Goal: Task Accomplishment & Management: Use online tool/utility

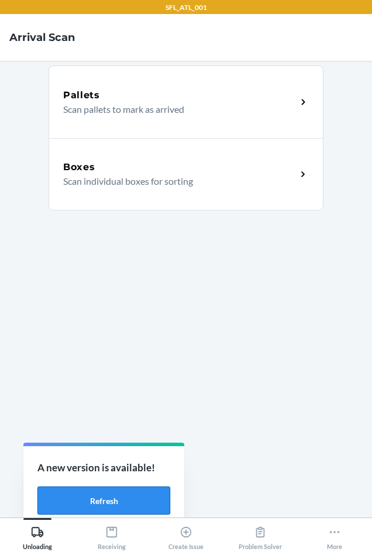
click at [81, 500] on button "Refresh" at bounding box center [103, 500] width 133 height 28
click at [133, 502] on button "Refresh" at bounding box center [103, 500] width 133 height 28
click at [336, 540] on div "More" at bounding box center [334, 535] width 15 height 29
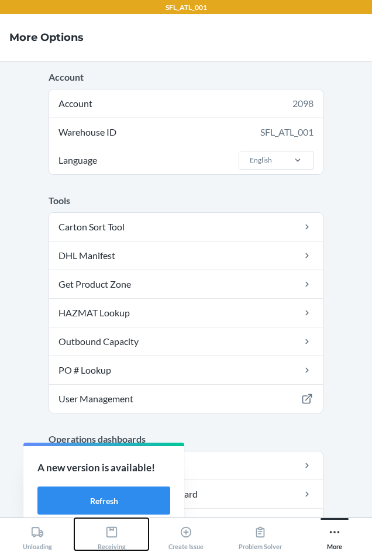
click at [112, 535] on icon at bounding box center [111, 531] width 13 height 13
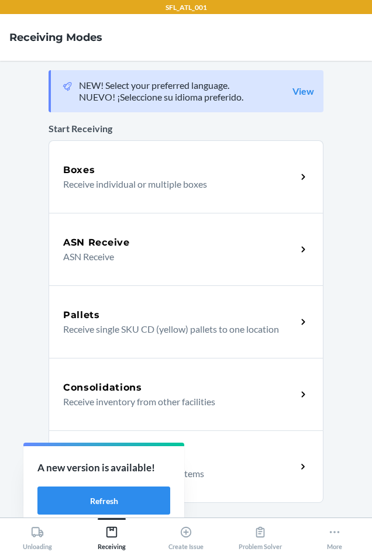
click at [258, 464] on div "Return Orders" at bounding box center [179, 459] width 233 height 14
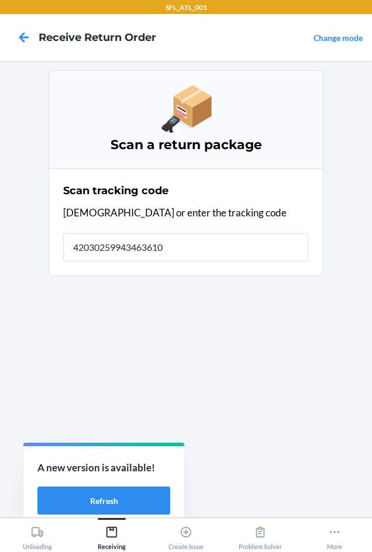
type input "420302599434636106"
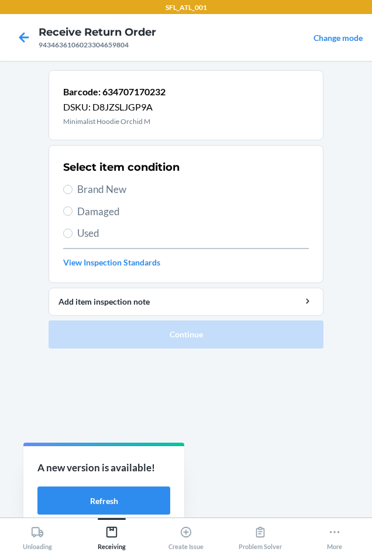
click at [86, 186] on span "Brand New" at bounding box center [192, 189] width 231 height 15
click at [72, 186] on input "Brand New" at bounding box center [67, 189] width 9 height 9
radio input "true"
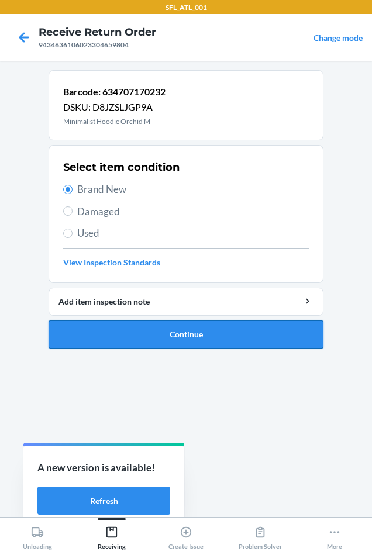
click at [107, 340] on button "Continue" at bounding box center [185, 334] width 275 height 28
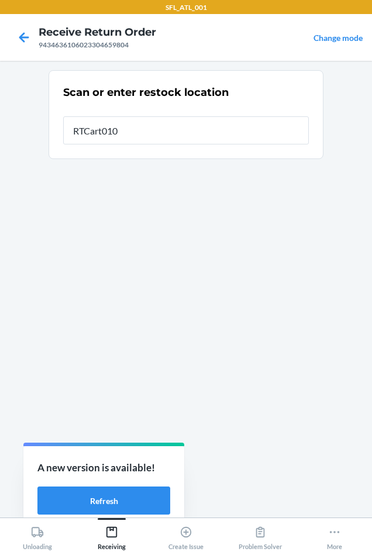
type input "RTCart010"
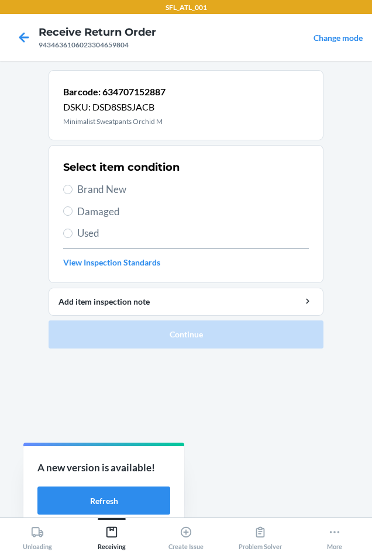
click at [92, 186] on span "Brand New" at bounding box center [192, 189] width 231 height 15
click at [72, 186] on input "Brand New" at bounding box center [67, 189] width 9 height 9
radio input "true"
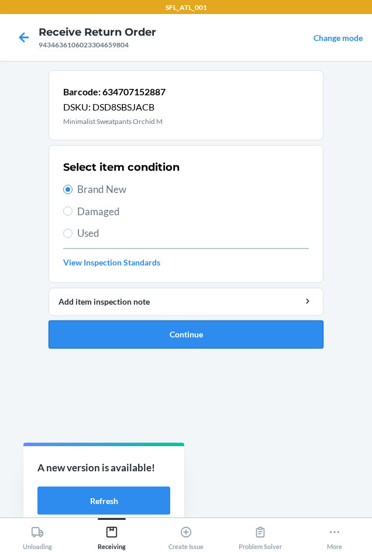
click at [154, 331] on button "Continue" at bounding box center [185, 334] width 275 height 28
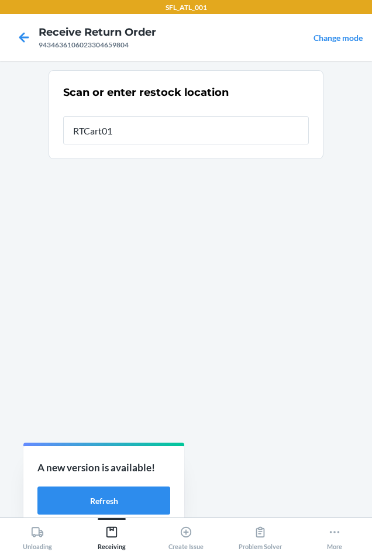
type input "RTCart010"
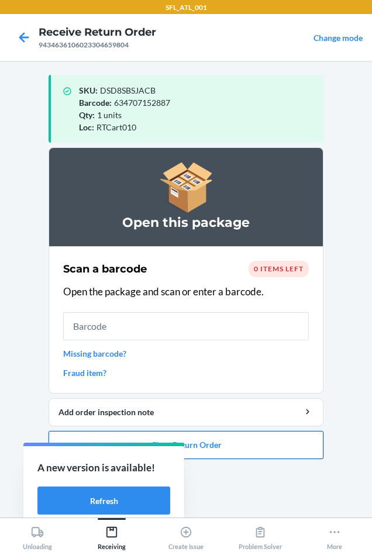
click at [266, 445] on button "Close Return Order" at bounding box center [185, 445] width 275 height 28
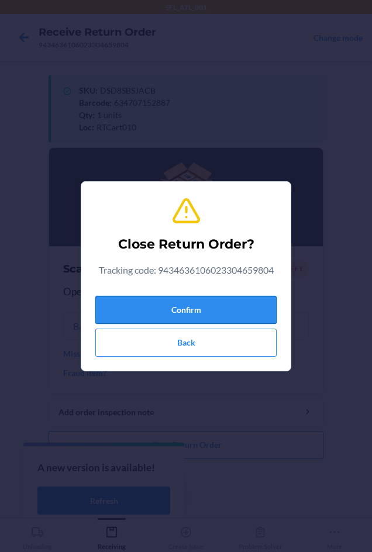
click at [236, 314] on button "Confirm" at bounding box center [185, 310] width 181 height 28
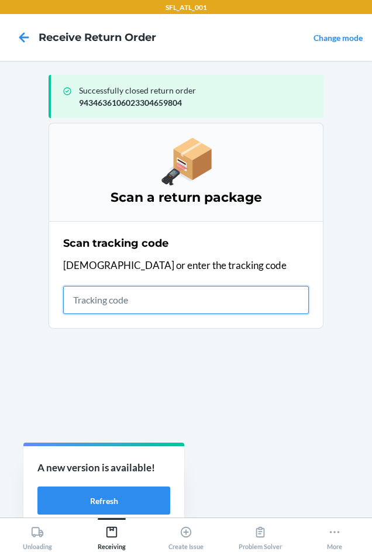
click at [155, 292] on input "text" at bounding box center [185, 300] width 245 height 28
type input "42030259943463610"
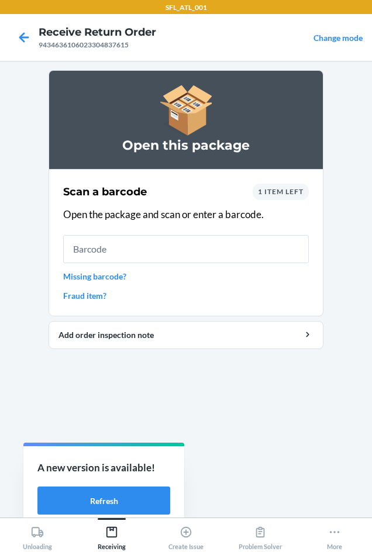
click at [275, 188] on span "1 item left" at bounding box center [281, 191] width 46 height 9
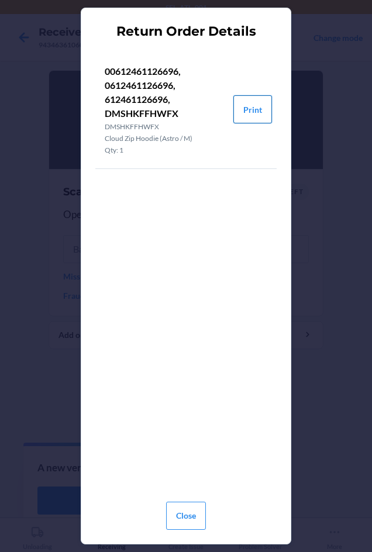
click at [255, 109] on button "Print" at bounding box center [252, 109] width 39 height 28
drag, startPoint x: 189, startPoint y: 523, endPoint x: 190, endPoint y: 515, distance: 8.8
click at [189, 521] on button "Close" at bounding box center [186, 515] width 40 height 28
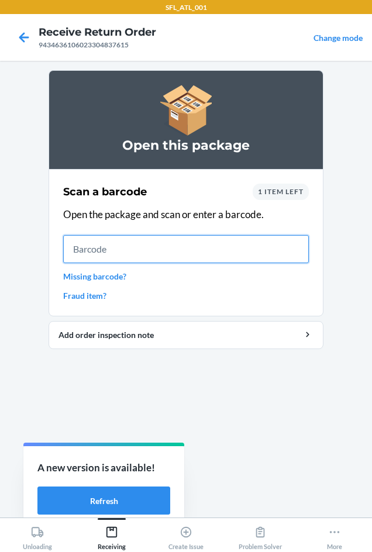
click at [123, 244] on input "text" at bounding box center [185, 249] width 245 height 28
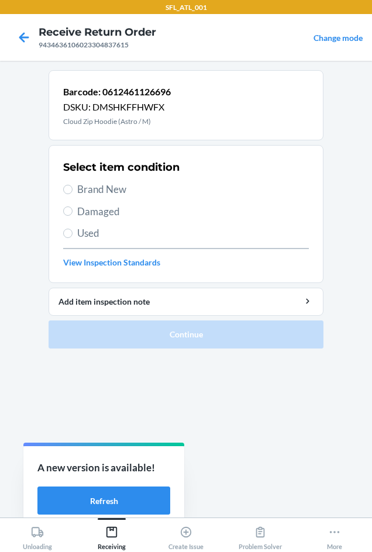
drag, startPoint x: 83, startPoint y: 196, endPoint x: 88, endPoint y: 238, distance: 41.8
click at [84, 196] on span "Brand New" at bounding box center [192, 189] width 231 height 15
click at [72, 194] on input "Brand New" at bounding box center [67, 189] width 9 height 9
radio input "true"
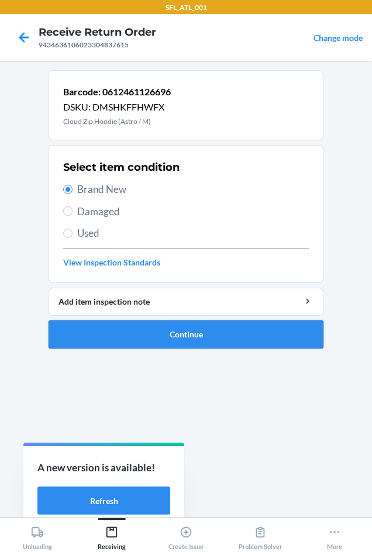
click at [99, 339] on button "Continue" at bounding box center [185, 334] width 275 height 28
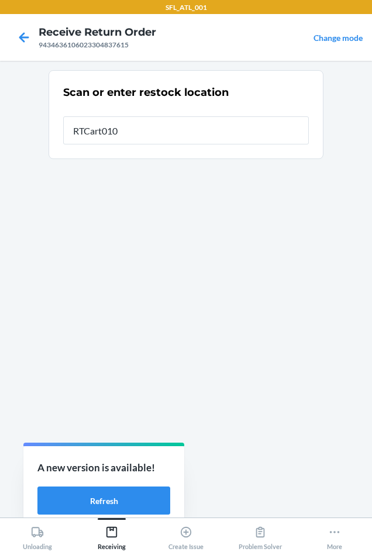
type input "RTCart010"
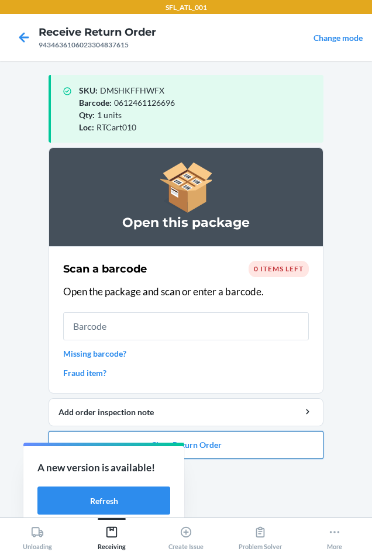
click at [254, 452] on button "Close Return Order" at bounding box center [185, 445] width 275 height 28
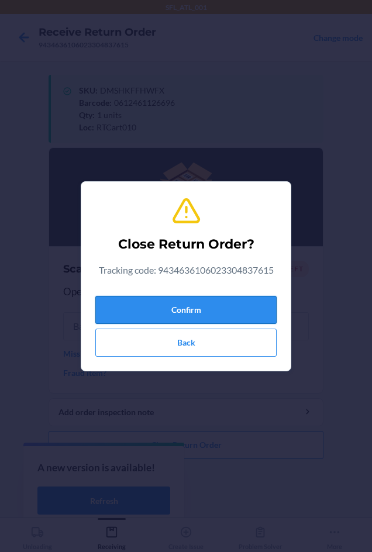
click at [225, 309] on button "Confirm" at bounding box center [185, 310] width 181 height 28
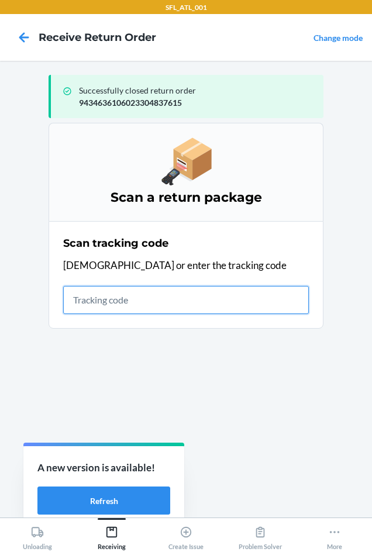
click at [101, 294] on input "text" at bounding box center [185, 300] width 245 height 28
type input "42030259943463610602"
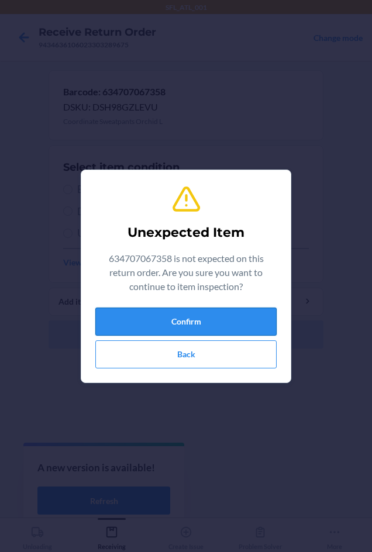
click at [173, 325] on button "Confirm" at bounding box center [185, 321] width 181 height 28
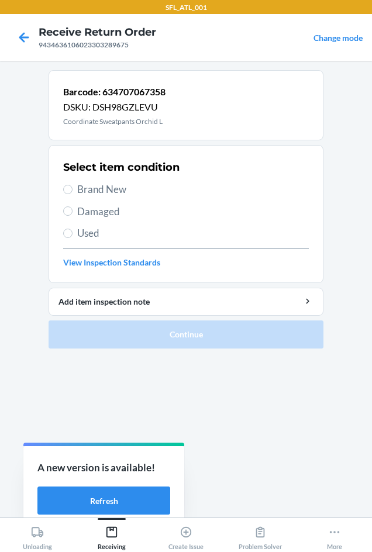
click at [96, 192] on span "Brand New" at bounding box center [192, 189] width 231 height 15
click at [72, 192] on input "Brand New" at bounding box center [67, 189] width 9 height 9
radio input "true"
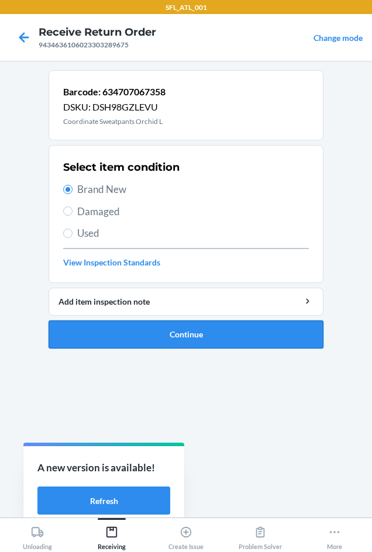
click at [154, 333] on button "Continue" at bounding box center [185, 334] width 275 height 28
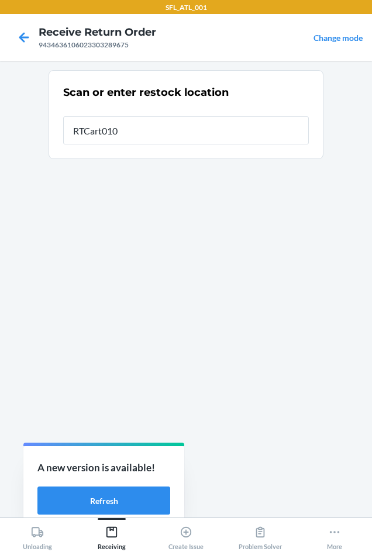
type input "RTCart010"
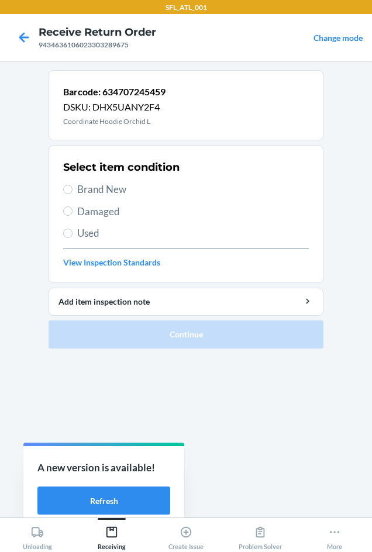
click at [119, 186] on span "Brand New" at bounding box center [192, 189] width 231 height 15
click at [72, 186] on input "Brand New" at bounding box center [67, 189] width 9 height 9
radio input "true"
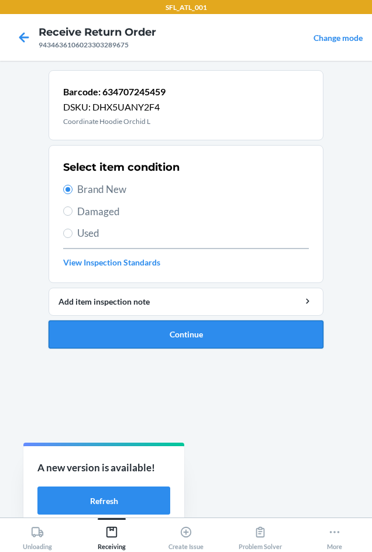
click at [150, 324] on button "Continue" at bounding box center [185, 334] width 275 height 28
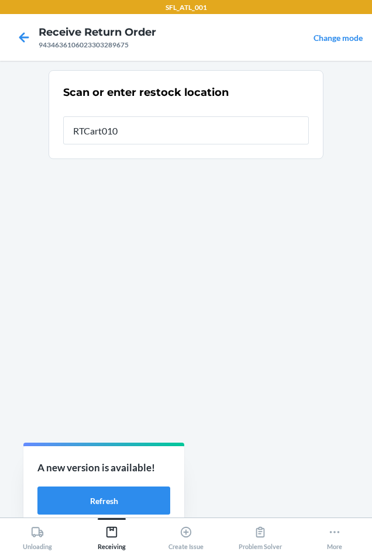
type input "RTCart010"
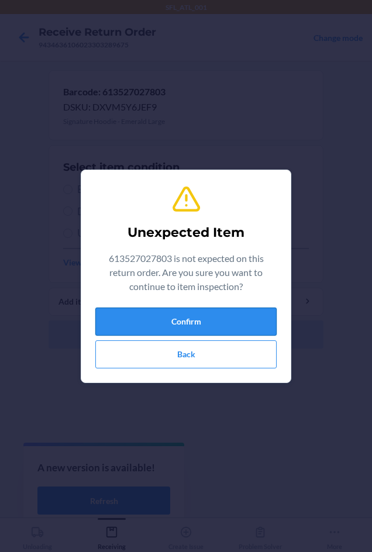
click at [159, 325] on button "Confirm" at bounding box center [185, 321] width 181 height 28
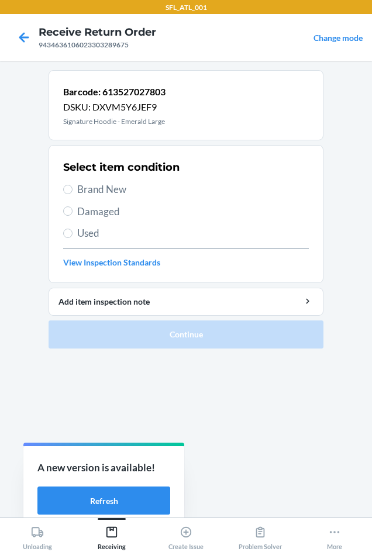
drag, startPoint x: 89, startPoint y: 182, endPoint x: 95, endPoint y: 199, distance: 17.9
click at [90, 186] on span "Brand New" at bounding box center [192, 189] width 231 height 15
drag, startPoint x: 75, startPoint y: 186, endPoint x: 77, endPoint y: 192, distance: 6.3
click at [75, 190] on label "Brand New" at bounding box center [185, 189] width 245 height 15
click at [72, 190] on input "Brand New" at bounding box center [67, 189] width 9 height 9
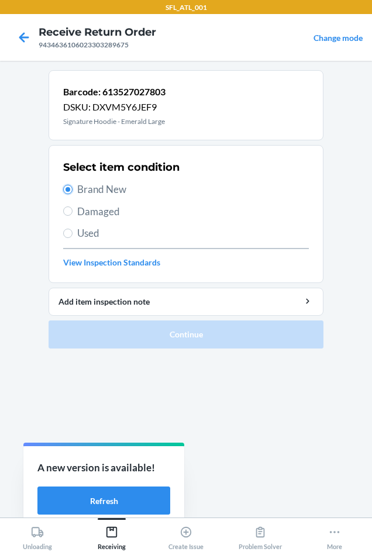
radio input "true"
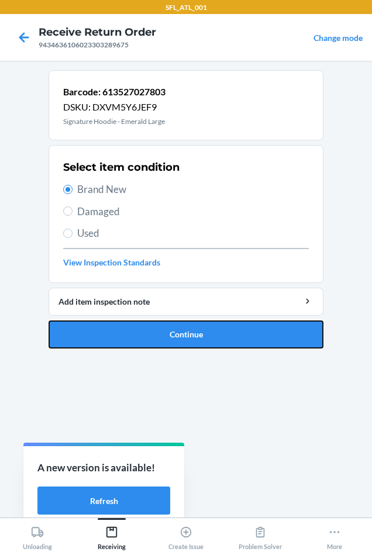
click at [141, 342] on button "Continue" at bounding box center [185, 334] width 275 height 28
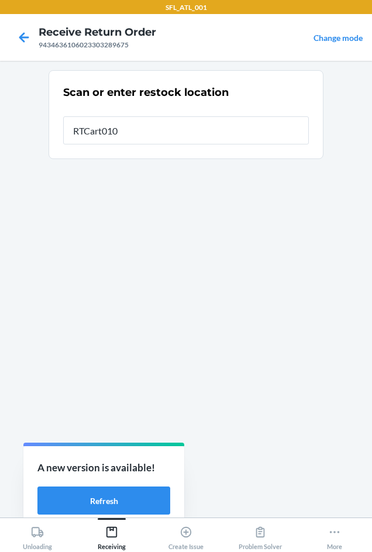
type input "RTCart010"
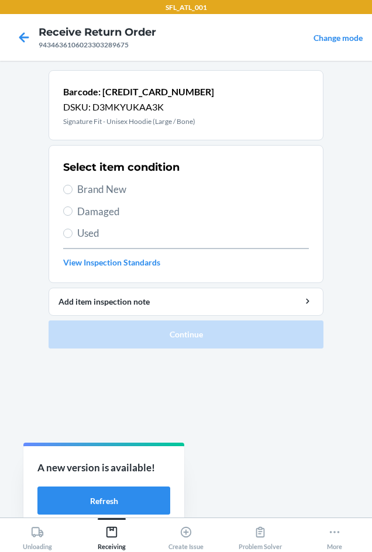
click at [108, 189] on span "Brand New" at bounding box center [192, 189] width 231 height 15
click at [72, 189] on input "Brand New" at bounding box center [67, 189] width 9 height 9
radio input "true"
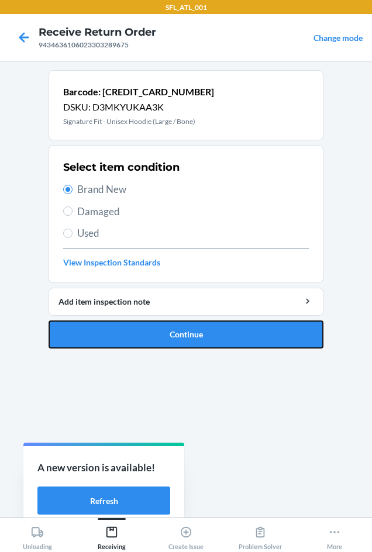
drag, startPoint x: 141, startPoint y: 339, endPoint x: 139, endPoint y: 329, distance: 10.8
click at [141, 338] on button "Continue" at bounding box center [185, 334] width 275 height 28
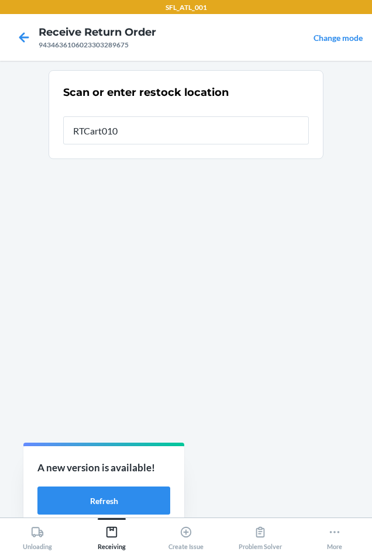
type input "RTCart010"
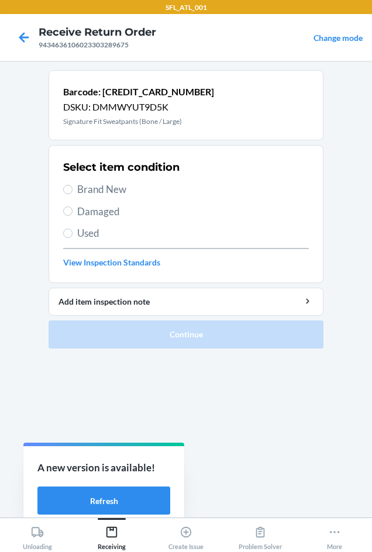
click at [87, 185] on span "Brand New" at bounding box center [192, 189] width 231 height 15
click at [72, 185] on input "Brand New" at bounding box center [67, 189] width 9 height 9
radio input "true"
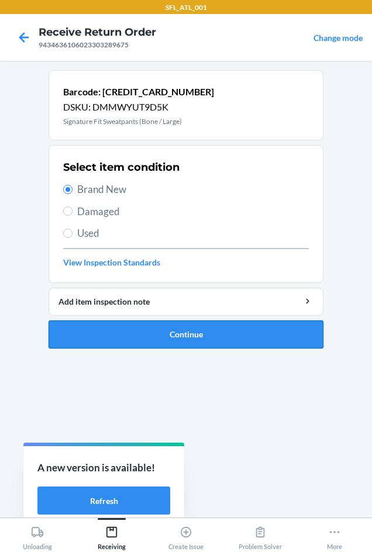
click at [213, 333] on button "Continue" at bounding box center [185, 334] width 275 height 28
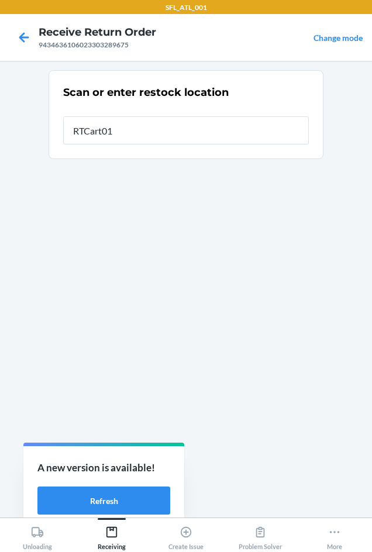
type input "RTCart010"
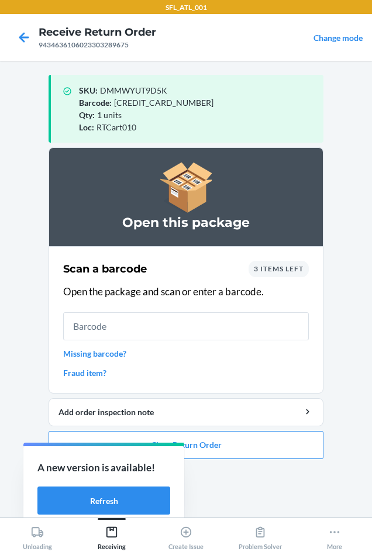
click at [286, 272] on span "3 items left" at bounding box center [279, 268] width 50 height 9
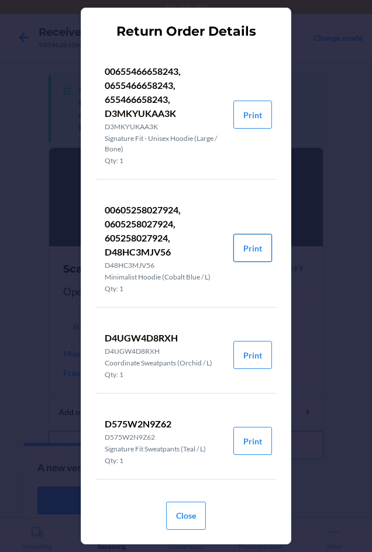
click at [243, 245] on button "Print" at bounding box center [252, 248] width 39 height 28
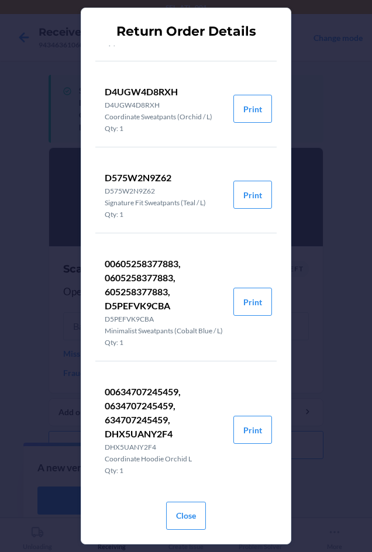
scroll to position [240, 0]
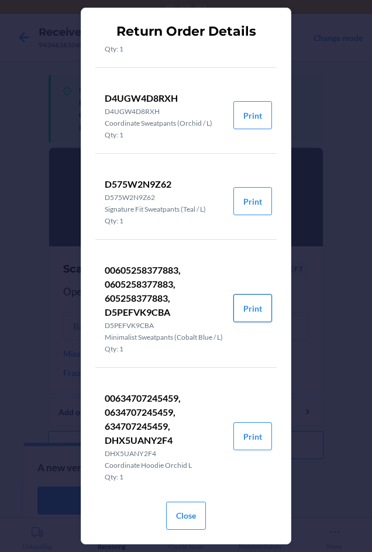
click at [242, 320] on button "Print" at bounding box center [252, 308] width 39 height 28
click at [178, 512] on button "Close" at bounding box center [186, 515] width 40 height 28
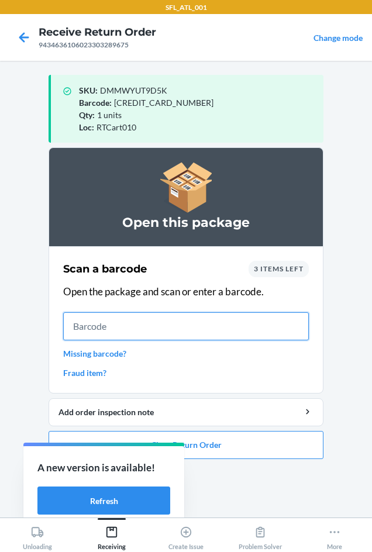
click at [140, 319] on input "text" at bounding box center [185, 326] width 245 height 28
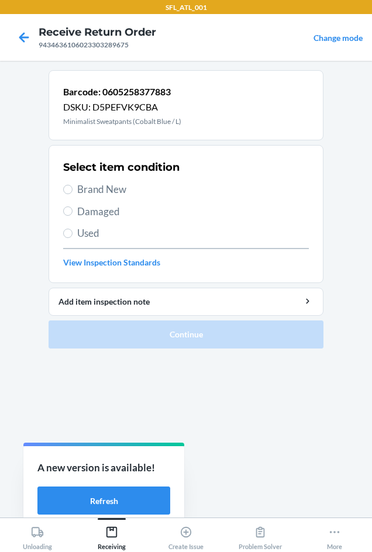
click at [95, 190] on span "Brand New" at bounding box center [192, 189] width 231 height 15
click at [72, 190] on input "Brand New" at bounding box center [67, 189] width 9 height 9
radio input "true"
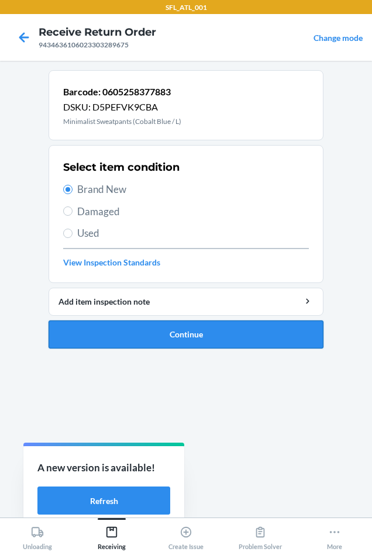
click at [164, 336] on button "Continue" at bounding box center [185, 334] width 275 height 28
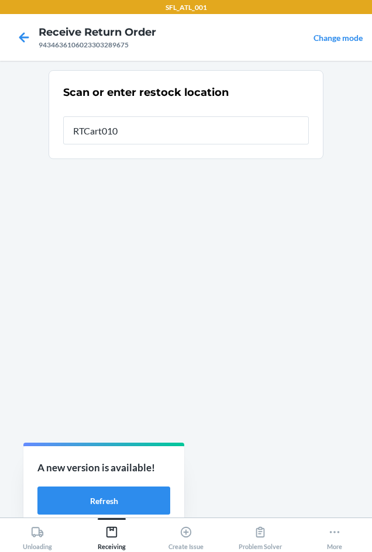
type input "RTCart010"
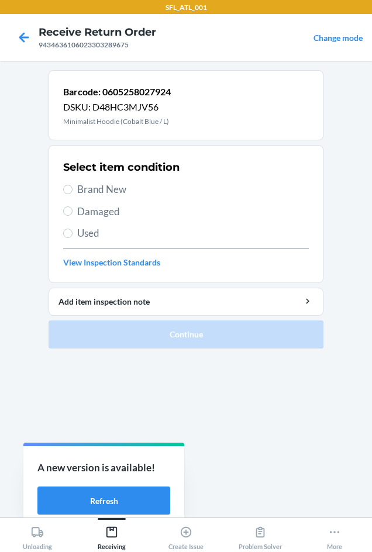
click at [106, 193] on span "Brand New" at bounding box center [192, 189] width 231 height 15
click at [72, 193] on input "Brand New" at bounding box center [67, 189] width 9 height 9
radio input "true"
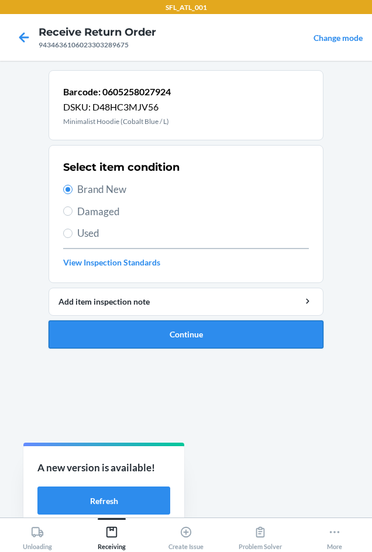
click at [155, 332] on button "Continue" at bounding box center [185, 334] width 275 height 28
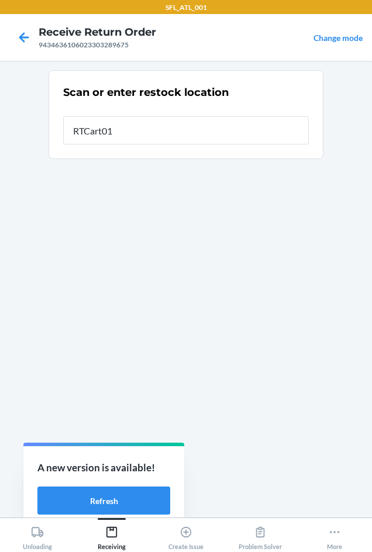
type input "RTCart010"
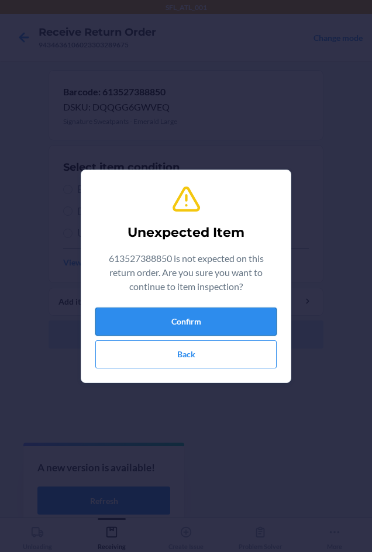
click at [174, 321] on button "Confirm" at bounding box center [185, 321] width 181 height 28
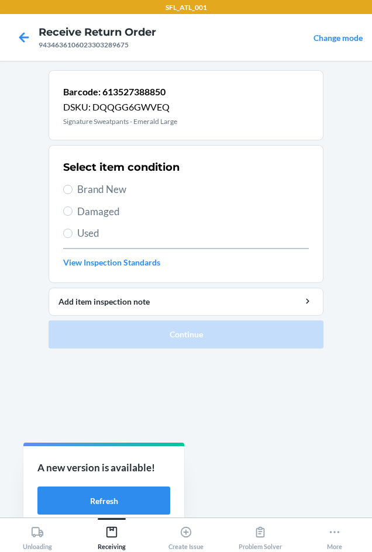
drag, startPoint x: 118, startPoint y: 190, endPoint x: 156, endPoint y: 287, distance: 104.7
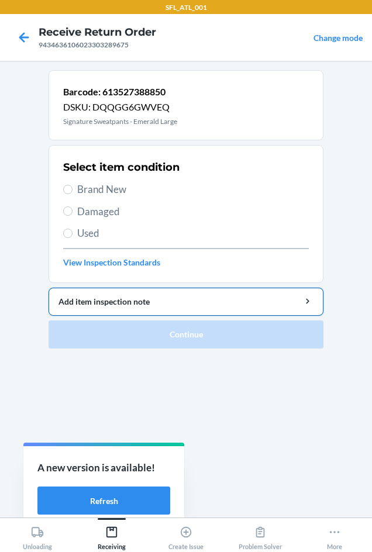
click at [118, 191] on span "Brand New" at bounding box center [192, 189] width 231 height 15
click at [72, 191] on input "Brand New" at bounding box center [67, 189] width 9 height 9
radio input "true"
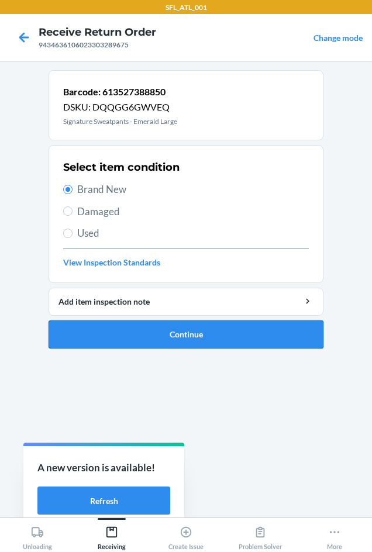
click at [169, 332] on button "Continue" at bounding box center [185, 334] width 275 height 28
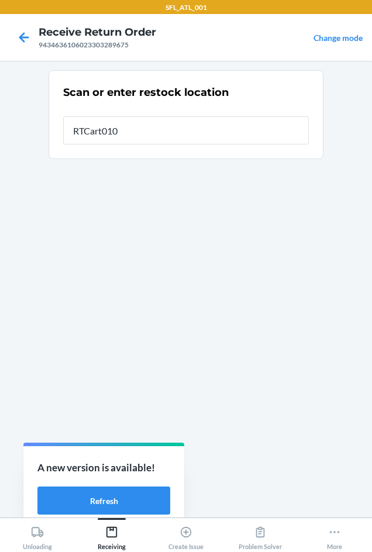
type input "RTCart010"
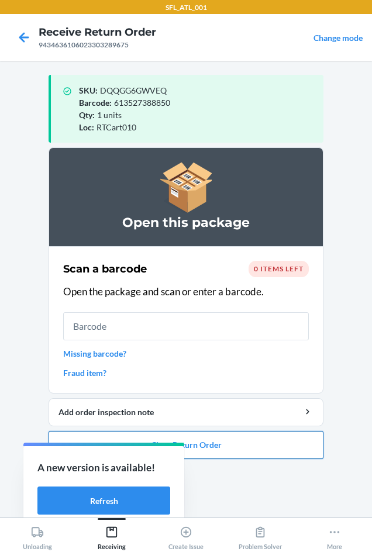
click at [268, 441] on button "Close Return Order" at bounding box center [185, 445] width 275 height 28
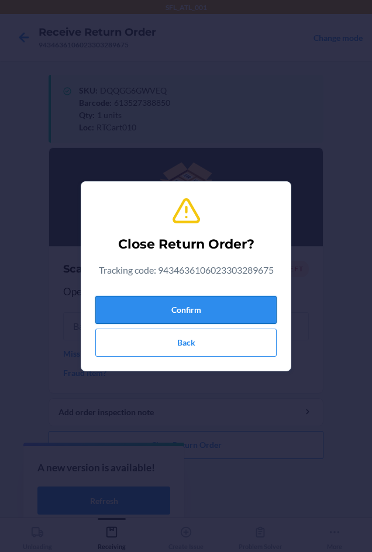
click at [218, 298] on button "Confirm" at bounding box center [185, 310] width 181 height 28
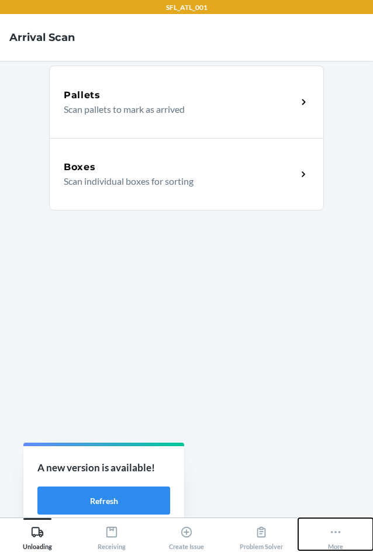
click at [339, 538] on div "More" at bounding box center [335, 535] width 15 height 29
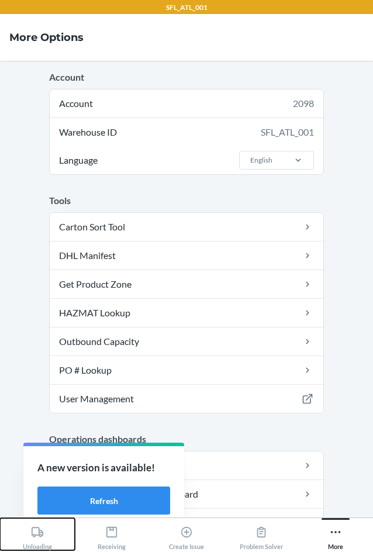
click at [51, 536] on div "Unloading" at bounding box center [37, 535] width 29 height 29
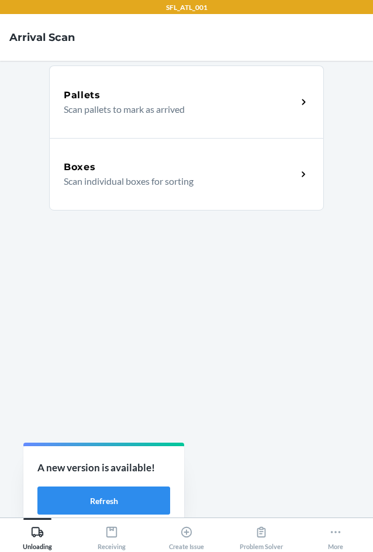
click at [153, 186] on p "Scan individual boxes for sorting" at bounding box center [176, 181] width 224 height 14
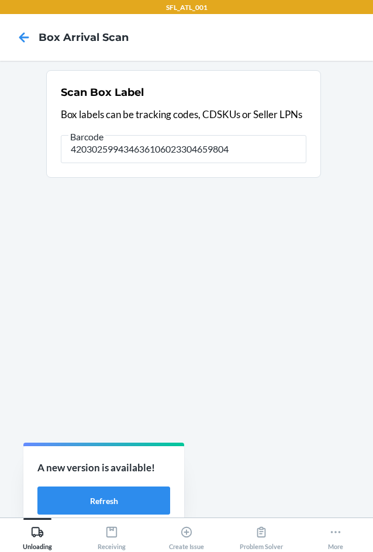
type input "420302599434636106023304659804"
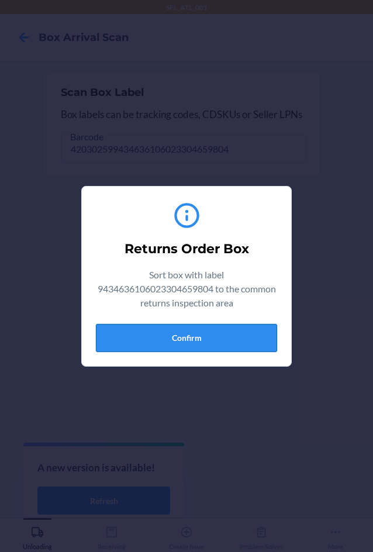
click at [234, 348] on button "Confirm" at bounding box center [186, 338] width 181 height 28
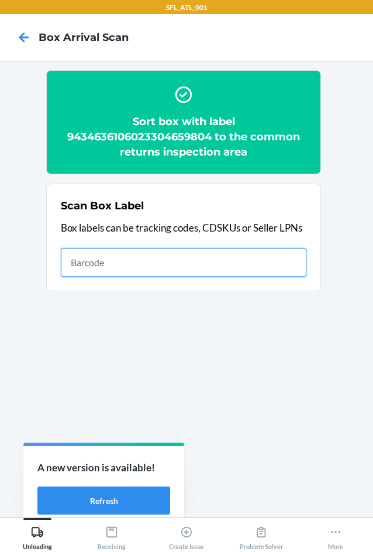
click at [201, 261] on input "text" at bounding box center [183, 262] width 245 height 28
type input "420302599434636106023304837615"
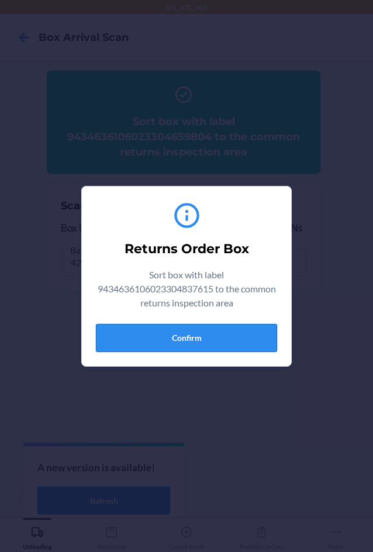
drag, startPoint x: 230, startPoint y: 339, endPoint x: 339, endPoint y: 308, distance: 113.0
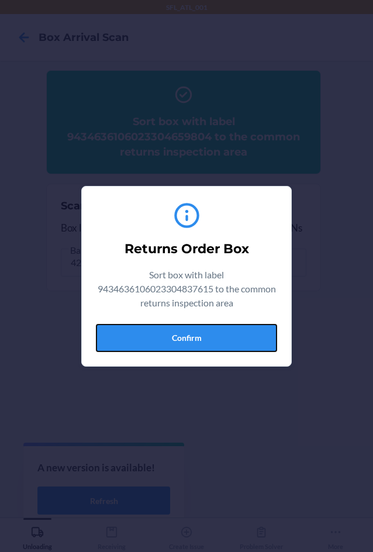
click at [234, 339] on button "Confirm" at bounding box center [186, 338] width 181 height 28
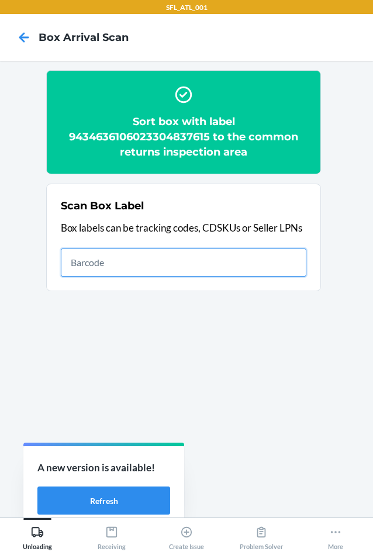
click at [244, 261] on input "text" at bounding box center [183, 262] width 245 height 28
type input "420302599434636106023303289675"
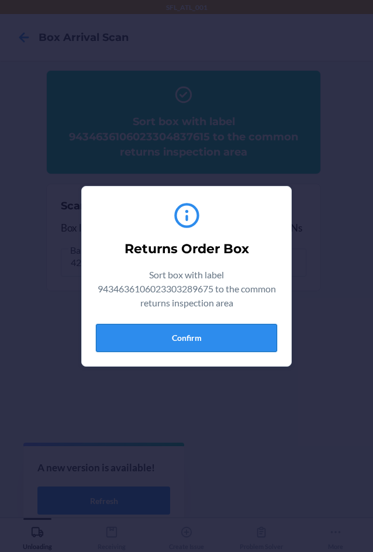
drag, startPoint x: 233, startPoint y: 335, endPoint x: 367, endPoint y: 309, distance: 137.4
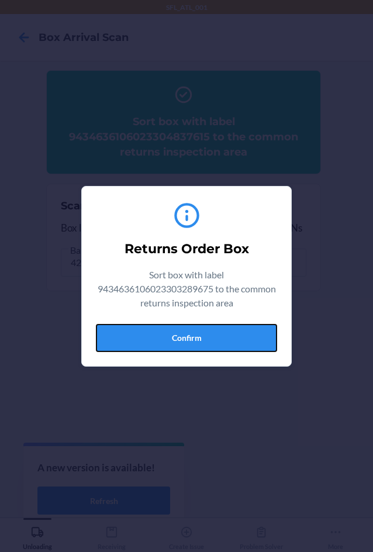
click at [233, 335] on button "Confirm" at bounding box center [186, 338] width 181 height 28
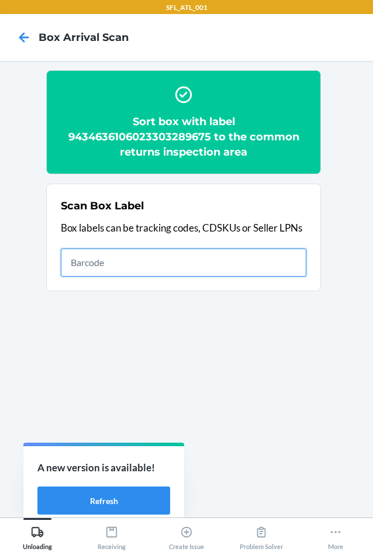
click at [240, 268] on input "text" at bounding box center [183, 262] width 245 height 28
type input "420302599434636106023304752314"
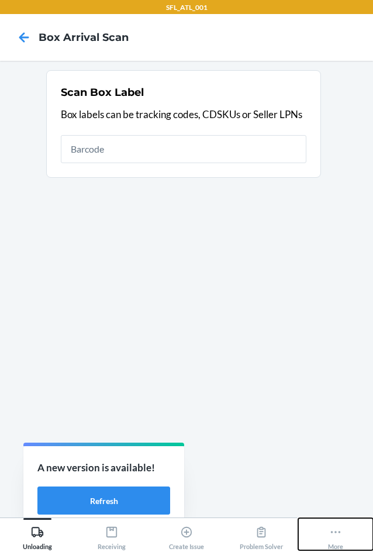
drag, startPoint x: 344, startPoint y: 525, endPoint x: 345, endPoint y: 519, distance: 6.5
click at [345, 522] on button "More" at bounding box center [335, 534] width 75 height 32
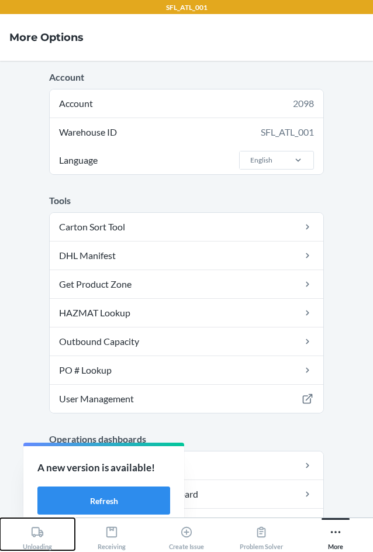
drag, startPoint x: 42, startPoint y: 533, endPoint x: 67, endPoint y: 494, distance: 45.7
click at [46, 526] on div "Unloading" at bounding box center [37, 535] width 29 height 29
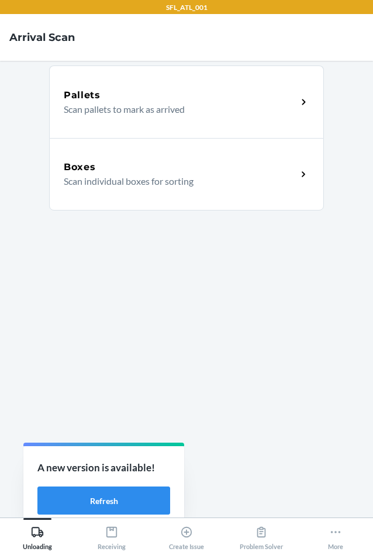
click at [145, 186] on p "Scan individual boxes for sorting" at bounding box center [176, 181] width 224 height 14
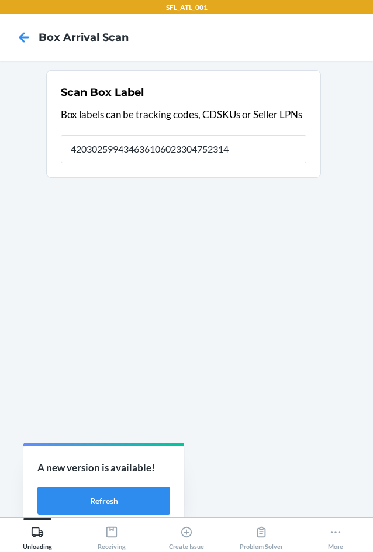
type input "420302599434636106023304752314"
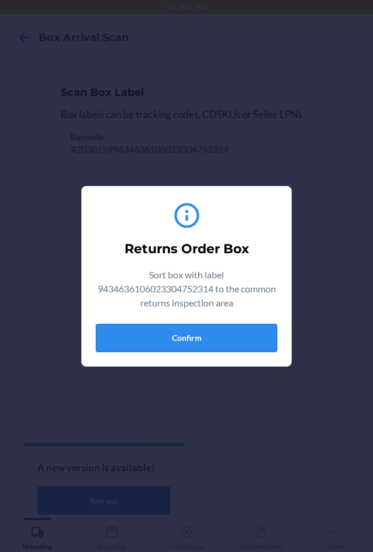
click at [238, 345] on button "Confirm" at bounding box center [186, 338] width 181 height 28
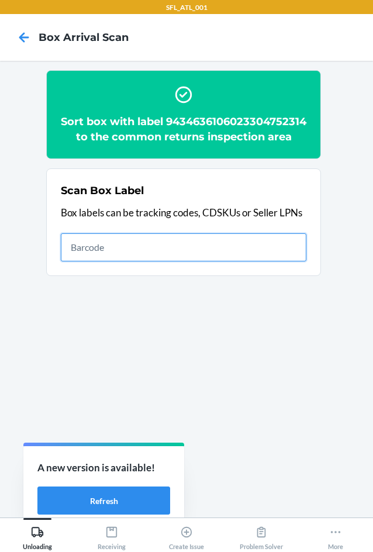
click at [236, 253] on input "text" at bounding box center [183, 247] width 245 height 28
type input "420302599434636106023304855329"
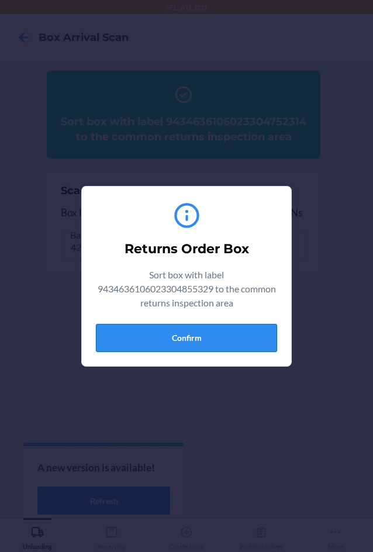
click at [235, 336] on button "Confirm" at bounding box center [186, 338] width 181 height 28
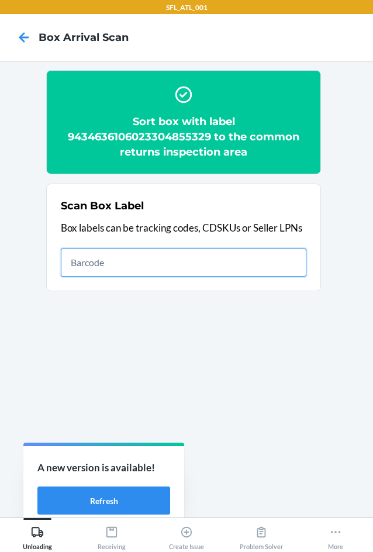
click at [170, 262] on input "text" at bounding box center [183, 262] width 245 height 28
type input "420302599434636106023304865700"
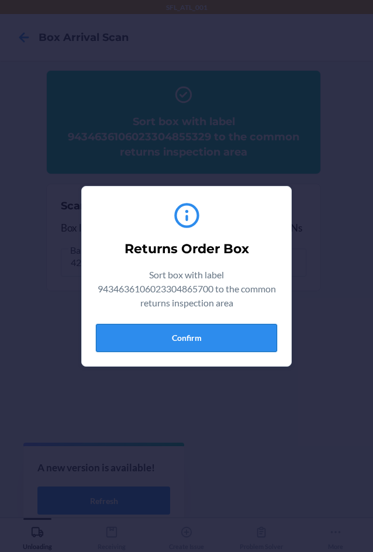
click at [233, 332] on button "Confirm" at bounding box center [186, 338] width 181 height 28
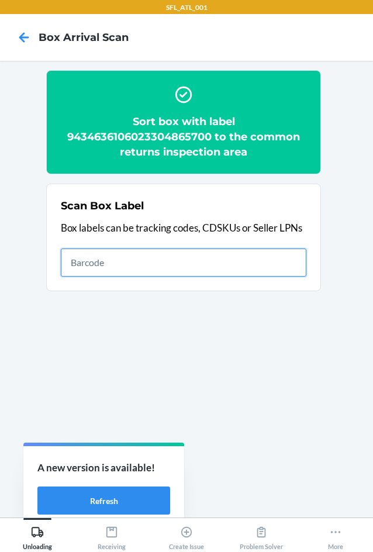
click at [235, 258] on input "text" at bounding box center [183, 262] width 245 height 28
type input "420302599434636106023304970084"
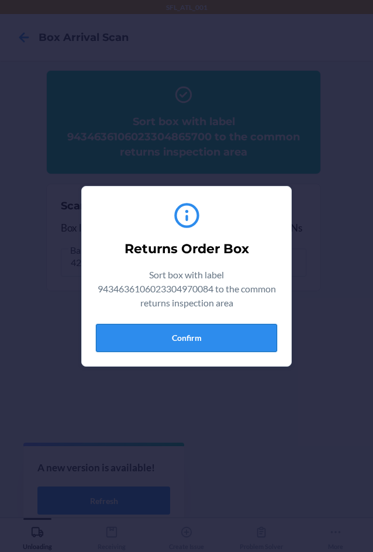
click at [258, 335] on button "Confirm" at bounding box center [186, 338] width 181 height 28
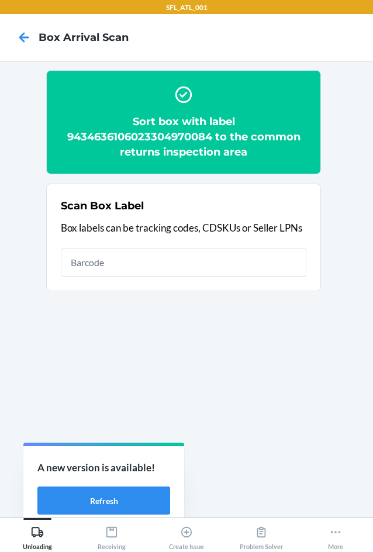
click at [151, 247] on div "Scan Box Label Box labels can be tracking codes, CDSKUs or Seller LPNs" at bounding box center [183, 237] width 245 height 85
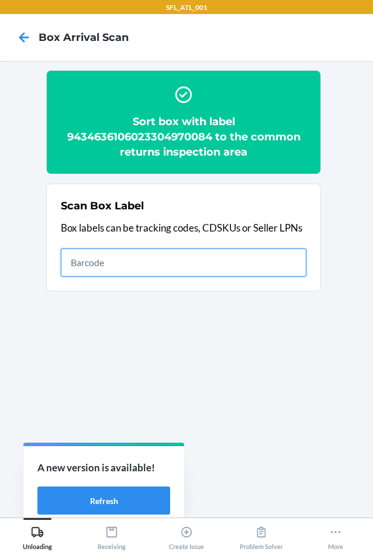
click at [151, 251] on input "text" at bounding box center [183, 262] width 245 height 28
type input "420302599434636106023303654480"
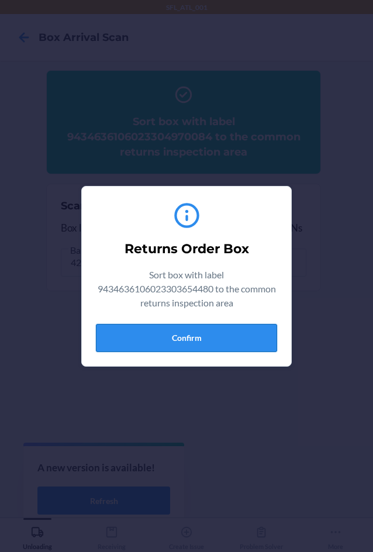
drag, startPoint x: 217, startPoint y: 350, endPoint x: 223, endPoint y: 348, distance: 6.8
click at [220, 349] on button "Confirm" at bounding box center [186, 338] width 181 height 28
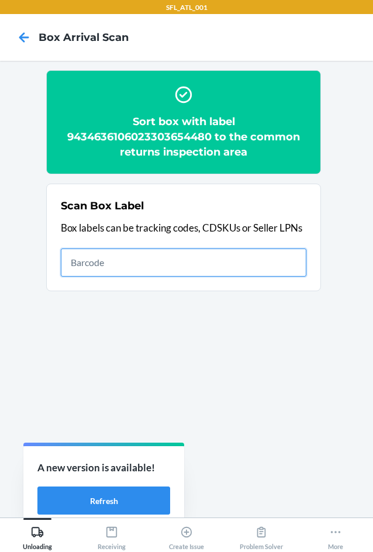
click at [198, 273] on input "text" at bounding box center [183, 262] width 245 height 28
type input "420302599434636106023304918703"
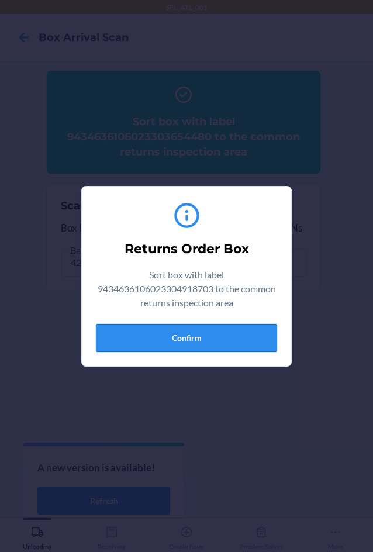
click at [221, 328] on button "Confirm" at bounding box center [186, 338] width 181 height 28
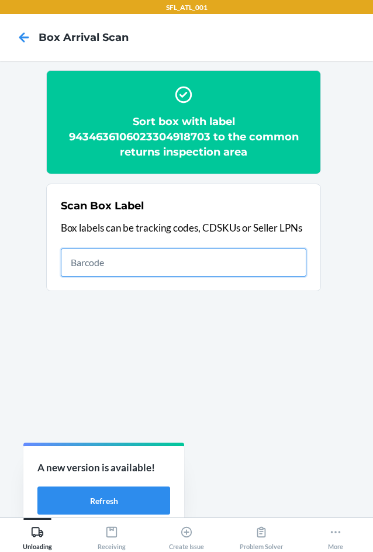
click at [280, 266] on input "text" at bounding box center [183, 262] width 245 height 28
type input "420302599434636106023304985804"
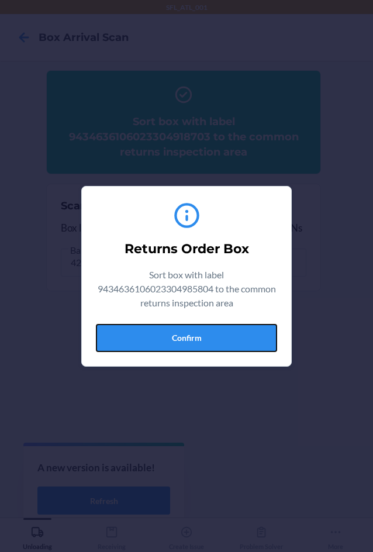
drag, startPoint x: 249, startPoint y: 331, endPoint x: 306, endPoint y: 313, distance: 59.5
click at [255, 327] on button "Confirm" at bounding box center [186, 338] width 181 height 28
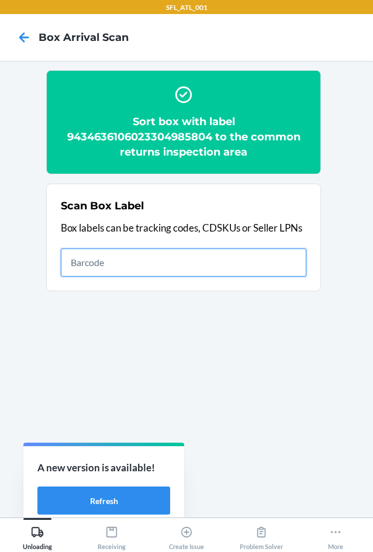
click at [231, 251] on input "text" at bounding box center [183, 262] width 245 height 28
type input "420302599434636106023304700568"
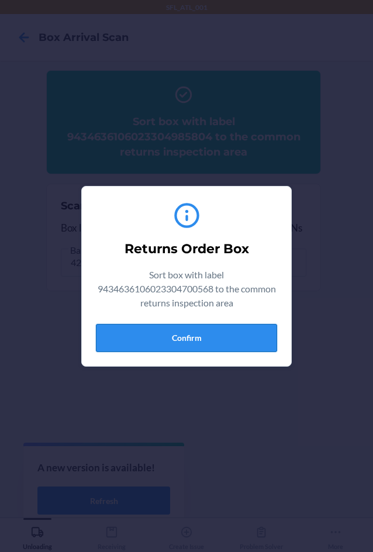
click at [234, 346] on button "Confirm" at bounding box center [186, 338] width 181 height 28
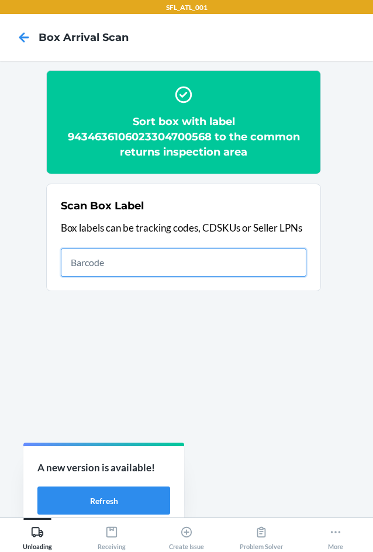
click at [221, 265] on input "text" at bounding box center [183, 262] width 245 height 28
type input "420302599434636106023304853103"
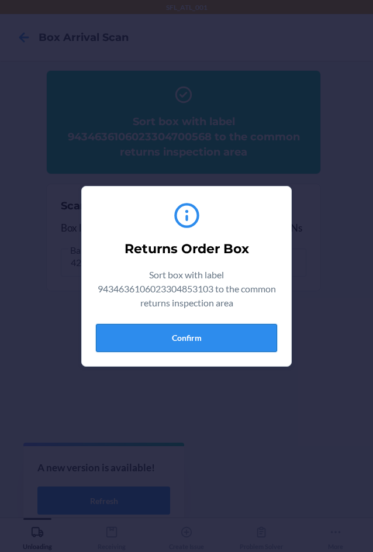
click at [200, 334] on button "Confirm" at bounding box center [186, 338] width 181 height 28
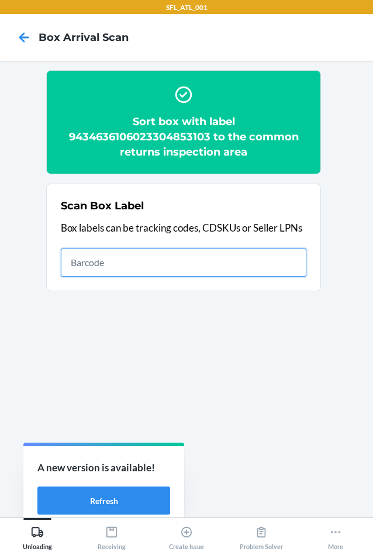
click at [206, 262] on input "text" at bounding box center [183, 262] width 245 height 28
type input "420302599434636106023303807251"
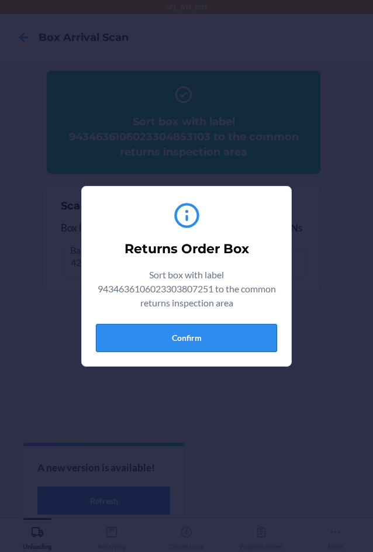
click at [207, 337] on button "Confirm" at bounding box center [186, 338] width 181 height 28
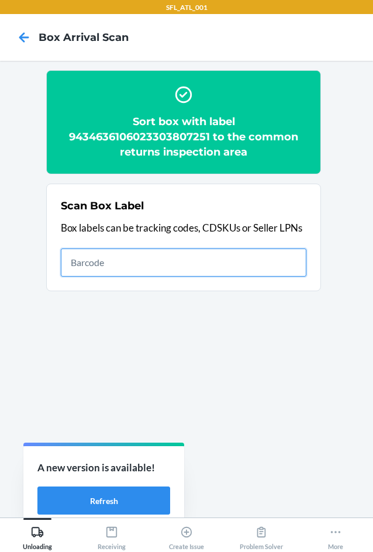
click at [295, 264] on input "text" at bounding box center [183, 262] width 245 height 28
type input "420302599434636106023304369383"
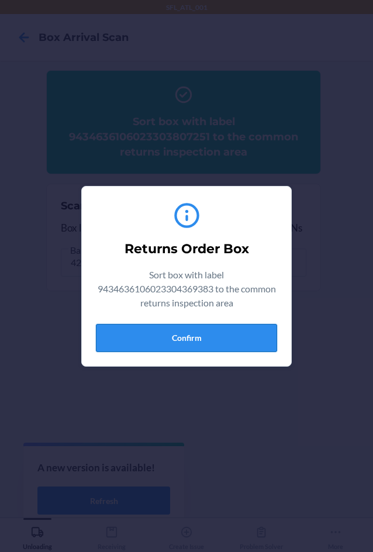
click at [185, 335] on button "Confirm" at bounding box center [186, 338] width 181 height 28
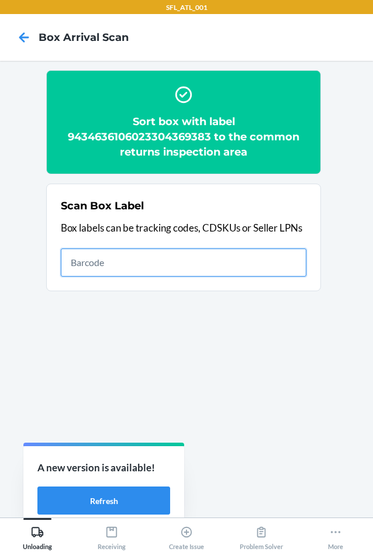
click at [253, 262] on input "text" at bounding box center [183, 262] width 245 height 28
type input "420302599434636106023304411105"
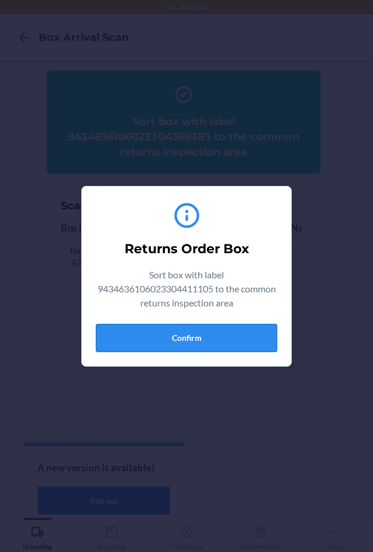
click at [271, 348] on button "Confirm" at bounding box center [186, 338] width 181 height 28
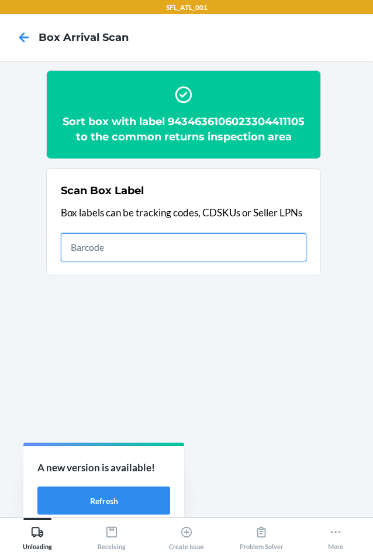
click at [164, 247] on input "text" at bounding box center [183, 247] width 245 height 28
type input "420302599434636106023304600158"
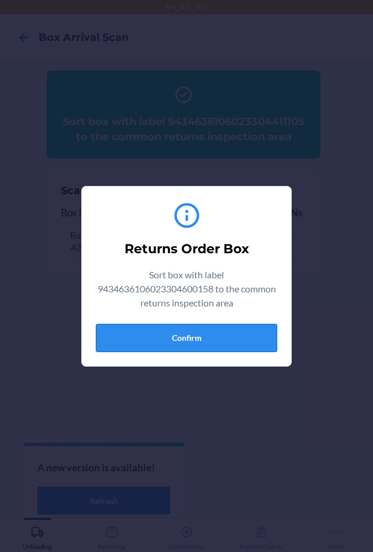
click at [229, 328] on button "Confirm" at bounding box center [186, 338] width 181 height 28
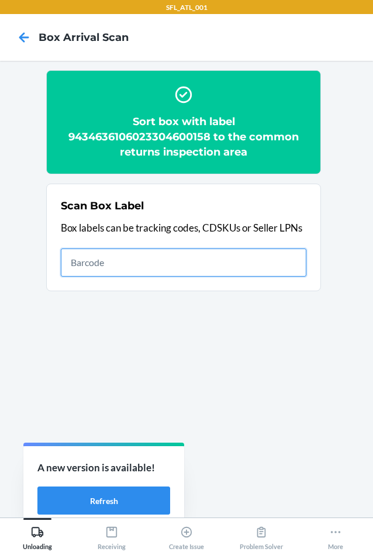
click at [164, 265] on input "text" at bounding box center [183, 262] width 245 height 28
type input "420302599434636106023304090287"
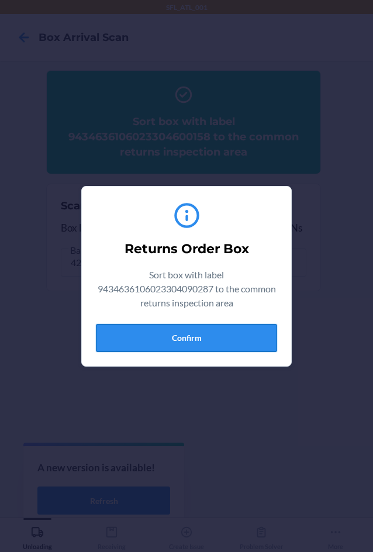
drag, startPoint x: 252, startPoint y: 353, endPoint x: 259, endPoint y: 345, distance: 10.4
click at [252, 353] on div "Returns Order Box Sort box with label 9434636106023304090287 to the common retu…" at bounding box center [186, 276] width 181 height 161
click at [215, 339] on button "Confirm" at bounding box center [186, 338] width 181 height 28
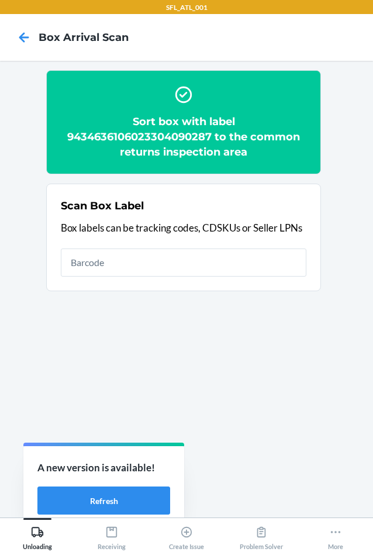
click at [214, 239] on div "Scan Box Label Box labels can be tracking codes, CDSKUs or Seller LPNs" at bounding box center [183, 237] width 245 height 85
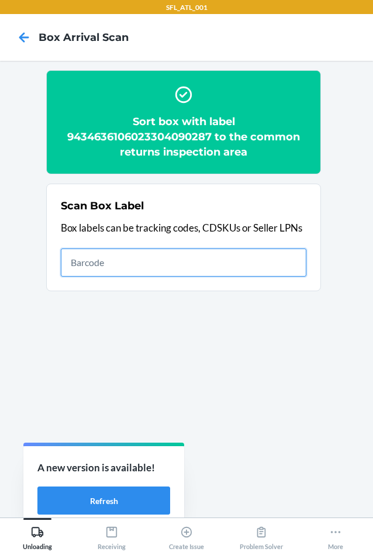
click at [210, 258] on input "text" at bounding box center [183, 262] width 245 height 28
type input "420302599434636106023305062375"
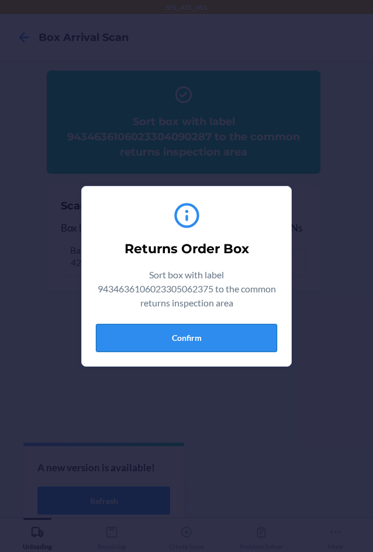
click at [185, 335] on button "Confirm" at bounding box center [186, 338] width 181 height 28
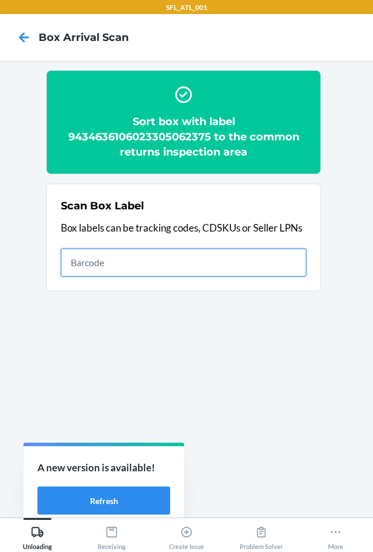
click at [136, 259] on input "text" at bounding box center [183, 262] width 245 height 28
type input "420302599434636106023304732248"
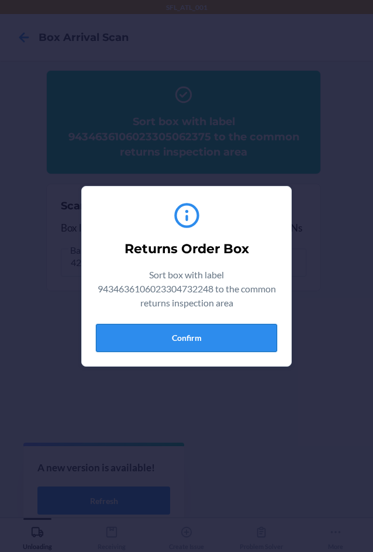
click at [236, 337] on button "Confirm" at bounding box center [186, 338] width 181 height 28
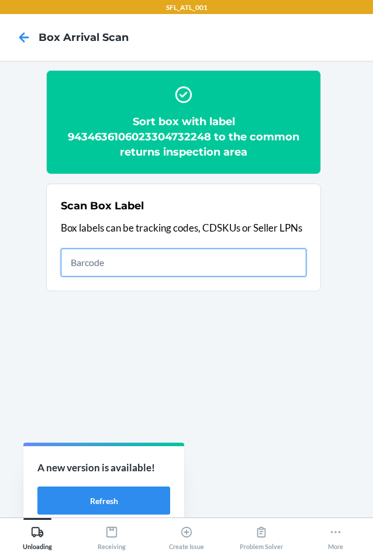
click at [259, 272] on input "text" at bounding box center [183, 262] width 245 height 28
type input "420302599434636106023304157270"
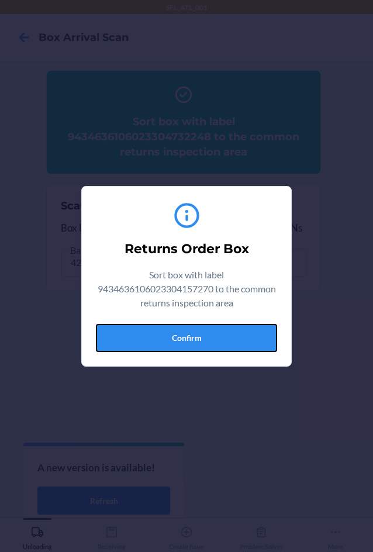
drag, startPoint x: 230, startPoint y: 337, endPoint x: 358, endPoint y: 294, distance: 135.4
click at [230, 337] on button "Confirm" at bounding box center [186, 338] width 181 height 28
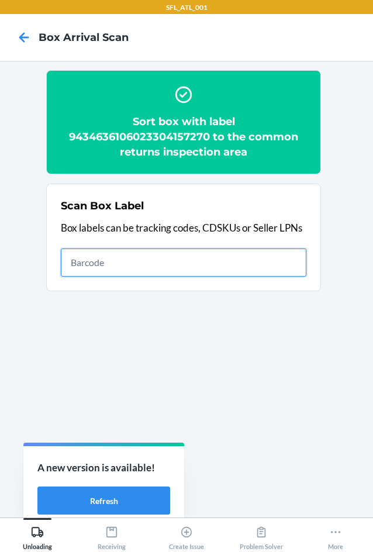
click at [224, 266] on input "text" at bounding box center [183, 262] width 245 height 28
type input "420302599434636106023304524195"
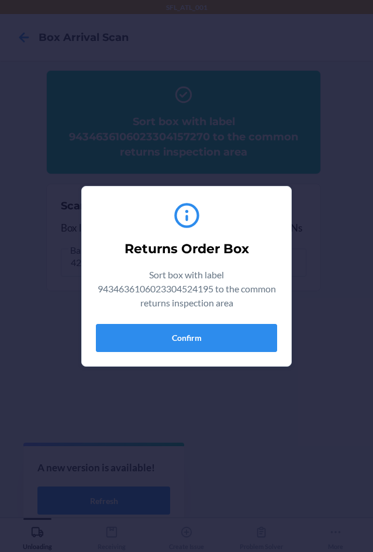
drag, startPoint x: 257, startPoint y: 355, endPoint x: 266, endPoint y: 352, distance: 9.8
click at [258, 355] on div "Returns Order Box Sort box with label 9434636106023304524195 to the common retu…" at bounding box center [186, 276] width 181 height 161
click at [273, 344] on button "Confirm" at bounding box center [186, 338] width 181 height 28
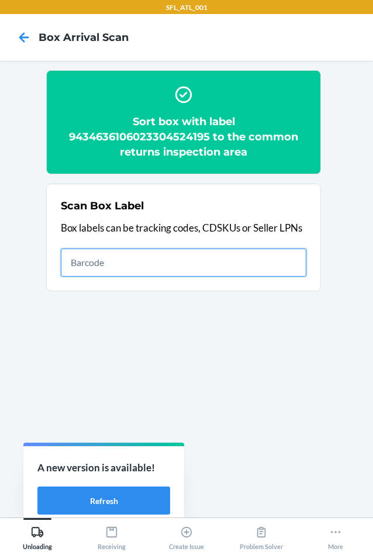
click at [256, 255] on input "text" at bounding box center [183, 262] width 245 height 28
type input "420302599434636106023304636218"
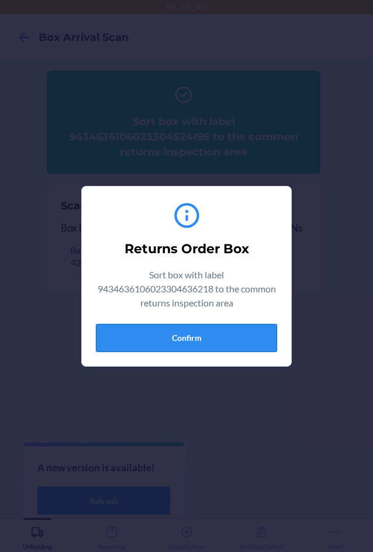
drag, startPoint x: 224, startPoint y: 340, endPoint x: 243, endPoint y: 341, distance: 19.3
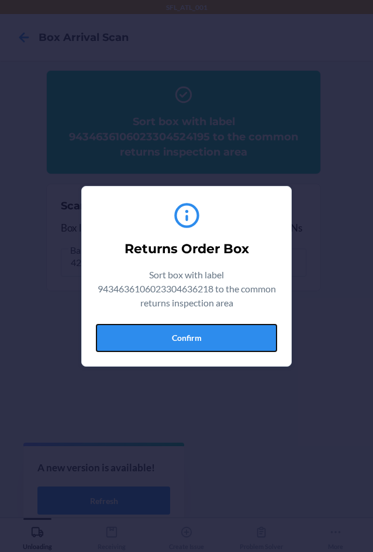
click at [224, 340] on button "Confirm" at bounding box center [186, 338] width 181 height 28
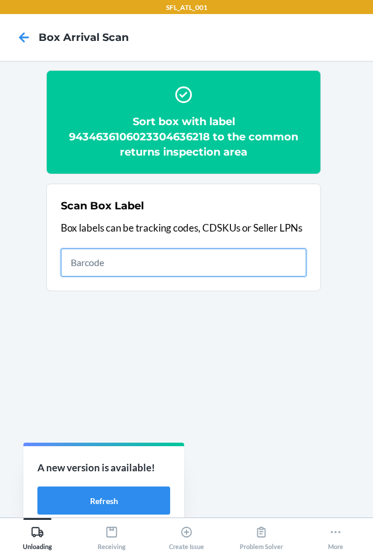
click at [250, 273] on input "text" at bounding box center [183, 262] width 245 height 28
type input "420302599434636106023304928429"
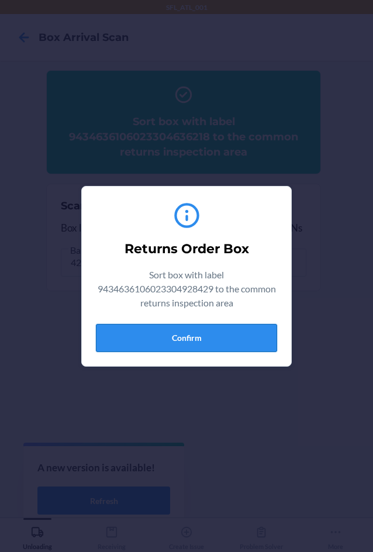
click at [238, 342] on button "Confirm" at bounding box center [186, 338] width 181 height 28
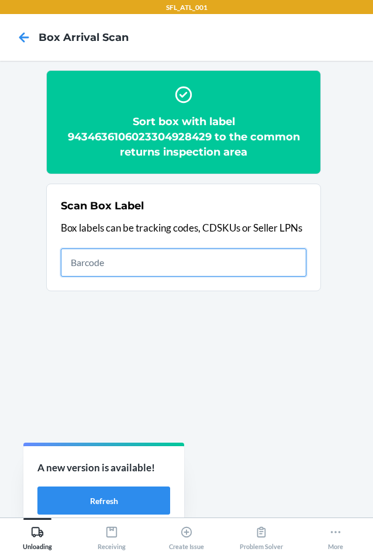
click at [279, 262] on input "text" at bounding box center [183, 262] width 245 height 28
type input "420302599434636106023304849984"
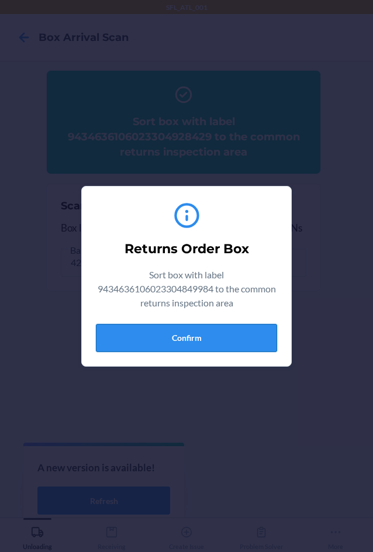
click at [191, 338] on button "Confirm" at bounding box center [186, 338] width 181 height 28
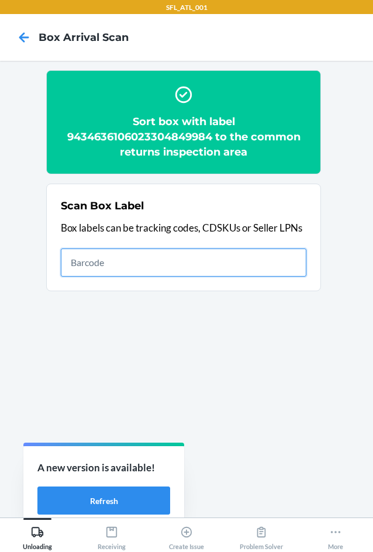
click at [273, 268] on input "text" at bounding box center [183, 262] width 245 height 28
type input "420302599434636106023303727788"
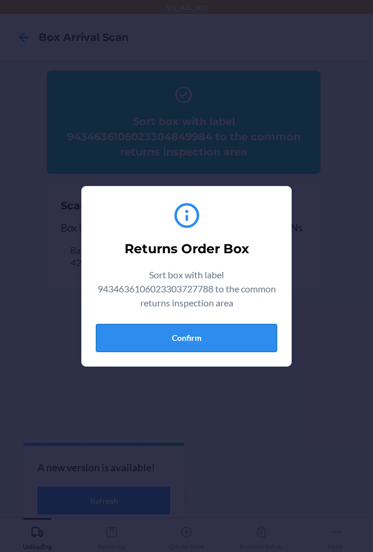
click at [237, 342] on button "Confirm" at bounding box center [186, 338] width 181 height 28
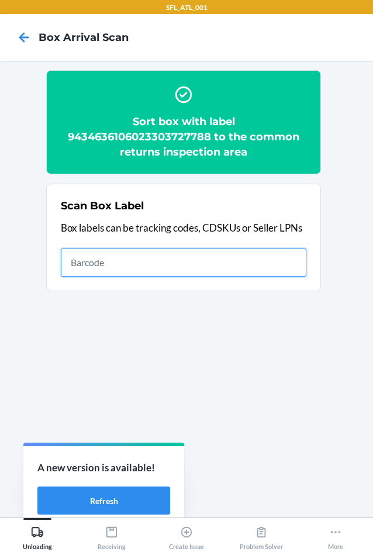
click at [124, 259] on input "text" at bounding box center [183, 262] width 245 height 28
type input "420302599434636106023304294128"
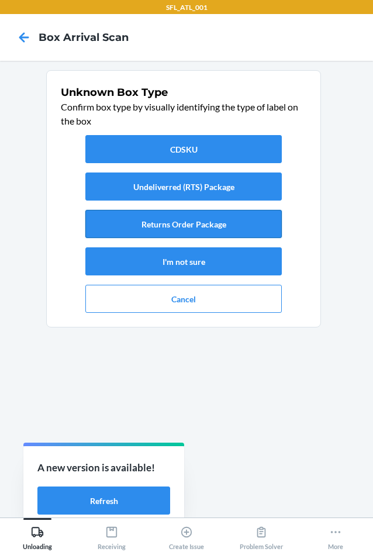
click at [191, 227] on button "Returns Order Package" at bounding box center [183, 224] width 196 height 28
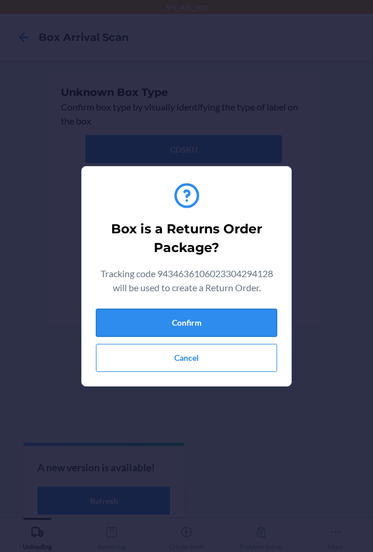
click at [218, 318] on button "Confirm" at bounding box center [186, 322] width 181 height 28
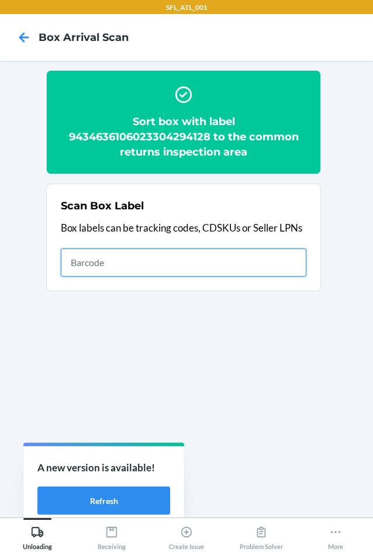
click at [251, 271] on input "text" at bounding box center [183, 262] width 245 height 28
type input "420302599434636106023304603241"
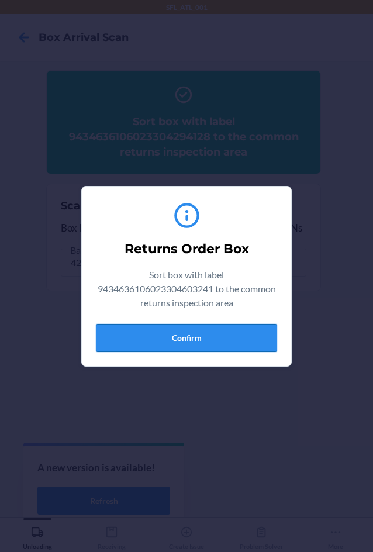
click at [202, 335] on button "Confirm" at bounding box center [186, 338] width 181 height 28
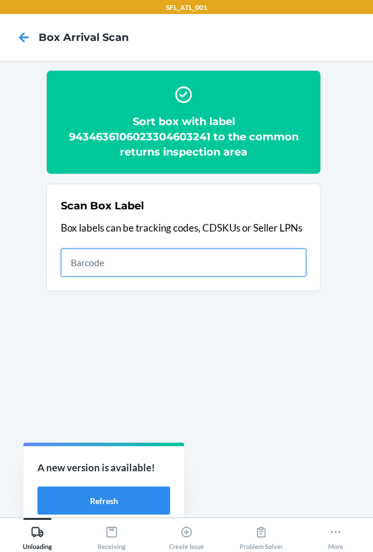
click at [279, 258] on input "text" at bounding box center [183, 262] width 245 height 28
type input "PB319x24"
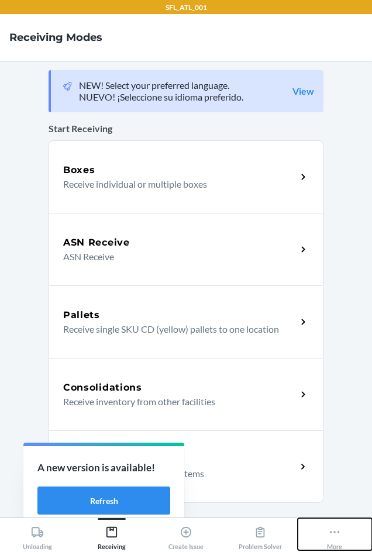
click at [336, 533] on icon at bounding box center [334, 531] width 13 height 13
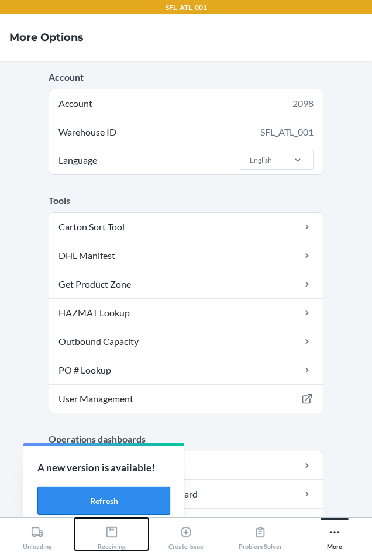
drag, startPoint x: 103, startPoint y: 526, endPoint x: 119, endPoint y: 505, distance: 25.8
click at [104, 524] on div "Receiving" at bounding box center [112, 535] width 28 height 29
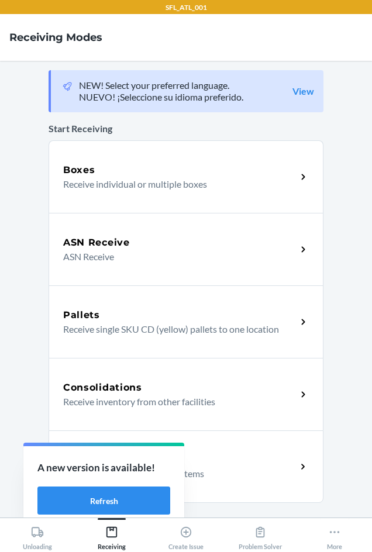
click at [249, 466] on p "Receive return order package items" at bounding box center [175, 473] width 224 height 14
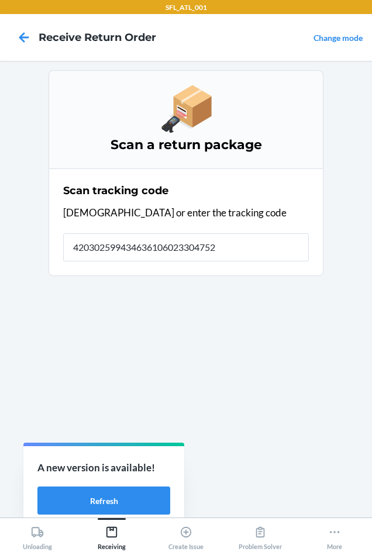
type input "4203025994346361060233047523"
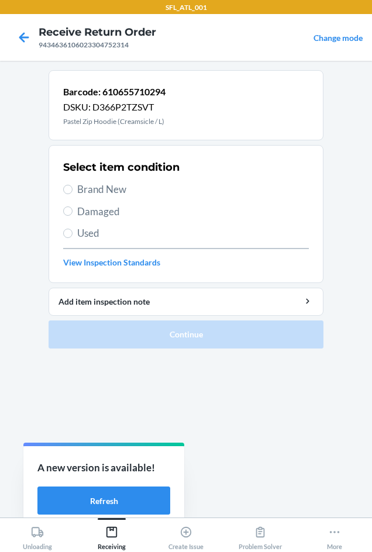
click at [81, 186] on span "Brand New" at bounding box center [192, 189] width 231 height 15
click at [72, 186] on input "Brand New" at bounding box center [67, 189] width 9 height 9
radio input "true"
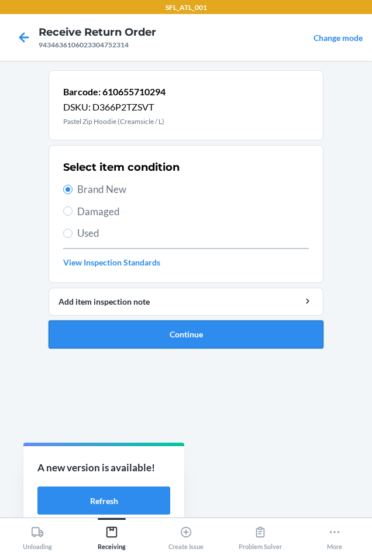
click at [145, 335] on button "Continue" at bounding box center [185, 334] width 275 height 28
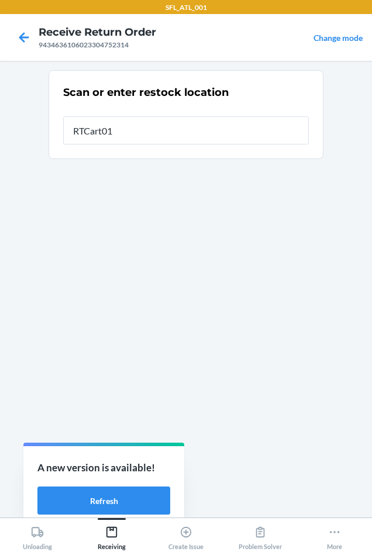
type input "RTCart010"
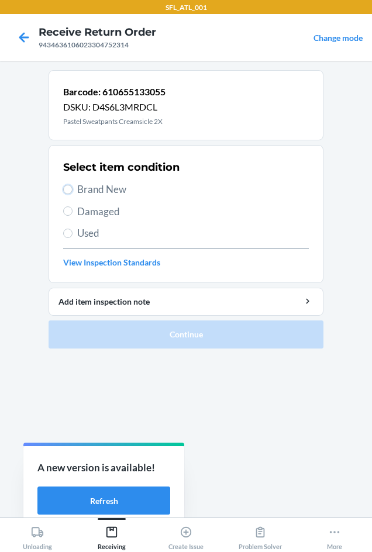
click at [72, 190] on label "Brand New" at bounding box center [185, 189] width 245 height 15
click at [72, 190] on input "Brand New" at bounding box center [67, 189] width 9 height 9
radio input "true"
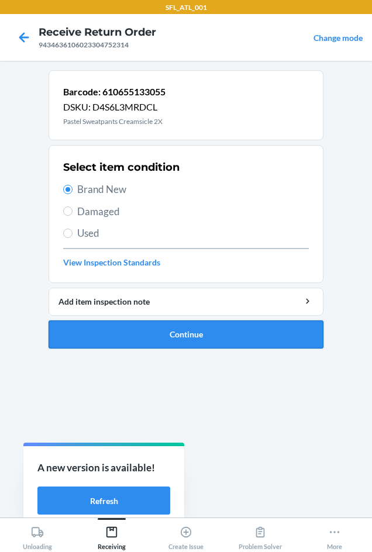
click at [124, 345] on button "Continue" at bounding box center [185, 334] width 275 height 28
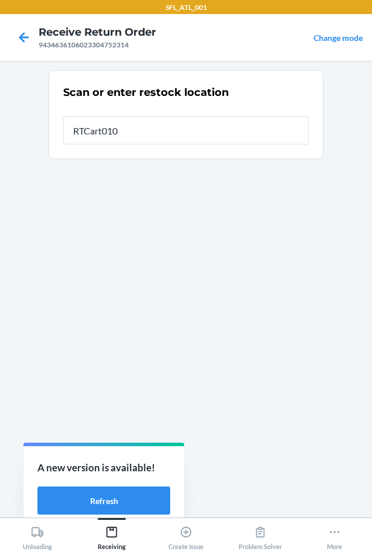
type input "RTCart010"
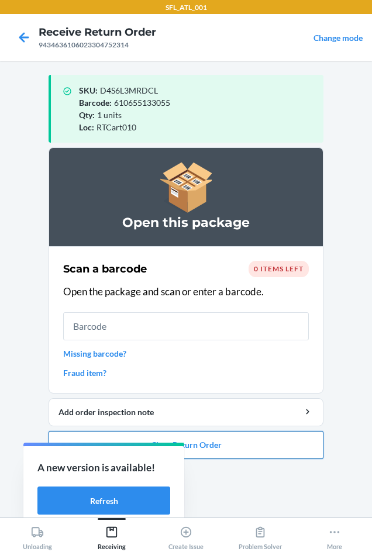
click at [241, 448] on button "Close Return Order" at bounding box center [185, 445] width 275 height 28
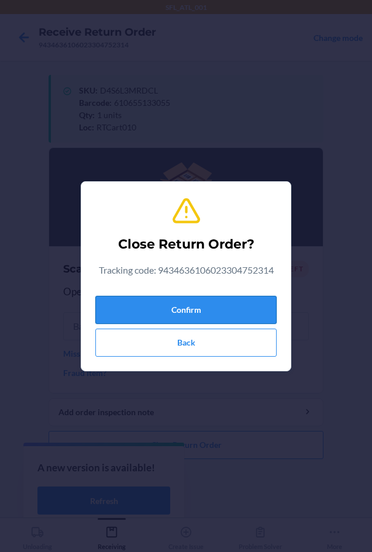
click at [245, 315] on button "Confirm" at bounding box center [185, 310] width 181 height 28
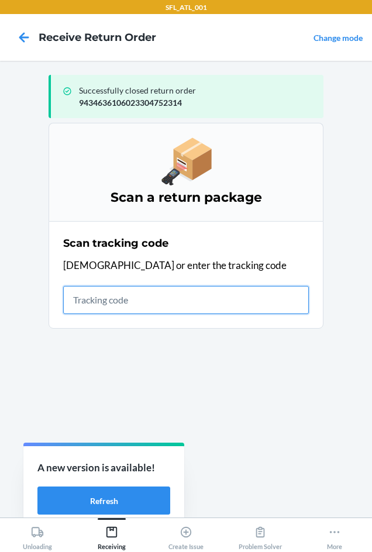
click at [105, 293] on input "text" at bounding box center [185, 300] width 245 height 28
type input "42030259943463610602330"
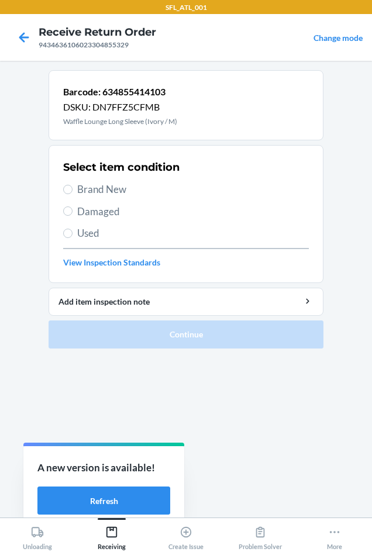
drag, startPoint x: 91, startPoint y: 186, endPoint x: 158, endPoint y: 322, distance: 151.5
click at [92, 187] on span "Brand New" at bounding box center [192, 189] width 231 height 15
click at [72, 187] on input "Brand New" at bounding box center [67, 189] width 9 height 9
radio input "true"
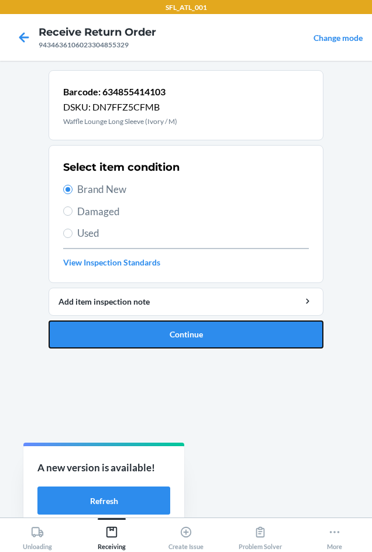
drag, startPoint x: 169, startPoint y: 344, endPoint x: 168, endPoint y: 334, distance: 9.9
click at [169, 342] on button "Continue" at bounding box center [185, 334] width 275 height 28
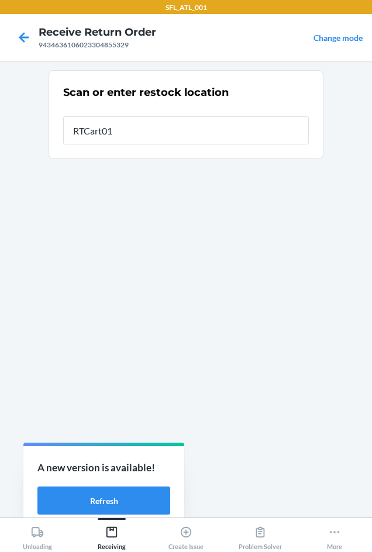
type input "RTCart010"
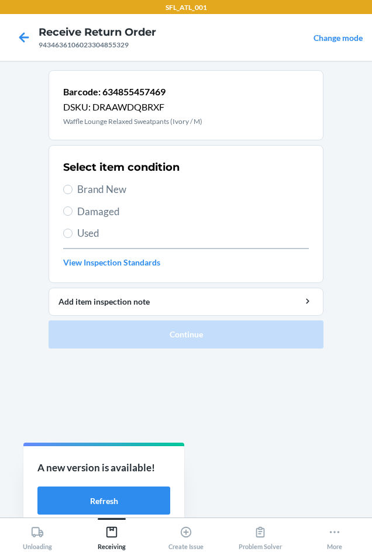
click at [106, 189] on span "Brand New" at bounding box center [192, 189] width 231 height 15
click at [72, 189] on input "Brand New" at bounding box center [67, 189] width 9 height 9
radio input "true"
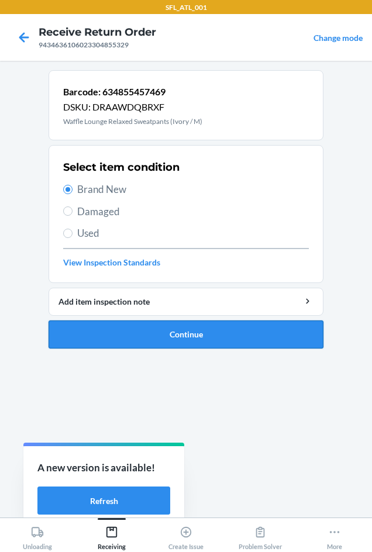
click at [180, 325] on button "Continue" at bounding box center [185, 334] width 275 height 28
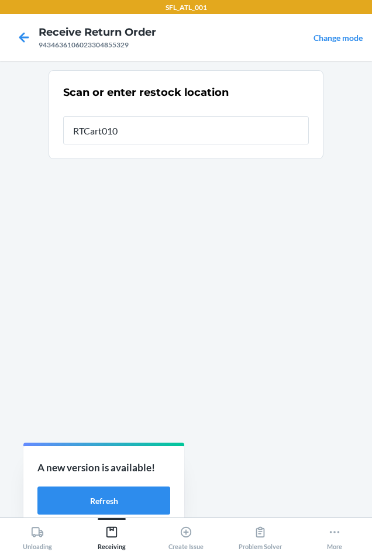
type input "RTCart010"
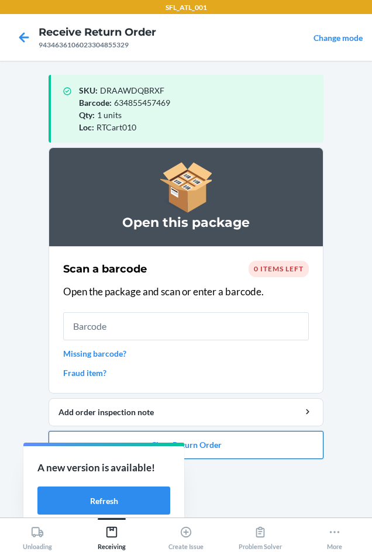
click at [230, 452] on button "Close Return Order" at bounding box center [185, 445] width 275 height 28
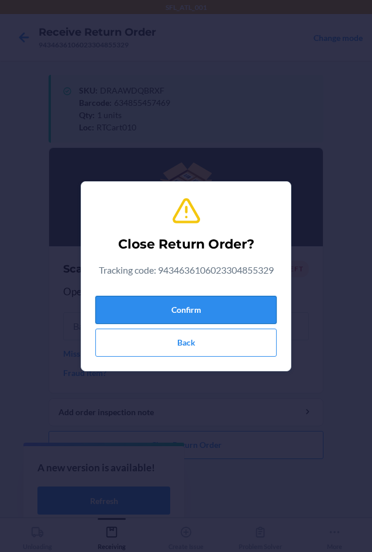
click at [204, 302] on button "Confirm" at bounding box center [185, 310] width 181 height 28
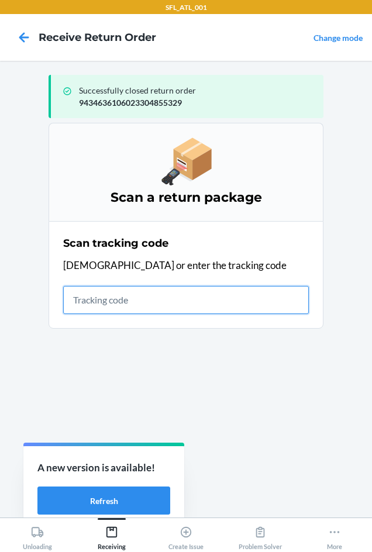
click at [131, 307] on input "text" at bounding box center [185, 300] width 245 height 28
type input "42030259943463610602330"
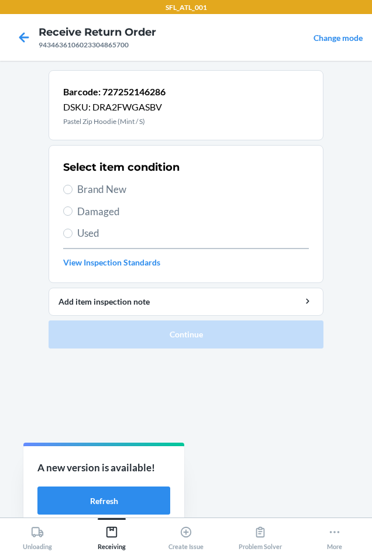
click at [81, 185] on span "Brand New" at bounding box center [192, 189] width 231 height 15
click at [72, 185] on input "Brand New" at bounding box center [67, 189] width 9 height 9
radio input "true"
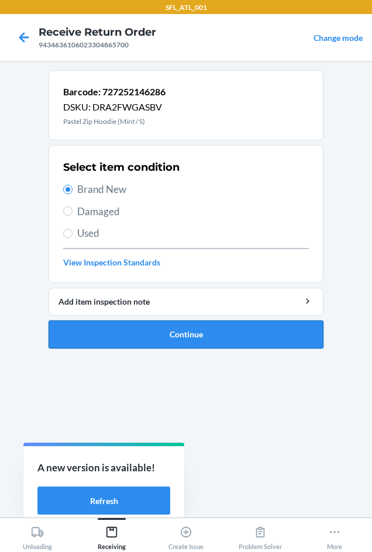
click at [107, 324] on button "Continue" at bounding box center [185, 334] width 275 height 28
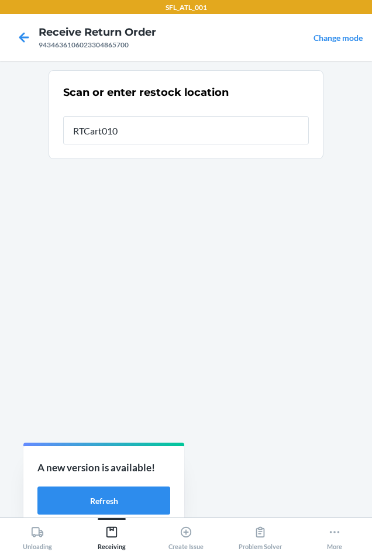
type input "RTCart010"
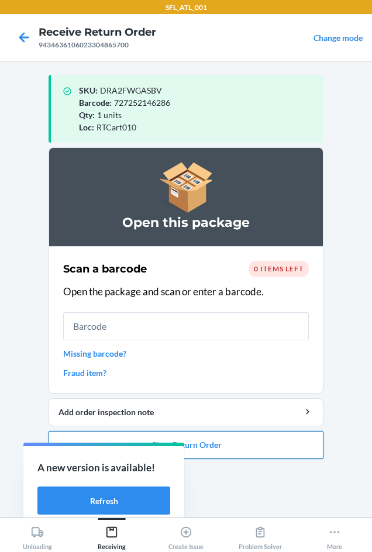
click at [275, 447] on button "Close Return Order" at bounding box center [185, 445] width 275 height 28
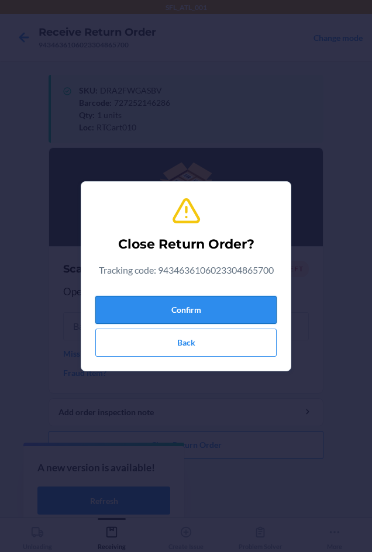
click at [234, 303] on button "Confirm" at bounding box center [185, 310] width 181 height 28
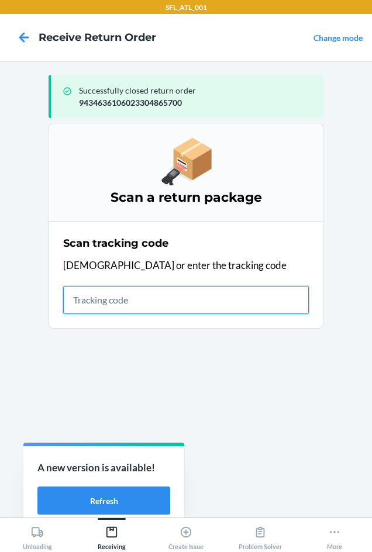
click at [165, 295] on input "text" at bounding box center [185, 300] width 245 height 28
type input "420302599434636106023304"
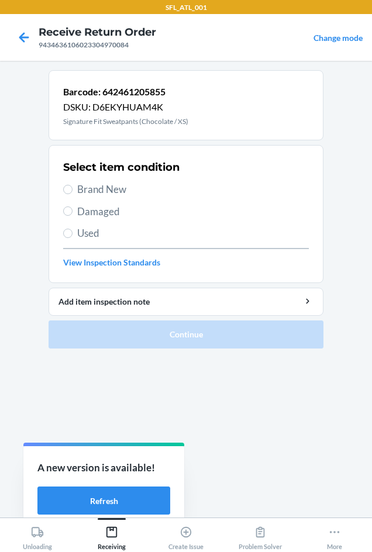
click at [74, 188] on label "Brand New" at bounding box center [185, 189] width 245 height 15
click at [72, 188] on input "Brand New" at bounding box center [67, 189] width 9 height 9
radio input "true"
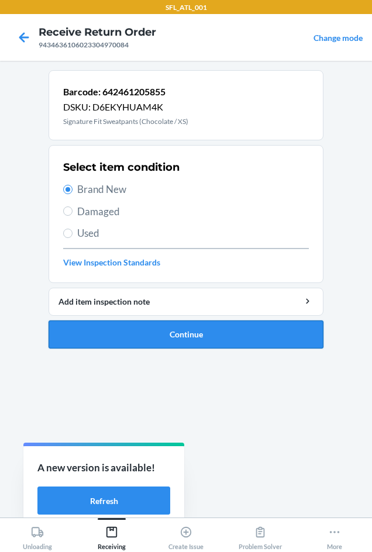
click at [131, 329] on button "Continue" at bounding box center [185, 334] width 275 height 28
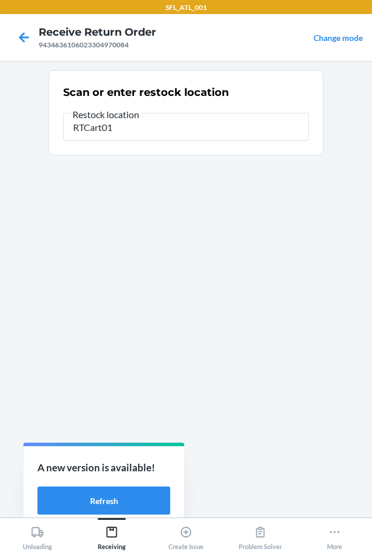
type input "RTCart010"
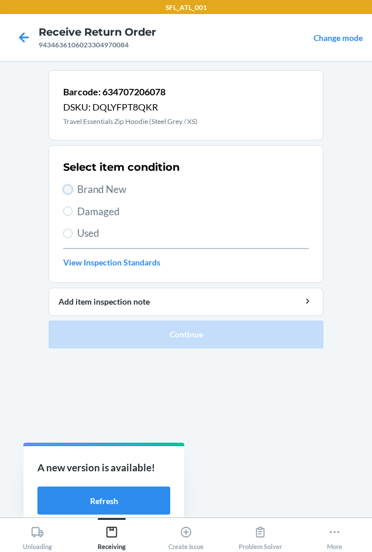
drag, startPoint x: 72, startPoint y: 190, endPoint x: 78, endPoint y: 206, distance: 16.5
click at [72, 194] on label "Brand New" at bounding box center [185, 189] width 245 height 15
click at [72, 194] on input "Brand New" at bounding box center [67, 189] width 9 height 9
radio input "true"
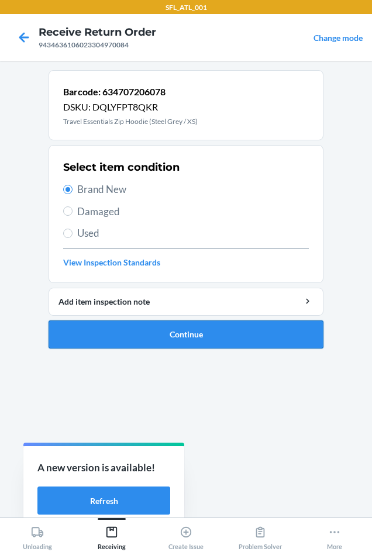
click at [131, 345] on button "Continue" at bounding box center [185, 334] width 275 height 28
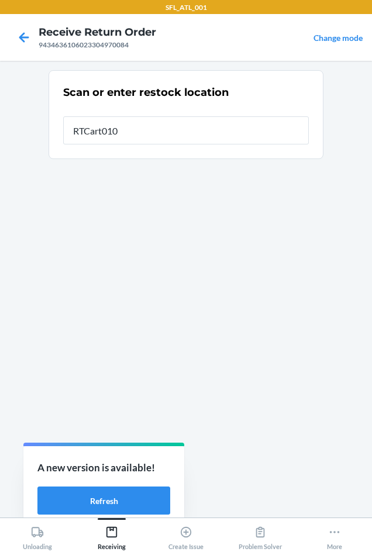
type input "RTCart010"
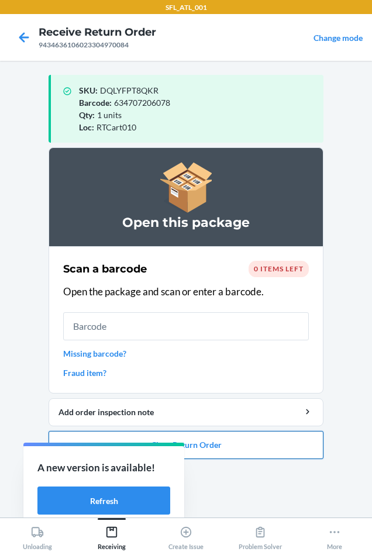
click at [233, 453] on button "Close Return Order" at bounding box center [185, 445] width 275 height 28
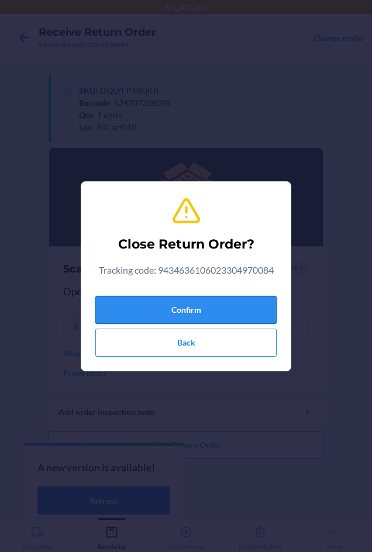
click at [174, 318] on button "Confirm" at bounding box center [185, 310] width 181 height 28
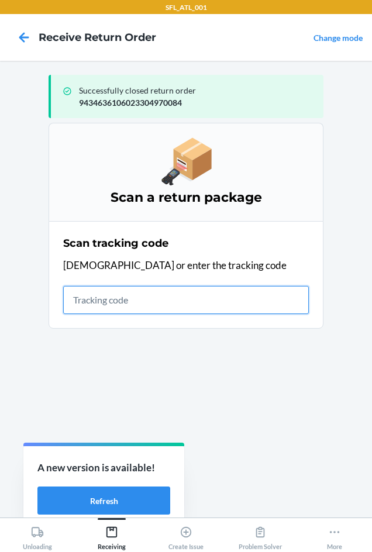
click at [103, 295] on input "text" at bounding box center [185, 300] width 245 height 28
type input "42030259943463"
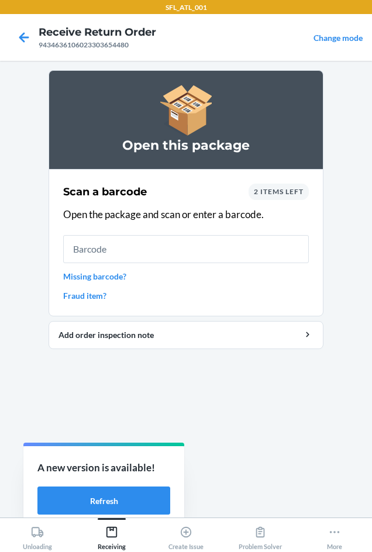
click at [283, 183] on div "2 items left" at bounding box center [278, 191] width 60 height 16
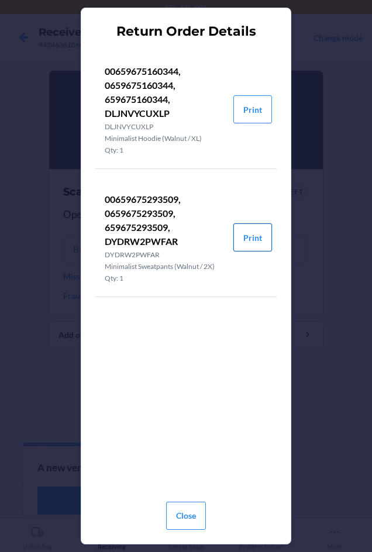
click at [251, 241] on button "Print" at bounding box center [252, 237] width 39 height 28
click at [197, 514] on button "Close" at bounding box center [186, 515] width 40 height 28
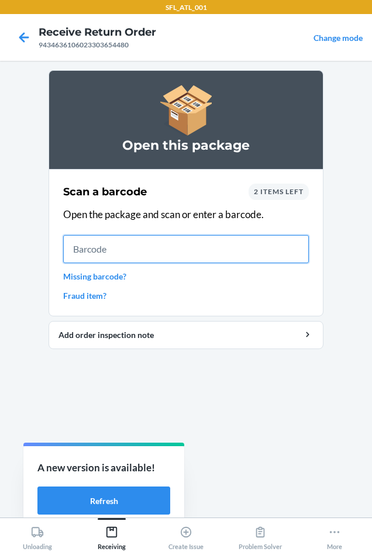
click at [104, 235] on input "text" at bounding box center [185, 249] width 245 height 28
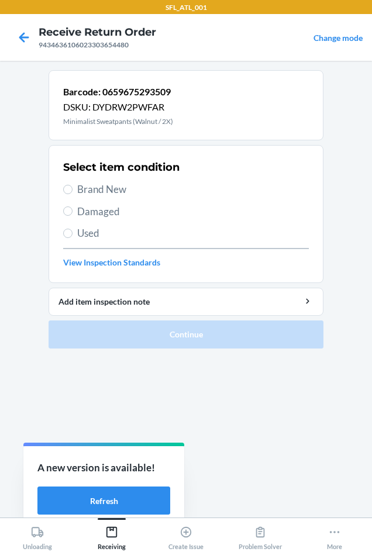
click at [82, 184] on span "Brand New" at bounding box center [192, 189] width 231 height 15
click at [72, 185] on input "Brand New" at bounding box center [67, 189] width 9 height 9
radio input "true"
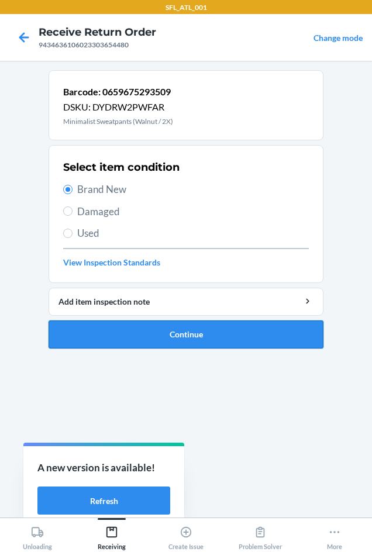
click at [133, 335] on button "Continue" at bounding box center [185, 334] width 275 height 28
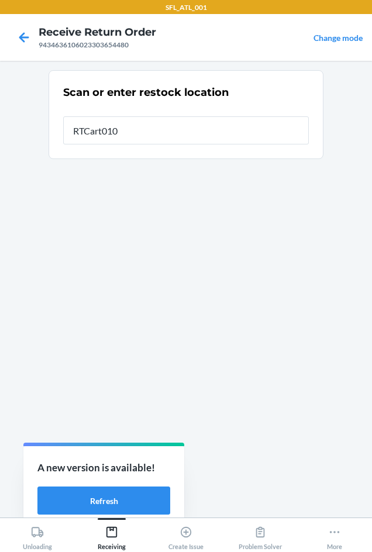
type input "RTCart010"
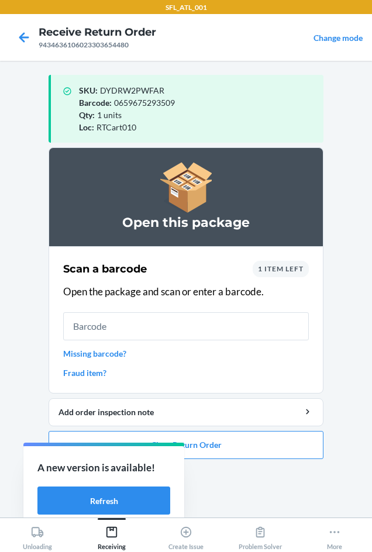
click at [278, 270] on span "1 item left" at bounding box center [281, 268] width 46 height 9
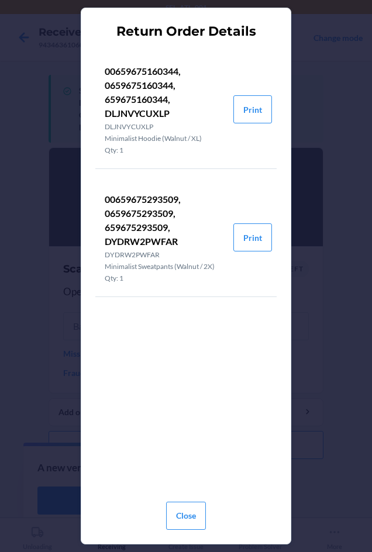
click at [127, 111] on p "00659675160344, 0659675160344, 659675160344, DLJNVYCUXLP" at bounding box center [164, 92] width 119 height 56
copy p "DLJNVYCUXLP"
click at [191, 524] on button "Close" at bounding box center [186, 515] width 40 height 28
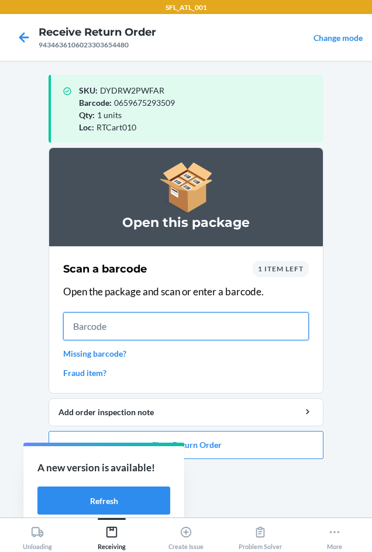
click at [142, 329] on input "text" at bounding box center [185, 326] width 245 height 28
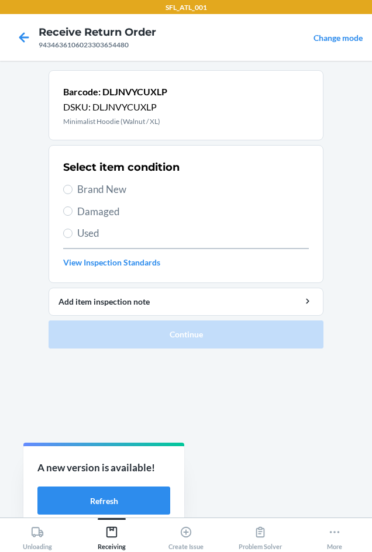
drag, startPoint x: 98, startPoint y: 227, endPoint x: 107, endPoint y: 238, distance: 14.5
click at [98, 227] on span "Used" at bounding box center [192, 233] width 231 height 15
click at [72, 228] on input "Used" at bounding box center [67, 232] width 9 height 9
radio input "true"
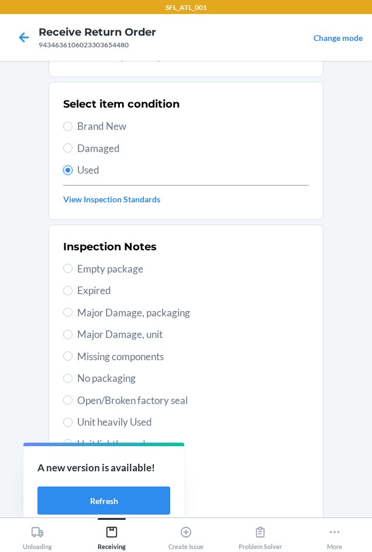
scroll to position [152, 0]
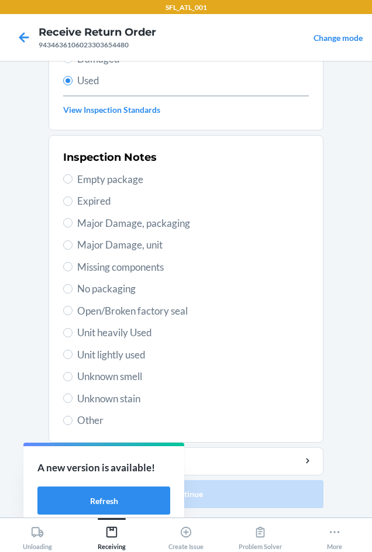
click at [127, 339] on span "Unit heavily Used" at bounding box center [192, 332] width 231 height 15
click at [72, 337] on input "Unit heavily Used" at bounding box center [67, 332] width 9 height 9
radio input "true"
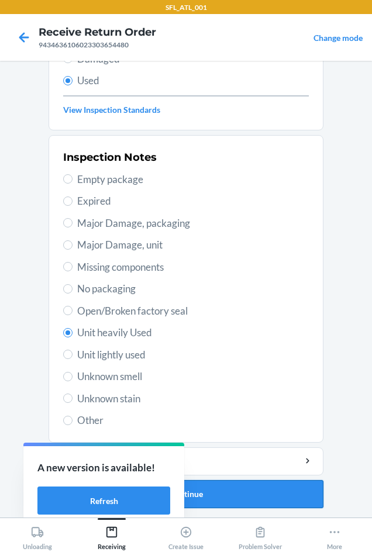
click at [242, 486] on button "Continue" at bounding box center [185, 494] width 275 height 28
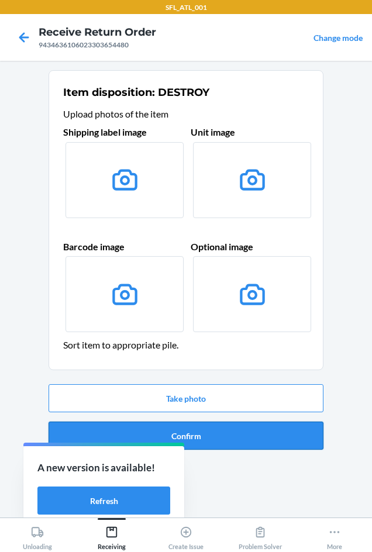
click at [238, 436] on button "Confirm" at bounding box center [185, 435] width 275 height 28
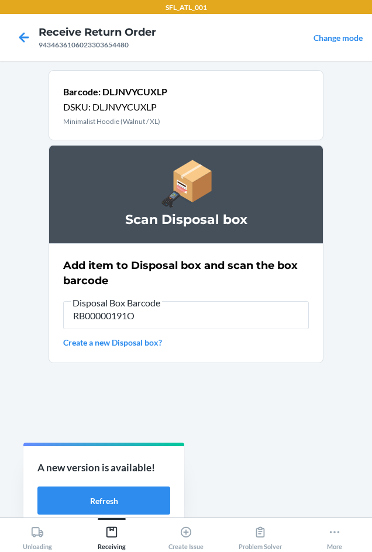
type input "RB00000191O"
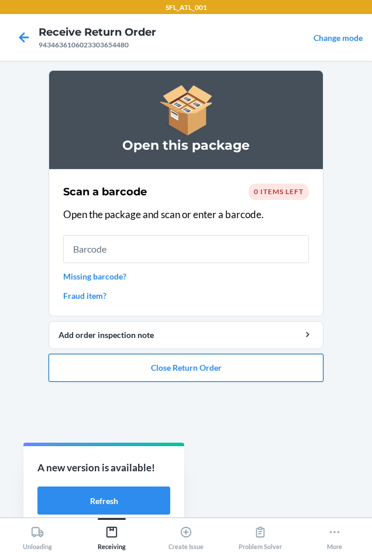
click at [250, 378] on button "Close Return Order" at bounding box center [185, 367] width 275 height 28
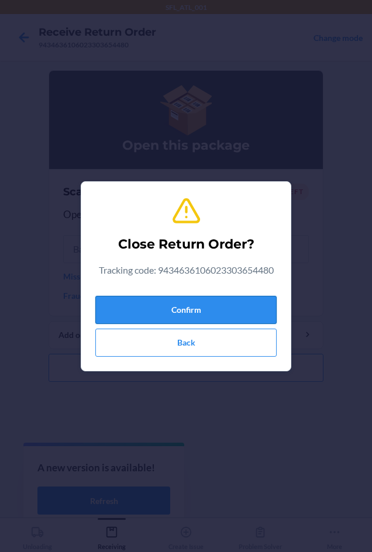
click at [189, 299] on button "Confirm" at bounding box center [185, 310] width 181 height 28
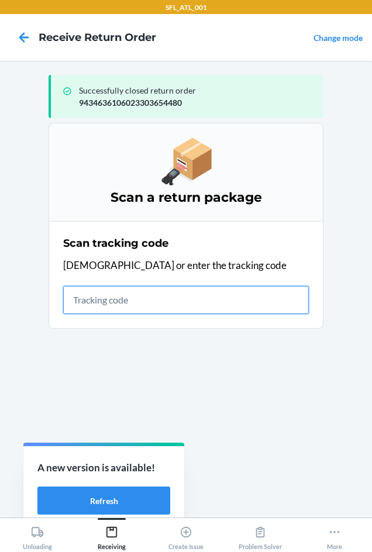
click at [95, 305] on input "text" at bounding box center [185, 300] width 245 height 28
type input "42030259943463610602"
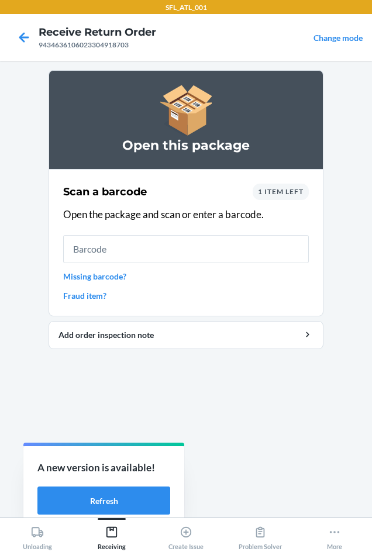
click at [290, 190] on span "1 item left" at bounding box center [281, 191] width 46 height 9
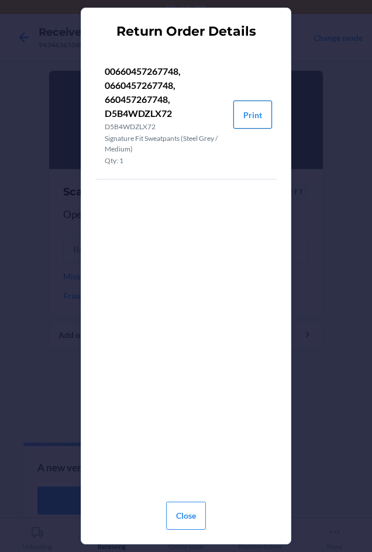
click at [251, 117] on button "Print" at bounding box center [252, 114] width 39 height 28
click at [197, 516] on button "Close" at bounding box center [186, 515] width 40 height 28
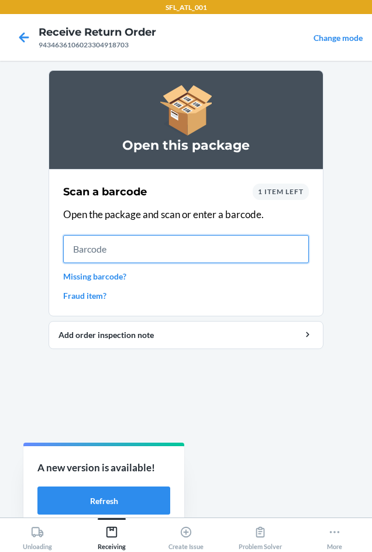
click at [158, 249] on input "text" at bounding box center [185, 249] width 245 height 28
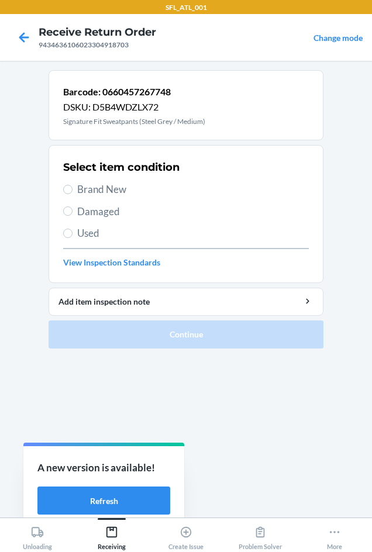
drag, startPoint x: 97, startPoint y: 187, endPoint x: 105, endPoint y: 199, distance: 13.9
click at [98, 188] on span "Brand New" at bounding box center [192, 189] width 231 height 15
click at [72, 188] on input "Brand New" at bounding box center [67, 189] width 9 height 9
radio input "true"
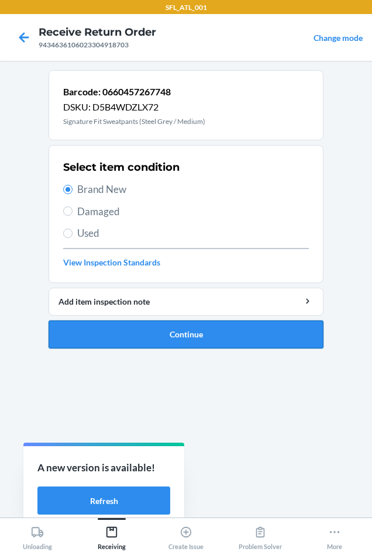
click at [162, 334] on button "Continue" at bounding box center [185, 334] width 275 height 28
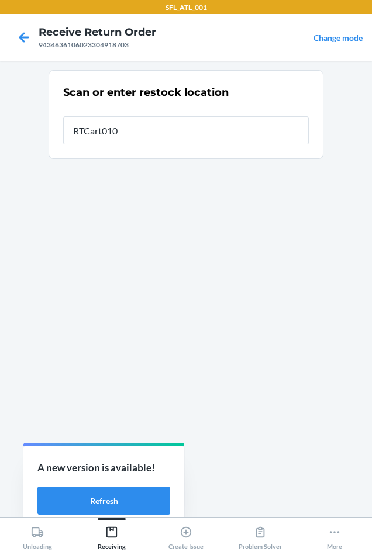
type input "RTCart010"
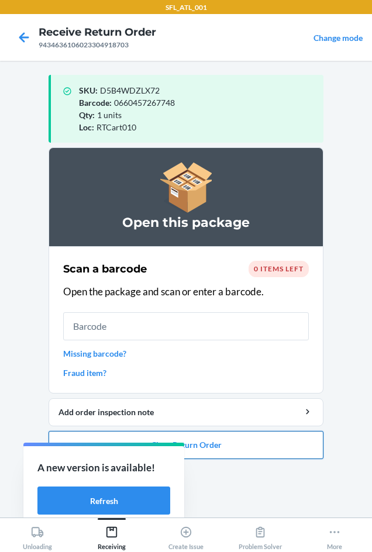
click at [289, 450] on button "Close Return Order" at bounding box center [185, 445] width 275 height 28
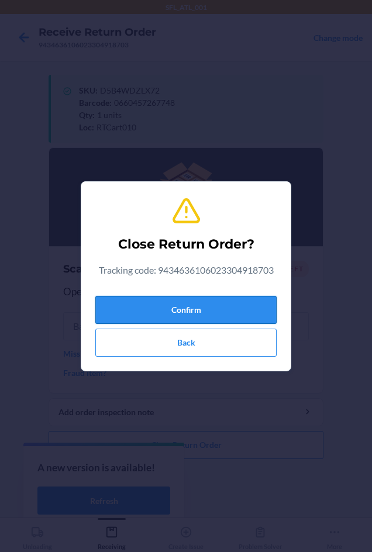
click at [187, 305] on button "Confirm" at bounding box center [185, 310] width 181 height 28
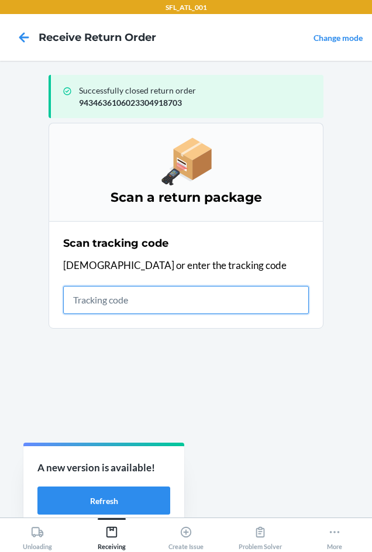
click at [154, 309] on input "text" at bounding box center [185, 300] width 245 height 28
type input "420302599434636106"
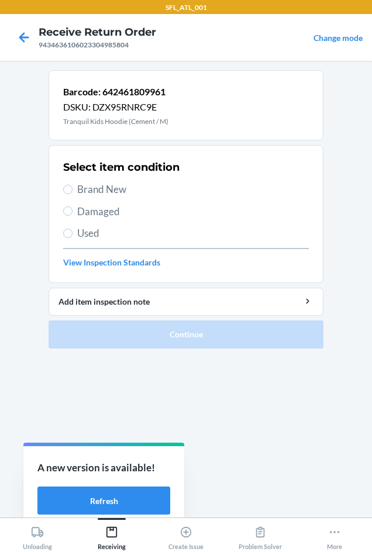
click at [99, 188] on span "Brand New" at bounding box center [192, 189] width 231 height 15
click at [72, 188] on input "Brand New" at bounding box center [67, 189] width 9 height 9
radio input "true"
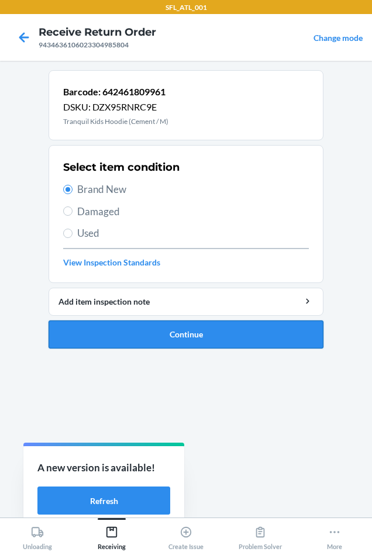
click at [174, 338] on button "Continue" at bounding box center [185, 334] width 275 height 28
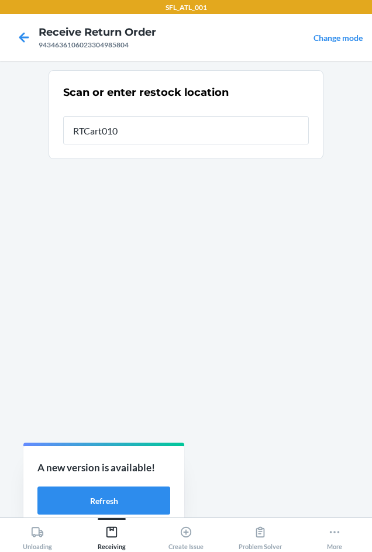
type input "RTCart010"
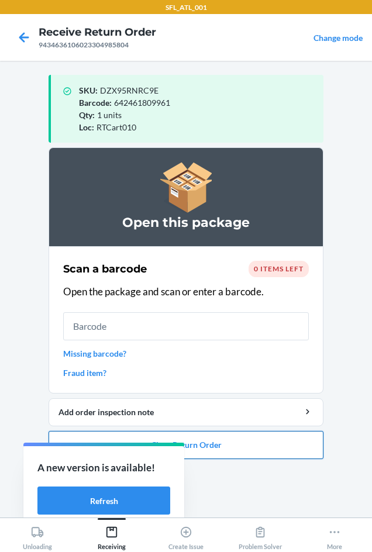
click at [285, 448] on button "Close Return Order" at bounding box center [185, 445] width 275 height 28
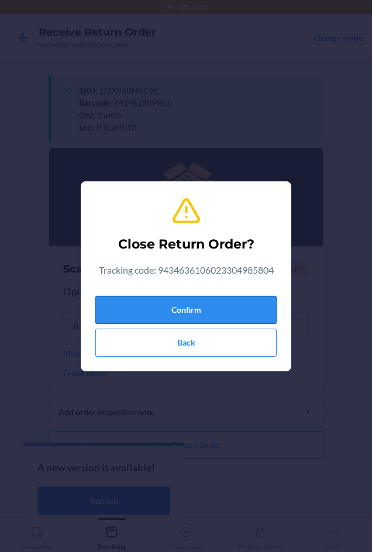
click at [200, 315] on button "Confirm" at bounding box center [185, 310] width 181 height 28
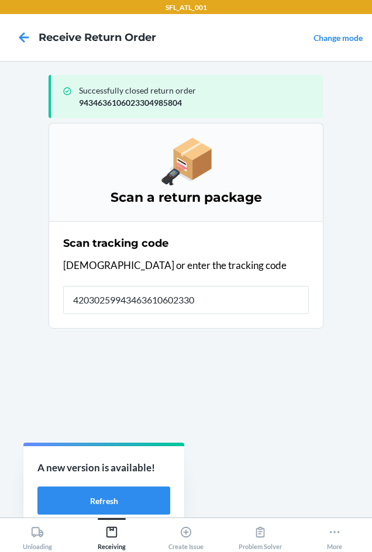
type input "420302599434636106023304"
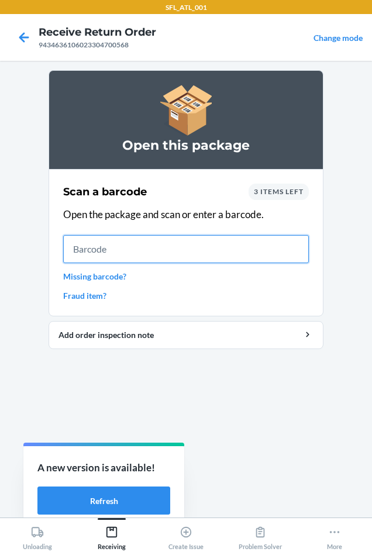
click at [172, 255] on input "text" at bounding box center [185, 249] width 245 height 28
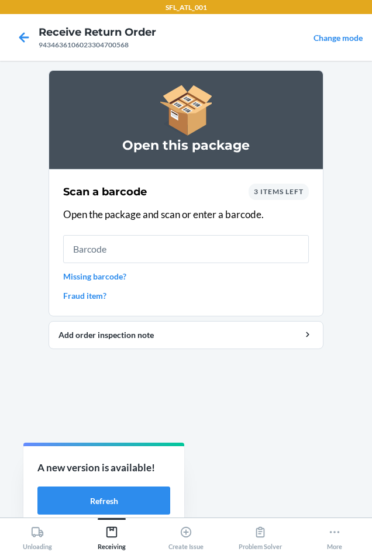
click at [278, 189] on span "3 items left" at bounding box center [279, 191] width 50 height 9
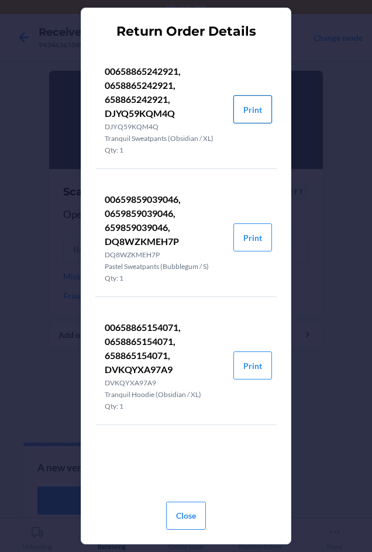
click at [248, 112] on button "Print" at bounding box center [252, 109] width 39 height 28
click at [203, 504] on button "Close" at bounding box center [186, 515] width 40 height 28
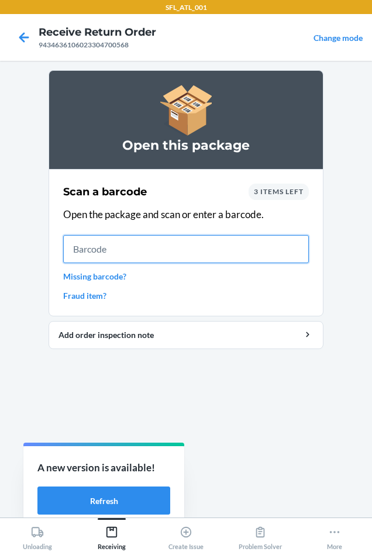
click at [131, 253] on input "text" at bounding box center [185, 249] width 245 height 28
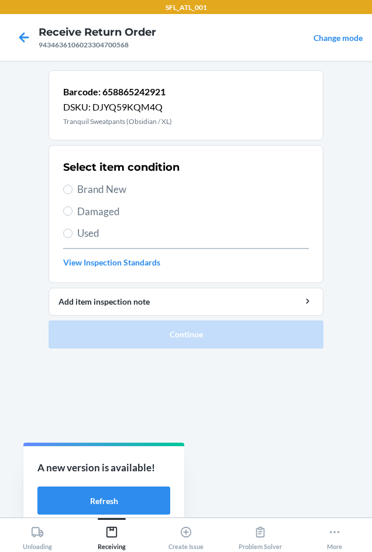
click at [75, 189] on label "Brand New" at bounding box center [185, 189] width 245 height 15
click at [72, 189] on input "Brand New" at bounding box center [67, 189] width 9 height 9
radio input "true"
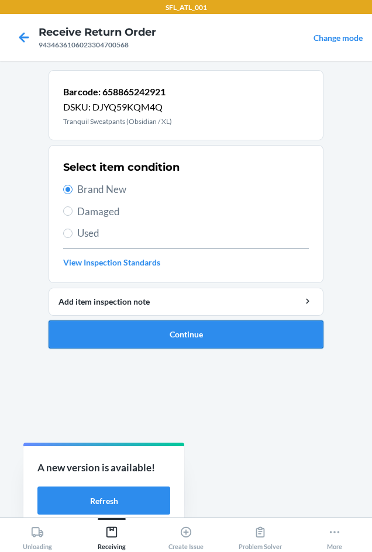
click at [228, 342] on button "Continue" at bounding box center [185, 334] width 275 height 28
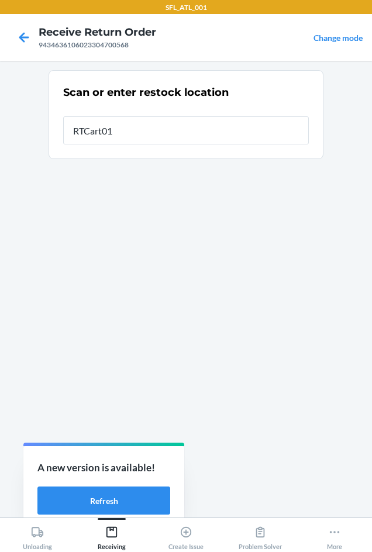
type input "RTCart010"
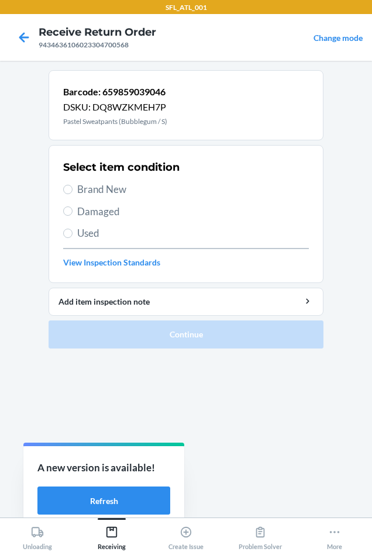
click at [101, 189] on span "Brand New" at bounding box center [192, 189] width 231 height 15
click at [72, 189] on input "Brand New" at bounding box center [67, 189] width 9 height 9
radio input "true"
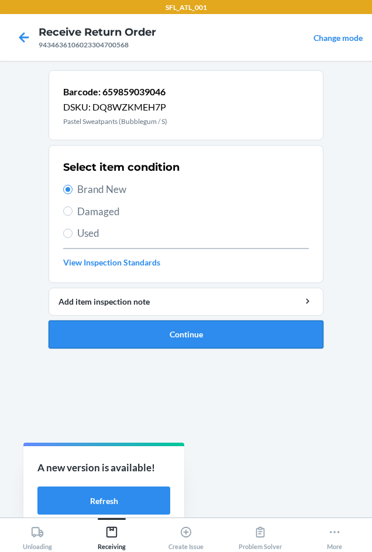
click at [113, 331] on button "Continue" at bounding box center [185, 334] width 275 height 28
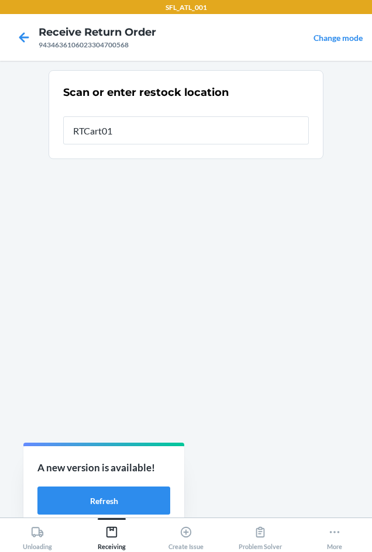
type input "RTCart010"
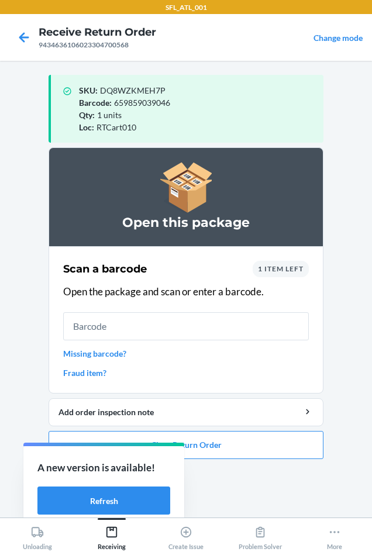
click at [266, 270] on span "1 item left" at bounding box center [281, 268] width 46 height 9
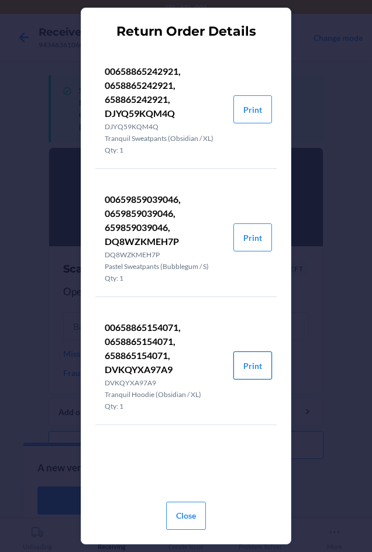
click at [252, 366] on button "Print" at bounding box center [252, 365] width 39 height 28
click at [192, 505] on button "Close" at bounding box center [186, 515] width 40 height 28
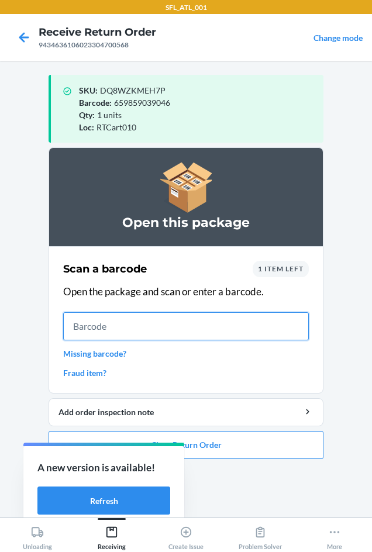
click at [150, 319] on input "text" at bounding box center [185, 326] width 245 height 28
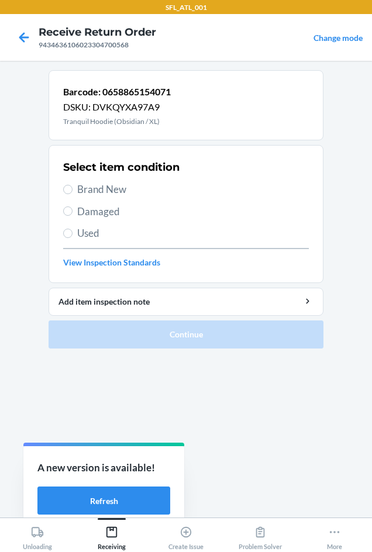
click at [87, 190] on span "Brand New" at bounding box center [192, 189] width 231 height 15
click at [72, 190] on input "Brand New" at bounding box center [67, 189] width 9 height 9
radio input "true"
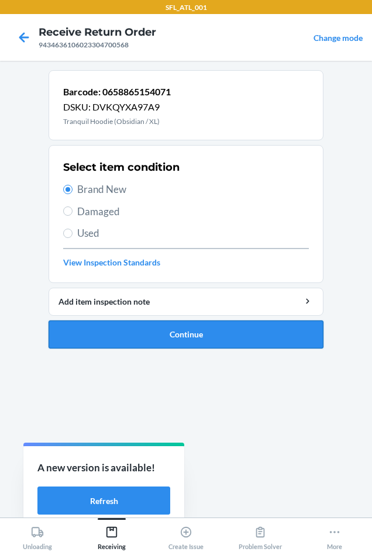
click at [102, 332] on button "Continue" at bounding box center [185, 334] width 275 height 28
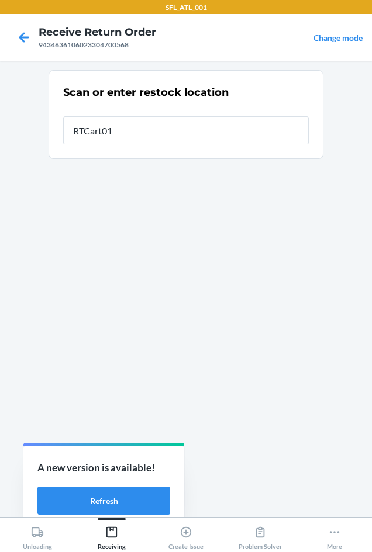
type input "RTCart010"
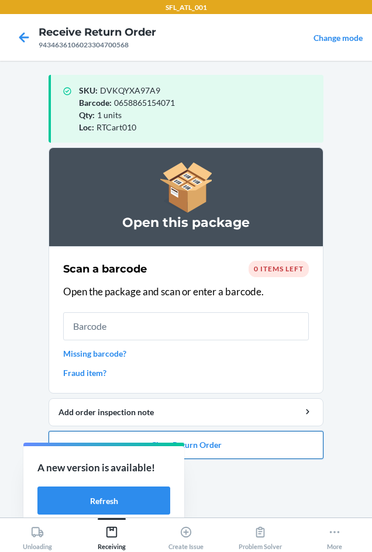
click at [247, 449] on button "Close Return Order" at bounding box center [185, 445] width 275 height 28
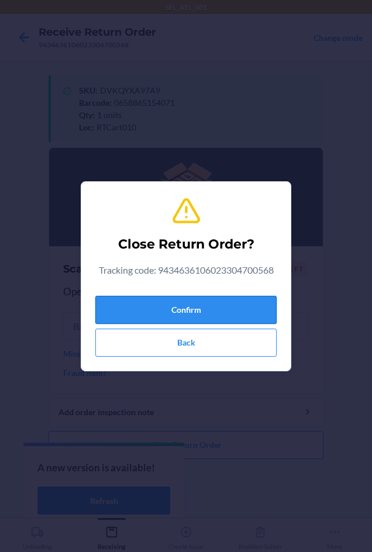
click at [196, 304] on button "Confirm" at bounding box center [185, 310] width 181 height 28
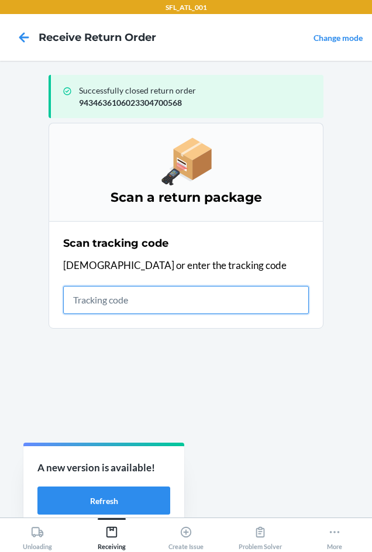
click at [87, 304] on input "text" at bounding box center [185, 300] width 245 height 28
type input "420302599434636106"
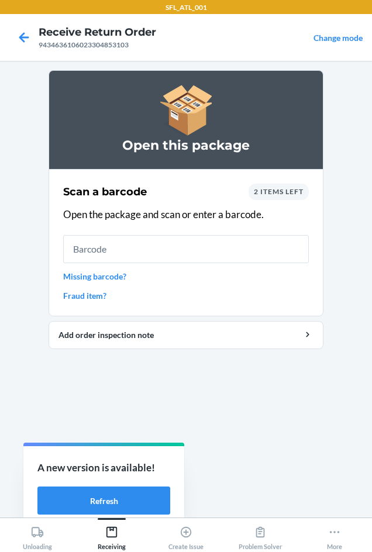
click at [294, 197] on div "2 items left" at bounding box center [278, 191] width 60 height 16
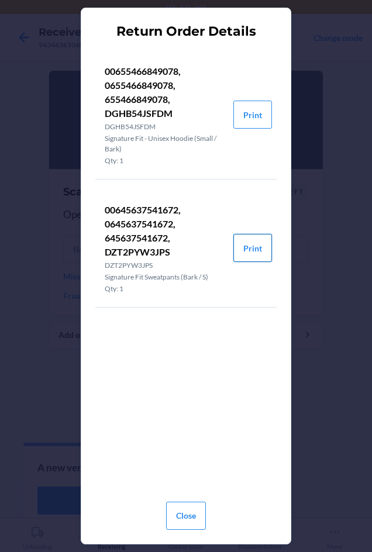
click at [254, 242] on button "Print" at bounding box center [252, 248] width 39 height 28
click at [256, 116] on button "Print" at bounding box center [252, 114] width 39 height 28
drag, startPoint x: 188, startPoint y: 511, endPoint x: 186, endPoint y: 469, distance: 42.1
click at [188, 508] on button "Close" at bounding box center [186, 515] width 40 height 28
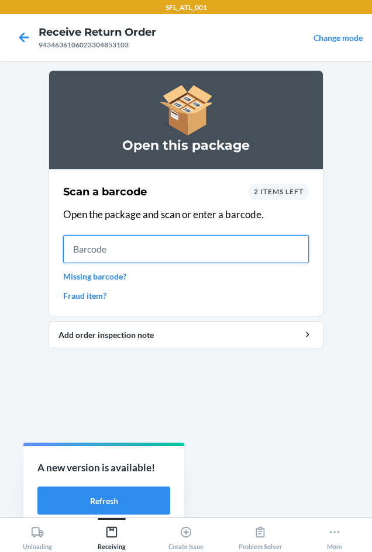
click at [152, 248] on input "text" at bounding box center [185, 249] width 245 height 28
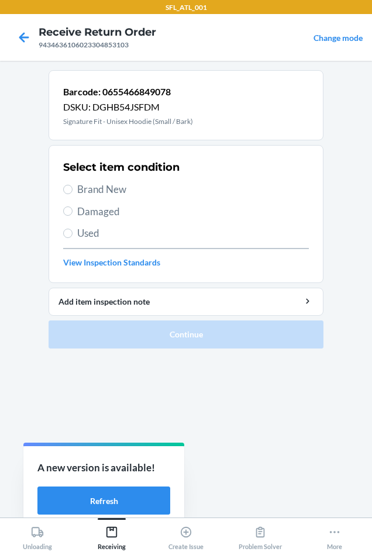
click at [78, 186] on span "Brand New" at bounding box center [192, 189] width 231 height 15
click at [72, 186] on input "Brand New" at bounding box center [67, 189] width 9 height 9
radio input "true"
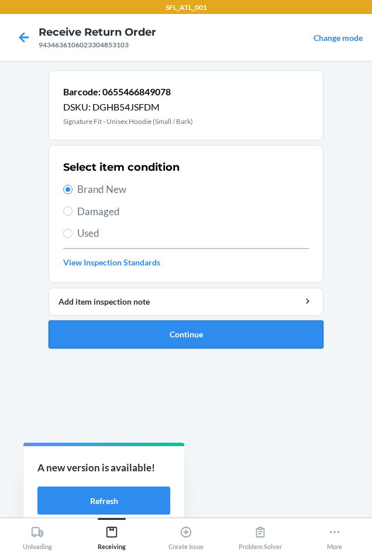
click at [116, 332] on button "Continue" at bounding box center [185, 334] width 275 height 28
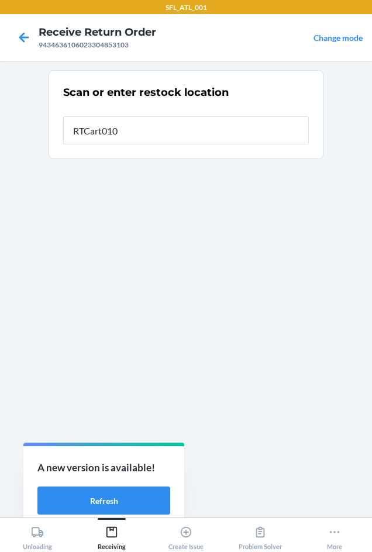
type input "RTCart010"
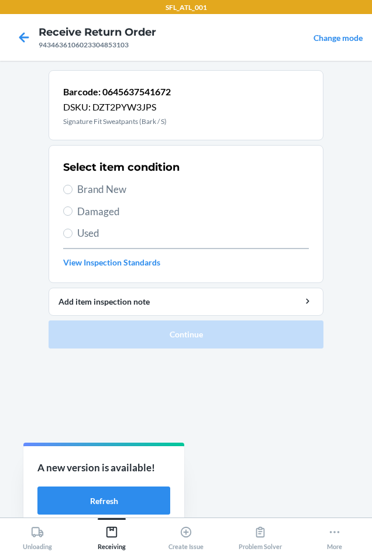
click at [83, 192] on span "Brand New" at bounding box center [192, 189] width 231 height 15
click at [72, 192] on input "Brand New" at bounding box center [67, 189] width 9 height 9
radio input "true"
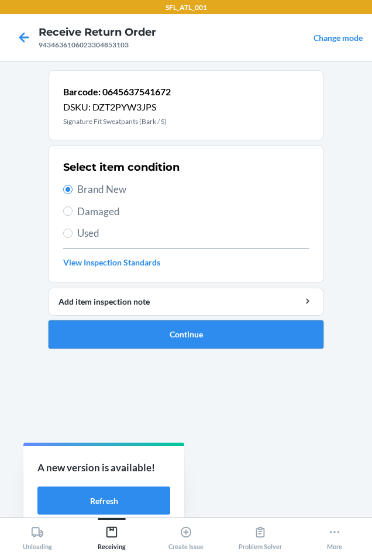
click at [103, 325] on button "Continue" at bounding box center [185, 334] width 275 height 28
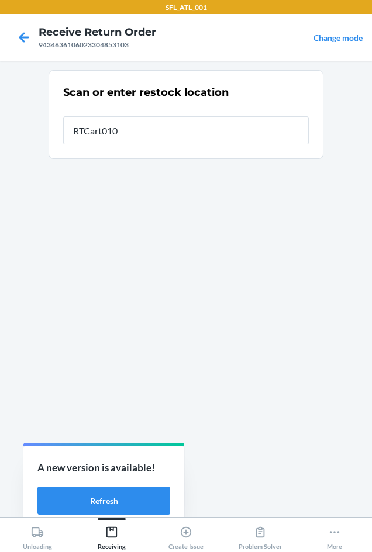
type input "RTCart010"
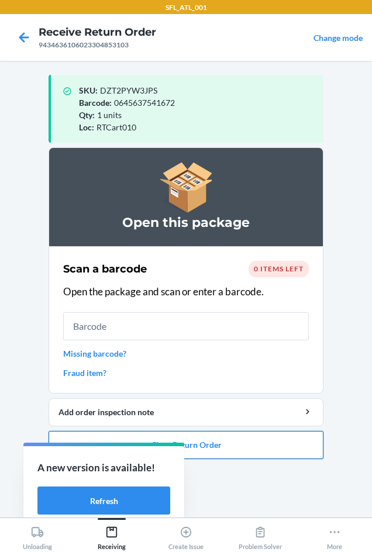
click at [266, 444] on button "Close Return Order" at bounding box center [185, 445] width 275 height 28
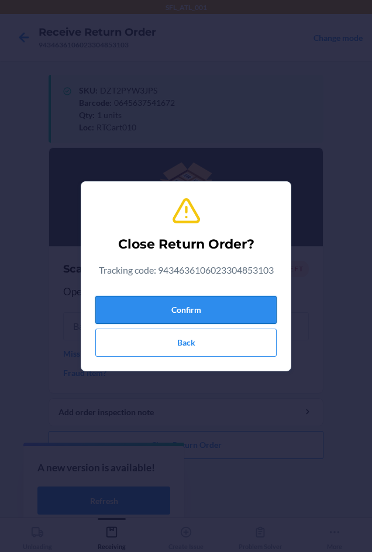
click at [223, 311] on button "Confirm" at bounding box center [185, 310] width 181 height 28
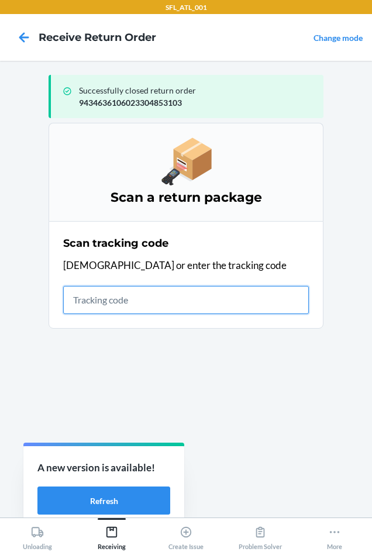
click at [136, 301] on input "text" at bounding box center [185, 300] width 245 height 28
type input "42030259943463"
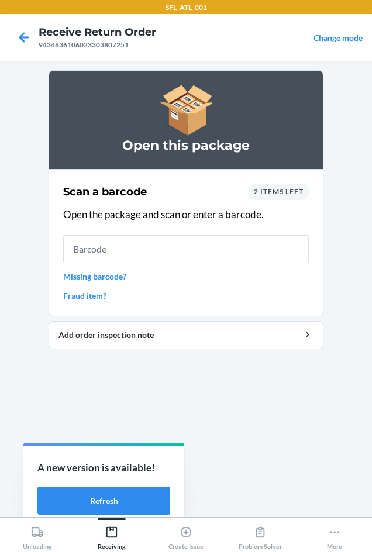
click at [279, 184] on div "2 items left" at bounding box center [278, 191] width 60 height 16
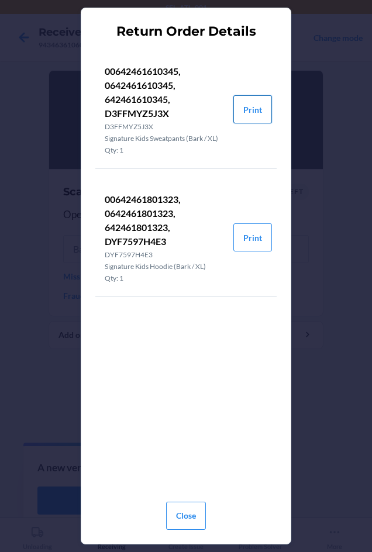
click at [256, 105] on button "Print" at bounding box center [252, 109] width 39 height 28
click at [189, 513] on button "Close" at bounding box center [186, 515] width 40 height 28
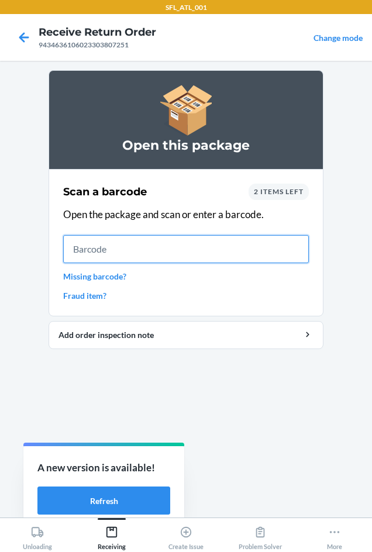
click at [139, 252] on input "text" at bounding box center [185, 249] width 245 height 28
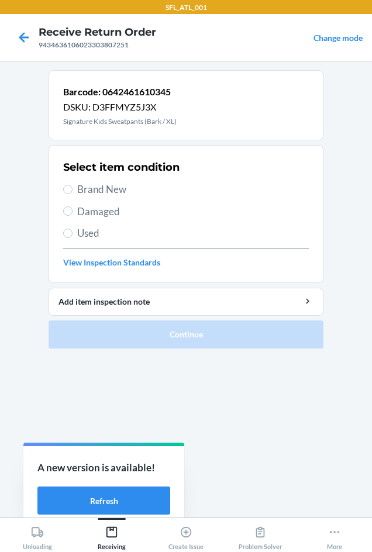
click at [88, 193] on span "Brand New" at bounding box center [192, 189] width 231 height 15
click at [72, 193] on input "Brand New" at bounding box center [67, 189] width 9 height 9
radio input "true"
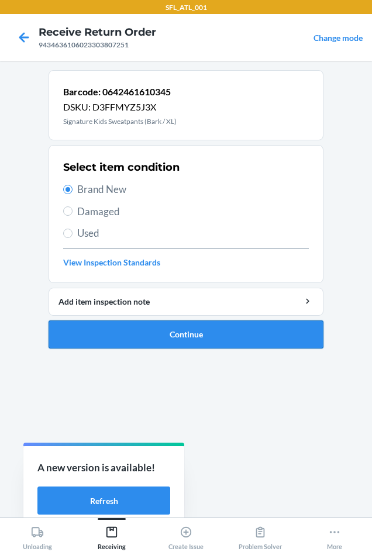
click at [123, 332] on button "Continue" at bounding box center [185, 334] width 275 height 28
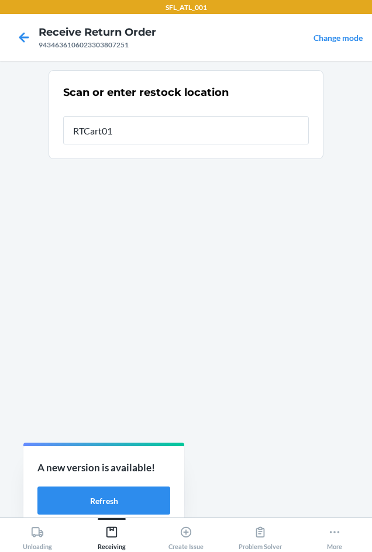
type input "RTCart012"
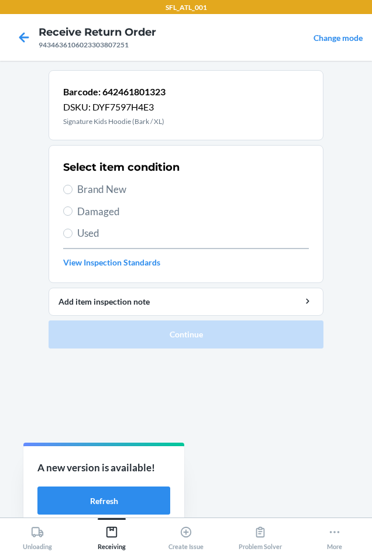
click at [116, 192] on span "Brand New" at bounding box center [192, 189] width 231 height 15
click at [72, 192] on input "Brand New" at bounding box center [67, 189] width 9 height 9
radio input "true"
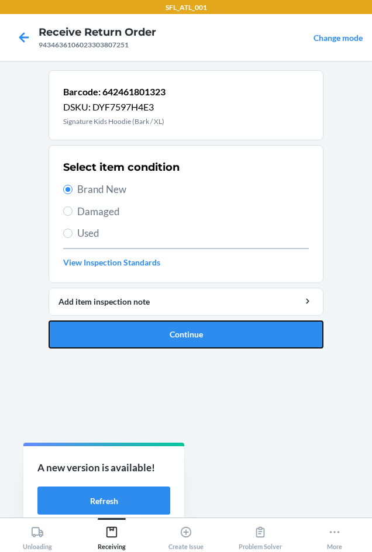
click at [172, 331] on button "Continue" at bounding box center [185, 334] width 275 height 28
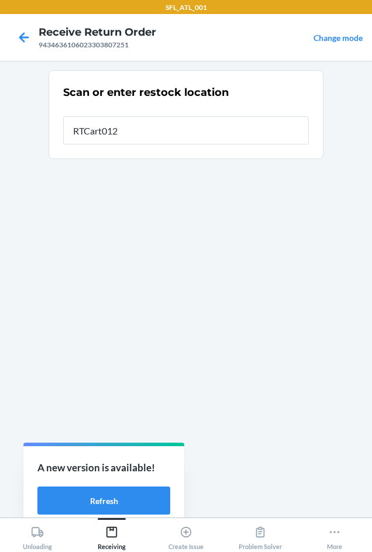
type input "RTCart012"
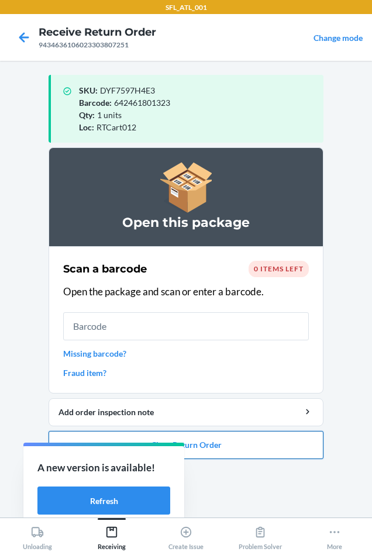
click at [261, 447] on button "Close Return Order" at bounding box center [185, 445] width 275 height 28
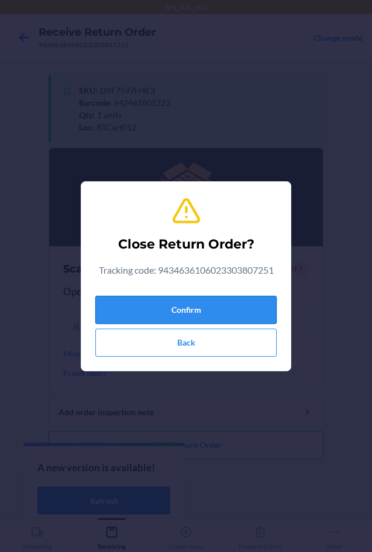
click at [230, 314] on button "Confirm" at bounding box center [185, 310] width 181 height 28
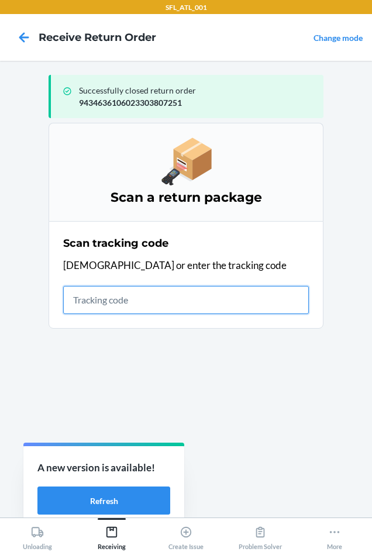
click at [105, 293] on input "text" at bounding box center [185, 300] width 245 height 28
type input "4203025994346361060233043"
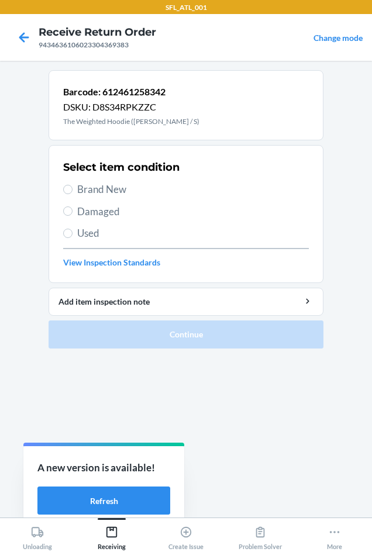
drag, startPoint x: 98, startPoint y: 209, endPoint x: 100, endPoint y: 223, distance: 13.6
click at [98, 211] on span "Damaged" at bounding box center [192, 211] width 231 height 15
click at [72, 211] on input "Damaged" at bounding box center [67, 210] width 9 height 9
radio input "true"
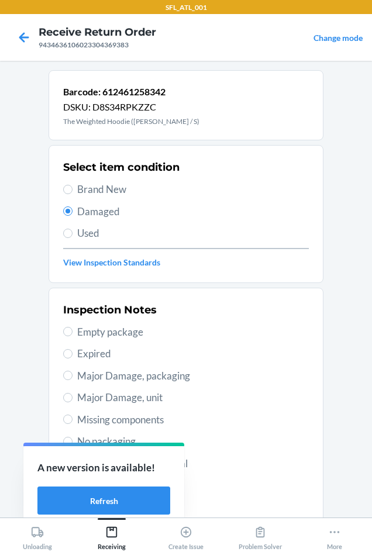
click at [148, 373] on span "Major Damage, packaging" at bounding box center [192, 375] width 231 height 15
click at [72, 373] on input "Major Damage, packaging" at bounding box center [67, 374] width 9 height 9
radio input "true"
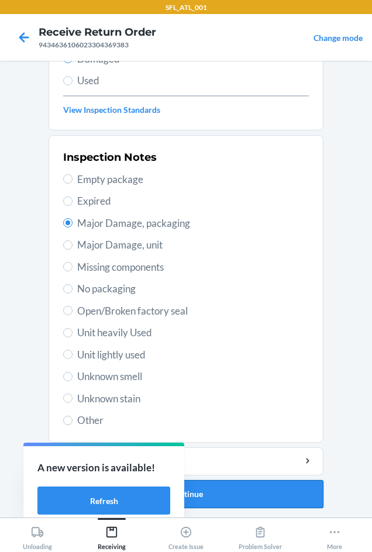
click at [249, 488] on button "Continue" at bounding box center [185, 494] width 275 height 28
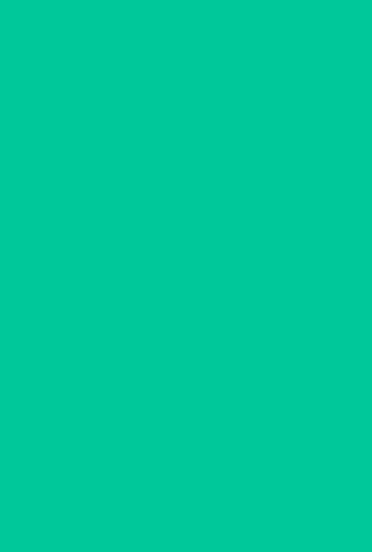
scroll to position [56, 0]
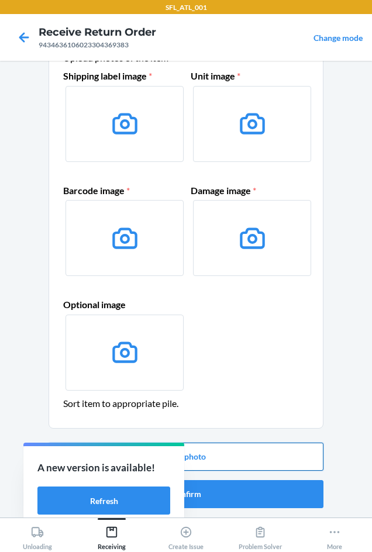
click at [224, 454] on button "Take photo" at bounding box center [185, 456] width 275 height 28
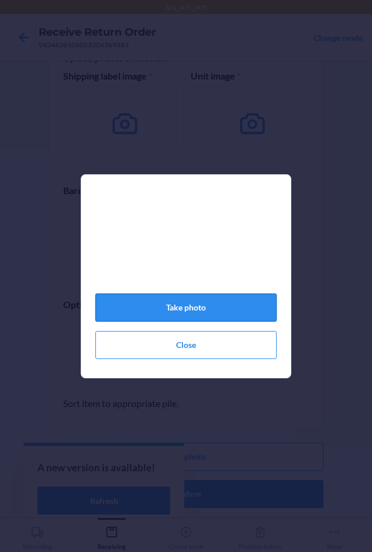
click at [211, 308] on button "Take photo" at bounding box center [185, 307] width 181 height 28
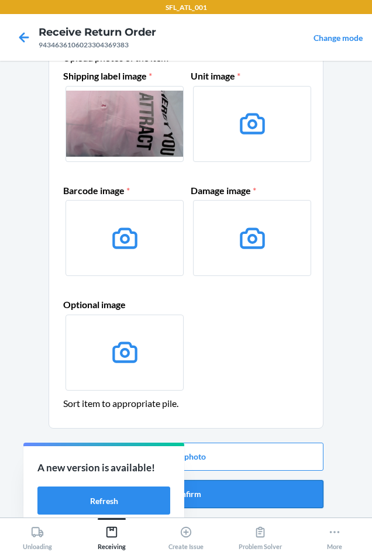
click at [261, 495] on button "Confirm" at bounding box center [185, 494] width 275 height 28
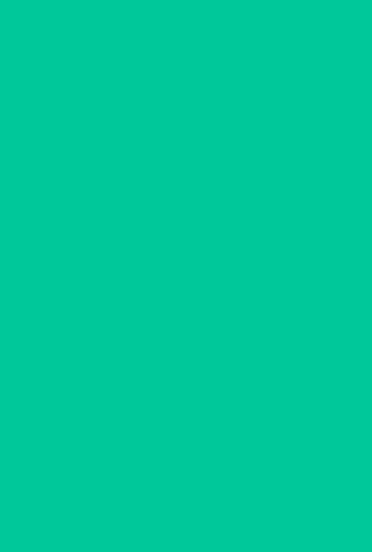
scroll to position [0, 0]
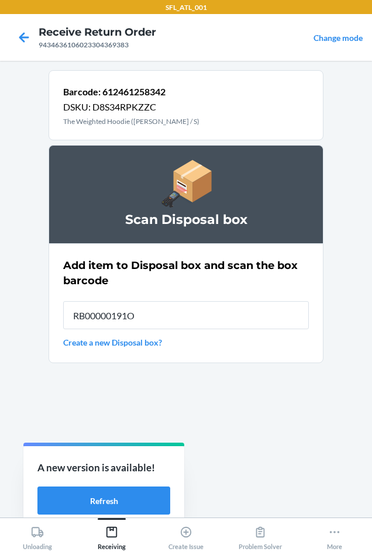
type input "RB00000191O"
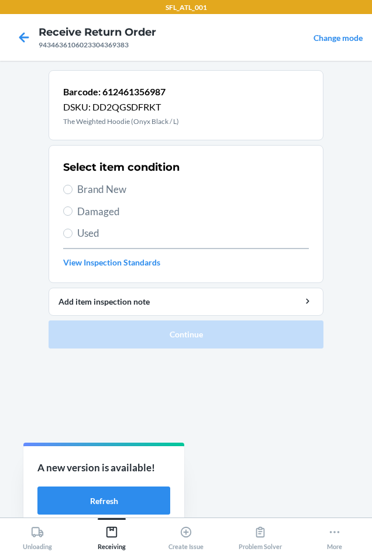
click at [109, 212] on span "Damaged" at bounding box center [192, 211] width 231 height 15
click at [72, 212] on input "Damaged" at bounding box center [67, 210] width 9 height 9
radio input "true"
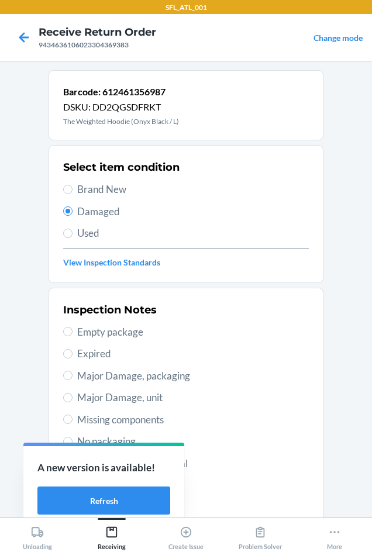
click at [162, 375] on span "Major Damage, packaging" at bounding box center [192, 375] width 231 height 15
click at [72, 375] on input "Major Damage, packaging" at bounding box center [67, 374] width 9 height 9
radio input "true"
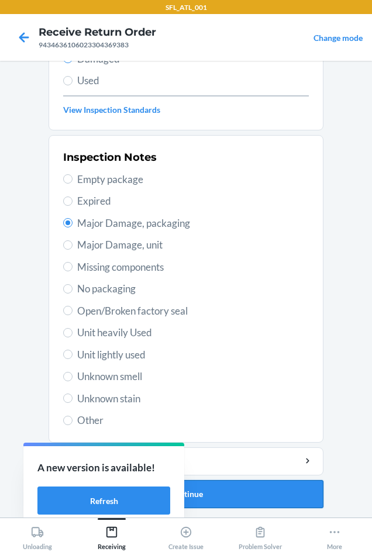
click at [245, 495] on button "Continue" at bounding box center [185, 494] width 275 height 28
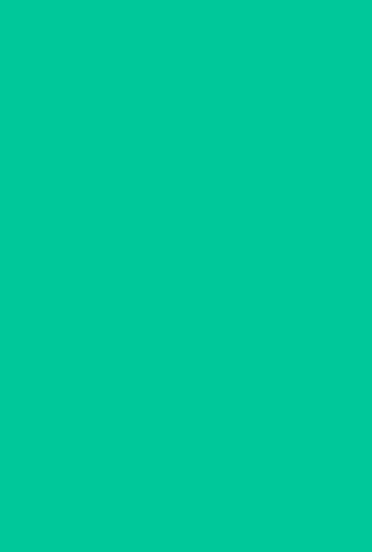
scroll to position [56, 0]
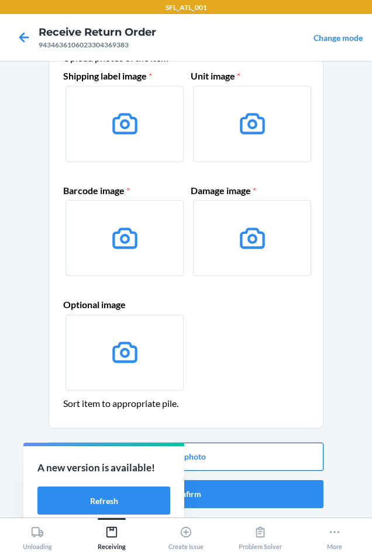
click at [223, 457] on button "Take photo" at bounding box center [185, 456] width 275 height 28
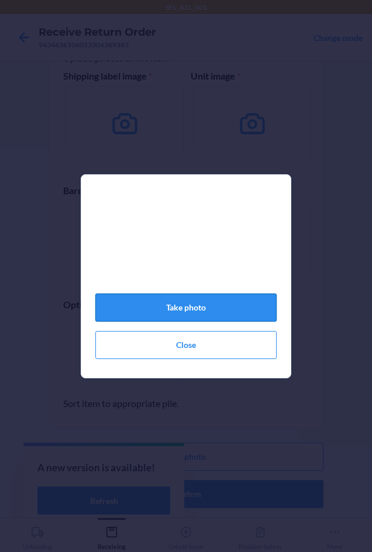
click at [231, 316] on button "Take photo" at bounding box center [185, 307] width 181 height 28
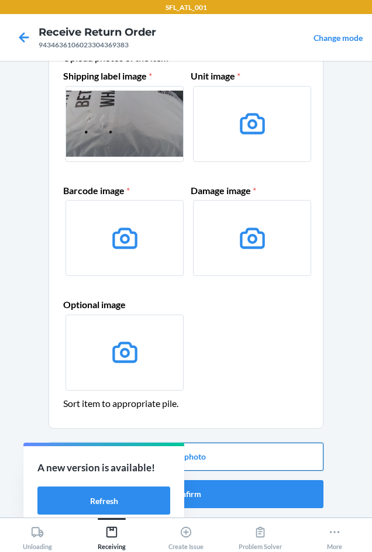
click at [226, 452] on button "Take photo" at bounding box center [185, 456] width 275 height 28
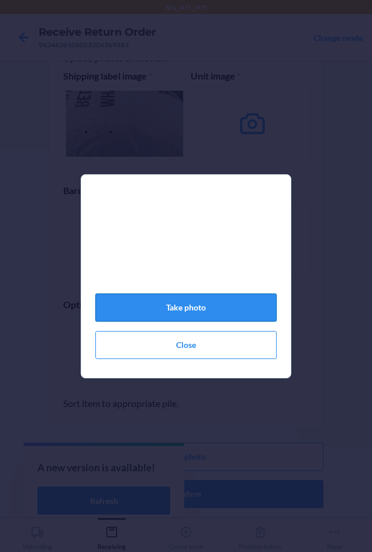
click at [236, 306] on button "Take photo" at bounding box center [185, 307] width 181 height 28
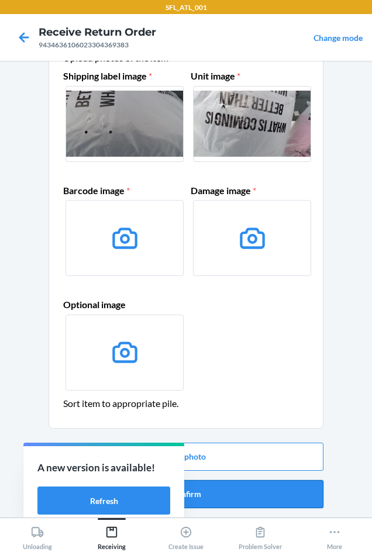
click at [272, 493] on button "Confirm" at bounding box center [185, 494] width 275 height 28
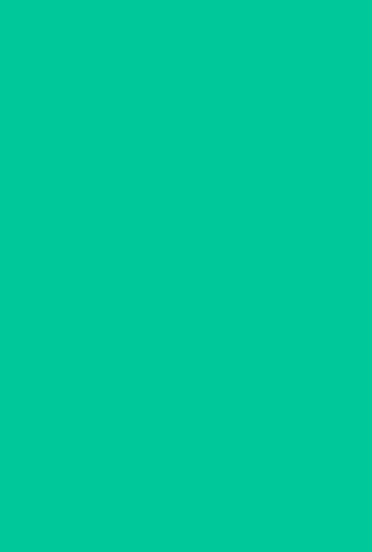
scroll to position [0, 0]
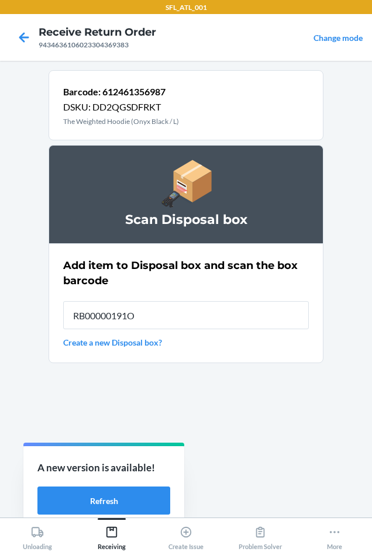
type input "RB00000191O"
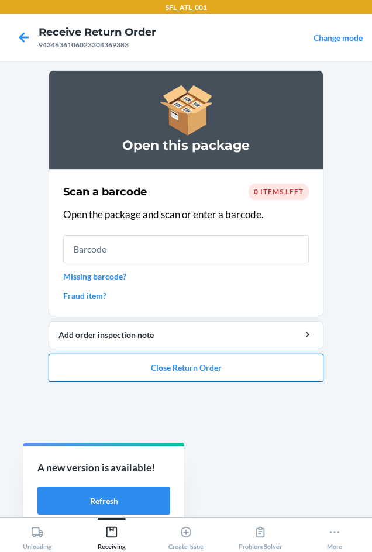
click at [251, 373] on button "Close Return Order" at bounding box center [185, 367] width 275 height 28
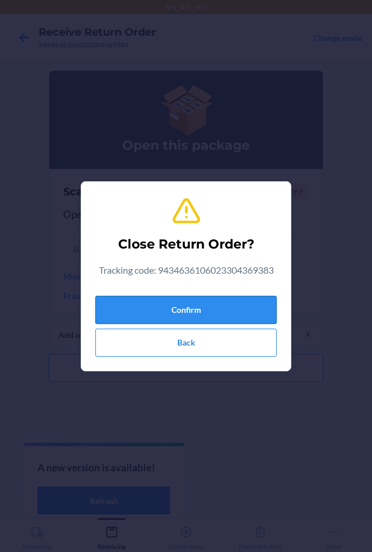
click at [239, 310] on button "Confirm" at bounding box center [185, 310] width 181 height 28
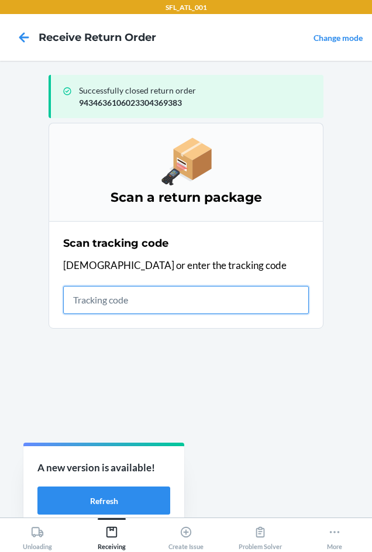
click at [129, 309] on input "text" at bounding box center [185, 300] width 245 height 28
type input "42030259943463610602330441"
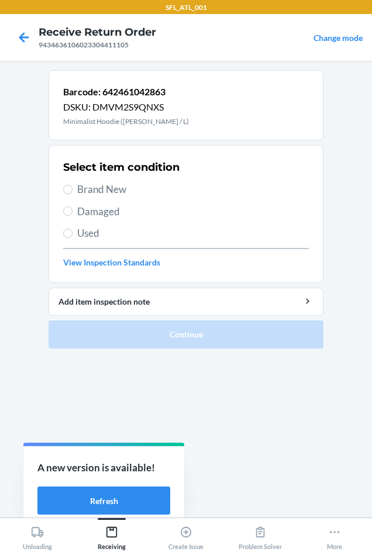
click at [106, 191] on span "Brand New" at bounding box center [192, 189] width 231 height 15
click at [72, 191] on input "Brand New" at bounding box center [67, 189] width 9 height 9
radio input "true"
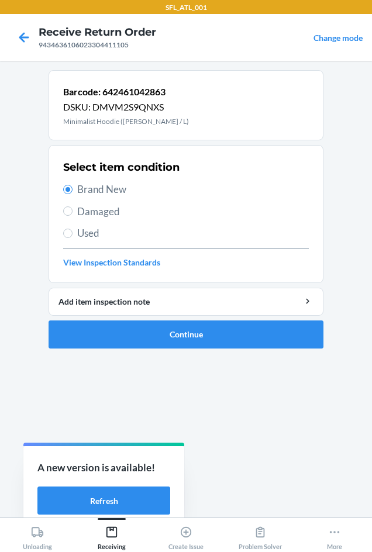
click at [158, 352] on ol "Barcode: 642461042863 DSKU: DMVM2S9QNXS Minimalist Hoodie (Berry / L) Select it…" at bounding box center [185, 213] width 275 height 287
click at [151, 334] on button "Continue" at bounding box center [185, 334] width 275 height 28
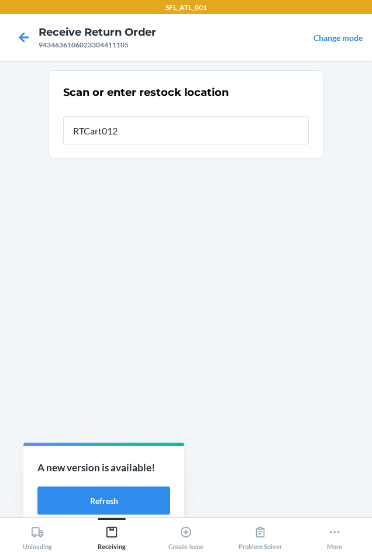
type input "RTCart012"
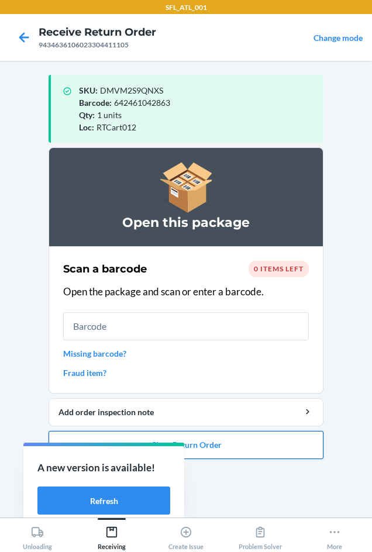
click at [230, 446] on button "Close Return Order" at bounding box center [185, 445] width 275 height 28
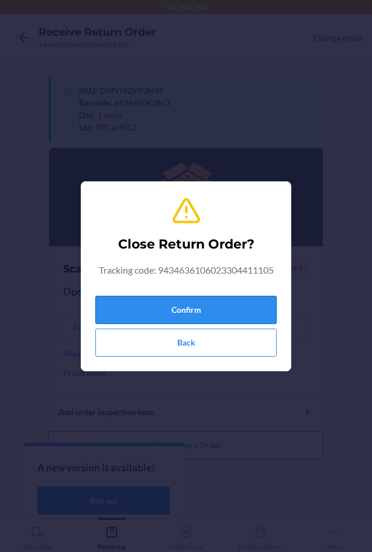
click at [237, 311] on button "Confirm" at bounding box center [185, 310] width 181 height 28
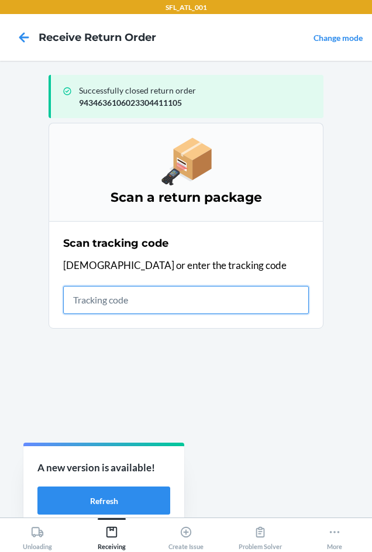
click at [114, 298] on input "text" at bounding box center [185, 300] width 245 height 28
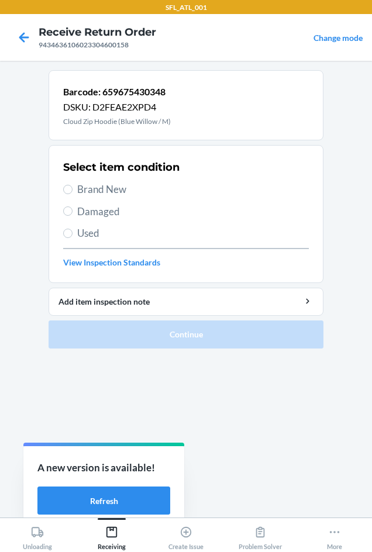
click at [92, 193] on span "Brand New" at bounding box center [192, 189] width 231 height 15
click at [72, 193] on input "Brand New" at bounding box center [67, 189] width 9 height 9
radio input "true"
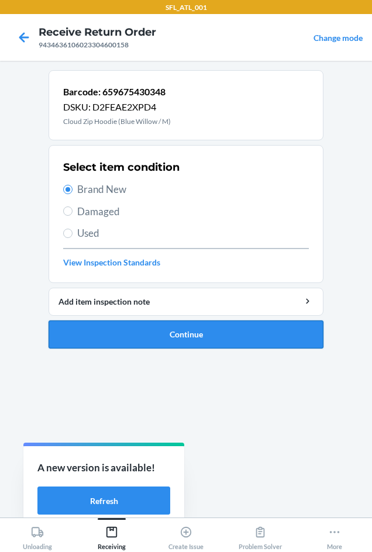
click at [117, 323] on button "Continue" at bounding box center [185, 334] width 275 height 28
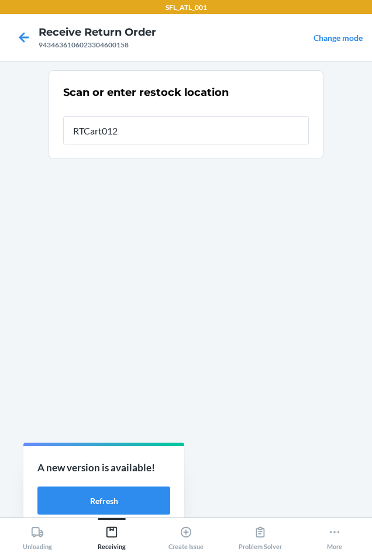
type input "RTCart012"
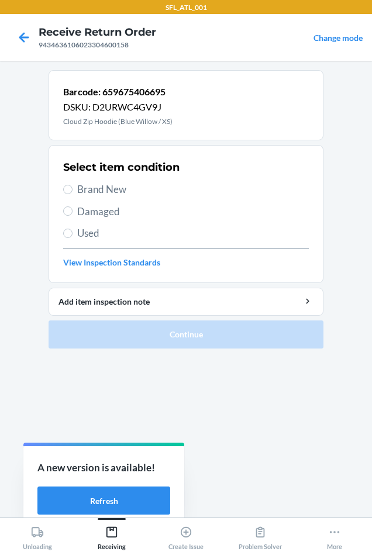
click at [91, 186] on span "Brand New" at bounding box center [192, 189] width 231 height 15
click at [72, 186] on input "Brand New" at bounding box center [67, 189] width 9 height 9
radio input "true"
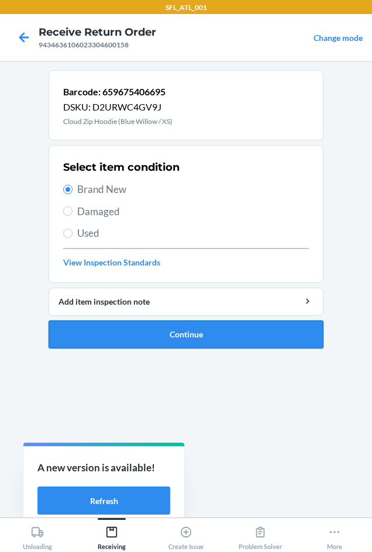
click at [129, 336] on button "Continue" at bounding box center [185, 334] width 275 height 28
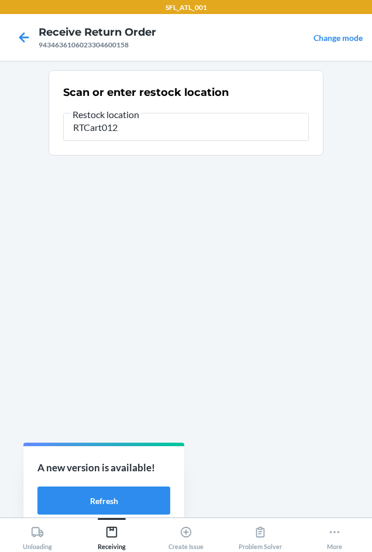
type input "RTCart012"
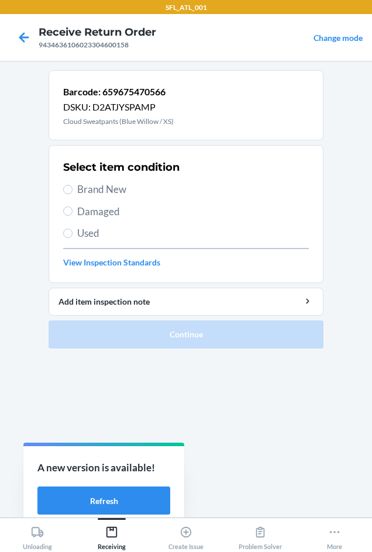
click at [77, 179] on div "Select item condition Brand New Damaged Used View Inspection Standards" at bounding box center [185, 214] width 245 height 116
click at [77, 188] on label "Brand New" at bounding box center [185, 189] width 245 height 15
click at [72, 188] on input "Brand New" at bounding box center [67, 189] width 9 height 9
radio input "true"
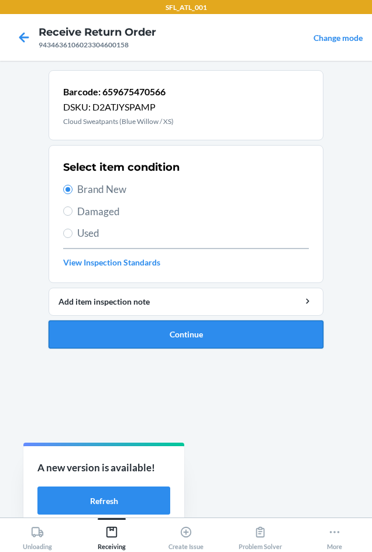
click at [130, 334] on button "Continue" at bounding box center [185, 334] width 275 height 28
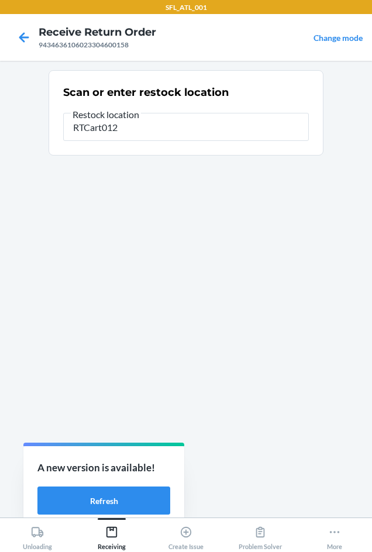
type input "RTCart012"
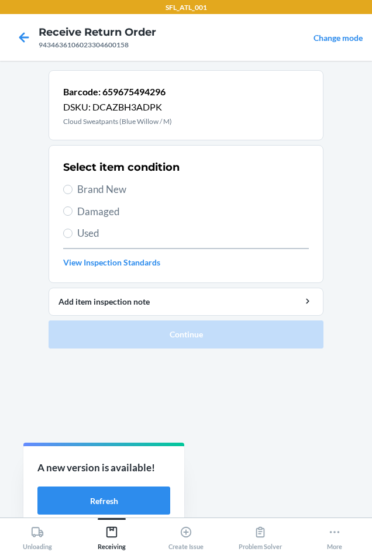
drag, startPoint x: 81, startPoint y: 179, endPoint x: 78, endPoint y: 190, distance: 11.5
click at [80, 185] on div "Select item condition Brand New Damaged Used View Inspection Standards" at bounding box center [185, 214] width 245 height 116
click at [78, 190] on span "Brand New" at bounding box center [192, 189] width 231 height 15
click at [72, 190] on input "Brand New" at bounding box center [67, 189] width 9 height 9
radio input "true"
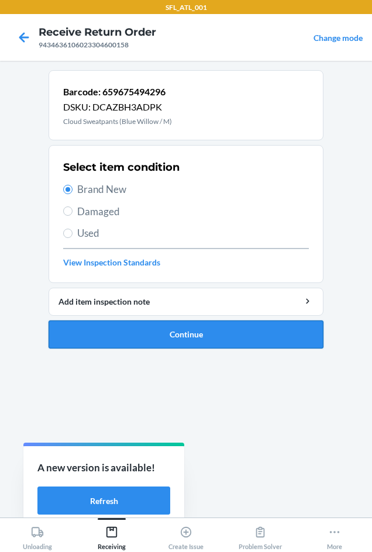
click at [115, 339] on button "Continue" at bounding box center [185, 334] width 275 height 28
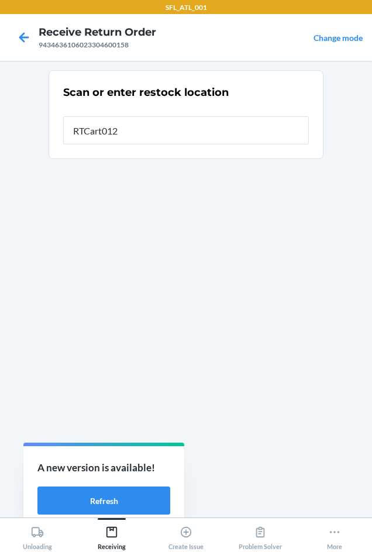
type input "RTCart012"
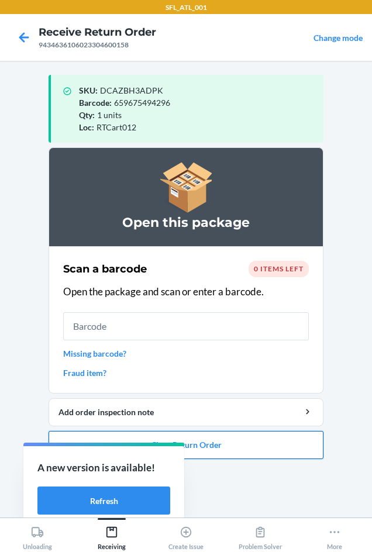
click at [210, 450] on button "Close Return Order" at bounding box center [185, 445] width 275 height 28
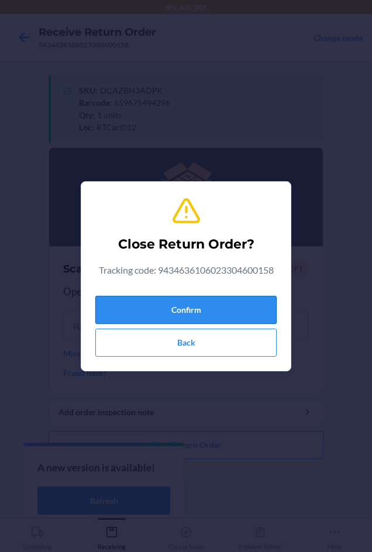
click at [209, 323] on button "Confirm" at bounding box center [185, 310] width 181 height 28
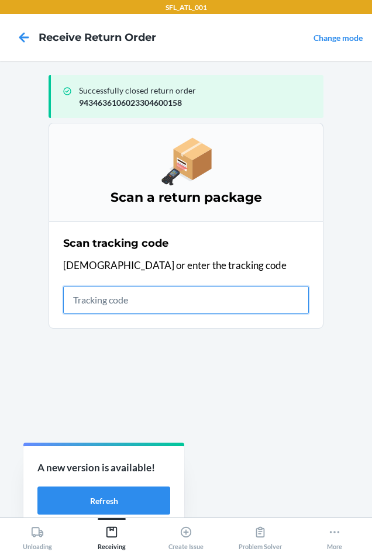
click at [92, 297] on input "text" at bounding box center [185, 300] width 245 height 28
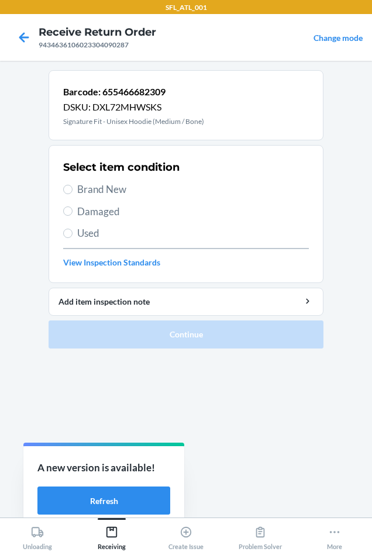
click at [71, 185] on label "Brand New" at bounding box center [185, 189] width 245 height 15
click at [71, 185] on input "Brand New" at bounding box center [67, 189] width 9 height 9
radio input "true"
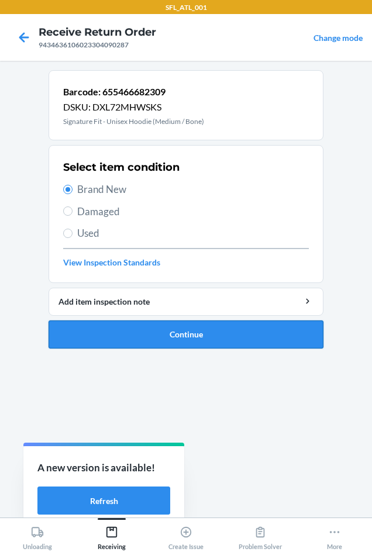
click at [111, 328] on button "Continue" at bounding box center [185, 334] width 275 height 28
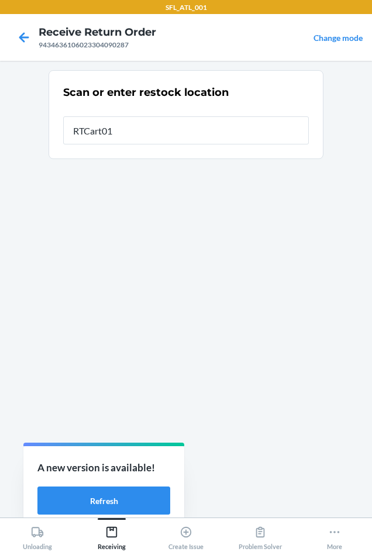
type input "RTCart012"
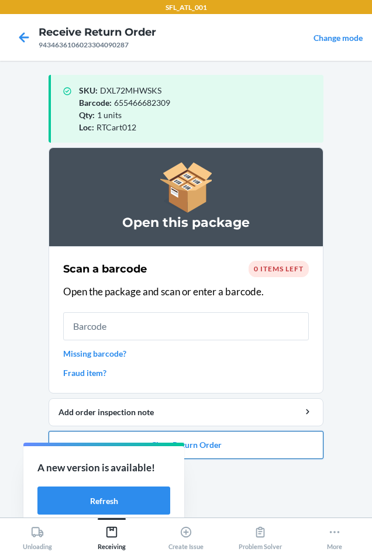
click at [238, 449] on button "Close Return Order" at bounding box center [185, 445] width 275 height 28
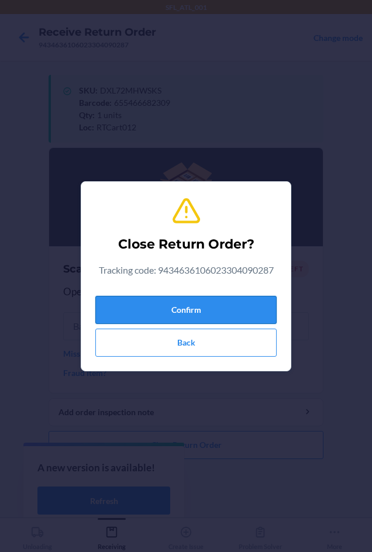
click at [202, 307] on button "Confirm" at bounding box center [185, 310] width 181 height 28
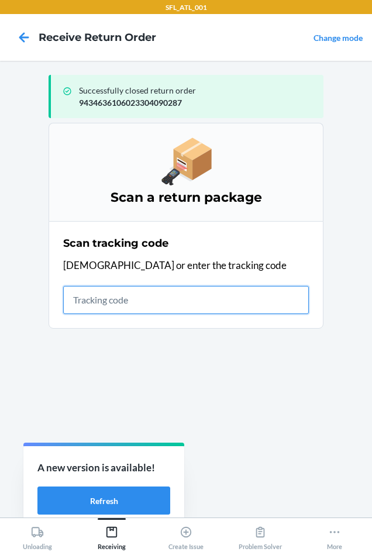
click at [154, 298] on input "text" at bounding box center [185, 300] width 245 height 28
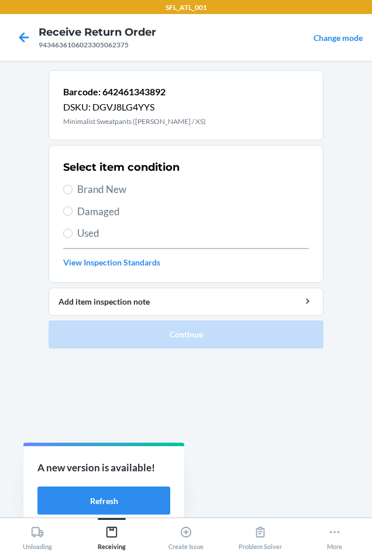
click at [88, 236] on span "Used" at bounding box center [192, 233] width 231 height 15
click at [72, 236] on input "Used" at bounding box center [67, 232] width 9 height 9
radio input "true"
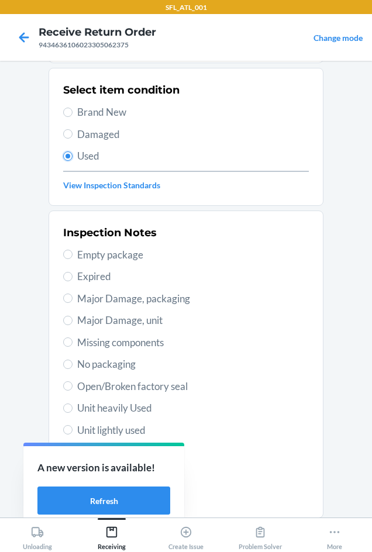
scroll to position [152, 0]
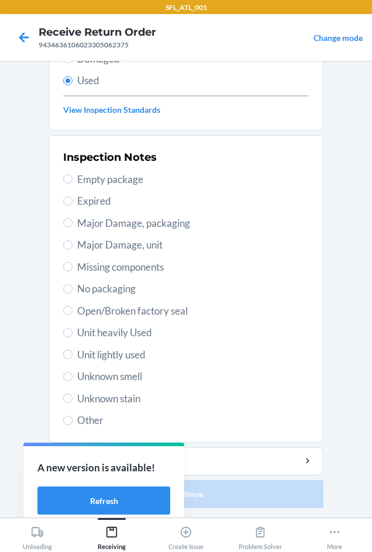
click at [135, 338] on span "Unit heavily Used" at bounding box center [192, 332] width 231 height 15
click at [72, 337] on input "Unit heavily Used" at bounding box center [67, 332] width 9 height 9
radio input "true"
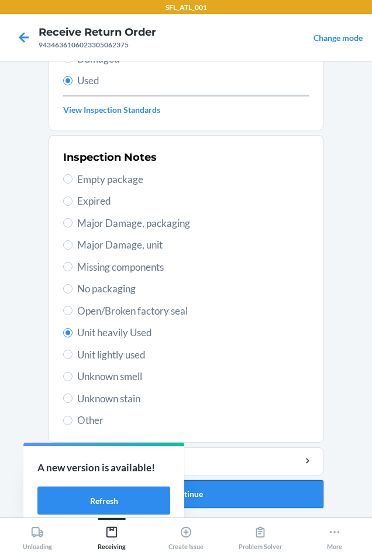
click at [252, 496] on button "Continue" at bounding box center [185, 494] width 275 height 28
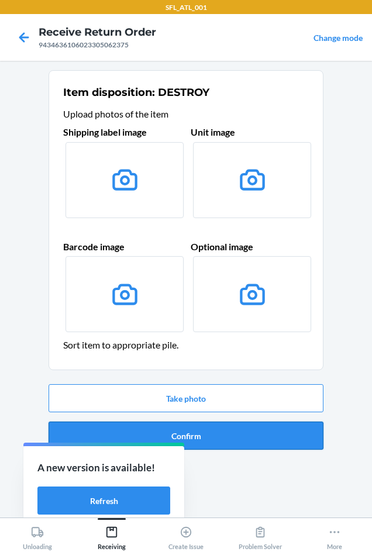
click at [223, 434] on button "Confirm" at bounding box center [185, 435] width 275 height 28
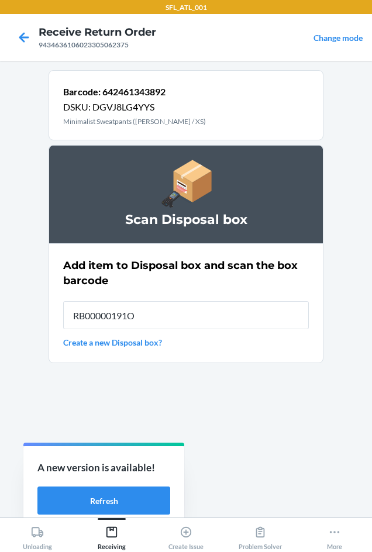
type input "RB00000191O"
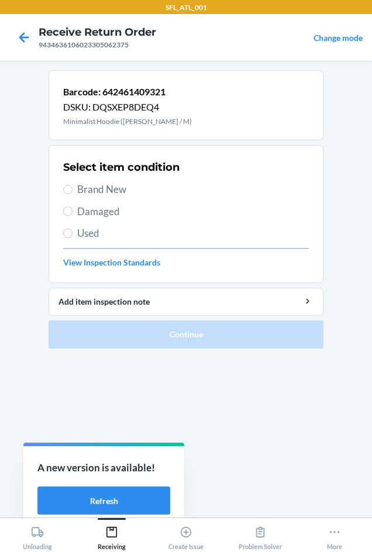
click at [122, 186] on span "Brand New" at bounding box center [192, 189] width 231 height 15
click at [72, 186] on input "Brand New" at bounding box center [67, 189] width 9 height 9
radio input "true"
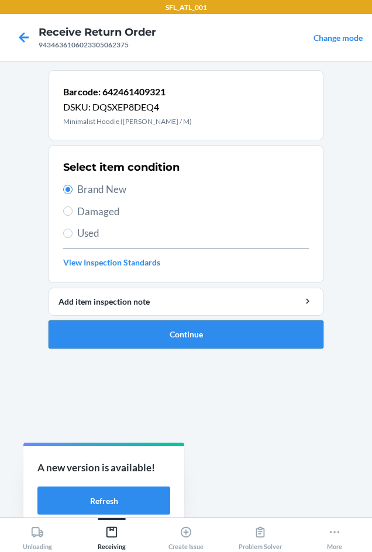
click at [155, 338] on button "Continue" at bounding box center [185, 334] width 275 height 28
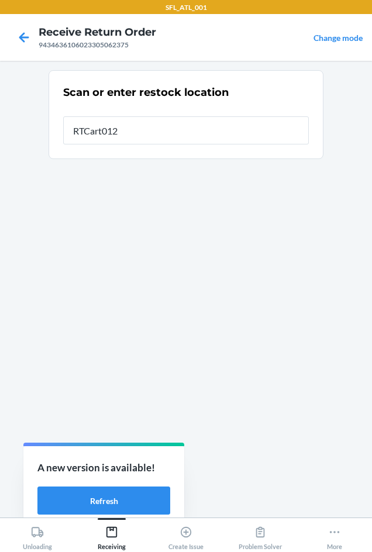
type input "RTCart012"
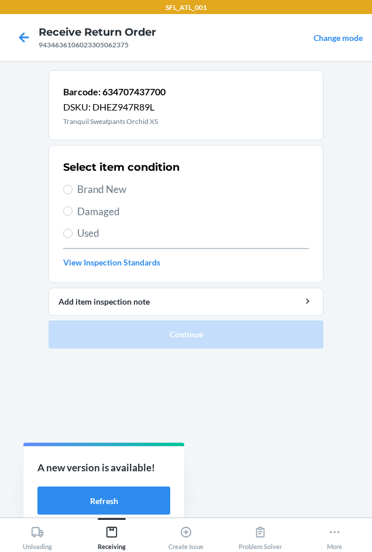
drag, startPoint x: 98, startPoint y: 192, endPoint x: 134, endPoint y: 271, distance: 87.3
click at [98, 192] on span "Brand New" at bounding box center [192, 189] width 231 height 15
click at [72, 192] on input "Brand New" at bounding box center [67, 189] width 9 height 9
radio input "true"
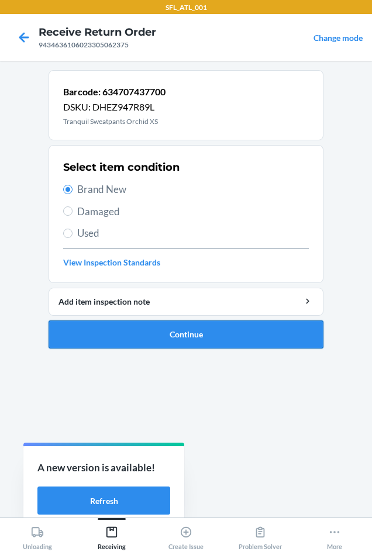
click at [161, 329] on button "Continue" at bounding box center [185, 334] width 275 height 28
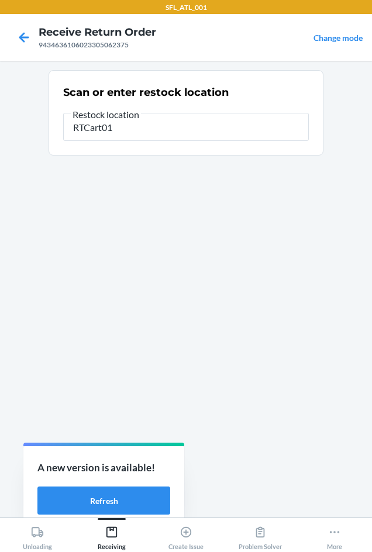
type input "RTCart012"
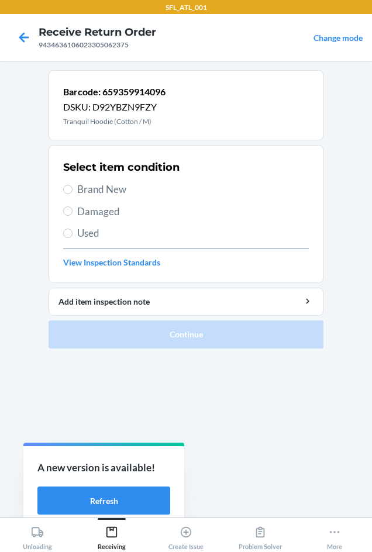
drag, startPoint x: 99, startPoint y: 189, endPoint x: 133, endPoint y: 265, distance: 82.9
click at [99, 190] on span "Brand New" at bounding box center [192, 189] width 231 height 15
click at [72, 190] on input "Brand New" at bounding box center [67, 189] width 9 height 9
radio input "true"
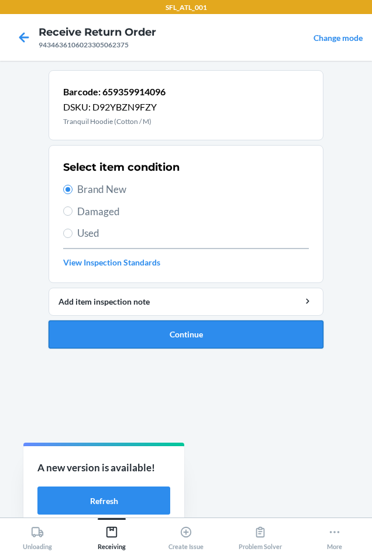
click at [150, 323] on button "Continue" at bounding box center [185, 334] width 275 height 28
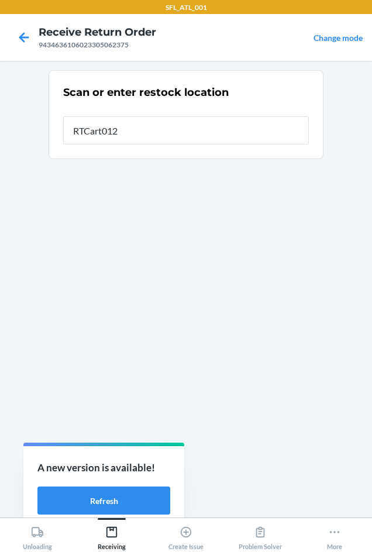
type input "RTCart012"
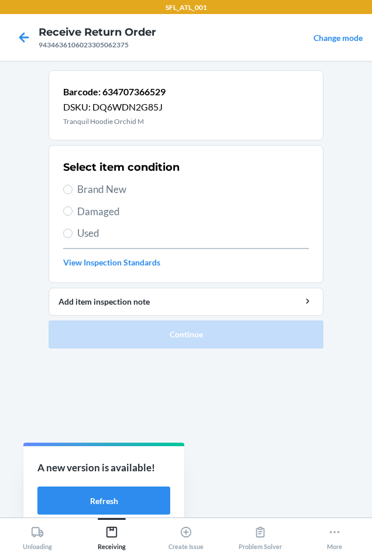
drag, startPoint x: 75, startPoint y: 189, endPoint x: 104, endPoint y: 231, distance: 50.7
click at [78, 190] on label "Brand New" at bounding box center [185, 189] width 245 height 15
click at [72, 190] on input "Brand New" at bounding box center [67, 189] width 9 height 9
radio input "true"
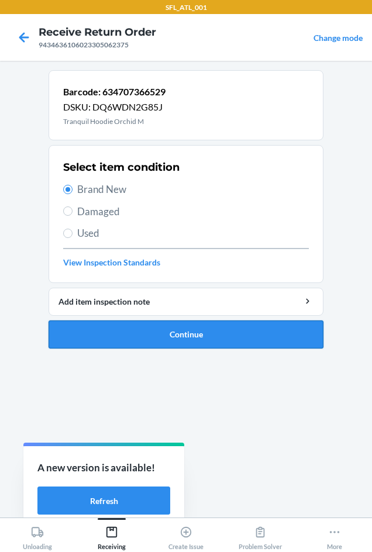
click at [146, 337] on button "Continue" at bounding box center [185, 334] width 275 height 28
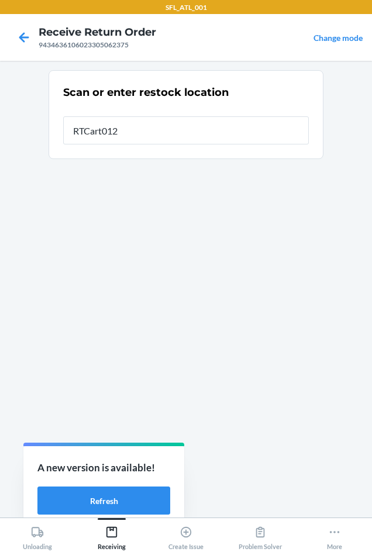
type input "RTCart012"
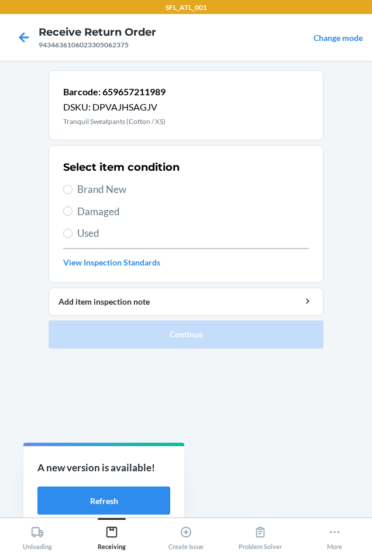
drag, startPoint x: 84, startPoint y: 189, endPoint x: 133, endPoint y: 274, distance: 98.7
click at [85, 189] on span "Brand New" at bounding box center [192, 189] width 231 height 15
click at [72, 189] on input "Brand New" at bounding box center [67, 189] width 9 height 9
radio input "true"
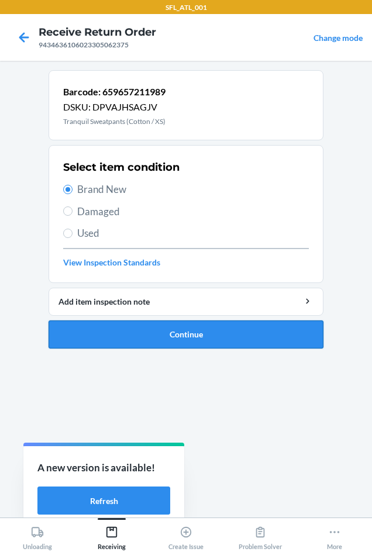
click at [157, 335] on button "Continue" at bounding box center [185, 334] width 275 height 28
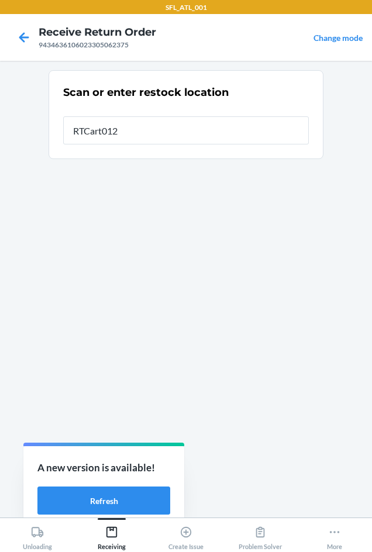
type input "RTCart012"
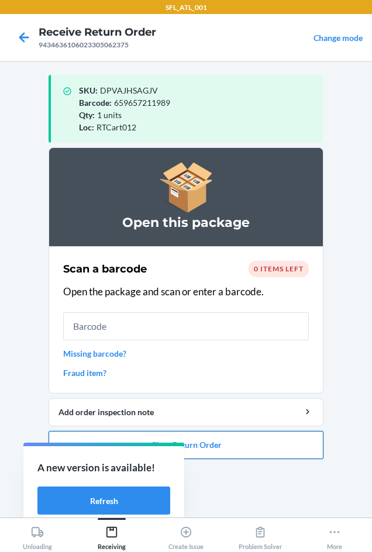
drag, startPoint x: 230, startPoint y: 452, endPoint x: 237, endPoint y: 449, distance: 7.9
click at [231, 452] on button "Close Return Order" at bounding box center [185, 445] width 275 height 28
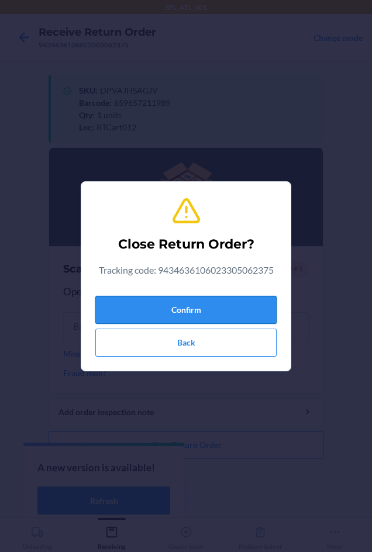
click at [206, 317] on button "Confirm" at bounding box center [185, 310] width 181 height 28
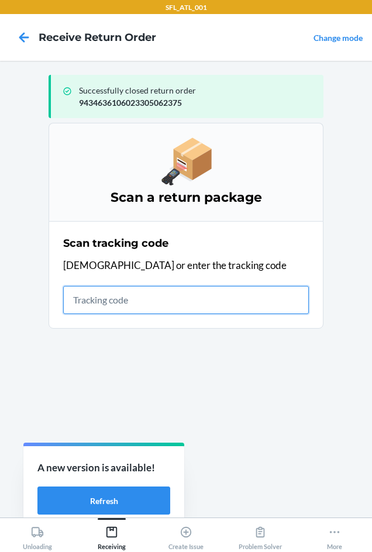
click at [117, 303] on input "text" at bounding box center [185, 300] width 245 height 28
type input "420302599434636106023"
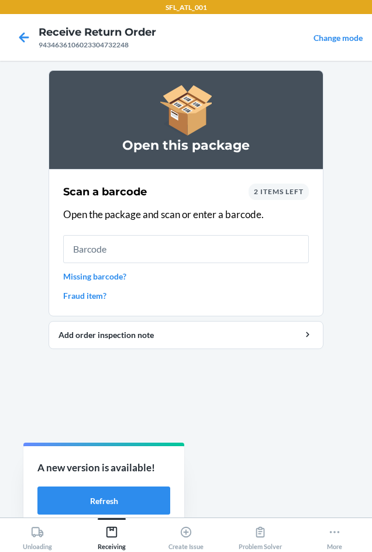
click at [294, 192] on span "2 items left" at bounding box center [279, 191] width 50 height 9
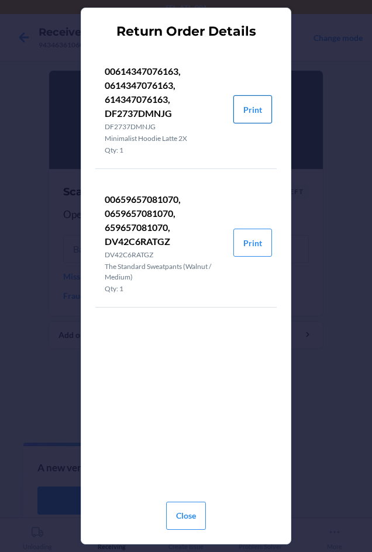
click at [258, 109] on button "Print" at bounding box center [252, 109] width 39 height 28
drag, startPoint x: 182, startPoint y: 514, endPoint x: 190, endPoint y: 474, distance: 40.6
click at [182, 514] on button "Close" at bounding box center [186, 515] width 40 height 28
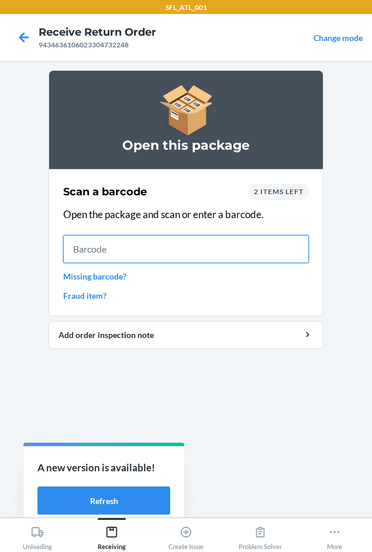
click at [138, 249] on input "text" at bounding box center [185, 249] width 245 height 28
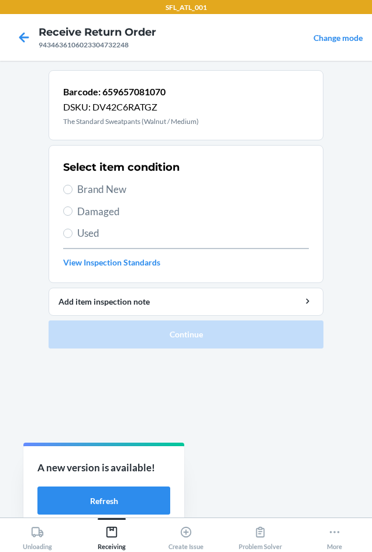
click at [93, 237] on span "Used" at bounding box center [192, 233] width 231 height 15
click at [72, 237] on input "Used" at bounding box center [67, 232] width 9 height 9
radio input "true"
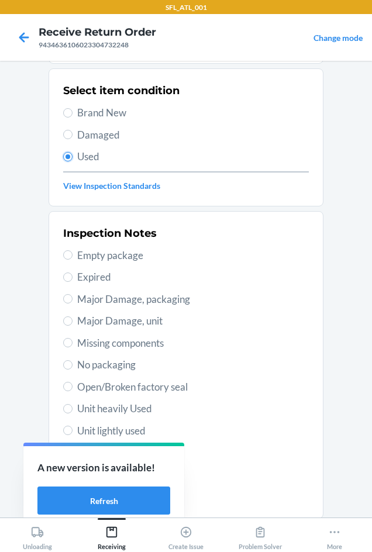
scroll to position [152, 0]
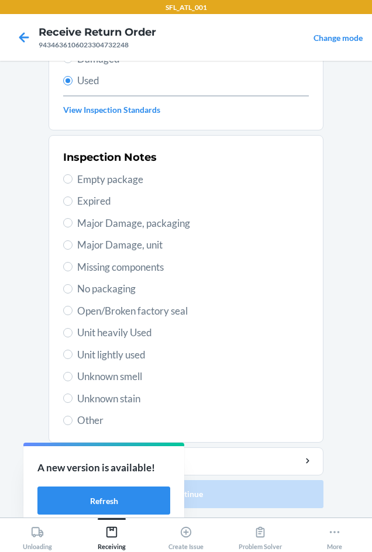
drag, startPoint x: 146, startPoint y: 329, endPoint x: 156, endPoint y: 358, distance: 29.7
click at [147, 329] on span "Unit heavily Used" at bounding box center [192, 332] width 231 height 15
click at [72, 329] on input "Unit heavily Used" at bounding box center [67, 332] width 9 height 9
radio input "true"
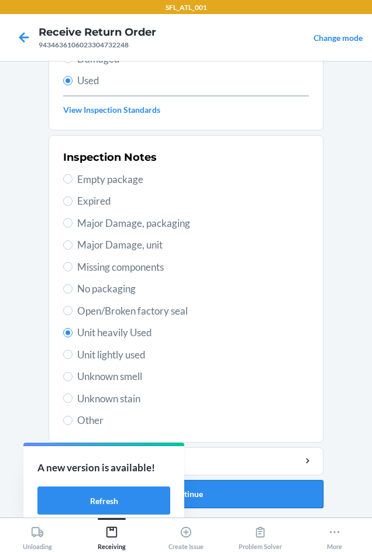
click at [252, 494] on button "Continue" at bounding box center [185, 494] width 275 height 28
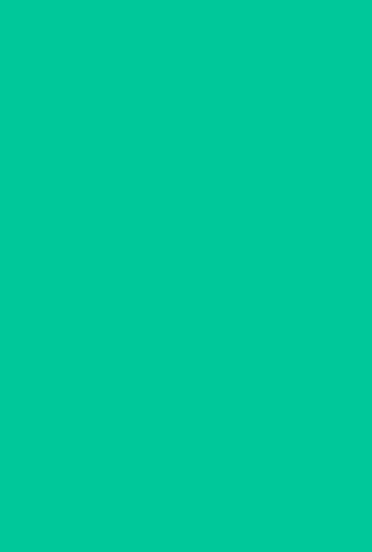
scroll to position [0, 0]
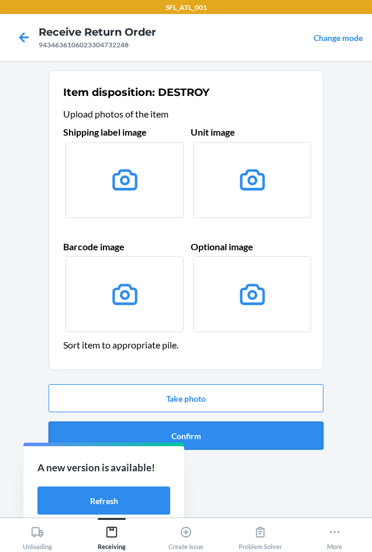
click at [237, 425] on button "Confirm" at bounding box center [185, 435] width 275 height 28
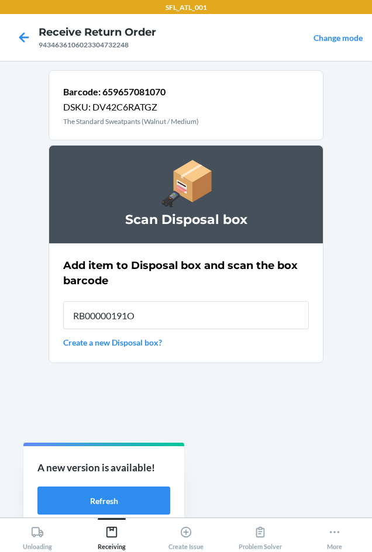
type input "RB00000191O"
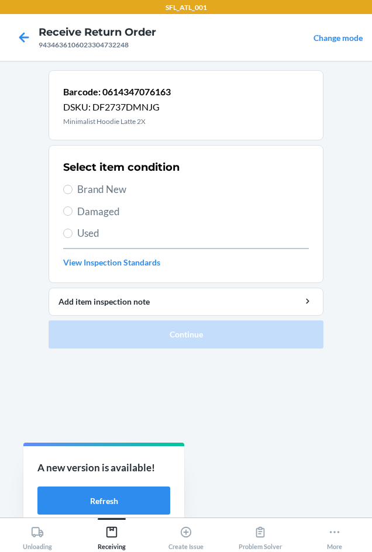
drag, startPoint x: 113, startPoint y: 189, endPoint x: 121, endPoint y: 214, distance: 26.4
click at [113, 193] on span "Brand New" at bounding box center [192, 189] width 231 height 15
click at [72, 193] on input "Brand New" at bounding box center [67, 189] width 9 height 9
radio input "true"
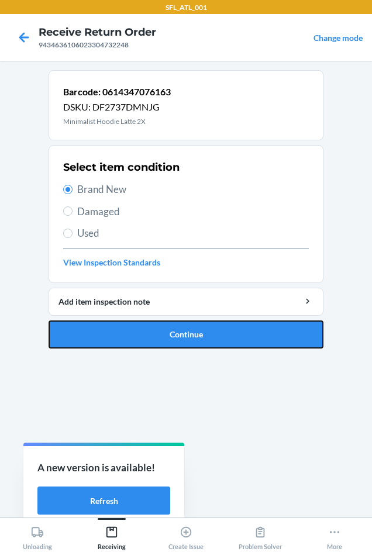
click at [138, 334] on button "Continue" at bounding box center [185, 334] width 275 height 28
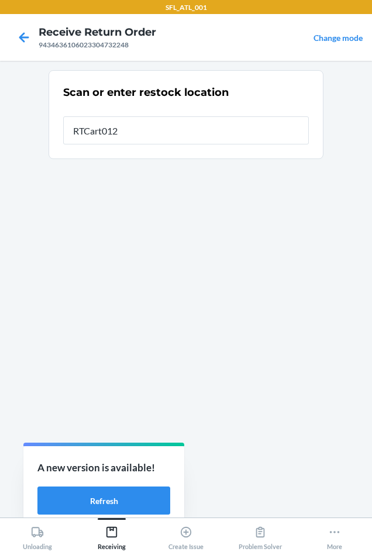
type input "RTCart012"
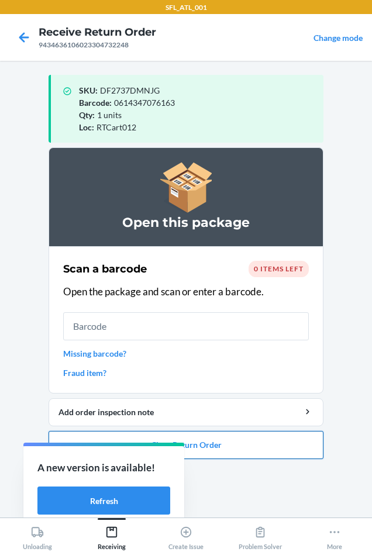
click at [265, 442] on button "Close Return Order" at bounding box center [185, 445] width 275 height 28
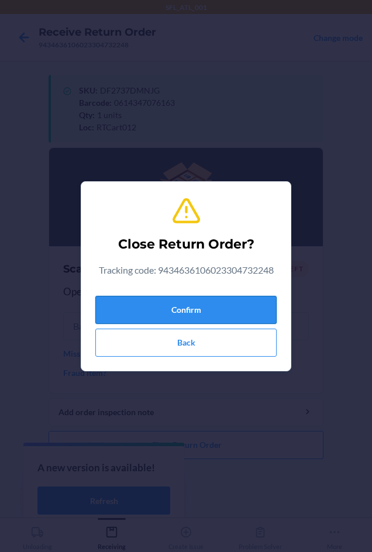
click at [162, 303] on button "Confirm" at bounding box center [185, 310] width 181 height 28
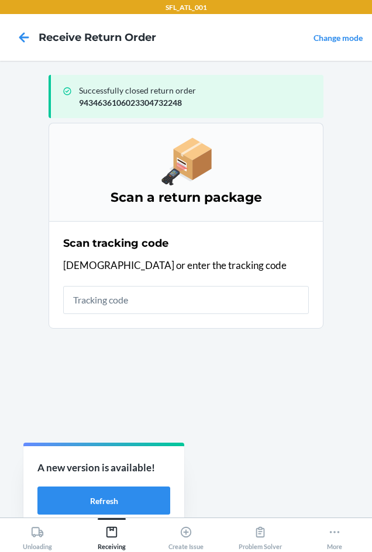
click at [143, 285] on div "Scan tracking code Scan or enter the tracking code" at bounding box center [185, 274] width 245 height 85
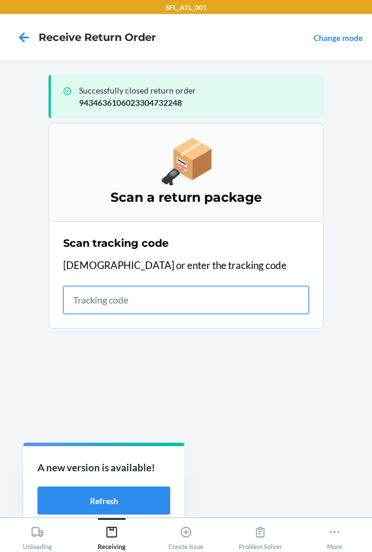
click at [140, 289] on input "text" at bounding box center [185, 300] width 245 height 28
type input "420302599434636"
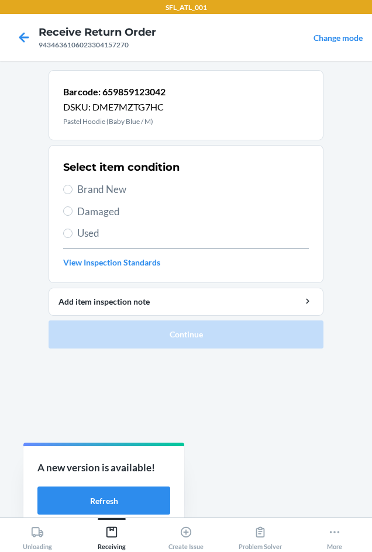
click at [96, 195] on span "Brand New" at bounding box center [192, 189] width 231 height 15
click at [72, 194] on input "Brand New" at bounding box center [67, 189] width 9 height 9
radio input "true"
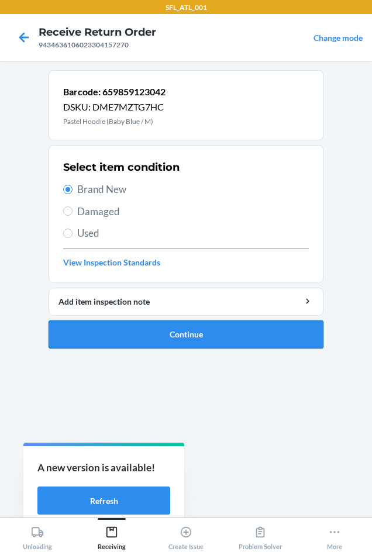
click at [127, 337] on button "Continue" at bounding box center [185, 334] width 275 height 28
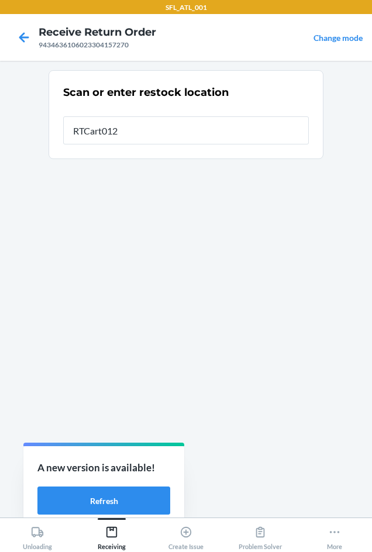
type input "RTCart012"
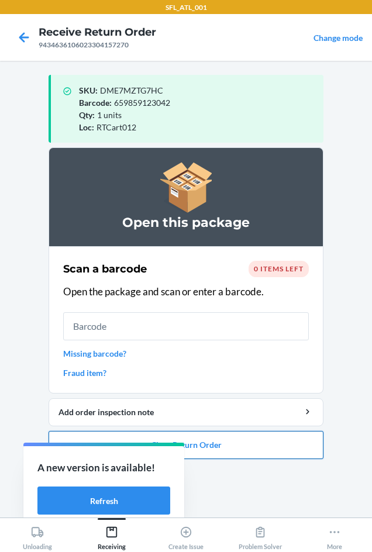
click at [287, 453] on button "Close Return Order" at bounding box center [185, 445] width 275 height 28
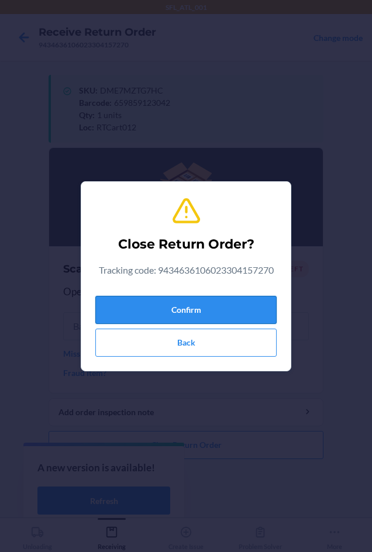
click at [213, 315] on button "Confirm" at bounding box center [185, 310] width 181 height 28
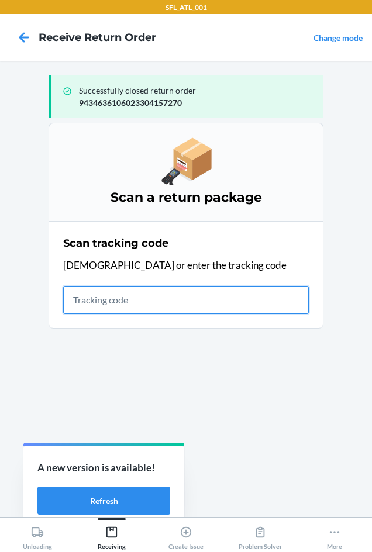
click at [123, 309] on input "text" at bounding box center [185, 300] width 245 height 28
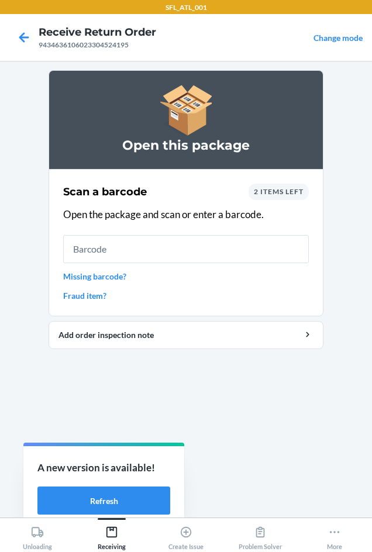
click at [293, 187] on span "2 items left" at bounding box center [279, 191] width 50 height 9
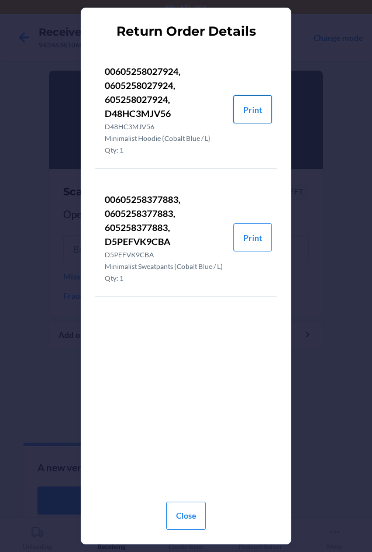
click at [259, 109] on button "Print" at bounding box center [252, 109] width 39 height 28
click at [248, 243] on button "Print" at bounding box center [252, 237] width 39 height 28
click at [189, 507] on button "Close" at bounding box center [186, 515] width 40 height 28
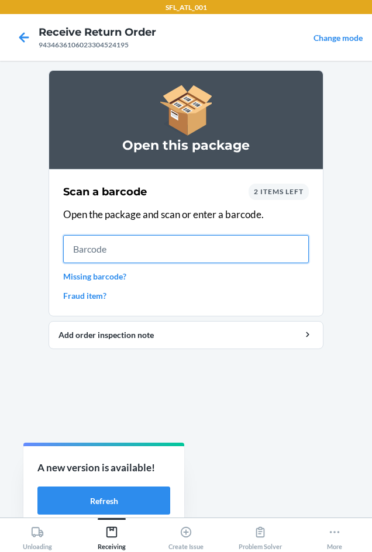
click at [106, 250] on input "text" at bounding box center [185, 249] width 245 height 28
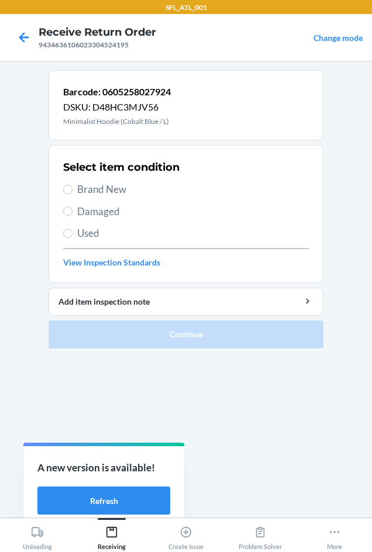
click at [105, 195] on span "Brand New" at bounding box center [192, 189] width 231 height 15
click at [72, 194] on input "Brand New" at bounding box center [67, 189] width 9 height 9
radio input "true"
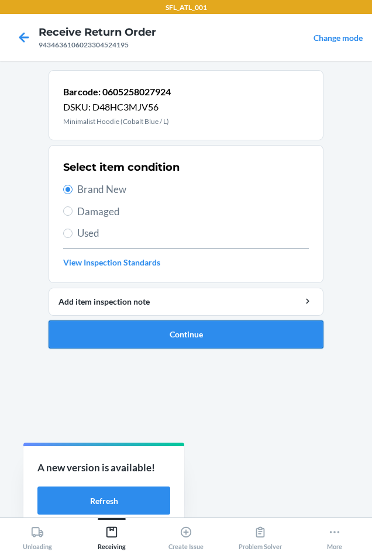
click at [145, 325] on button "Continue" at bounding box center [185, 334] width 275 height 28
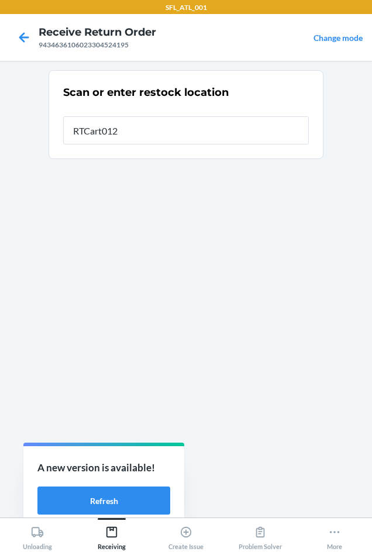
type input "RTCart012"
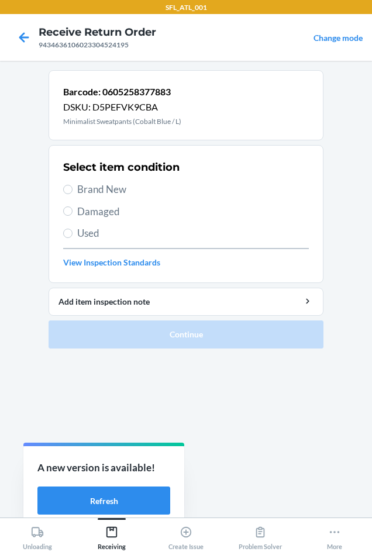
click at [119, 183] on span "Brand New" at bounding box center [192, 189] width 231 height 15
click at [72, 185] on input "Brand New" at bounding box center [67, 189] width 9 height 9
radio input "true"
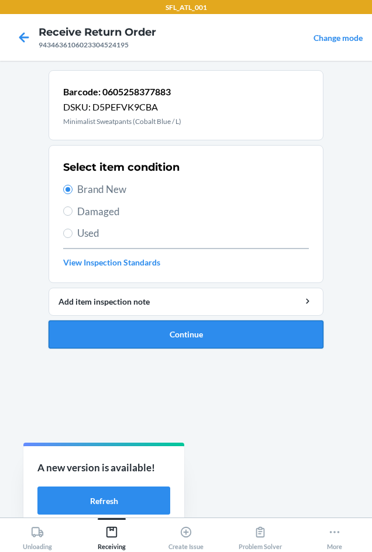
click at [172, 332] on button "Continue" at bounding box center [185, 334] width 275 height 28
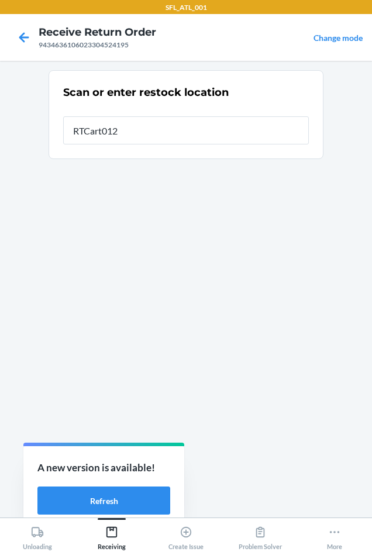
type input "RTCart012"
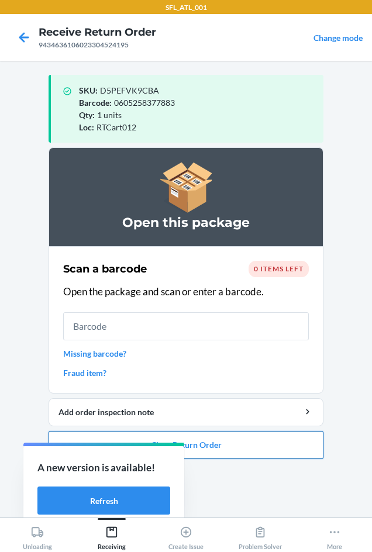
click at [240, 445] on button "Close Return Order" at bounding box center [185, 445] width 275 height 28
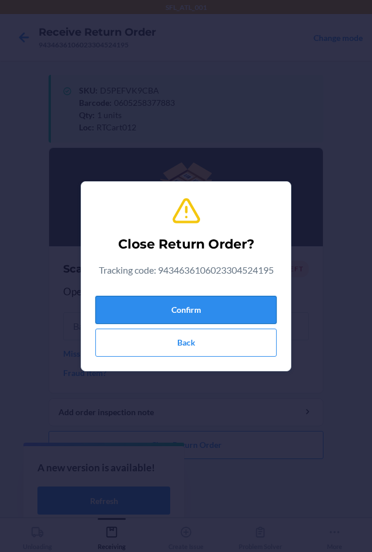
click at [206, 314] on button "Confirm" at bounding box center [185, 310] width 181 height 28
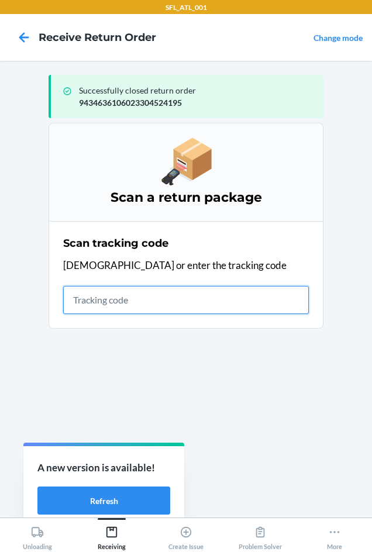
click at [178, 308] on input "text" at bounding box center [185, 300] width 245 height 28
type input "42030259"
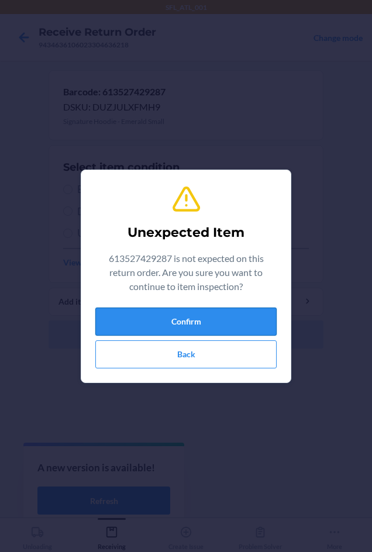
click at [203, 320] on button "Confirm" at bounding box center [185, 321] width 181 height 28
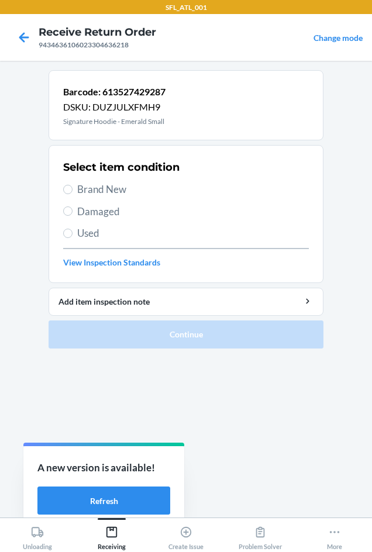
click at [107, 192] on span "Brand New" at bounding box center [192, 189] width 231 height 15
click at [72, 192] on input "Brand New" at bounding box center [67, 189] width 9 height 9
radio input "true"
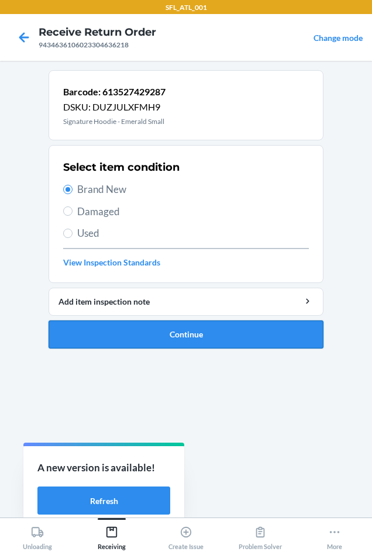
click at [148, 339] on button "Continue" at bounding box center [185, 334] width 275 height 28
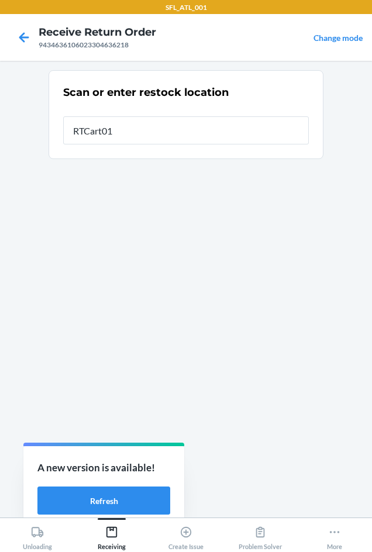
type input "RTCart012"
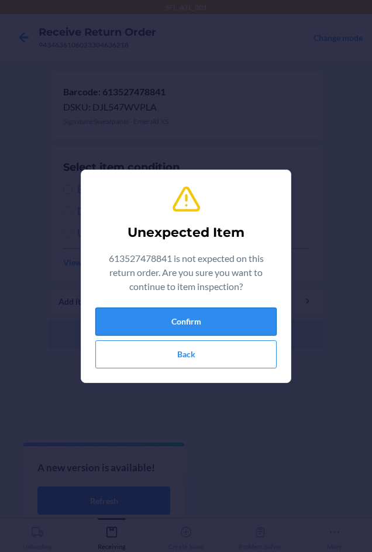
click at [171, 316] on button "Confirm" at bounding box center [185, 321] width 181 height 28
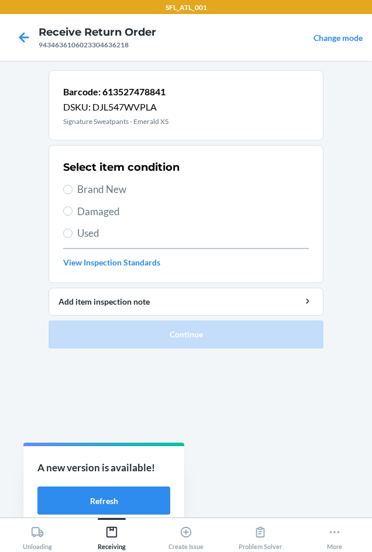
click at [102, 192] on span "Brand New" at bounding box center [192, 189] width 231 height 15
click at [72, 192] on input "Brand New" at bounding box center [67, 189] width 9 height 9
radio input "true"
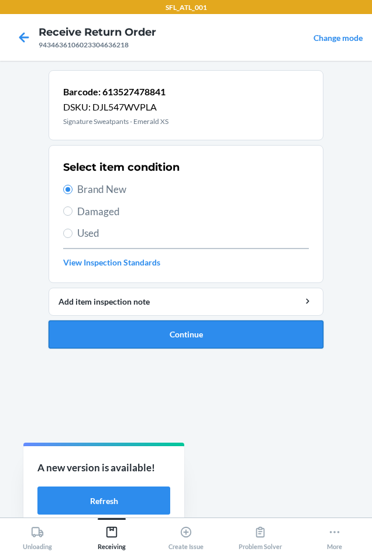
click at [131, 341] on button "Continue" at bounding box center [185, 334] width 275 height 28
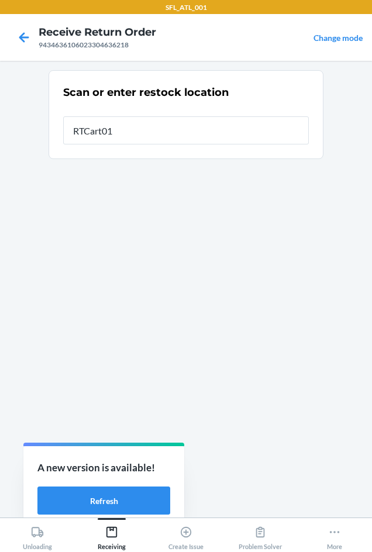
type input "RTCart012"
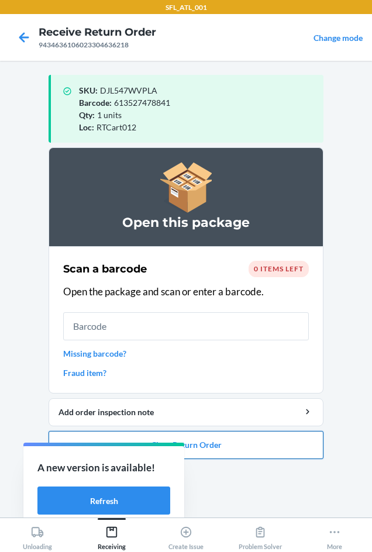
click at [238, 452] on button "Close Return Order" at bounding box center [185, 445] width 275 height 28
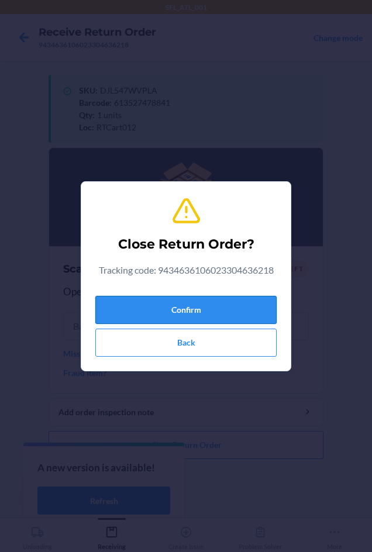
click at [213, 308] on button "Confirm" at bounding box center [185, 310] width 181 height 28
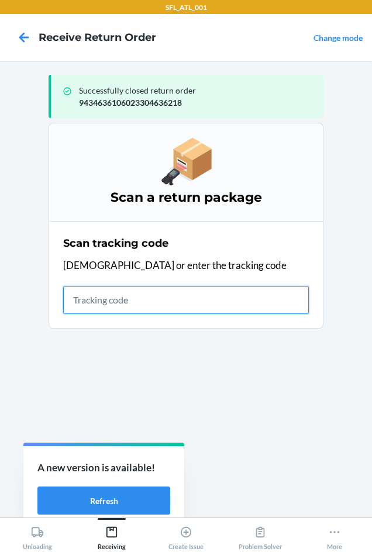
click at [143, 301] on input "text" at bounding box center [185, 300] width 245 height 28
type input "420302599434"
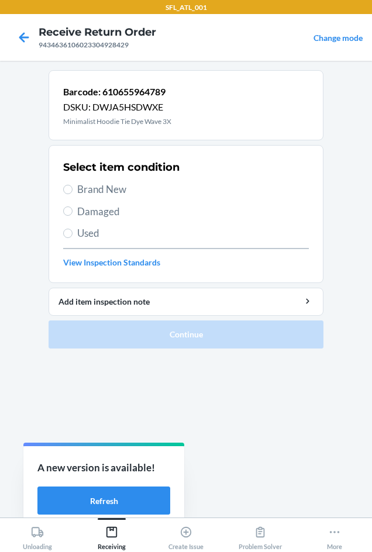
drag, startPoint x: 105, startPoint y: 189, endPoint x: 152, endPoint y: 273, distance: 96.5
click at [108, 194] on span "Brand New" at bounding box center [192, 189] width 231 height 15
click at [72, 194] on input "Brand New" at bounding box center [67, 189] width 9 height 9
radio input "true"
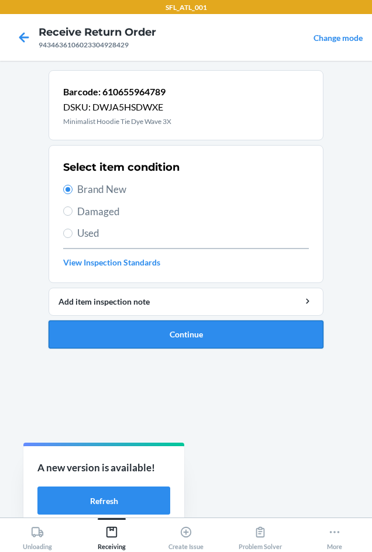
click at [184, 338] on button "Continue" at bounding box center [185, 334] width 275 height 28
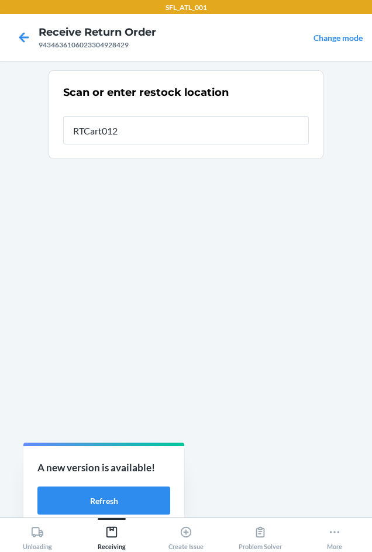
type input "RTCart012"
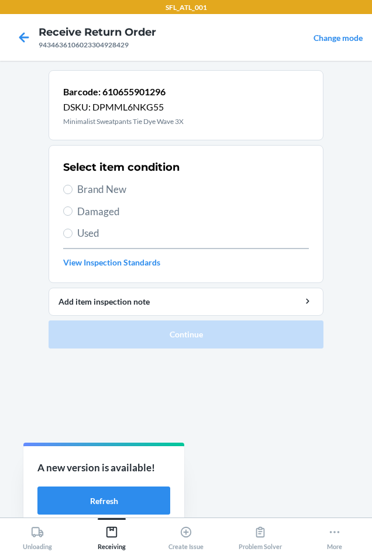
drag, startPoint x: 101, startPoint y: 183, endPoint x: 118, endPoint y: 223, distance: 43.2
click at [103, 193] on span "Brand New" at bounding box center [192, 189] width 231 height 15
click at [72, 193] on input "Brand New" at bounding box center [67, 189] width 9 height 9
radio input "true"
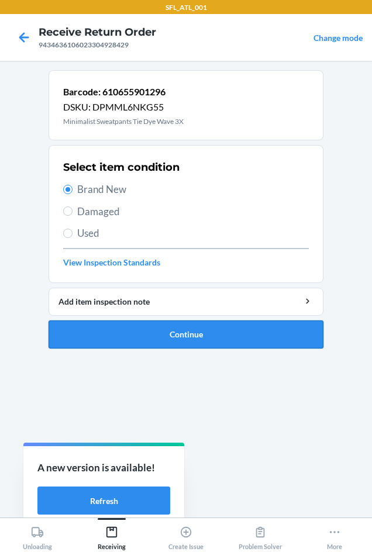
click at [164, 334] on button "Continue" at bounding box center [185, 334] width 275 height 28
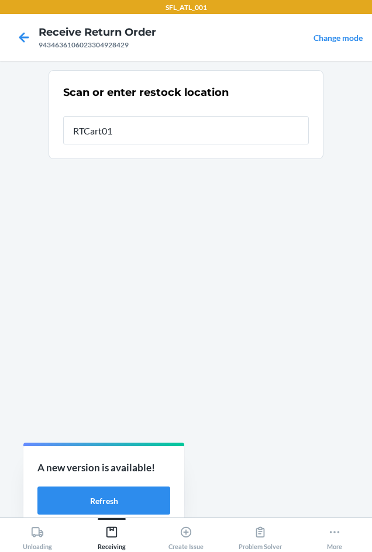
type input "RTCart012"
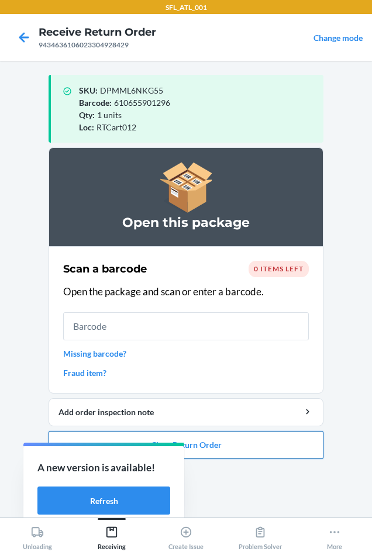
click at [251, 444] on button "Close Return Order" at bounding box center [185, 445] width 275 height 28
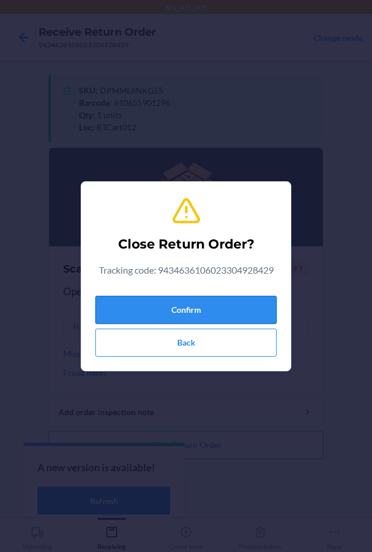
click at [228, 320] on button "Confirm" at bounding box center [185, 310] width 181 height 28
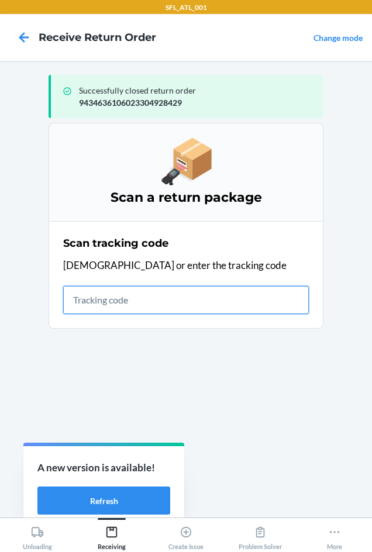
click at [85, 302] on input "text" at bounding box center [185, 300] width 245 height 28
type input "42030259943463610"
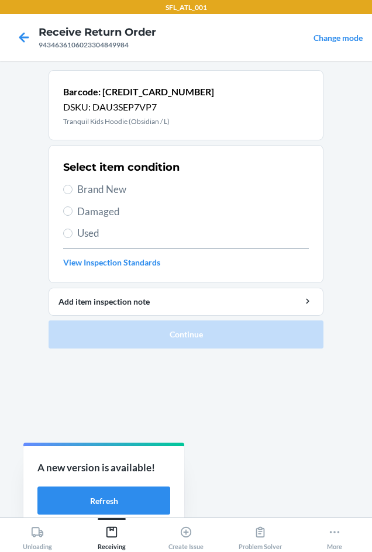
drag, startPoint x: 70, startPoint y: 227, endPoint x: 84, endPoint y: 240, distance: 19.0
click at [70, 228] on label "Used" at bounding box center [185, 233] width 245 height 15
click at [70, 228] on input "Used" at bounding box center [67, 232] width 9 height 9
radio input "true"
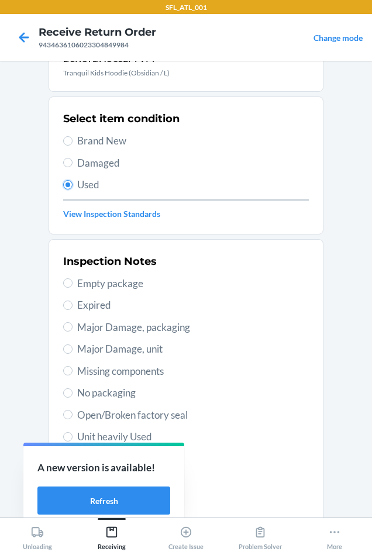
scroll to position [152, 0]
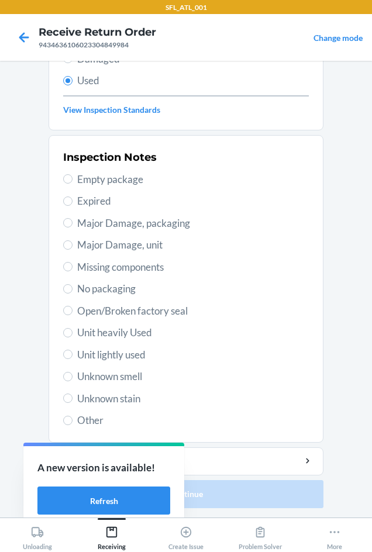
drag, startPoint x: 113, startPoint y: 335, endPoint x: 150, endPoint y: 344, distance: 38.0
click at [130, 338] on span "Unit heavily Used" at bounding box center [192, 332] width 231 height 15
drag, startPoint x: 106, startPoint y: 330, endPoint x: 157, endPoint y: 388, distance: 76.6
click at [110, 334] on span "Unit heavily Used" at bounding box center [192, 332] width 231 height 15
drag, startPoint x: 147, startPoint y: 333, endPoint x: 158, endPoint y: 349, distance: 19.3
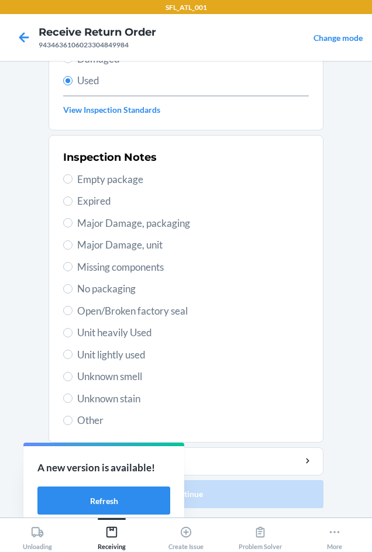
click at [148, 334] on span "Unit heavily Used" at bounding box center [192, 332] width 231 height 15
click at [72, 334] on input "Unit heavily Used" at bounding box center [67, 332] width 9 height 9
radio input "true"
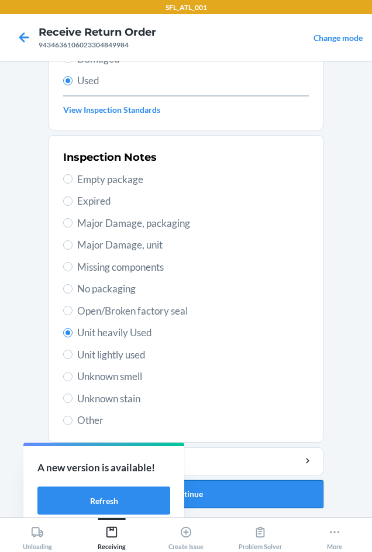
click at [248, 495] on button "Continue" at bounding box center [185, 494] width 275 height 28
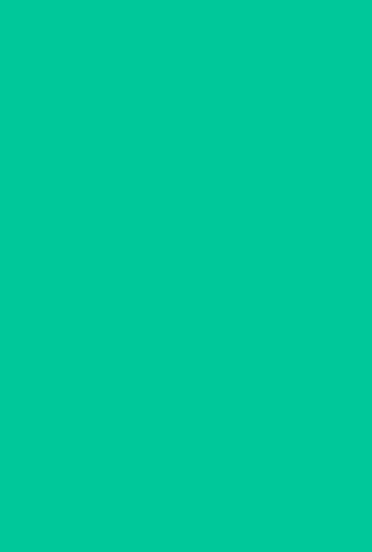
scroll to position [0, 0]
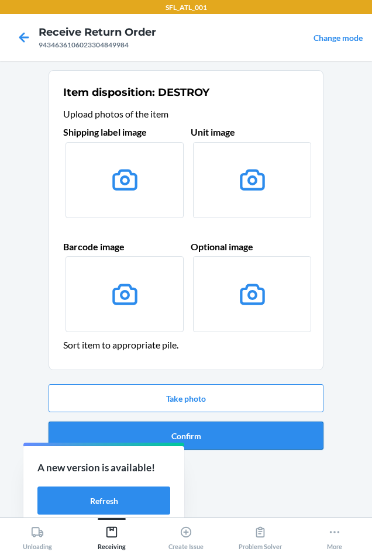
click at [242, 441] on button "Confirm" at bounding box center [185, 435] width 275 height 28
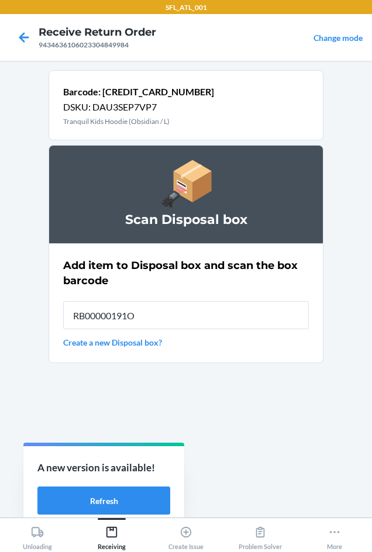
type input "RB00000191O"
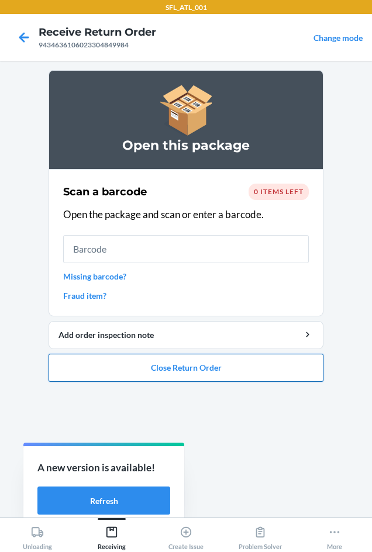
click at [150, 365] on button "Close Return Order" at bounding box center [185, 367] width 275 height 28
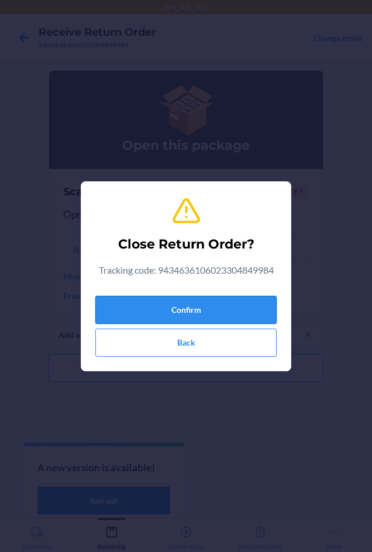
click at [166, 303] on button "Confirm" at bounding box center [185, 310] width 181 height 28
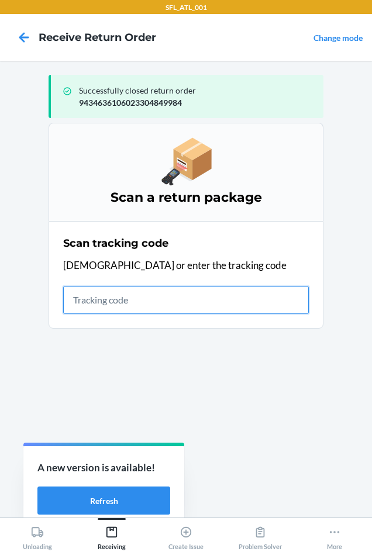
click at [118, 294] on input "text" at bounding box center [185, 300] width 245 height 28
type input "42030259943463"
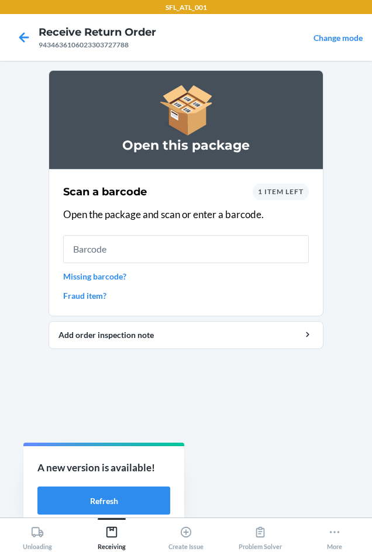
click at [272, 190] on span "1 item left" at bounding box center [281, 191] width 46 height 9
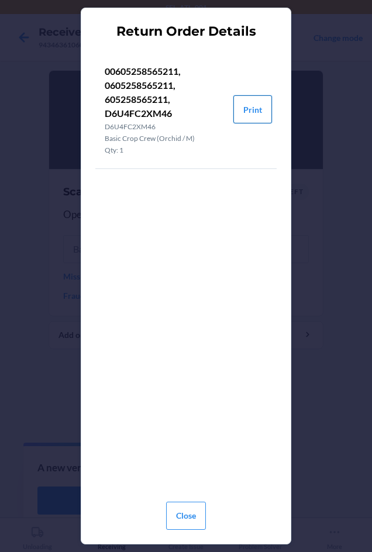
click at [245, 113] on button "Print" at bounding box center [252, 109] width 39 height 28
drag, startPoint x: 190, startPoint y: 509, endPoint x: 165, endPoint y: 453, distance: 62.0
click at [190, 505] on button "Close" at bounding box center [186, 515] width 40 height 28
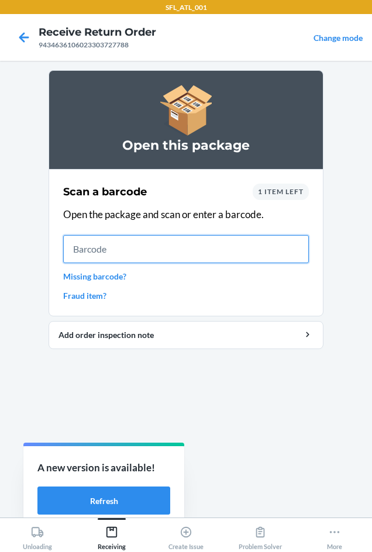
click at [131, 252] on input "text" at bounding box center [185, 249] width 245 height 28
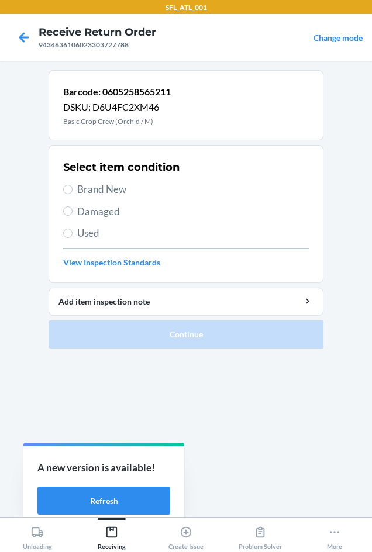
click at [101, 182] on span "Brand New" at bounding box center [192, 189] width 231 height 15
click at [72, 185] on input "Brand New" at bounding box center [67, 189] width 9 height 9
radio input "true"
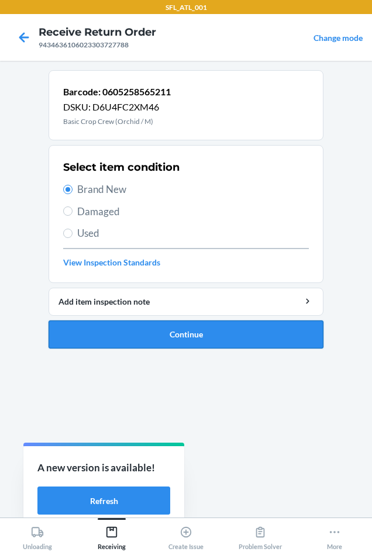
click at [129, 337] on button "Continue" at bounding box center [185, 334] width 275 height 28
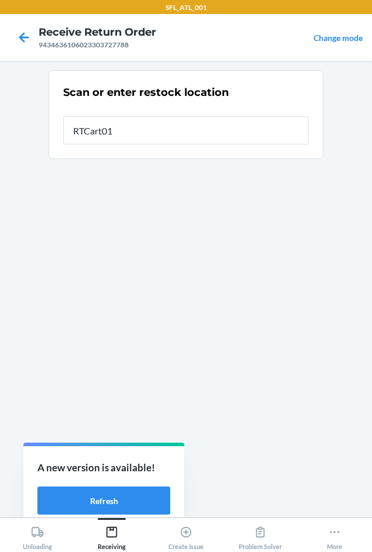
type input "RTCart012"
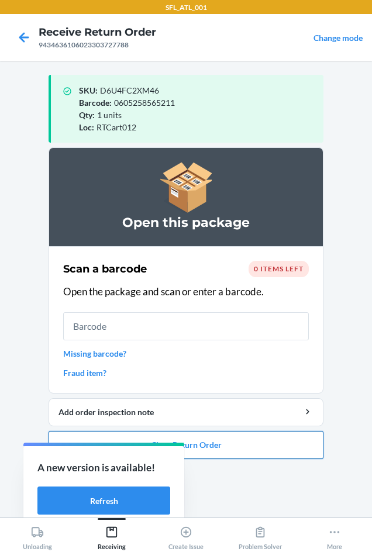
click at [252, 450] on button "Close Return Order" at bounding box center [185, 445] width 275 height 28
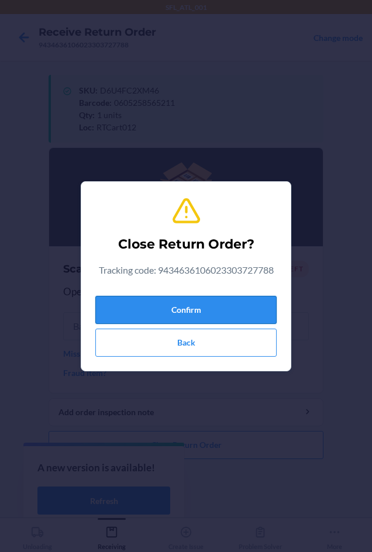
click at [230, 301] on button "Confirm" at bounding box center [185, 310] width 181 height 28
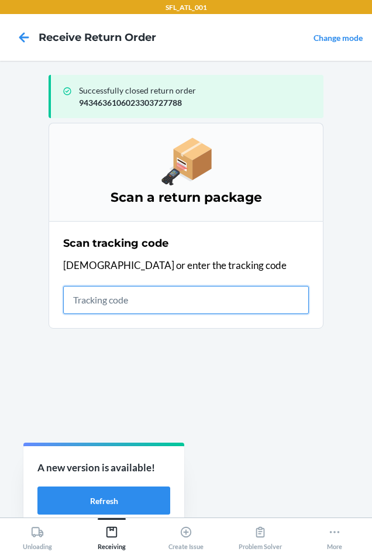
click at [99, 303] on input "text" at bounding box center [185, 300] width 245 height 28
type input "420302599434636106023"
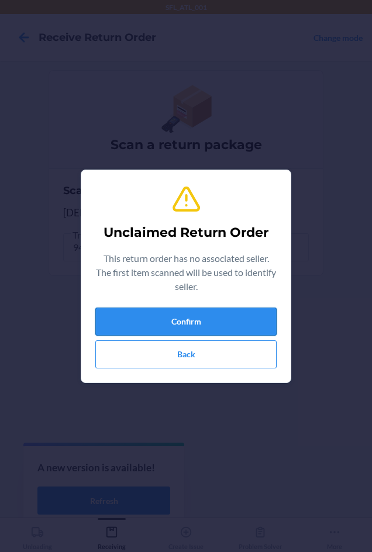
click at [159, 325] on button "Confirm" at bounding box center [185, 321] width 181 height 28
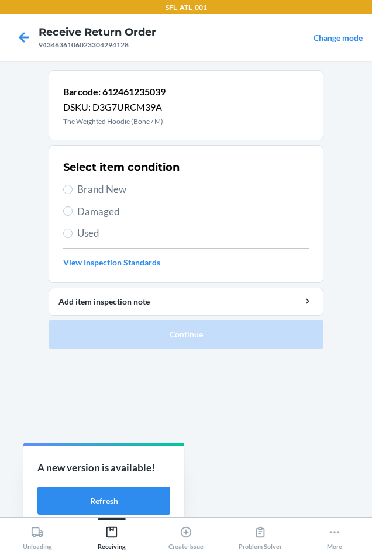
click at [79, 234] on span "Used" at bounding box center [192, 233] width 231 height 15
click at [72, 234] on input "Used" at bounding box center [67, 232] width 9 height 9
radio input "true"
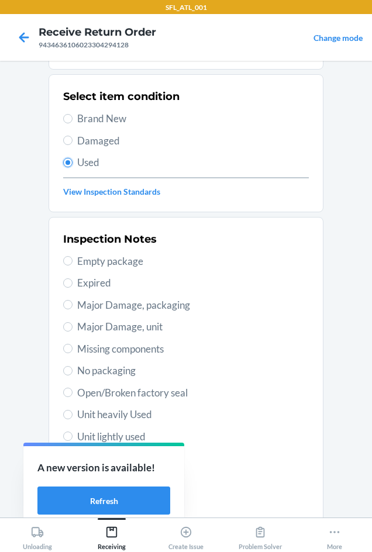
scroll to position [117, 0]
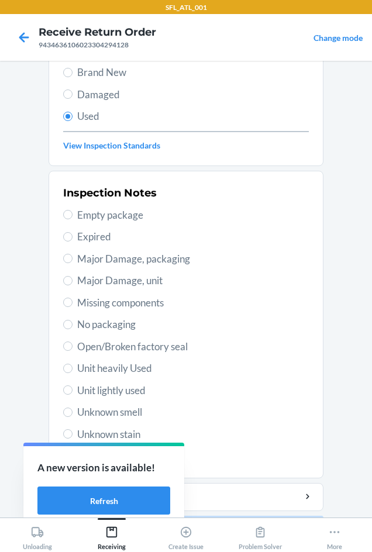
click at [154, 365] on span "Unit heavily Used" at bounding box center [192, 367] width 231 height 15
click at [72, 365] on input "Unit heavily Used" at bounding box center [67, 367] width 9 height 9
radio input "true"
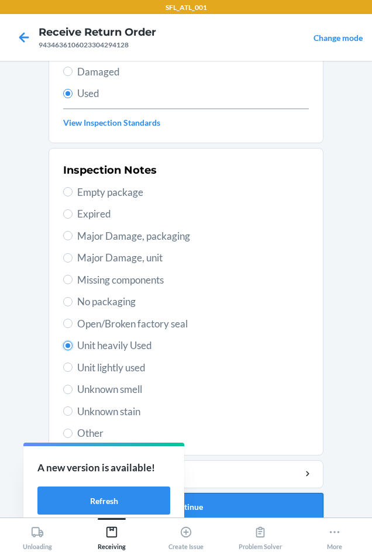
scroll to position [152, 0]
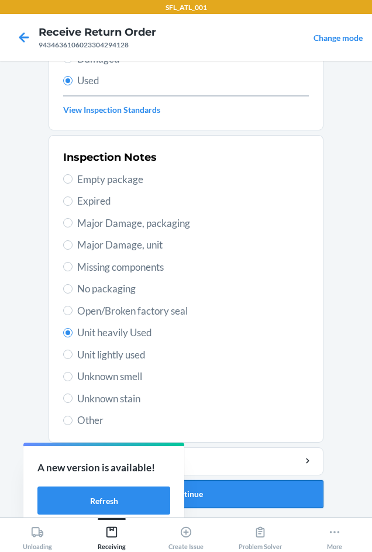
click at [279, 498] on button "Continue" at bounding box center [185, 494] width 275 height 28
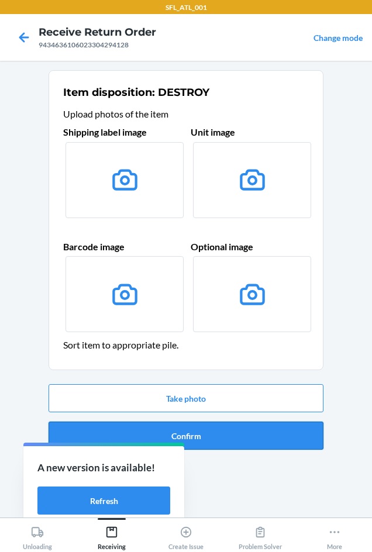
click at [256, 437] on button "Confirm" at bounding box center [185, 435] width 275 height 28
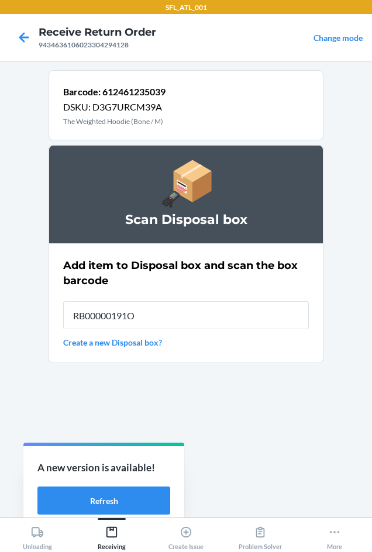
type input "RB00000191O"
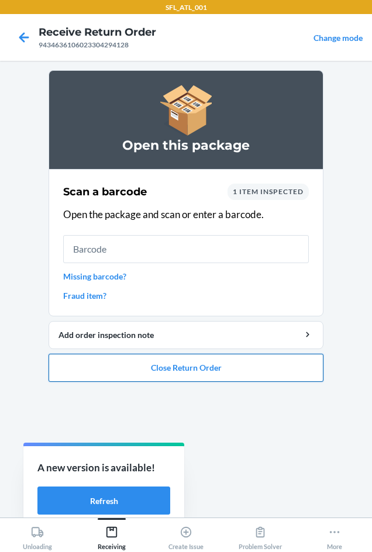
click at [224, 374] on button "Close Return Order" at bounding box center [185, 367] width 275 height 28
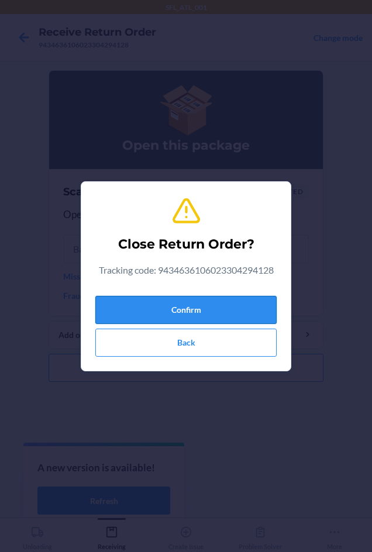
click at [206, 318] on button "Confirm" at bounding box center [185, 310] width 181 height 28
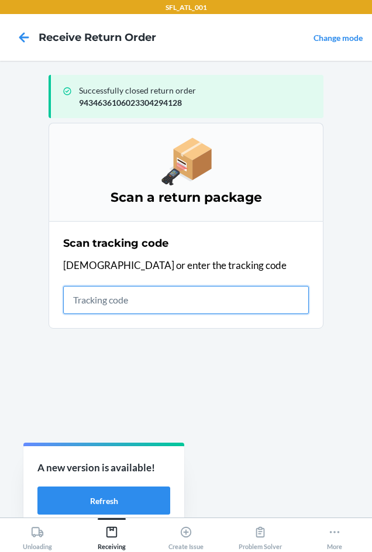
click at [91, 301] on input "text" at bounding box center [185, 300] width 245 height 28
type input "420302599434636106023"
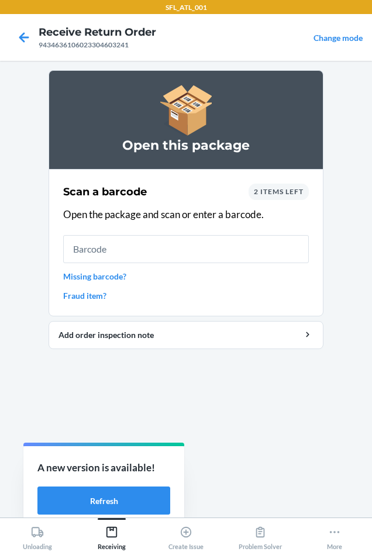
click at [289, 195] on span "2 items left" at bounding box center [279, 191] width 50 height 9
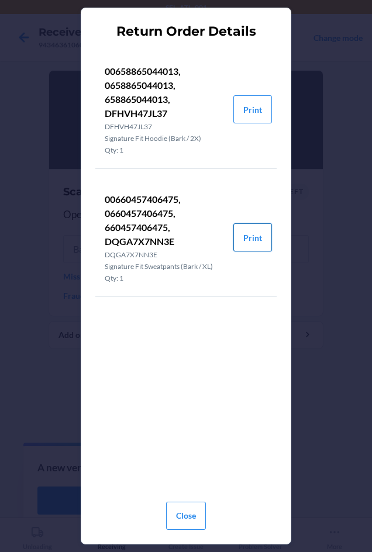
click at [254, 235] on button "Print" at bounding box center [252, 237] width 39 height 28
click at [256, 107] on button "Print" at bounding box center [252, 109] width 39 height 28
drag, startPoint x: 212, startPoint y: 514, endPoint x: 192, endPoint y: 512, distance: 20.6
click at [205, 512] on div "Close" at bounding box center [185, 510] width 181 height 37
click at [190, 512] on button "Close" at bounding box center [186, 515] width 40 height 28
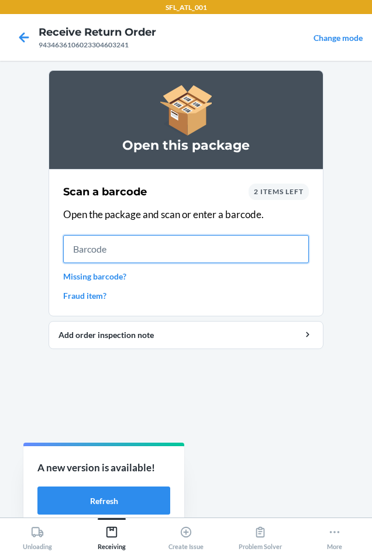
click at [148, 252] on input "text" at bounding box center [185, 249] width 245 height 28
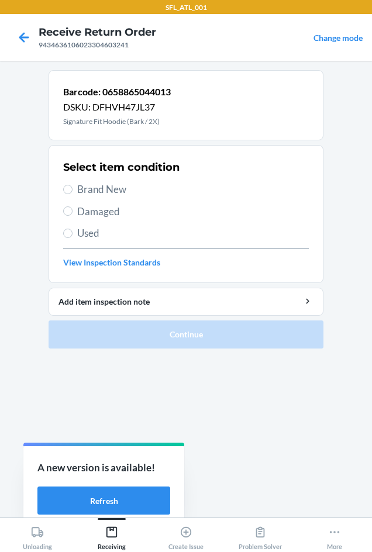
click at [93, 179] on div "Select item condition Brand New Damaged Used View Inspection Standards" at bounding box center [185, 214] width 245 height 116
click at [94, 192] on span "Brand New" at bounding box center [192, 189] width 231 height 15
click at [72, 192] on input "Brand New" at bounding box center [67, 189] width 9 height 9
radio input "true"
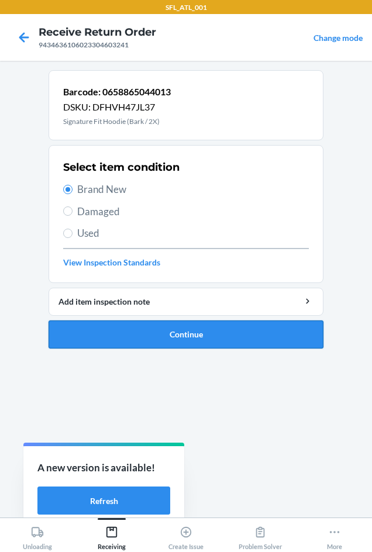
click at [133, 327] on button "Continue" at bounding box center [185, 334] width 275 height 28
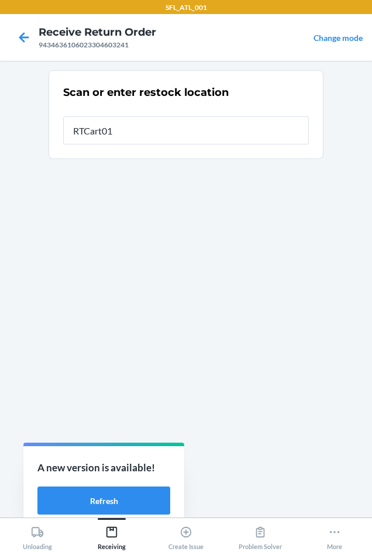
type input "RTCart012"
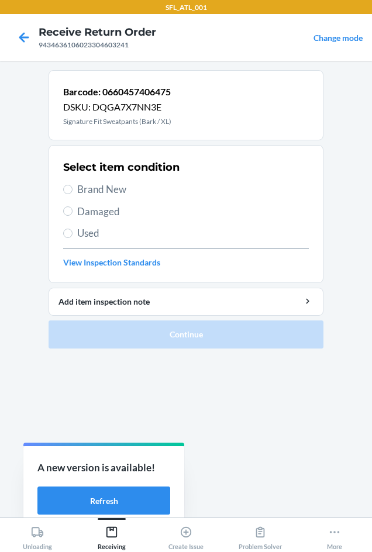
click at [112, 191] on span "Brand New" at bounding box center [192, 189] width 231 height 15
click at [72, 191] on input "Brand New" at bounding box center [67, 189] width 9 height 9
radio input "true"
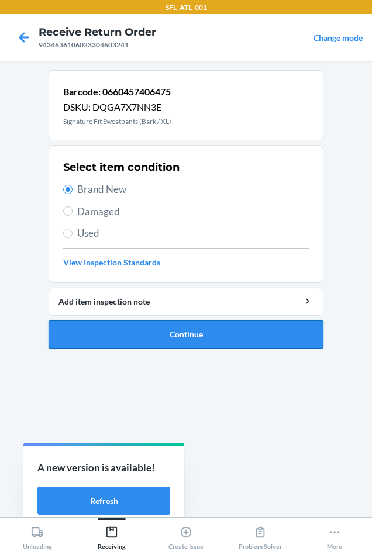
click at [147, 344] on button "Continue" at bounding box center [185, 334] width 275 height 28
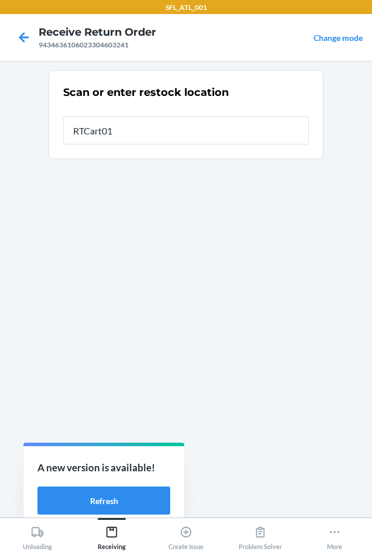
type input "RTCart012"
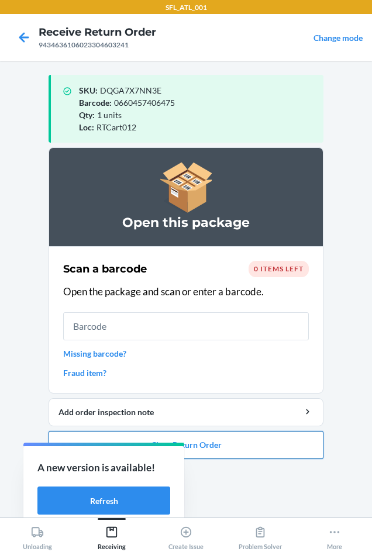
click at [232, 444] on button "Close Return Order" at bounding box center [185, 445] width 275 height 28
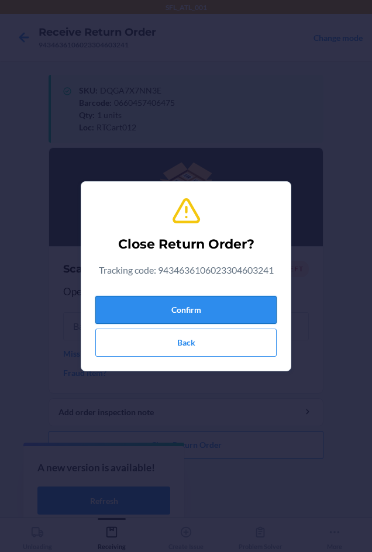
click at [207, 303] on button "Confirm" at bounding box center [185, 310] width 181 height 28
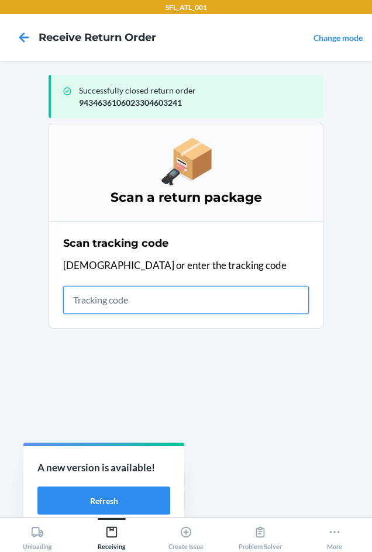
click at [89, 305] on input "text" at bounding box center [185, 300] width 245 height 28
type input "42030259943463610602330465213"
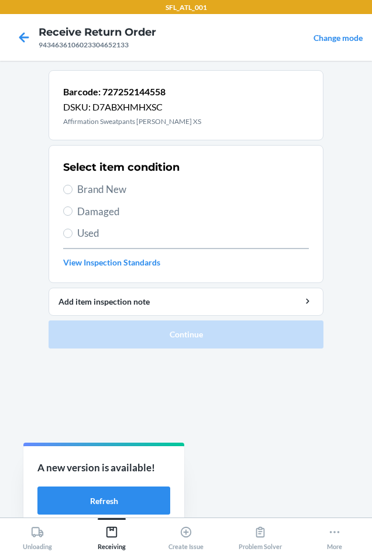
click at [84, 189] on span "Brand New" at bounding box center [192, 189] width 231 height 15
click at [72, 189] on input "Brand New" at bounding box center [67, 189] width 9 height 9
radio input "true"
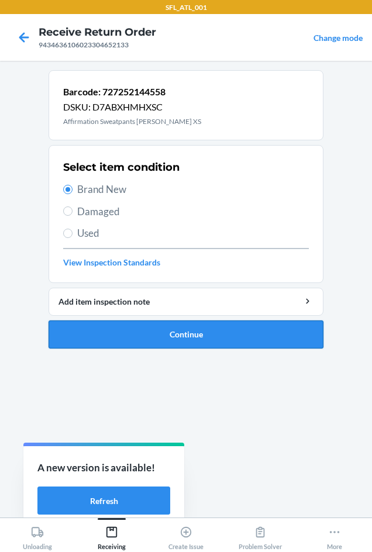
click at [127, 342] on button "Continue" at bounding box center [185, 334] width 275 height 28
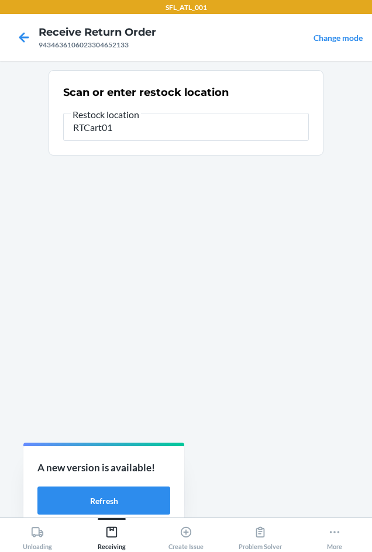
type input "RTCart012"
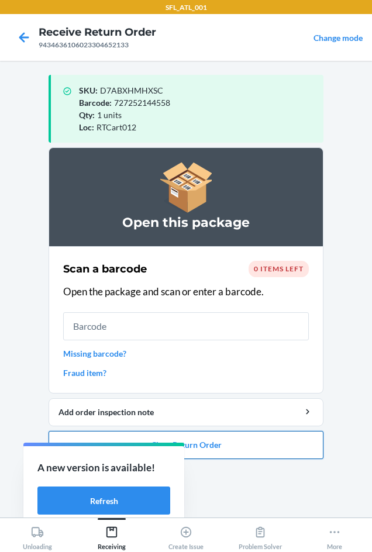
click at [292, 451] on button "Close Return Order" at bounding box center [185, 445] width 275 height 28
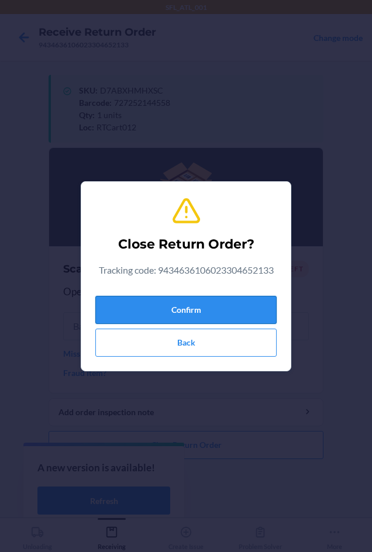
click at [234, 306] on button "Confirm" at bounding box center [185, 310] width 181 height 28
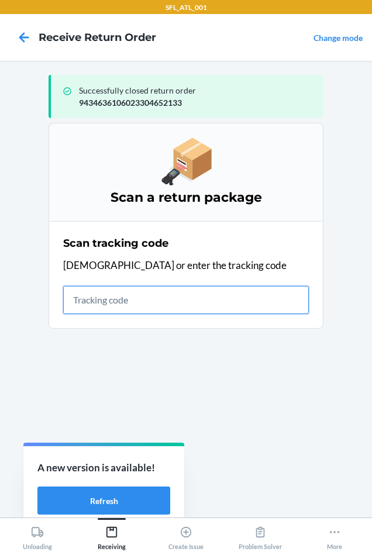
click at [116, 303] on input "text" at bounding box center [185, 300] width 245 height 28
type input "420302599434636106023"
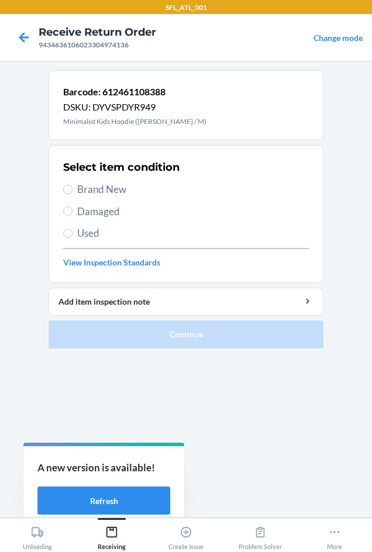
click at [81, 189] on span "Brand New" at bounding box center [192, 189] width 231 height 15
click at [72, 189] on input "Brand New" at bounding box center [67, 189] width 9 height 9
radio input "true"
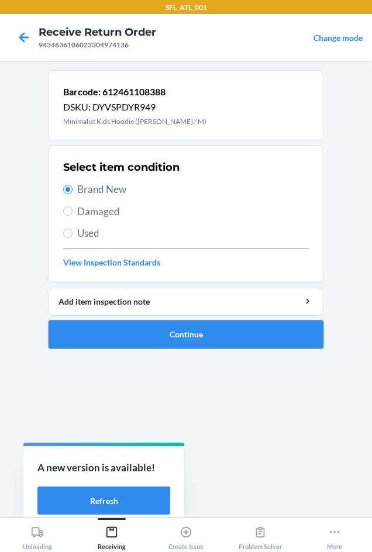
click at [130, 324] on button "Continue" at bounding box center [185, 334] width 275 height 28
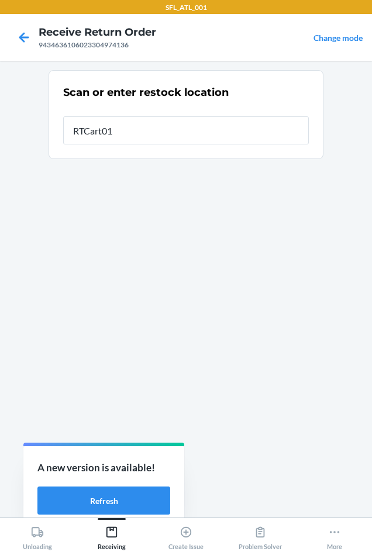
type input "RTCart012"
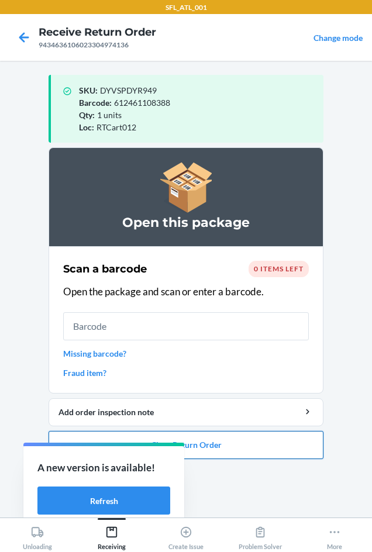
click at [278, 443] on button "Close Return Order" at bounding box center [185, 445] width 275 height 28
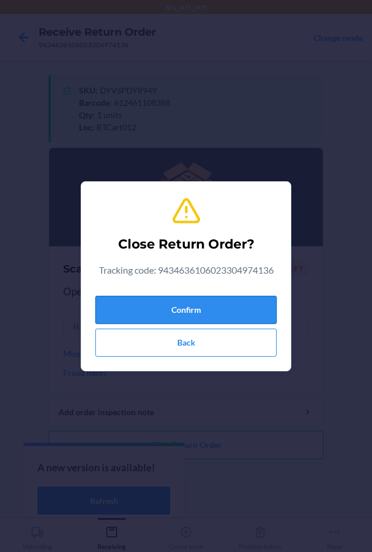
click at [199, 315] on button "Confirm" at bounding box center [185, 310] width 181 height 28
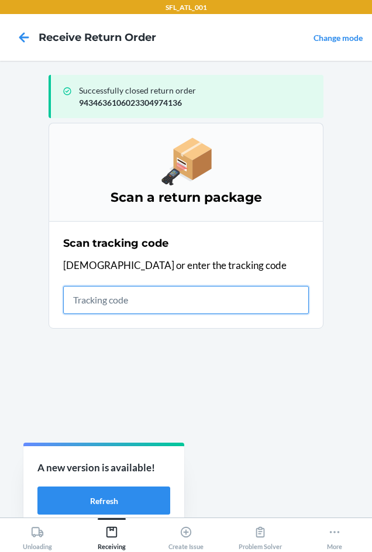
click at [130, 301] on input "text" at bounding box center [185, 300] width 245 height 28
type input "420302599434"
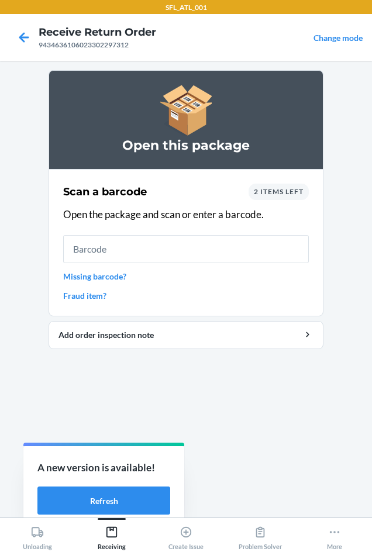
click at [270, 189] on span "2 items left" at bounding box center [279, 191] width 50 height 9
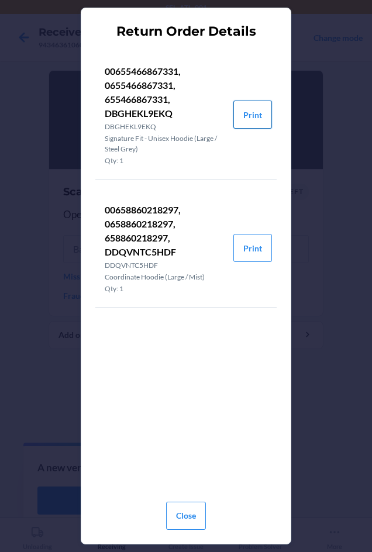
click at [257, 119] on button "Print" at bounding box center [252, 114] width 39 height 28
click at [189, 516] on button "Close" at bounding box center [186, 515] width 40 height 28
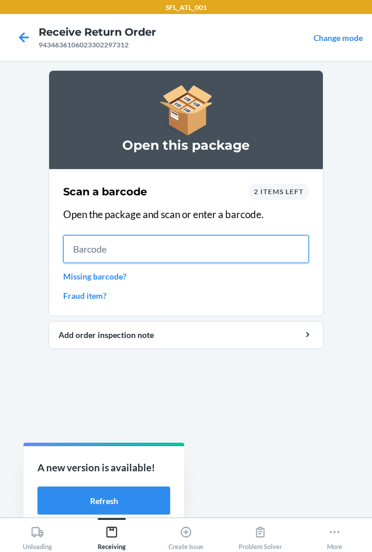
drag, startPoint x: 186, startPoint y: 248, endPoint x: 154, endPoint y: 242, distance: 33.2
click at [186, 247] on input "text" at bounding box center [185, 249] width 245 height 28
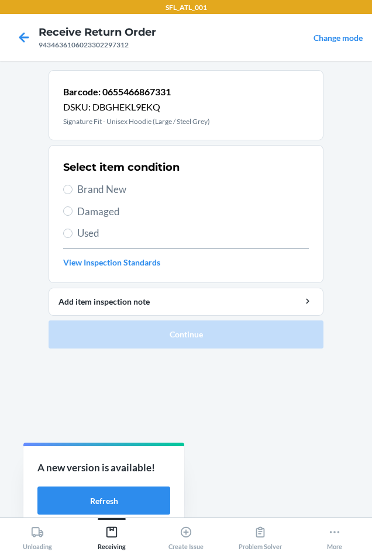
click at [100, 192] on span "Brand New" at bounding box center [192, 189] width 231 height 15
click at [72, 192] on input "Brand New" at bounding box center [67, 189] width 9 height 9
radio input "true"
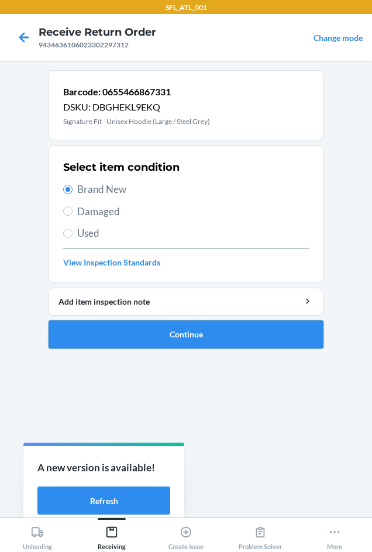
click at [146, 336] on button "Continue" at bounding box center [185, 334] width 275 height 28
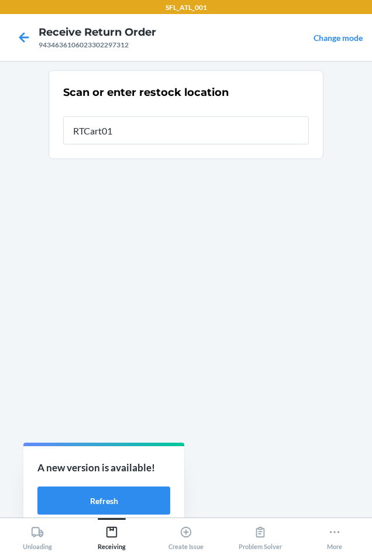
type input "RTCart012"
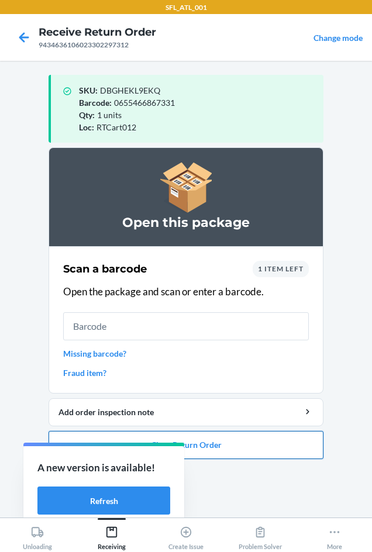
click at [243, 439] on button "Close Return Order" at bounding box center [185, 445] width 275 height 28
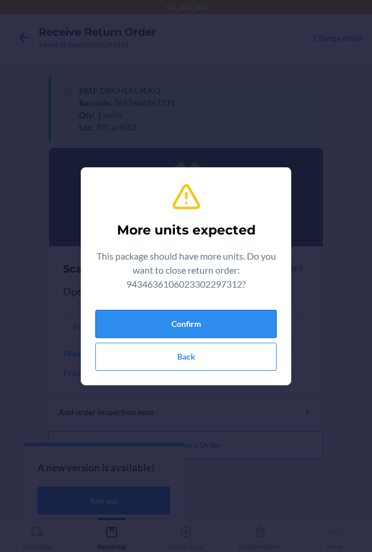
click at [218, 325] on button "Confirm" at bounding box center [185, 324] width 181 height 28
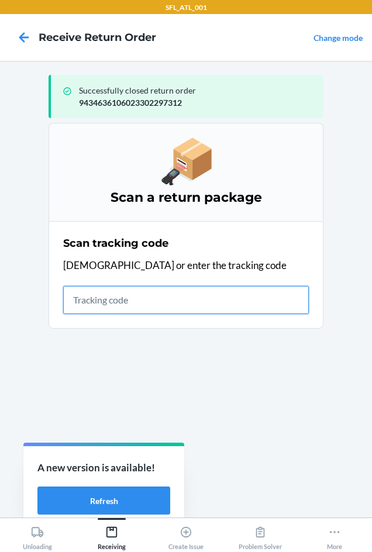
click at [108, 304] on input "text" at bounding box center [185, 300] width 245 height 28
type input "4203025994"
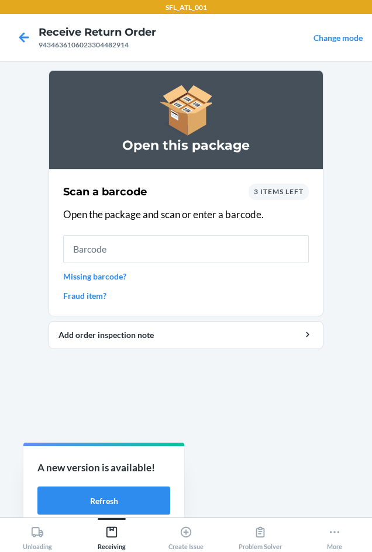
click at [295, 195] on span "3 items left" at bounding box center [279, 191] width 50 height 9
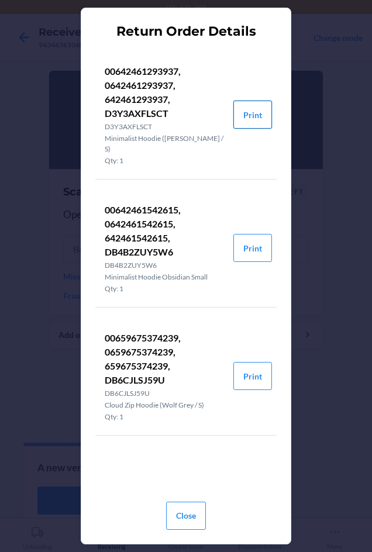
click at [242, 117] on button "Print" at bounding box center [252, 114] width 39 height 28
click at [186, 521] on button "Close" at bounding box center [186, 515] width 40 height 28
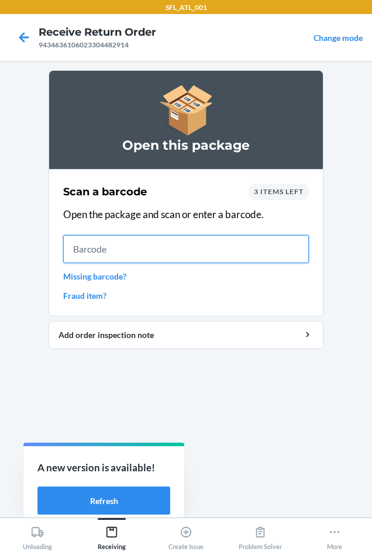
click at [160, 252] on input "text" at bounding box center [185, 249] width 245 height 28
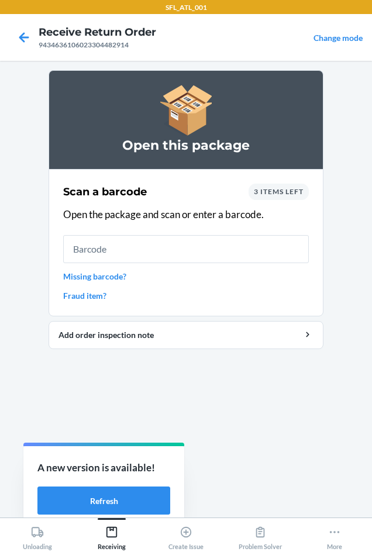
click at [280, 188] on span "3 items left" at bounding box center [279, 191] width 50 height 9
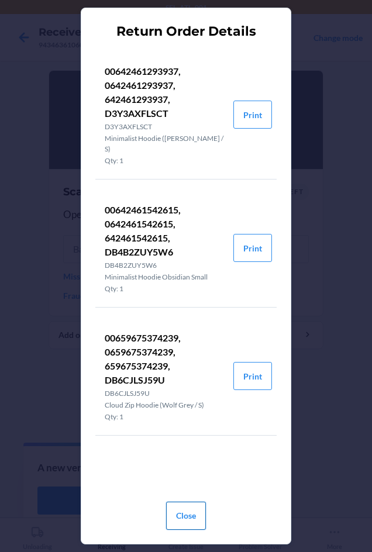
click at [186, 508] on button "Close" at bounding box center [186, 515] width 40 height 28
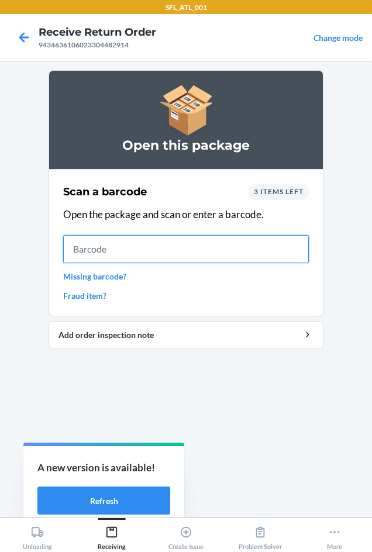
click at [154, 237] on input "text" at bounding box center [185, 249] width 245 height 28
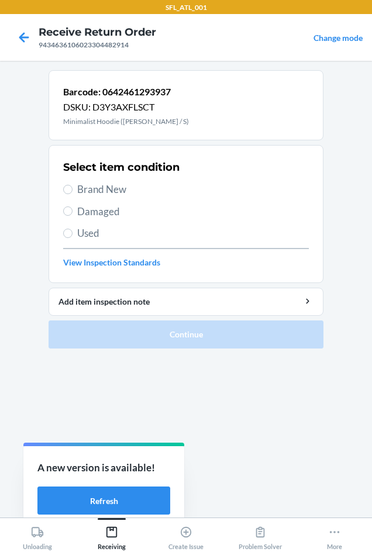
click at [124, 190] on span "Brand New" at bounding box center [192, 189] width 231 height 15
click at [72, 190] on input "Brand New" at bounding box center [67, 189] width 9 height 9
radio input "true"
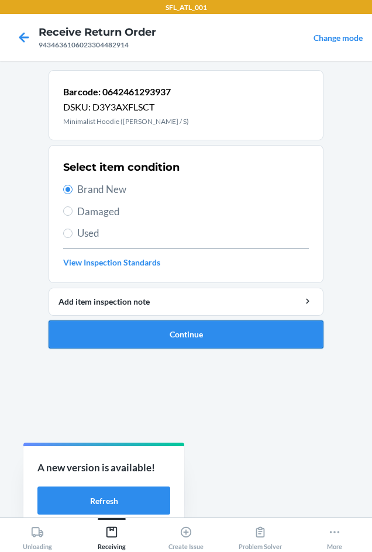
click at [180, 328] on button "Continue" at bounding box center [185, 334] width 275 height 28
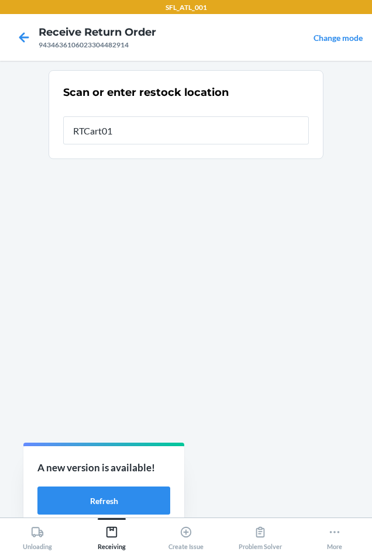
type input "RTCart012"
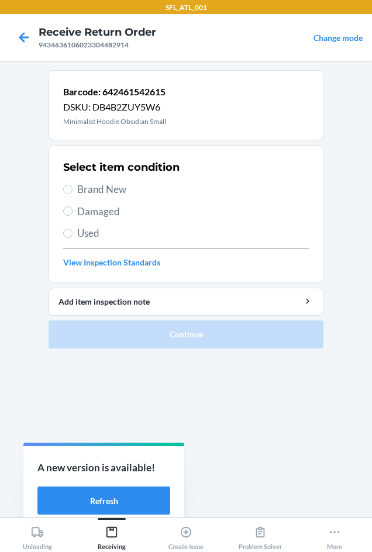
drag, startPoint x: 109, startPoint y: 188, endPoint x: 125, endPoint y: 210, distance: 27.6
click at [110, 191] on span "Brand New" at bounding box center [192, 189] width 231 height 15
drag, startPoint x: 93, startPoint y: 192, endPoint x: 113, endPoint y: 270, distance: 80.9
click at [92, 192] on span "Brand New" at bounding box center [192, 189] width 231 height 15
click at [72, 192] on input "Brand New" at bounding box center [67, 189] width 9 height 9
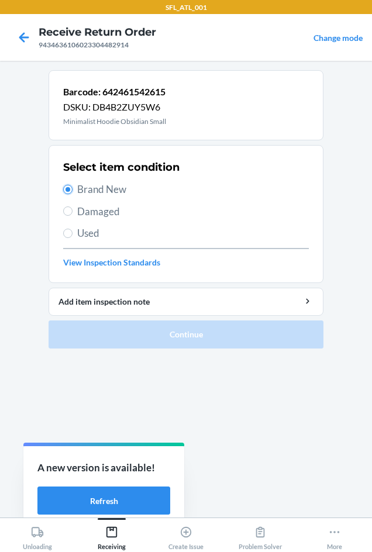
radio input "true"
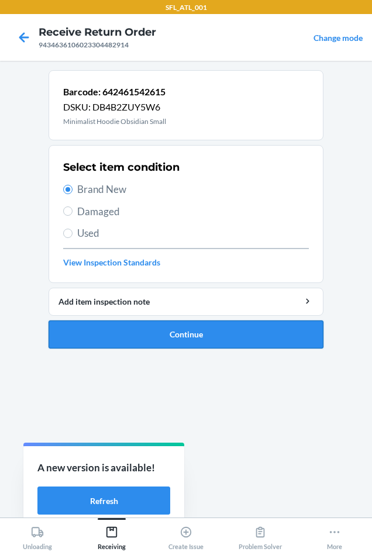
click at [129, 325] on button "Continue" at bounding box center [185, 334] width 275 height 28
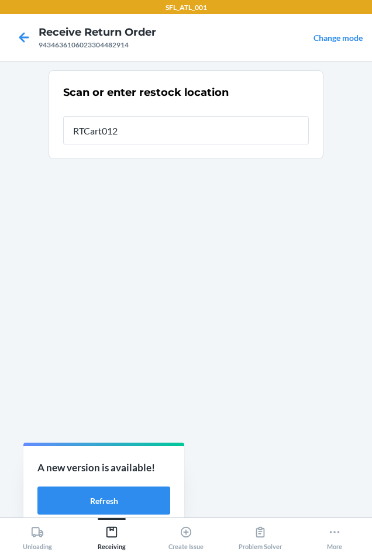
type input "RTCart012"
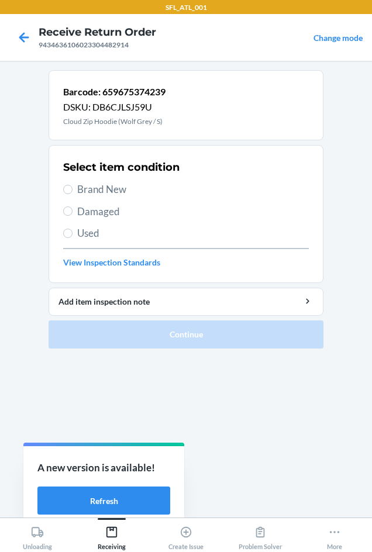
click at [107, 192] on span "Brand New" at bounding box center [192, 189] width 231 height 15
click at [72, 192] on input "Brand New" at bounding box center [67, 189] width 9 height 9
radio input "true"
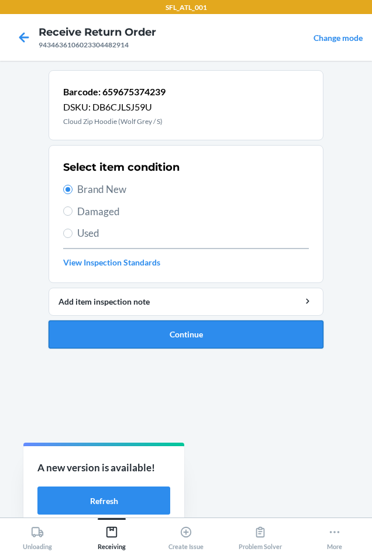
click at [161, 327] on button "Continue" at bounding box center [185, 334] width 275 height 28
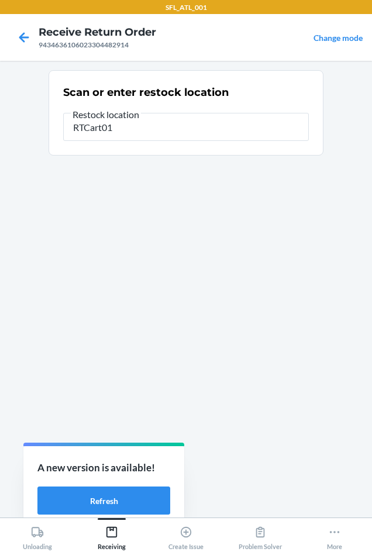
type input "RTCart012"
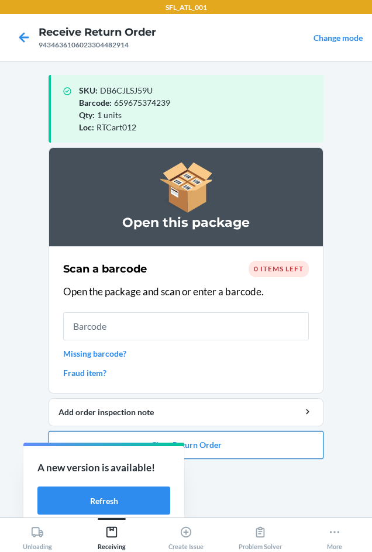
click at [236, 435] on button "Close Return Order" at bounding box center [185, 445] width 275 height 28
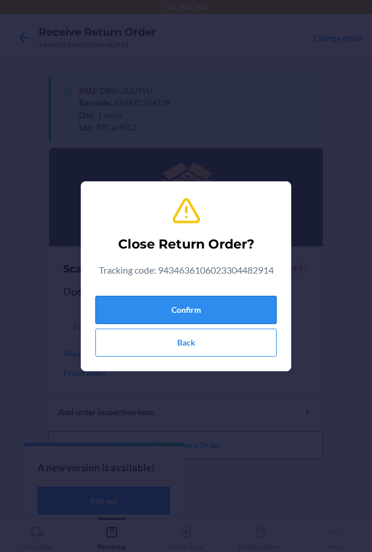
click at [235, 307] on button "Confirm" at bounding box center [185, 310] width 181 height 28
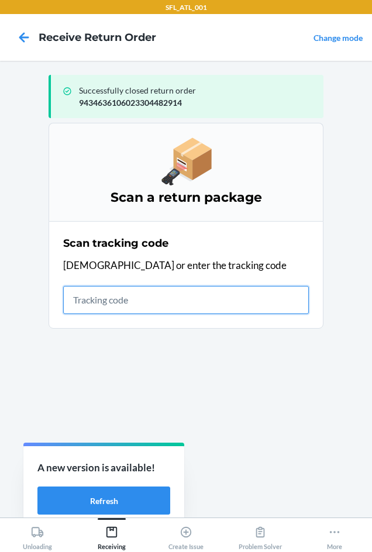
click at [124, 300] on input "text" at bounding box center [185, 300] width 245 height 28
type input "4203025995346114399352"
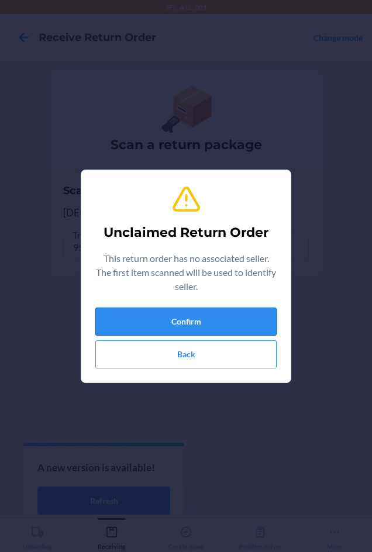
click at [164, 325] on button "Confirm" at bounding box center [185, 321] width 181 height 28
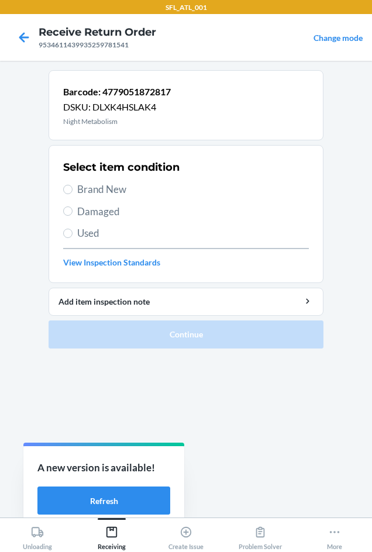
click at [107, 208] on span "Damaged" at bounding box center [192, 211] width 231 height 15
click at [72, 208] on input "Damaged" at bounding box center [67, 210] width 9 height 9
radio input "true"
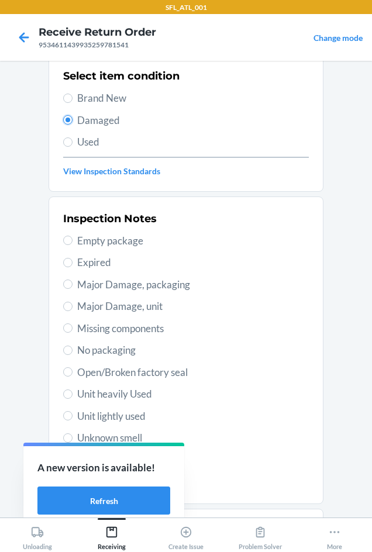
scroll to position [152, 0]
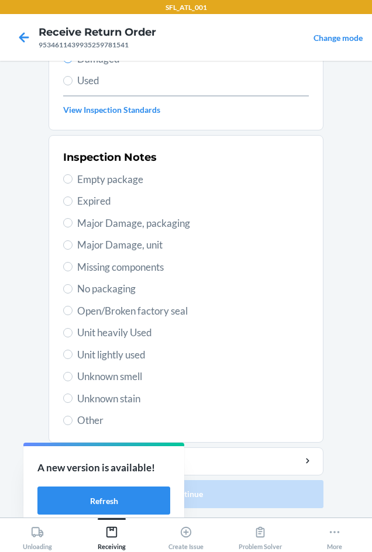
click at [79, 421] on span "Other" at bounding box center [192, 419] width 231 height 15
click at [72, 421] on input "Other" at bounding box center [67, 419] width 9 height 9
radio input "true"
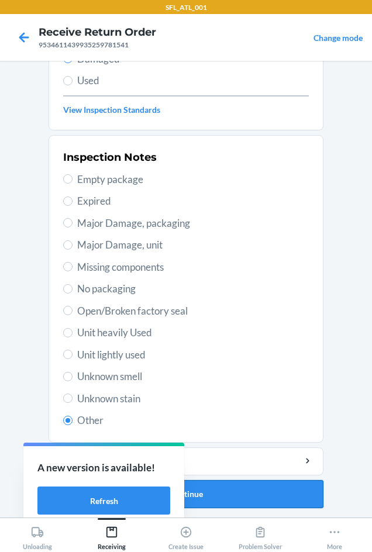
click at [294, 494] on button "Continue" at bounding box center [185, 494] width 275 height 28
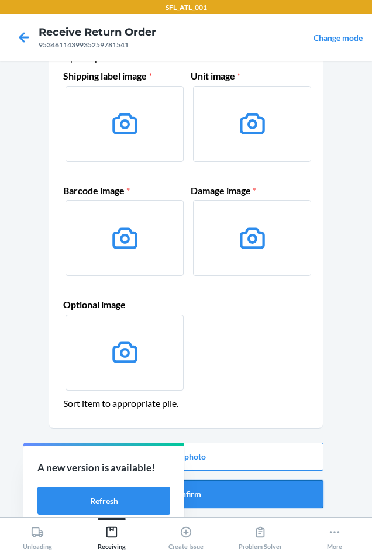
click at [307, 492] on button "Confirm" at bounding box center [185, 494] width 275 height 28
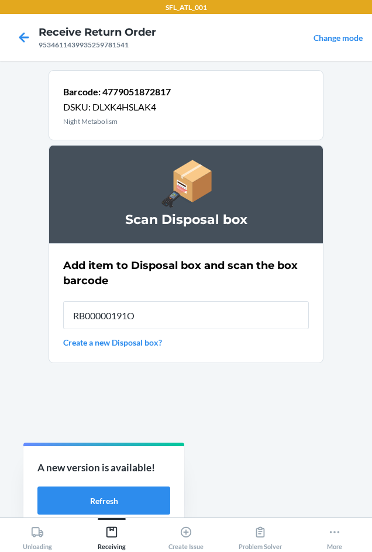
type input "RB00000191O"
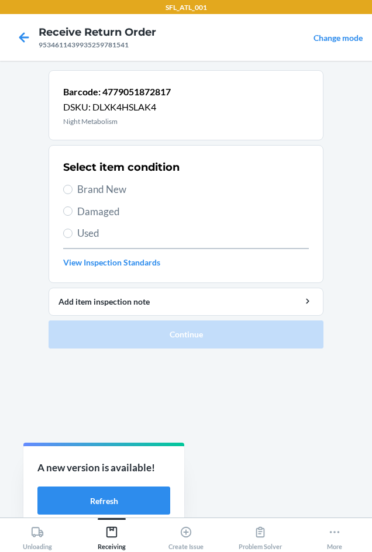
click at [95, 233] on span "Used" at bounding box center [192, 233] width 231 height 15
click at [72, 233] on input "Used" at bounding box center [67, 232] width 9 height 9
radio input "true"
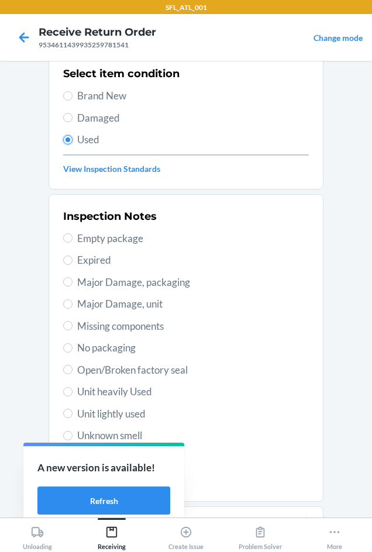
scroll to position [152, 0]
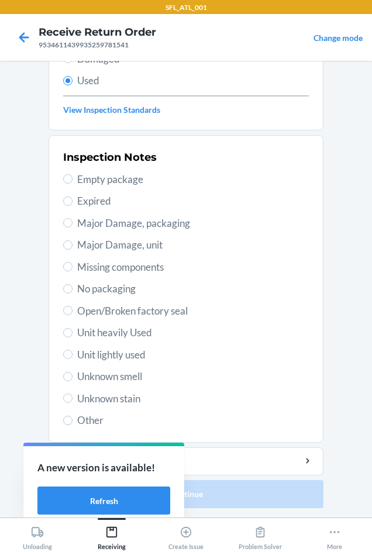
click at [91, 417] on span "Other" at bounding box center [192, 419] width 231 height 15
click at [72, 417] on input "Other" at bounding box center [67, 419] width 9 height 9
radio input "true"
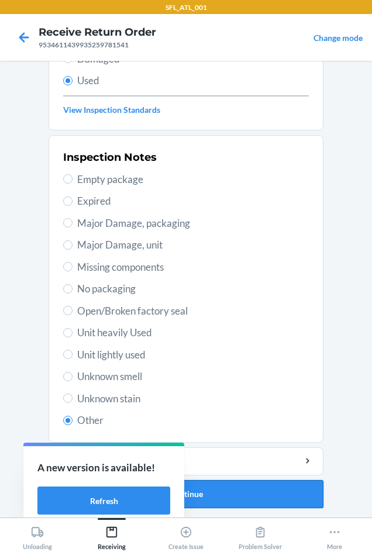
click at [249, 494] on button "Continue" at bounding box center [185, 494] width 275 height 28
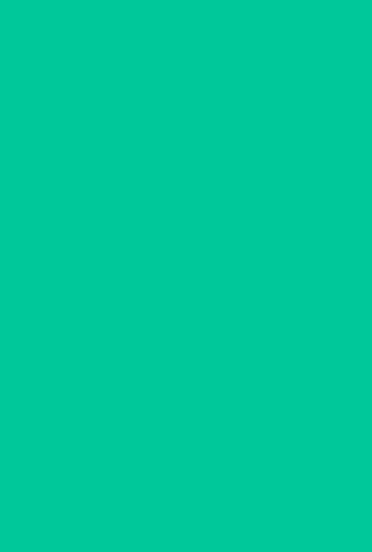
scroll to position [0, 0]
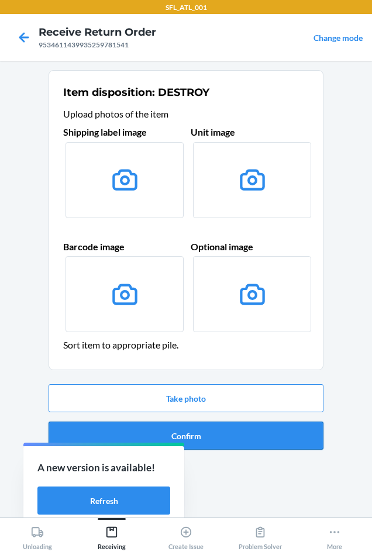
click at [236, 441] on button "Confirm" at bounding box center [185, 435] width 275 height 28
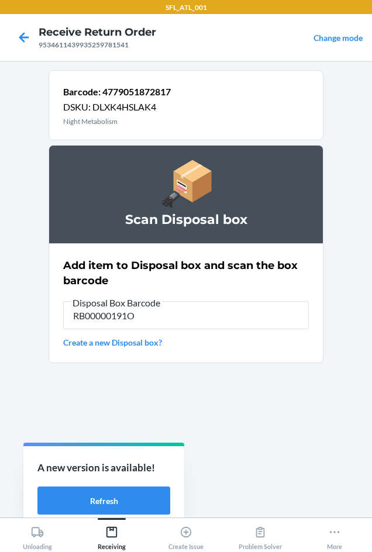
type input "RB00000191O"
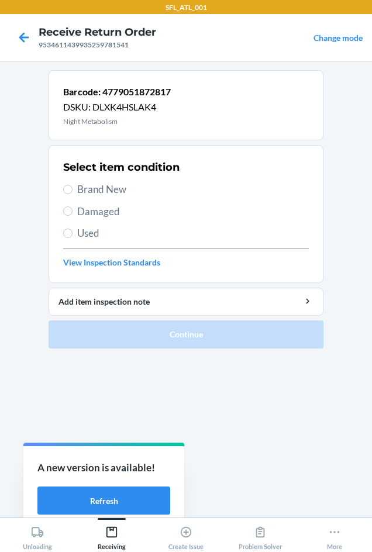
click at [85, 218] on div "Select item condition Brand New Damaged Used View Inspection Standards" at bounding box center [185, 214] width 245 height 116
click at [101, 219] on div "Select item condition Brand New Damaged Used View Inspection Standards" at bounding box center [185, 214] width 245 height 116
click at [103, 215] on span "Damaged" at bounding box center [192, 211] width 231 height 15
click at [72, 215] on input "Damaged" at bounding box center [67, 210] width 9 height 9
radio input "true"
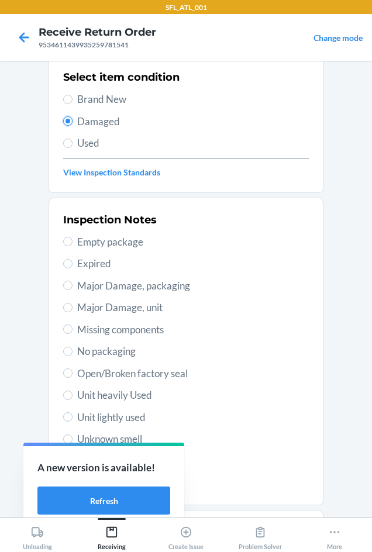
scroll to position [152, 0]
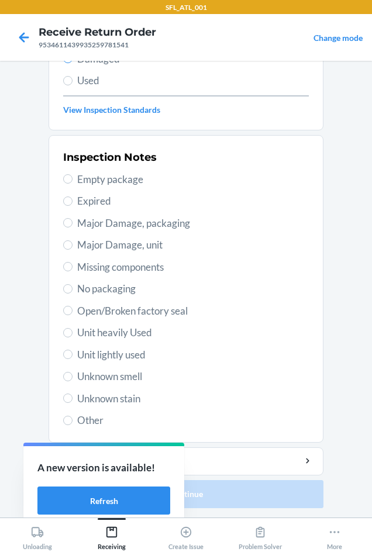
click at [82, 411] on div "Inspection Notes Empty package Expired Major Damage, packaging Major Damage, un…" at bounding box center [185, 288] width 245 height 285
click at [94, 424] on span "Other" at bounding box center [192, 419] width 231 height 15
click at [72, 424] on input "Other" at bounding box center [67, 419] width 9 height 9
radio input "true"
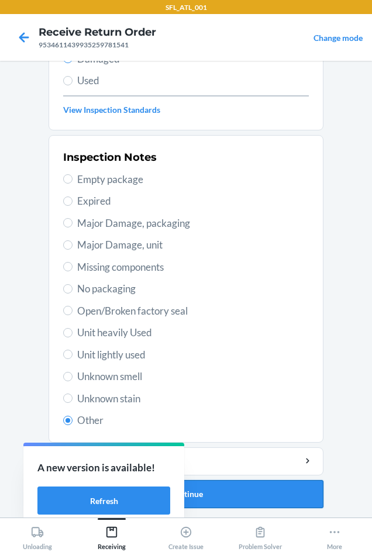
click at [274, 497] on button "Continue" at bounding box center [185, 494] width 275 height 28
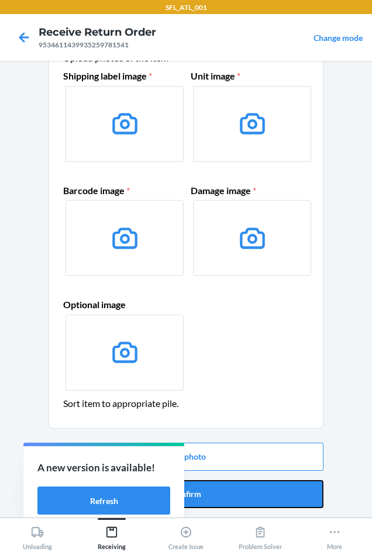
click at [270, 485] on button "Confirm" at bounding box center [185, 494] width 275 height 28
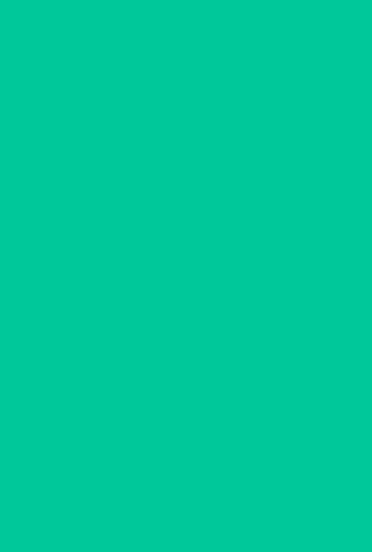
scroll to position [0, 0]
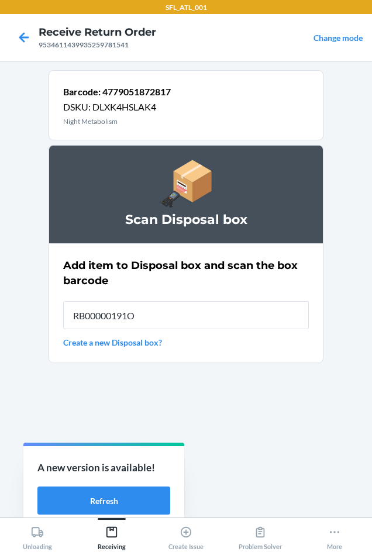
type input "RB00000191O"
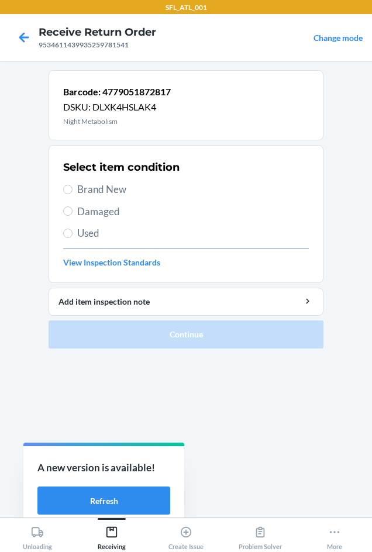
click at [92, 207] on span "Damaged" at bounding box center [192, 211] width 231 height 15
click at [72, 207] on input "Damaged" at bounding box center [67, 210] width 9 height 9
radio input "true"
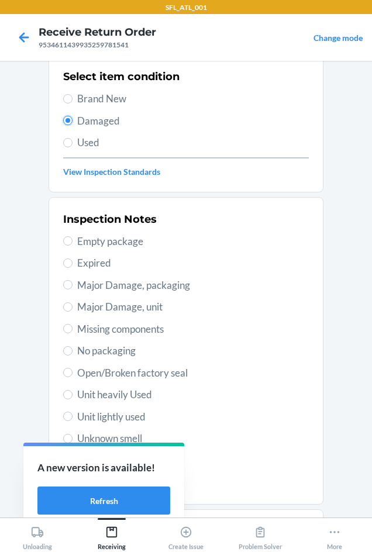
scroll to position [152, 0]
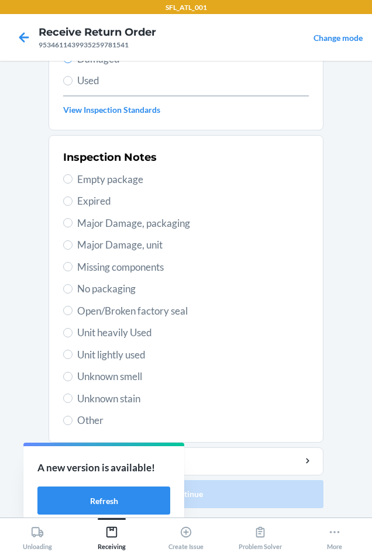
click at [87, 422] on span "Other" at bounding box center [192, 419] width 231 height 15
click at [72, 422] on input "Other" at bounding box center [67, 419] width 9 height 9
radio input "true"
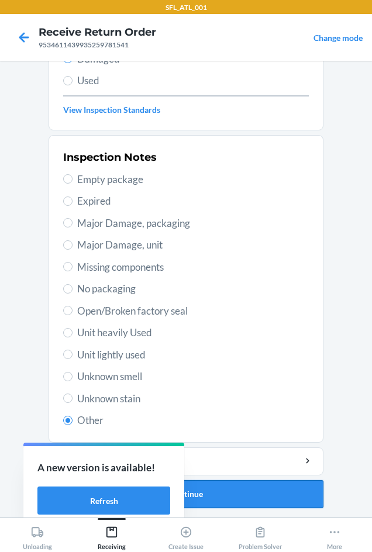
click at [271, 504] on button "Continue" at bounding box center [185, 494] width 275 height 28
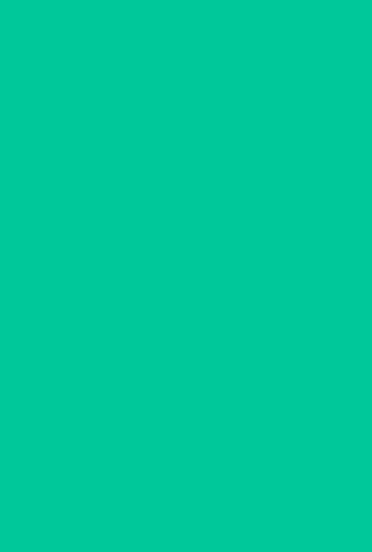
scroll to position [56, 0]
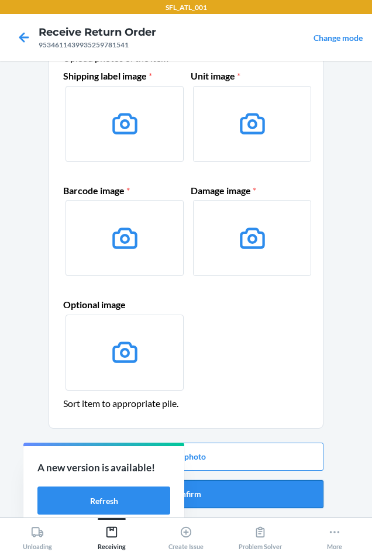
click at [260, 488] on button "Confirm" at bounding box center [185, 494] width 275 height 28
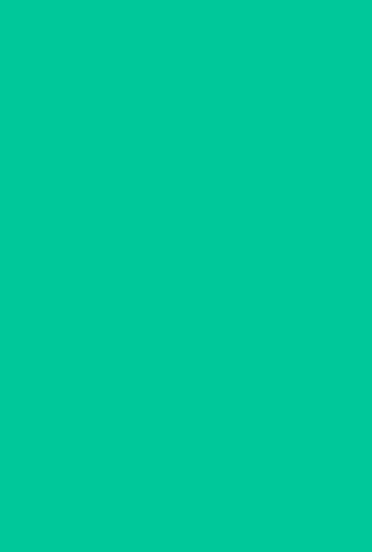
scroll to position [0, 0]
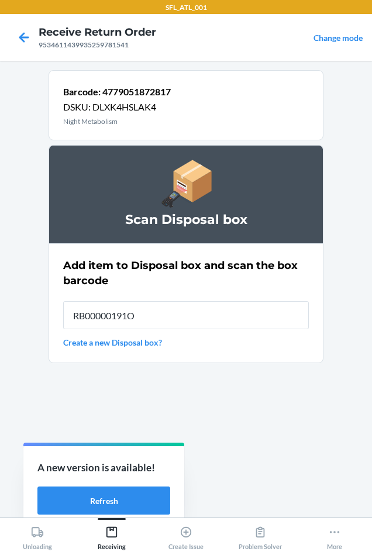
type input "RB00000191O"
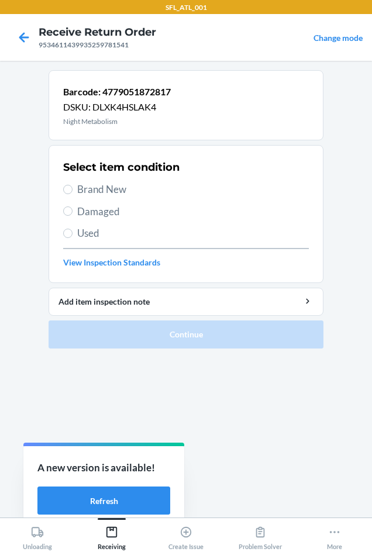
click at [88, 211] on span "Damaged" at bounding box center [192, 211] width 231 height 15
click at [72, 211] on input "Damaged" at bounding box center [67, 210] width 9 height 9
radio input "true"
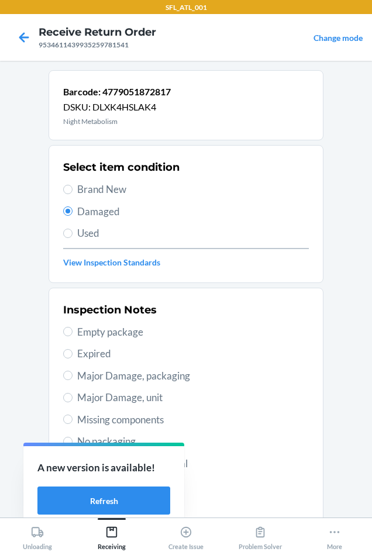
drag, startPoint x: 174, startPoint y: 396, endPoint x: 168, endPoint y: 414, distance: 19.6
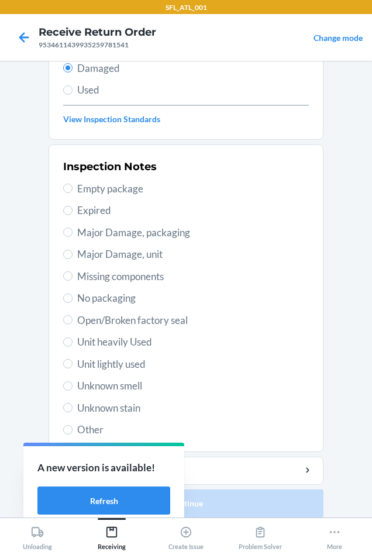
scroll to position [152, 0]
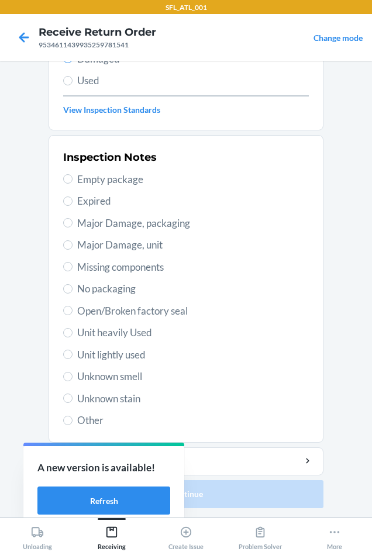
click at [77, 420] on span "Other" at bounding box center [192, 419] width 231 height 15
click at [72, 420] on input "Other" at bounding box center [67, 419] width 9 height 9
radio input "true"
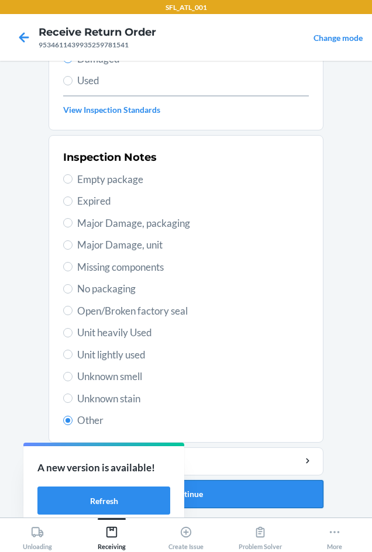
click at [240, 490] on button "Continue" at bounding box center [185, 494] width 275 height 28
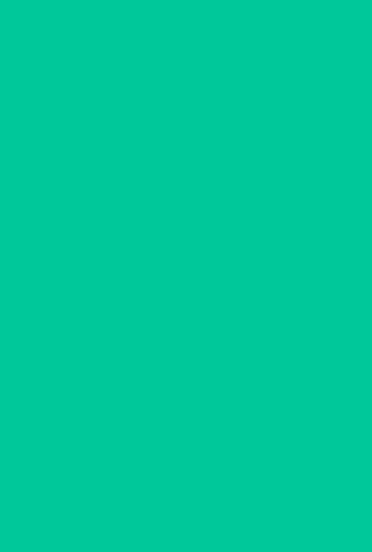
scroll to position [56, 0]
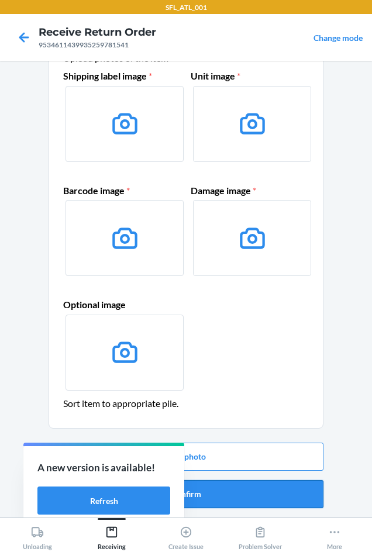
click at [248, 496] on button "Confirm" at bounding box center [185, 494] width 275 height 28
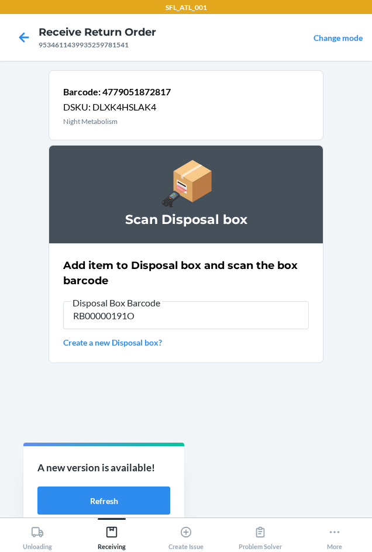
type input "RB00000191O"
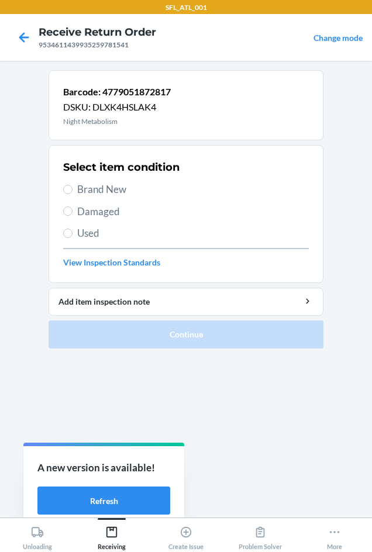
click at [76, 212] on label "Damaged" at bounding box center [185, 211] width 245 height 15
click at [72, 212] on input "Damaged" at bounding box center [67, 210] width 9 height 9
radio input "true"
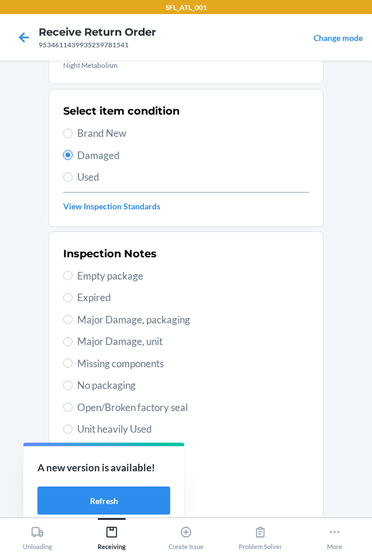
scroll to position [152, 0]
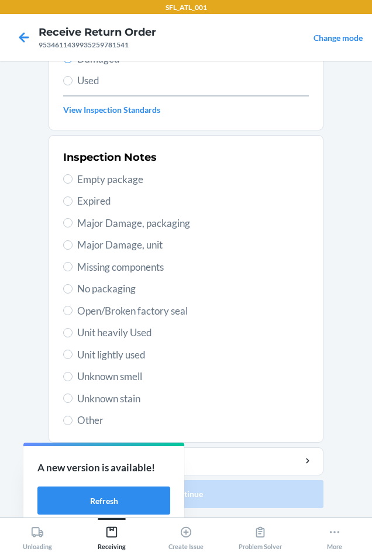
click at [82, 421] on span "Other" at bounding box center [192, 419] width 231 height 15
click at [72, 421] on input "Other" at bounding box center [67, 419] width 9 height 9
radio input "true"
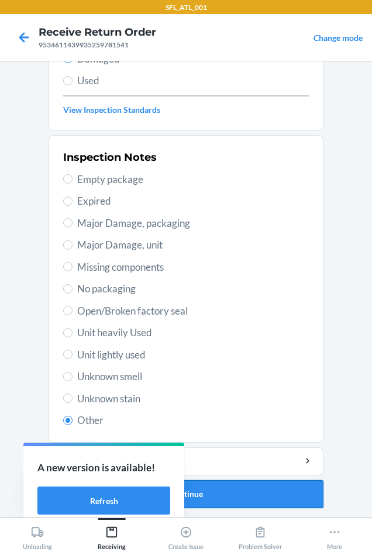
click at [241, 483] on button "Continue" at bounding box center [185, 494] width 275 height 28
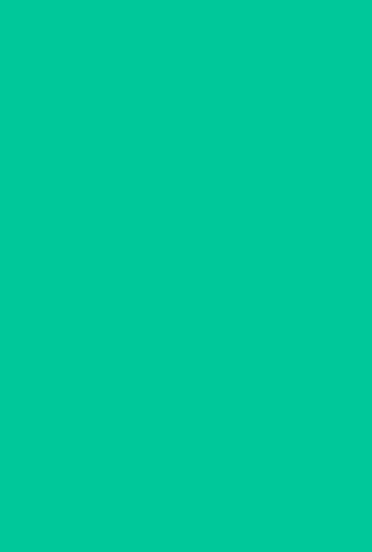
scroll to position [56, 0]
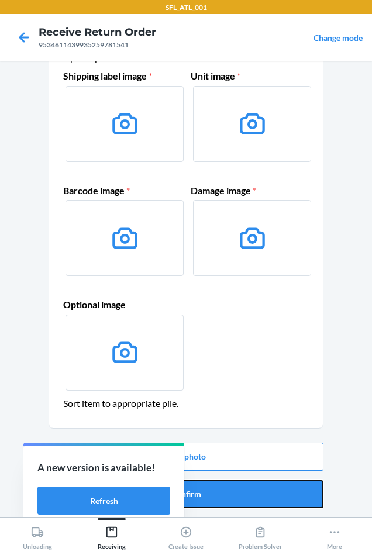
drag, startPoint x: 266, startPoint y: 495, endPoint x: 259, endPoint y: 476, distance: 20.5
click at [266, 492] on button "Confirm" at bounding box center [185, 494] width 275 height 28
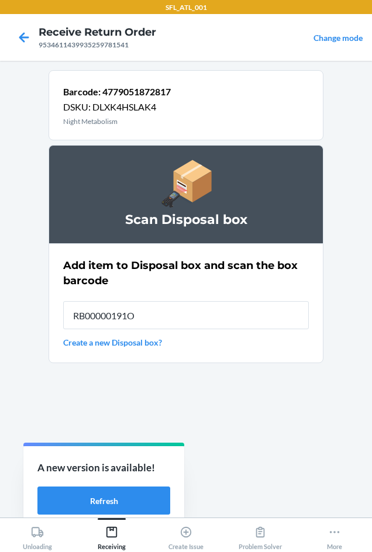
type input "RB00000191O"
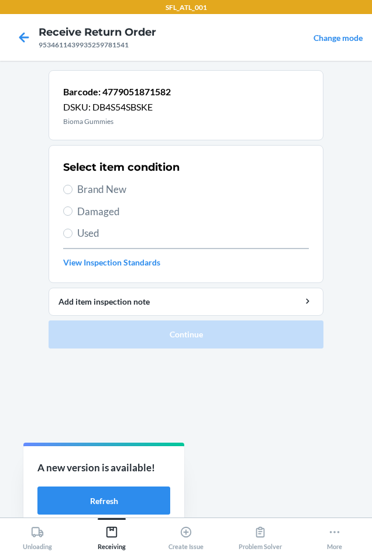
click at [101, 186] on span "Brand New" at bounding box center [192, 189] width 231 height 15
click at [72, 186] on input "Brand New" at bounding box center [67, 189] width 9 height 9
radio input "true"
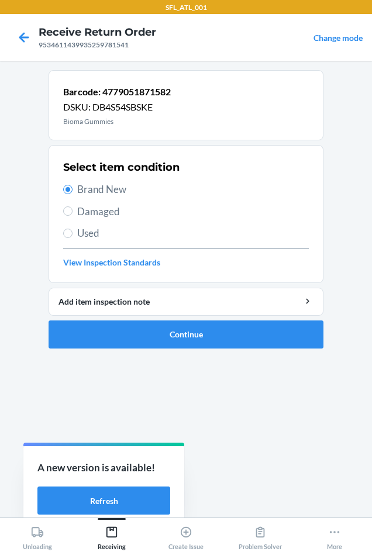
click at [94, 208] on span "Damaged" at bounding box center [192, 211] width 231 height 15
click at [90, 217] on span "Damaged" at bounding box center [192, 211] width 231 height 15
click at [72, 216] on input "Damaged" at bounding box center [67, 210] width 9 height 9
radio input "true"
radio input "false"
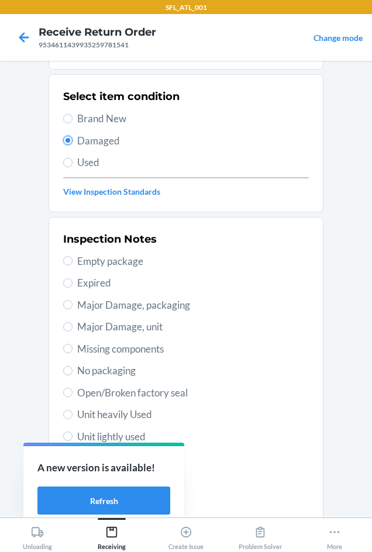
scroll to position [152, 0]
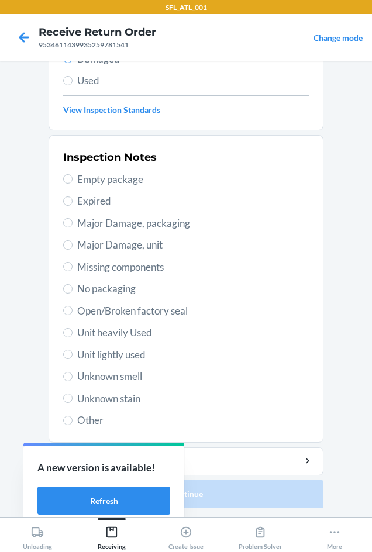
click at [96, 419] on span "Other" at bounding box center [192, 419] width 231 height 15
click at [72, 419] on input "Other" at bounding box center [67, 419] width 9 height 9
radio input "true"
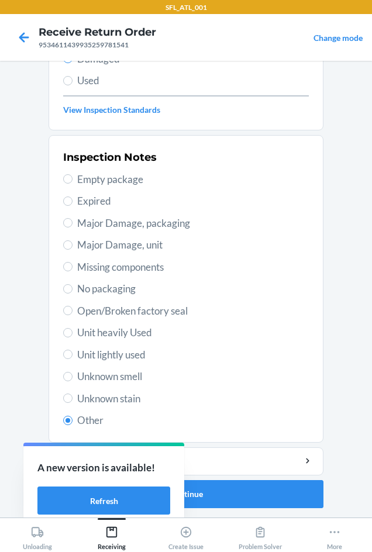
click at [279, 476] on li "Barcode: 4779051871582 DSKU: DB4S54SBSKE Bioma Gummies Select item condition Br…" at bounding box center [185, 213] width 275 height 590
click at [286, 486] on button "Continue" at bounding box center [185, 494] width 275 height 28
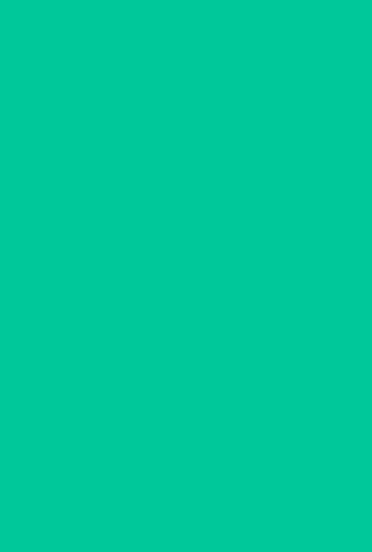
scroll to position [56, 0]
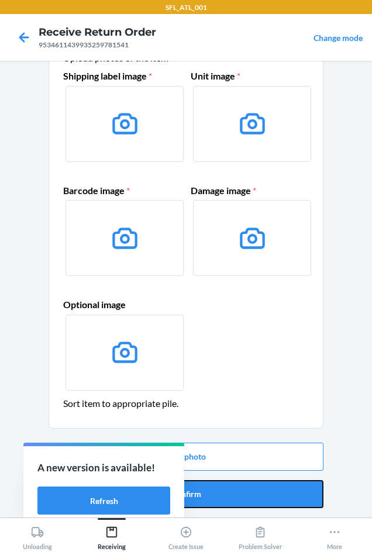
click at [276, 488] on button "Confirm" at bounding box center [185, 494] width 275 height 28
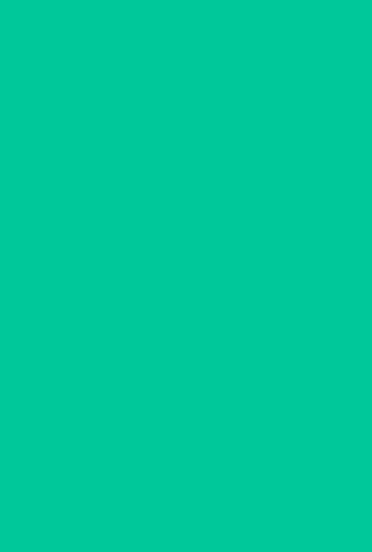
scroll to position [0, 0]
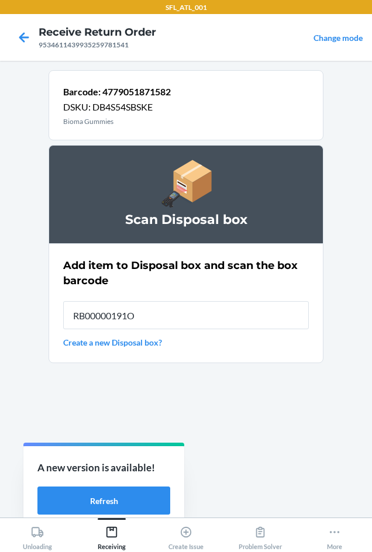
type input "RB00000191O"
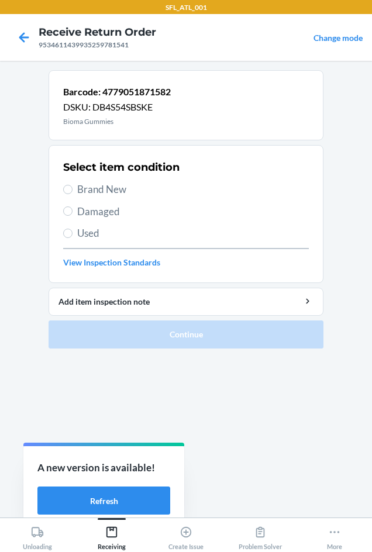
click at [74, 235] on label "Used" at bounding box center [185, 233] width 245 height 15
click at [72, 235] on input "Used" at bounding box center [67, 232] width 9 height 9
radio input "true"
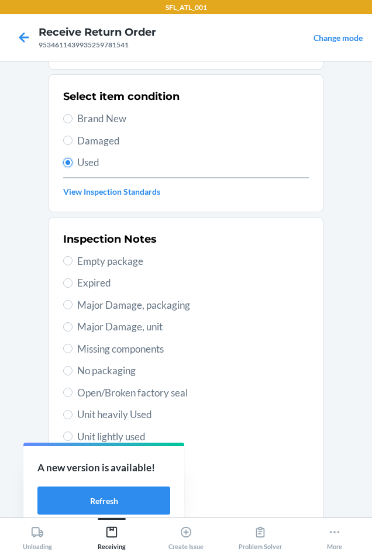
scroll to position [152, 0]
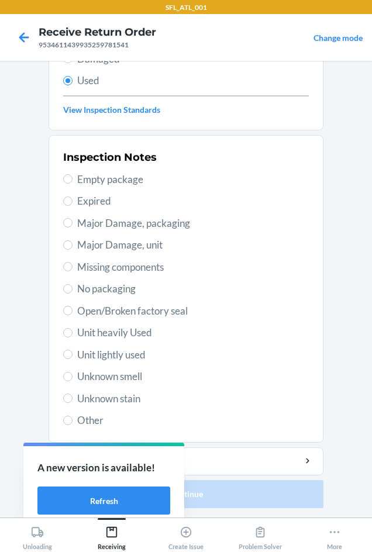
click at [98, 417] on span "Other" at bounding box center [192, 419] width 231 height 15
click at [72, 417] on input "Other" at bounding box center [67, 419] width 9 height 9
radio input "true"
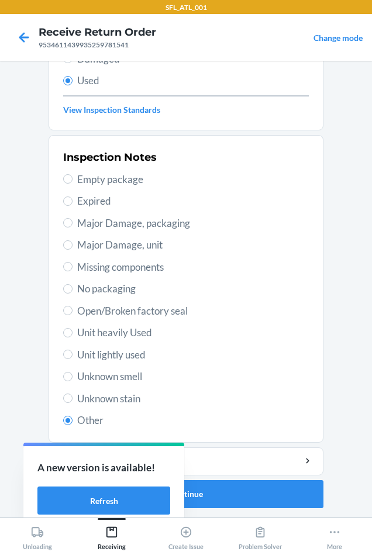
click at [111, 63] on span "Damaged" at bounding box center [192, 58] width 231 height 15
click at [72, 63] on input "Damaged" at bounding box center [67, 58] width 9 height 9
radio input "true"
radio input "false"
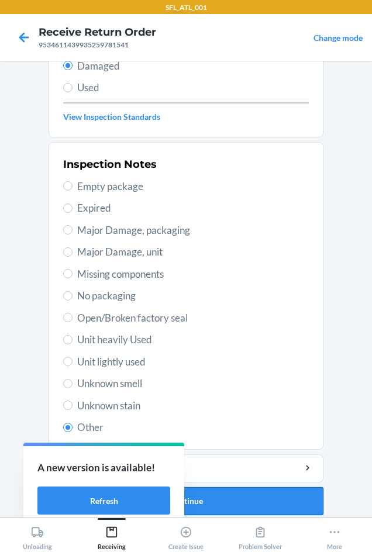
click at [241, 508] on button "Continue" at bounding box center [185, 501] width 275 height 28
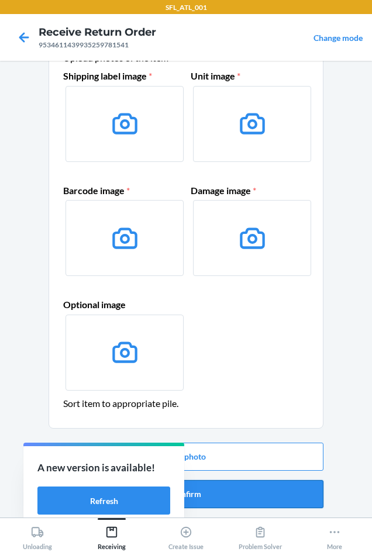
click at [242, 494] on button "Confirm" at bounding box center [185, 494] width 275 height 28
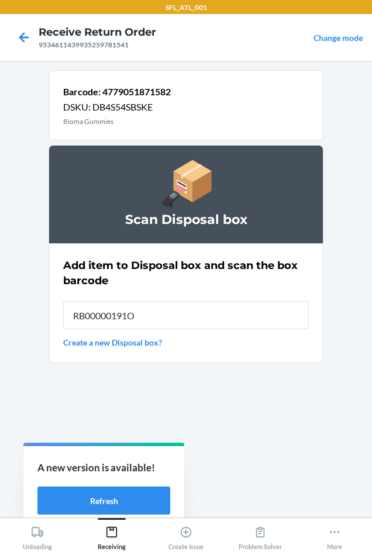
type input "RB00000191O"
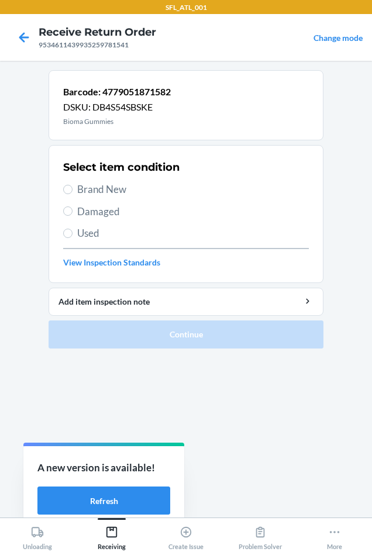
drag, startPoint x: 85, startPoint y: 210, endPoint x: 90, endPoint y: 214, distance: 6.3
click at [85, 211] on span "Damaged" at bounding box center [192, 211] width 231 height 15
click at [72, 211] on input "Damaged" at bounding box center [67, 210] width 9 height 9
radio input "true"
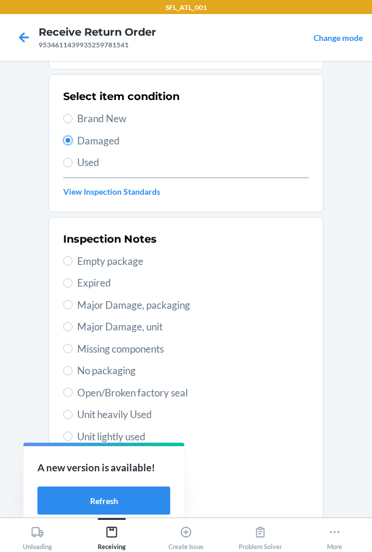
scroll to position [152, 0]
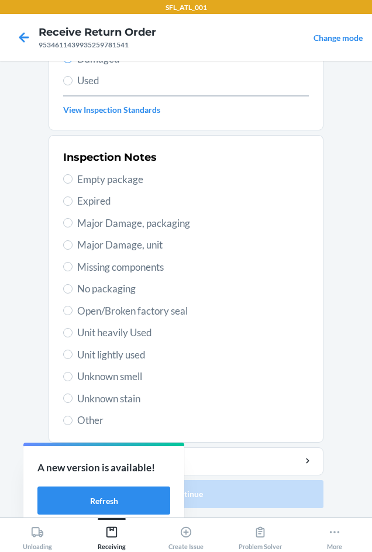
drag, startPoint x: 87, startPoint y: 412, endPoint x: 163, endPoint y: 444, distance: 82.5
click at [90, 412] on div "Inspection Notes Empty package Expired Major Damage, packaging Major Damage, un…" at bounding box center [185, 288] width 245 height 285
drag, startPoint x: 83, startPoint y: 419, endPoint x: 124, endPoint y: 436, distance: 44.8
click at [84, 419] on span "Other" at bounding box center [192, 419] width 231 height 15
click at [72, 419] on input "Other" at bounding box center [67, 419] width 9 height 9
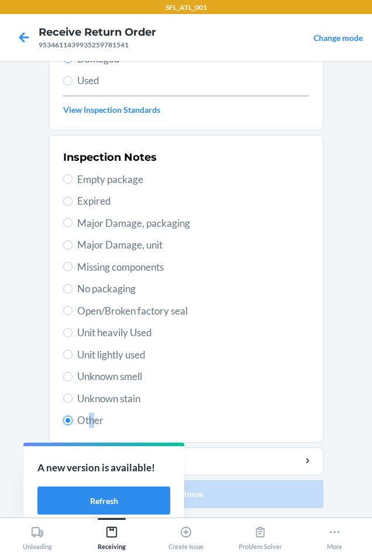
radio input "true"
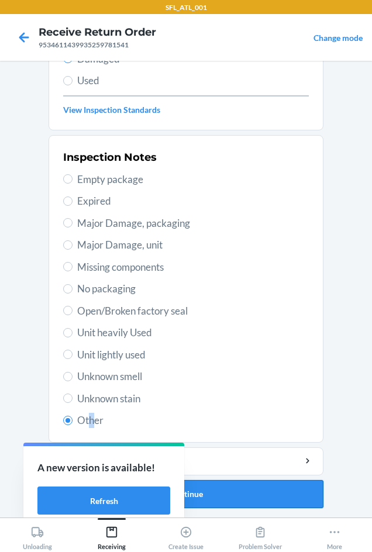
click at [267, 502] on button "Continue" at bounding box center [185, 494] width 275 height 28
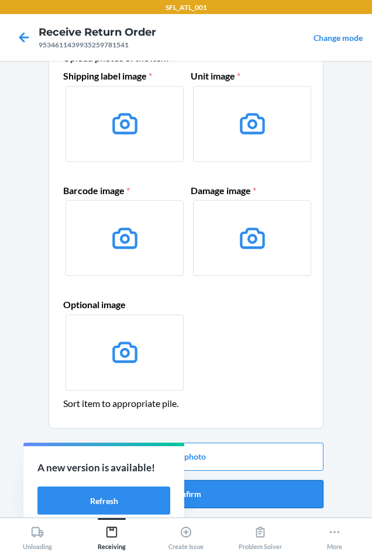
click at [271, 497] on button "Confirm" at bounding box center [185, 494] width 275 height 28
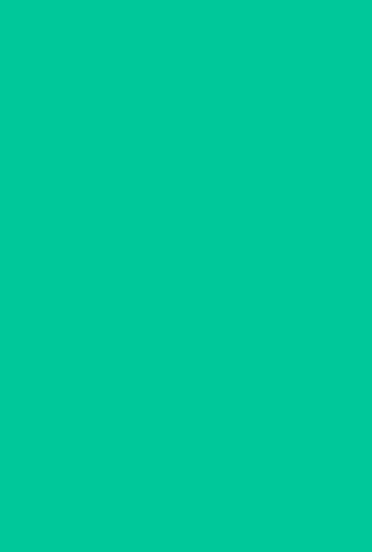
scroll to position [0, 0]
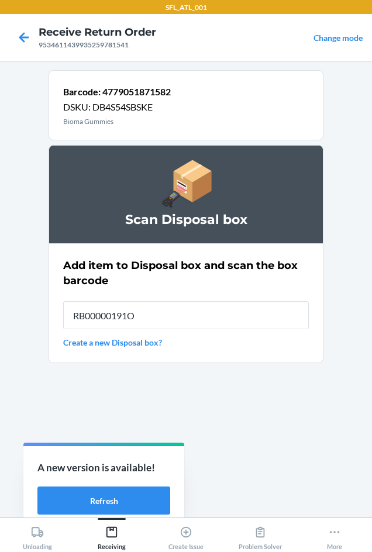
type input "RB00000191O"
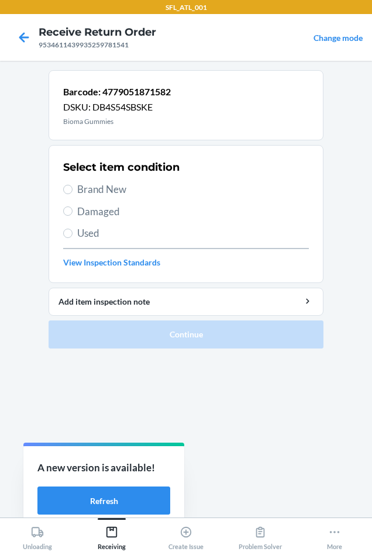
click at [82, 214] on span "Damaged" at bounding box center [192, 211] width 231 height 15
click at [72, 214] on input "Damaged" at bounding box center [67, 210] width 9 height 9
radio input "true"
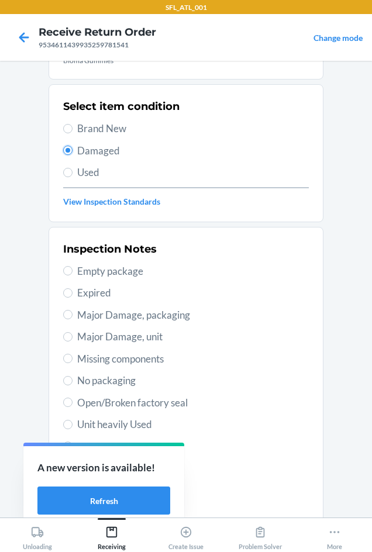
scroll to position [152, 0]
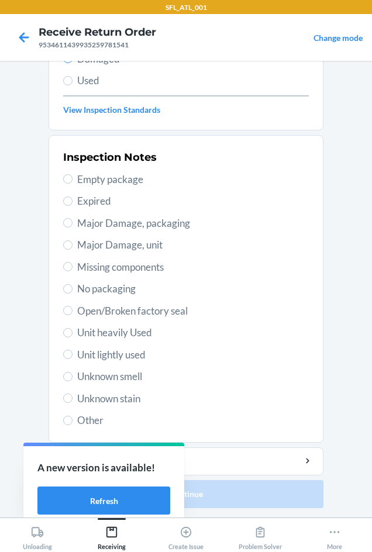
click at [103, 424] on span "Other" at bounding box center [192, 419] width 231 height 15
click at [72, 424] on input "Other" at bounding box center [67, 419] width 9 height 9
radio input "true"
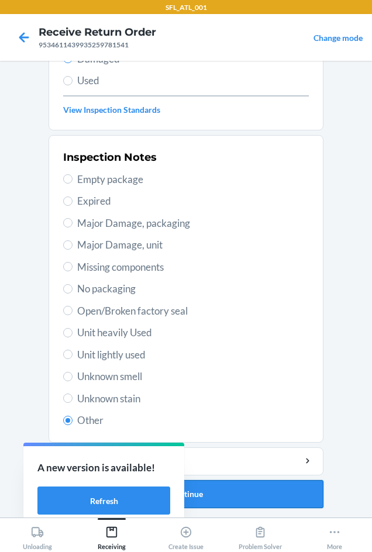
click at [278, 487] on button "Continue" at bounding box center [185, 494] width 275 height 28
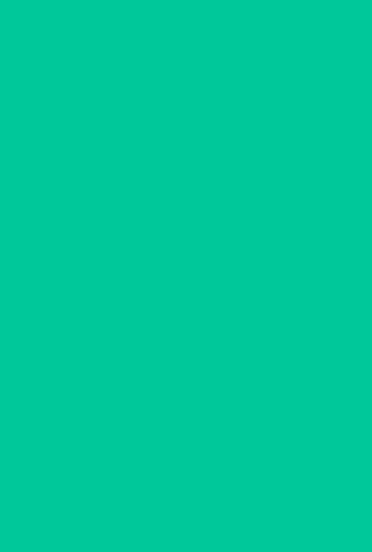
scroll to position [56, 0]
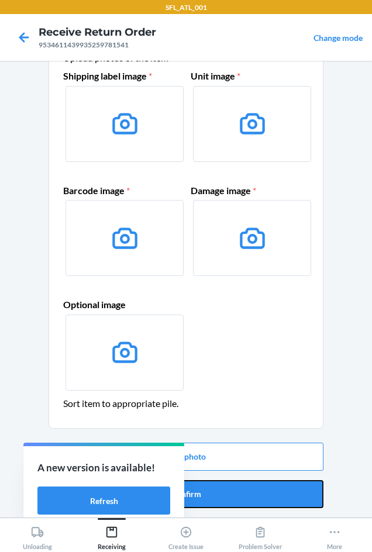
click at [280, 491] on button "Confirm" at bounding box center [185, 494] width 275 height 28
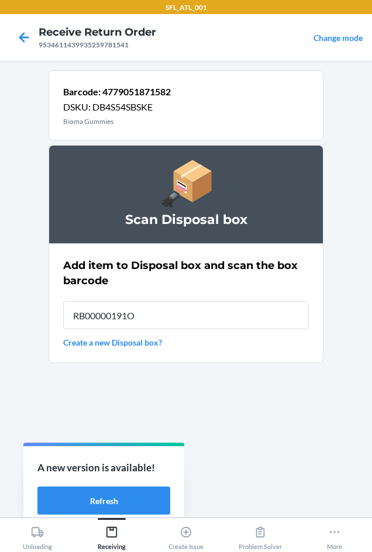
type input "RB00000191O"
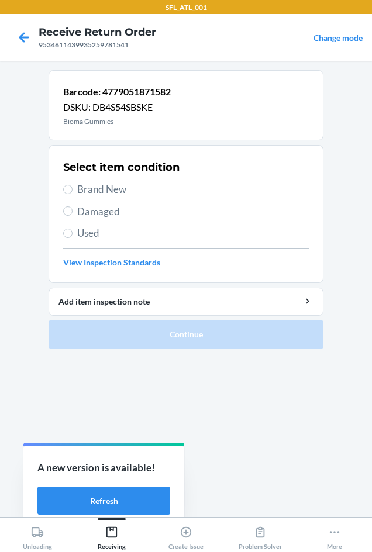
drag, startPoint x: 109, startPoint y: 210, endPoint x: 89, endPoint y: 262, distance: 56.2
click at [110, 210] on span "Damaged" at bounding box center [192, 211] width 231 height 15
click at [72, 210] on input "Damaged" at bounding box center [67, 210] width 9 height 9
radio input "true"
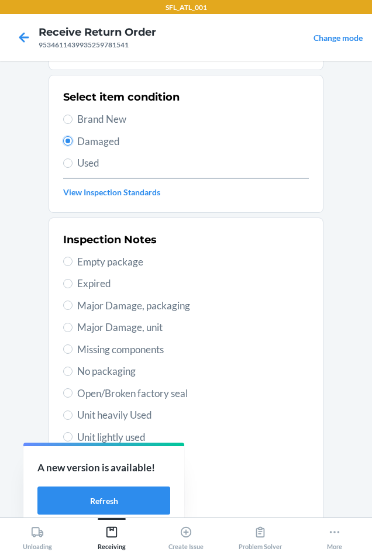
scroll to position [152, 0]
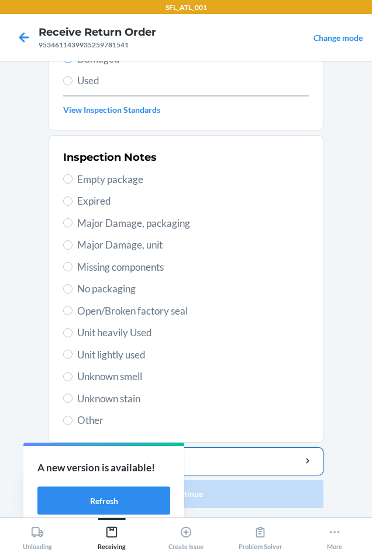
drag, startPoint x: 84, startPoint y: 422, endPoint x: 229, endPoint y: 472, distance: 153.9
click at [89, 422] on span "Other" at bounding box center [192, 419] width 231 height 15
click at [103, 418] on span "Other" at bounding box center [192, 419] width 231 height 15
click at [72, 418] on input "Other" at bounding box center [67, 419] width 9 height 9
radio input "true"
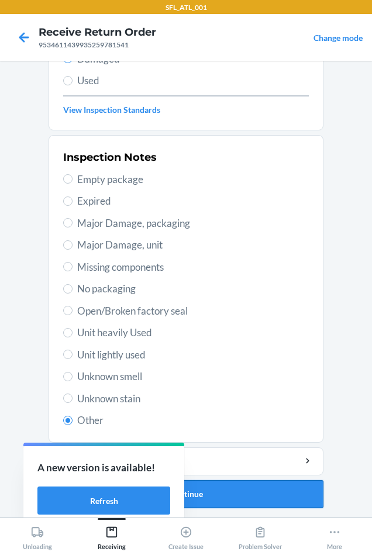
click at [265, 500] on button "Continue" at bounding box center [185, 494] width 275 height 28
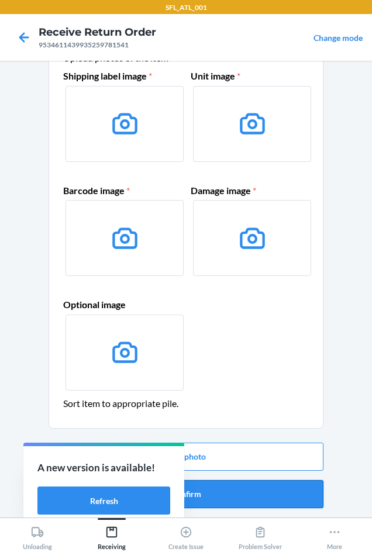
click at [266, 489] on button "Confirm" at bounding box center [185, 494] width 275 height 28
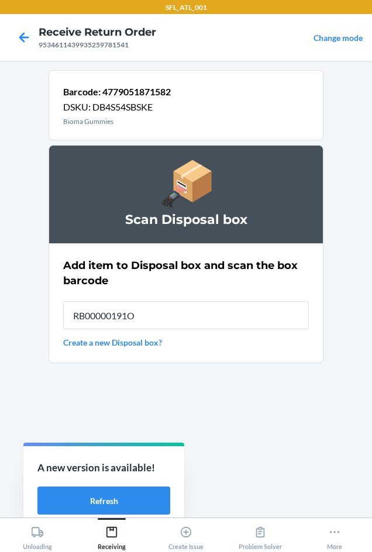
type input "RB00000191O"
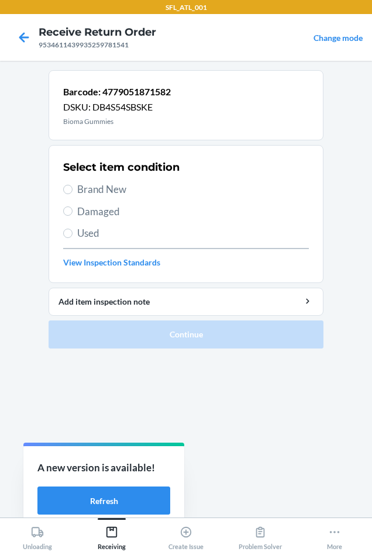
click at [75, 207] on label "Damaged" at bounding box center [185, 211] width 245 height 15
click at [72, 207] on input "Damaged" at bounding box center [67, 210] width 9 height 9
radio input "true"
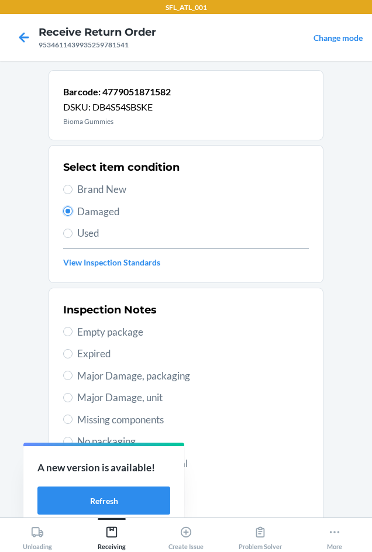
scroll to position [152, 0]
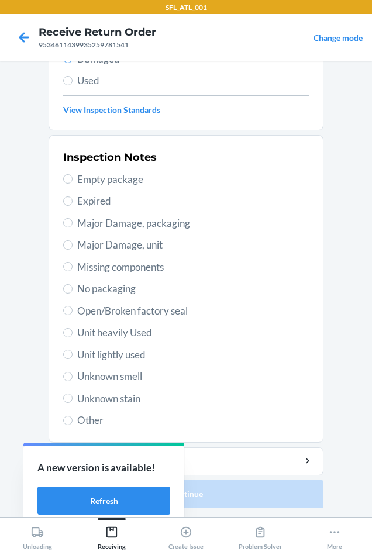
drag, startPoint x: 86, startPoint y: 421, endPoint x: 157, endPoint y: 449, distance: 76.3
click at [86, 421] on span "Other" at bounding box center [192, 419] width 231 height 15
click at [72, 421] on input "Other" at bounding box center [67, 419] width 9 height 9
radio input "true"
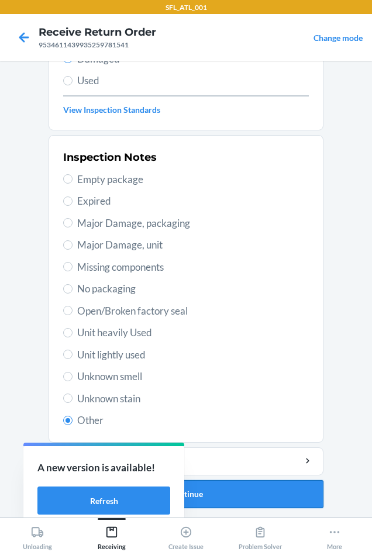
click at [268, 495] on button "Continue" at bounding box center [185, 494] width 275 height 28
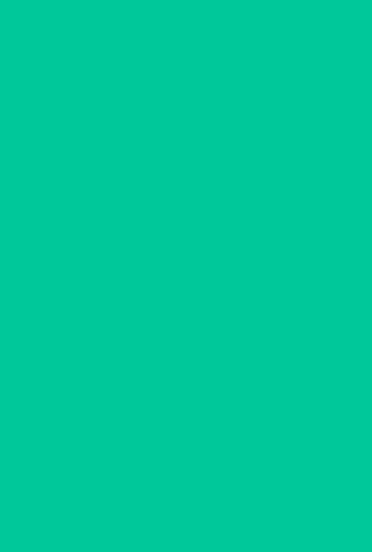
scroll to position [56, 0]
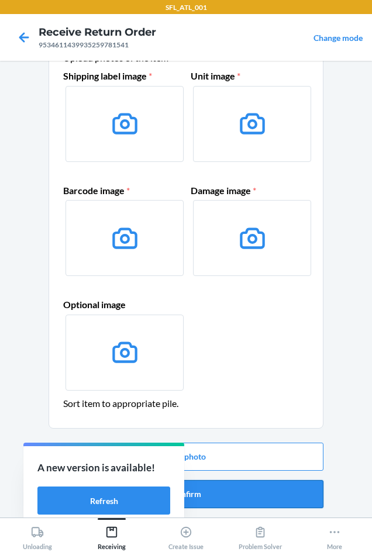
click at [276, 495] on button "Confirm" at bounding box center [185, 494] width 275 height 28
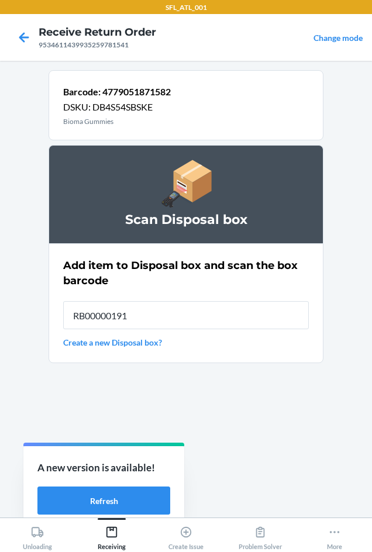
type input "RB00000191O"
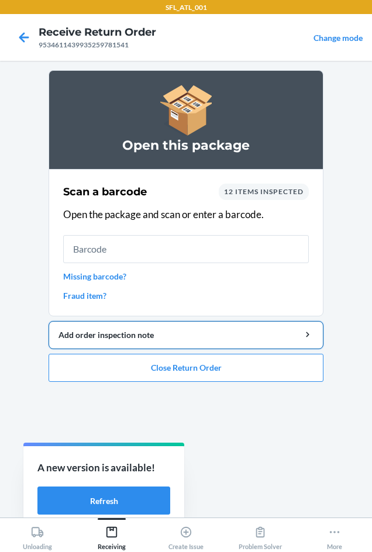
click at [157, 339] on div "Add order inspection note" at bounding box center [185, 334] width 255 height 12
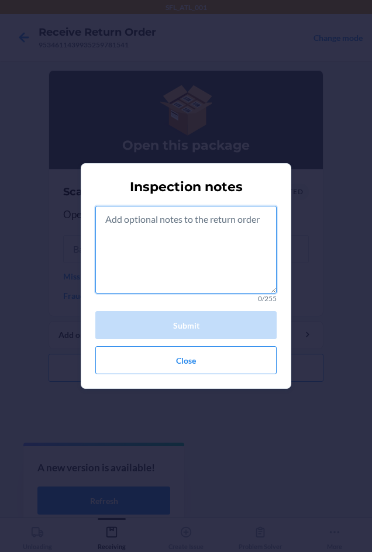
click at [156, 269] on textarea at bounding box center [185, 250] width 181 height 88
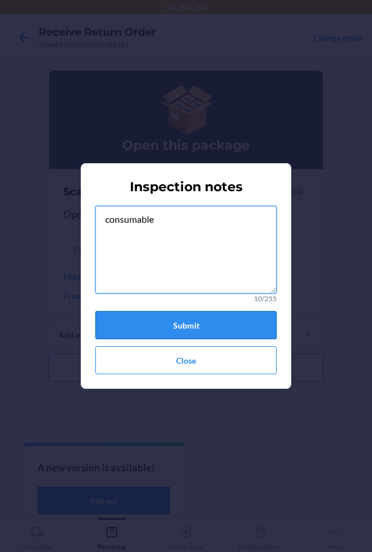
type textarea "consumable"
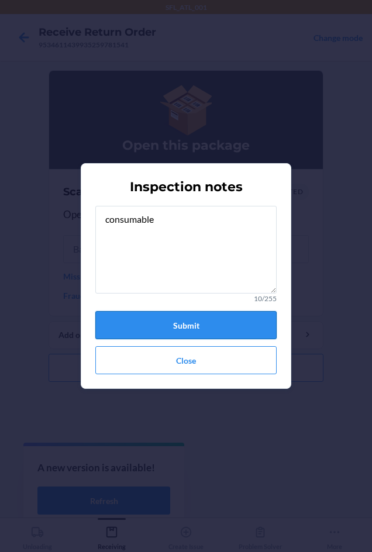
drag, startPoint x: 179, startPoint y: 324, endPoint x: 183, endPoint y: 315, distance: 9.7
click at [181, 323] on button "Submit" at bounding box center [185, 325] width 181 height 28
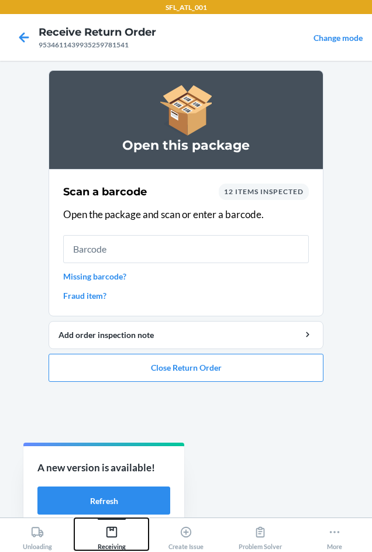
click at [110, 532] on icon at bounding box center [111, 531] width 13 height 13
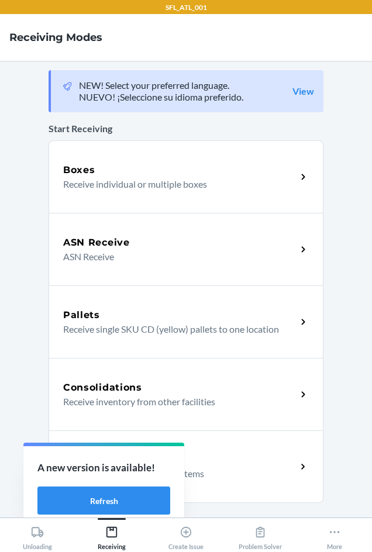
click at [193, 470] on p "Receive return order package items" at bounding box center [175, 473] width 224 height 14
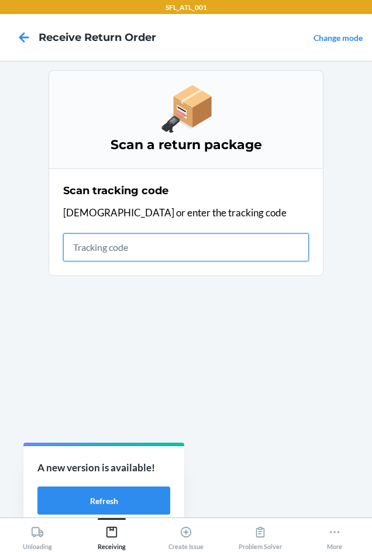
click at [85, 254] on input "text" at bounding box center [185, 247] width 245 height 28
type input "4203025994346"
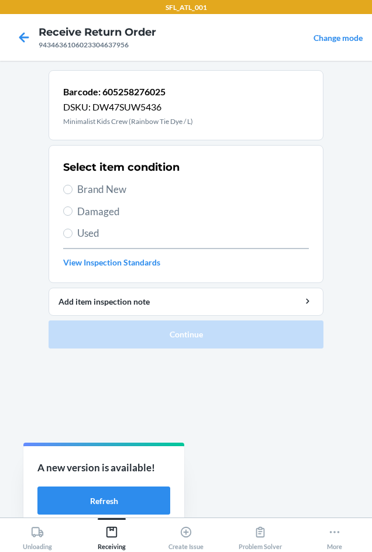
click at [81, 183] on span "Brand New" at bounding box center [192, 189] width 231 height 15
click at [72, 185] on input "Brand New" at bounding box center [67, 189] width 9 height 9
radio input "true"
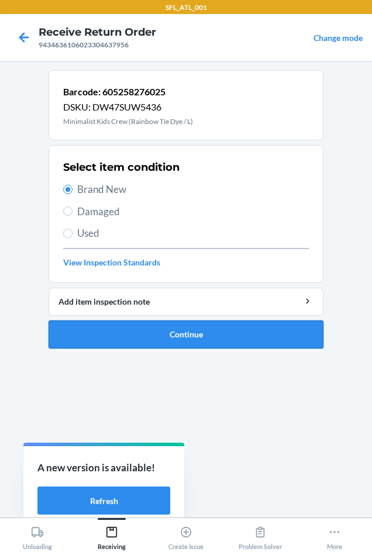
click at [124, 341] on button "Continue" at bounding box center [185, 334] width 275 height 28
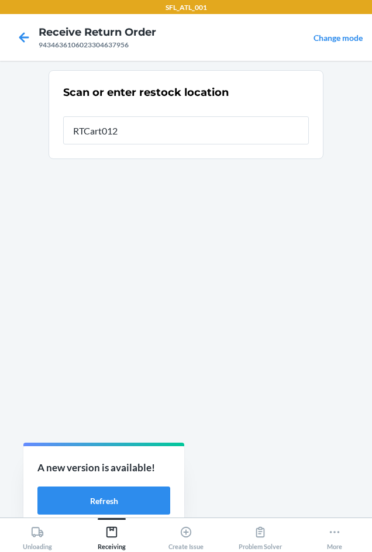
type input "RTCart012"
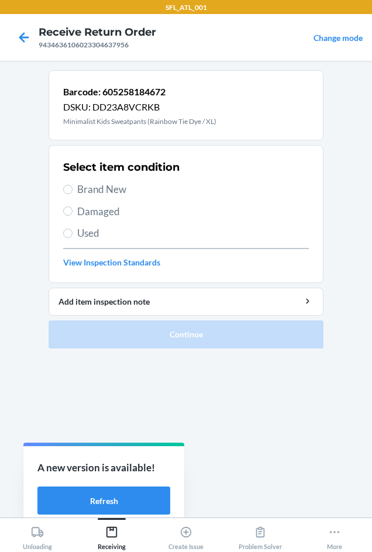
click at [85, 191] on span "Brand New" at bounding box center [192, 189] width 231 height 15
click at [72, 191] on input "Brand New" at bounding box center [67, 189] width 9 height 9
radio input "true"
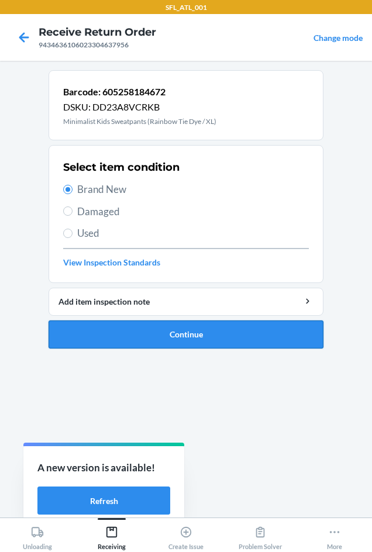
click at [150, 334] on button "Continue" at bounding box center [185, 334] width 275 height 28
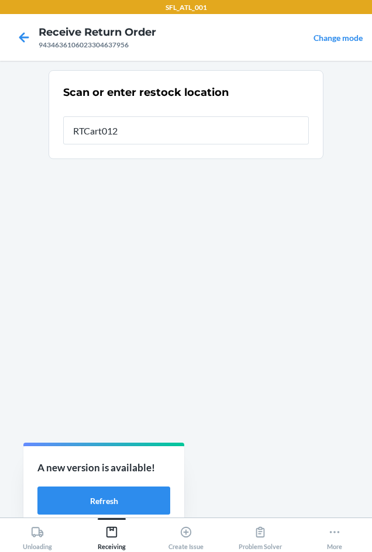
type input "RTCart012"
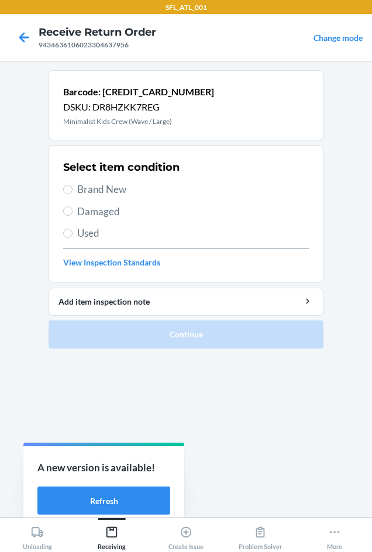
click at [115, 199] on div "Select item condition Brand New Damaged Used View Inspection Standards" at bounding box center [185, 214] width 245 height 116
drag, startPoint x: 106, startPoint y: 192, endPoint x: 119, endPoint y: 224, distance: 34.1
click at [105, 193] on span "Brand New" at bounding box center [192, 189] width 231 height 15
click at [72, 193] on input "Brand New" at bounding box center [67, 189] width 9 height 9
radio input "true"
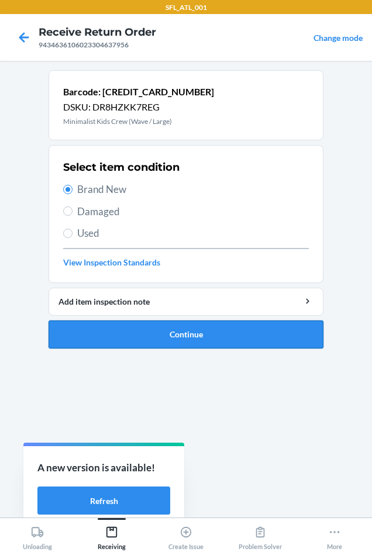
click at [159, 328] on button "Continue" at bounding box center [185, 334] width 275 height 28
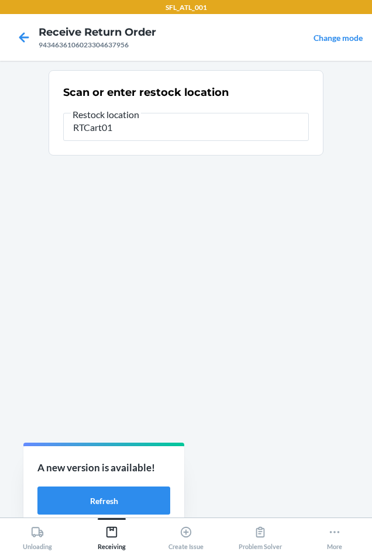
type input "RTCart012"
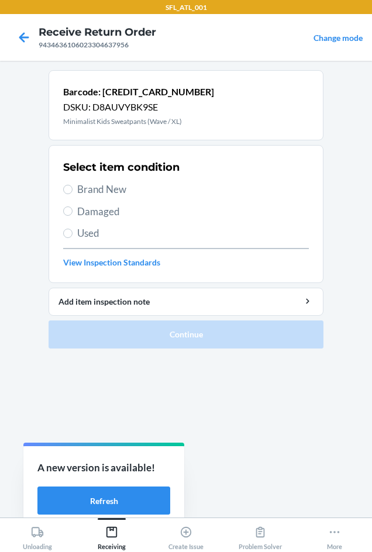
drag, startPoint x: 104, startPoint y: 189, endPoint x: 113, endPoint y: 235, distance: 47.1
click at [104, 192] on span "Brand New" at bounding box center [192, 189] width 231 height 15
click at [72, 192] on input "Brand New" at bounding box center [67, 189] width 9 height 9
radio input "true"
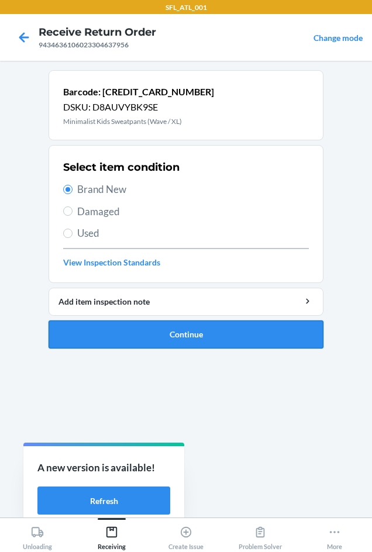
click at [157, 332] on button "Continue" at bounding box center [185, 334] width 275 height 28
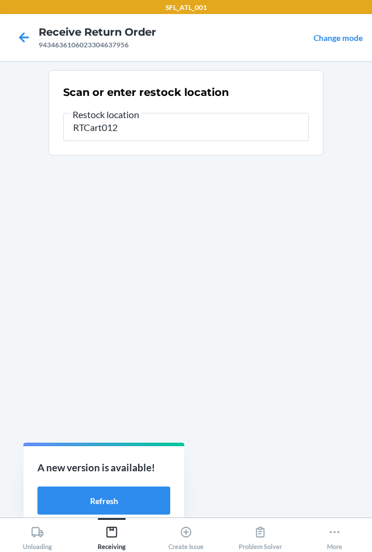
type input "RTCart012"
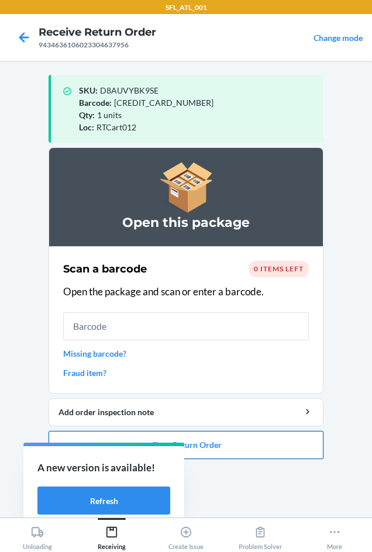
click at [252, 449] on button "Close Return Order" at bounding box center [185, 445] width 275 height 28
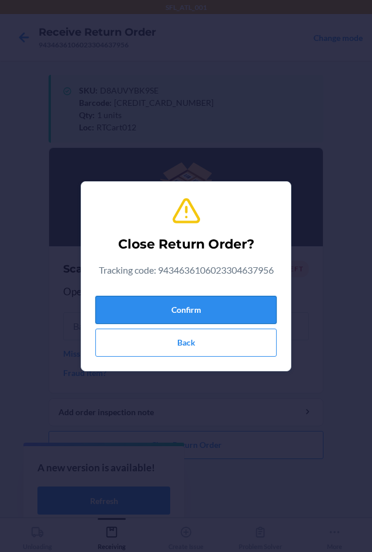
click at [243, 301] on button "Confirm" at bounding box center [185, 310] width 181 height 28
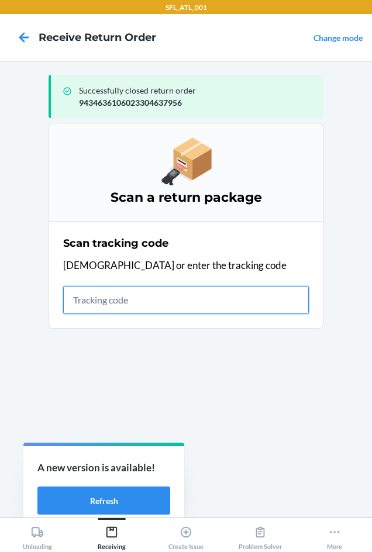
click at [102, 301] on input "text" at bounding box center [185, 300] width 245 height 28
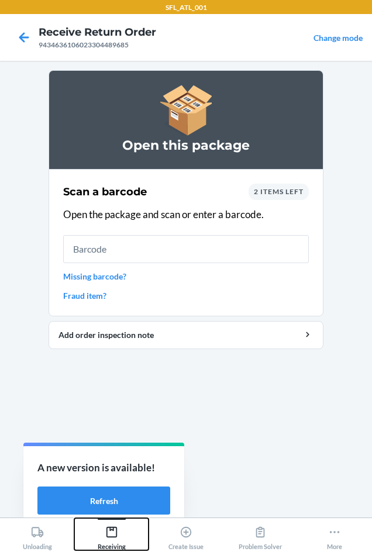
click at [110, 537] on icon at bounding box center [111, 531] width 11 height 11
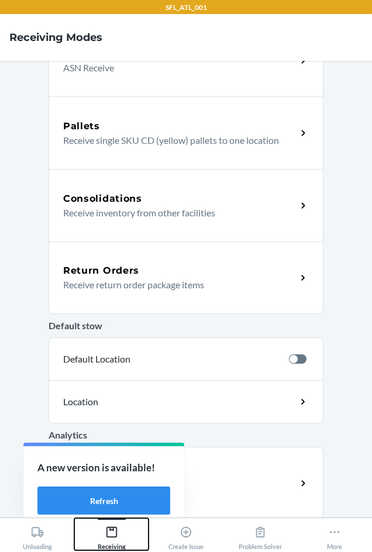
scroll to position [192, 0]
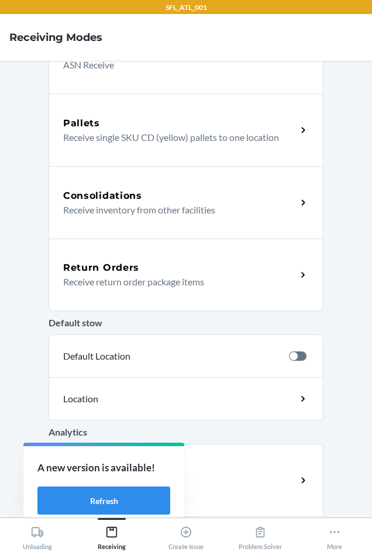
click at [95, 280] on p "Receive return order package items" at bounding box center [175, 282] width 224 height 14
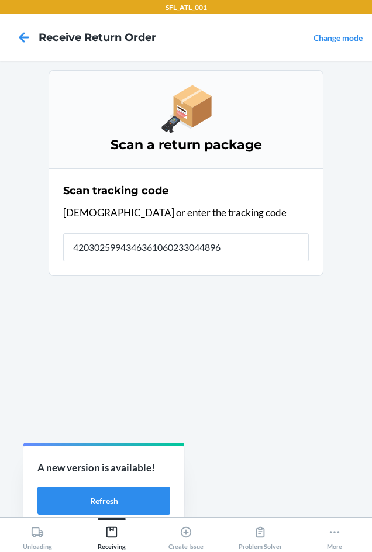
type input "42030259943463610602330448968"
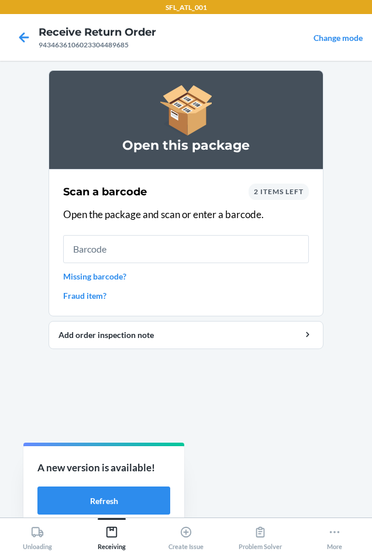
click at [265, 188] on span "2 items left" at bounding box center [279, 191] width 50 height 9
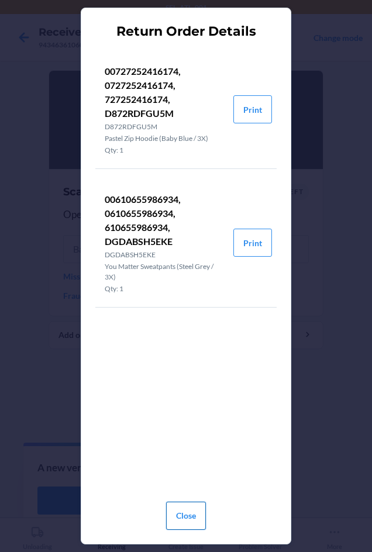
click at [176, 522] on button "Close" at bounding box center [186, 515] width 40 height 28
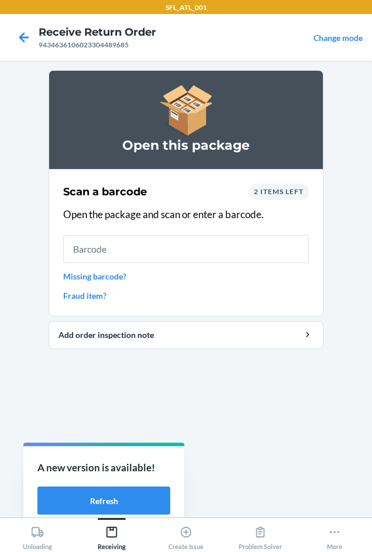
click at [272, 188] on span "2 items left" at bounding box center [279, 191] width 50 height 9
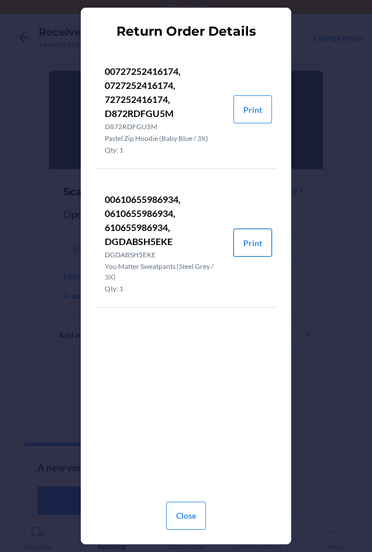
click at [249, 244] on button "Print" at bounding box center [252, 242] width 39 height 28
click at [178, 519] on button "Close" at bounding box center [186, 515] width 40 height 28
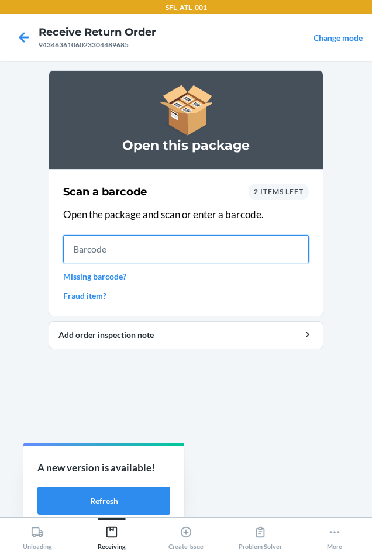
click at [93, 248] on input "text" at bounding box center [185, 249] width 245 height 28
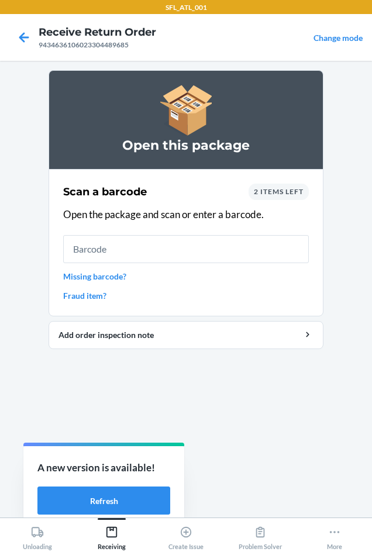
click at [263, 192] on span "2 items left" at bounding box center [279, 191] width 50 height 9
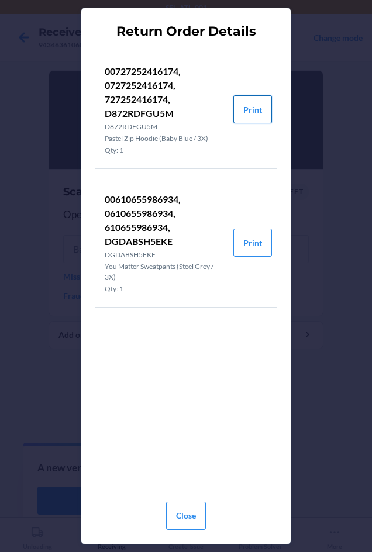
click at [251, 114] on button "Print" at bounding box center [252, 109] width 39 height 28
drag, startPoint x: 181, startPoint y: 516, endPoint x: 186, endPoint y: 511, distance: 7.0
click at [182, 515] on button "Close" at bounding box center [186, 515] width 40 height 28
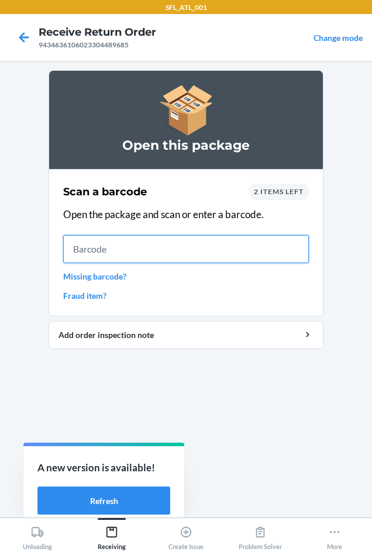
click at [166, 252] on input "text" at bounding box center [185, 249] width 245 height 28
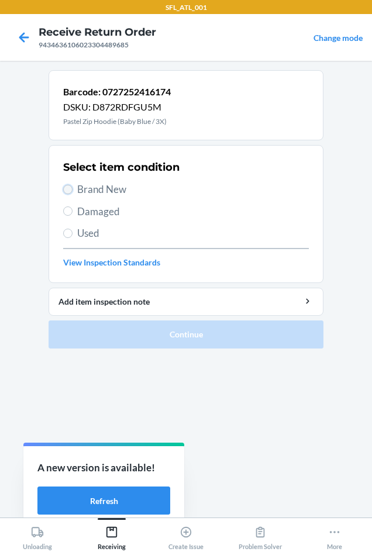
click at [69, 190] on input "Brand New" at bounding box center [67, 189] width 9 height 9
radio input "true"
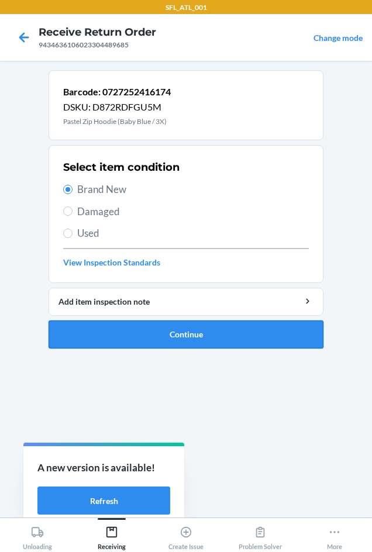
click at [164, 338] on button "Continue" at bounding box center [185, 334] width 275 height 28
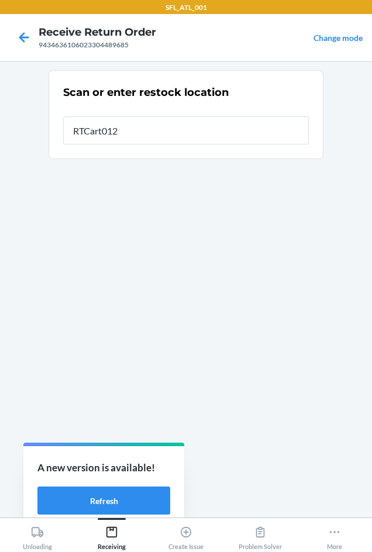
type input "RTCart012"
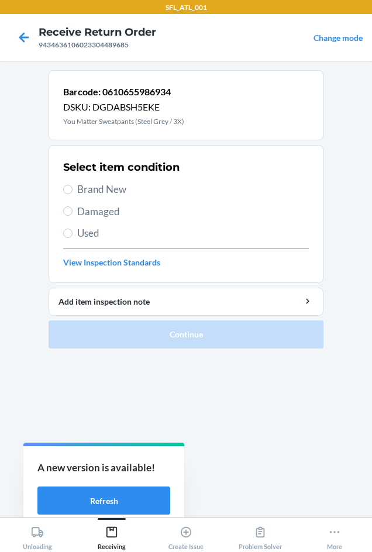
click at [75, 183] on label "Brand New" at bounding box center [185, 189] width 245 height 15
click at [72, 185] on input "Brand New" at bounding box center [67, 189] width 9 height 9
radio input "true"
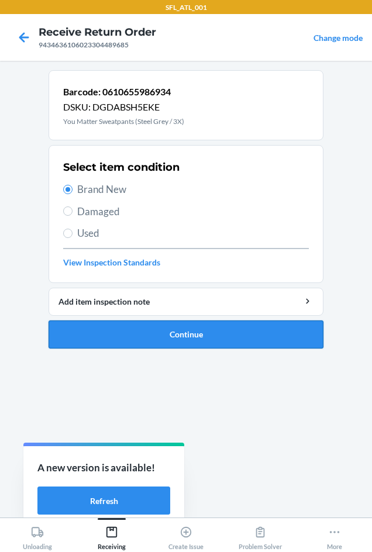
click at [115, 332] on button "Continue" at bounding box center [185, 334] width 275 height 28
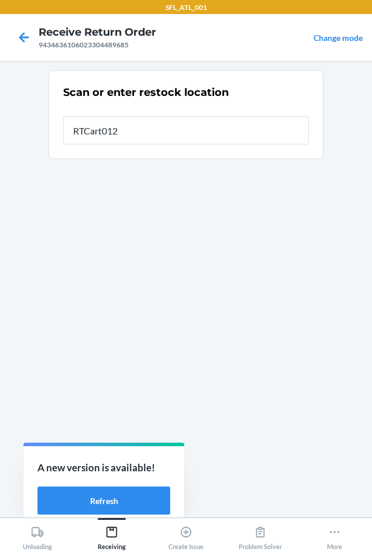
type input "RTCart012"
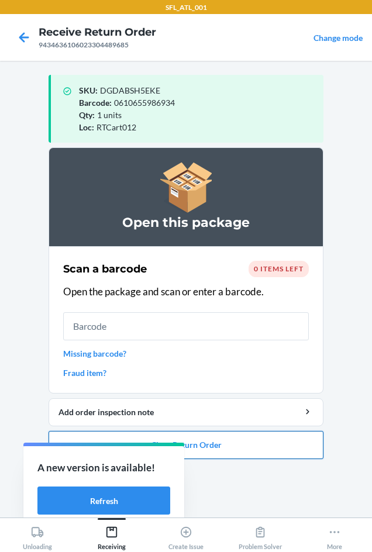
click at [234, 446] on button "Close Return Order" at bounding box center [185, 445] width 275 height 28
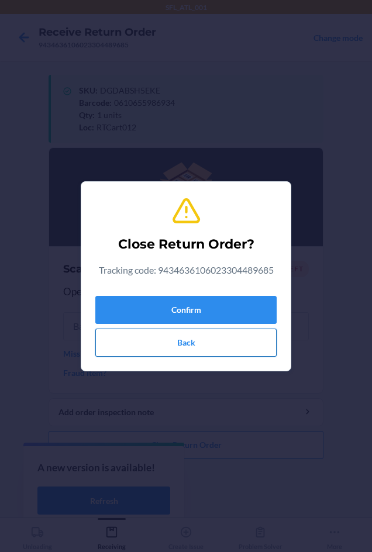
click at [209, 348] on button "Back" at bounding box center [185, 342] width 181 height 28
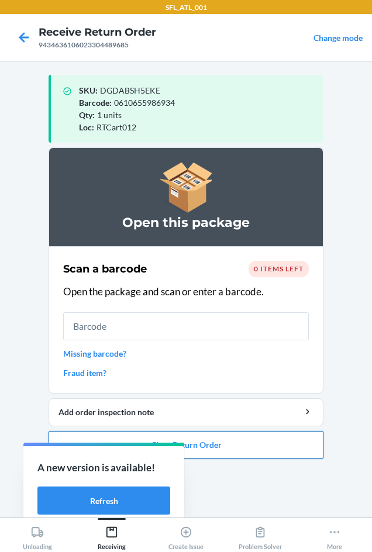
drag, startPoint x: 218, startPoint y: 446, endPoint x: 245, endPoint y: 447, distance: 26.9
click at [245, 447] on button "Close Return Order" at bounding box center [185, 445] width 275 height 28
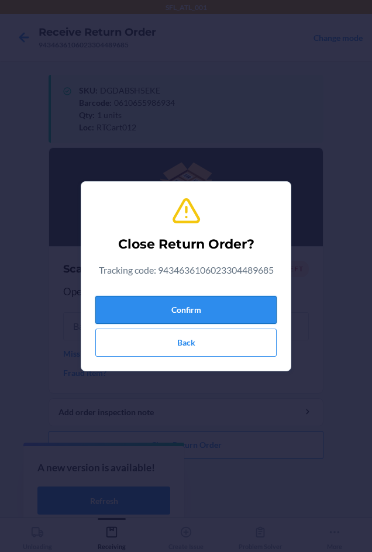
click at [160, 306] on button "Confirm" at bounding box center [185, 310] width 181 height 28
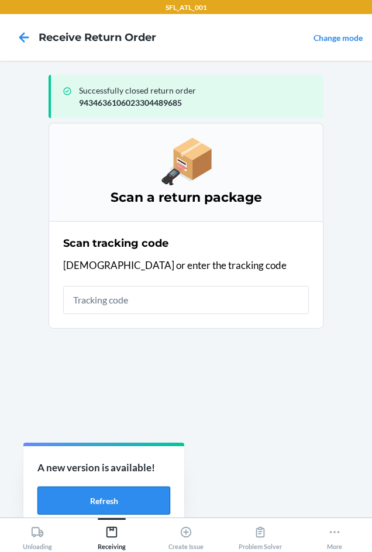
click at [128, 501] on button "Refresh" at bounding box center [103, 500] width 133 height 28
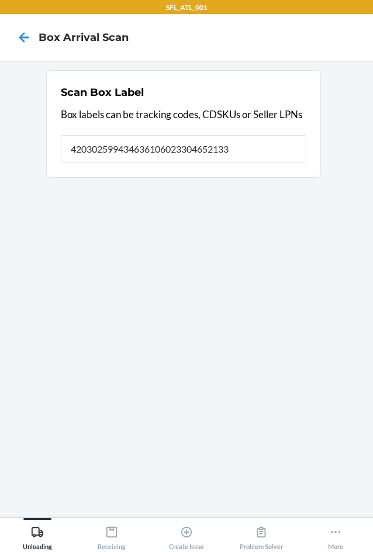
type input "420302599434636106023304652133"
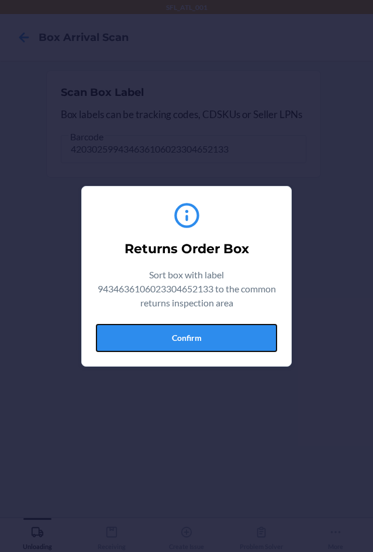
drag, startPoint x: 202, startPoint y: 345, endPoint x: 224, endPoint y: 344, distance: 22.8
click at [206, 345] on button "Confirm" at bounding box center [186, 338] width 181 height 28
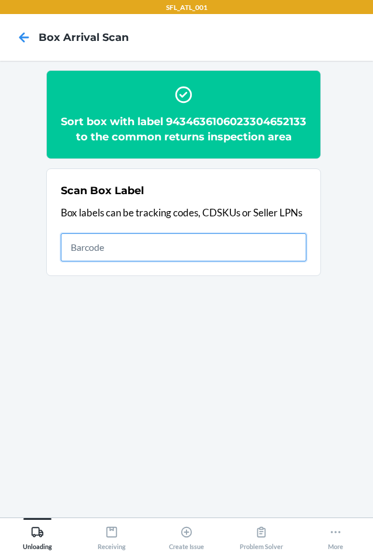
click at [245, 261] on input "text" at bounding box center [183, 247] width 245 height 28
type input "420302599434636106023304974136"
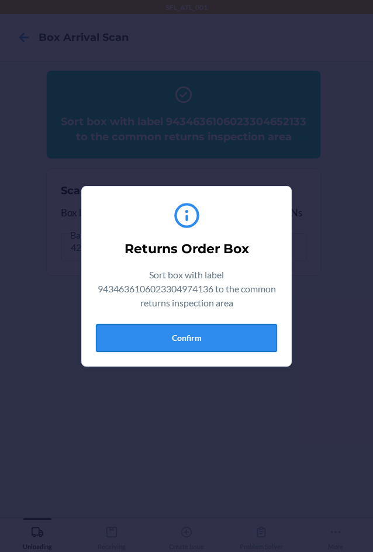
click at [210, 335] on button "Confirm" at bounding box center [186, 338] width 181 height 28
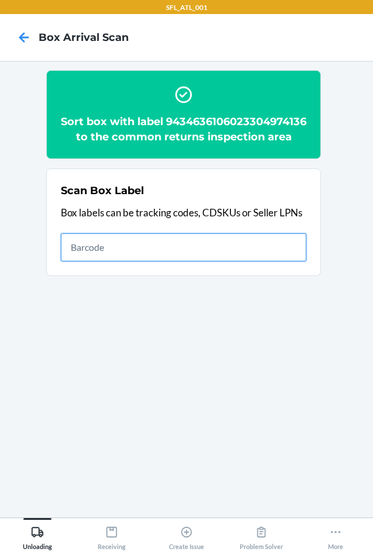
click at [222, 255] on input "text" at bounding box center [183, 247] width 245 height 28
type input "420302599434636106023302297312"
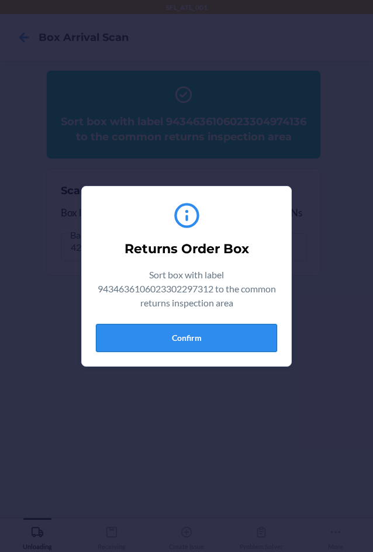
drag, startPoint x: 233, startPoint y: 332, endPoint x: 356, endPoint y: 327, distance: 123.4
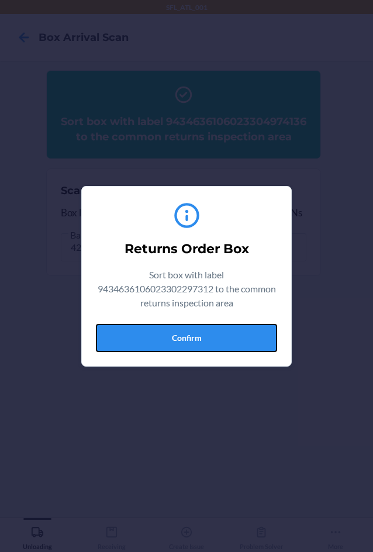
click at [234, 332] on button "Confirm" at bounding box center [186, 338] width 181 height 28
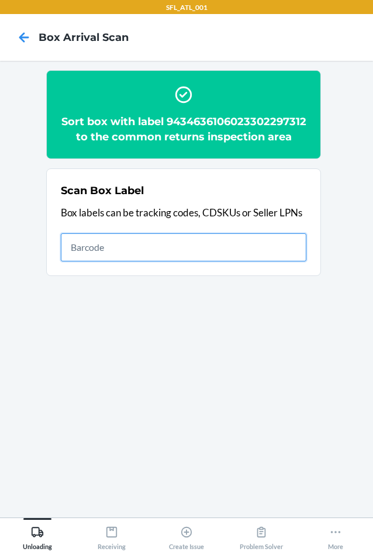
click at [283, 255] on input "text" at bounding box center [183, 247] width 245 height 28
type input "420302599434636106023304482914"
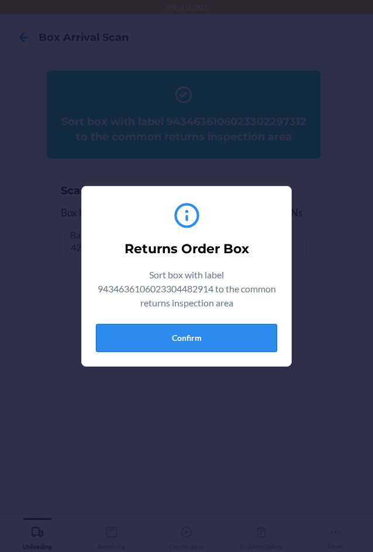
click at [218, 329] on button "Confirm" at bounding box center [186, 338] width 181 height 28
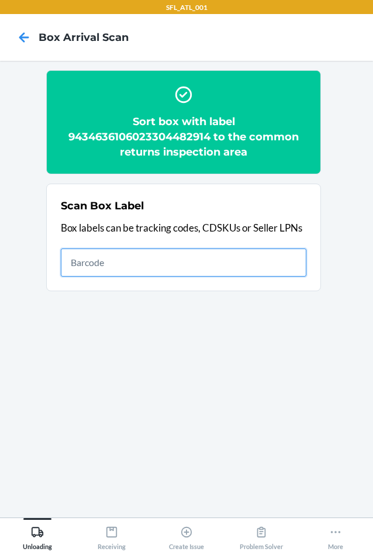
click at [275, 265] on input "text" at bounding box center [183, 262] width 245 height 28
type input "420302599534611439935259781541"
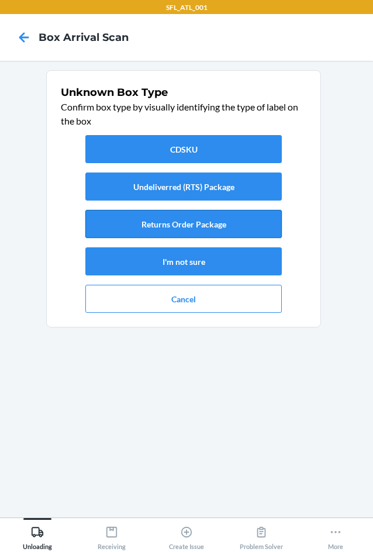
click at [195, 220] on button "Returns Order Package" at bounding box center [183, 224] width 196 height 28
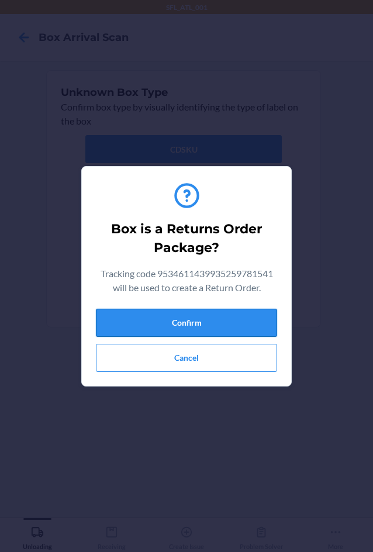
click at [242, 326] on button "Confirm" at bounding box center [186, 322] width 181 height 28
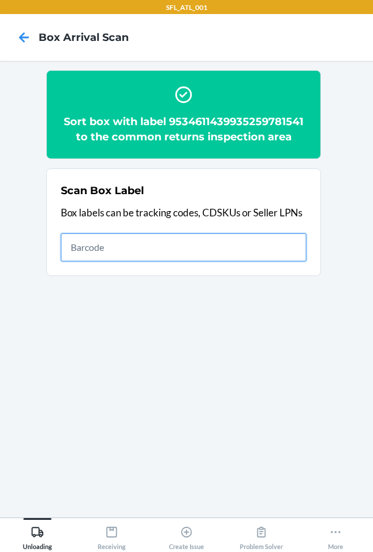
click at [251, 236] on input "text" at bounding box center [183, 247] width 245 height 28
type input "420302599434636106023304637956"
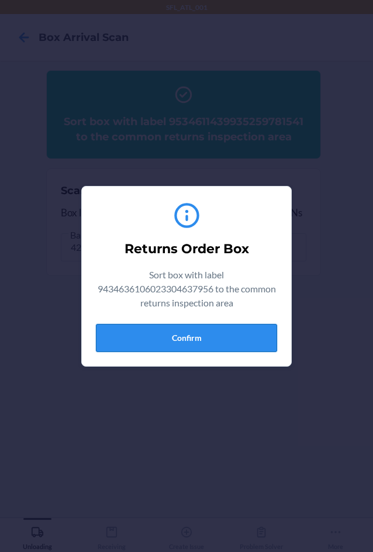
click at [229, 344] on button "Confirm" at bounding box center [186, 338] width 181 height 28
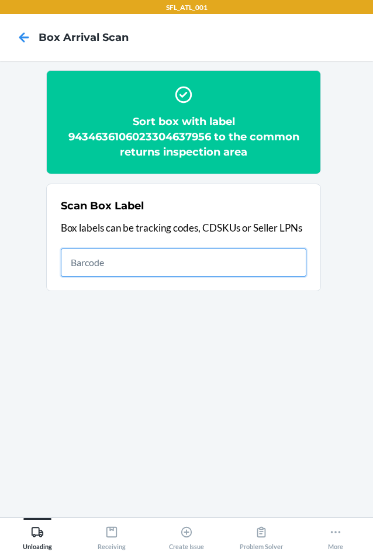
click at [140, 257] on input "text" at bounding box center [183, 262] width 245 height 28
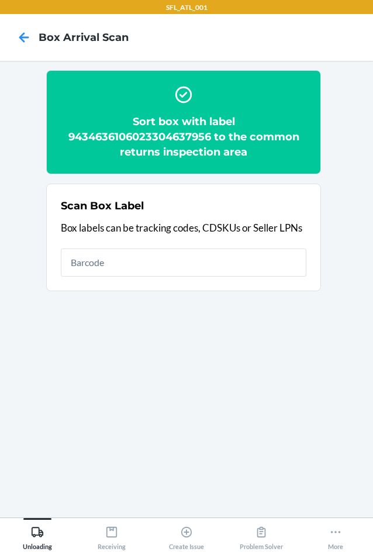
click at [237, 277] on div "Scan Box Label Box labels can be tracking codes, CDSKUs or Seller LPNs" at bounding box center [183, 237] width 245 height 85
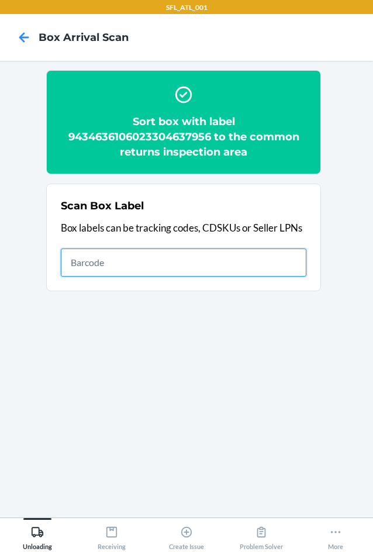
click at [236, 269] on input "text" at bounding box center [183, 262] width 245 height 28
type input "420302599434636106023304489685"
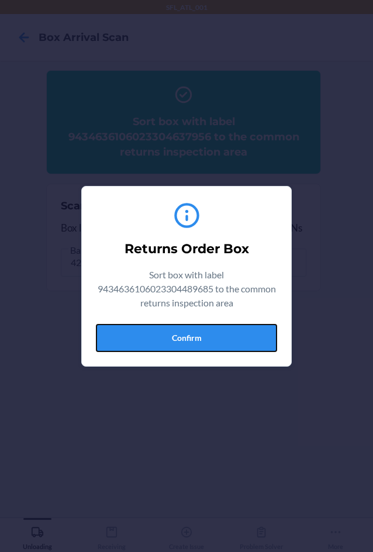
drag, startPoint x: 226, startPoint y: 344, endPoint x: 283, endPoint y: 337, distance: 57.6
click at [231, 344] on button "Confirm" at bounding box center [186, 338] width 181 height 28
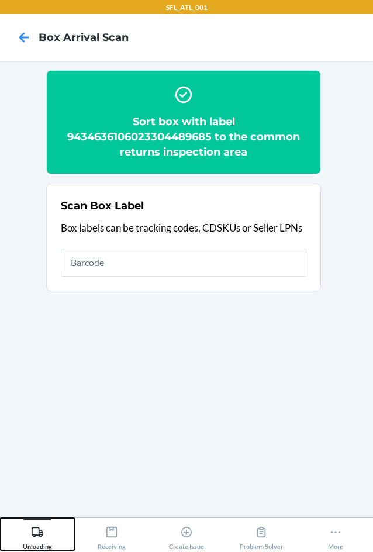
click at [36, 536] on icon at bounding box center [37, 531] width 13 height 13
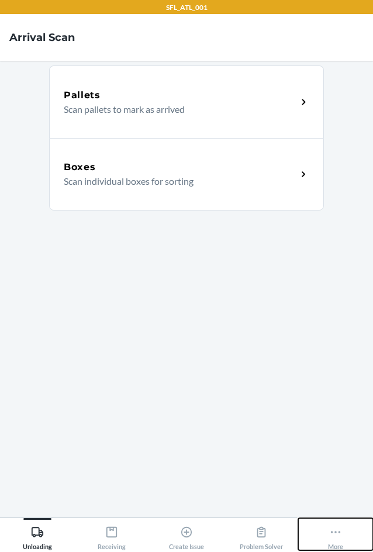
click at [331, 533] on icon at bounding box center [335, 531] width 13 height 13
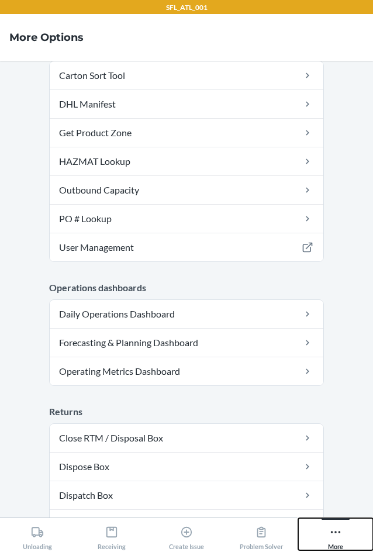
scroll to position [324, 0]
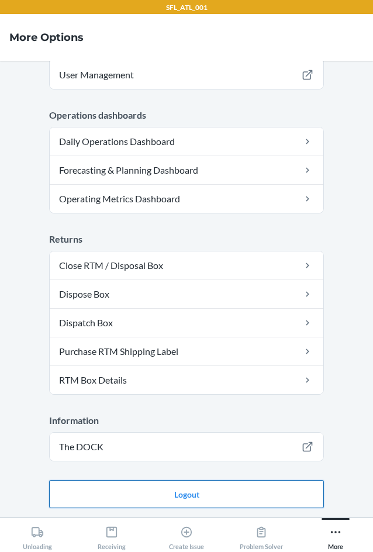
click at [244, 495] on button "Logout" at bounding box center [186, 494] width 275 height 28
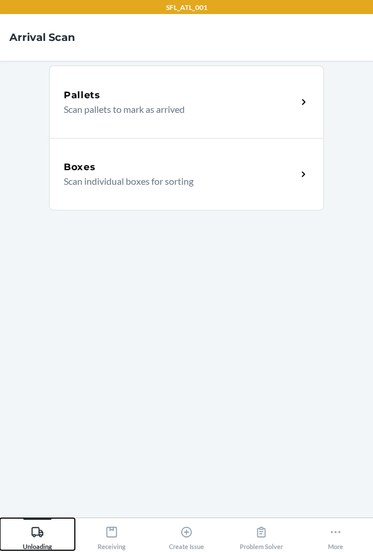
click at [36, 534] on icon at bounding box center [37, 531] width 13 height 13
click at [133, 176] on p "Scan individual boxes for sorting" at bounding box center [176, 181] width 224 height 14
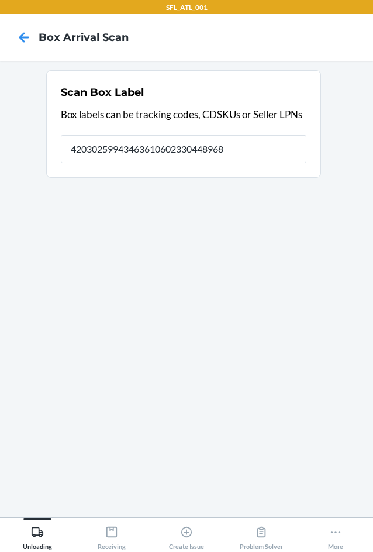
type input "420302599434636106023304489685"
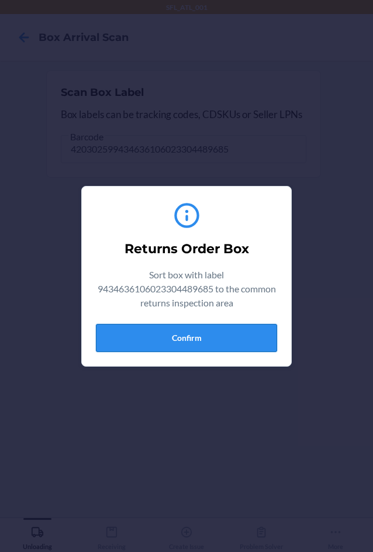
click at [201, 342] on button "Confirm" at bounding box center [186, 338] width 181 height 28
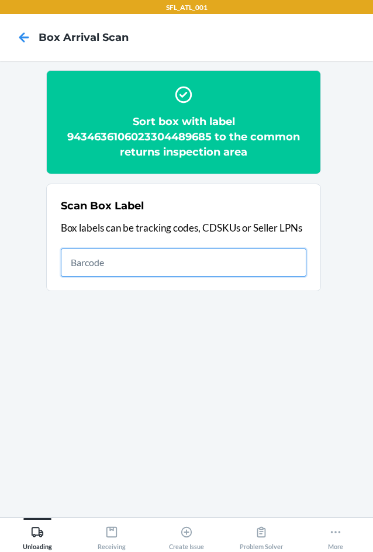
click at [191, 261] on input "text" at bounding box center [183, 262] width 245 height 28
click at [250, 261] on input "text" at bounding box center [183, 262] width 245 height 28
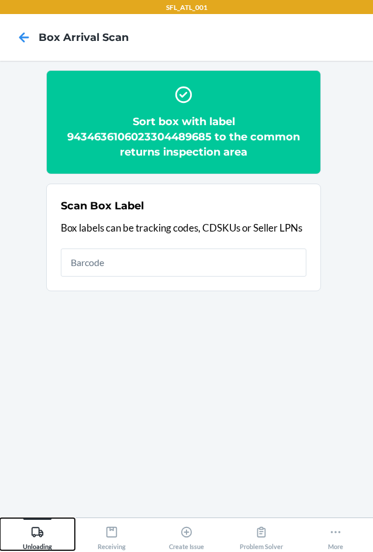
click at [44, 540] on div "Unloading" at bounding box center [37, 535] width 29 height 29
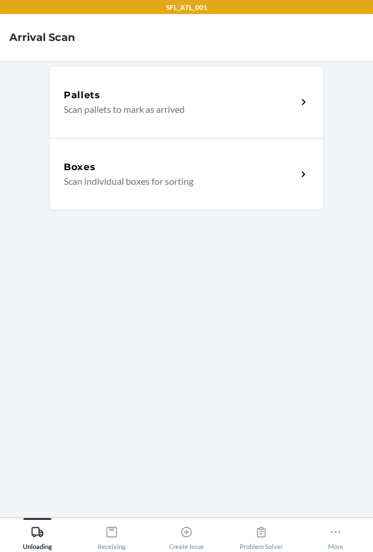
click at [141, 113] on p "Scan pallets to mark as arrived" at bounding box center [176, 109] width 224 height 14
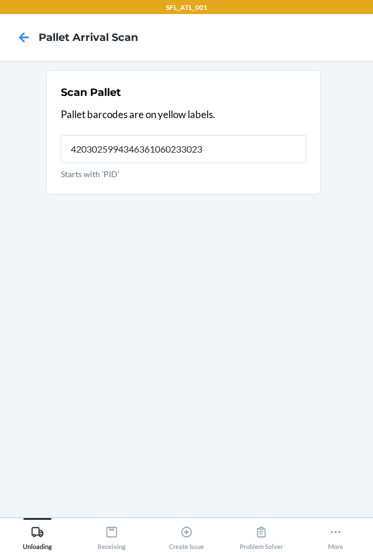
type input "42030259943463610602330235"
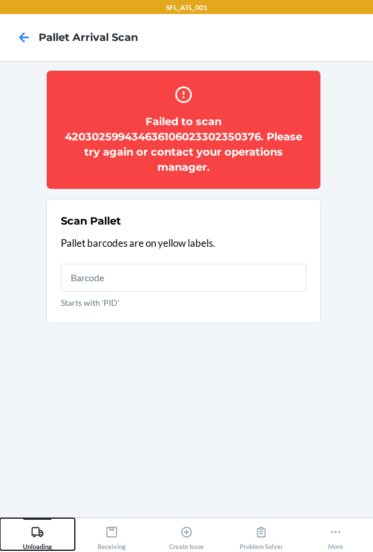
drag, startPoint x: 46, startPoint y: 537, endPoint x: 65, endPoint y: 513, distance: 31.1
click at [46, 536] on div "Unloading" at bounding box center [37, 535] width 29 height 29
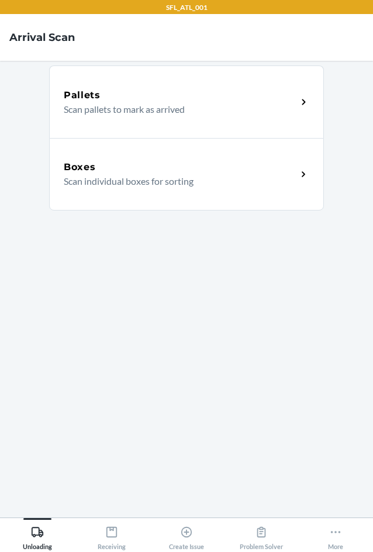
click at [168, 177] on p "Scan individual boxes for sorting" at bounding box center [176, 181] width 224 height 14
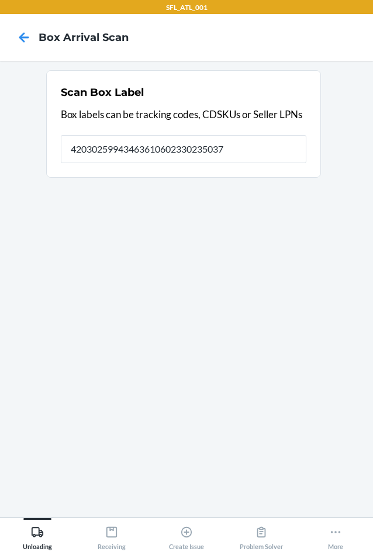
type input "420302599434636106023302350376"
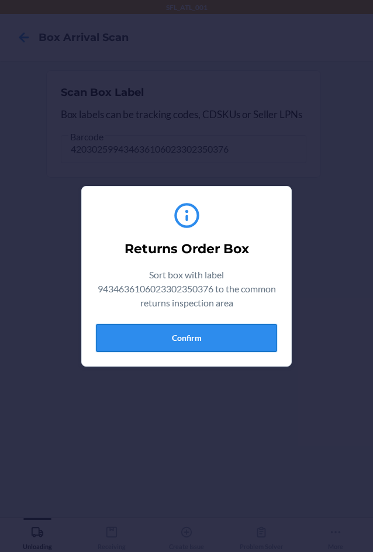
click at [175, 339] on button "Confirm" at bounding box center [186, 338] width 181 height 28
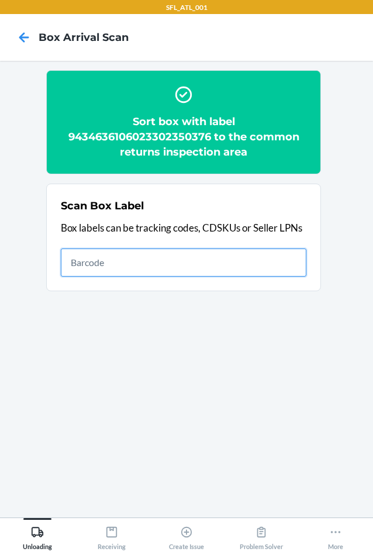
click at [165, 255] on input "text" at bounding box center [183, 262] width 245 height 28
type input "420302599434636106023303902536"
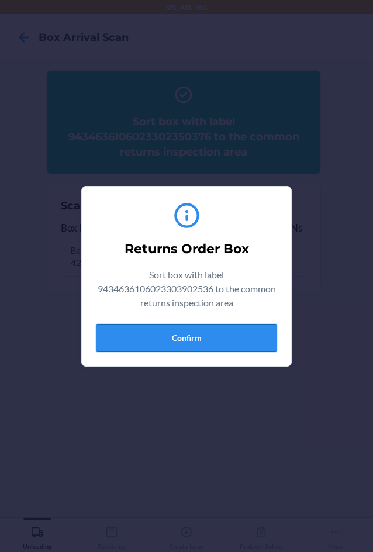
click at [196, 341] on button "Confirm" at bounding box center [186, 338] width 181 height 28
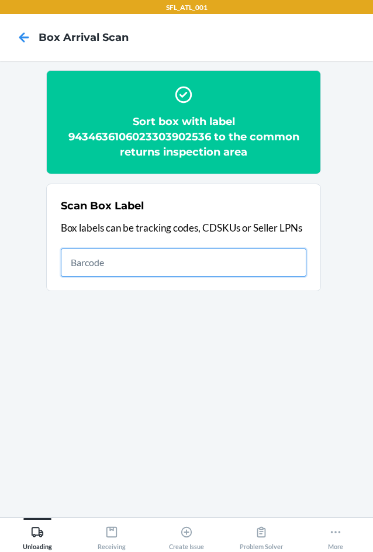
click at [249, 263] on input "text" at bounding box center [183, 262] width 245 height 28
type input "420302599434636106023304450937"
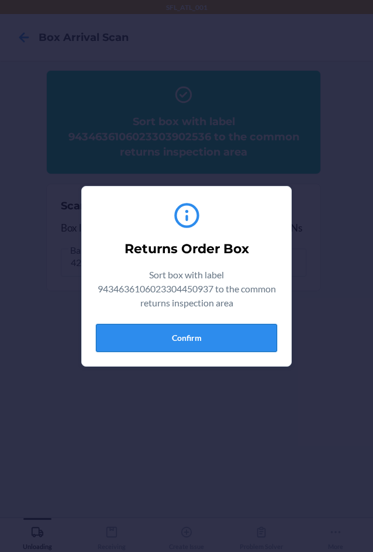
click at [248, 337] on button "Confirm" at bounding box center [186, 338] width 181 height 28
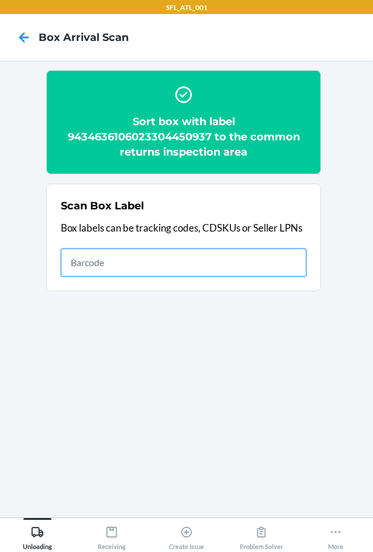
click at [245, 258] on input "text" at bounding box center [183, 262] width 245 height 28
type input "420302599434636106023304259424"
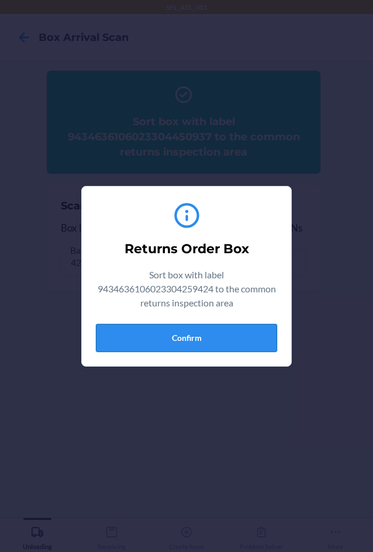
click at [231, 344] on button "Confirm" at bounding box center [186, 338] width 181 height 28
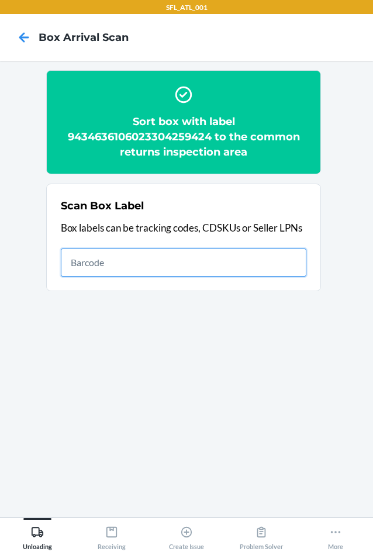
click at [225, 266] on input "text" at bounding box center [183, 262] width 245 height 28
type input "420302599434636106023305010338"
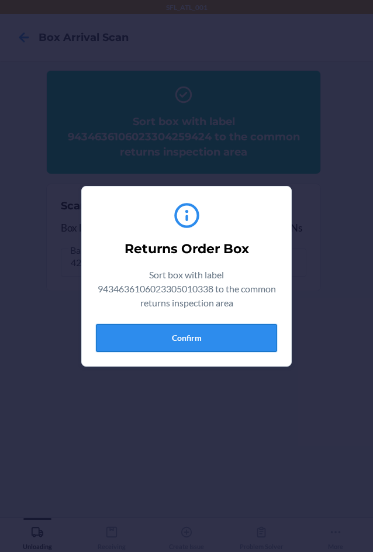
drag, startPoint x: 226, startPoint y: 342, endPoint x: 237, endPoint y: 341, distance: 10.5
click at [233, 342] on button "Confirm" at bounding box center [186, 338] width 181 height 28
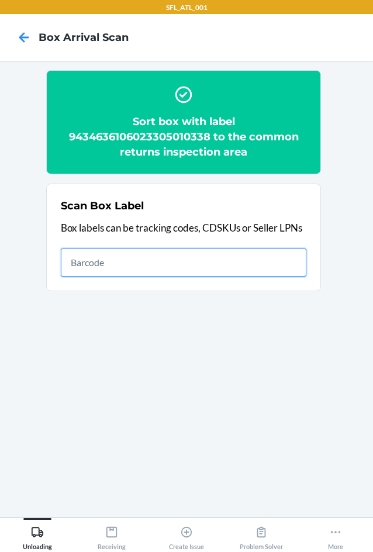
click at [268, 262] on input "text" at bounding box center [183, 262] width 245 height 28
type input "420316369261290316871747374823"
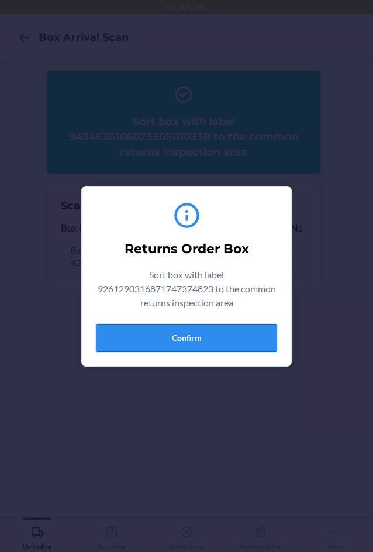
click at [202, 339] on button "Confirm" at bounding box center [186, 338] width 181 height 28
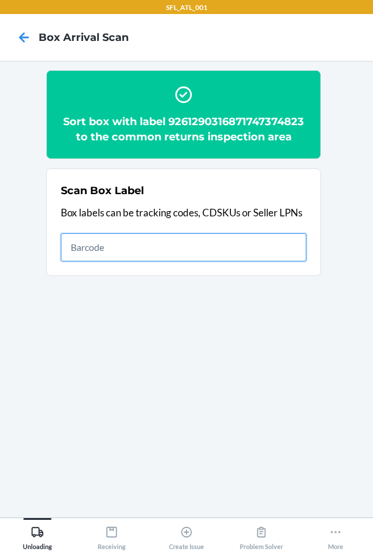
click at [219, 255] on input "text" at bounding box center [183, 247] width 245 height 28
type input "420302599434636106023304716804"
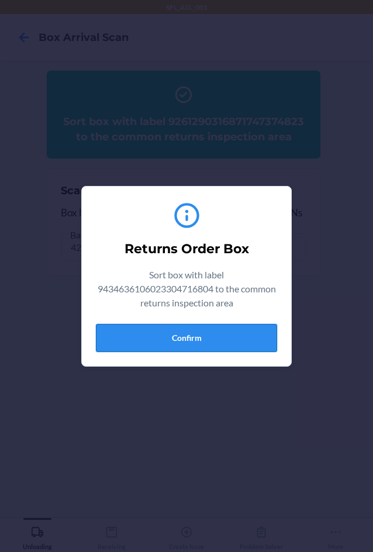
click at [227, 338] on button "Confirm" at bounding box center [186, 338] width 181 height 28
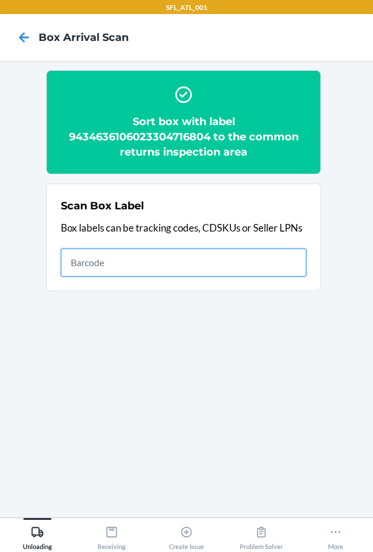
click at [89, 272] on input "text" at bounding box center [183, 262] width 245 height 28
type input "420302599434636106023303650468"
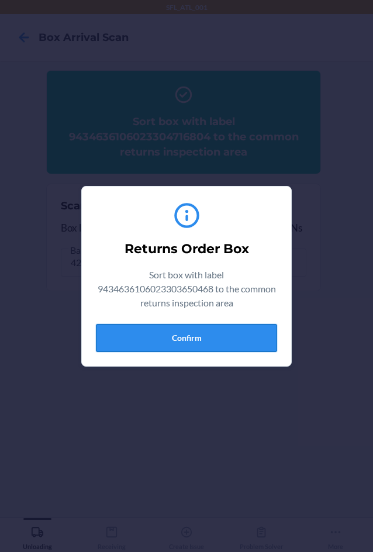
click at [179, 334] on button "Confirm" at bounding box center [186, 338] width 181 height 28
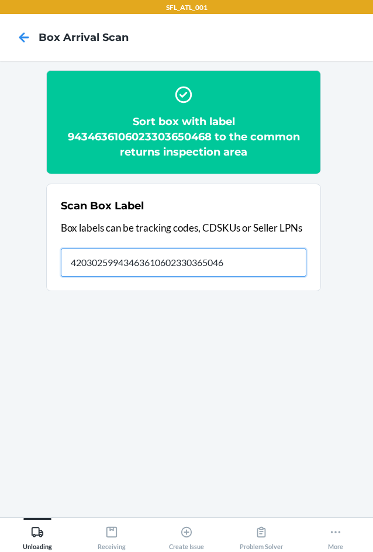
type input "420302599434636106023303650468"
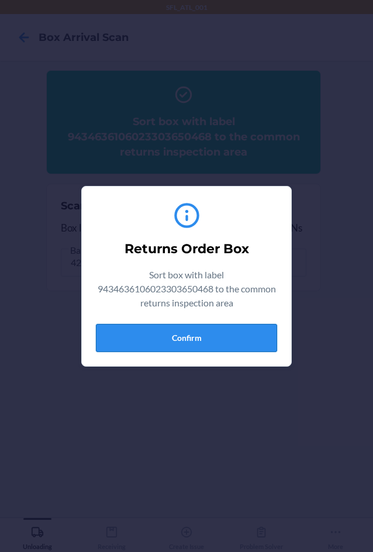
click at [186, 337] on button "Confirm" at bounding box center [186, 338] width 181 height 28
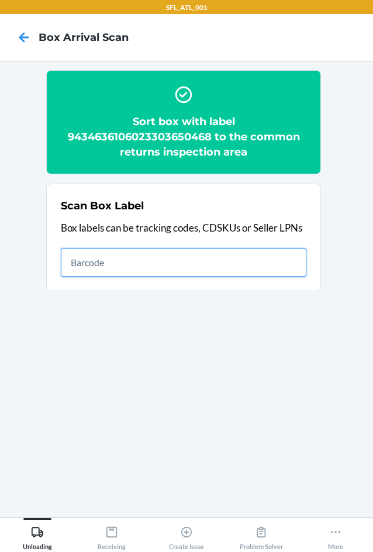
click at [104, 258] on input "text" at bounding box center [183, 262] width 245 height 28
type input "420302599434636106023304946485"
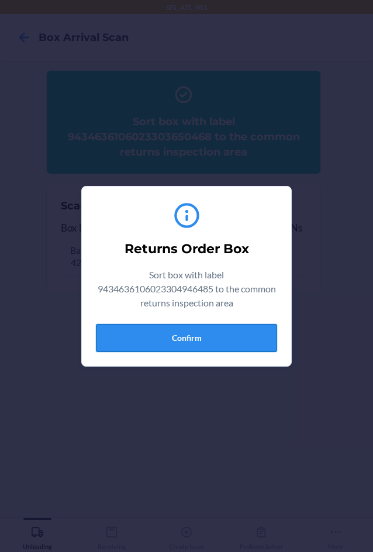
drag, startPoint x: 197, startPoint y: 334, endPoint x: 196, endPoint y: 323, distance: 10.6
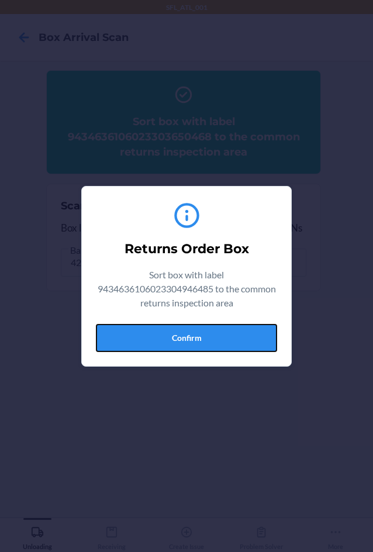
click at [196, 334] on button "Confirm" at bounding box center [186, 338] width 181 height 28
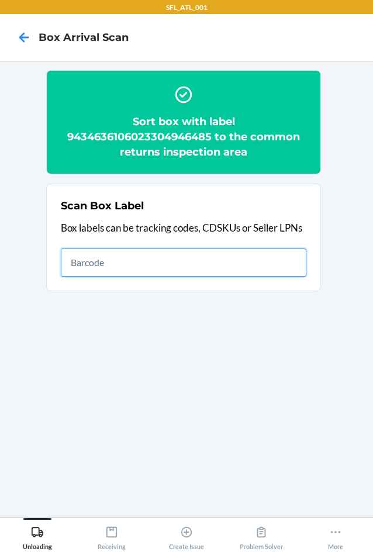
click at [223, 265] on input "text" at bounding box center [183, 262] width 245 height 28
type input "420302599434636106023304690043"
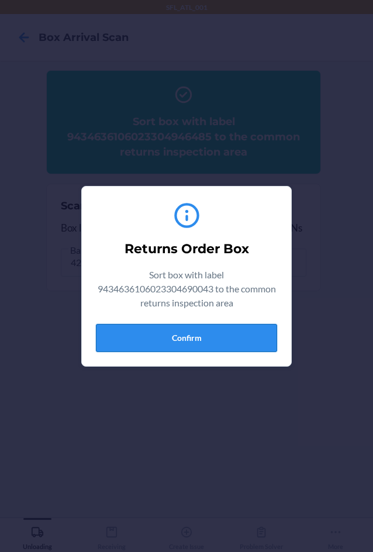
click at [221, 344] on button "Confirm" at bounding box center [186, 338] width 181 height 28
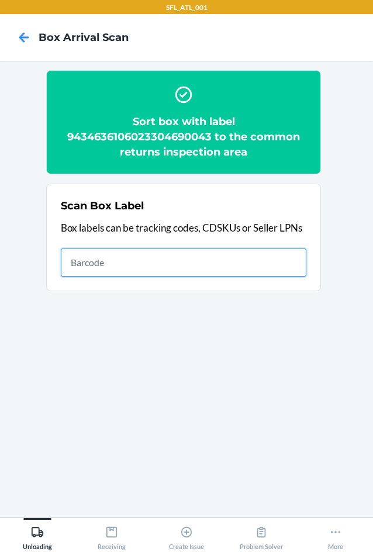
click at [84, 261] on input "text" at bounding box center [183, 262] width 245 height 28
type input "420302599434636106023302927219"
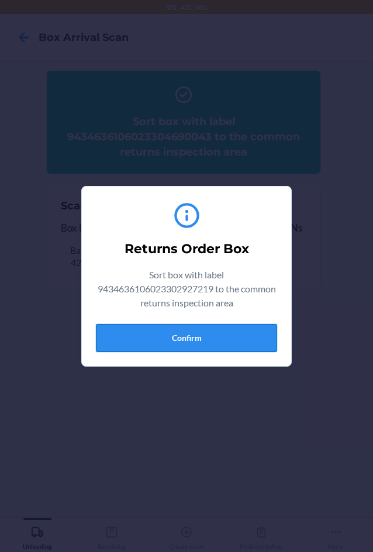
drag, startPoint x: 233, startPoint y: 328, endPoint x: 248, endPoint y: 309, distance: 24.1
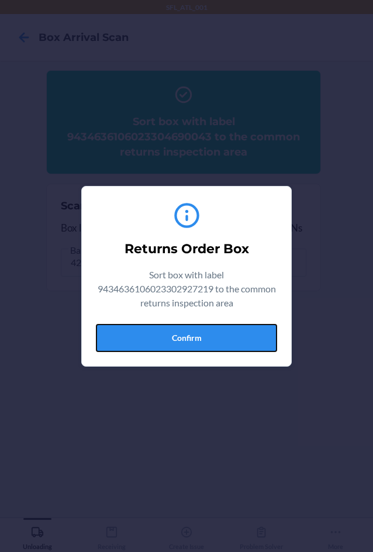
click at [235, 328] on button "Confirm" at bounding box center [186, 338] width 181 height 28
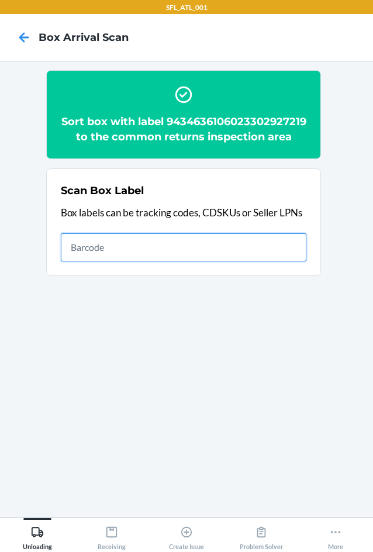
click at [213, 261] on input "text" at bounding box center [183, 247] width 245 height 28
type input "0659675064277"
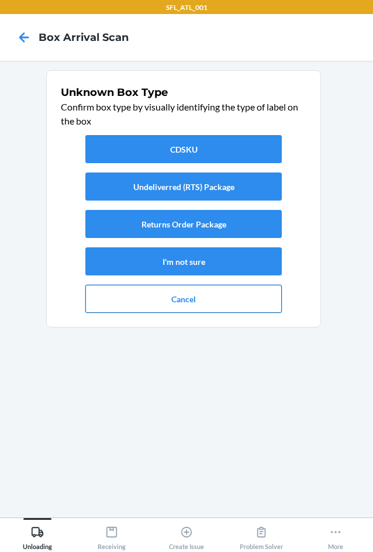
click at [175, 299] on button "Cancel" at bounding box center [183, 299] width 196 height 28
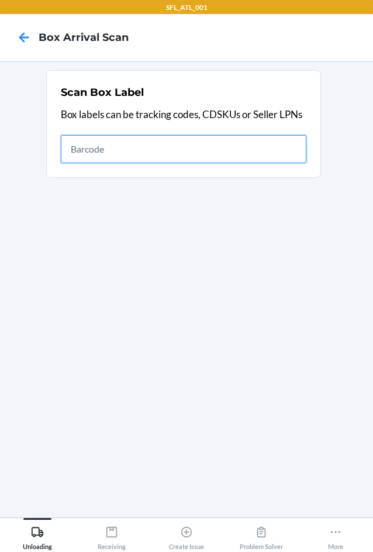
click at [88, 144] on input "text" at bounding box center [183, 149] width 245 height 28
type input "420302599434636106023304996701"
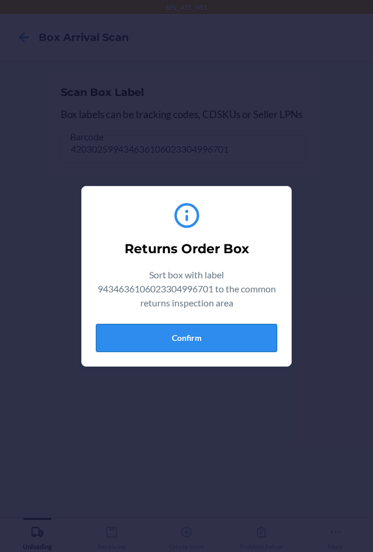
click at [189, 338] on button "Confirm" at bounding box center [186, 338] width 181 height 28
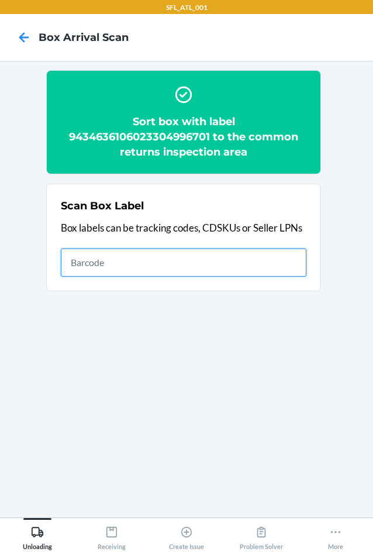
click at [72, 268] on input "text" at bounding box center [183, 262] width 245 height 28
type input "420302599434636106023303056550"
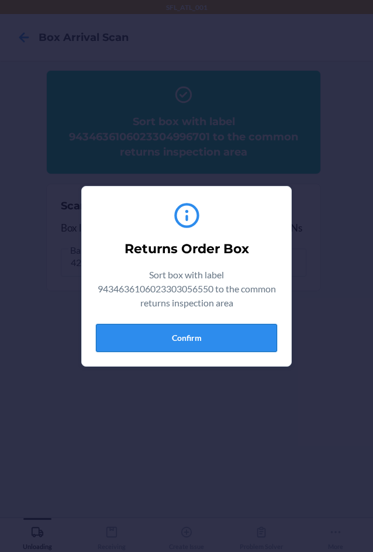
click at [162, 342] on button "Confirm" at bounding box center [186, 338] width 181 height 28
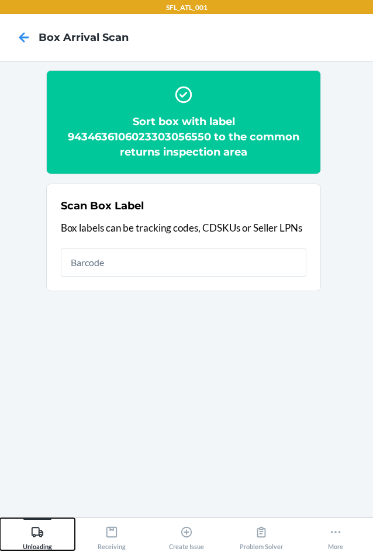
click at [33, 539] on div "Unloading" at bounding box center [37, 535] width 29 height 29
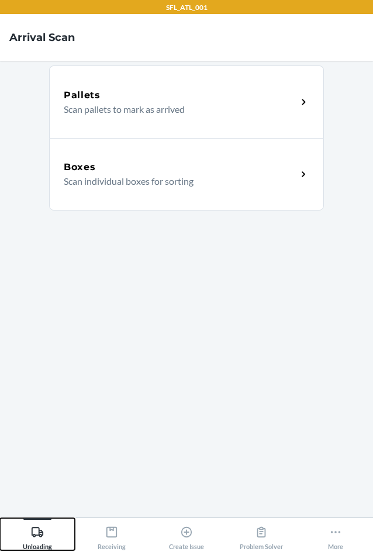
click at [44, 528] on div "Unloading" at bounding box center [37, 535] width 29 height 29
click at [44, 526] on div "Unloading" at bounding box center [37, 535] width 29 height 29
click at [56, 530] on button "Unloading" at bounding box center [37, 534] width 75 height 32
click at [111, 178] on p "Scan individual boxes for sorting" at bounding box center [176, 181] width 224 height 14
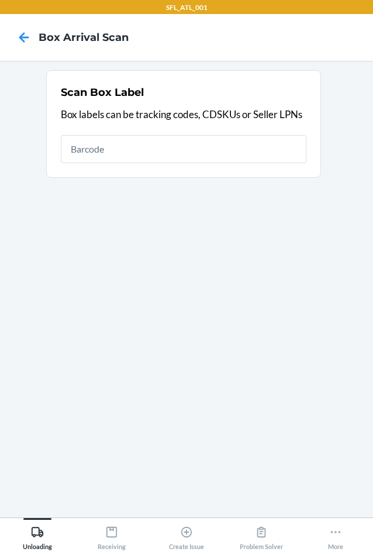
click at [122, 151] on input "text" at bounding box center [183, 149] width 245 height 28
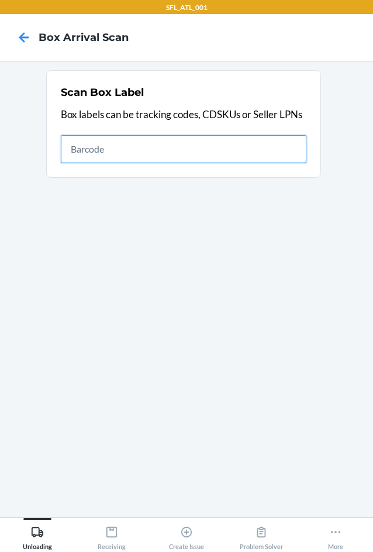
click at [164, 148] on input "text" at bounding box center [183, 149] width 245 height 28
type input "420302599434636106023304423733"
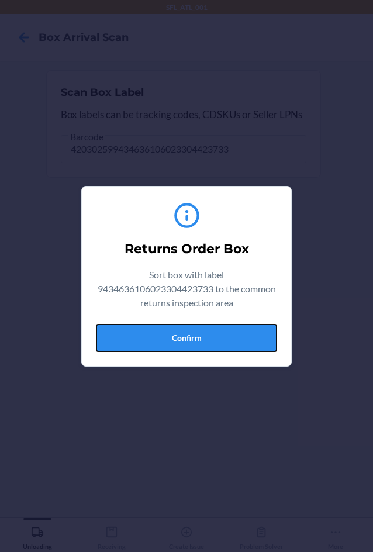
click at [177, 336] on button "Confirm" at bounding box center [186, 338] width 181 height 28
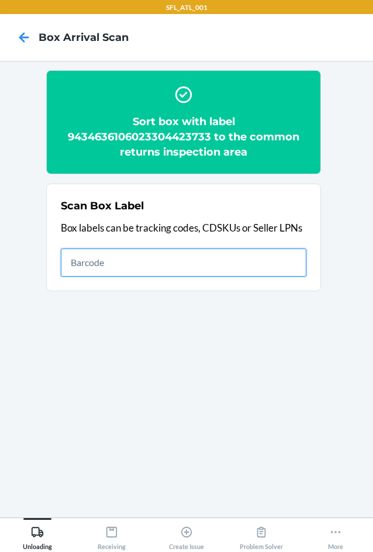
click at [102, 263] on input "text" at bounding box center [183, 262] width 245 height 28
type input "420302599434636106023304893475"
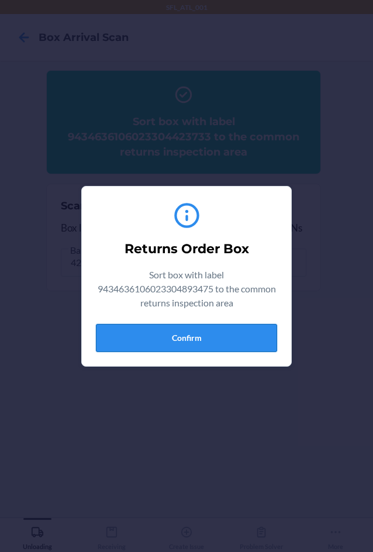
click at [247, 331] on button "Confirm" at bounding box center [186, 338] width 181 height 28
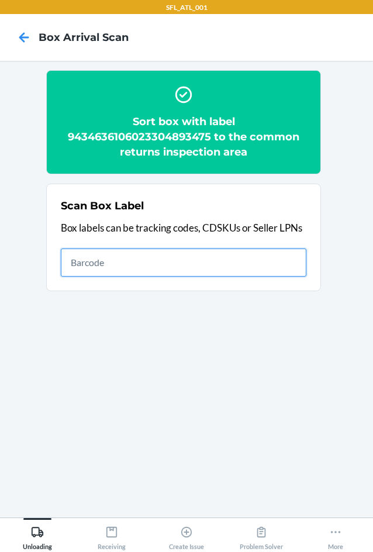
click at [82, 255] on input "text" at bounding box center [183, 262] width 245 height 28
type input "420302599434636106023304579669"
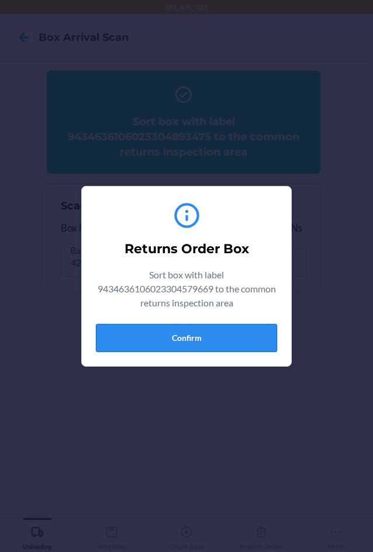
click at [156, 338] on button "Confirm" at bounding box center [186, 338] width 181 height 28
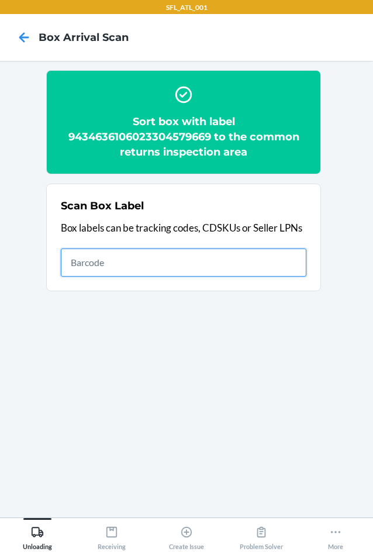
click at [82, 266] on input "text" at bounding box center [183, 262] width 245 height 28
type input "420302599434636106023304855411"
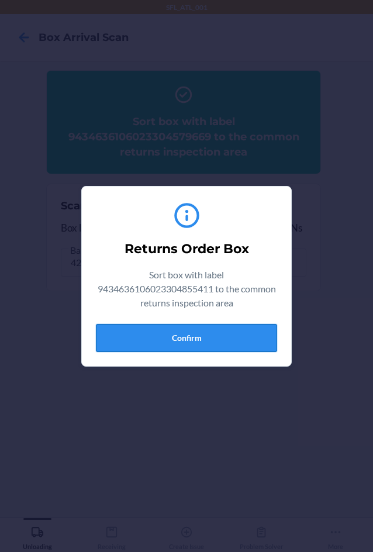
click at [140, 331] on button "Confirm" at bounding box center [186, 338] width 181 height 28
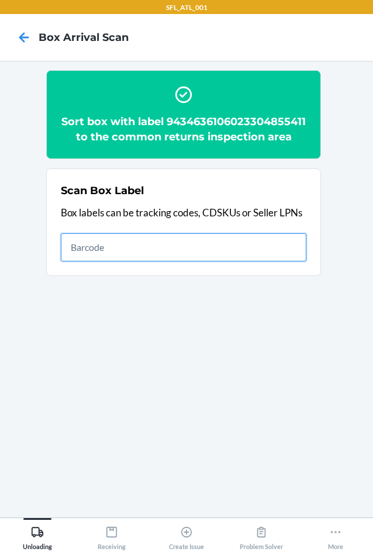
click at [99, 255] on input "text" at bounding box center [183, 247] width 245 height 28
type input "420302599434636106023304241443"
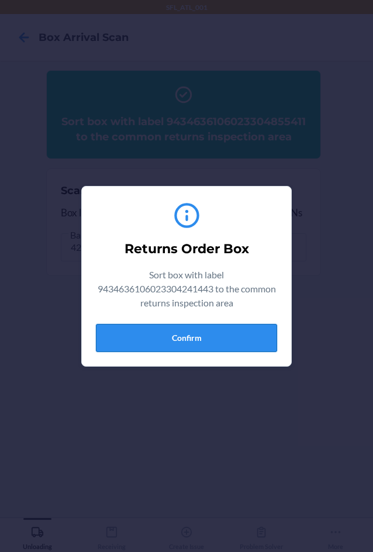
click at [176, 334] on button "Confirm" at bounding box center [186, 338] width 181 height 28
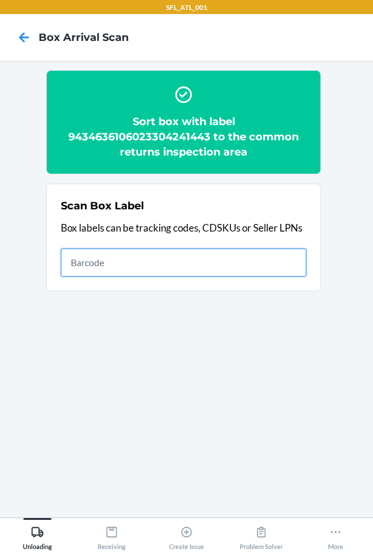
click at [75, 258] on input "text" at bounding box center [183, 262] width 245 height 28
type input "420302599434636106023304975058"
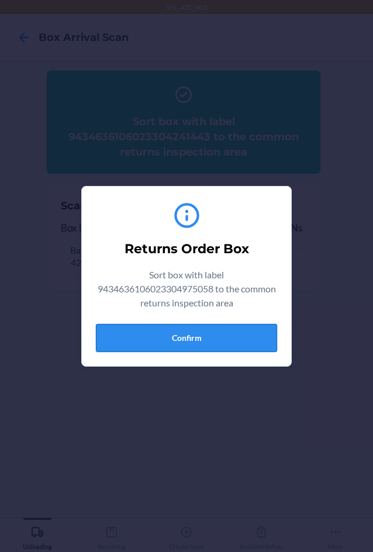
click at [123, 337] on button "Confirm" at bounding box center [186, 338] width 181 height 28
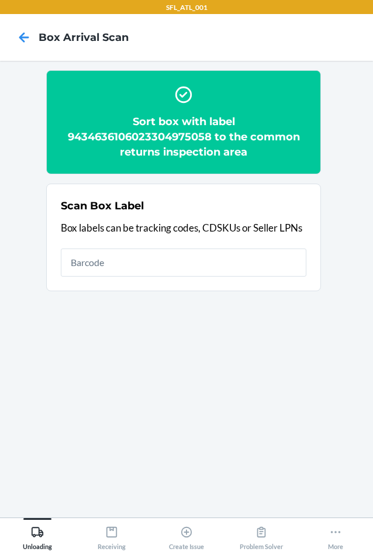
click at [184, 133] on h2 "Sort box with label 9434636106023304975058 to the common returns inspection area" at bounding box center [183, 137] width 245 height 46
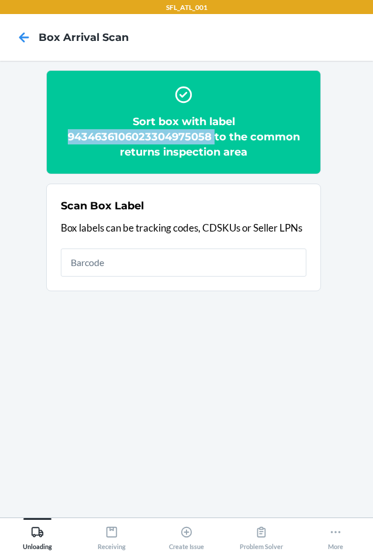
click at [184, 133] on h2 "Sort box with label 9434636106023304975058 to the common returns inspection area" at bounding box center [183, 137] width 245 height 46
copy h2 "9434636106023304975058"
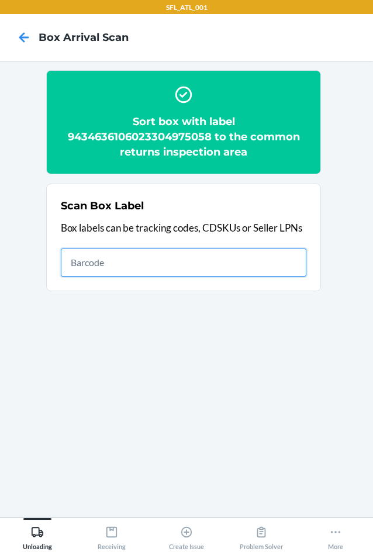
click at [92, 259] on input "text" at bounding box center [183, 262] width 245 height 28
type input "1Z0507919001814591"
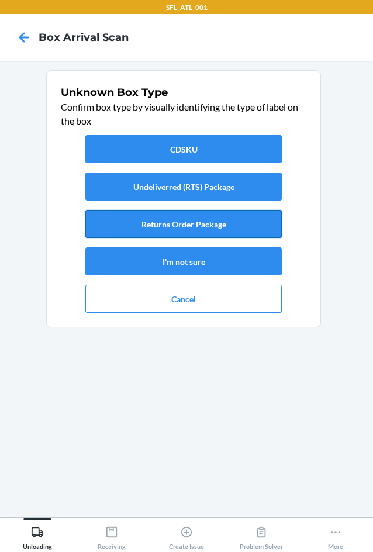
click at [161, 222] on button "Returns Order Package" at bounding box center [183, 224] width 196 height 28
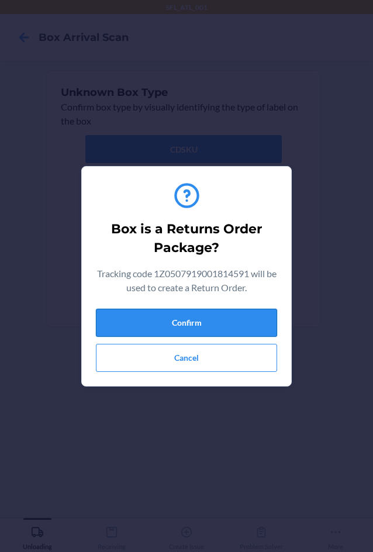
click at [189, 322] on button "Confirm" at bounding box center [186, 322] width 181 height 28
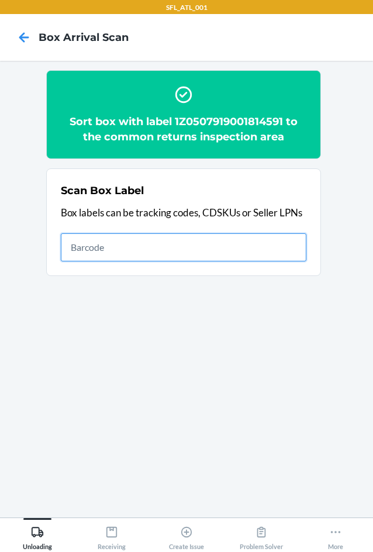
click at [147, 235] on input "text" at bounding box center [183, 247] width 245 height 28
type input "{"trackingCode":"420400049261290316871749771385","sortCode":"ATL-D3"}"
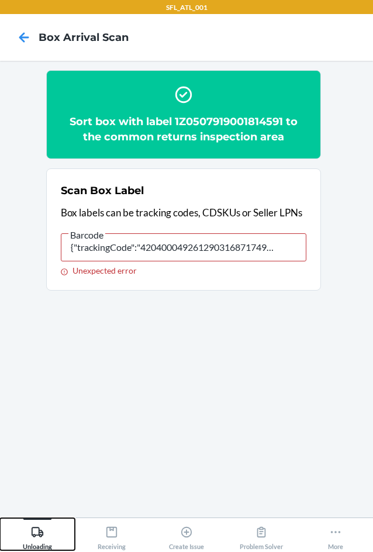
click at [31, 533] on icon at bounding box center [37, 531] width 13 height 13
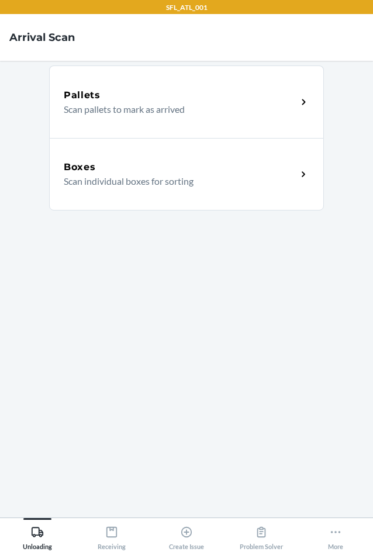
click at [93, 182] on p "Scan individual boxes for sorting" at bounding box center [176, 181] width 224 height 14
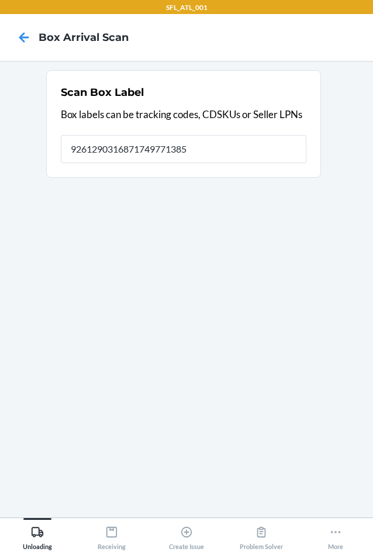
type input "9261290316871749771385"
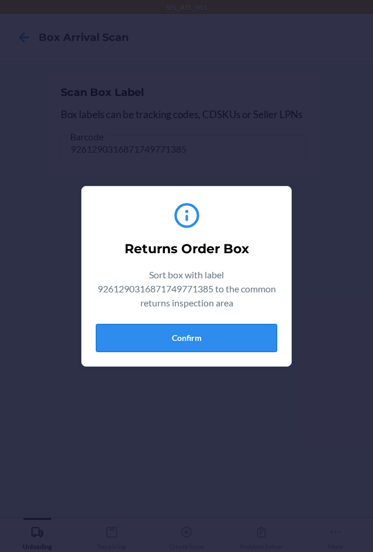
click at [211, 334] on button "Confirm" at bounding box center [186, 338] width 181 height 28
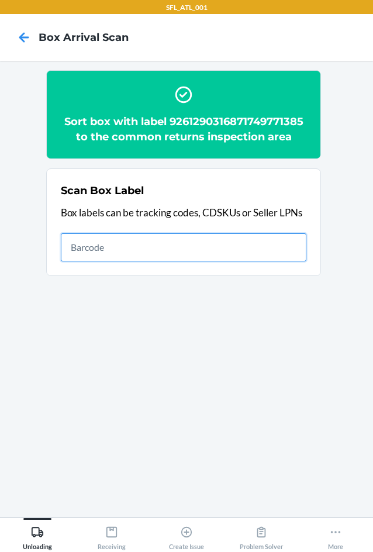
click at [105, 253] on input "text" at bounding box center [183, 247] width 245 height 28
type input "420302599434636106023304996756"
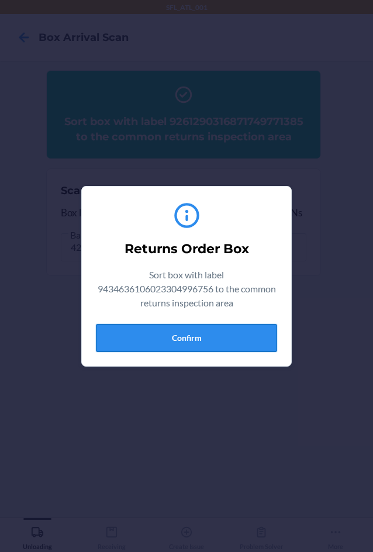
click at [221, 338] on button "Confirm" at bounding box center [186, 338] width 181 height 28
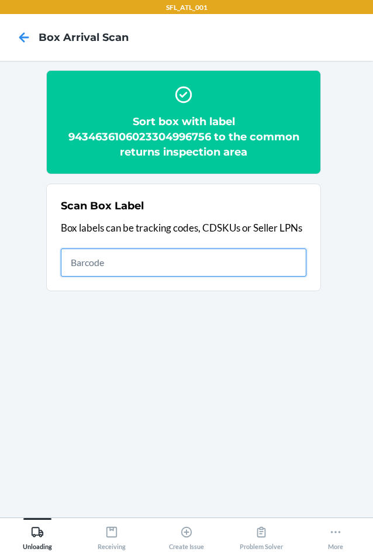
click at [77, 261] on input "text" at bounding box center [183, 262] width 245 height 28
type input "420302599434636106023304648037"
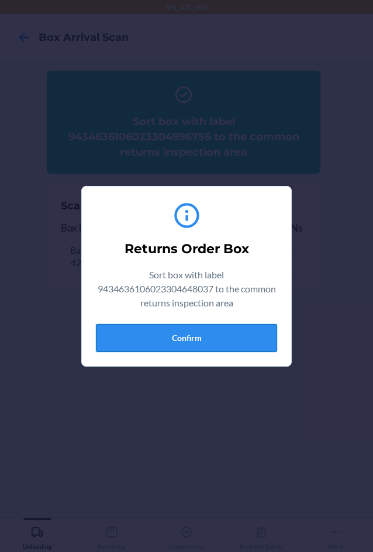
click at [182, 337] on button "Confirm" at bounding box center [186, 338] width 181 height 28
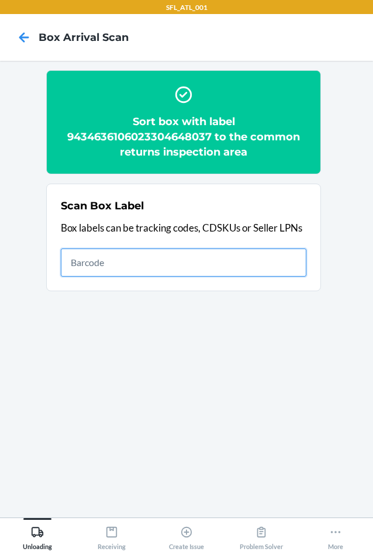
click at [119, 252] on input "text" at bounding box center [183, 262] width 245 height 28
click at [128, 271] on input "text" at bounding box center [183, 262] width 245 height 28
type input "420302599434636106023304699060"
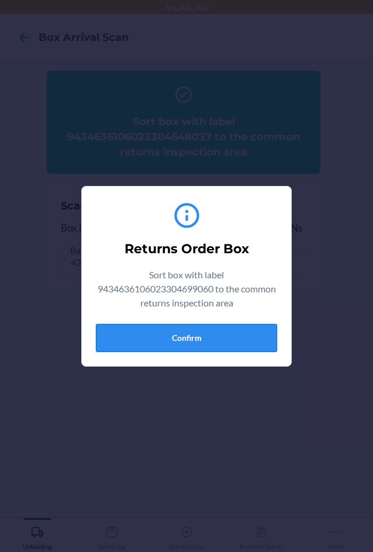
click at [134, 341] on button "Confirm" at bounding box center [186, 338] width 181 height 28
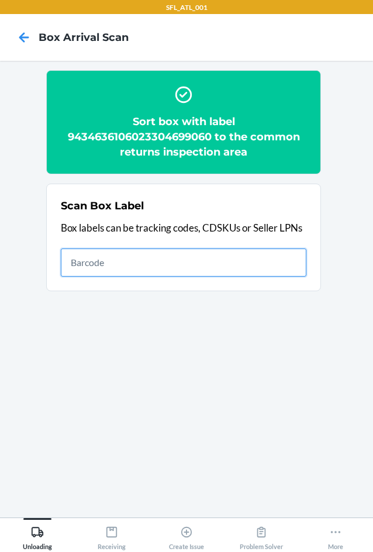
click at [87, 261] on input "text" at bounding box center [183, 262] width 245 height 28
type input "420302599434636106023304267078"
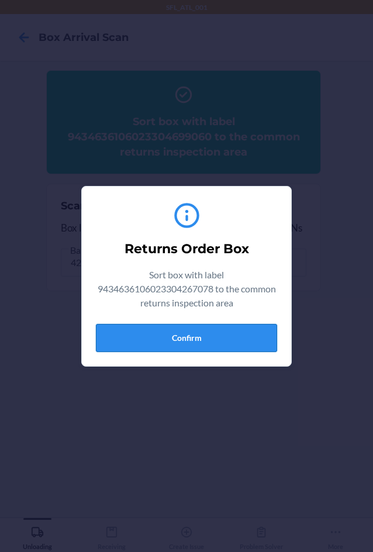
click at [195, 334] on button "Confirm" at bounding box center [186, 338] width 181 height 28
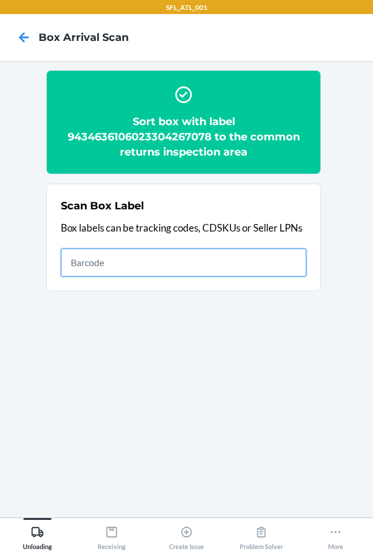
click at [144, 258] on input "text" at bounding box center [183, 262] width 245 height 28
type input "420302599434636106023305037786"
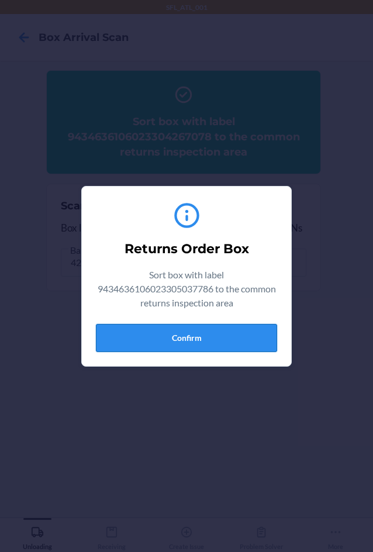
click at [192, 335] on button "Confirm" at bounding box center [186, 338] width 181 height 28
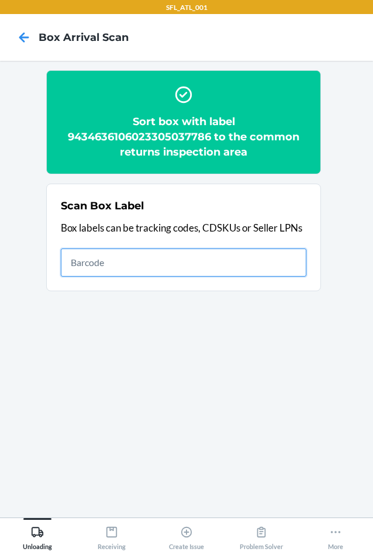
click at [86, 257] on input "text" at bounding box center [183, 262] width 245 height 28
type input "420302599434636106023303137082"
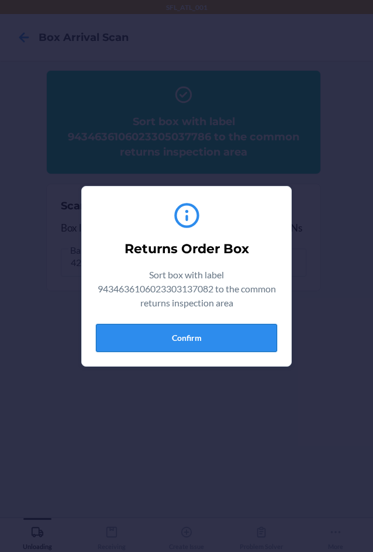
click at [168, 341] on button "Confirm" at bounding box center [186, 338] width 181 height 28
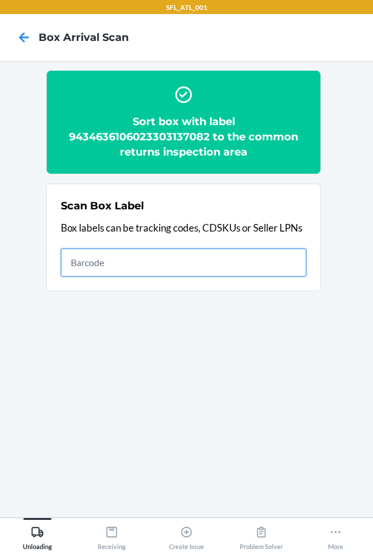
click at [167, 268] on input "text" at bounding box center [183, 262] width 245 height 28
type input "420302599434636106023304889720"
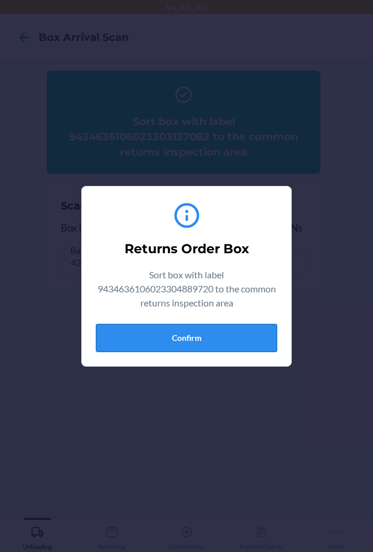
click at [181, 337] on button "Confirm" at bounding box center [186, 338] width 181 height 28
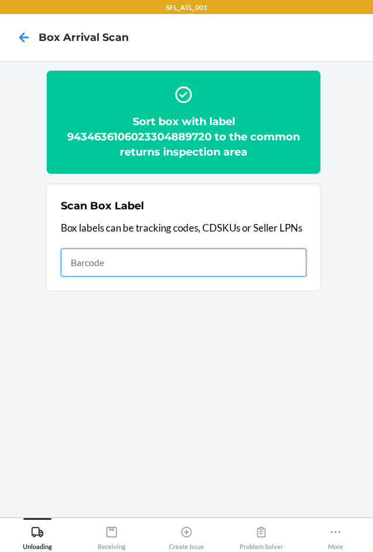
click at [210, 252] on input "text" at bounding box center [183, 262] width 245 height 28
type input "420302599434636106023304843234"
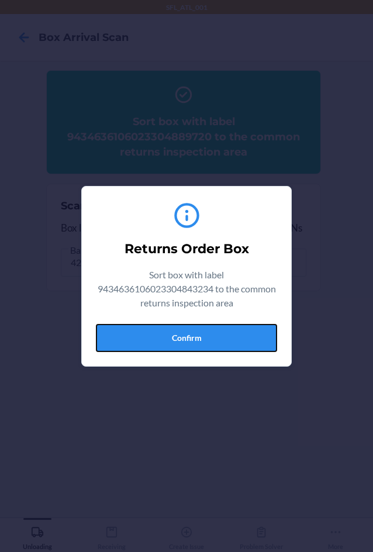
drag, startPoint x: 226, startPoint y: 341, endPoint x: 293, endPoint y: 338, distance: 66.7
click at [231, 339] on button "Confirm" at bounding box center [186, 338] width 181 height 28
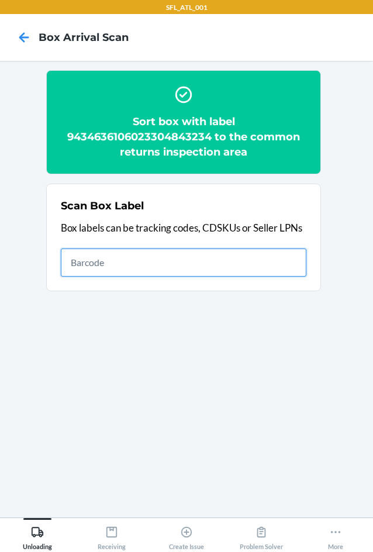
click at [98, 266] on input "text" at bounding box center [183, 262] width 245 height 28
click at [84, 268] on input "text" at bounding box center [183, 262] width 245 height 28
type input "420302599434636106023304723659"
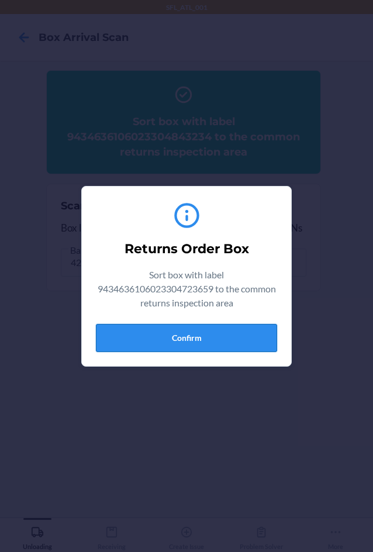
click at [252, 341] on button "Confirm" at bounding box center [186, 338] width 181 height 28
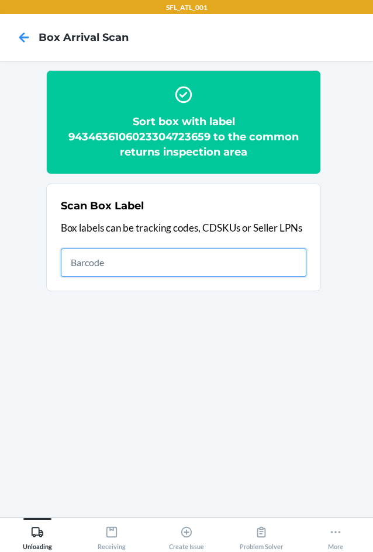
click at [79, 255] on input "text" at bounding box center [183, 262] width 245 height 28
type input "9261290316871747403233"
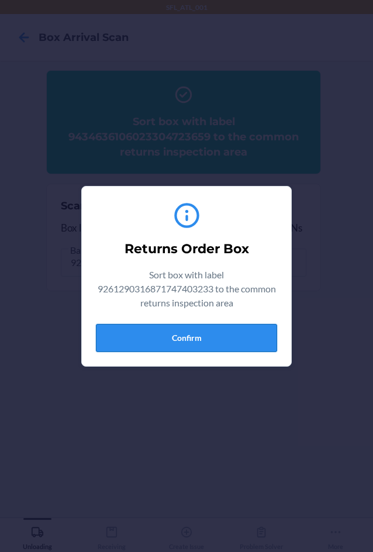
click at [146, 340] on button "Confirm" at bounding box center [186, 338] width 181 height 28
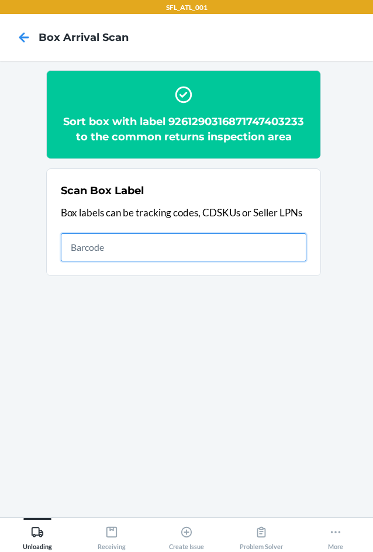
click at [82, 240] on input "text" at bounding box center [183, 247] width 245 height 28
type input "420307209261290316871741385153"
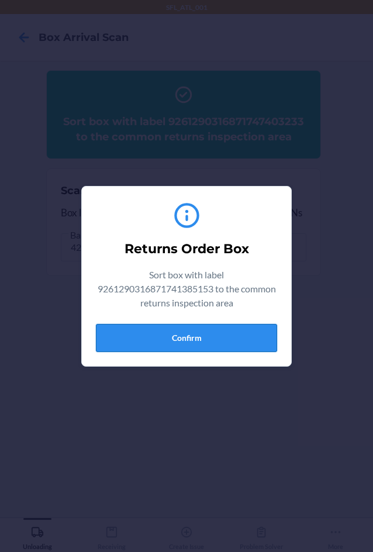
click at [174, 338] on button "Confirm" at bounding box center [186, 338] width 181 height 28
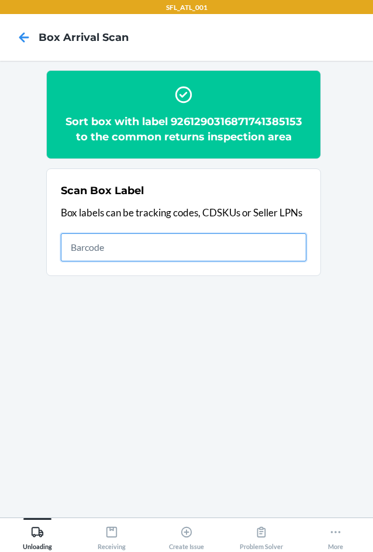
click at [85, 248] on input "text" at bounding box center [183, 247] width 245 height 28
type input "420302599434636106023304199669"
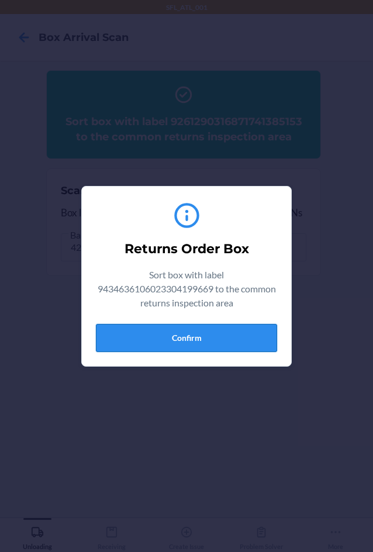
click at [267, 335] on button "Confirm" at bounding box center [186, 338] width 181 height 28
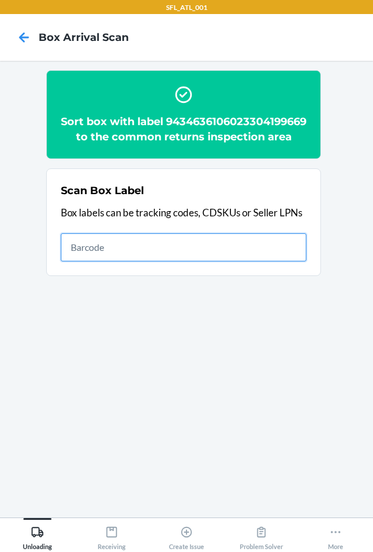
click at [110, 261] on input "text" at bounding box center [183, 247] width 245 height 28
type input "420302599434636106023304377418"
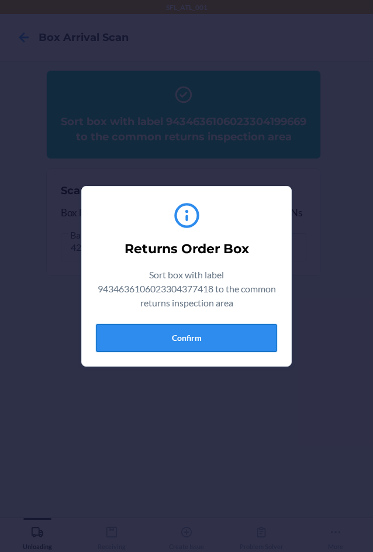
click at [202, 341] on button "Confirm" at bounding box center [186, 338] width 181 height 28
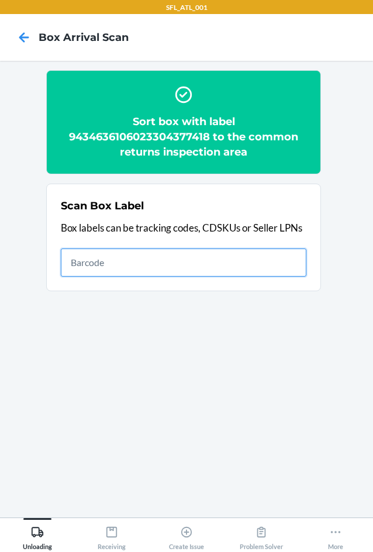
click at [116, 260] on input "text" at bounding box center [183, 262] width 245 height 28
type input "420302599434636106023304426628"
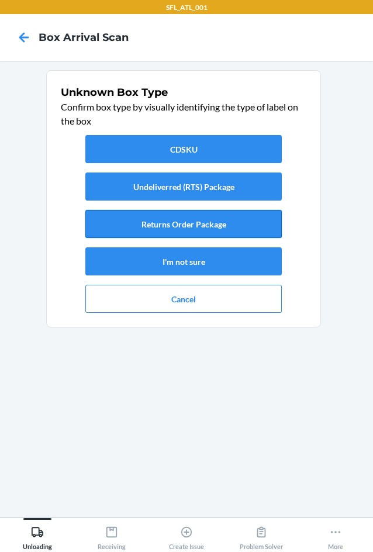
click at [162, 222] on button "Returns Order Package" at bounding box center [183, 224] width 196 height 28
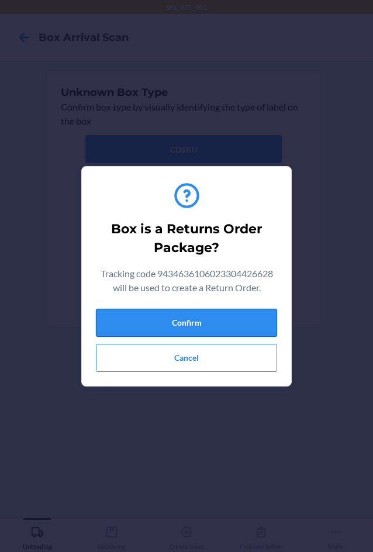
click at [167, 318] on button "Confirm" at bounding box center [186, 322] width 181 height 28
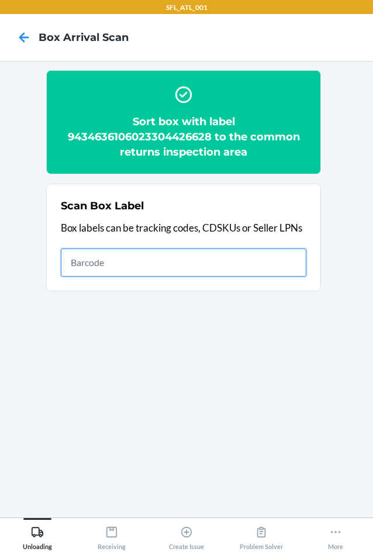
click at [82, 256] on input "text" at bounding box center [183, 262] width 245 height 28
type input "420302599434636106023304925091"
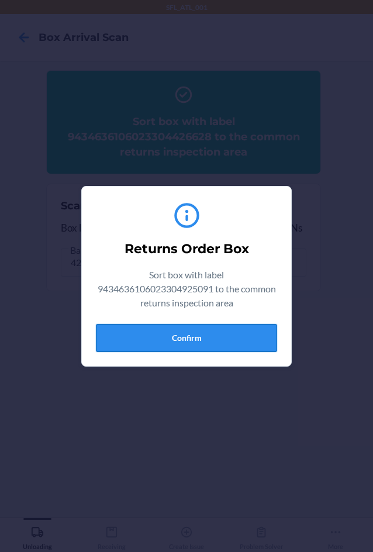
drag, startPoint x: 168, startPoint y: 341, endPoint x: 174, endPoint y: 338, distance: 7.1
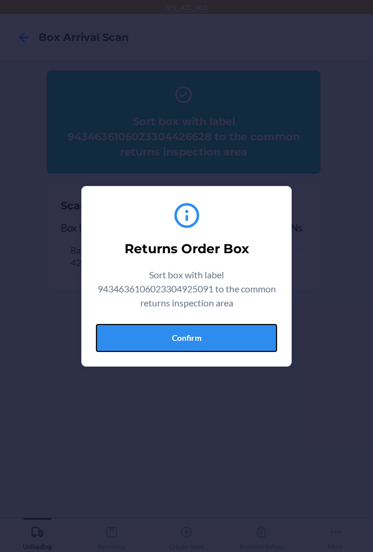
click at [168, 341] on button "Confirm" at bounding box center [186, 338] width 181 height 28
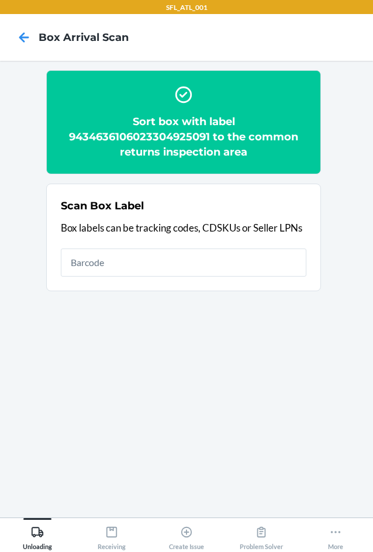
click at [105, 135] on h2 "Sort box with label 9434636106023304925091 to the common returns inspection area" at bounding box center [183, 137] width 245 height 46
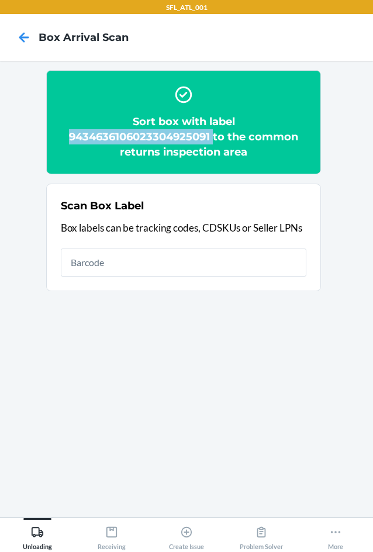
drag, startPoint x: 67, startPoint y: 133, endPoint x: 212, endPoint y: 140, distance: 145.1
click at [212, 140] on h2 "Sort box with label 9434636106023304925091 to the common returns inspection area" at bounding box center [183, 137] width 245 height 46
copy h2 "9434636106023304925091"
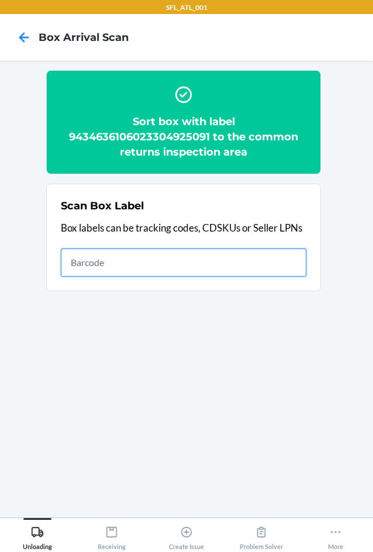
click at [81, 261] on input "text" at bounding box center [183, 262] width 245 height 28
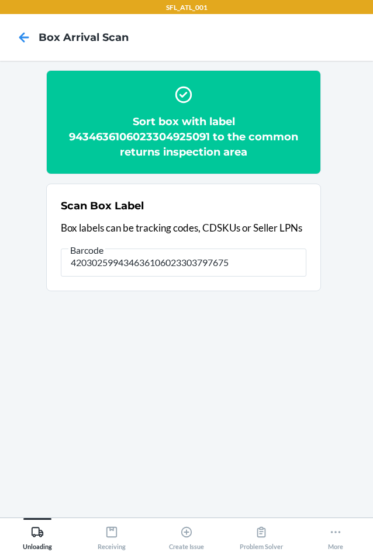
type input "4203025900299434636106023303797675"
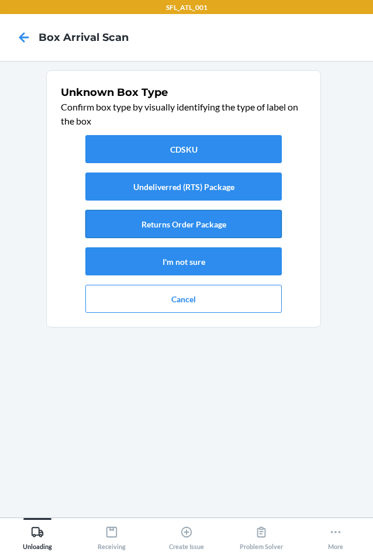
click at [186, 224] on button "Returns Order Package" at bounding box center [183, 224] width 196 height 28
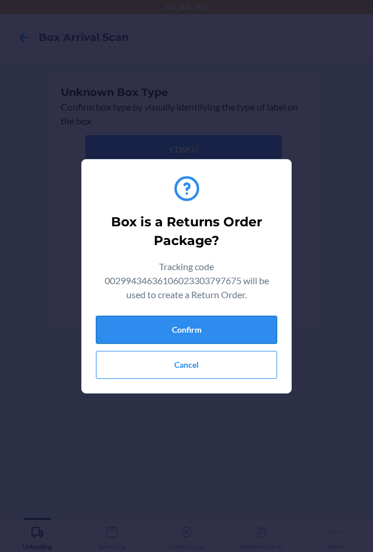
click at [215, 330] on button "Confirm" at bounding box center [186, 329] width 181 height 28
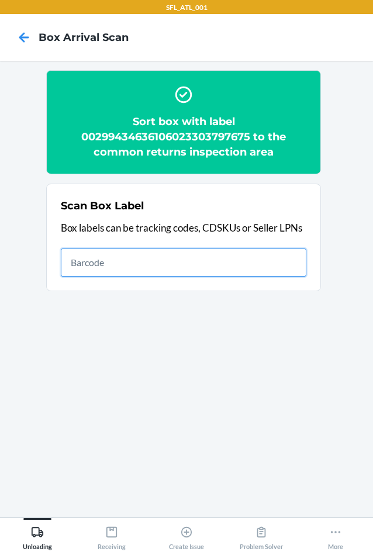
click at [78, 265] on input "text" at bounding box center [183, 262] width 245 height 28
type input "420302599434636106023303869839"
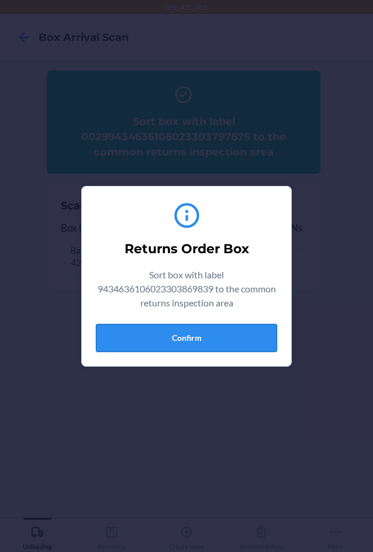
click at [167, 343] on button "Confirm" at bounding box center [186, 338] width 181 height 28
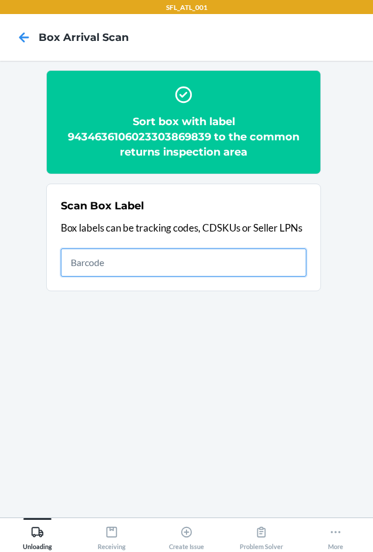
click at [193, 273] on input "text" at bounding box center [183, 262] width 245 height 28
type input "420302599434636106023305066434"
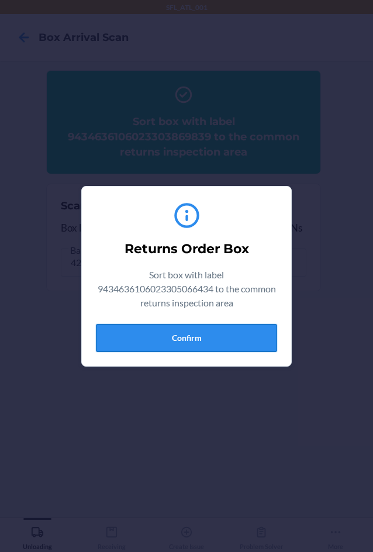
click at [123, 341] on button "Confirm" at bounding box center [186, 338] width 181 height 28
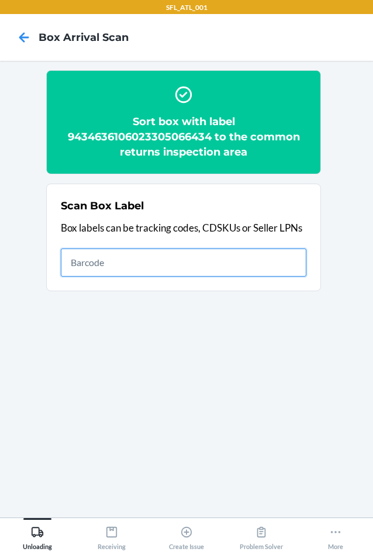
click at [150, 258] on input "text" at bounding box center [183, 262] width 245 height 28
click at [162, 262] on input "text" at bounding box center [183, 262] width 245 height 28
type input "420302599434636106023304852878"
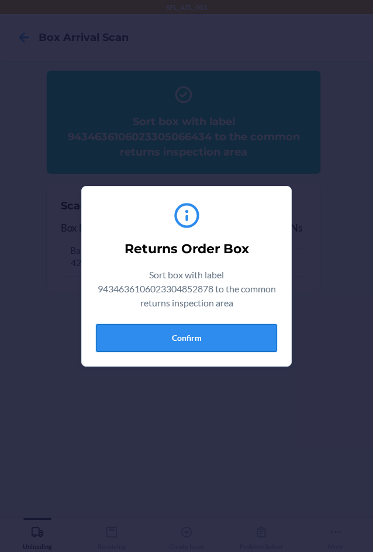
click at [192, 337] on button "Confirm" at bounding box center [186, 338] width 181 height 28
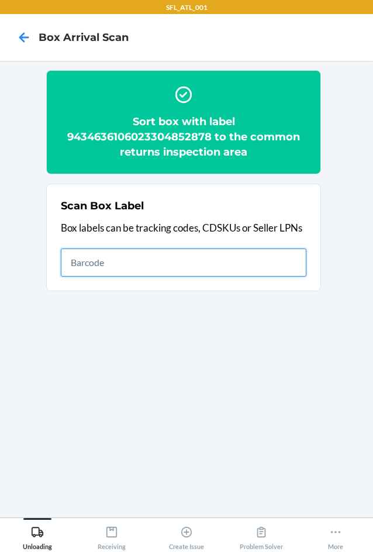
click at [147, 258] on input "text" at bounding box center [183, 262] width 245 height 28
type input "420302599434636106023305048973"
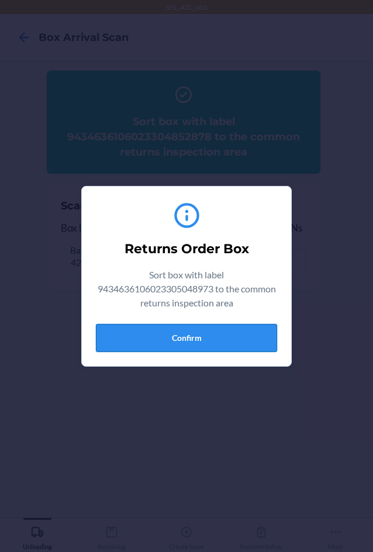
click at [150, 339] on button "Confirm" at bounding box center [186, 338] width 181 height 28
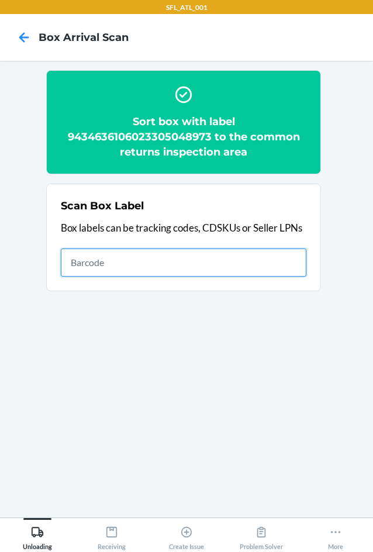
click at [86, 261] on input "text" at bounding box center [183, 262] width 245 height 28
type input "420302599434636106023303831102"
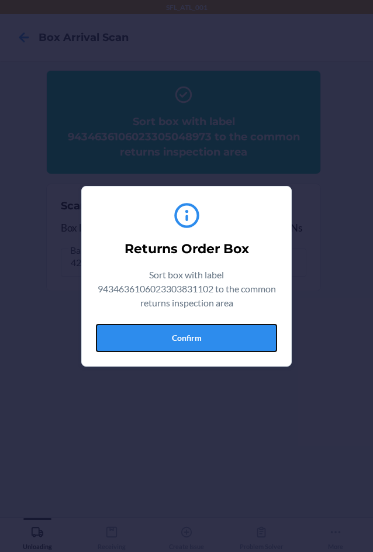
drag, startPoint x: 140, startPoint y: 331, endPoint x: 272, endPoint y: 275, distance: 144.0
click at [141, 330] on button "Confirm" at bounding box center [186, 338] width 181 height 28
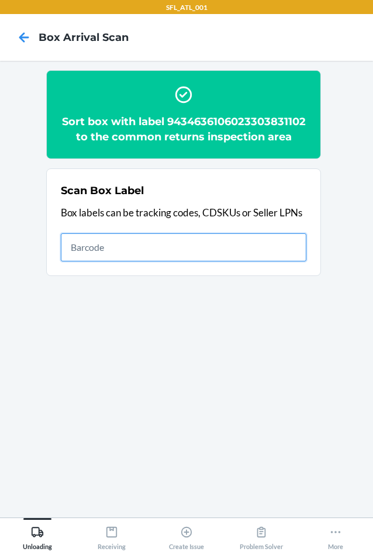
click at [122, 254] on input "text" at bounding box center [183, 247] width 245 height 28
type input "420302599434636106023304413277"
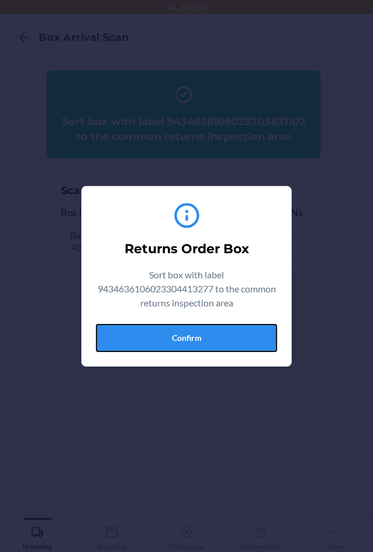
drag, startPoint x: 187, startPoint y: 333, endPoint x: 325, endPoint y: 275, distance: 150.3
click at [200, 331] on button "Confirm" at bounding box center [186, 338] width 181 height 28
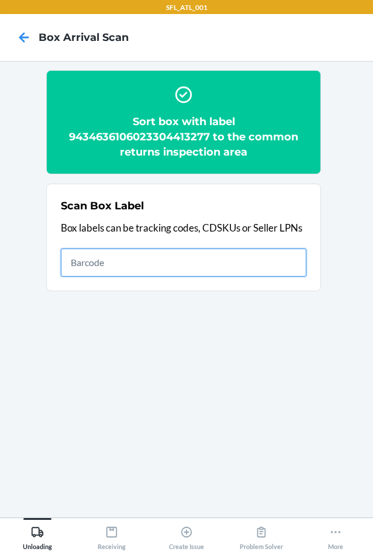
click at [77, 268] on input "text" at bounding box center [183, 262] width 245 height 28
type input "420302599434636106023304543752"
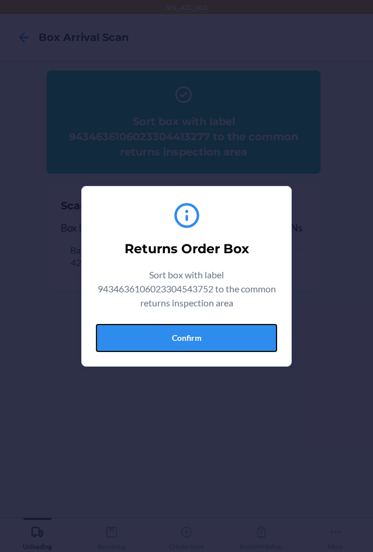
click at [199, 335] on button "Confirm" at bounding box center [186, 338] width 181 height 28
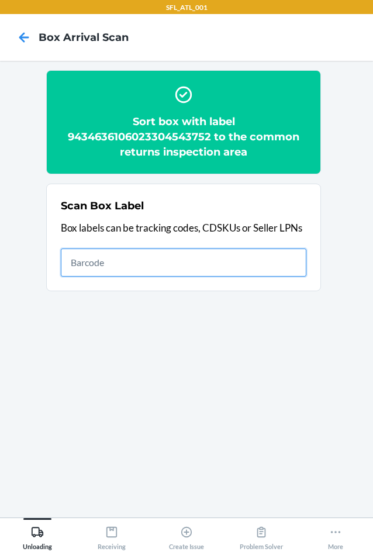
click at [167, 251] on input "text" at bounding box center [183, 262] width 245 height 28
type input "420302599434636106023304455734"
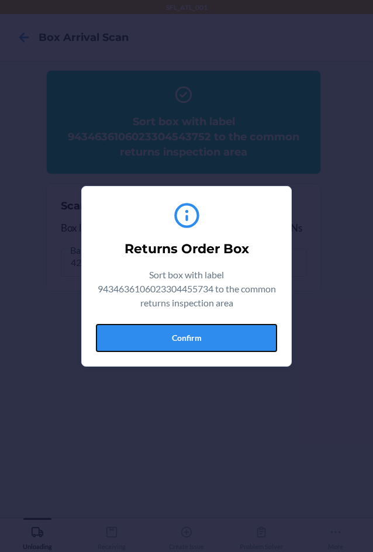
drag, startPoint x: 165, startPoint y: 332, endPoint x: 195, endPoint y: 331, distance: 29.8
click at [167, 332] on button "Confirm" at bounding box center [186, 338] width 181 height 28
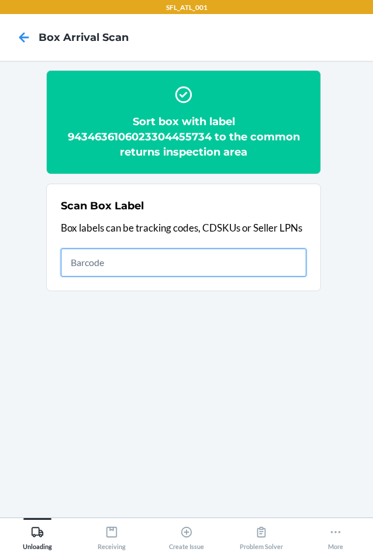
click at [102, 261] on input "text" at bounding box center [183, 262] width 245 height 28
type input "420302599434636106023302890148"
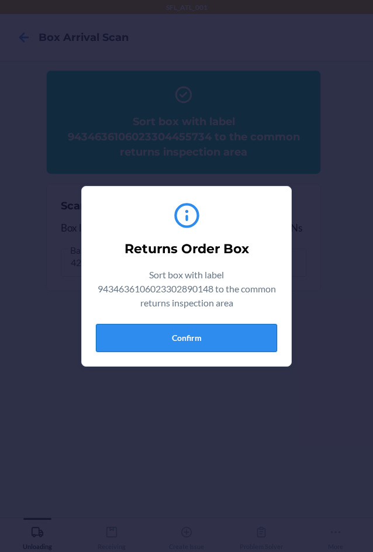
click at [171, 341] on button "Confirm" at bounding box center [186, 338] width 181 height 28
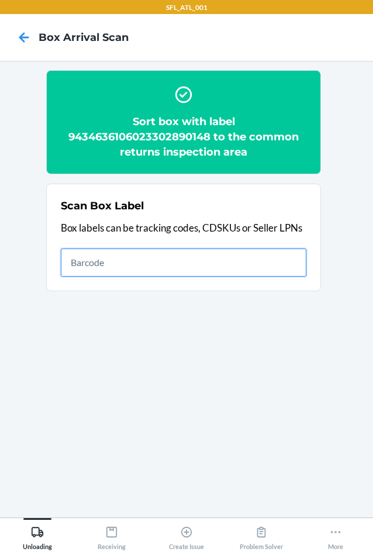
click at [138, 265] on input "text" at bounding box center [183, 262] width 245 height 28
type input "420302599434636106023304457295"
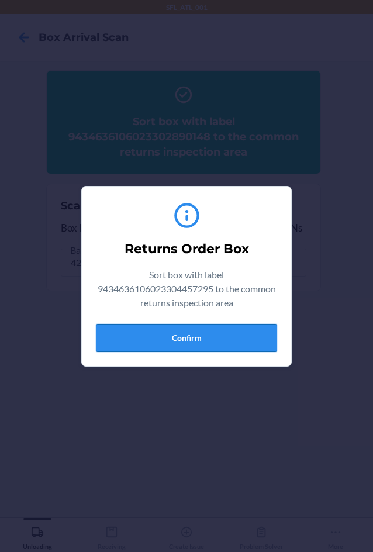
click at [190, 337] on button "Confirm" at bounding box center [186, 338] width 181 height 28
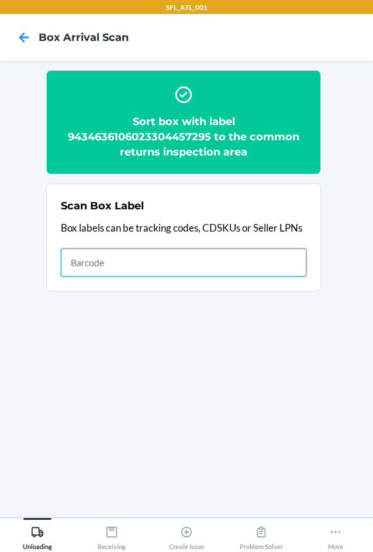
click at [245, 273] on input "text" at bounding box center [183, 262] width 245 height 28
type input "420302599434636106023304828439"
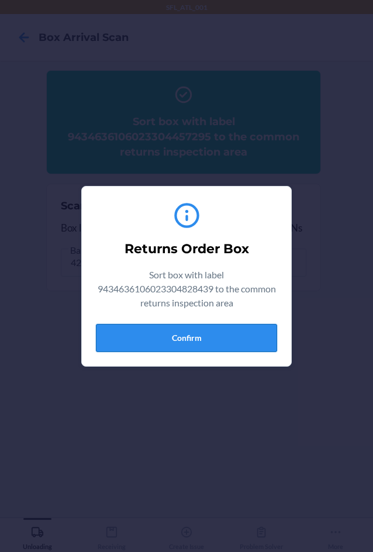
click at [215, 345] on button "Confirm" at bounding box center [186, 338] width 181 height 28
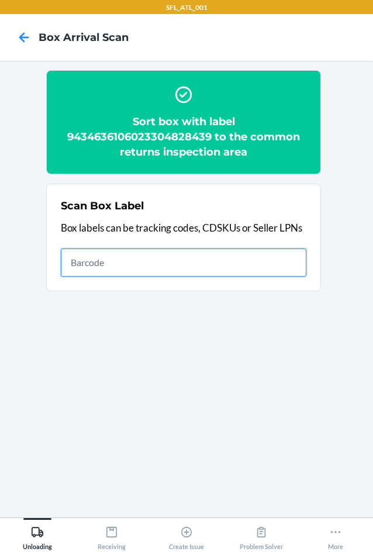
click at [82, 258] on input "text" at bounding box center [183, 262] width 245 height 28
type input "420302599434636106023304142801"
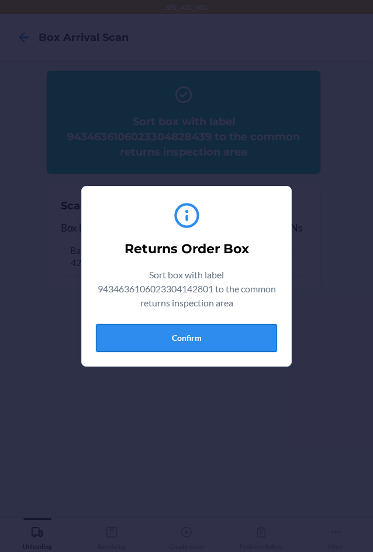
click at [218, 334] on button "Confirm" at bounding box center [186, 338] width 181 height 28
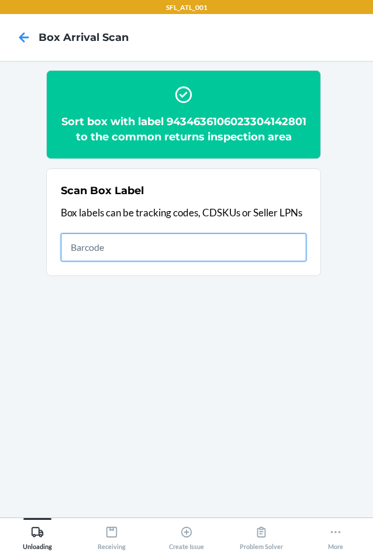
click at [117, 261] on input "text" at bounding box center [183, 247] width 245 height 28
type input "420302599434636106023305335912"
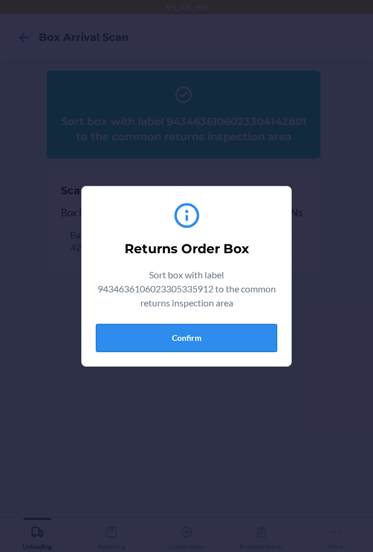
click at [239, 334] on button "Confirm" at bounding box center [186, 338] width 181 height 28
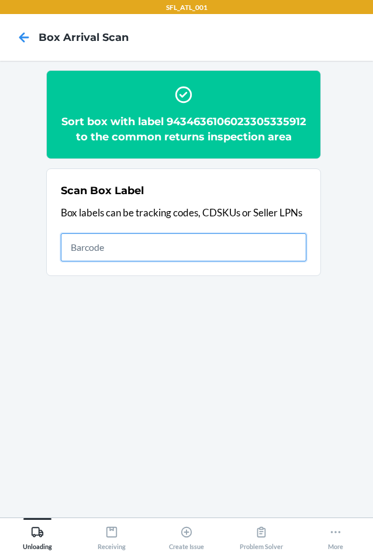
click at [95, 261] on input "text" at bounding box center [183, 247] width 245 height 28
type input "420302599434636106023304648747"
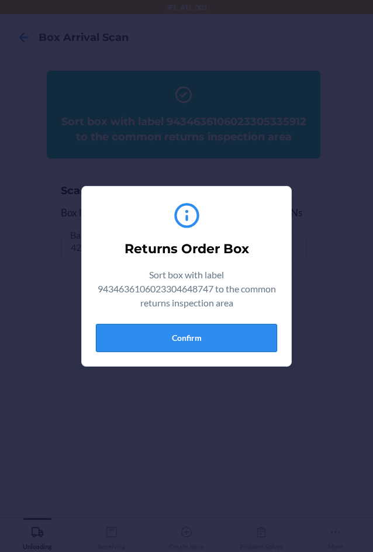
click at [261, 332] on button "Confirm" at bounding box center [186, 338] width 181 height 28
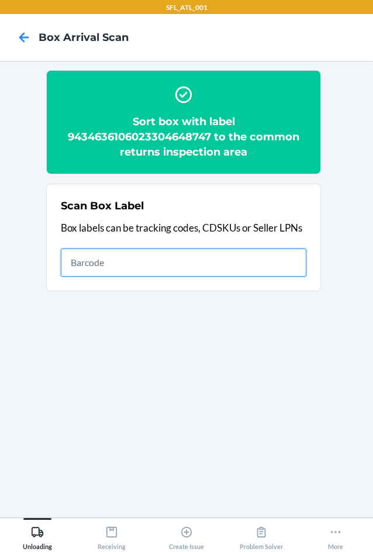
click at [203, 273] on input "text" at bounding box center [183, 262] width 245 height 28
type input "420302599434636106023304918123"
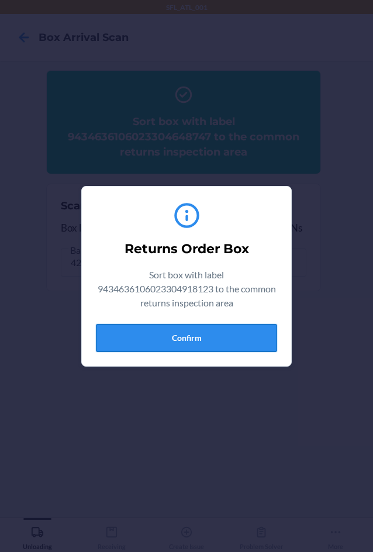
click at [169, 339] on button "Confirm" at bounding box center [186, 338] width 181 height 28
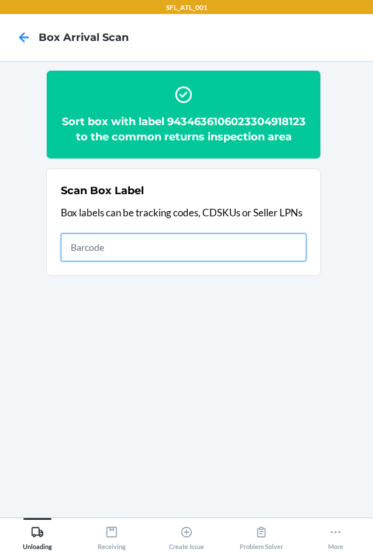
click at [95, 261] on input "text" at bounding box center [183, 247] width 245 height 28
type input "{"trackingCode":"420633679261290316871747570812","sortCode":"ATL-D3"}"
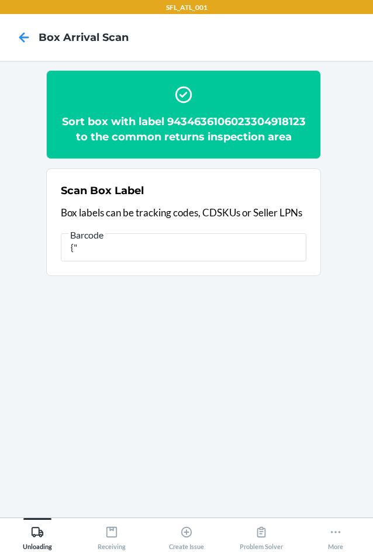
type input "{"
type input "420633679261290316871747570812"
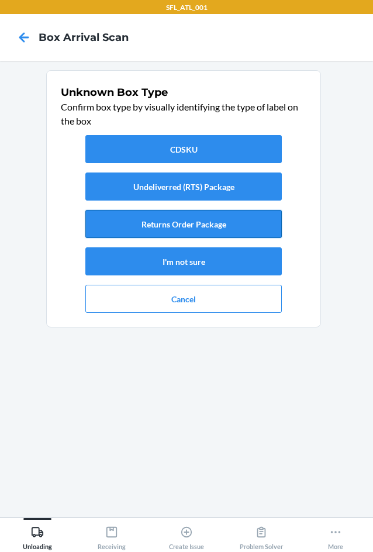
click at [154, 223] on button "Returns Order Package" at bounding box center [183, 224] width 196 height 28
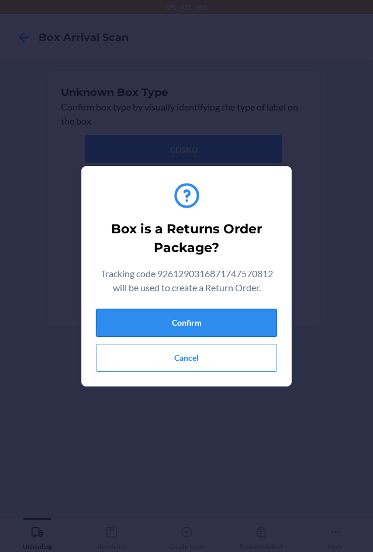
click at [180, 322] on button "Confirm" at bounding box center [186, 322] width 181 height 28
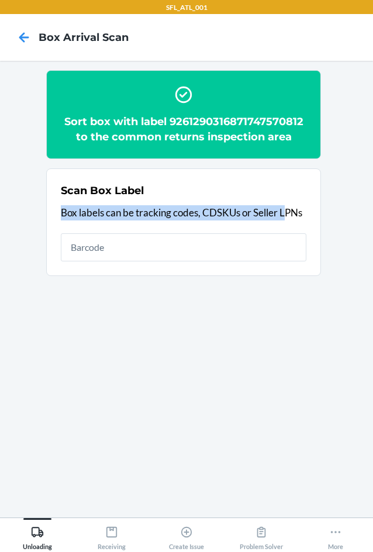
drag, startPoint x: 61, startPoint y: 211, endPoint x: 288, endPoint y: 223, distance: 227.0
click at [288, 223] on div "Scan Box Label Box labels can be tracking codes, CDSKUs or Seller LPNs" at bounding box center [183, 221] width 245 height 85
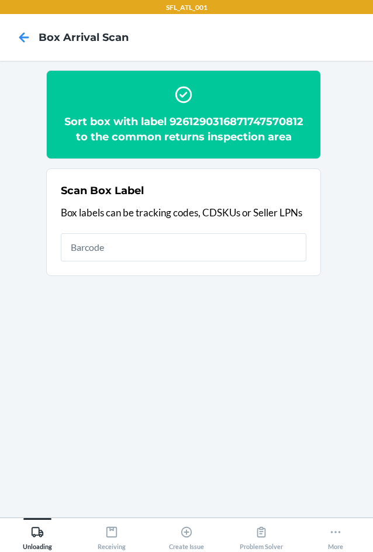
click at [212, 132] on h2 "Sort box with label 9261290316871747570812 to the common returns inspection area" at bounding box center [183, 129] width 245 height 30
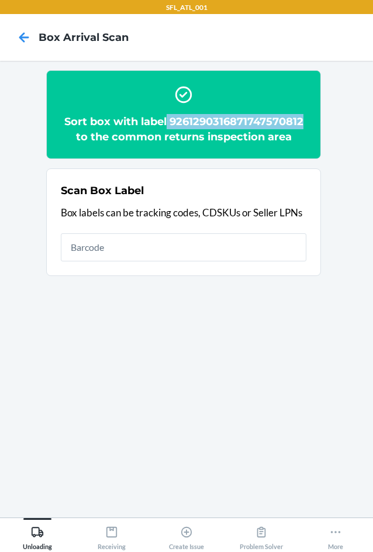
drag, startPoint x: 167, startPoint y: 116, endPoint x: 307, endPoint y: 110, distance: 140.9
click at [307, 110] on section "Sort box with label 9261290316871747570812 to the common returns inspection area" at bounding box center [183, 114] width 275 height 89
copy h2 "9261290316871747570812"
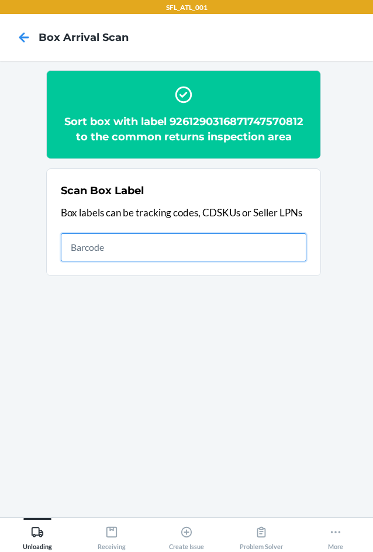
click at [71, 240] on input "text" at bounding box center [183, 247] width 245 height 28
type input "810112716535"
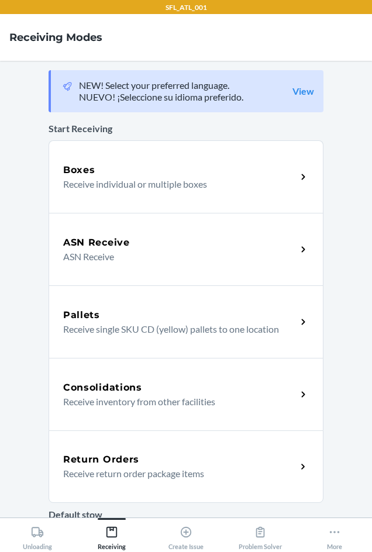
click at [122, 475] on p "Receive return order package items" at bounding box center [175, 473] width 224 height 14
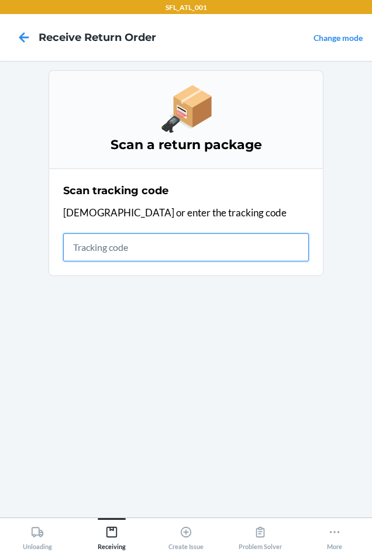
click at [117, 249] on input "text" at bounding box center [185, 247] width 245 height 28
type input "420302599434"
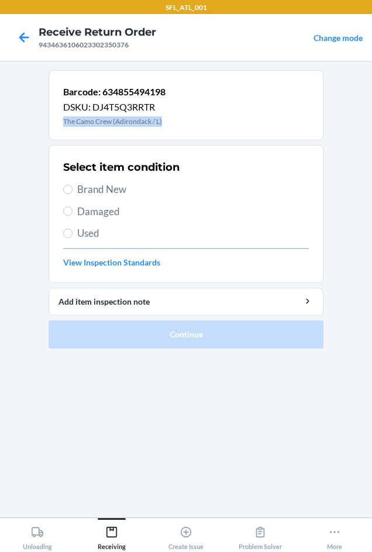
drag, startPoint x: 64, startPoint y: 119, endPoint x: 162, endPoint y: 132, distance: 99.0
click at [162, 132] on div "Barcode: 634855494198 DSKU: DJ4T5Q3RRTR The Camo Crew (Adirondack / L)" at bounding box center [185, 105] width 275 height 70
click at [118, 193] on span "Brand New" at bounding box center [192, 189] width 231 height 15
click at [72, 193] on input "Brand New" at bounding box center [67, 189] width 9 height 9
radio input "true"
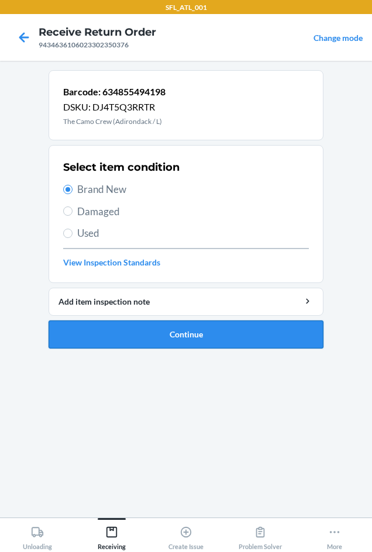
click at [181, 335] on button "Continue" at bounding box center [185, 334] width 275 height 28
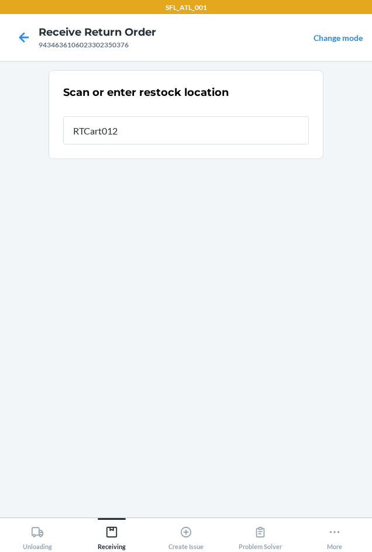
type input "RTCart012"
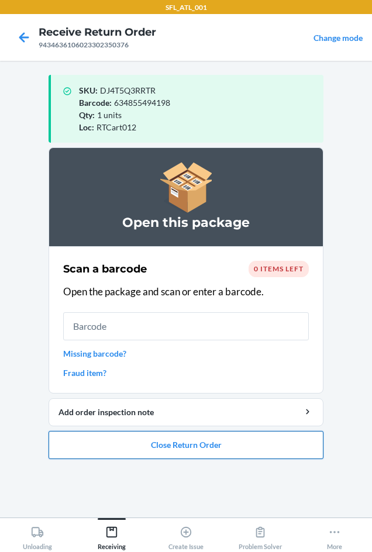
click at [194, 445] on button "Close Return Order" at bounding box center [185, 445] width 275 height 28
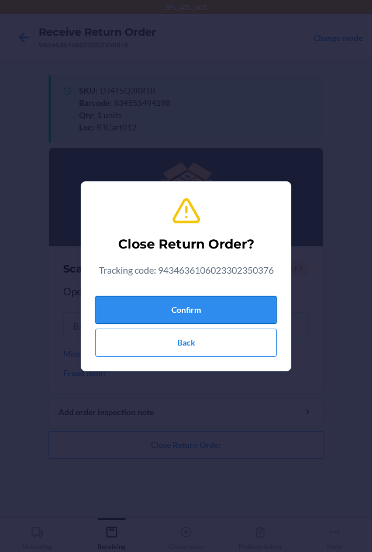
click at [181, 308] on button "Confirm" at bounding box center [185, 310] width 181 height 28
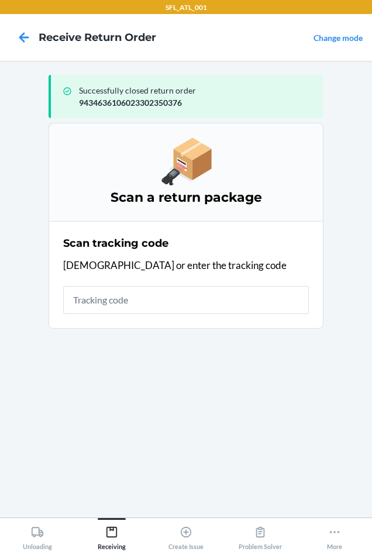
click at [86, 102] on p "9434636106023302350376" at bounding box center [196, 102] width 235 height 12
click at [89, 101] on p "9434636106023302350376" at bounding box center [196, 102] width 235 height 12
copy p "9434636106023302350376"
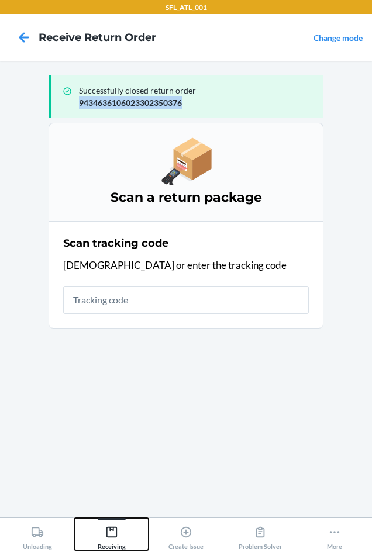
click at [121, 538] on div "Receiving" at bounding box center [112, 535] width 28 height 29
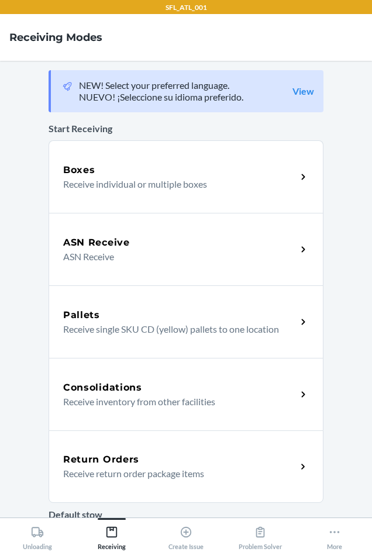
click at [119, 452] on div "Return Orders Receive return order package items" at bounding box center [185, 466] width 275 height 72
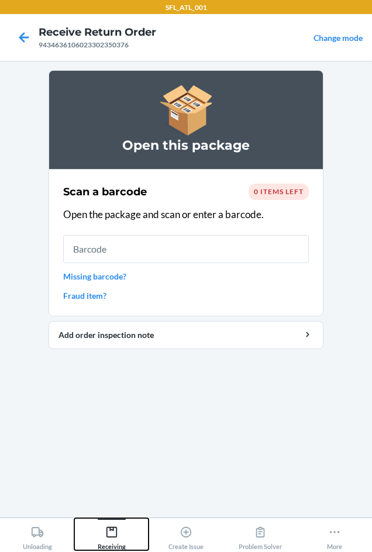
click at [116, 531] on icon at bounding box center [111, 531] width 11 height 11
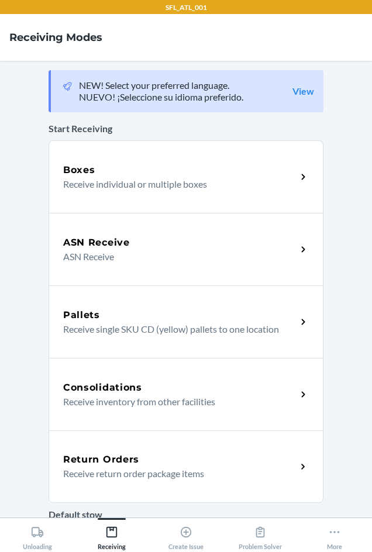
click at [136, 461] on div "Return Orders" at bounding box center [179, 459] width 233 height 14
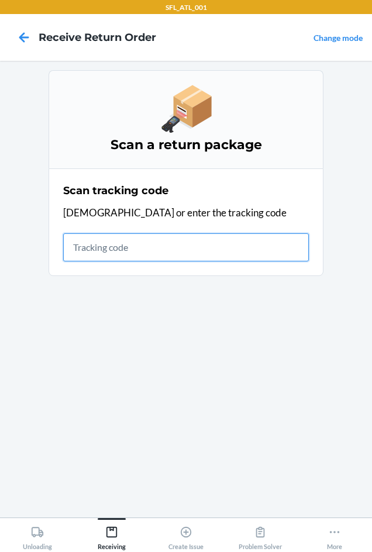
click at [124, 239] on input "text" at bounding box center [185, 247] width 245 height 28
type input "420302599434636106023303902536"
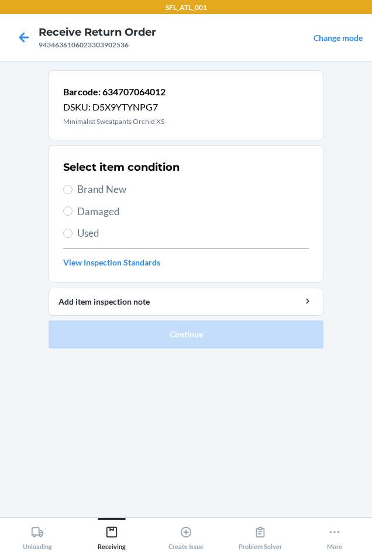
click at [81, 193] on span "Brand New" at bounding box center [192, 189] width 231 height 15
click at [72, 193] on input "Brand New" at bounding box center [67, 189] width 9 height 9
radio input "true"
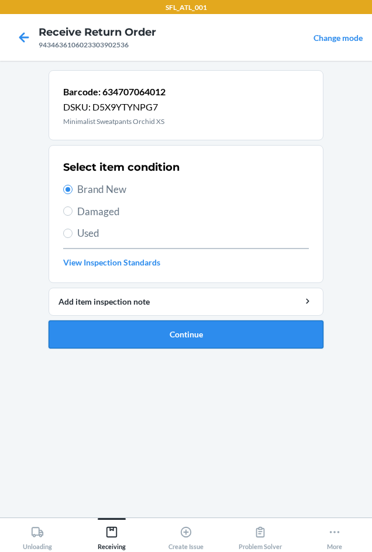
click at [126, 329] on button "Continue" at bounding box center [185, 334] width 275 height 28
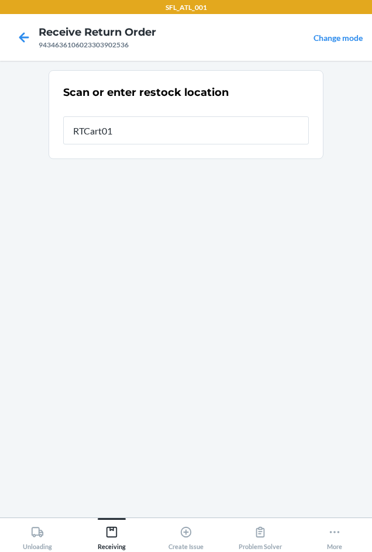
type input "RTCart012"
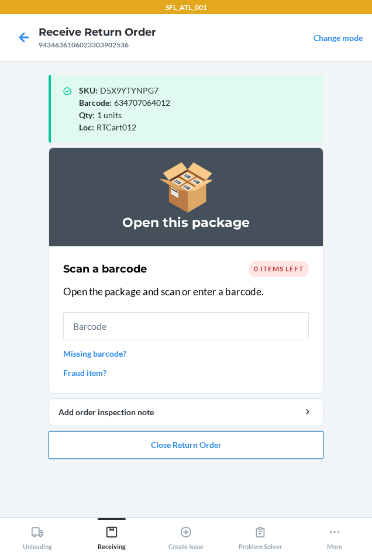
click at [176, 445] on button "Close Return Order" at bounding box center [185, 445] width 275 height 28
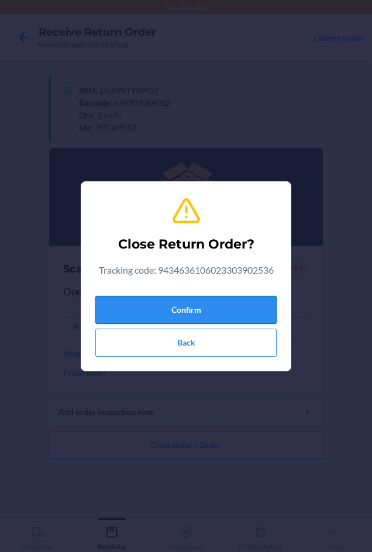
click at [126, 307] on button "Confirm" at bounding box center [185, 310] width 181 height 28
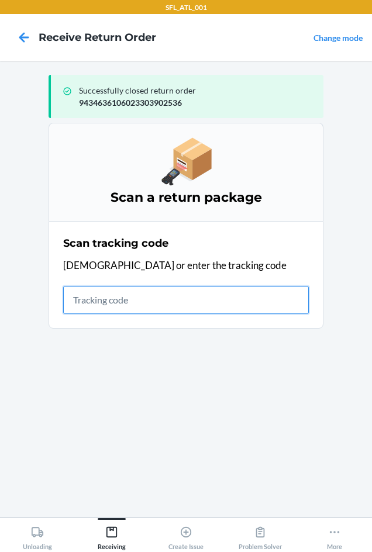
click at [93, 299] on input "text" at bounding box center [185, 300] width 245 height 28
type input "4203025994346361060"
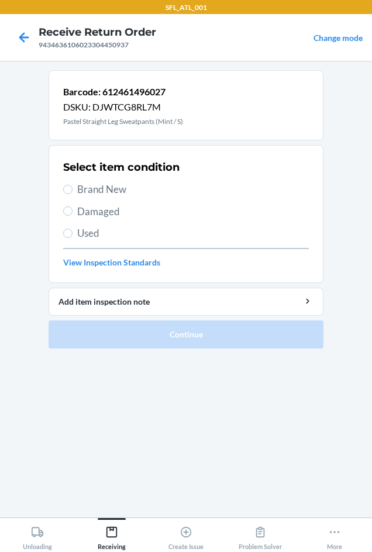
click at [90, 190] on span "Brand New" at bounding box center [192, 189] width 231 height 15
click at [72, 190] on input "Brand New" at bounding box center [67, 189] width 9 height 9
radio input "true"
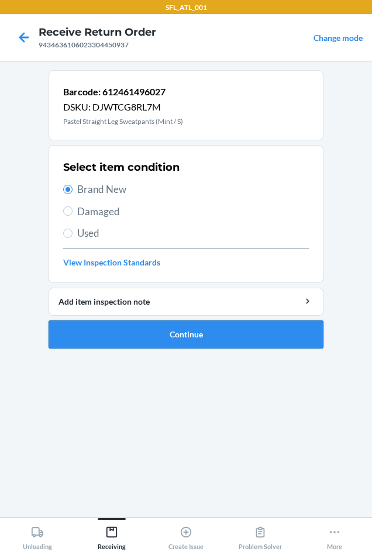
click at [134, 327] on button "Continue" at bounding box center [185, 334] width 275 height 28
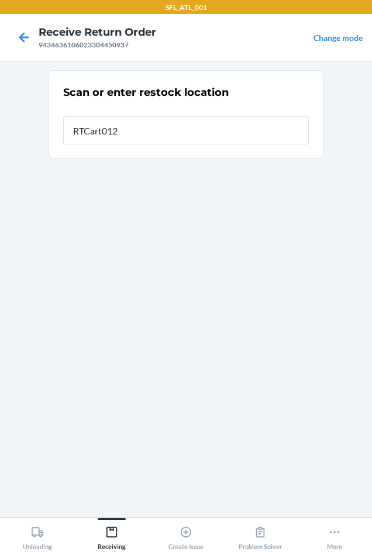
type input "RTCart012"
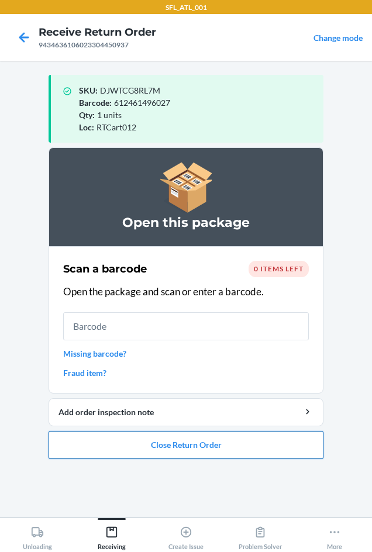
click at [170, 446] on button "Close Return Order" at bounding box center [185, 445] width 275 height 28
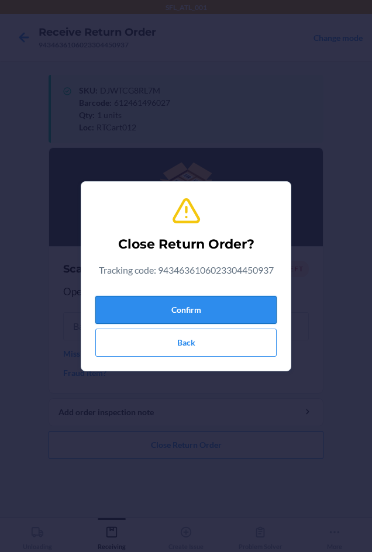
click at [152, 299] on button "Confirm" at bounding box center [185, 310] width 181 height 28
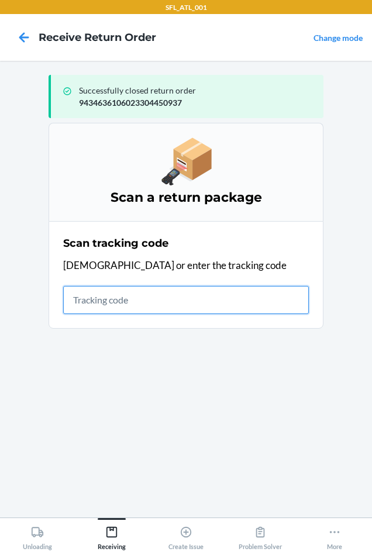
click at [71, 299] on input "text" at bounding box center [185, 300] width 245 height 28
type input "42030259943463610"
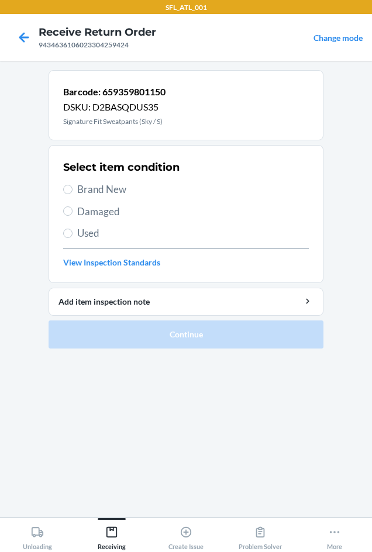
click at [89, 186] on span "Brand New" at bounding box center [192, 189] width 231 height 15
click at [72, 186] on input "Brand New" at bounding box center [67, 189] width 9 height 9
radio input "true"
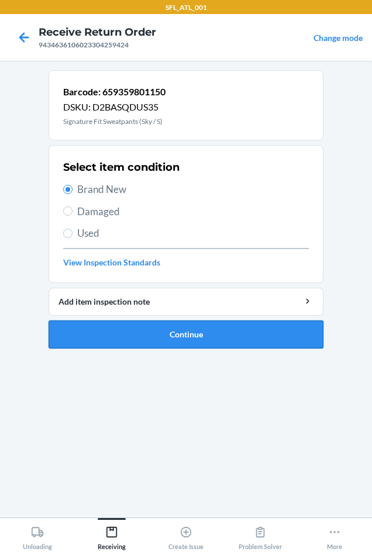
click at [143, 344] on button "Continue" at bounding box center [185, 334] width 275 height 28
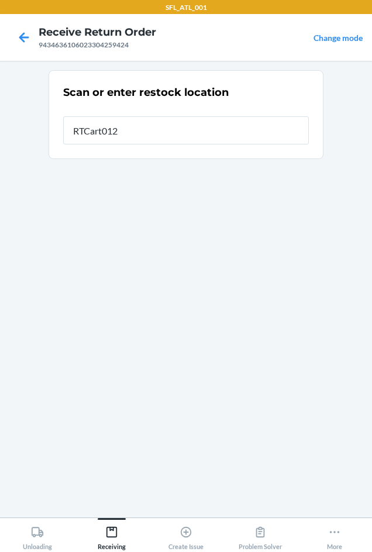
type input "RTCart012"
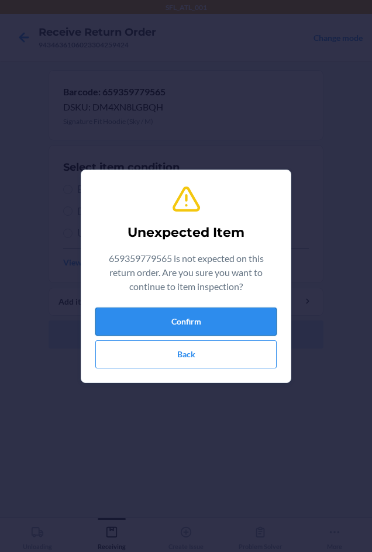
click at [143, 323] on button "Confirm" at bounding box center [185, 321] width 181 height 28
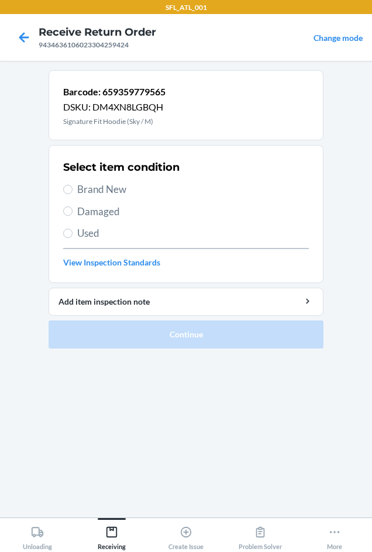
click at [86, 192] on span "Brand New" at bounding box center [192, 189] width 231 height 15
click at [72, 192] on input "Brand New" at bounding box center [67, 189] width 9 height 9
radio input "true"
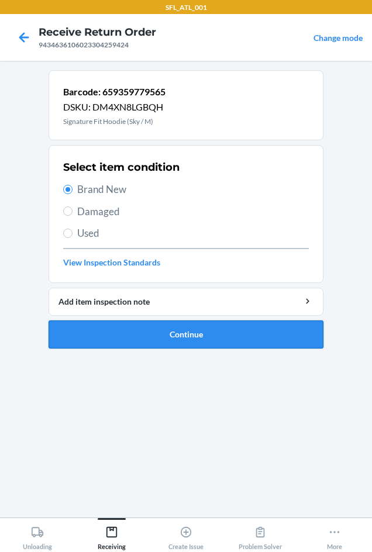
click at [142, 336] on button "Continue" at bounding box center [185, 334] width 275 height 28
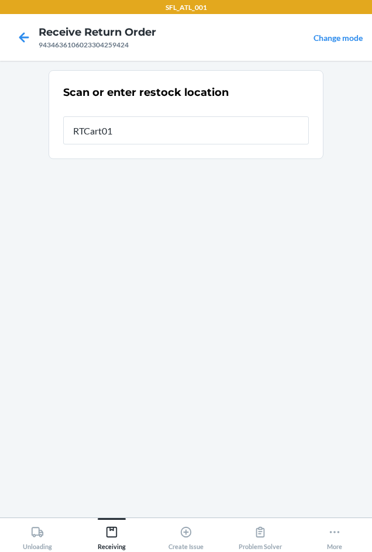
type input "RTCart012"
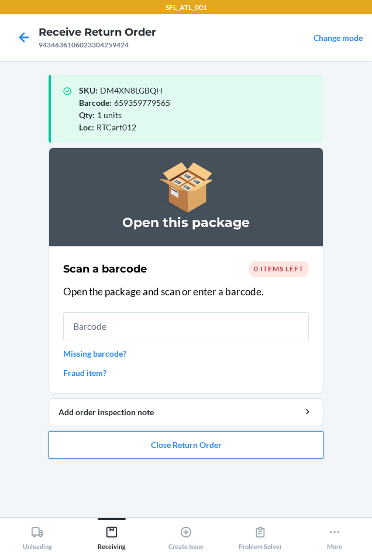
click at [216, 449] on button "Close Return Order" at bounding box center [185, 445] width 275 height 28
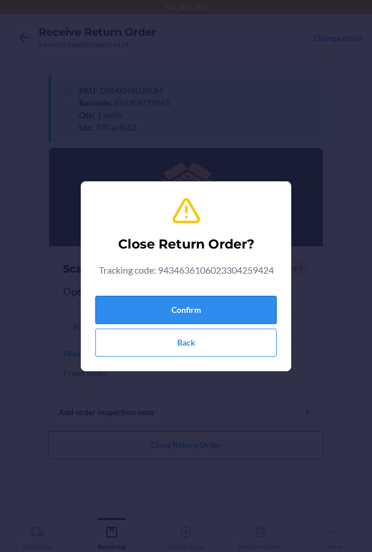
click at [174, 307] on button "Confirm" at bounding box center [185, 310] width 181 height 28
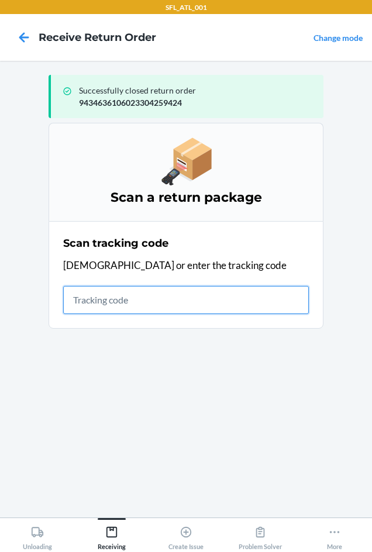
click at [161, 297] on input "text" at bounding box center [185, 300] width 245 height 28
type input "420302599434636106023"
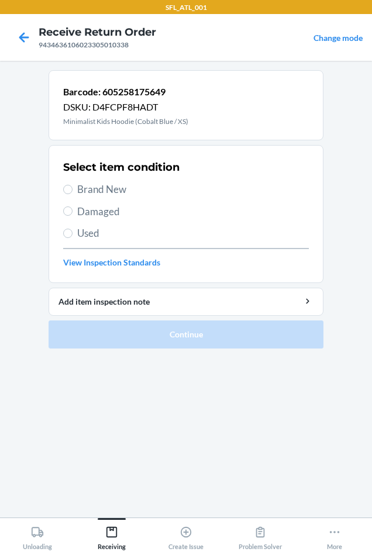
click at [95, 185] on span "Brand New" at bounding box center [192, 189] width 231 height 15
click at [72, 185] on input "Brand New" at bounding box center [67, 189] width 9 height 9
radio input "true"
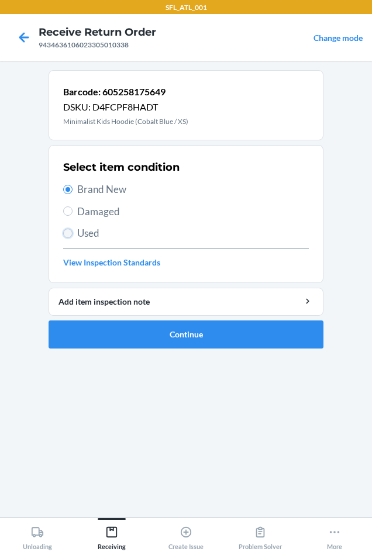
click at [71, 233] on input "Used" at bounding box center [67, 232] width 9 height 9
radio input "true"
radio input "false"
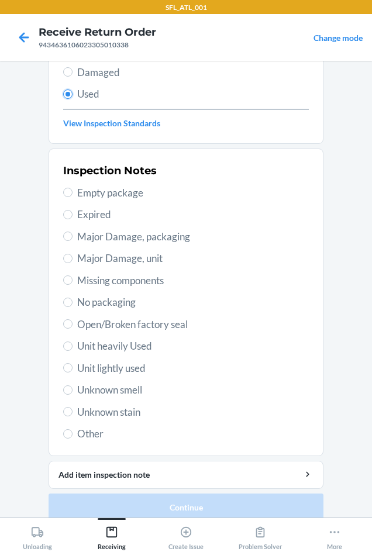
scroll to position [152, 0]
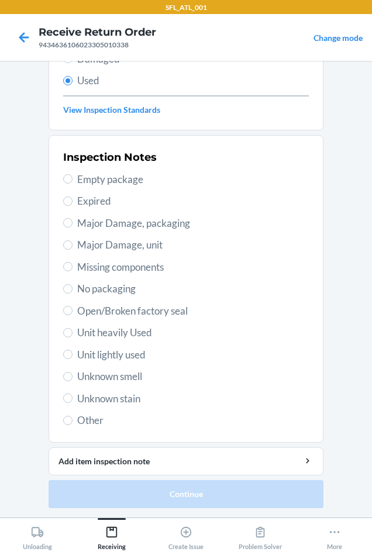
click at [89, 332] on span "Unit heavily Used" at bounding box center [192, 332] width 231 height 15
click at [72, 332] on input "Unit heavily Used" at bounding box center [67, 332] width 9 height 9
radio input "true"
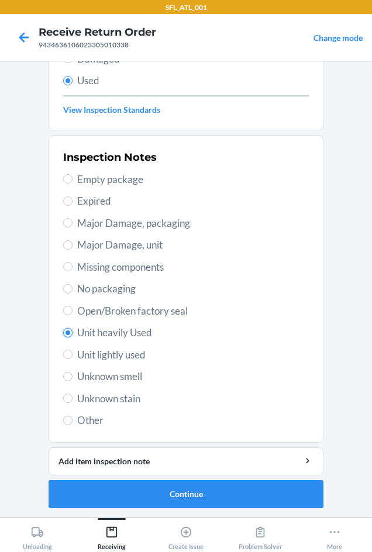
scroll to position [0, 0]
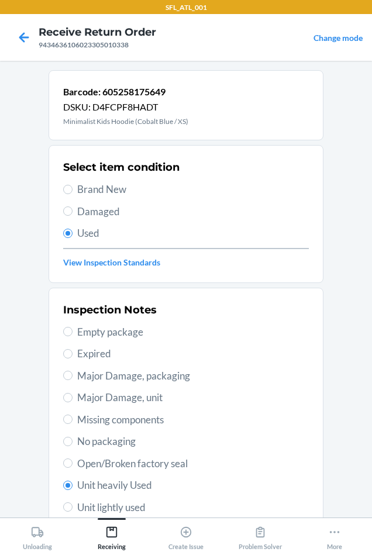
click at [89, 182] on span "Brand New" at bounding box center [192, 189] width 231 height 15
click at [72, 185] on input "Brand New" at bounding box center [67, 189] width 9 height 9
radio input "true"
radio input "false"
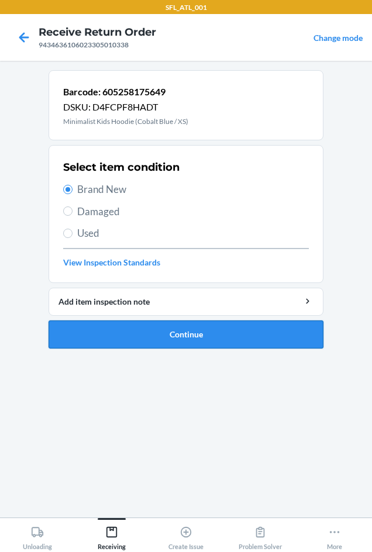
click at [134, 332] on button "Continue" at bounding box center [185, 334] width 275 height 28
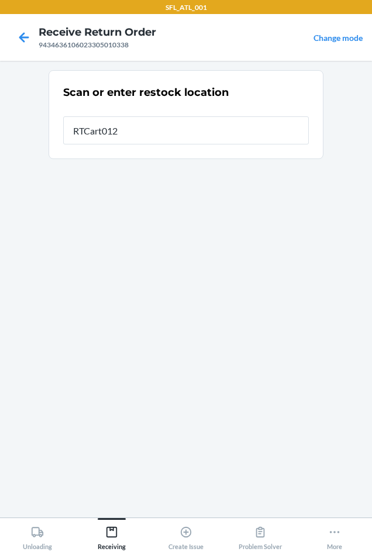
type input "RTCart012"
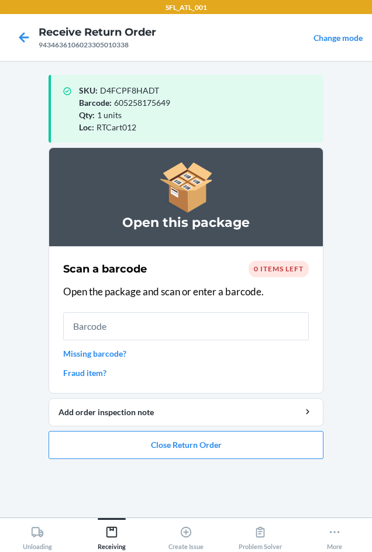
click at [280, 269] on span "0 items left" at bounding box center [279, 268] width 50 height 9
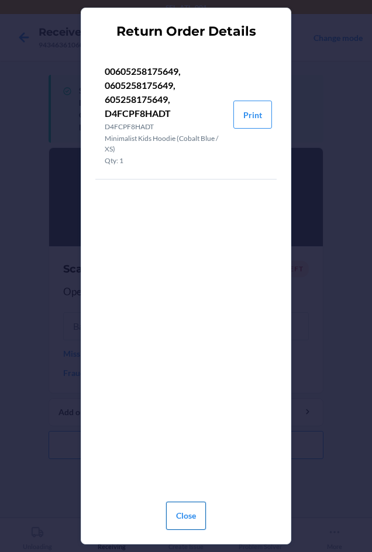
click at [178, 515] on button "Close" at bounding box center [186, 515] width 40 height 28
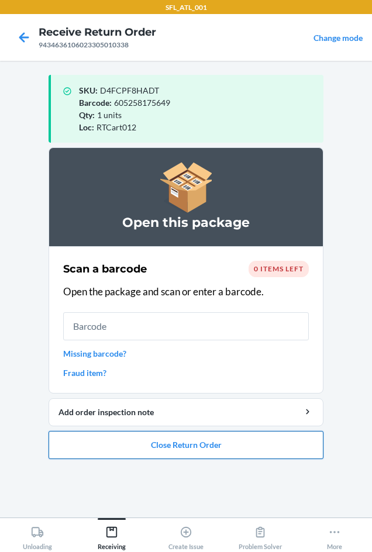
click at [148, 447] on button "Close Return Order" at bounding box center [185, 445] width 275 height 28
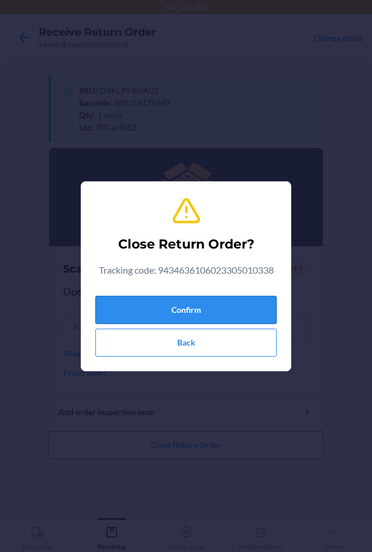
click at [125, 311] on button "Confirm" at bounding box center [185, 310] width 181 height 28
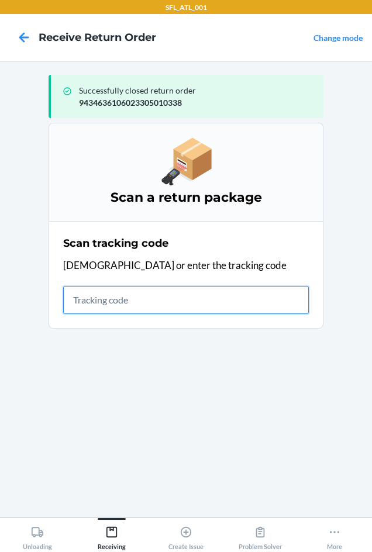
click at [93, 301] on input "text" at bounding box center [185, 300] width 245 height 28
type input "42031636926"
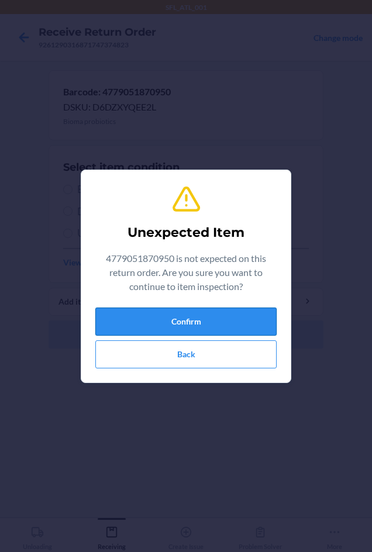
click at [130, 327] on button "Confirm" at bounding box center [185, 321] width 181 height 28
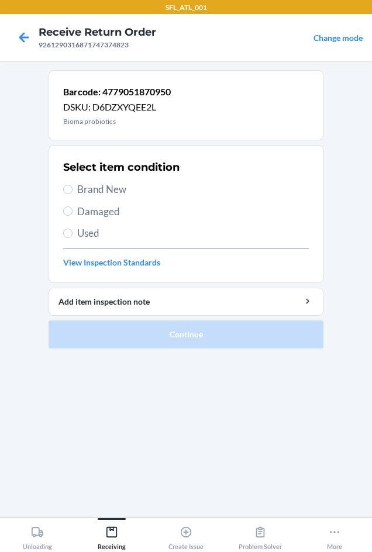
click at [82, 211] on span "Damaged" at bounding box center [192, 211] width 231 height 15
click at [72, 211] on input "Damaged" at bounding box center [67, 210] width 9 height 9
radio input "true"
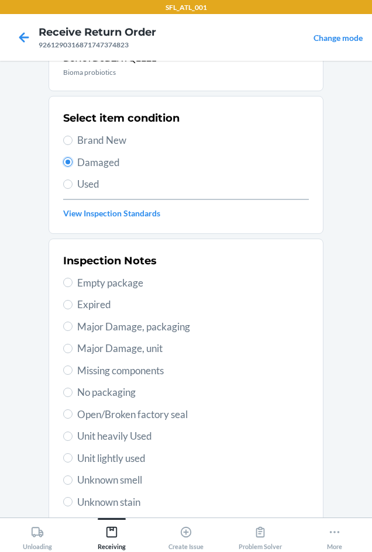
scroll to position [152, 0]
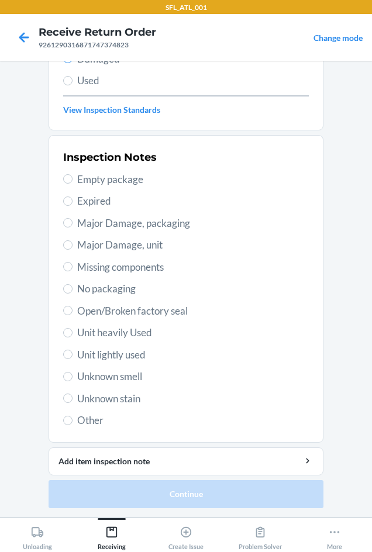
click at [71, 420] on label "Other" at bounding box center [185, 419] width 245 height 15
click at [71, 420] on input "Other" at bounding box center [67, 419] width 9 height 9
radio input "true"
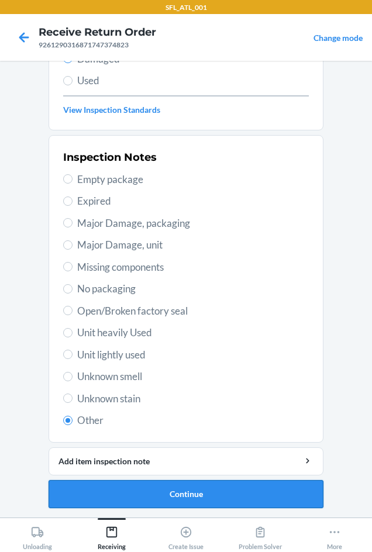
click at [185, 492] on button "Continue" at bounding box center [185, 494] width 275 height 28
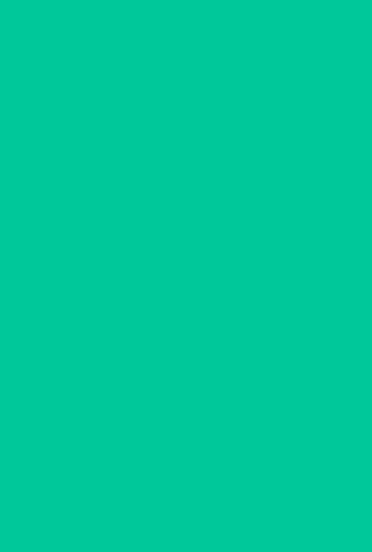
scroll to position [56, 0]
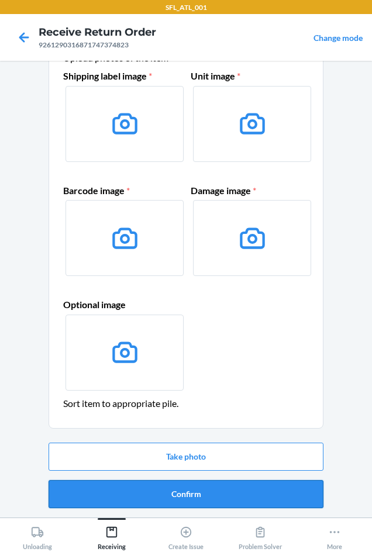
click at [210, 498] on button "Confirm" at bounding box center [185, 494] width 275 height 28
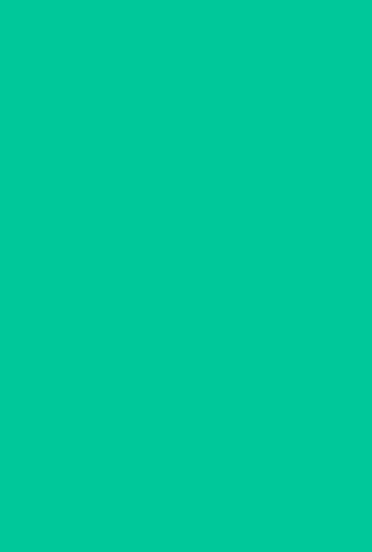
scroll to position [0, 0]
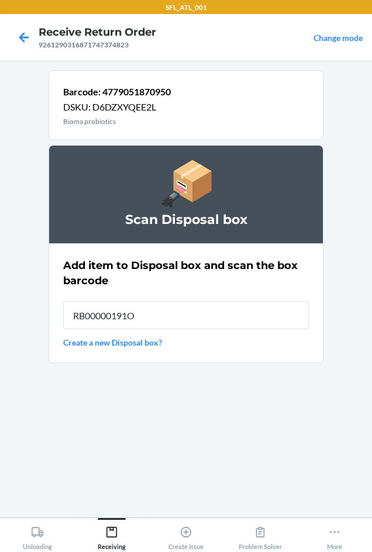
type input "RB00000191O"
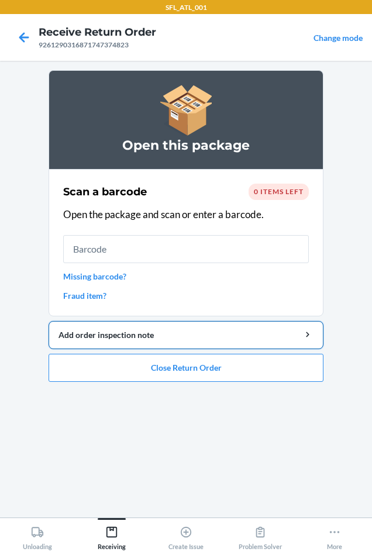
click at [126, 337] on div "Add order inspection note" at bounding box center [185, 334] width 255 height 12
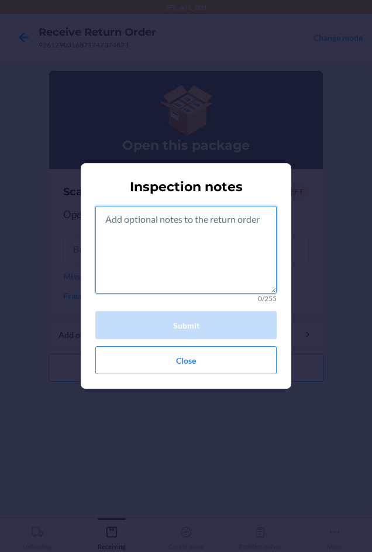
click at [126, 247] on textarea at bounding box center [185, 250] width 181 height 88
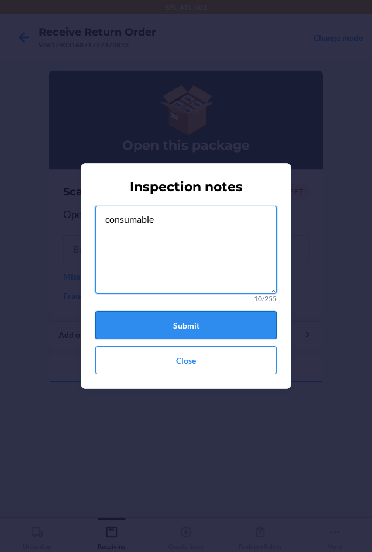
type textarea "consumable"
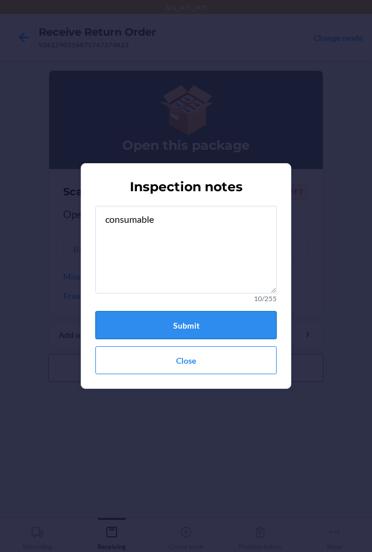
click at [189, 328] on button "Submit" at bounding box center [185, 325] width 181 height 28
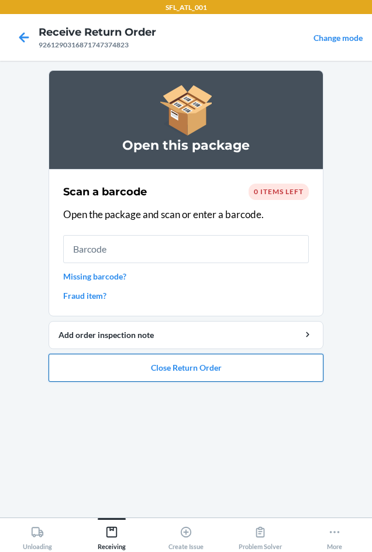
click at [195, 374] on button "Close Return Order" at bounding box center [185, 367] width 275 height 28
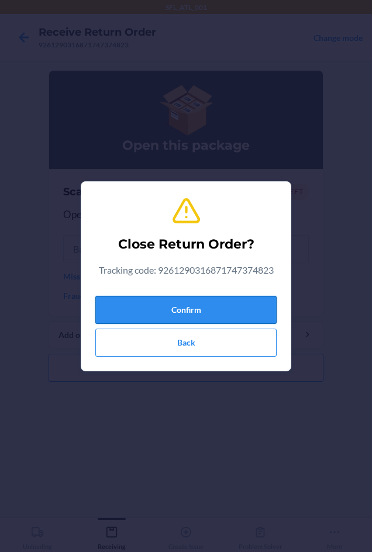
click at [176, 312] on button "Confirm" at bounding box center [185, 310] width 181 height 28
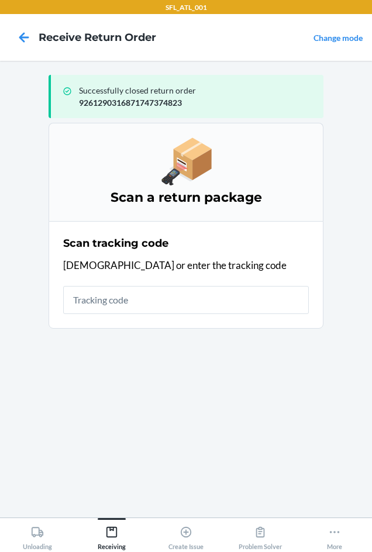
click at [102, 102] on p "9261290316871747374823" at bounding box center [196, 102] width 235 height 12
click at [82, 103] on p "9261290316871747374823" at bounding box center [196, 102] width 235 height 12
click at [95, 98] on p "9261290316871747374823" at bounding box center [196, 102] width 235 height 12
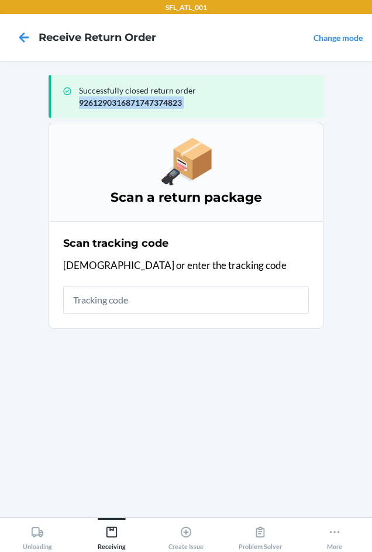
click at [95, 98] on p "9261290316871747374823" at bounding box center [196, 102] width 235 height 12
copy div "9261290316871747374823"
click at [113, 523] on div "Receiving" at bounding box center [112, 535] width 28 height 29
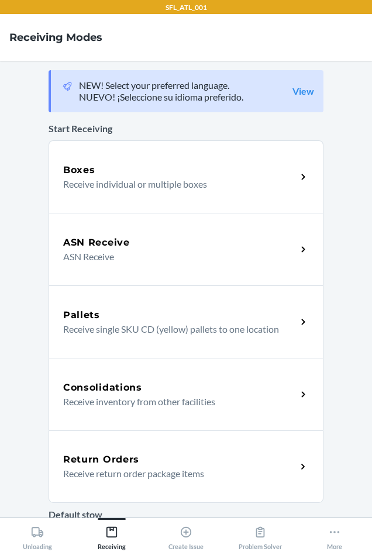
click at [133, 456] on h5 "Return Orders" at bounding box center [101, 459] width 76 height 14
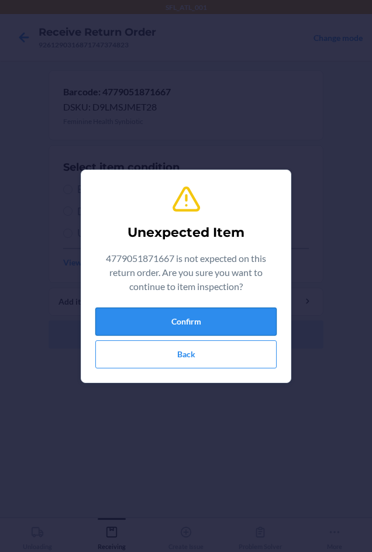
click at [162, 315] on button "Confirm" at bounding box center [185, 321] width 181 height 28
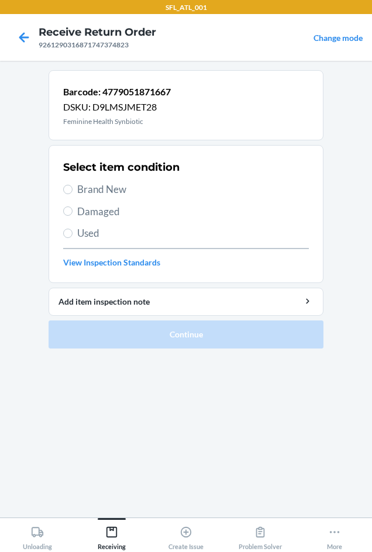
click at [105, 214] on span "Damaged" at bounding box center [192, 211] width 231 height 15
click at [72, 214] on input "Damaged" at bounding box center [67, 210] width 9 height 9
radio input "true"
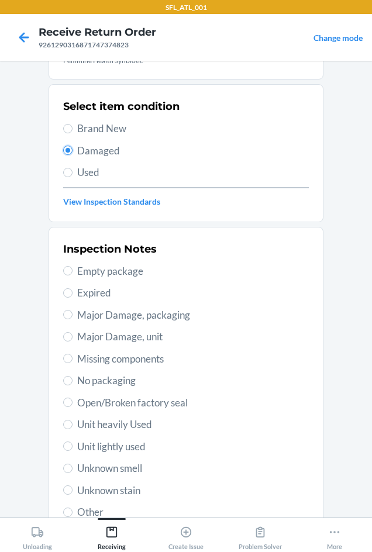
scroll to position [152, 0]
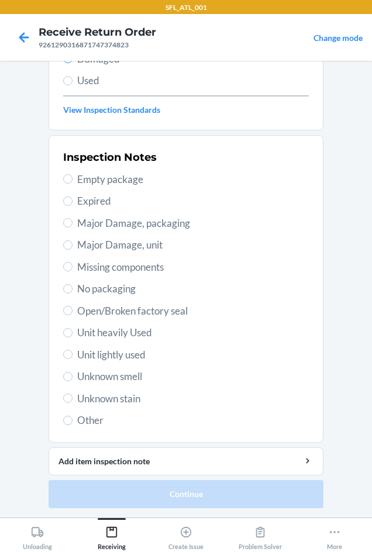
click at [70, 421] on label "Other" at bounding box center [185, 419] width 245 height 15
click at [70, 421] on input "Other" at bounding box center [67, 419] width 9 height 9
radio input "true"
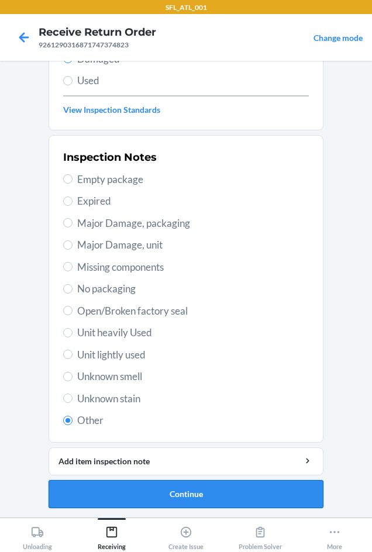
click at [156, 490] on button "Continue" at bounding box center [185, 494] width 275 height 28
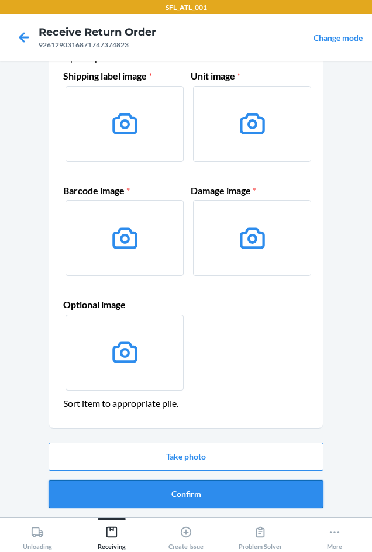
click at [199, 491] on button "Confirm" at bounding box center [185, 494] width 275 height 28
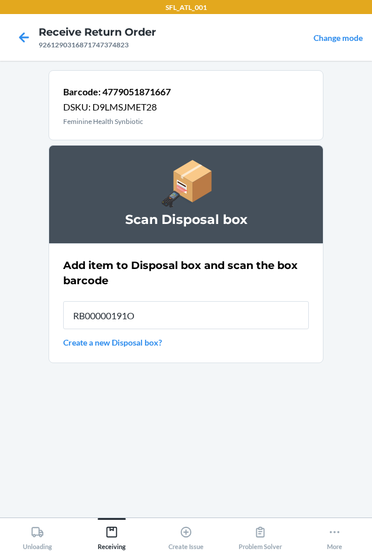
type input "RB00000191O"
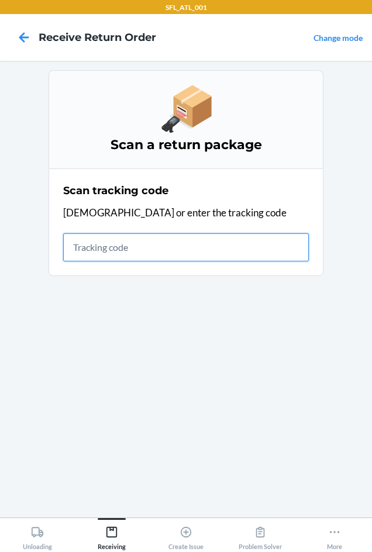
click at [105, 245] on input "text" at bounding box center [185, 247] width 245 height 28
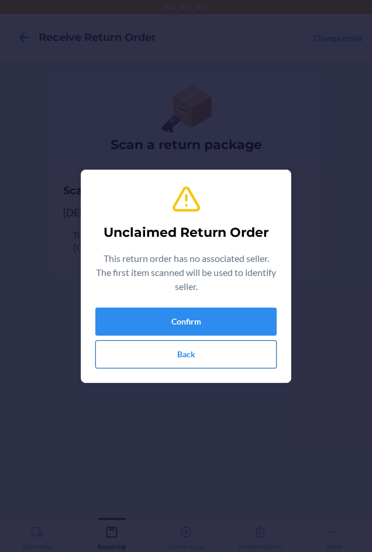
click at [223, 356] on button "Back" at bounding box center [185, 354] width 181 height 28
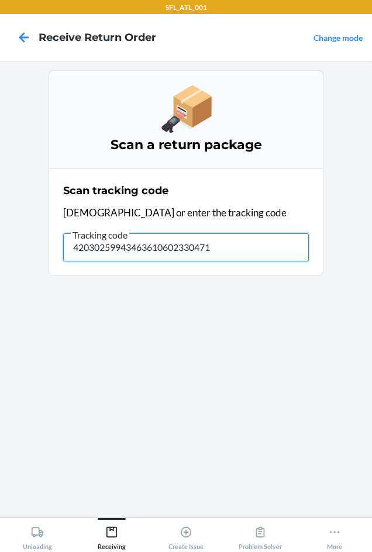
type input "420302599434636106023304716"
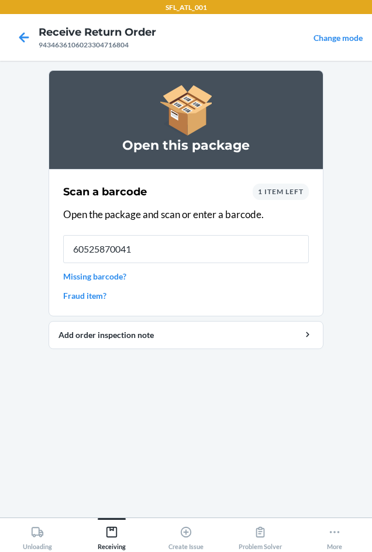
type input "605258700414"
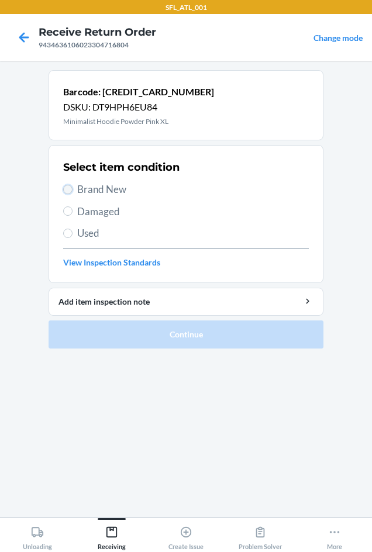
click at [64, 188] on input "Brand New" at bounding box center [67, 189] width 9 height 9
radio input "true"
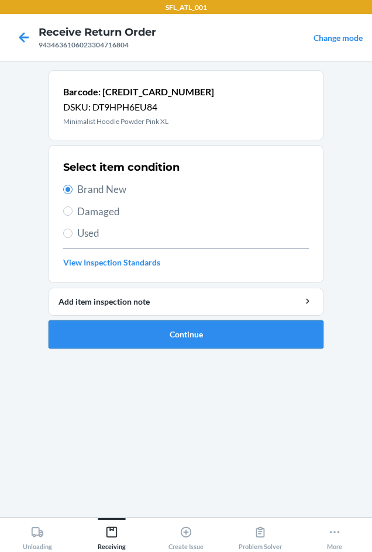
click at [173, 328] on button "Continue" at bounding box center [185, 334] width 275 height 28
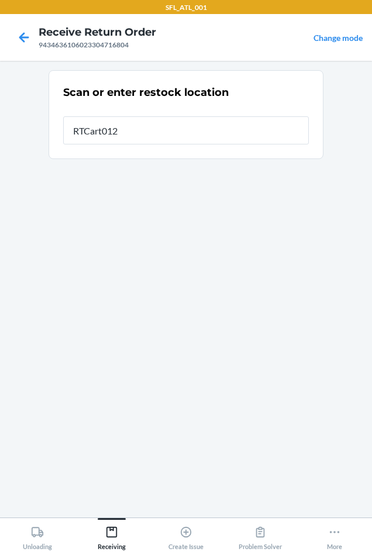
type input "RTCart012"
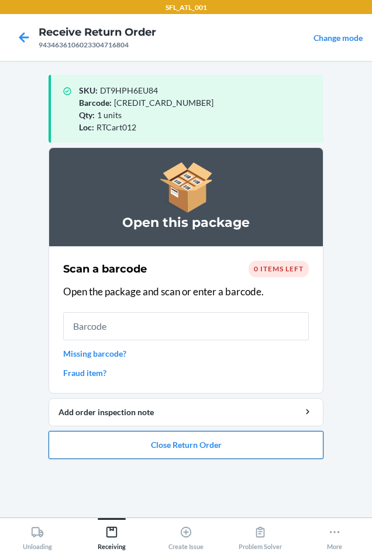
click at [179, 444] on button "Close Return Order" at bounding box center [185, 445] width 275 height 28
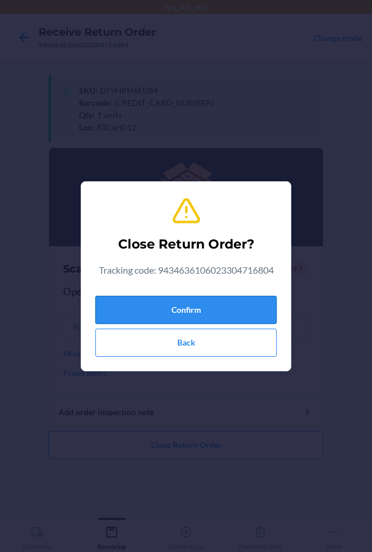
click at [197, 306] on button "Confirm" at bounding box center [185, 310] width 181 height 28
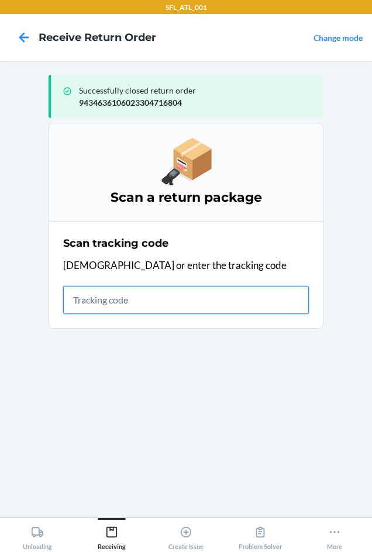
click at [116, 296] on input "text" at bounding box center [185, 300] width 245 height 28
type input "4203025994346361"
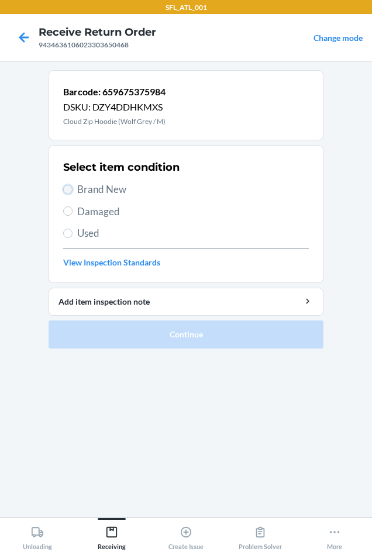
click at [67, 188] on input "Brand New" at bounding box center [67, 189] width 9 height 9
radio input "true"
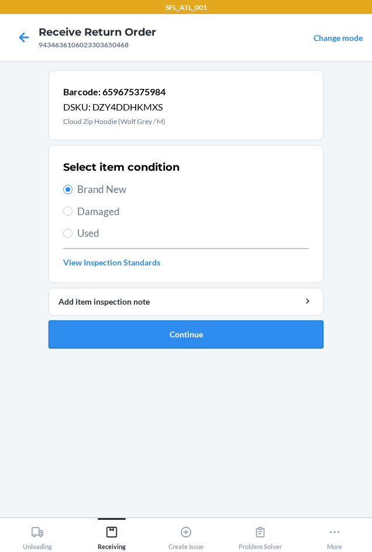
click at [155, 330] on button "Continue" at bounding box center [185, 334] width 275 height 28
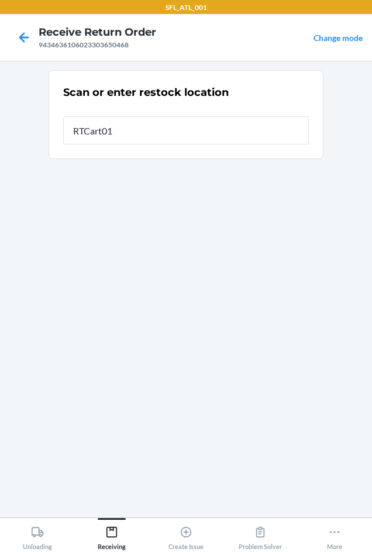
type input "RTCart012"
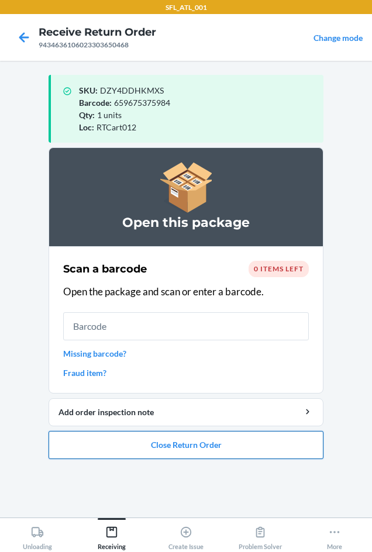
click at [226, 436] on button "Close Return Order" at bounding box center [185, 445] width 275 height 28
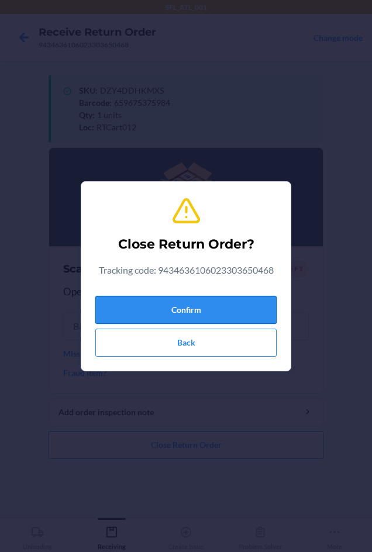
click at [202, 308] on button "Confirm" at bounding box center [185, 310] width 181 height 28
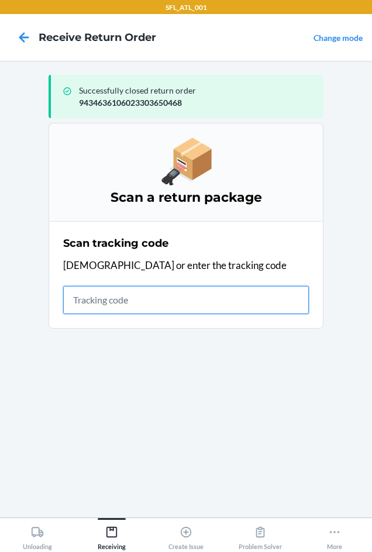
click at [122, 303] on input "text" at bounding box center [185, 300] width 245 height 28
type input "4203025994346361060233049"
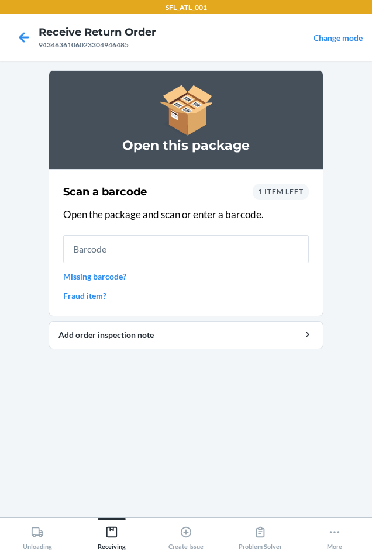
click at [277, 193] on span "1 item left" at bounding box center [281, 191] width 46 height 9
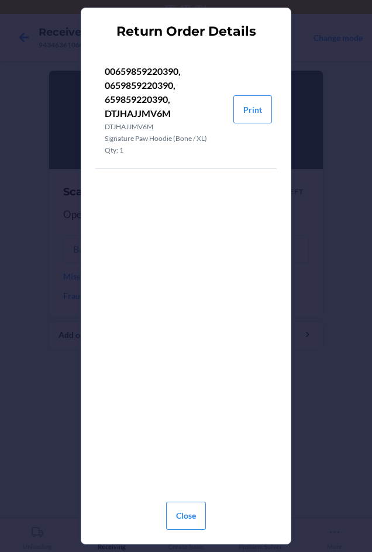
click at [121, 113] on p "00659859220390, 0659859220390, 659859220390, DTJHAJJMV6M" at bounding box center [164, 92] width 119 height 56
click at [122, 113] on p "00659859220390, 0659859220390, 659859220390, DTJHAJJMV6M" at bounding box center [164, 92] width 119 height 56
copy p "DTJHAJJMV6M"
click at [194, 517] on button "Close" at bounding box center [186, 515] width 40 height 28
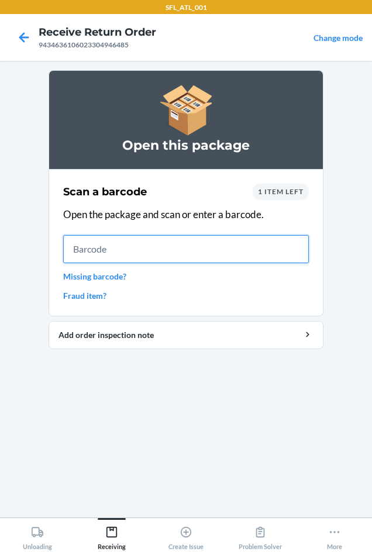
click at [100, 254] on input "text" at bounding box center [185, 249] width 245 height 28
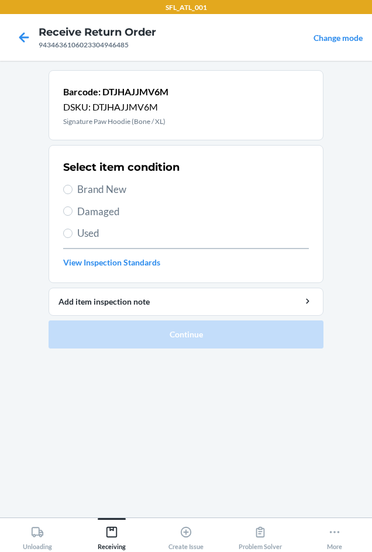
click at [77, 233] on label "Used" at bounding box center [185, 233] width 245 height 15
click at [72, 233] on input "Used" at bounding box center [67, 232] width 9 height 9
radio input "true"
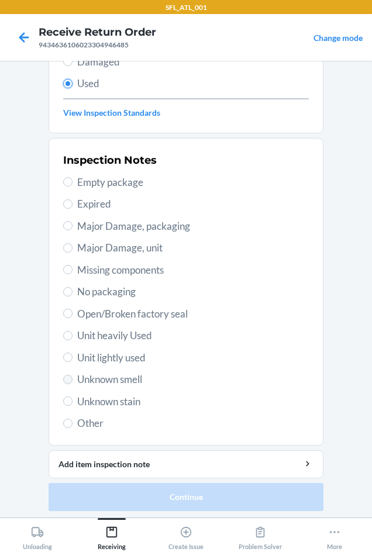
scroll to position [152, 0]
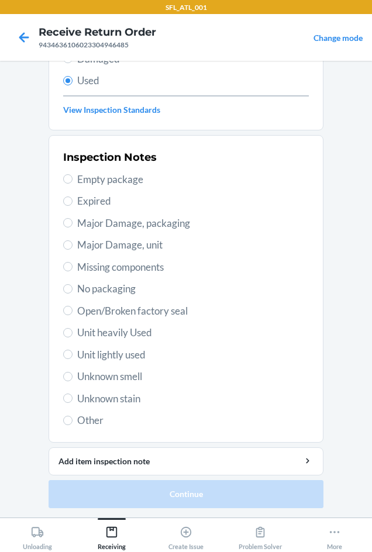
click at [119, 331] on span "Unit heavily Used" at bounding box center [192, 332] width 231 height 15
click at [72, 331] on input "Unit heavily Used" at bounding box center [67, 332] width 9 height 9
radio input "true"
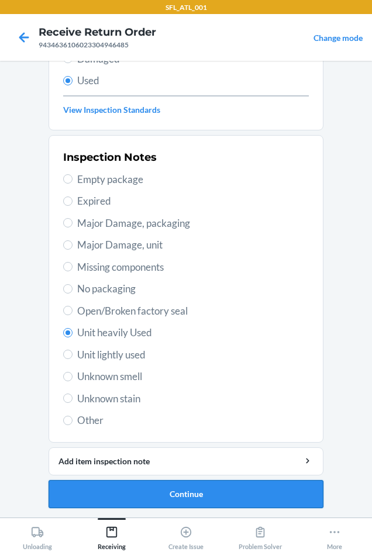
click at [202, 498] on button "Continue" at bounding box center [185, 494] width 275 height 28
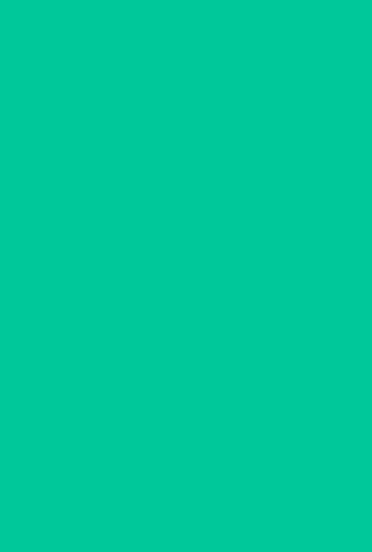
scroll to position [0, 0]
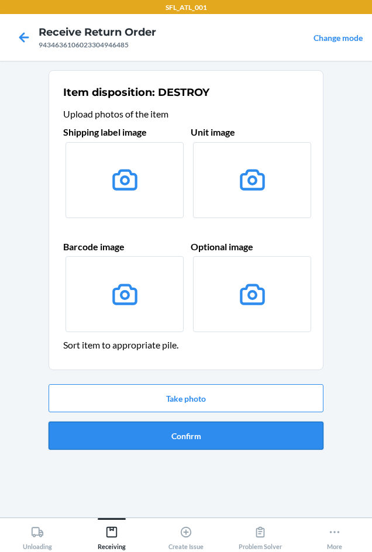
click at [196, 435] on button "Confirm" at bounding box center [185, 435] width 275 height 28
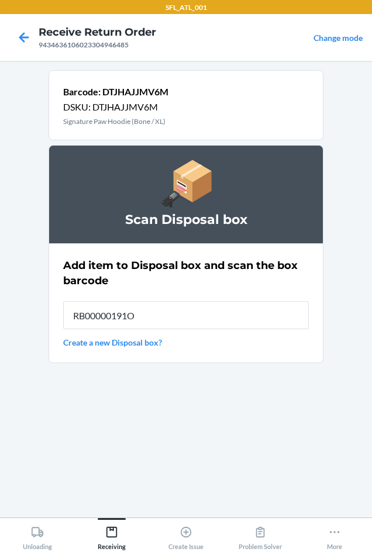
type input "RB00000191O"
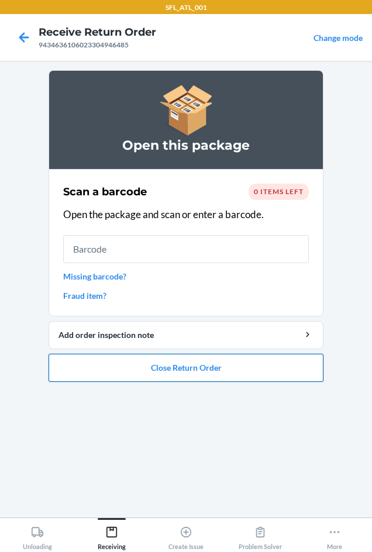
click at [174, 372] on button "Close Return Order" at bounding box center [185, 367] width 275 height 28
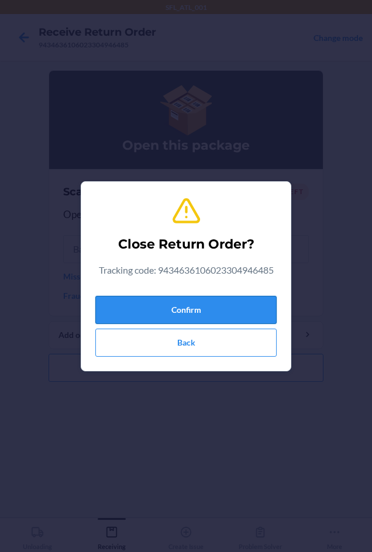
click at [160, 315] on button "Confirm" at bounding box center [185, 310] width 181 height 28
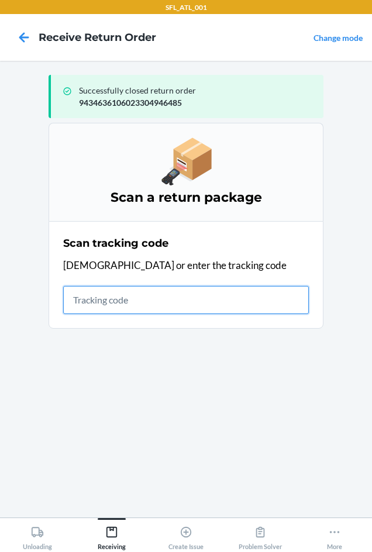
click at [123, 298] on input "text" at bounding box center [185, 300] width 245 height 28
type input "420302599434"
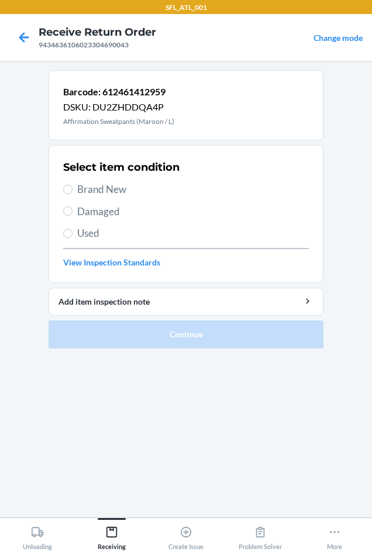
click at [77, 116] on div "Barcode: 612461412959 DSKU: DU2ZHDDQA4P Affirmation Sweatpants (Maroon / L)" at bounding box center [118, 105] width 111 height 43
click at [77, 118] on p "Affirmation Sweatpants (Maroon / L)" at bounding box center [118, 121] width 111 height 11
click at [230, 117] on div "Barcode: 612461412959 DSKU: DU2ZHDDQA4P Affirmation Sweatpants (Maroon / L)" at bounding box center [185, 105] width 275 height 70
click at [68, 119] on p "Affirmation Sweatpants (Maroon / L)" at bounding box center [118, 121] width 111 height 11
click at [72, 119] on p "Affirmation Sweatpants (Maroon / L)" at bounding box center [118, 121] width 111 height 11
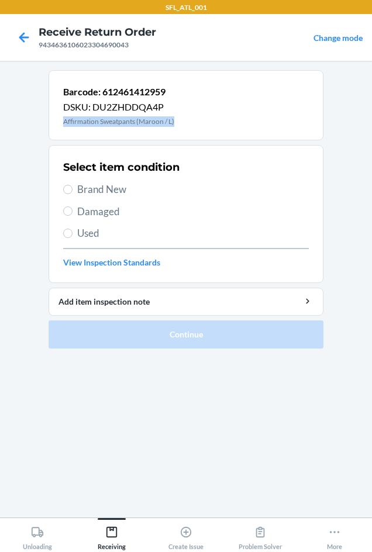
drag, startPoint x: 63, startPoint y: 121, endPoint x: 191, endPoint y: 120, distance: 127.9
click at [191, 120] on div "Barcode: 612461412959 DSKU: DU2ZHDDQA4P Affirmation Sweatpants (Maroon / L)" at bounding box center [185, 105] width 275 height 70
click at [33, 270] on main "Barcode: 612461412959 DSKU: DU2ZHDDQA4P Affirmation Sweatpants (Maroon / L) Sel…" at bounding box center [186, 289] width 372 height 456
click at [68, 183] on label "Brand New" at bounding box center [185, 189] width 245 height 15
click at [68, 185] on input "Brand New" at bounding box center [67, 189] width 9 height 9
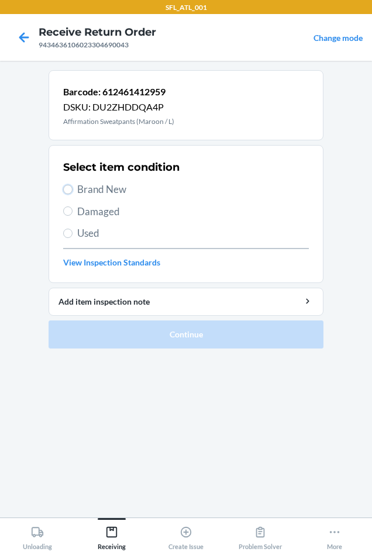
radio input "true"
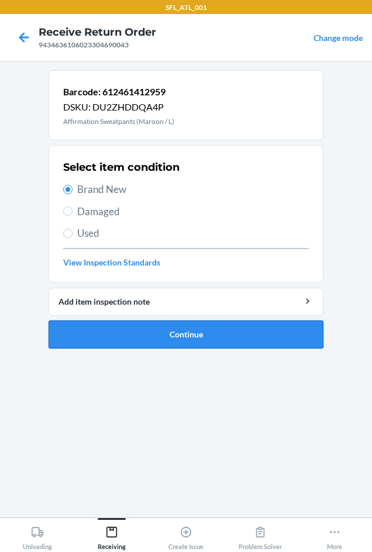
click at [207, 334] on button "Continue" at bounding box center [185, 334] width 275 height 28
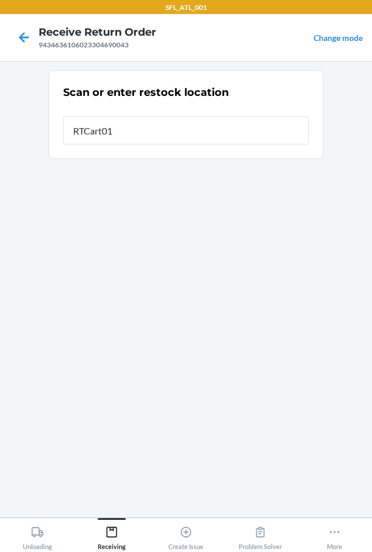
type input "RTCart012"
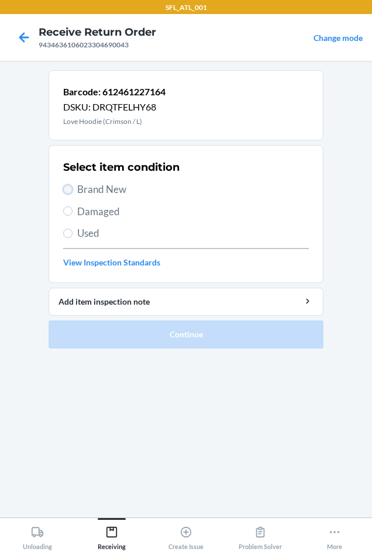
click at [72, 189] on input "Brand New" at bounding box center [67, 189] width 9 height 9
radio input "true"
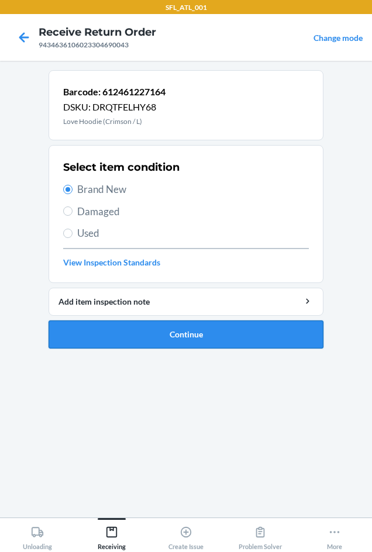
click at [171, 334] on button "Continue" at bounding box center [185, 334] width 275 height 28
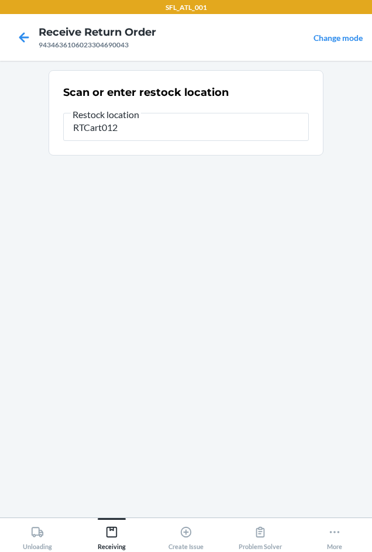
type input "RTCart012"
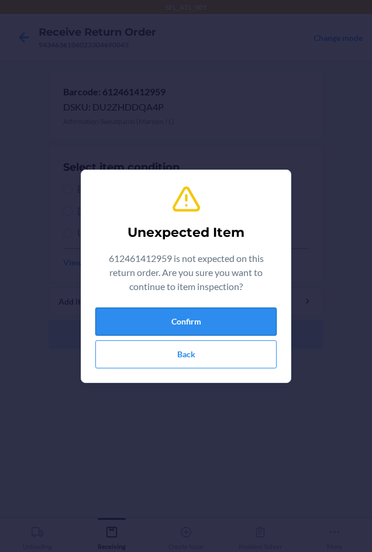
click at [177, 321] on button "Confirm" at bounding box center [185, 321] width 181 height 28
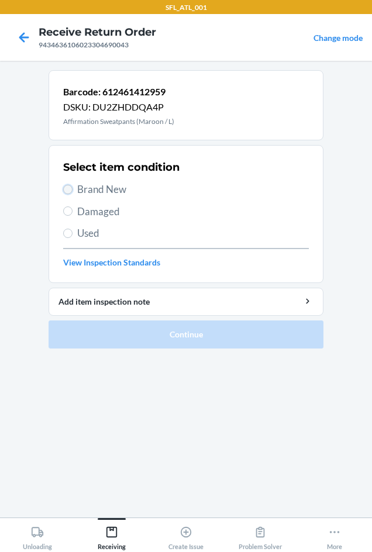
click at [67, 189] on input "Brand New" at bounding box center [67, 189] width 9 height 9
radio input "true"
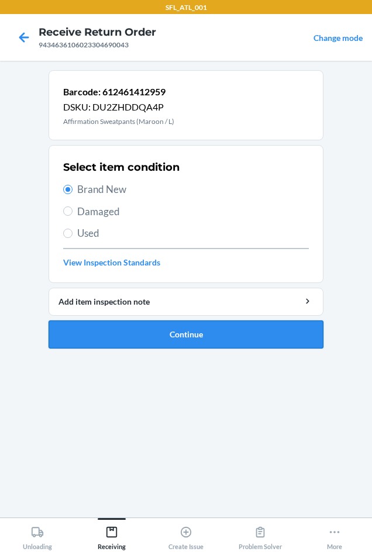
click at [167, 329] on button "Continue" at bounding box center [185, 334] width 275 height 28
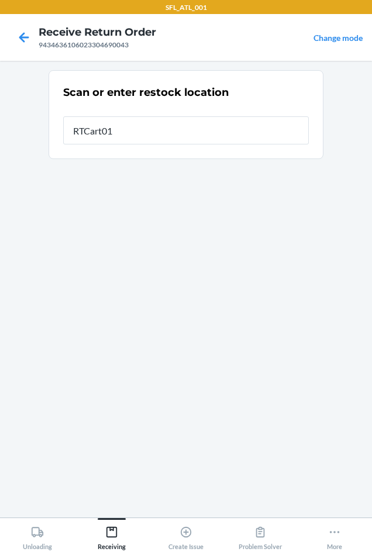
type input "RTCart012"
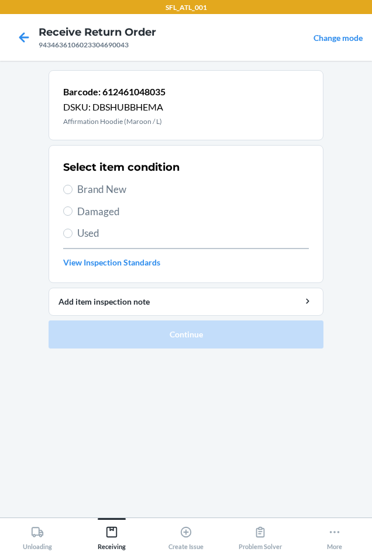
click at [70, 182] on label "Brand New" at bounding box center [185, 189] width 245 height 15
click at [70, 185] on input "Brand New" at bounding box center [67, 189] width 9 height 9
radio input "true"
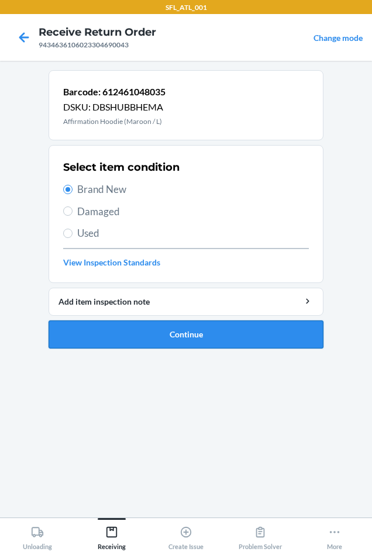
click at [195, 334] on button "Continue" at bounding box center [185, 334] width 275 height 28
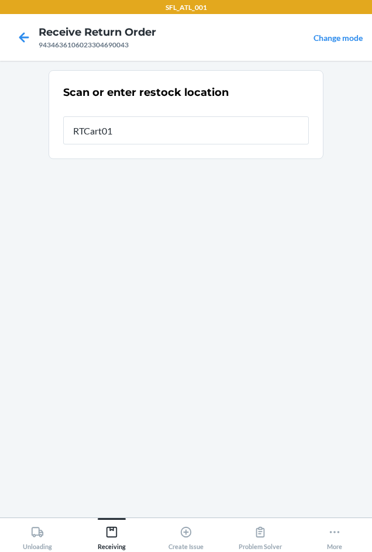
type input "RTCart012"
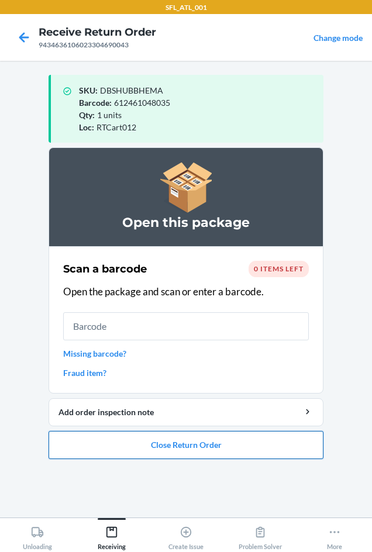
click at [132, 449] on button "Close Return Order" at bounding box center [185, 445] width 275 height 28
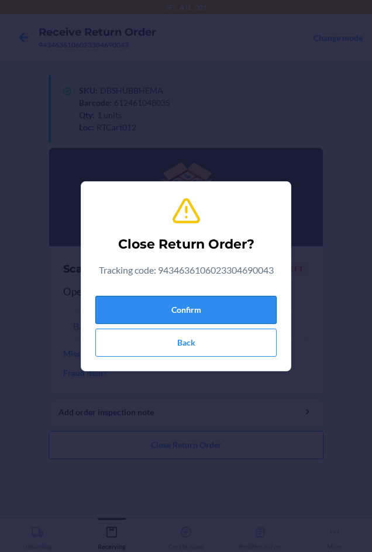
click at [200, 303] on button "Confirm" at bounding box center [185, 310] width 181 height 28
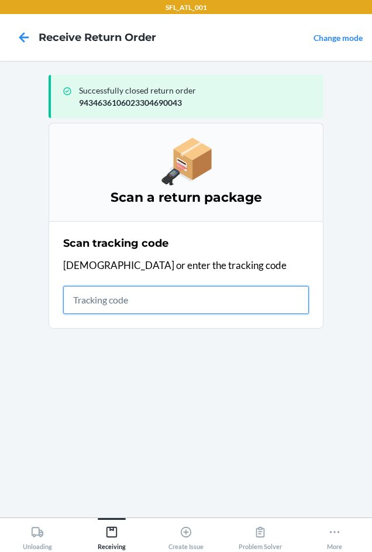
click at [69, 301] on input "text" at bounding box center [185, 300] width 245 height 28
type input "420302599434636106023"
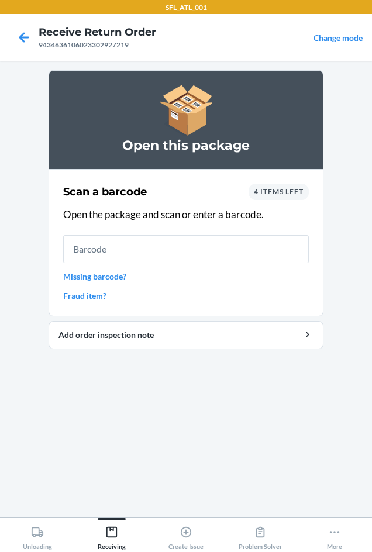
click at [281, 186] on div "4 items left" at bounding box center [278, 191] width 60 height 16
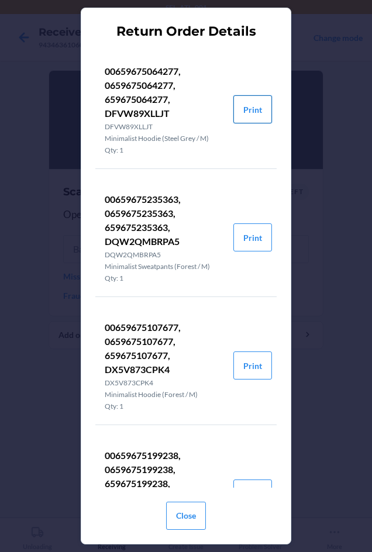
click at [244, 106] on button "Print" at bounding box center [252, 109] width 39 height 28
click at [249, 242] on button "Print" at bounding box center [252, 237] width 39 height 28
click at [241, 359] on button "Print" at bounding box center [252, 365] width 39 height 28
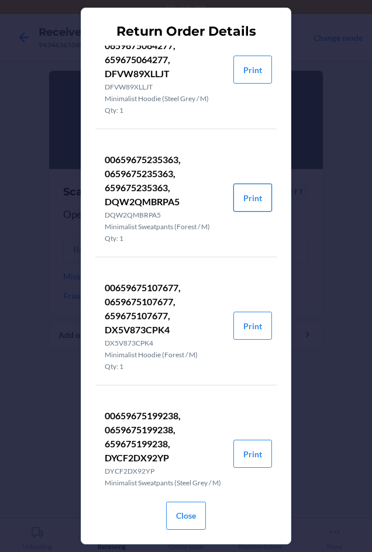
scroll to position [81, 0]
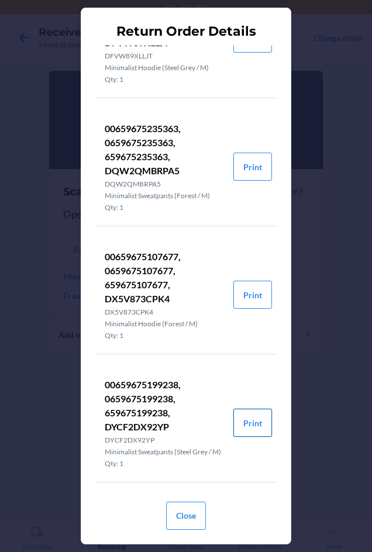
click at [238, 419] on button "Print" at bounding box center [252, 422] width 39 height 28
click at [195, 511] on button "Close" at bounding box center [186, 515] width 40 height 28
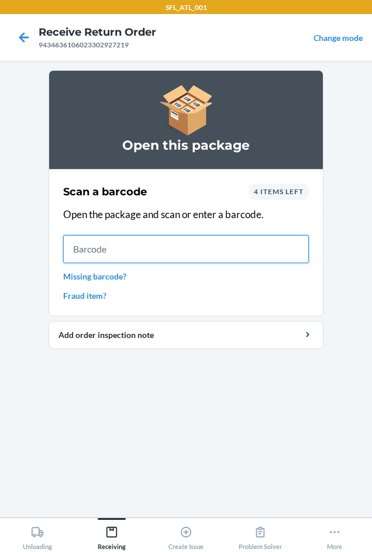
click at [85, 241] on input "text" at bounding box center [185, 249] width 245 height 28
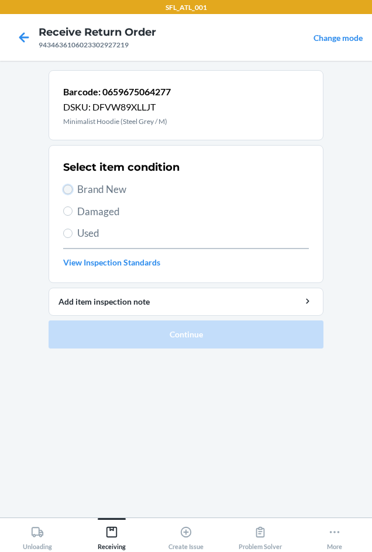
click at [66, 192] on input "Brand New" at bounding box center [67, 189] width 9 height 9
radio input "true"
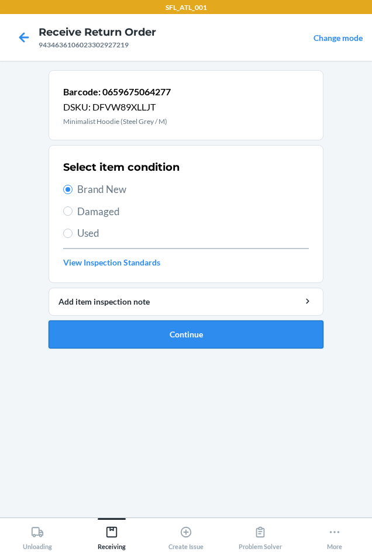
click at [163, 337] on button "Continue" at bounding box center [185, 334] width 275 height 28
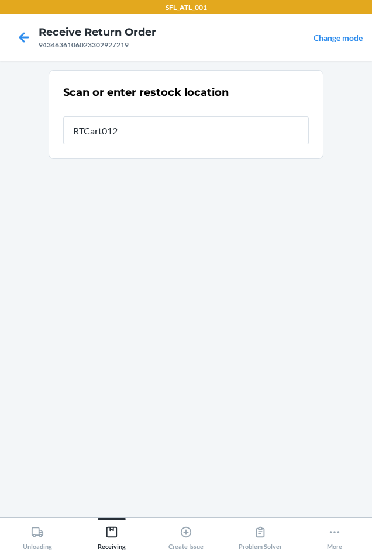
type input "RTCart012"
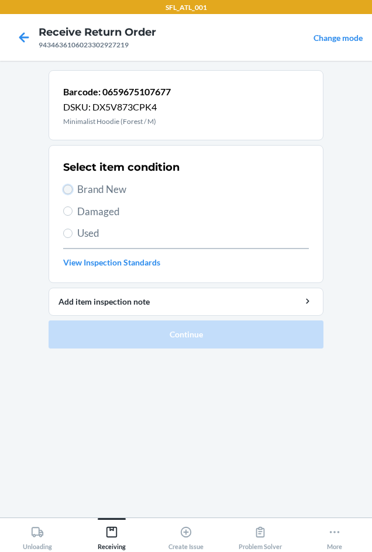
click at [68, 186] on input "Brand New" at bounding box center [67, 189] width 9 height 9
radio input "true"
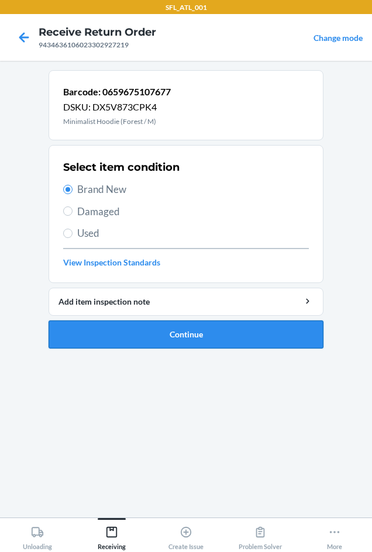
click at [147, 332] on button "Continue" at bounding box center [185, 334] width 275 height 28
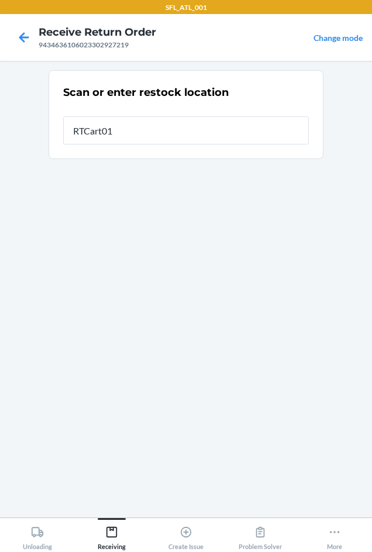
type input "RTCart012"
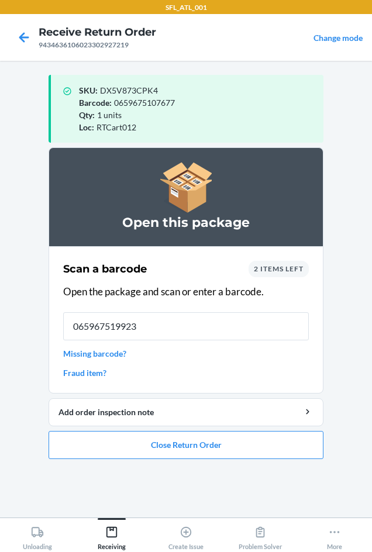
type input "0659675199238"
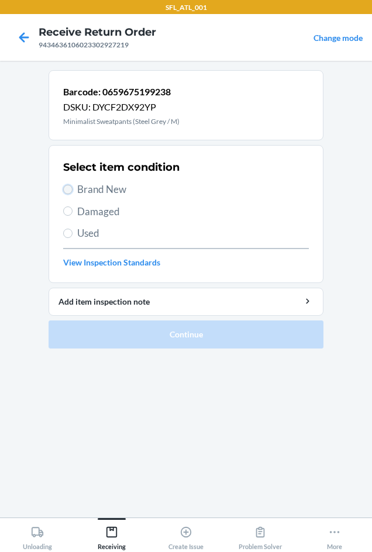
click at [70, 189] on input "Brand New" at bounding box center [67, 189] width 9 height 9
radio input "true"
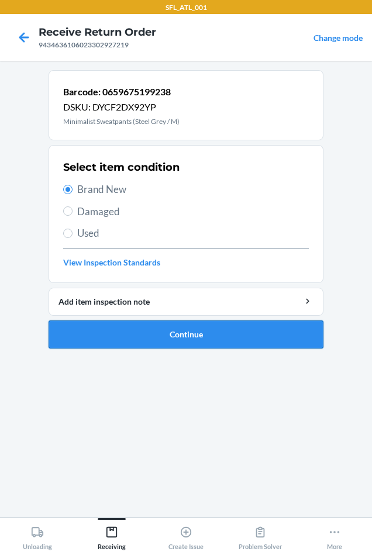
click at [157, 335] on button "Continue" at bounding box center [185, 334] width 275 height 28
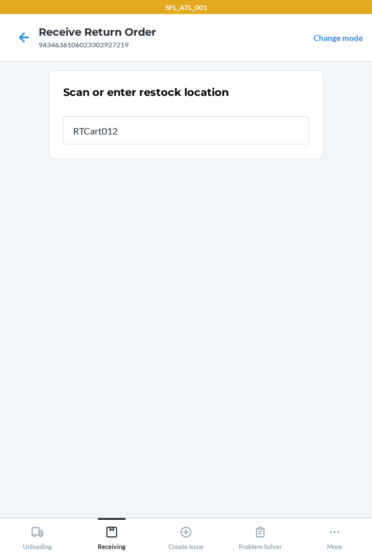
type input "RTCart012"
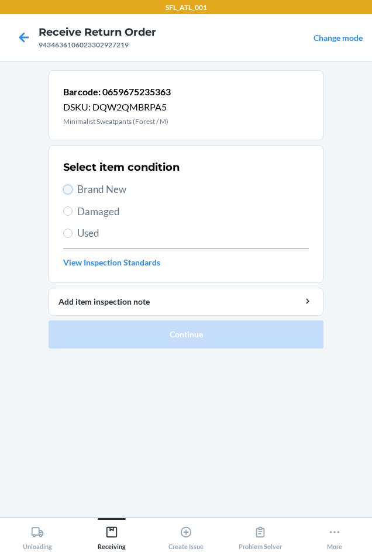
click at [70, 188] on input "Brand New" at bounding box center [67, 189] width 9 height 9
radio input "true"
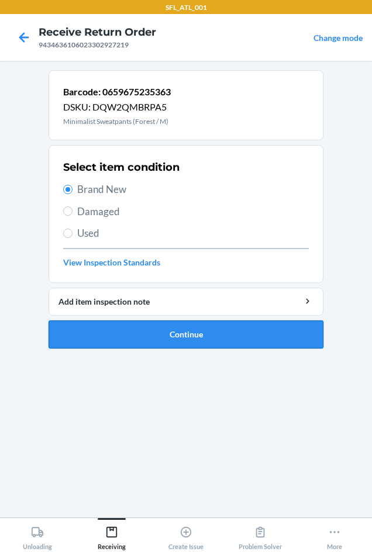
click at [159, 327] on button "Continue" at bounding box center [185, 334] width 275 height 28
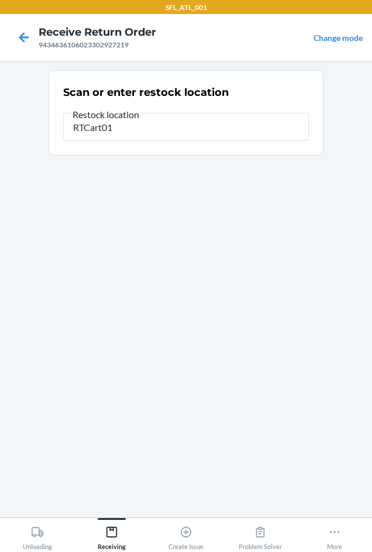
type input "RTCart012"
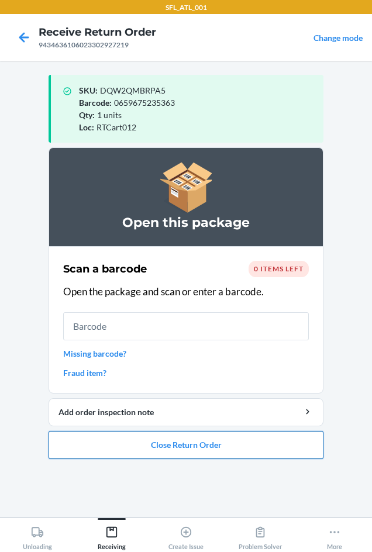
click at [164, 440] on button "Close Return Order" at bounding box center [185, 445] width 275 height 28
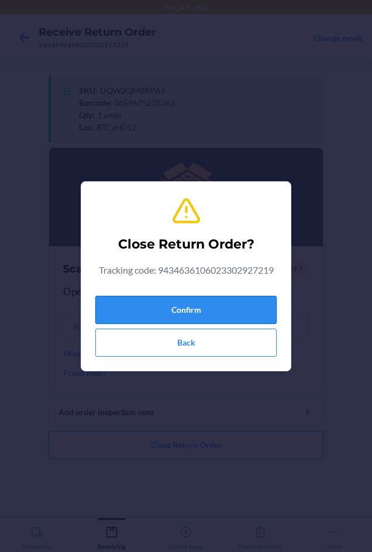
click at [199, 309] on button "Confirm" at bounding box center [185, 310] width 181 height 28
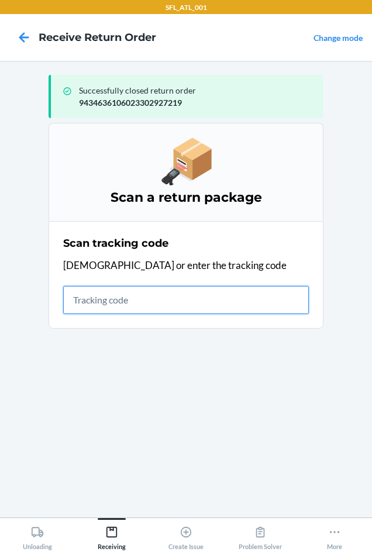
click at [113, 293] on input "text" at bounding box center [185, 300] width 245 height 28
type input "42030259943463610602330"
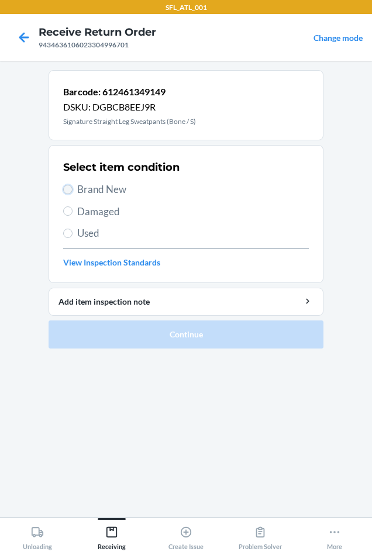
click at [66, 189] on input "Brand New" at bounding box center [67, 189] width 9 height 9
radio input "true"
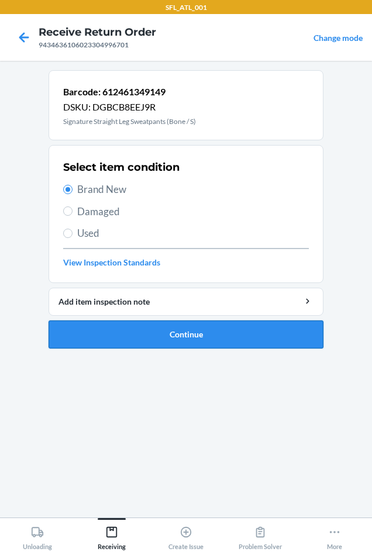
click at [154, 335] on button "Continue" at bounding box center [185, 334] width 275 height 28
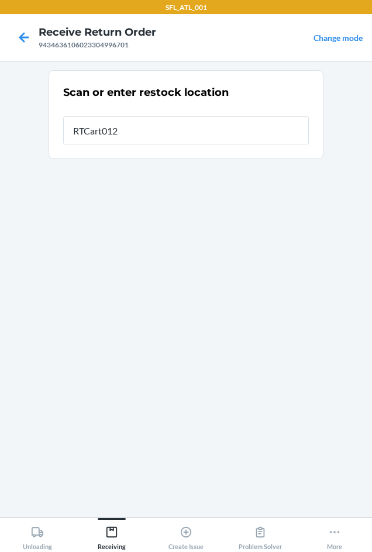
type input "RTCart012"
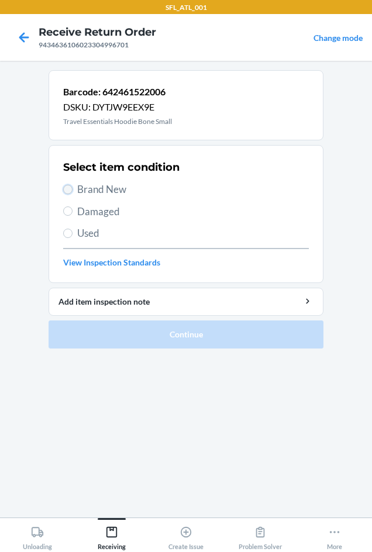
click at [71, 185] on input "Brand New" at bounding box center [67, 189] width 9 height 9
radio input "true"
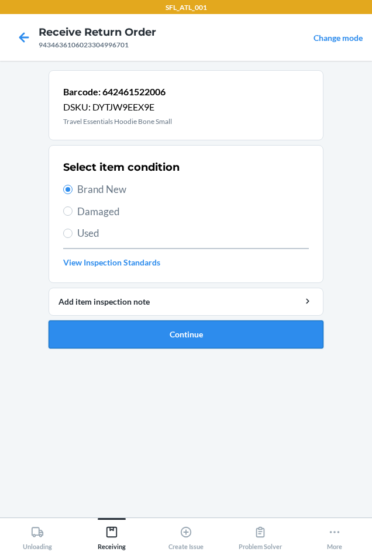
click at [152, 333] on button "Continue" at bounding box center [185, 334] width 275 height 28
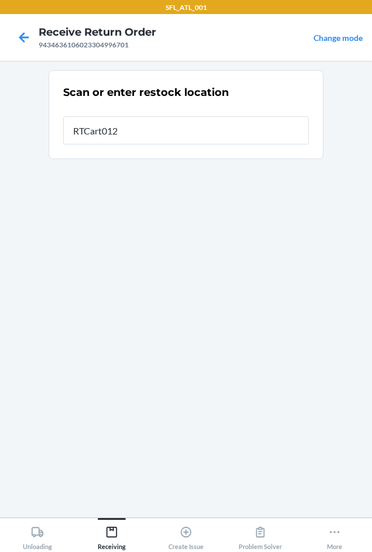
type input "RTCart012"
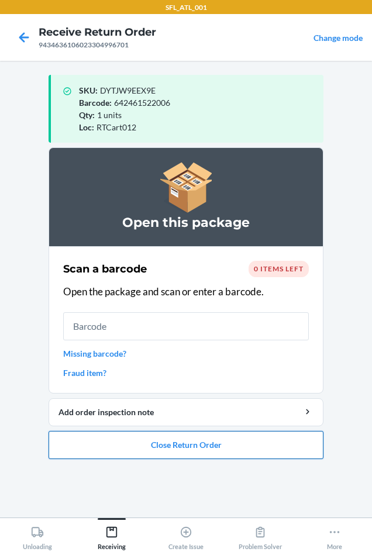
click at [162, 446] on button "Close Return Order" at bounding box center [185, 445] width 275 height 28
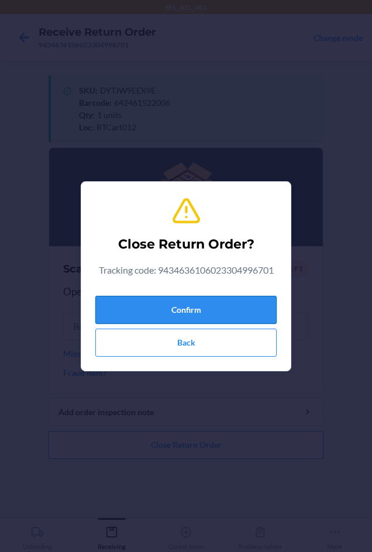
click at [226, 301] on button "Confirm" at bounding box center [185, 310] width 181 height 28
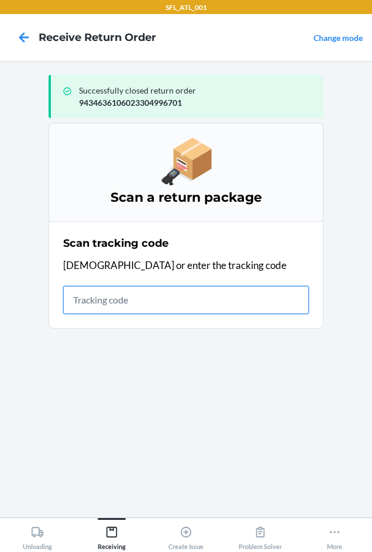
click at [120, 295] on input "text" at bounding box center [185, 300] width 245 height 28
type input "420302599434636106023"
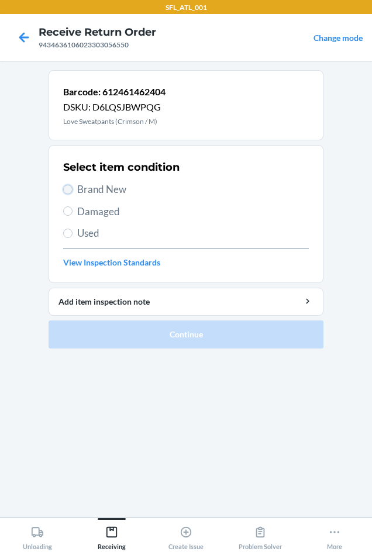
click at [72, 188] on input "Brand New" at bounding box center [67, 189] width 9 height 9
radio input "true"
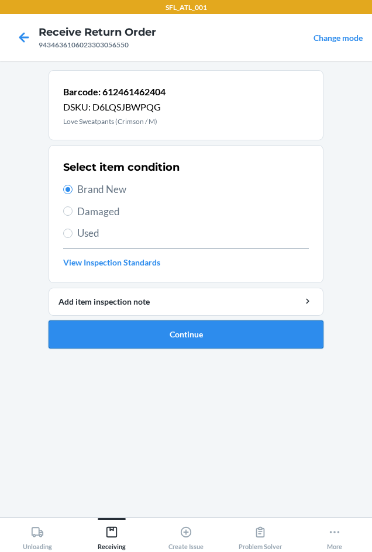
click at [161, 328] on button "Continue" at bounding box center [185, 334] width 275 height 28
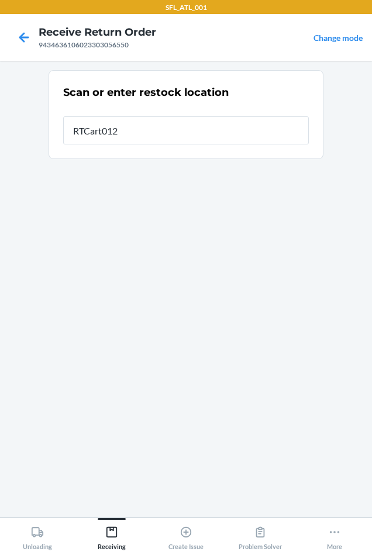
type input "RTCart012"
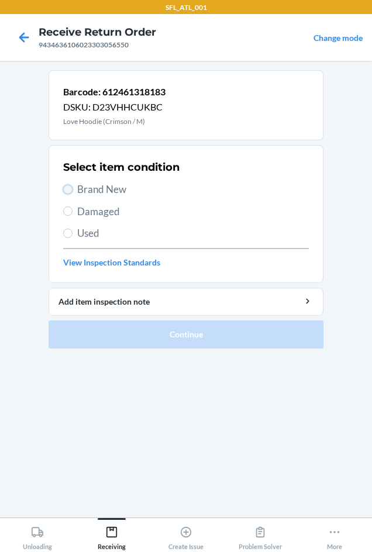
click at [68, 190] on input "Brand New" at bounding box center [67, 189] width 9 height 9
radio input "true"
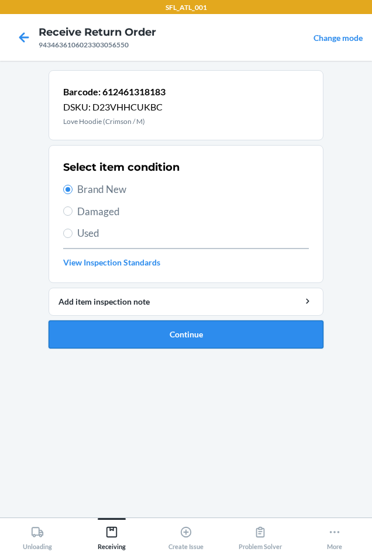
click at [162, 333] on button "Continue" at bounding box center [185, 334] width 275 height 28
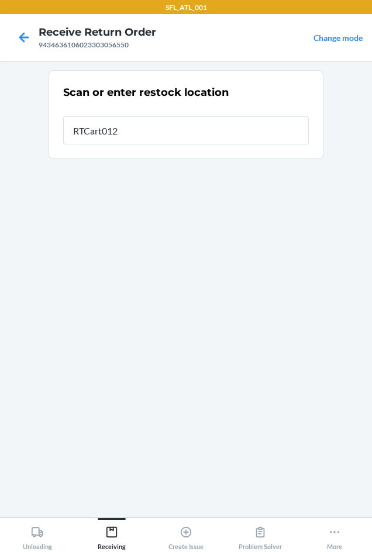
type input "RTCart012"
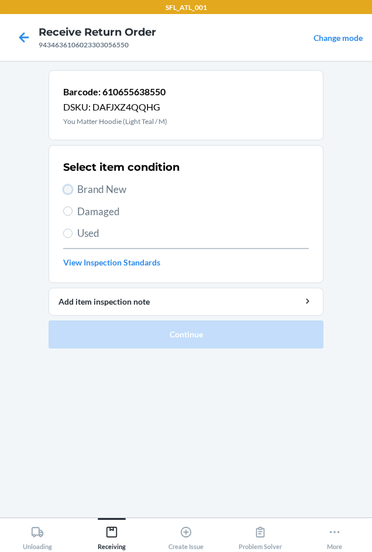
click at [68, 186] on input "Brand New" at bounding box center [67, 189] width 9 height 9
radio input "true"
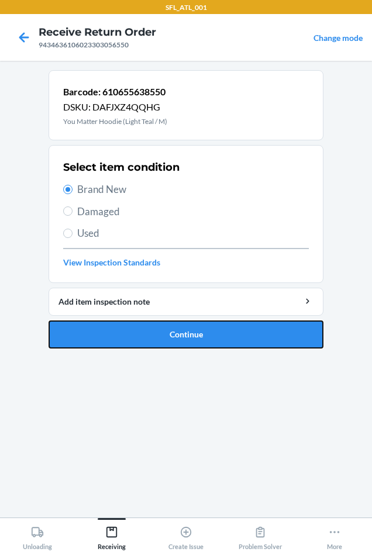
click at [191, 336] on button "Continue" at bounding box center [185, 334] width 275 height 28
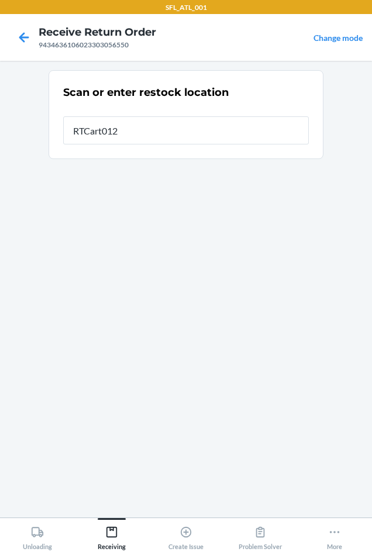
type input "RTCart012"
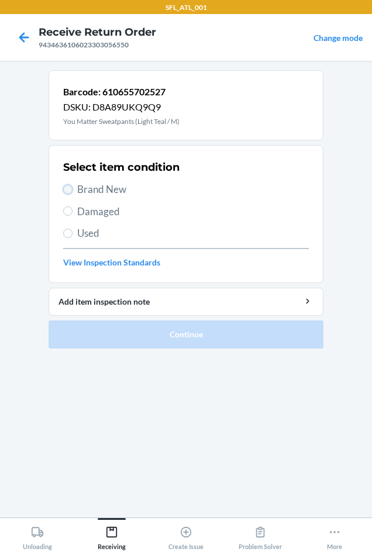
click at [68, 192] on input "Brand New" at bounding box center [67, 189] width 9 height 9
radio input "true"
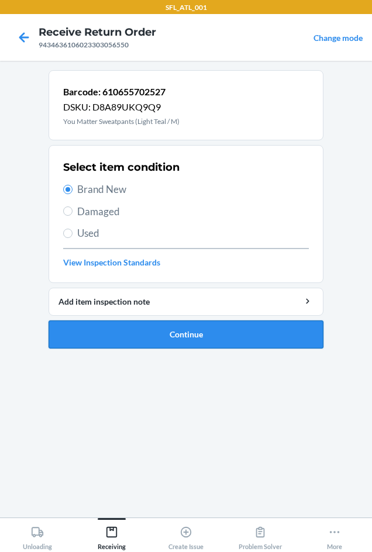
click at [164, 330] on button "Continue" at bounding box center [185, 334] width 275 height 28
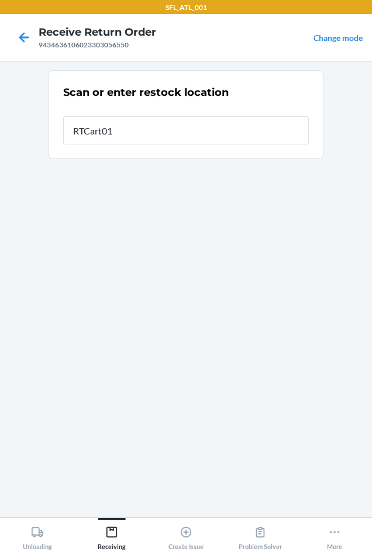
type input "RTCart012"
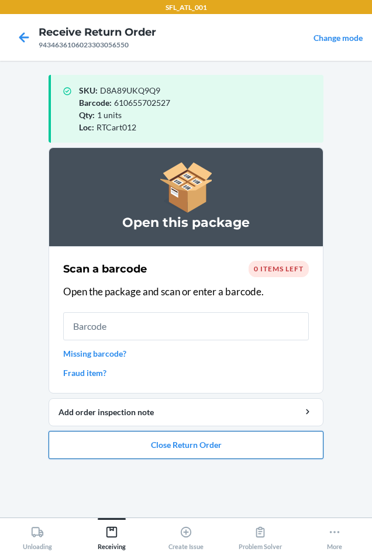
click at [165, 449] on button "Close Return Order" at bounding box center [185, 445] width 275 height 28
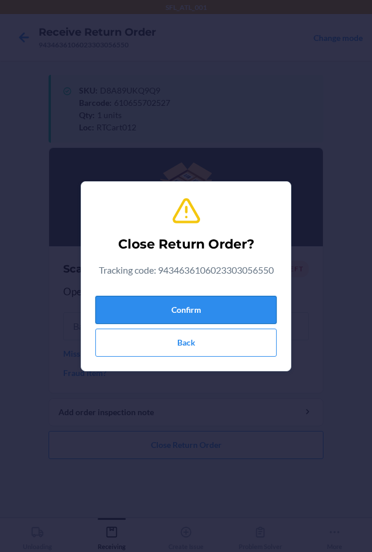
click at [189, 314] on button "Confirm" at bounding box center [185, 310] width 181 height 28
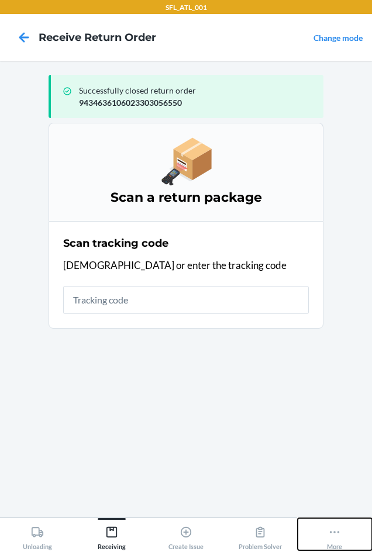
click at [335, 533] on icon at bounding box center [334, 531] width 13 height 13
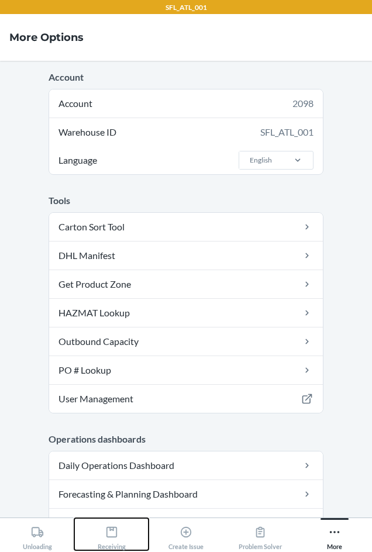
click at [115, 533] on icon at bounding box center [111, 531] width 13 height 13
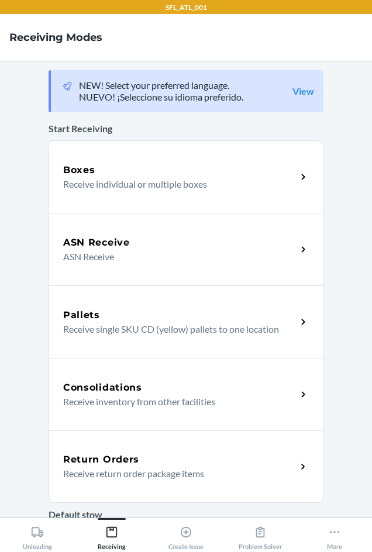
click at [112, 449] on div "Return Orders Receive return order package items" at bounding box center [185, 466] width 275 height 72
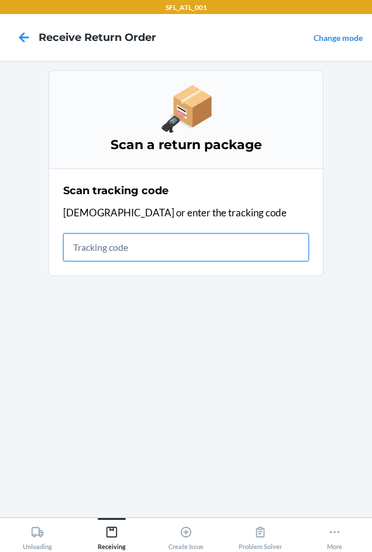
click at [141, 248] on input "text" at bounding box center [185, 247] width 245 height 28
type input "420302599434636106"
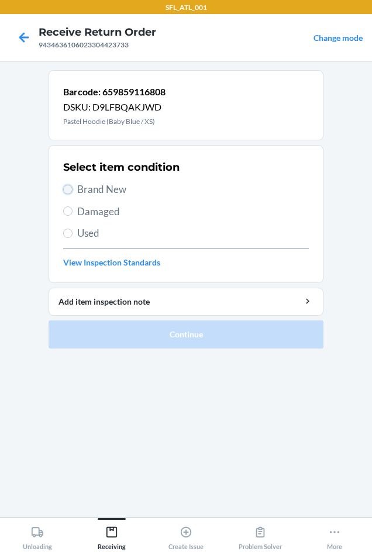
click at [67, 188] on input "Brand New" at bounding box center [67, 189] width 9 height 9
radio input "true"
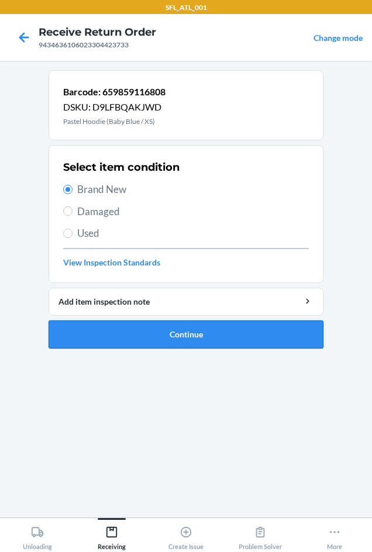
click at [174, 332] on button "Continue" at bounding box center [185, 334] width 275 height 28
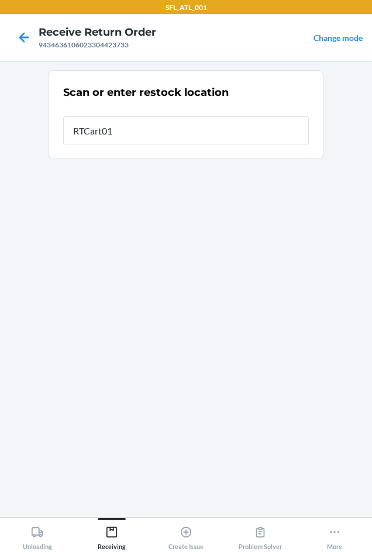
type input "RTCart012"
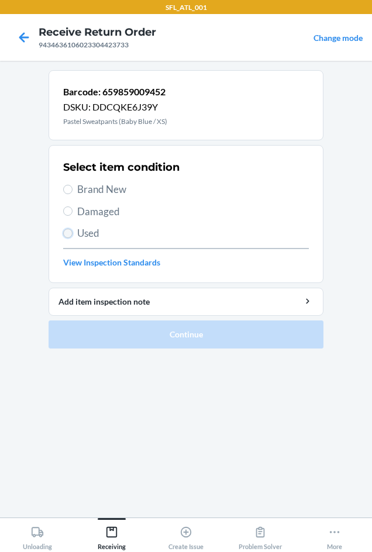
click at [70, 231] on input "Used" at bounding box center [67, 232] width 9 height 9
radio input "true"
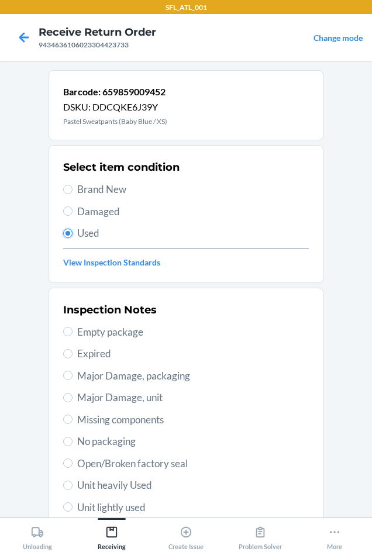
scroll to position [152, 0]
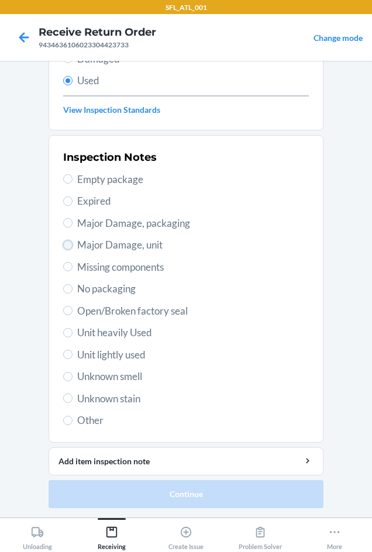
click at [66, 242] on input "Major Damage, unit" at bounding box center [67, 244] width 9 height 9
radio input "true"
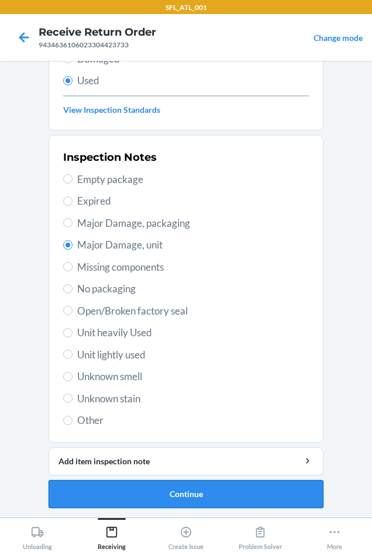
click at [182, 488] on button "Continue" at bounding box center [185, 494] width 275 height 28
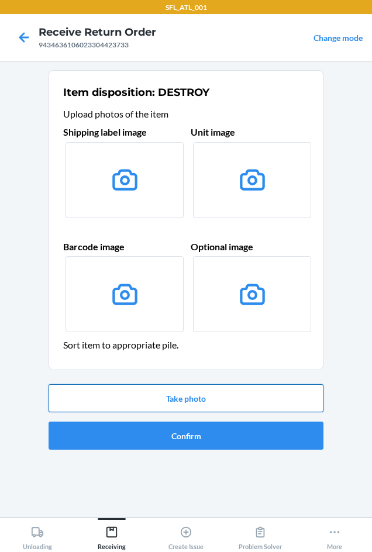
click at [204, 397] on button "Take photo" at bounding box center [185, 398] width 275 height 28
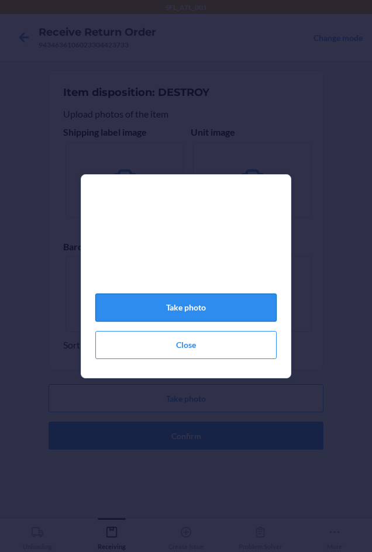
click at [197, 311] on button "Take photo" at bounding box center [185, 307] width 181 height 28
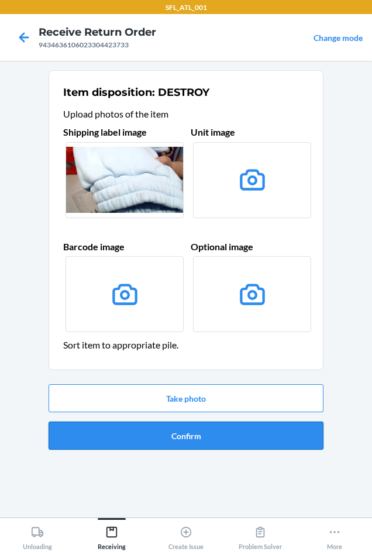
click at [207, 435] on button "Confirm" at bounding box center [185, 435] width 275 height 28
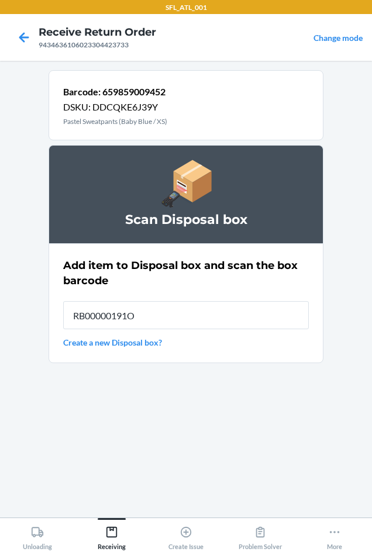
type input "RB00000191O"
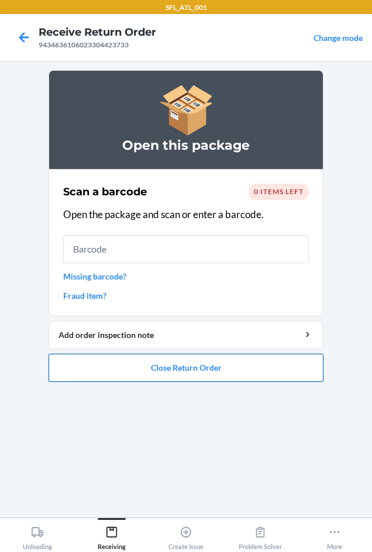
click at [209, 372] on button "Close Return Order" at bounding box center [185, 367] width 275 height 28
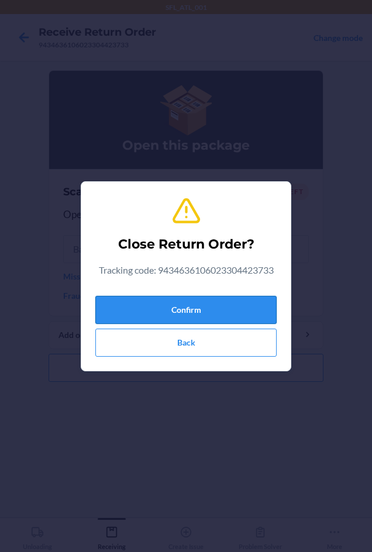
click at [209, 301] on button "Confirm" at bounding box center [185, 310] width 181 height 28
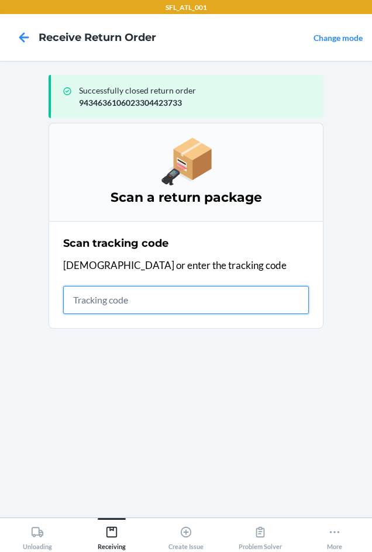
click at [92, 303] on input "text" at bounding box center [185, 300] width 245 height 28
type input "42030259943463610"
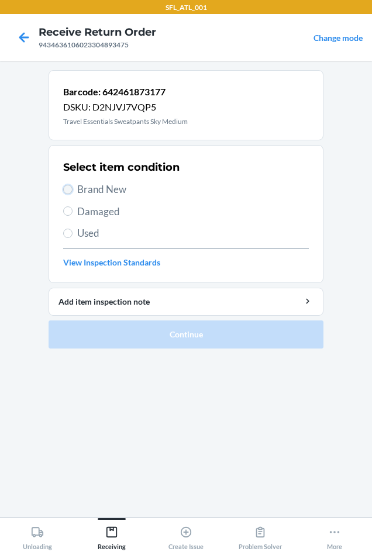
click at [72, 188] on input "Brand New" at bounding box center [67, 189] width 9 height 9
radio input "true"
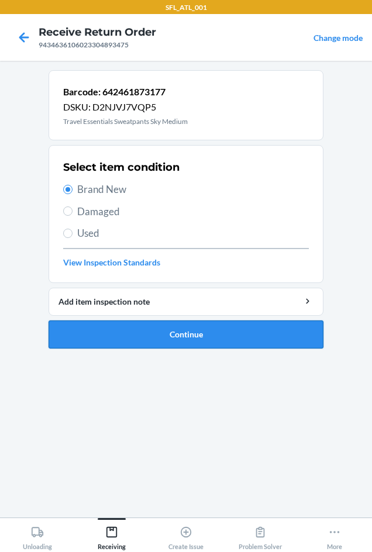
click at [154, 329] on button "Continue" at bounding box center [185, 334] width 275 height 28
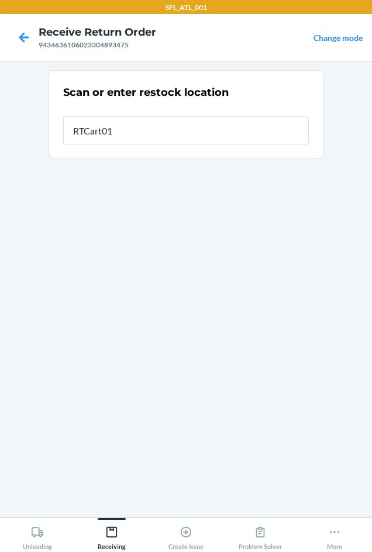
type input "RTCart012"
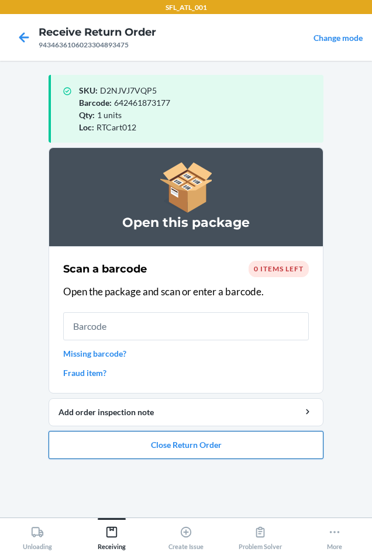
click at [218, 443] on button "Close Return Order" at bounding box center [185, 445] width 275 height 28
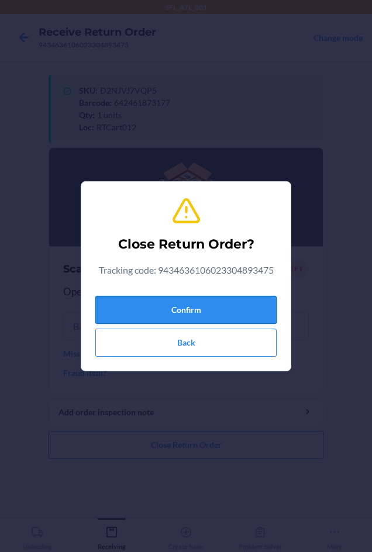
click at [154, 305] on button "Confirm" at bounding box center [185, 310] width 181 height 28
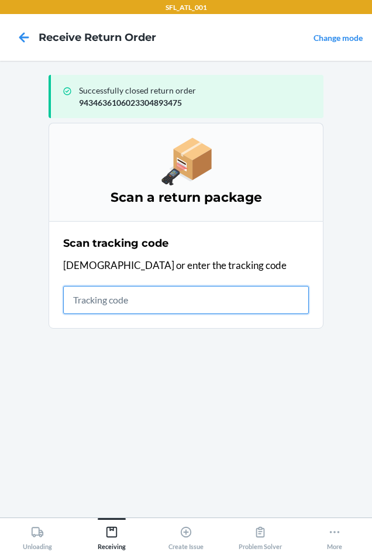
click at [82, 308] on input "text" at bounding box center [185, 300] width 245 height 28
type input "420302599434636106023"
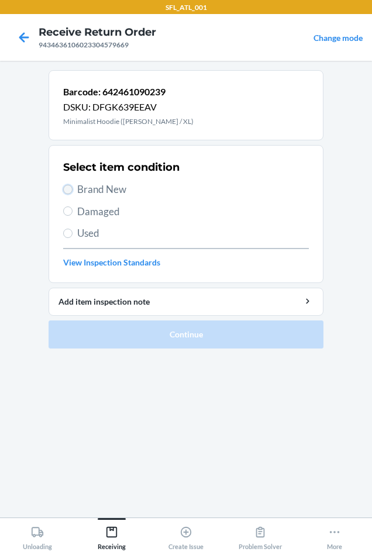
click at [67, 188] on input "Brand New" at bounding box center [67, 189] width 9 height 9
radio input "true"
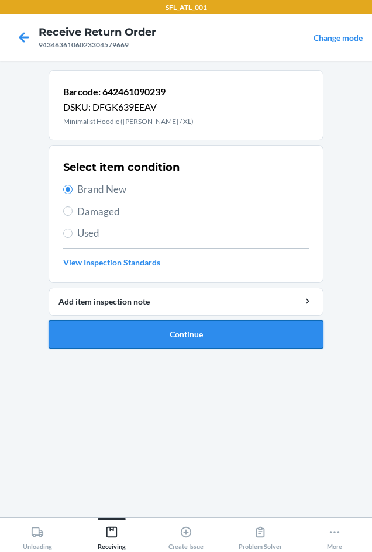
click at [161, 331] on button "Continue" at bounding box center [185, 334] width 275 height 28
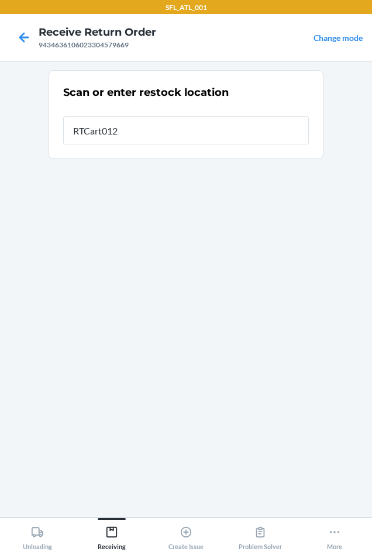
type input "RTCart012"
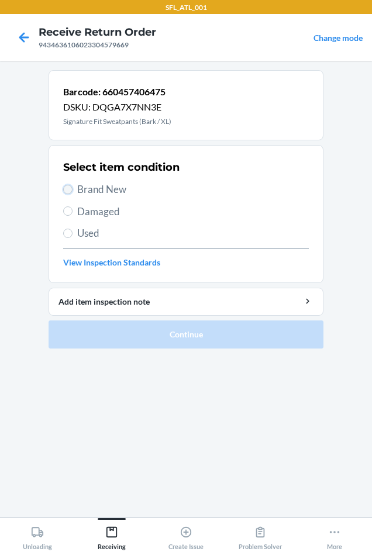
click at [70, 190] on input "Brand New" at bounding box center [67, 189] width 9 height 9
radio input "true"
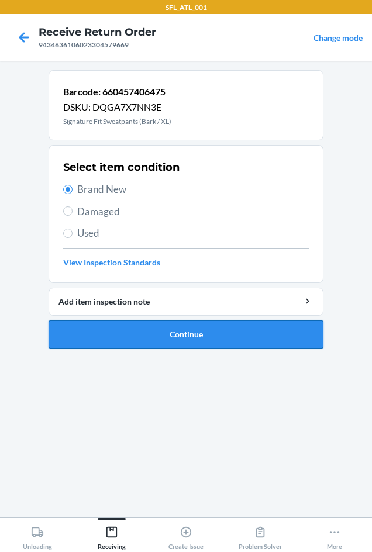
click at [177, 329] on button "Continue" at bounding box center [185, 334] width 275 height 28
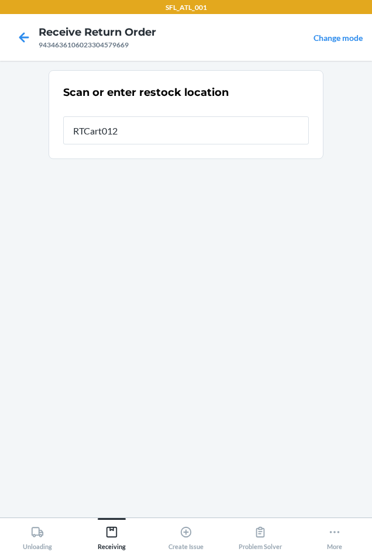
type input "RTCart012"
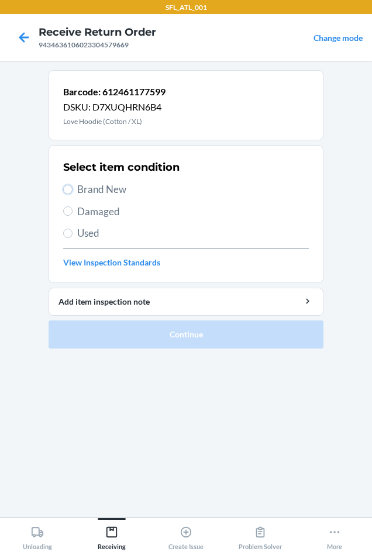
drag, startPoint x: 65, startPoint y: 190, endPoint x: 65, endPoint y: 202, distance: 11.7
click at [65, 194] on label "Brand New" at bounding box center [185, 189] width 245 height 15
click at [65, 194] on input "Brand New" at bounding box center [67, 189] width 9 height 9
radio input "true"
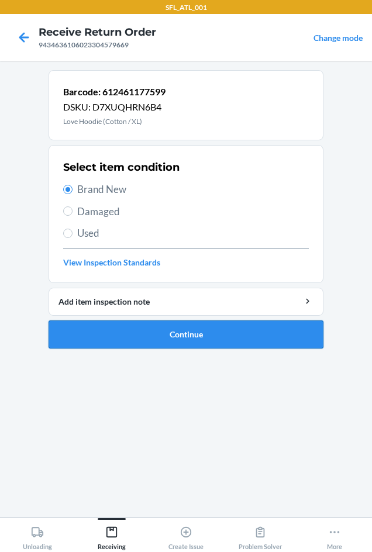
click at [144, 338] on button "Continue" at bounding box center [185, 334] width 275 height 28
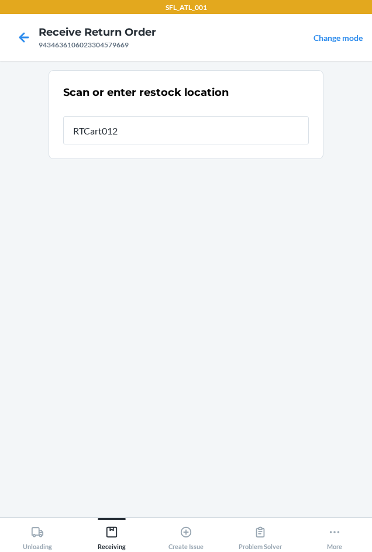
type input "RTCart012"
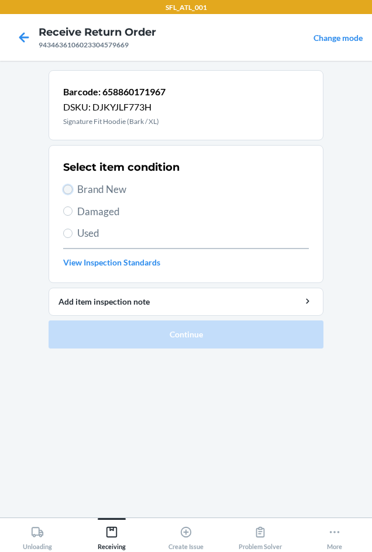
click at [71, 186] on input "Brand New" at bounding box center [67, 189] width 9 height 9
radio input "true"
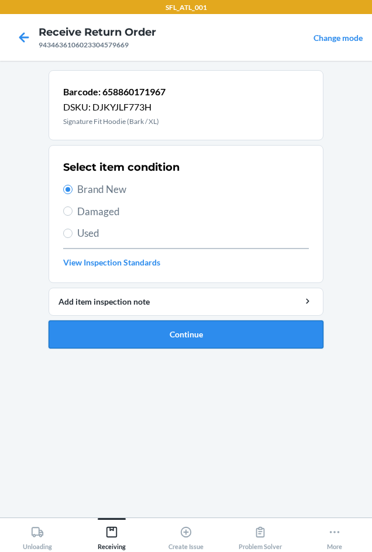
click at [192, 335] on button "Continue" at bounding box center [185, 334] width 275 height 28
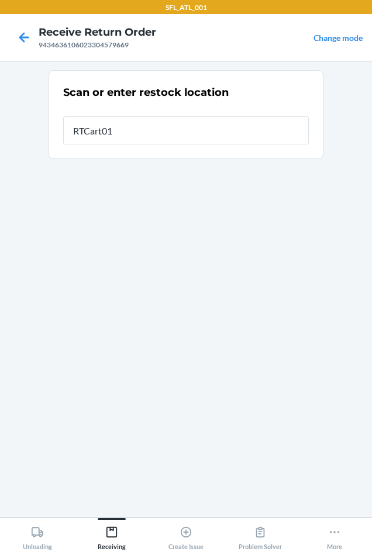
type input "RTCart012"
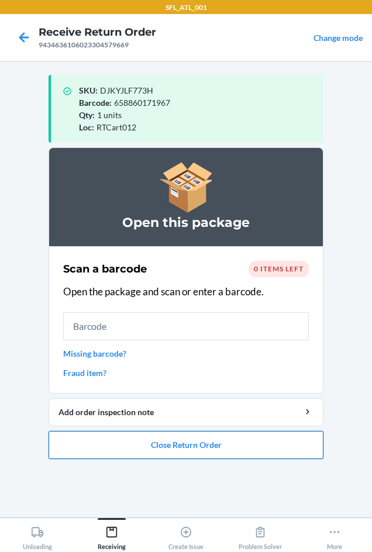
click at [173, 442] on button "Close Return Order" at bounding box center [185, 445] width 275 height 28
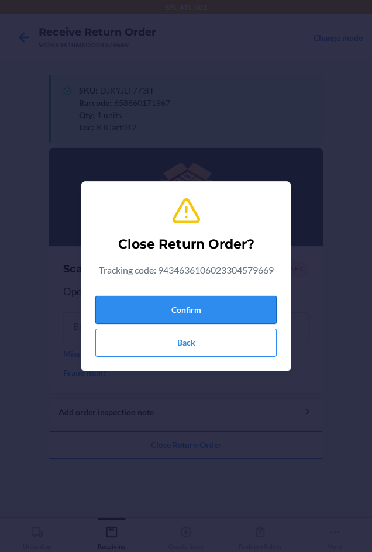
click at [158, 304] on button "Confirm" at bounding box center [185, 310] width 181 height 28
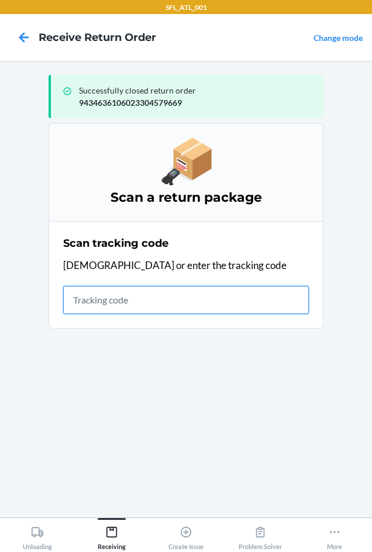
drag, startPoint x: 110, startPoint y: 301, endPoint x: 109, endPoint y: 294, distance: 7.7
click at [110, 296] on input "text" at bounding box center [185, 300] width 245 height 28
type input "420302599434636106023304"
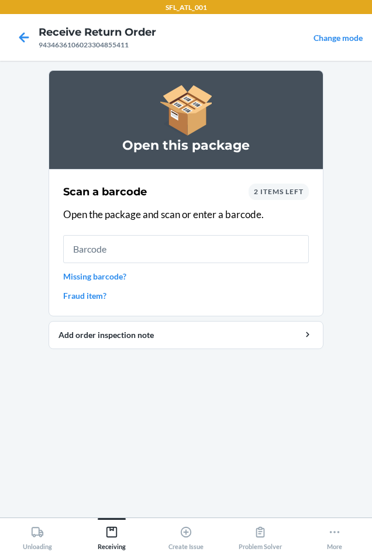
click at [282, 189] on span "2 items left" at bounding box center [279, 191] width 50 height 9
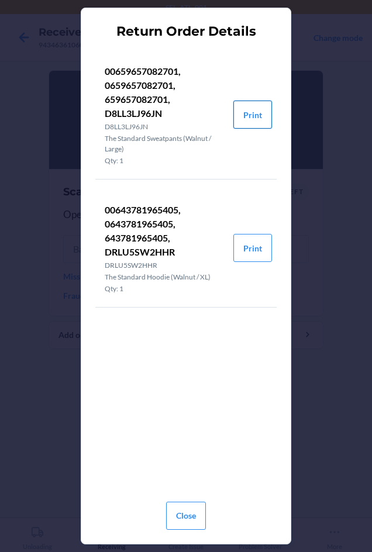
click at [255, 108] on button "Print" at bounding box center [252, 114] width 39 height 28
click at [245, 245] on button "Print" at bounding box center [252, 248] width 39 height 28
click at [178, 515] on button "Close" at bounding box center [186, 515] width 40 height 28
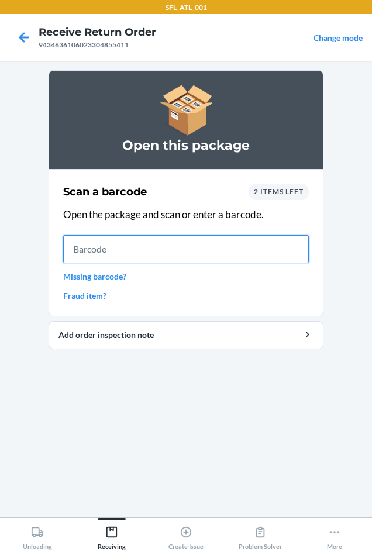
click at [119, 256] on input "text" at bounding box center [185, 249] width 245 height 28
type input "0643781965405"
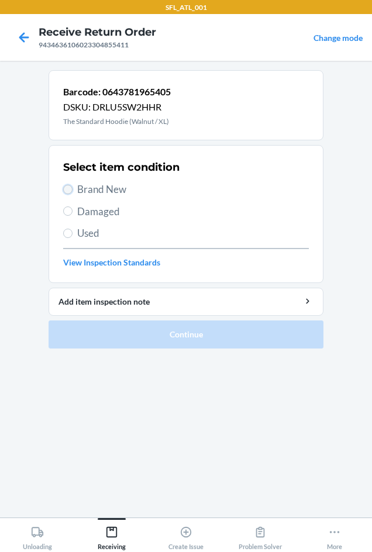
click at [67, 188] on input "Brand New" at bounding box center [67, 189] width 9 height 9
radio input "true"
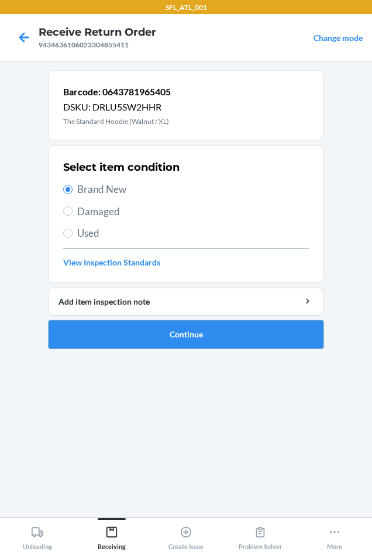
click at [133, 331] on button "Continue" at bounding box center [185, 334] width 275 height 28
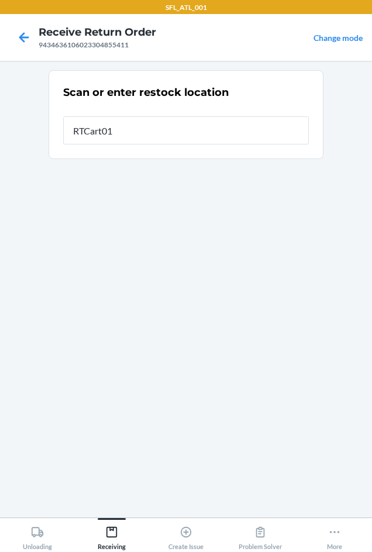
type input "RTCart012"
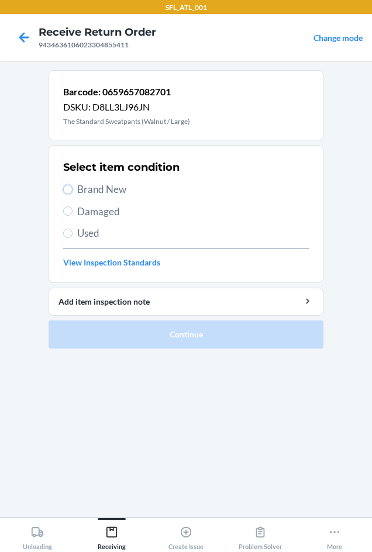
drag, startPoint x: 65, startPoint y: 187, endPoint x: 82, endPoint y: 227, distance: 43.5
click at [67, 188] on input "Brand New" at bounding box center [67, 189] width 9 height 9
radio input "true"
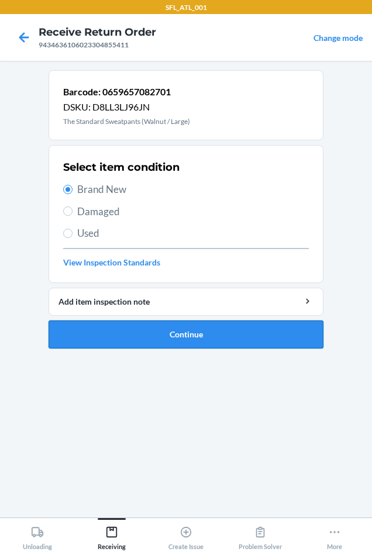
click at [141, 333] on button "Continue" at bounding box center [185, 334] width 275 height 28
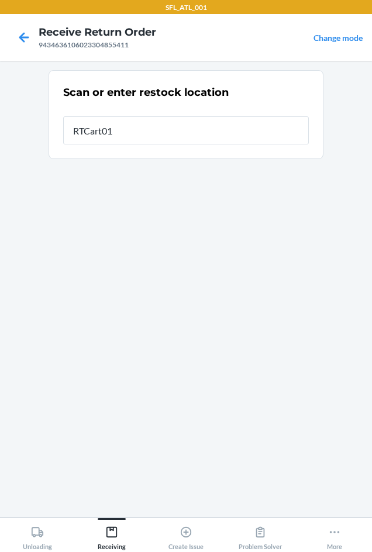
type input "RTCart012"
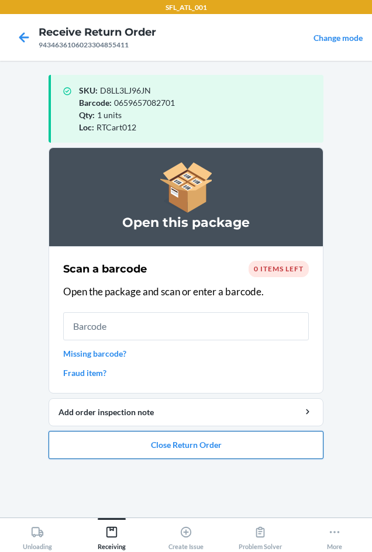
click at [169, 450] on button "Close Return Order" at bounding box center [185, 445] width 275 height 28
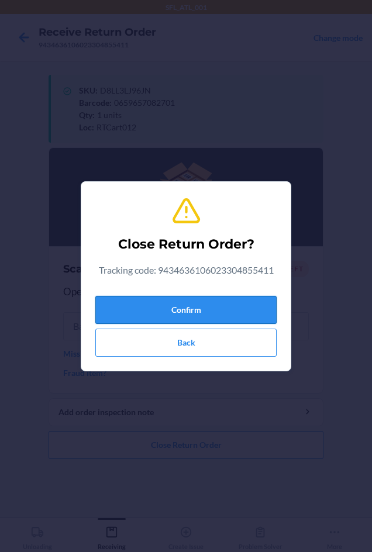
click at [176, 306] on button "Confirm" at bounding box center [185, 310] width 181 height 28
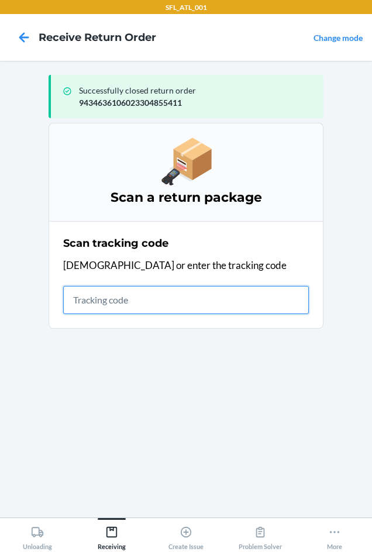
click at [132, 304] on input "text" at bounding box center [185, 300] width 245 height 28
type input "4203025994346361060233042414"
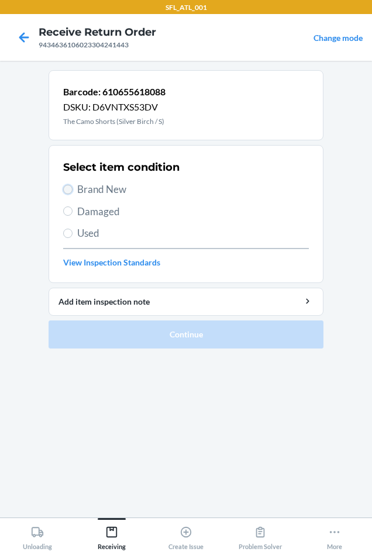
click at [70, 189] on input "Brand New" at bounding box center [67, 189] width 9 height 9
radio input "true"
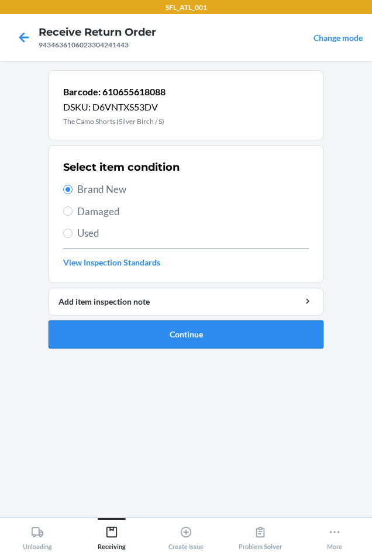
click at [176, 329] on button "Continue" at bounding box center [185, 334] width 275 height 28
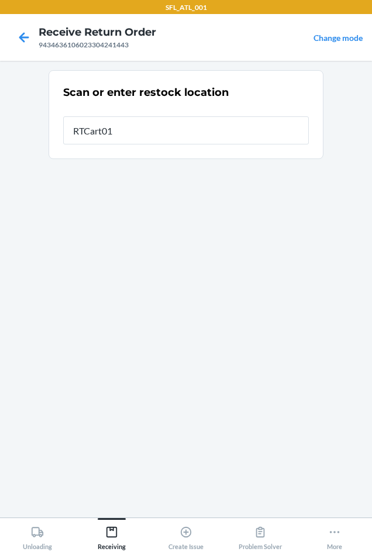
type input "RTCart012"
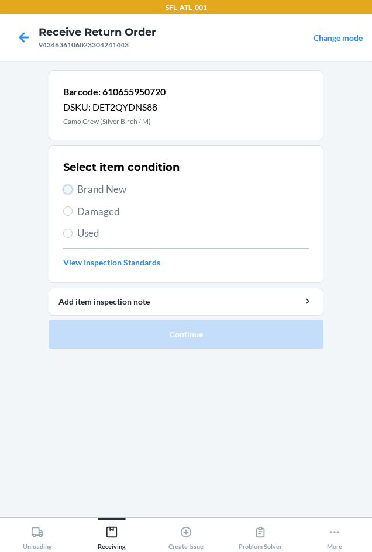
drag, startPoint x: 70, startPoint y: 191, endPoint x: 75, endPoint y: 229, distance: 38.3
click at [70, 192] on input "Brand New" at bounding box center [67, 189] width 9 height 9
radio input "true"
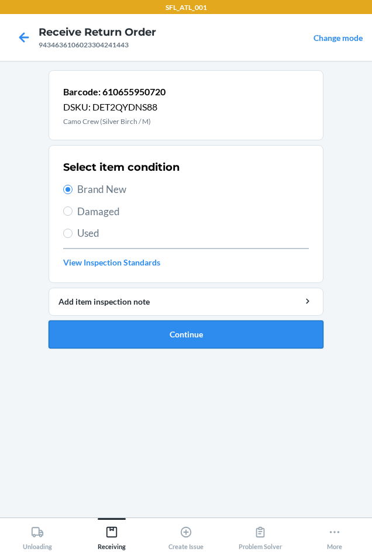
click at [188, 332] on button "Continue" at bounding box center [185, 334] width 275 height 28
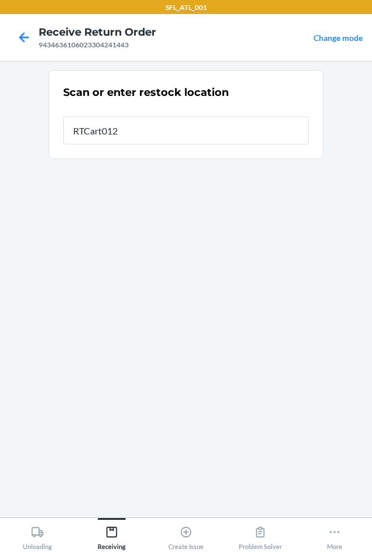
type input "RTCart012"
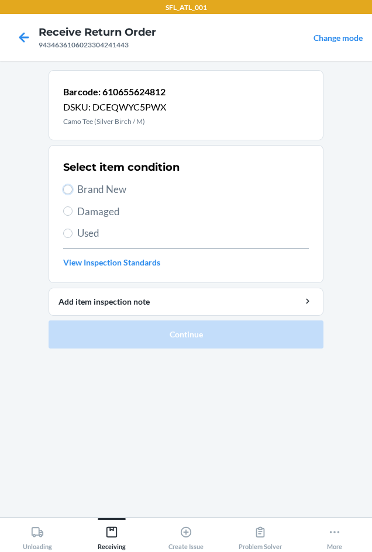
drag, startPoint x: 65, startPoint y: 190, endPoint x: 75, endPoint y: 213, distance: 24.6
click at [66, 192] on input "Brand New" at bounding box center [67, 189] width 9 height 9
radio input "true"
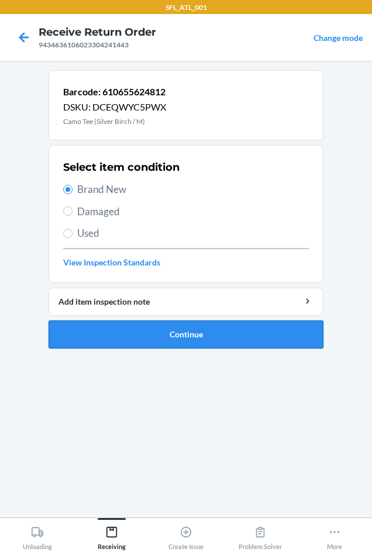
click at [178, 332] on button "Continue" at bounding box center [185, 334] width 275 height 28
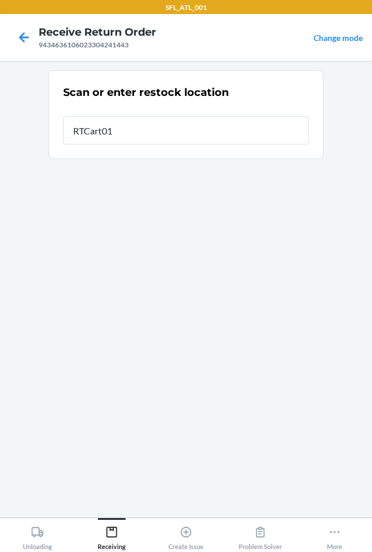
type input "RTCart012"
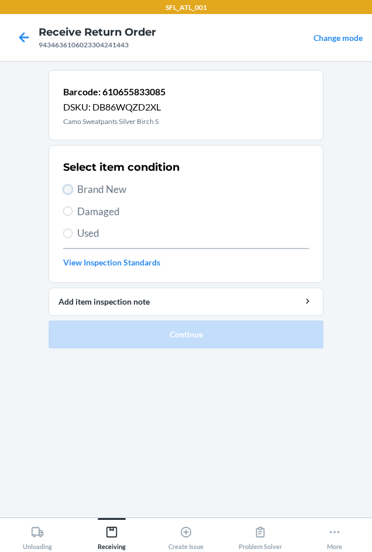
drag, startPoint x: 64, startPoint y: 188, endPoint x: 66, endPoint y: 224, distance: 36.9
click at [64, 189] on input "Brand New" at bounding box center [67, 189] width 9 height 9
radio input "true"
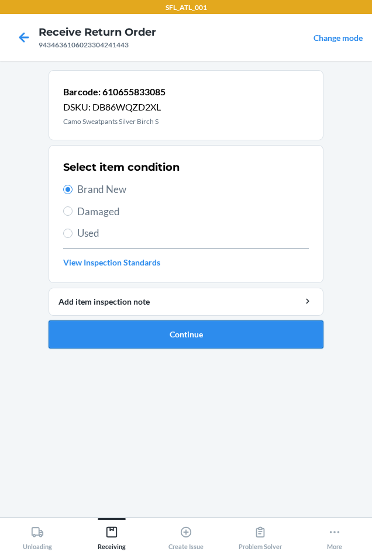
click at [156, 335] on button "Continue" at bounding box center [185, 334] width 275 height 28
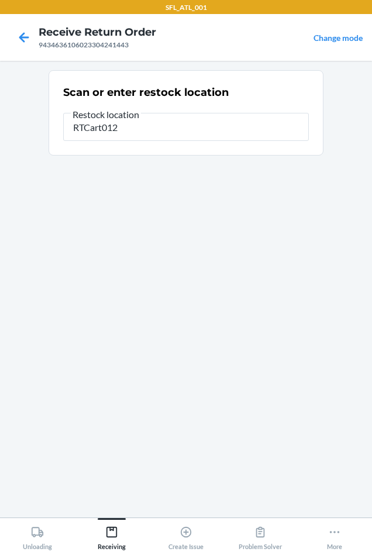
type input "RTCart012"
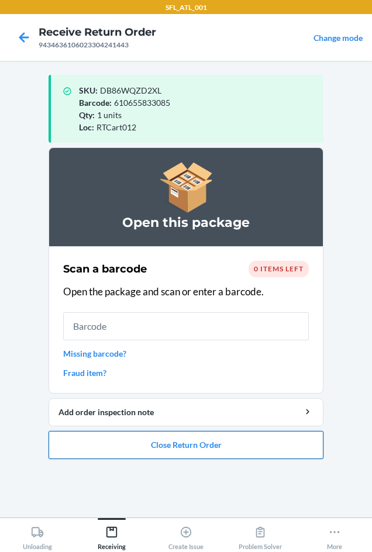
click at [232, 444] on button "Close Return Order" at bounding box center [185, 445] width 275 height 28
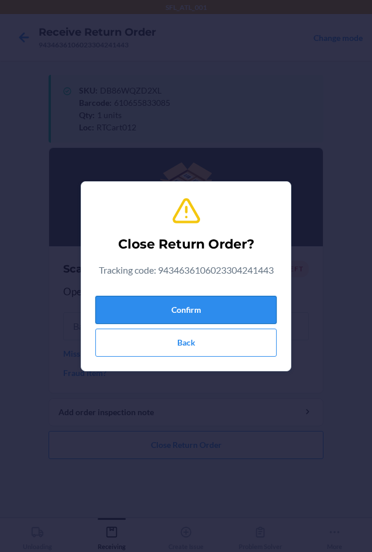
click at [212, 307] on button "Confirm" at bounding box center [185, 310] width 181 height 28
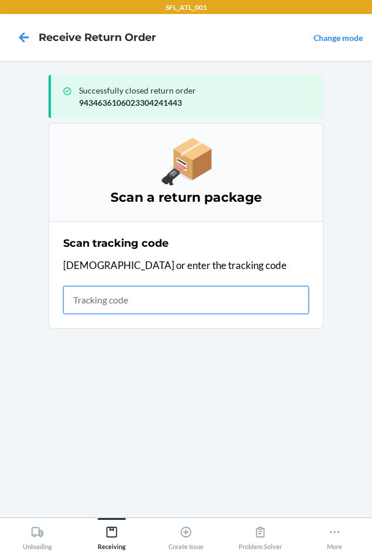
click at [126, 299] on input "text" at bounding box center [185, 300] width 245 height 28
type input "4203025994346361060"
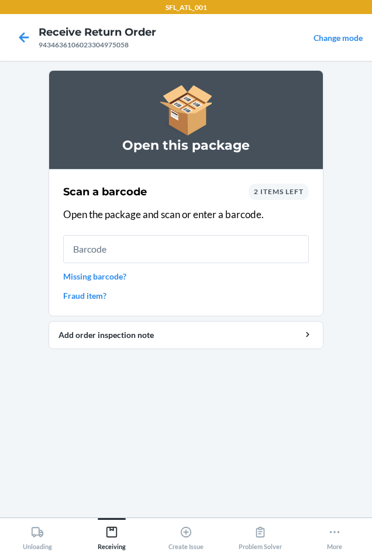
click at [296, 185] on div "2 items left" at bounding box center [278, 191] width 60 height 16
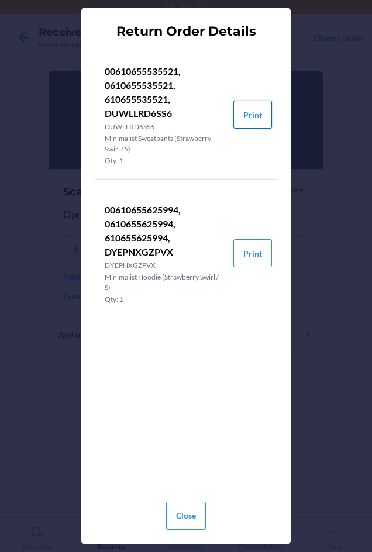
click at [252, 114] on button "Print" at bounding box center [252, 114] width 39 height 28
click at [262, 248] on button "Print" at bounding box center [252, 253] width 39 height 28
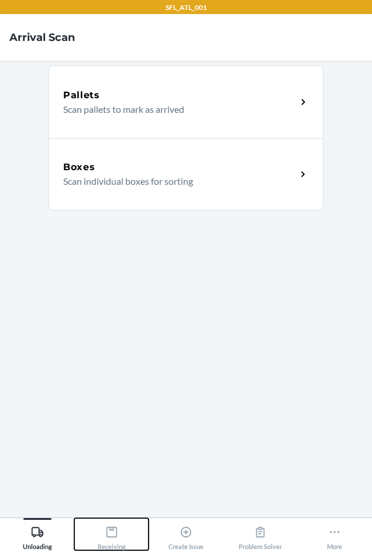
click at [110, 534] on icon at bounding box center [111, 531] width 13 height 13
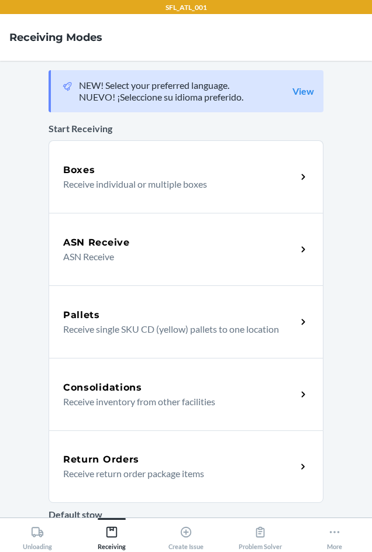
click at [135, 454] on div "Return Orders" at bounding box center [179, 459] width 233 height 14
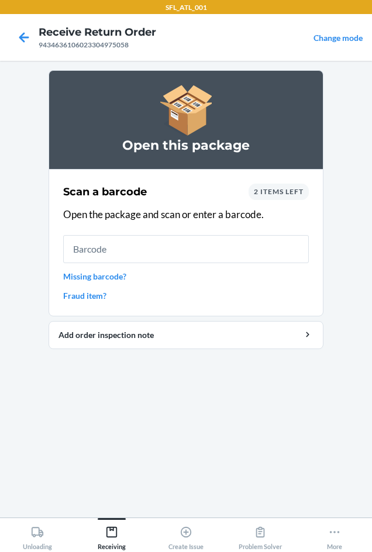
click at [113, 248] on input "text" at bounding box center [185, 249] width 245 height 28
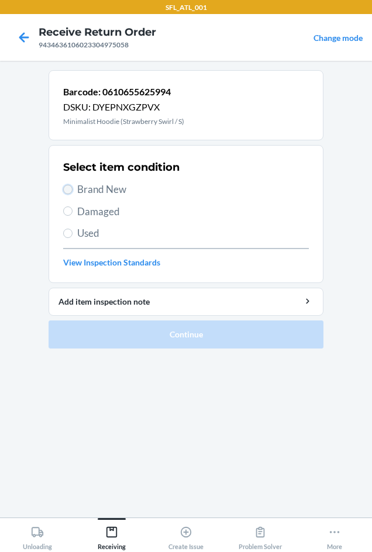
click at [70, 192] on input "Brand New" at bounding box center [67, 189] width 9 height 9
radio input "true"
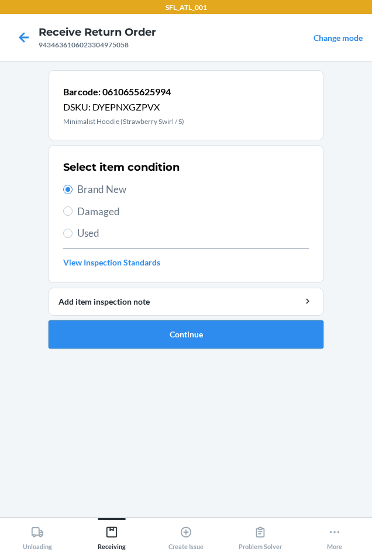
click at [211, 336] on button "Continue" at bounding box center [185, 334] width 275 height 28
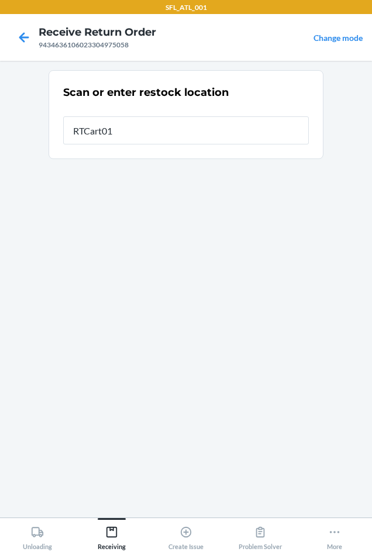
type input "RTCart012"
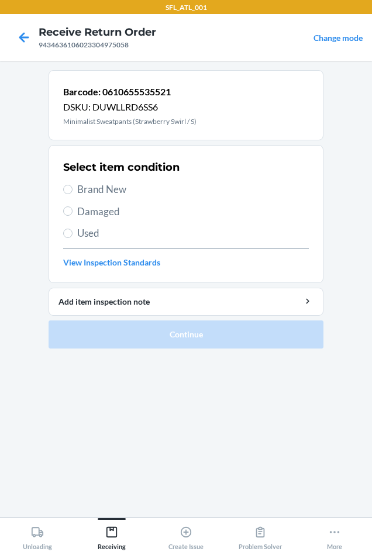
click at [74, 188] on label "Brand New" at bounding box center [185, 189] width 245 height 15
click at [72, 188] on input "Brand New" at bounding box center [67, 189] width 9 height 9
radio input "true"
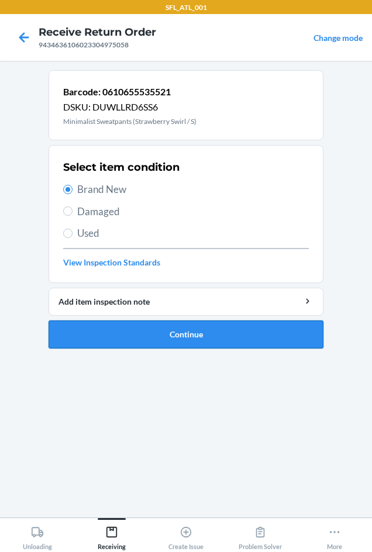
click at [202, 332] on button "Continue" at bounding box center [185, 334] width 275 height 28
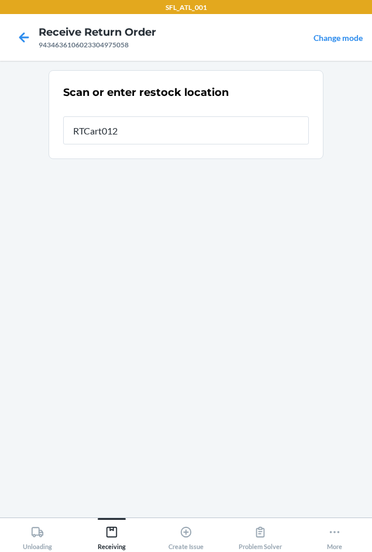
type input "RTCart012"
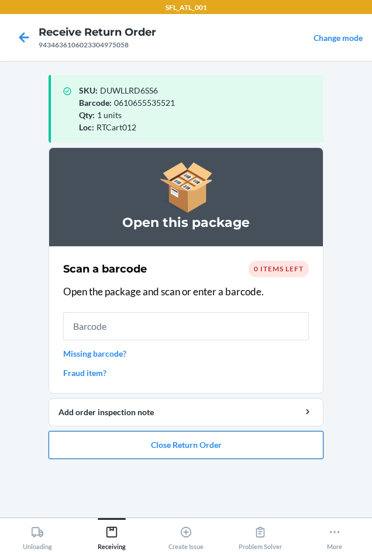
click at [191, 442] on button "Close Return Order" at bounding box center [185, 445] width 275 height 28
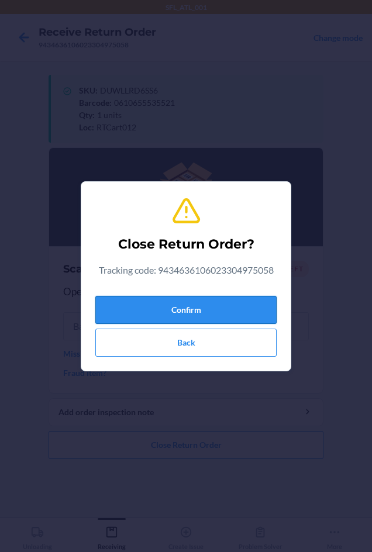
click at [201, 302] on button "Confirm" at bounding box center [185, 310] width 181 height 28
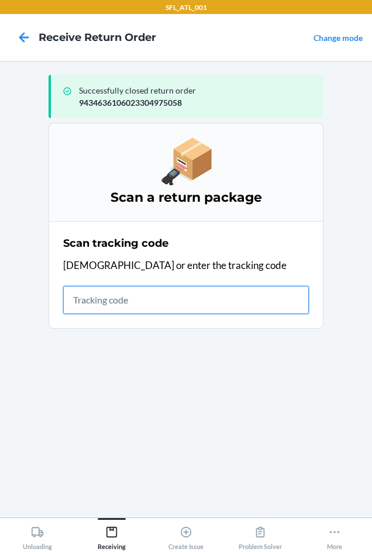
click at [89, 301] on input "text" at bounding box center [185, 300] width 245 height 28
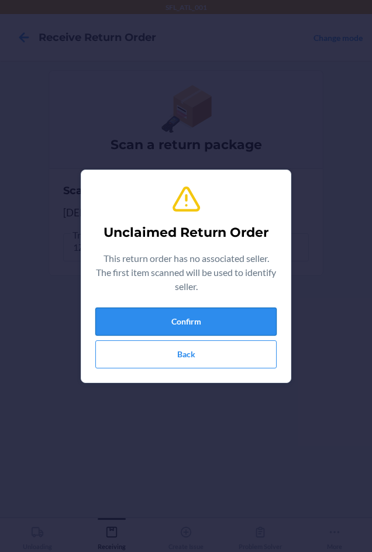
click at [201, 321] on button "Confirm" at bounding box center [185, 321] width 181 height 28
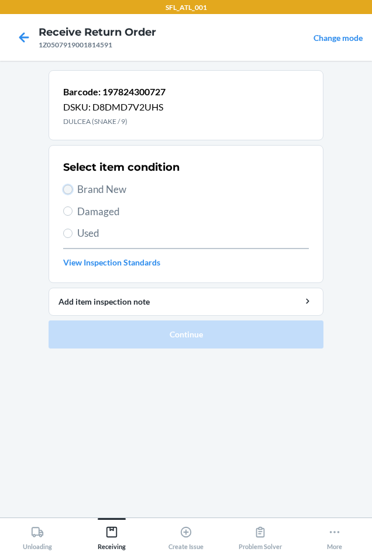
click at [67, 185] on input "Brand New" at bounding box center [67, 189] width 9 height 9
radio input "true"
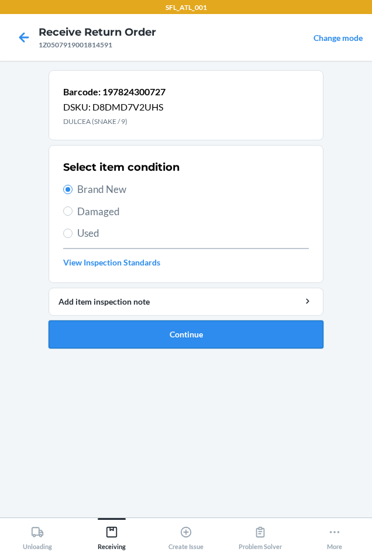
click at [138, 336] on button "Continue" at bounding box center [185, 334] width 275 height 28
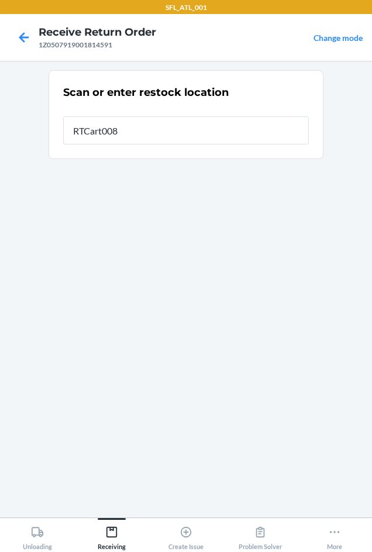
type input "RTCart008"
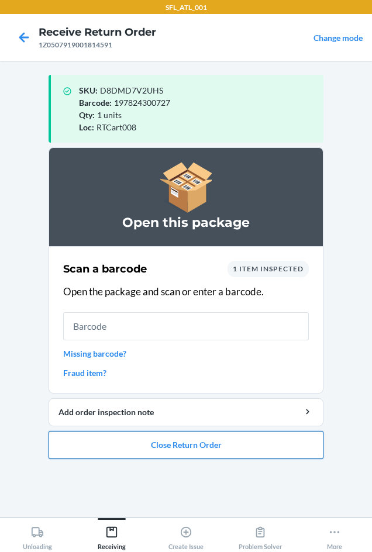
click at [263, 449] on button "Close Return Order" at bounding box center [185, 445] width 275 height 28
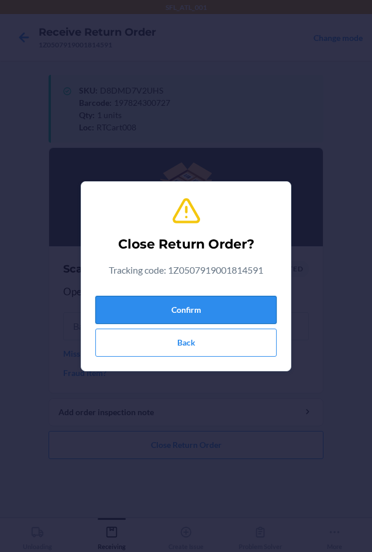
click at [240, 300] on button "Confirm" at bounding box center [185, 310] width 181 height 28
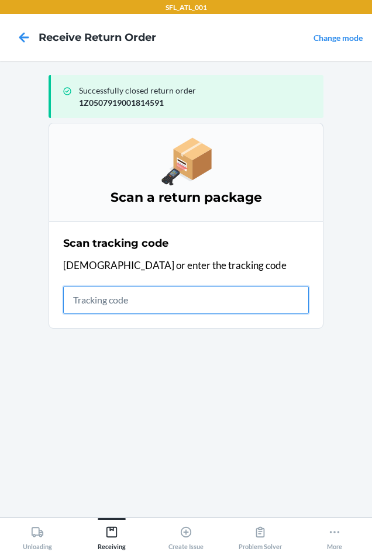
click at [77, 295] on input "text" at bounding box center [185, 300] width 245 height 28
type input "9261290316871"
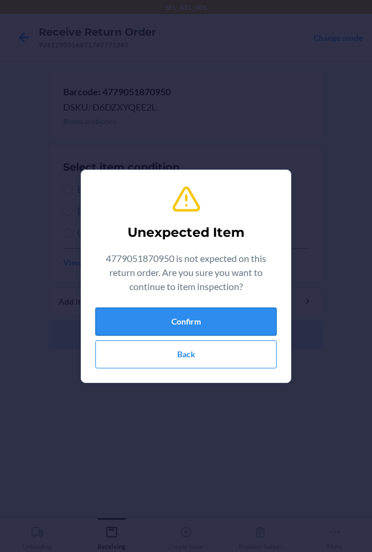
click at [189, 315] on button "Confirm" at bounding box center [185, 321] width 181 height 28
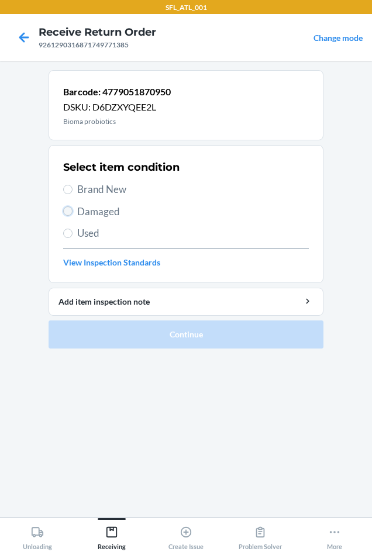
click at [67, 209] on input "Damaged" at bounding box center [67, 210] width 9 height 9
radio input "true"
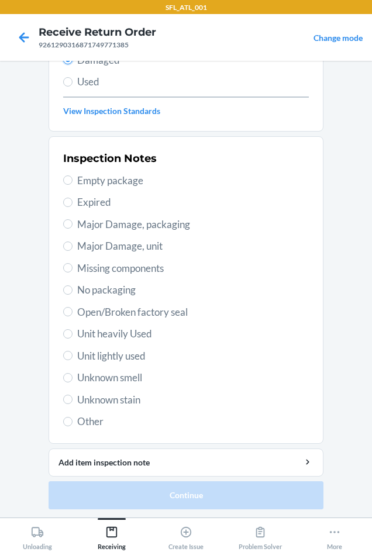
scroll to position [152, 0]
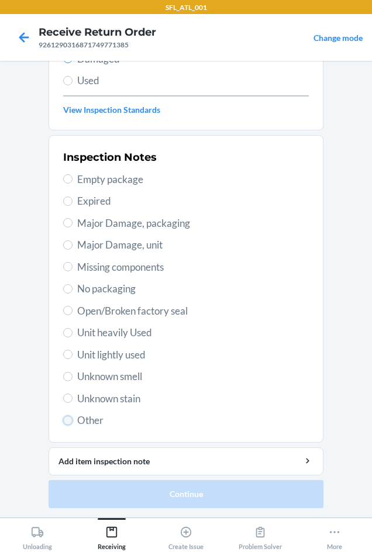
click at [63, 416] on input "Other" at bounding box center [67, 419] width 9 height 9
radio input "true"
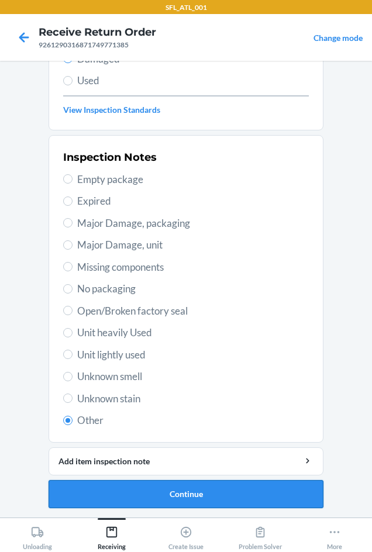
click at [188, 491] on button "Continue" at bounding box center [185, 494] width 275 height 28
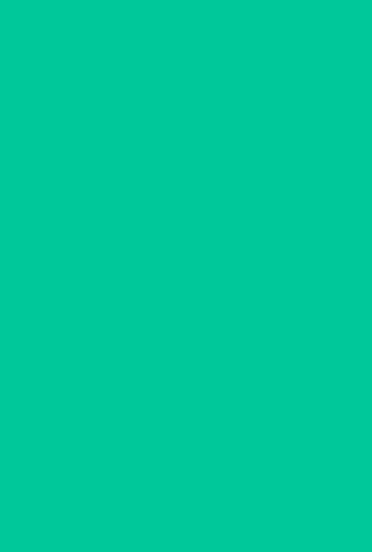
scroll to position [49, 0]
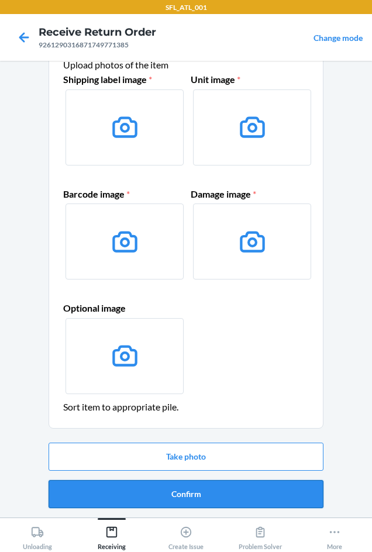
click at [191, 491] on button "Confirm" at bounding box center [185, 494] width 275 height 28
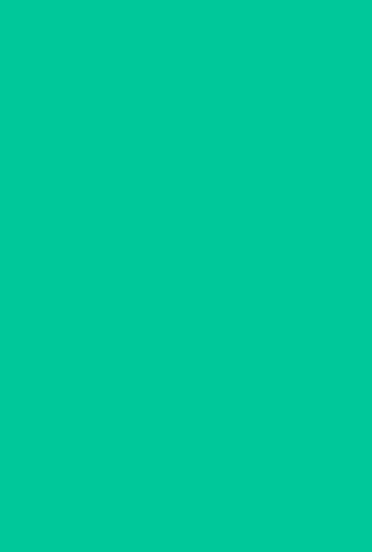
scroll to position [0, 0]
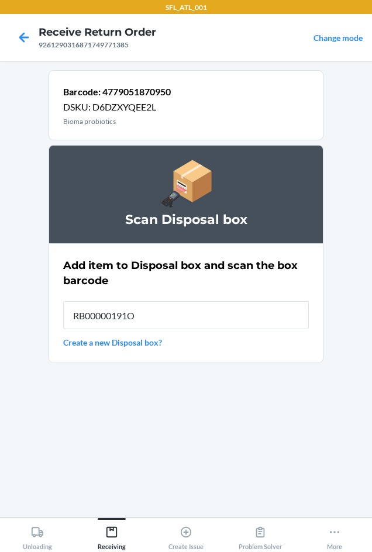
type input "RB00000191O"
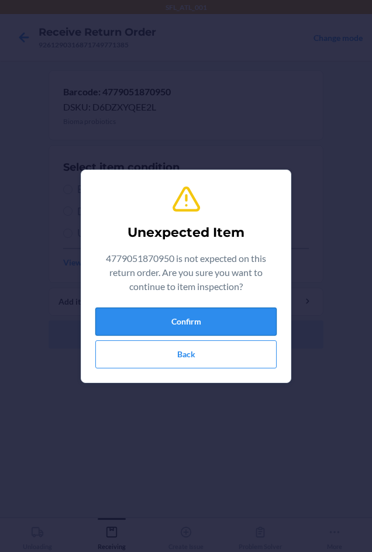
click at [213, 321] on button "Confirm" at bounding box center [185, 321] width 181 height 28
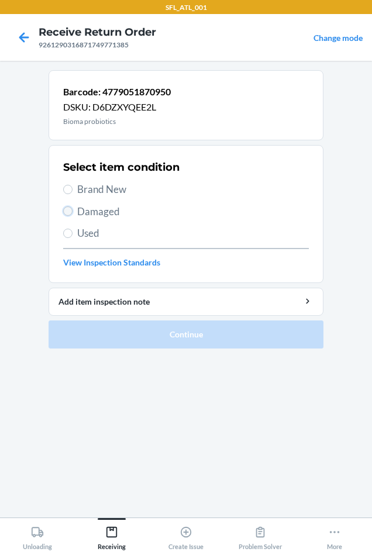
click at [68, 206] on input "Damaged" at bounding box center [67, 210] width 9 height 9
radio input "true"
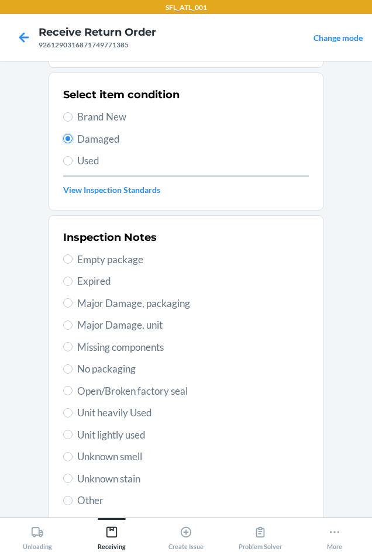
scroll to position [152, 0]
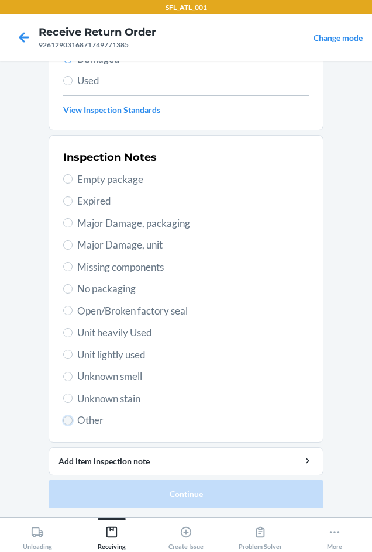
click at [63, 422] on input "Other" at bounding box center [67, 419] width 9 height 9
radio input "true"
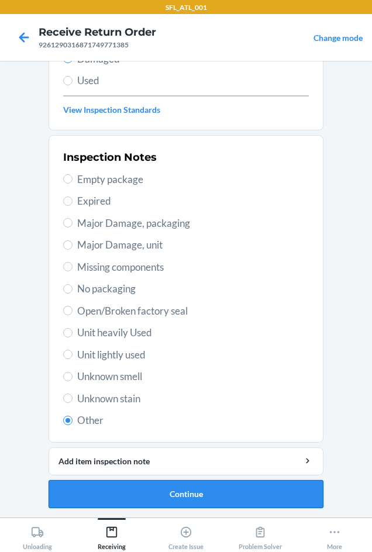
click at [153, 492] on button "Continue" at bounding box center [185, 494] width 275 height 28
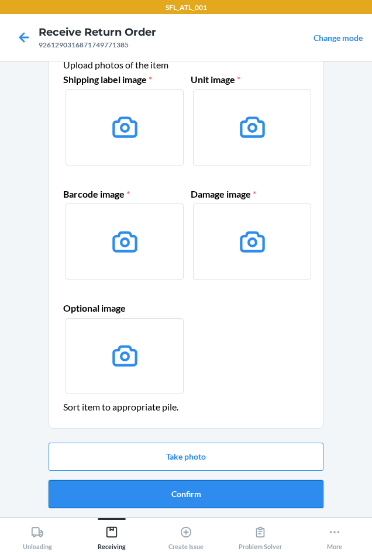
click at [169, 490] on button "Confirm" at bounding box center [185, 494] width 275 height 28
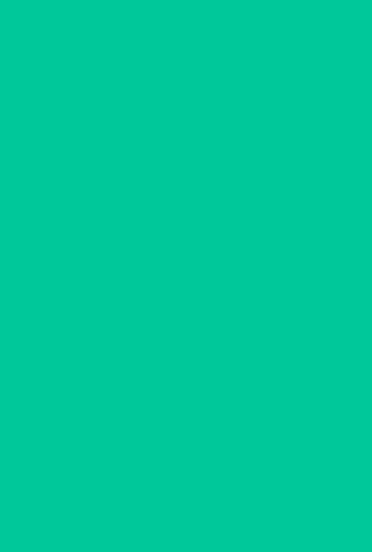
scroll to position [0, 0]
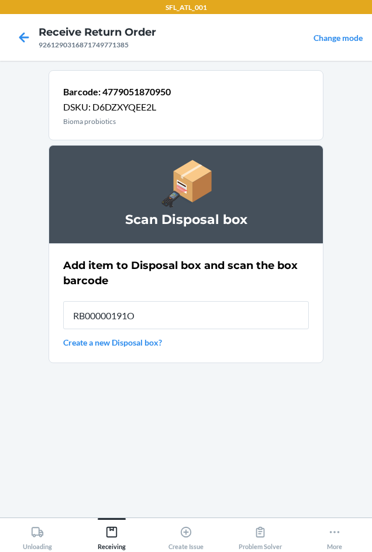
type input "RB00000191O"
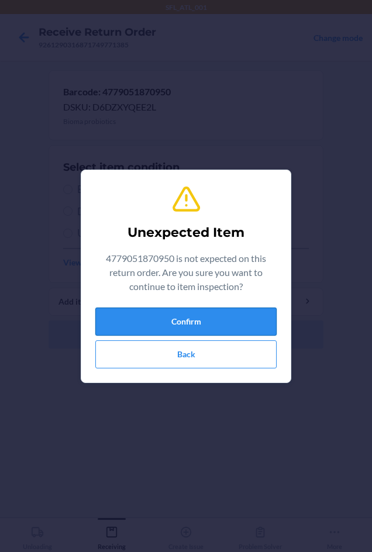
click at [236, 323] on button "Confirm" at bounding box center [185, 321] width 181 height 28
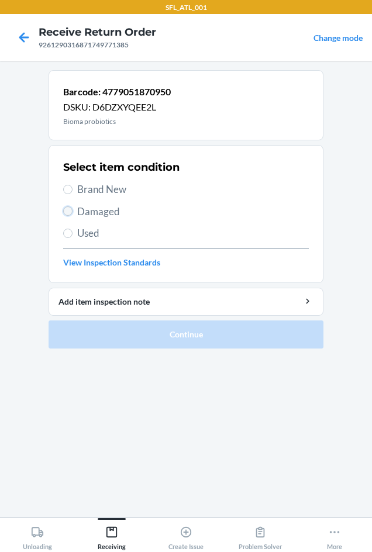
click at [66, 209] on input "Damaged" at bounding box center [67, 210] width 9 height 9
radio input "true"
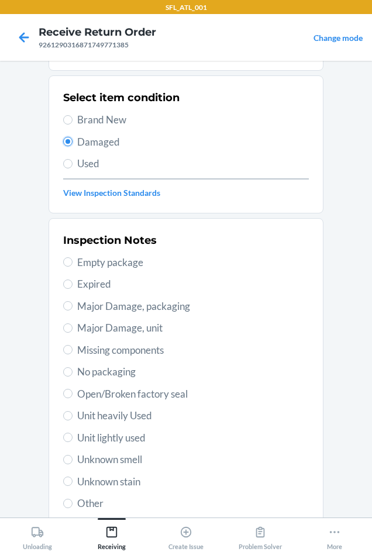
scroll to position [152, 0]
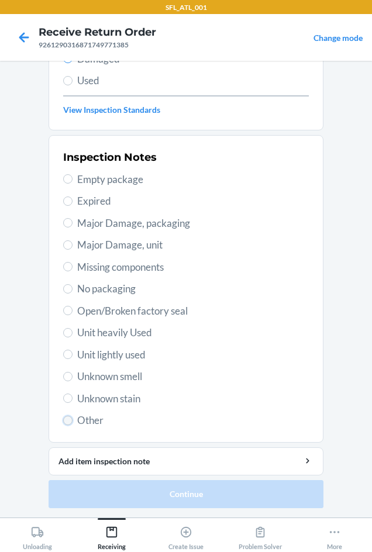
click at [63, 419] on input "Other" at bounding box center [67, 419] width 9 height 9
radio input "true"
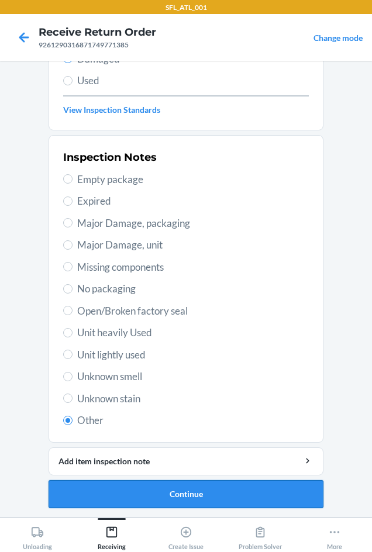
click at [157, 494] on button "Continue" at bounding box center [185, 494] width 275 height 28
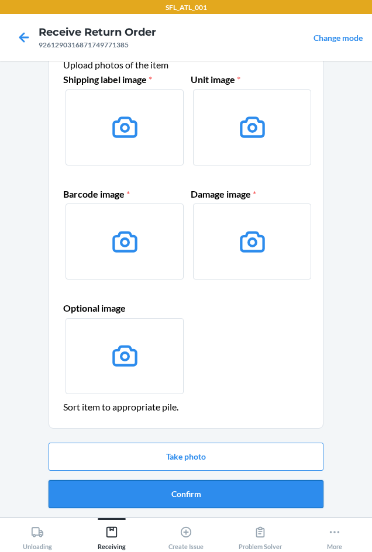
click at [179, 493] on button "Confirm" at bounding box center [185, 494] width 275 height 28
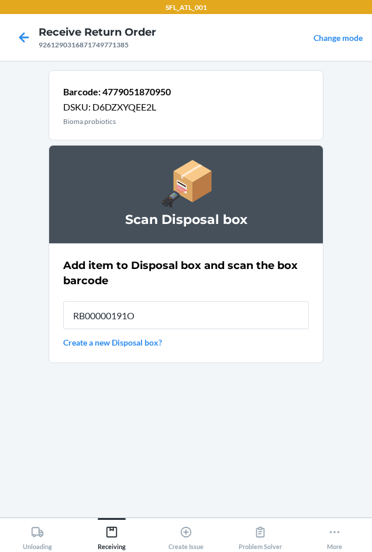
type input "RB00000191O"
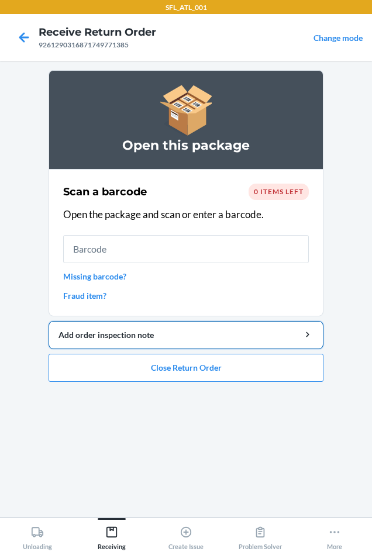
click at [172, 325] on button "Add order inspection note" at bounding box center [185, 335] width 275 height 28
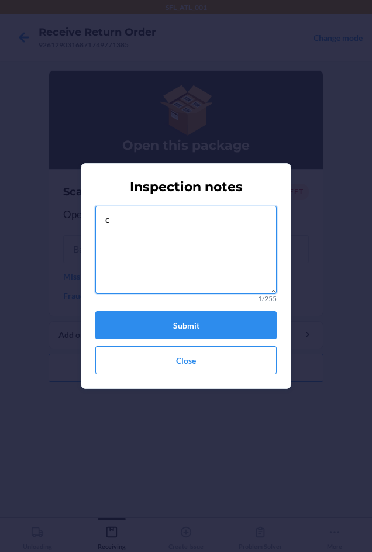
click at [142, 231] on textarea "c" at bounding box center [185, 250] width 181 height 88
type textarea "consumable"
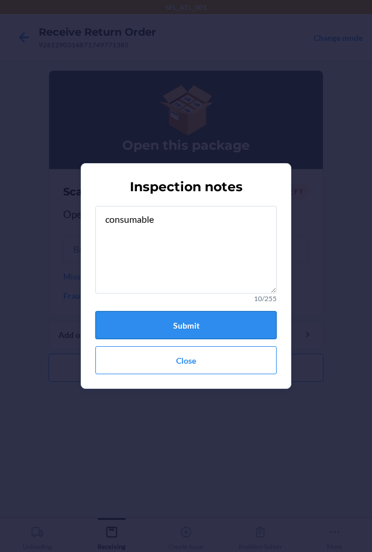
click at [182, 326] on button "Submit" at bounding box center [185, 325] width 181 height 28
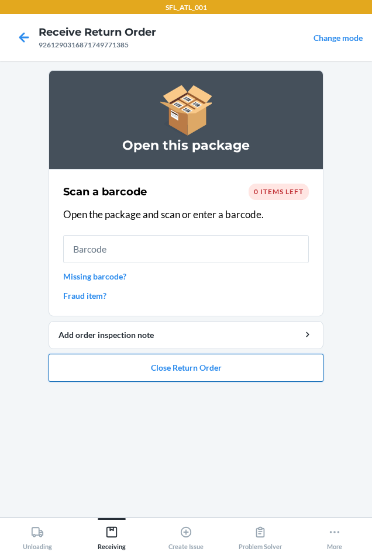
click at [182, 364] on button "Close Return Order" at bounding box center [185, 367] width 275 height 28
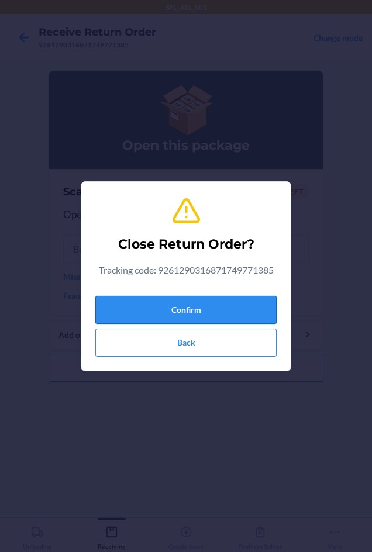
click at [185, 303] on button "Confirm" at bounding box center [185, 310] width 181 height 28
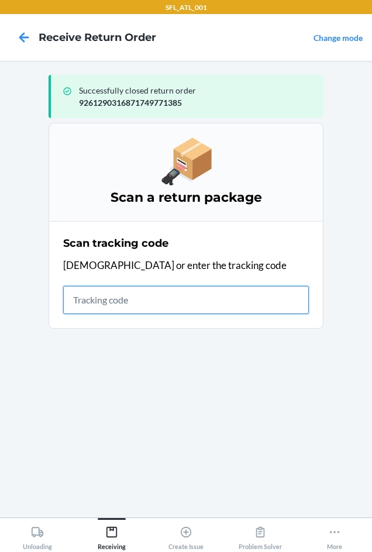
click at [87, 301] on input "text" at bounding box center [185, 300] width 245 height 28
type input "42030259943463"
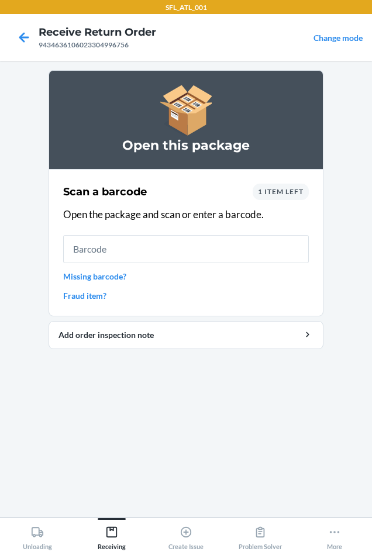
click at [275, 188] on span "1 item left" at bounding box center [281, 191] width 46 height 9
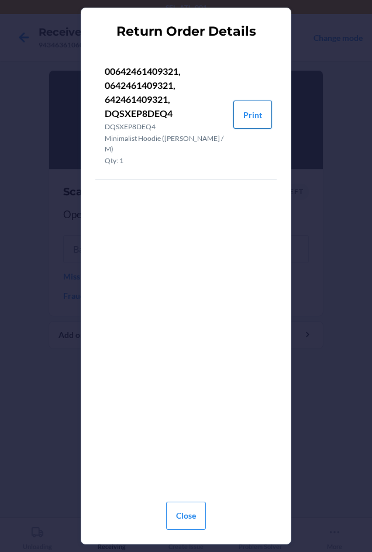
click at [251, 107] on button "Print" at bounding box center [252, 114] width 39 height 28
click at [247, 109] on button "Print" at bounding box center [252, 114] width 39 height 28
click at [184, 512] on button "Close" at bounding box center [186, 515] width 40 height 28
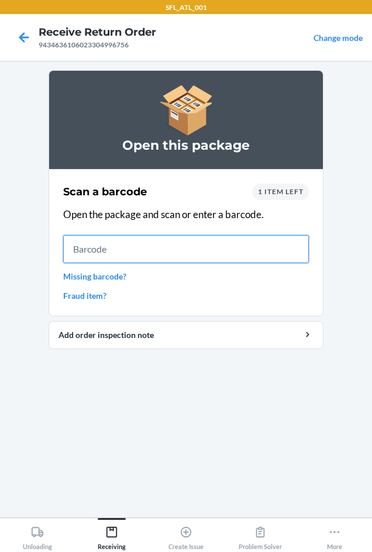
click at [101, 254] on input "text" at bounding box center [185, 249] width 245 height 28
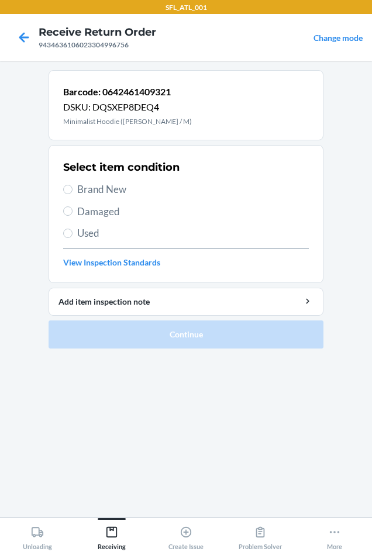
click at [67, 194] on label "Brand New" at bounding box center [185, 189] width 245 height 15
click at [67, 194] on input "Brand New" at bounding box center [67, 189] width 9 height 9
radio input "true"
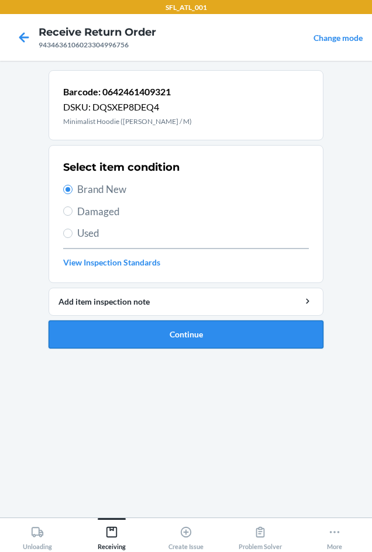
click at [186, 337] on button "Continue" at bounding box center [185, 334] width 275 height 28
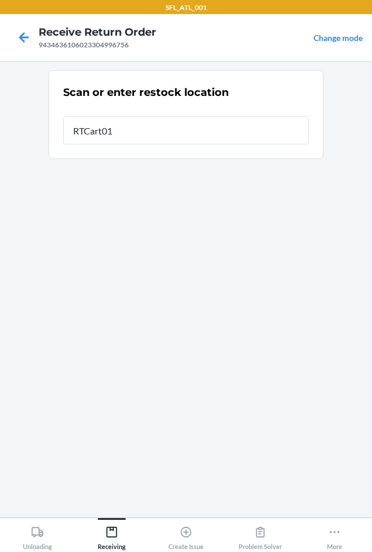
type input "RTCart016"
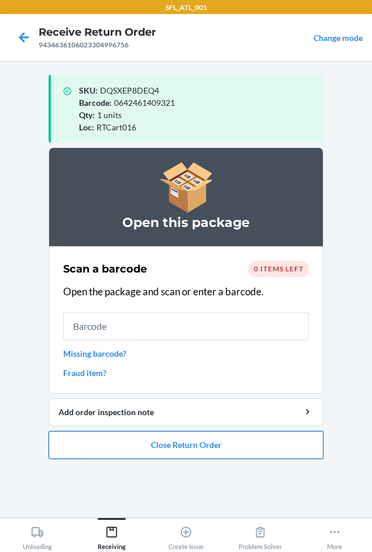
click at [227, 443] on button "Close Return Order" at bounding box center [185, 445] width 275 height 28
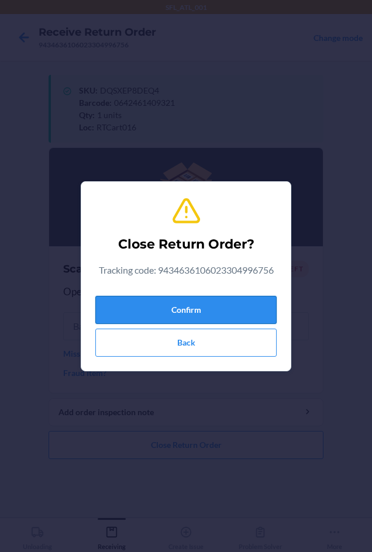
click at [202, 307] on button "Confirm" at bounding box center [185, 310] width 181 height 28
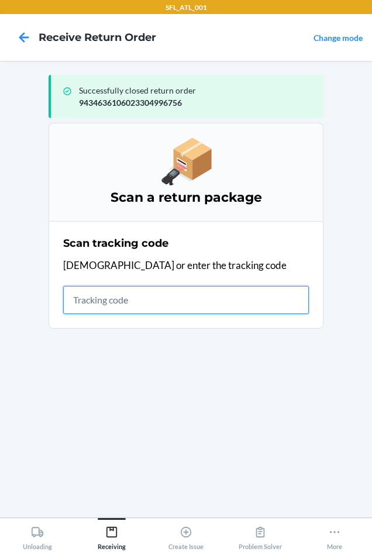
click at [82, 304] on input "text" at bounding box center [185, 300] width 245 height 28
type input "420302599434636106023304"
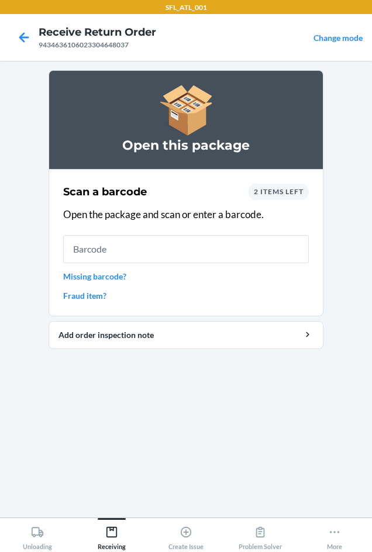
click at [283, 192] on span "2 items left" at bounding box center [279, 191] width 50 height 9
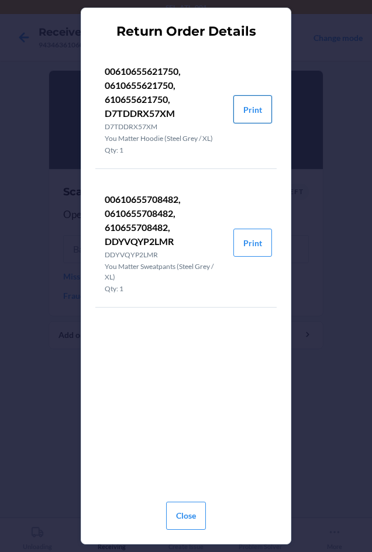
click at [251, 110] on button "Print" at bounding box center [252, 109] width 39 height 28
click at [252, 238] on button "Print" at bounding box center [252, 242] width 39 height 28
click at [197, 509] on button "Close" at bounding box center [186, 515] width 40 height 28
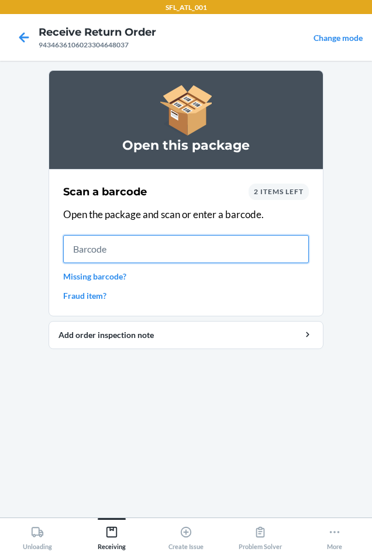
click at [94, 244] on input "text" at bounding box center [185, 249] width 245 height 28
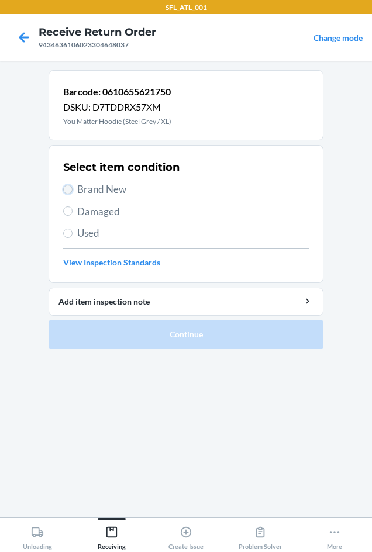
click at [64, 188] on input "Brand New" at bounding box center [67, 189] width 9 height 9
radio input "true"
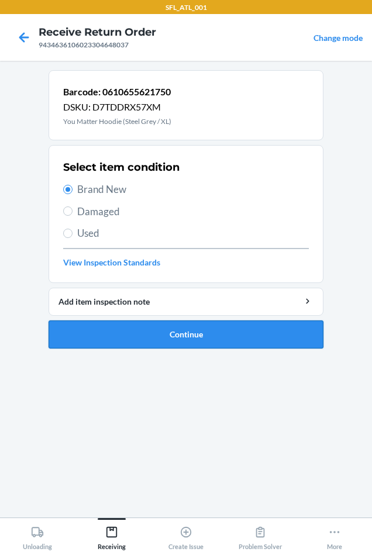
click at [136, 327] on button "Continue" at bounding box center [185, 334] width 275 height 28
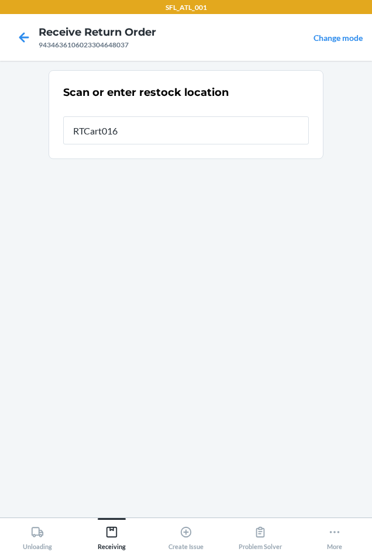
type input "RTCart016"
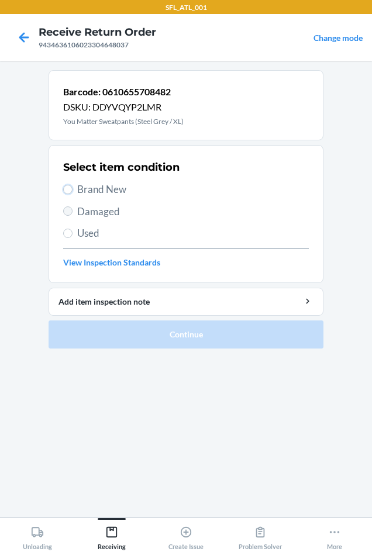
drag, startPoint x: 70, startPoint y: 189, endPoint x: 63, endPoint y: 212, distance: 24.2
click at [69, 189] on input "Brand New" at bounding box center [67, 189] width 9 height 9
radio input "true"
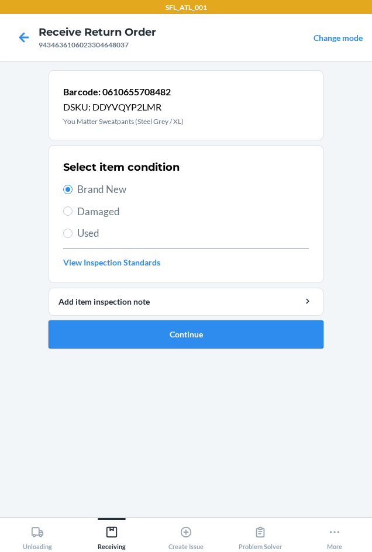
click at [165, 339] on button "Continue" at bounding box center [185, 334] width 275 height 28
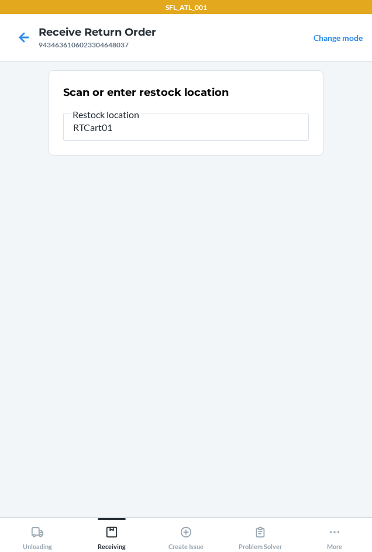
type input "RTCart016"
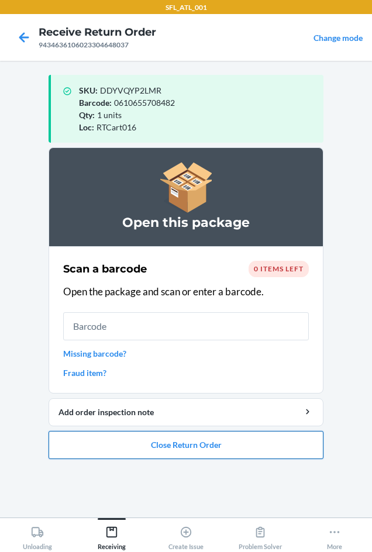
click at [238, 443] on button "Close Return Order" at bounding box center [185, 445] width 275 height 28
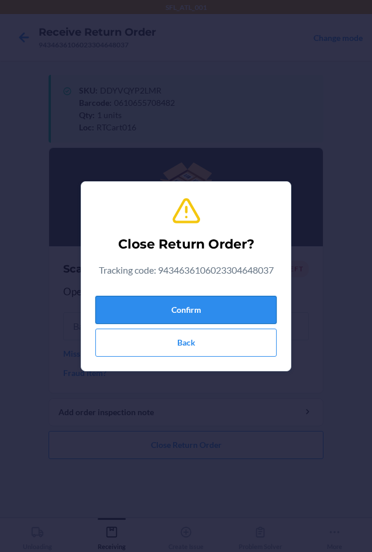
click at [201, 307] on button "Confirm" at bounding box center [185, 310] width 181 height 28
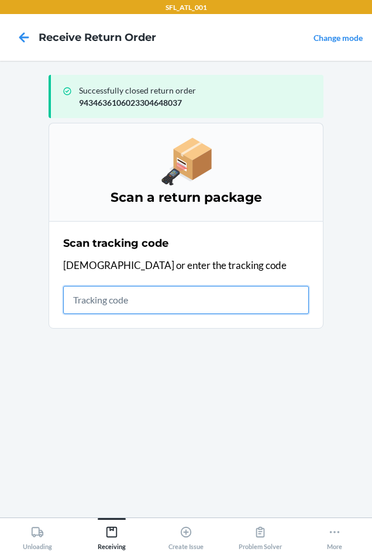
click at [90, 297] on input "text" at bounding box center [185, 300] width 245 height 28
type input "42030259943"
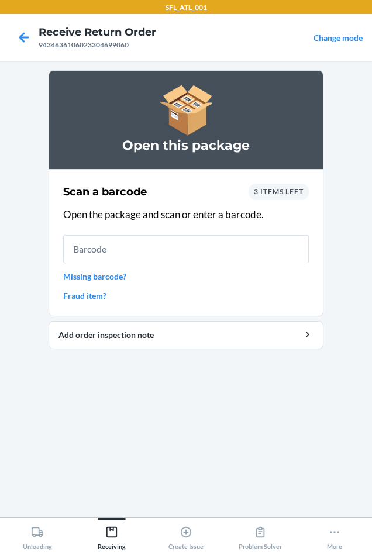
click at [283, 186] on div "3 items left" at bounding box center [278, 191] width 60 height 16
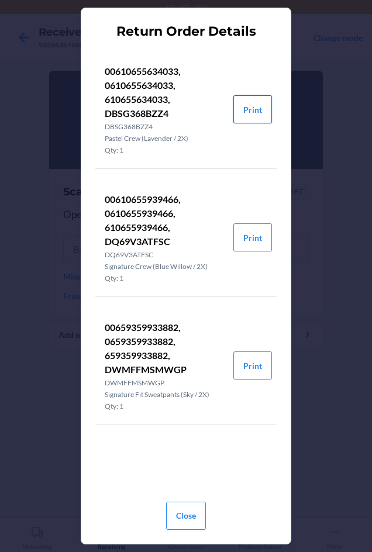
click at [250, 105] on button "Print" at bounding box center [252, 109] width 39 height 28
click at [262, 104] on button "Print" at bounding box center [252, 109] width 39 height 28
click at [258, 232] on button "Print" at bounding box center [252, 237] width 39 height 28
click at [258, 357] on button "Print" at bounding box center [252, 365] width 39 height 28
click at [197, 516] on button "Close" at bounding box center [186, 515] width 40 height 28
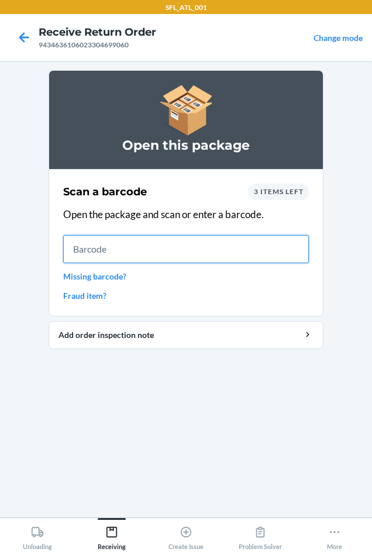
click at [152, 235] on input "text" at bounding box center [185, 249] width 245 height 28
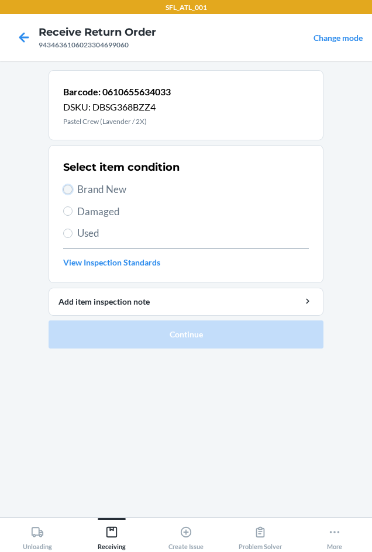
click at [65, 189] on input "Brand New" at bounding box center [67, 189] width 9 height 9
radio input "true"
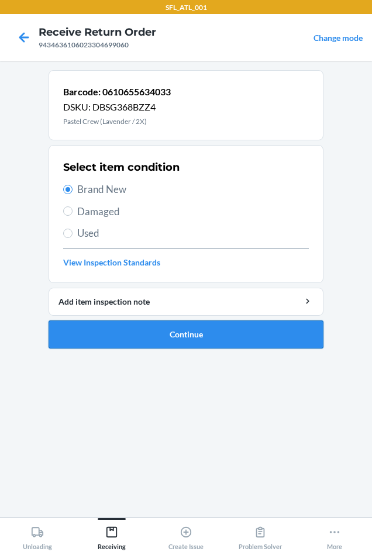
click at [129, 340] on button "Continue" at bounding box center [185, 334] width 275 height 28
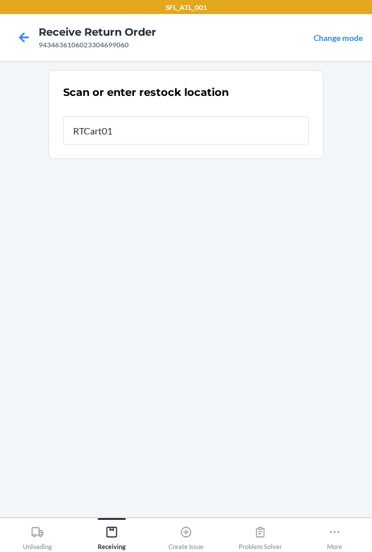
type input "RTCart016"
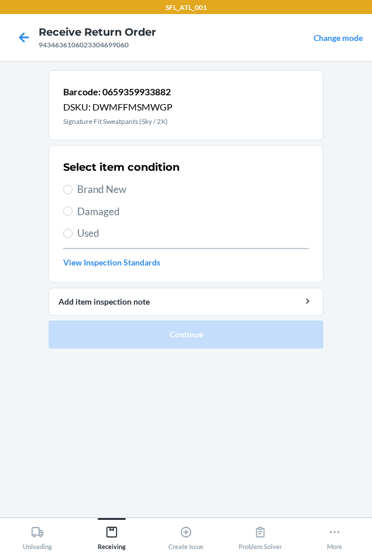
click at [68, 195] on label "Brand New" at bounding box center [185, 189] width 245 height 15
click at [68, 194] on input "Brand New" at bounding box center [67, 189] width 9 height 9
radio input "true"
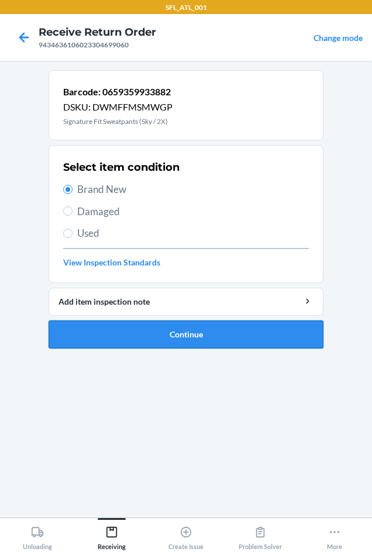
click at [126, 335] on button "Continue" at bounding box center [185, 334] width 275 height 28
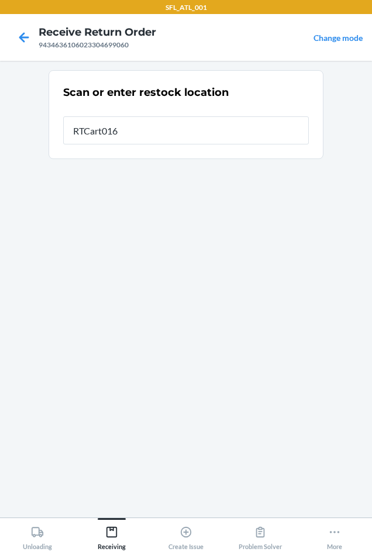
type input "RTCart016"
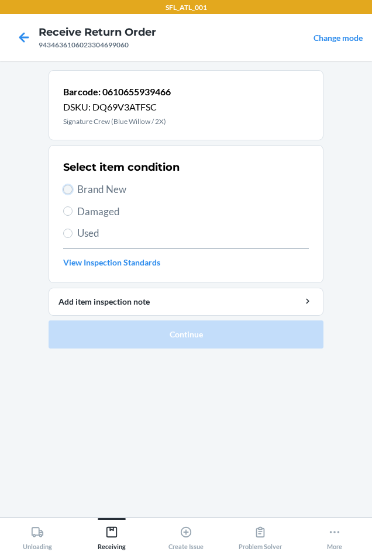
click at [67, 186] on input "Brand New" at bounding box center [67, 189] width 9 height 9
radio input "true"
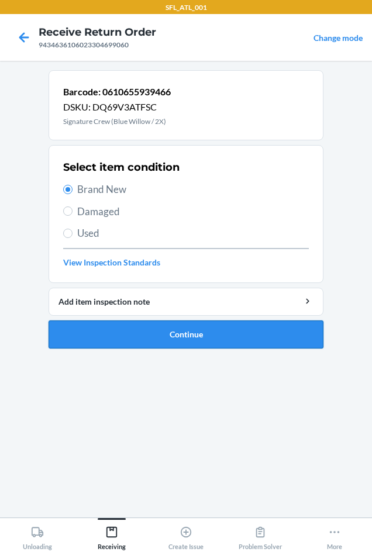
click at [134, 334] on button "Continue" at bounding box center [185, 334] width 275 height 28
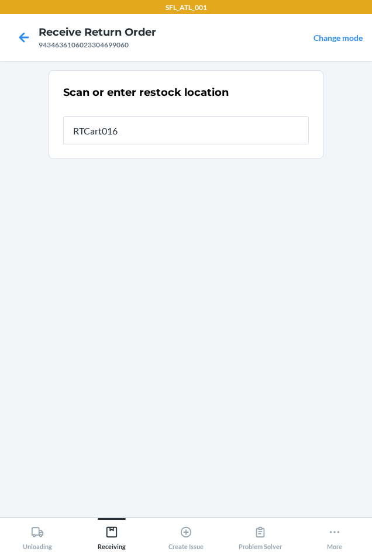
type input "RTCart016"
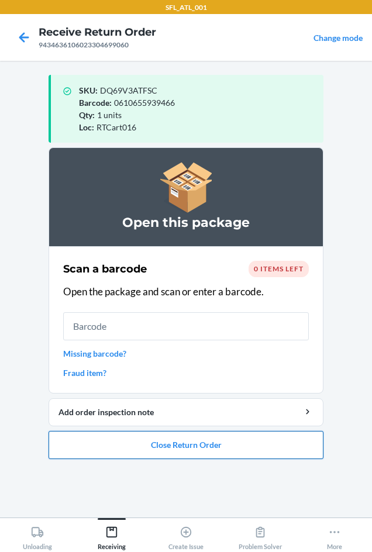
click at [136, 445] on button "Close Return Order" at bounding box center [185, 445] width 275 height 28
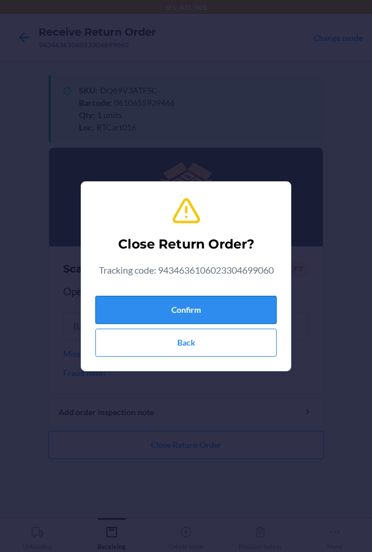
click at [170, 299] on button "Confirm" at bounding box center [185, 310] width 181 height 28
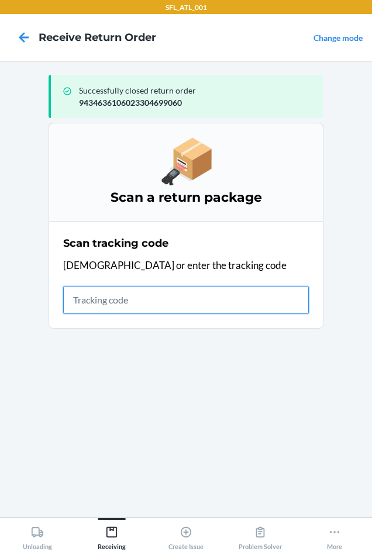
click at [75, 309] on input "text" at bounding box center [185, 300] width 245 height 28
type input "4203025994346361"
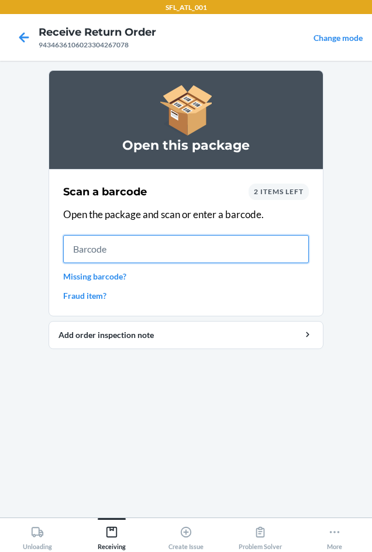
click at [96, 249] on input "text" at bounding box center [185, 249] width 245 height 28
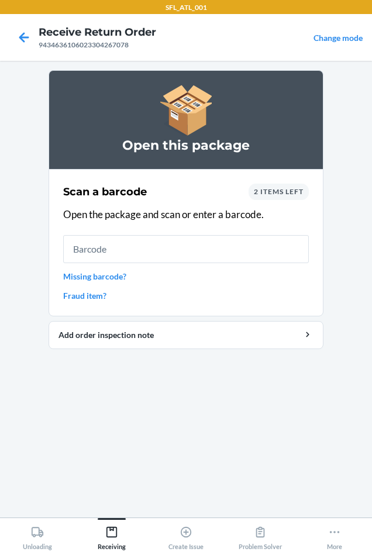
click at [265, 186] on div "2 items left" at bounding box center [278, 191] width 60 height 16
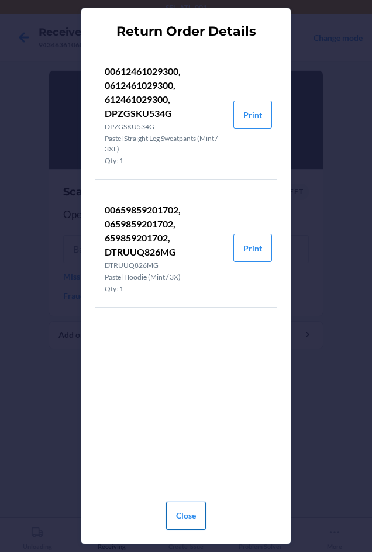
click at [178, 512] on button "Close" at bounding box center [186, 515] width 40 height 28
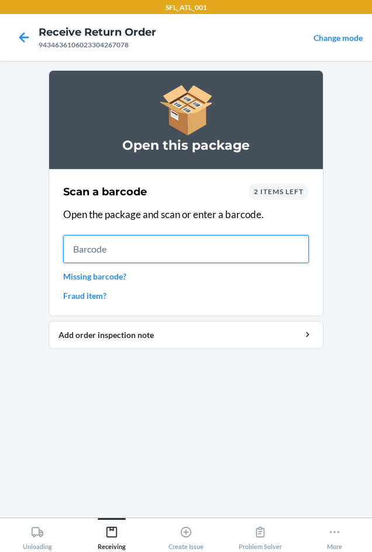
click at [113, 247] on input "text" at bounding box center [185, 249] width 245 height 28
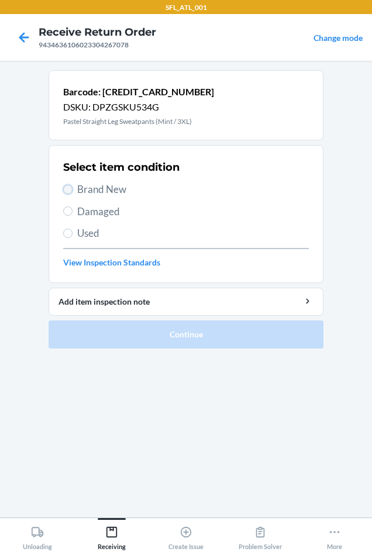
click at [69, 188] on input "Brand New" at bounding box center [67, 189] width 9 height 9
radio input "true"
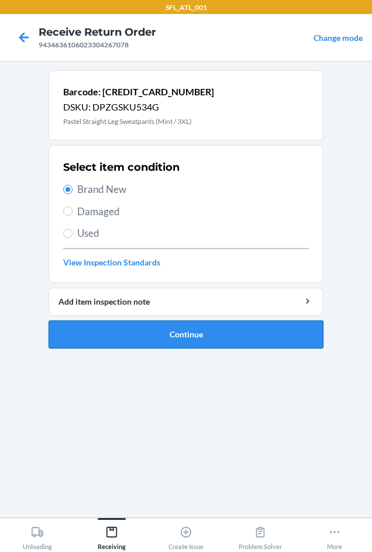
click at [179, 339] on button "Continue" at bounding box center [185, 334] width 275 height 28
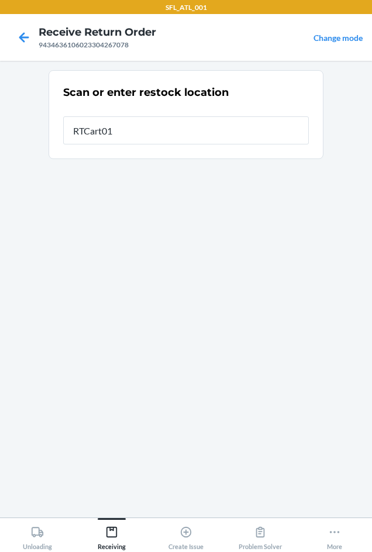
type input "RTCart016"
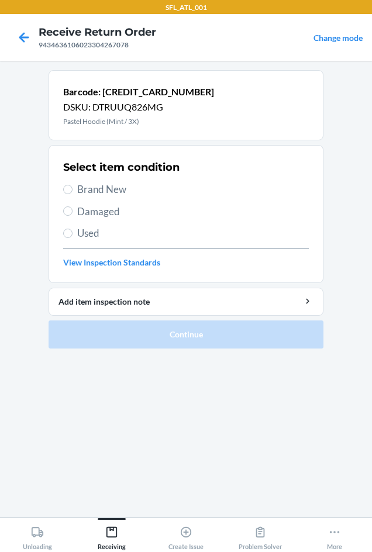
click at [72, 195] on label "Brand New" at bounding box center [185, 189] width 245 height 15
click at [72, 194] on input "Brand New" at bounding box center [67, 189] width 9 height 9
radio input "true"
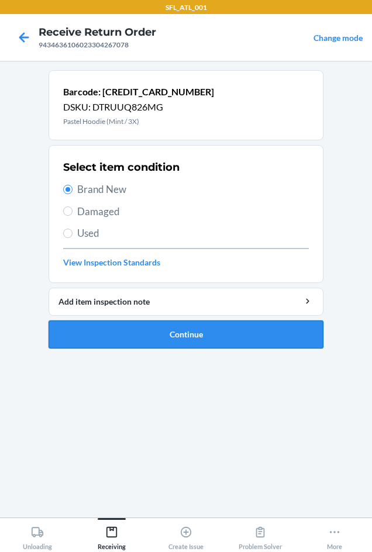
click at [177, 334] on button "Continue" at bounding box center [185, 334] width 275 height 28
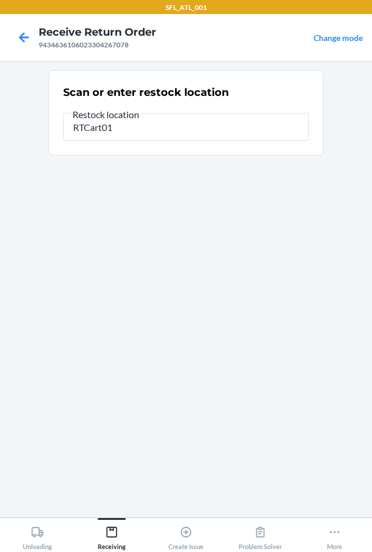
type input "RTCart016"
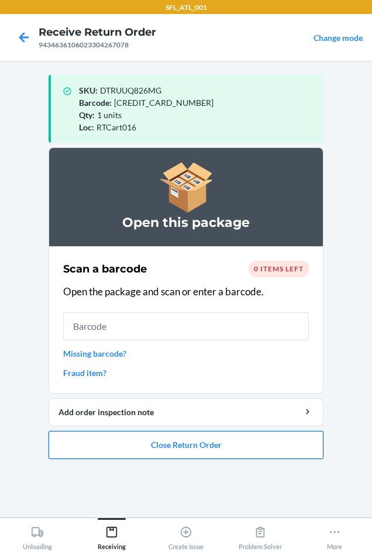
click at [220, 448] on button "Close Return Order" at bounding box center [185, 445] width 275 height 28
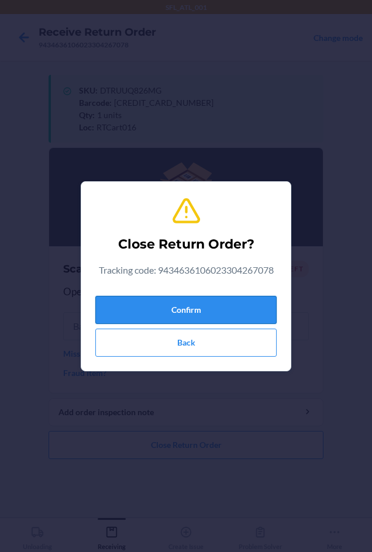
click at [185, 305] on button "Confirm" at bounding box center [185, 310] width 181 height 28
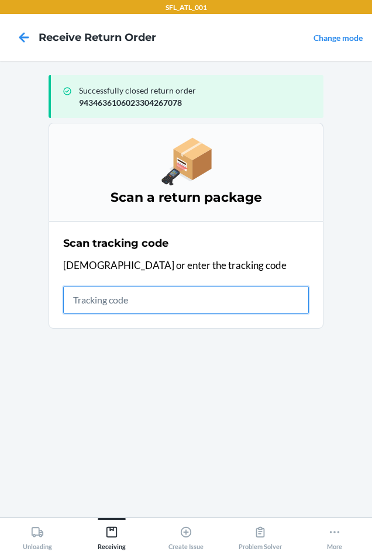
click at [99, 302] on input "text" at bounding box center [185, 300] width 245 height 28
type input "420302599434636106023305037"
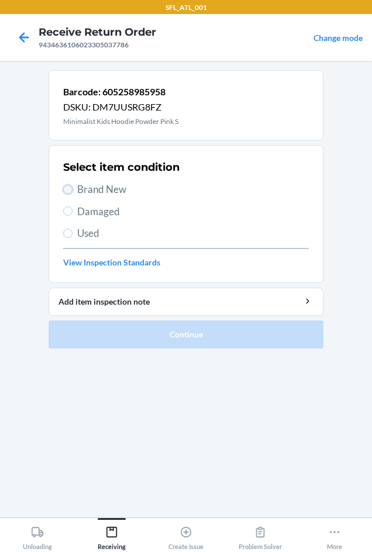
click at [68, 186] on input "Brand New" at bounding box center [67, 189] width 9 height 9
radio input "true"
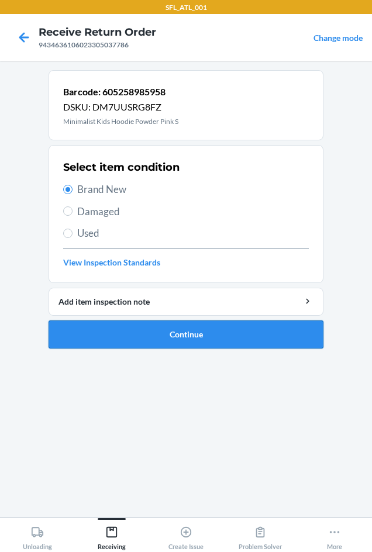
click at [162, 329] on button "Continue" at bounding box center [185, 334] width 275 height 28
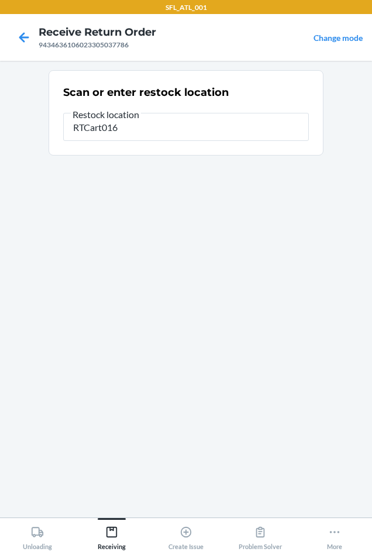
type input "RTCart016"
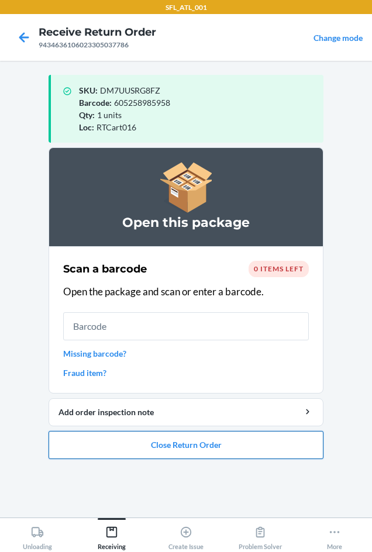
click at [148, 449] on button "Close Return Order" at bounding box center [185, 445] width 275 height 28
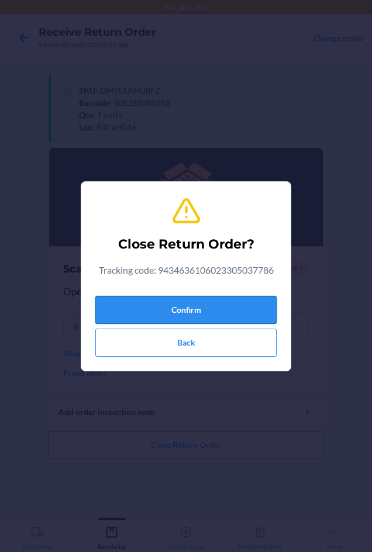
click at [143, 307] on button "Confirm" at bounding box center [185, 310] width 181 height 28
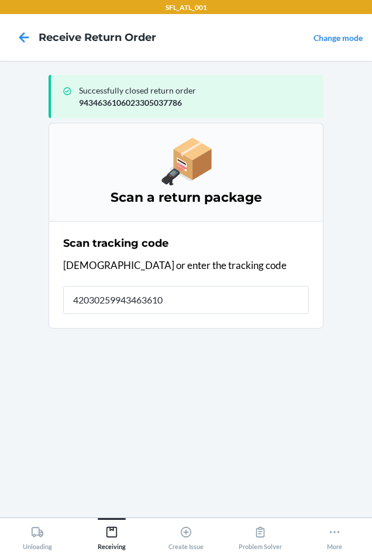
type input "420302599434636106"
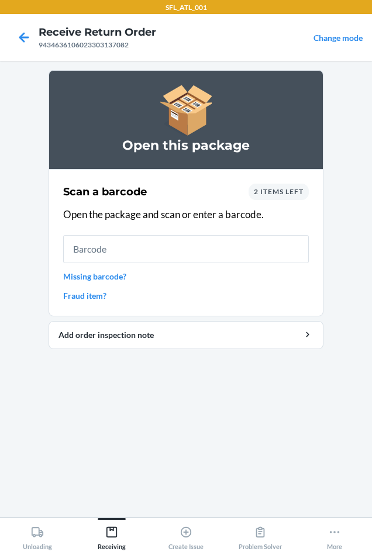
click at [268, 188] on span "2 items left" at bounding box center [279, 191] width 50 height 9
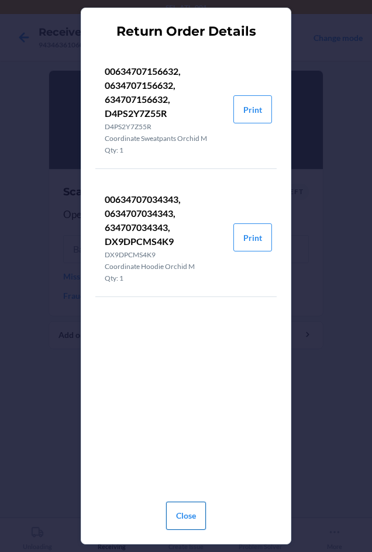
click at [202, 518] on button "Close" at bounding box center [186, 515] width 40 height 28
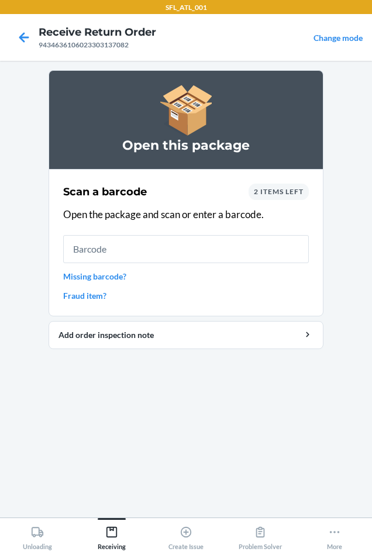
click at [294, 189] on span "2 items left" at bounding box center [279, 191] width 50 height 9
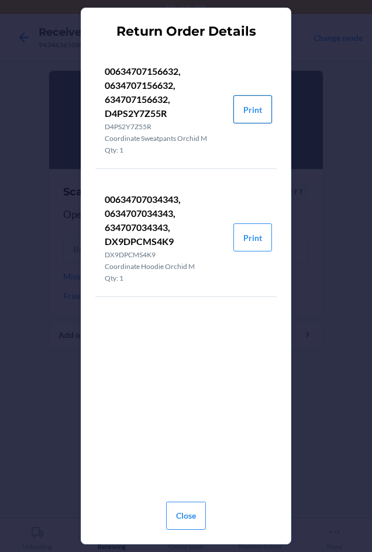
click at [249, 112] on button "Print" at bounding box center [252, 109] width 39 height 28
click at [259, 231] on button "Print" at bounding box center [252, 237] width 39 height 28
click at [177, 519] on button "Close" at bounding box center [186, 515] width 40 height 28
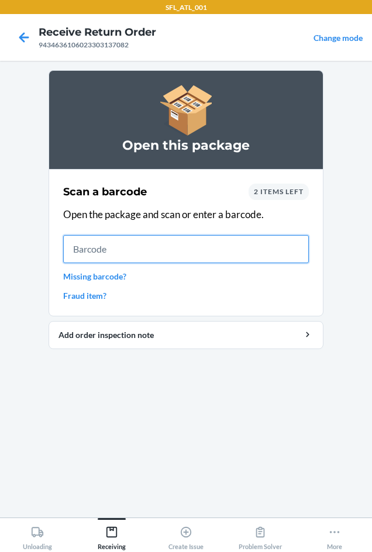
click at [144, 242] on input "text" at bounding box center [185, 249] width 245 height 28
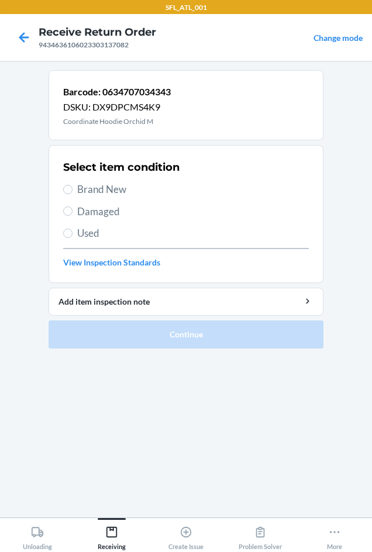
click at [72, 188] on label "Brand New" at bounding box center [185, 189] width 245 height 15
click at [72, 188] on input "Brand New" at bounding box center [67, 189] width 9 height 9
radio input "true"
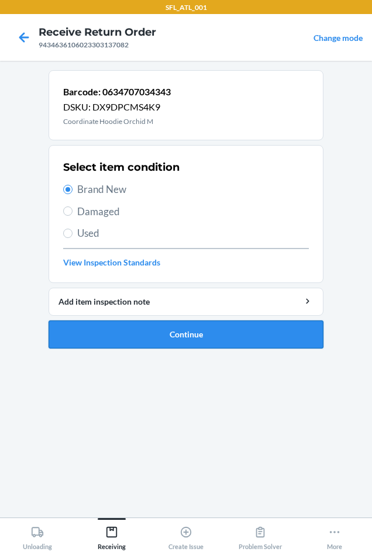
click at [145, 328] on button "Continue" at bounding box center [185, 334] width 275 height 28
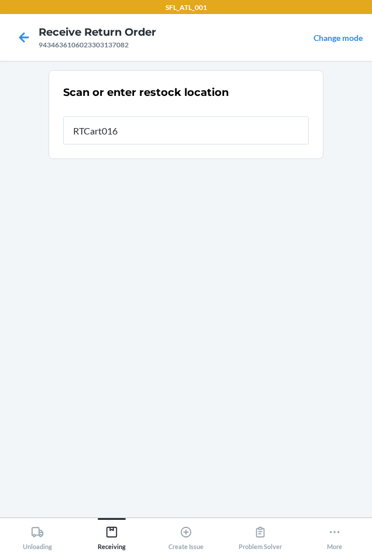
type input "RTCart016"
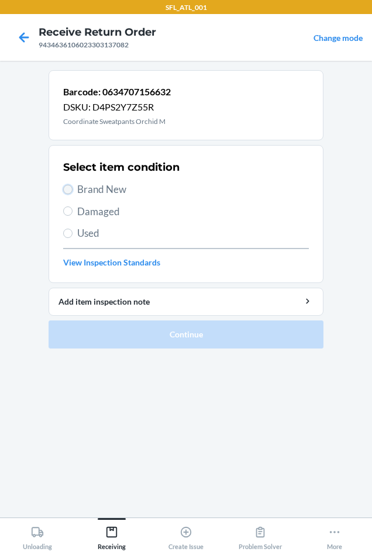
click at [64, 185] on input "Brand New" at bounding box center [67, 189] width 9 height 9
radio input "true"
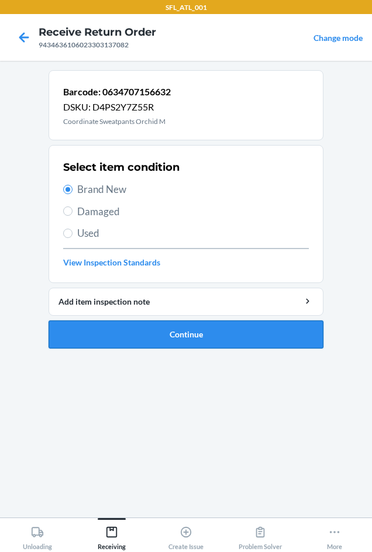
click at [165, 338] on button "Continue" at bounding box center [185, 334] width 275 height 28
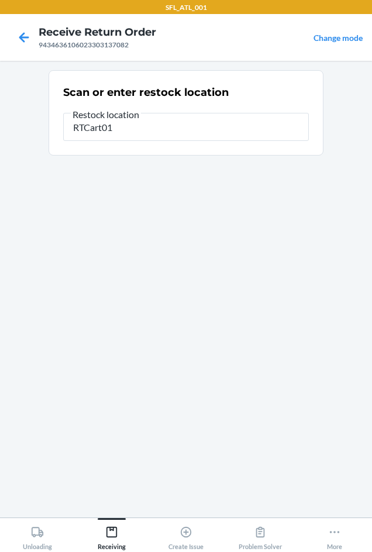
type input "RTCart016"
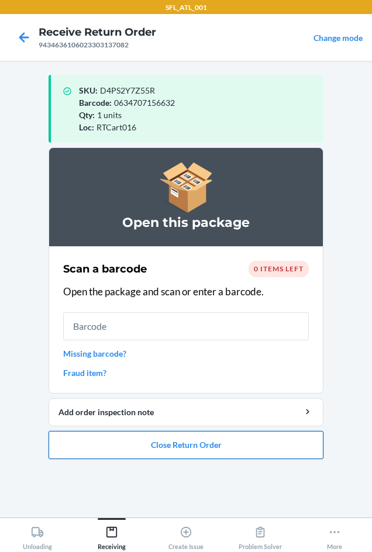
click at [188, 451] on button "Close Return Order" at bounding box center [185, 445] width 275 height 28
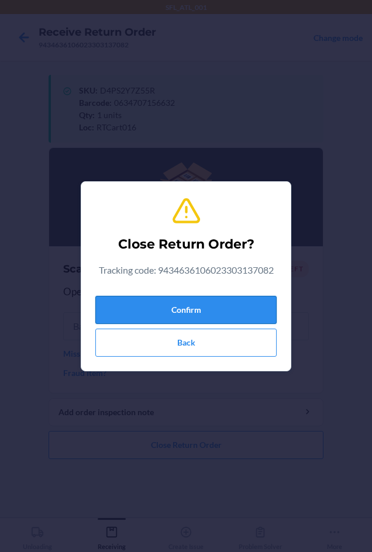
click at [151, 299] on button "Confirm" at bounding box center [185, 310] width 181 height 28
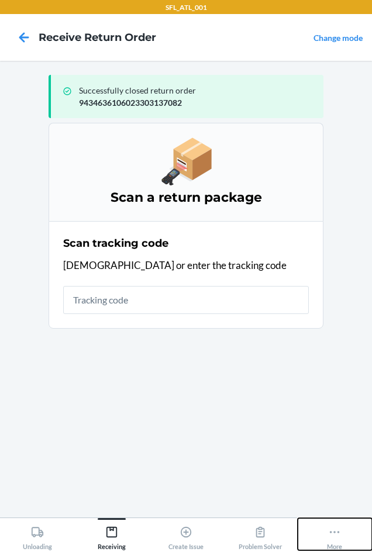
click at [338, 540] on div "More" at bounding box center [334, 535] width 15 height 29
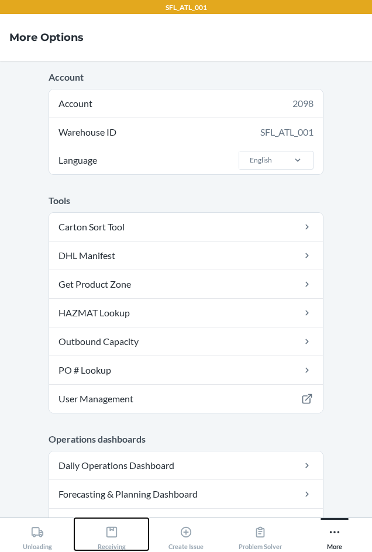
click at [109, 525] on div "Receiving" at bounding box center [112, 535] width 28 height 29
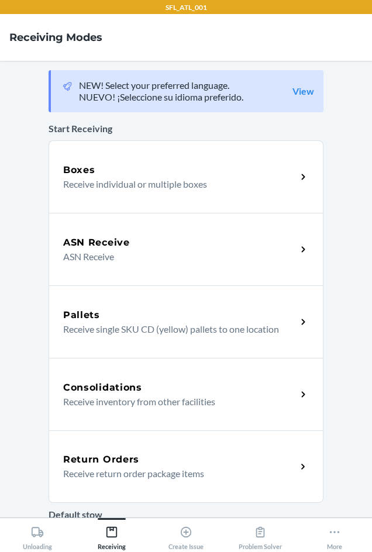
click at [150, 482] on div "Return Orders Receive return order package items" at bounding box center [185, 466] width 275 height 72
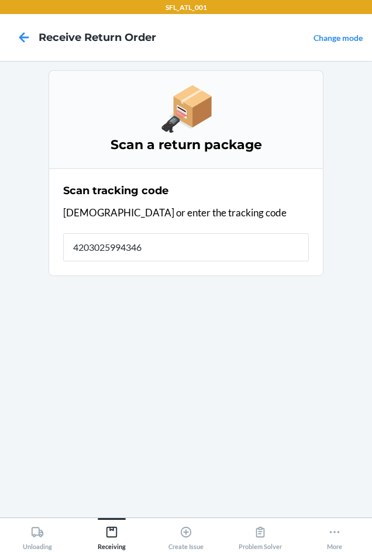
type input "42030259943463"
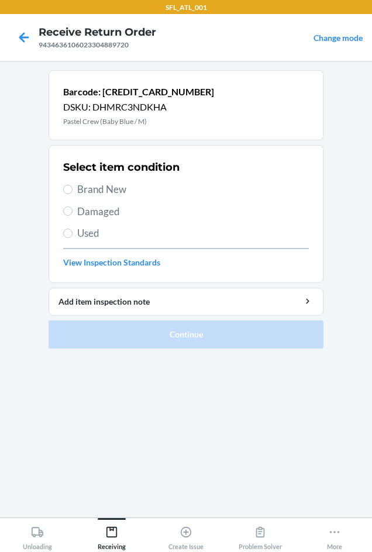
click at [87, 190] on span "Brand New" at bounding box center [192, 189] width 231 height 15
click at [72, 190] on input "Brand New" at bounding box center [67, 189] width 9 height 9
radio input "true"
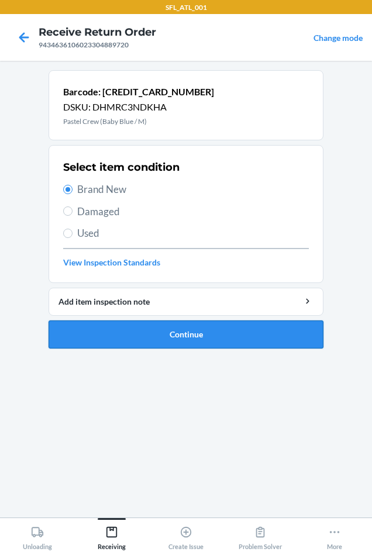
click at [156, 335] on button "Continue" at bounding box center [185, 334] width 275 height 28
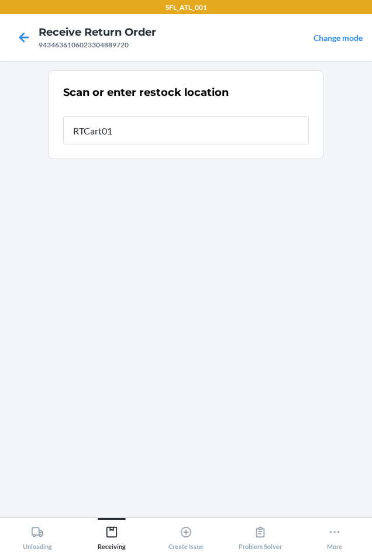
type input "RTCart016"
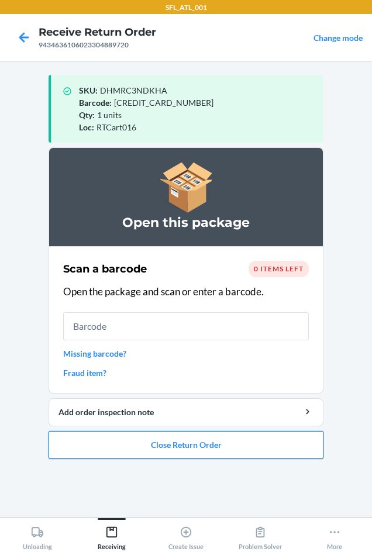
click at [179, 448] on button "Close Return Order" at bounding box center [185, 445] width 275 height 28
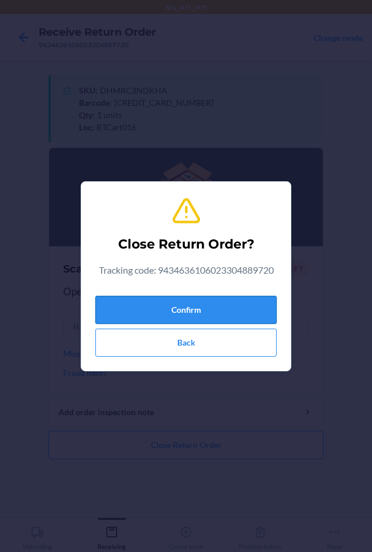
click at [138, 312] on button "Confirm" at bounding box center [185, 310] width 181 height 28
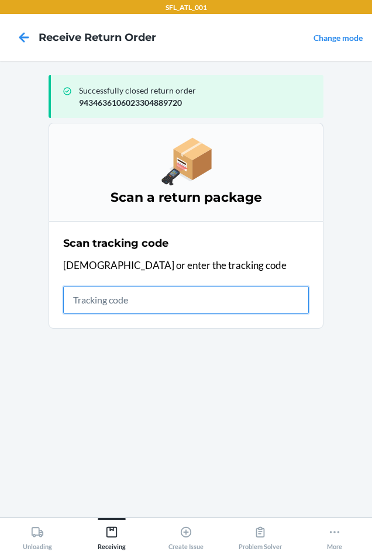
click at [149, 307] on input "text" at bounding box center [185, 300] width 245 height 28
type input "4203025994346361060233048"
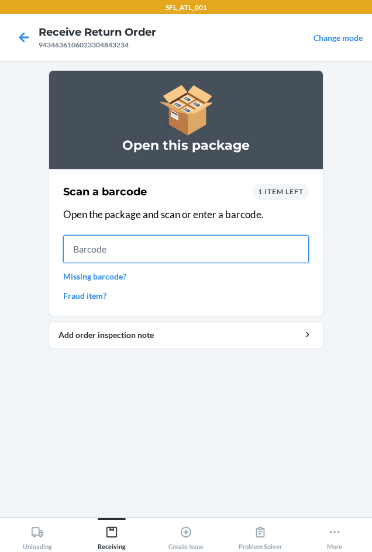
click at [68, 242] on input "text" at bounding box center [185, 249] width 245 height 28
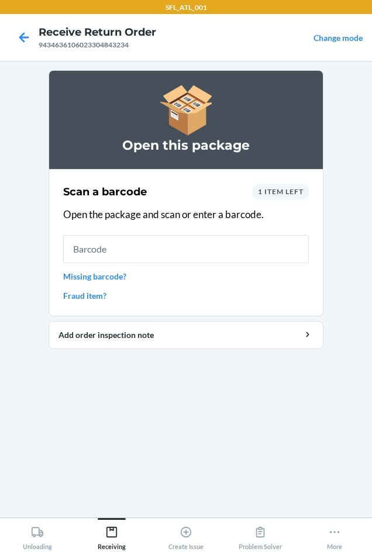
click at [294, 193] on span "1 item left" at bounding box center [281, 191] width 46 height 9
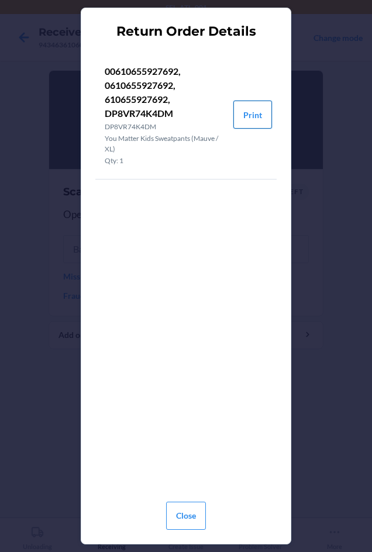
click at [262, 110] on button "Print" at bounding box center [252, 114] width 39 height 28
click at [181, 521] on button "Close" at bounding box center [186, 515] width 40 height 28
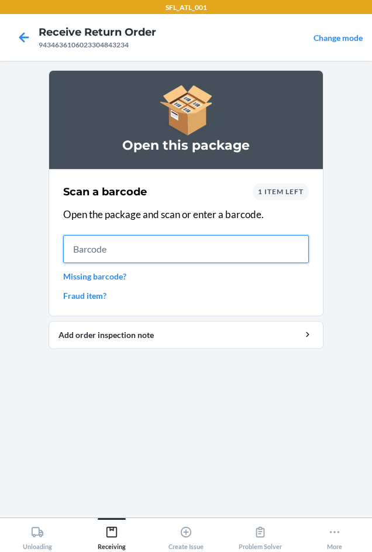
click at [100, 254] on input "text" at bounding box center [185, 249] width 245 height 28
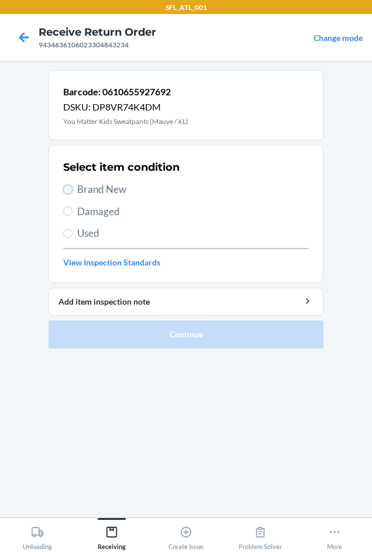
click at [71, 188] on input "Brand New" at bounding box center [67, 189] width 9 height 9
radio input "true"
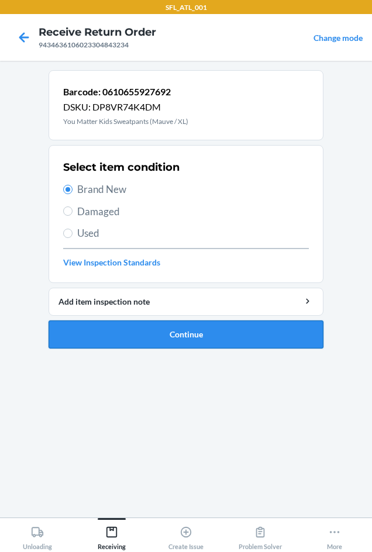
click at [193, 333] on button "Continue" at bounding box center [185, 334] width 275 height 28
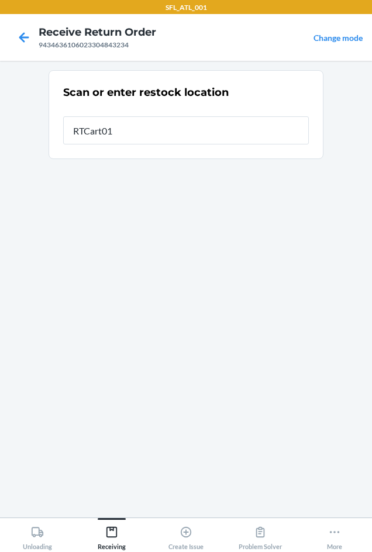
type input "RTCart016"
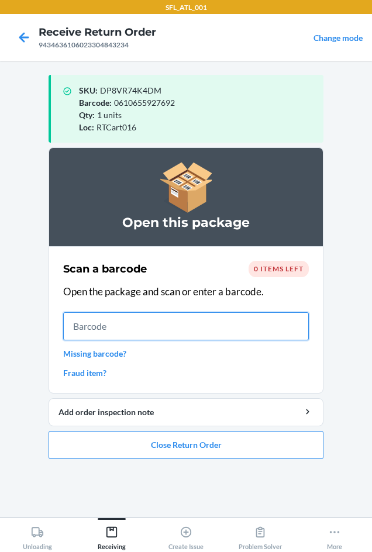
click at [87, 321] on input "text" at bounding box center [185, 326] width 245 height 28
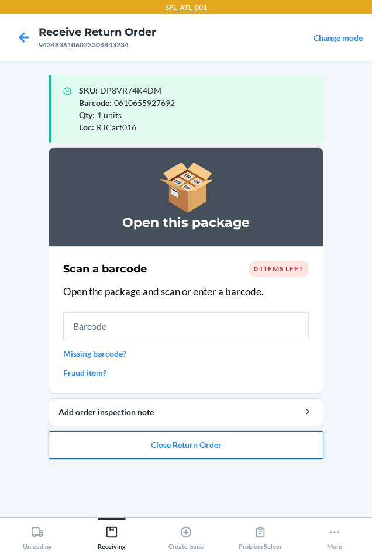
click at [190, 448] on button "Close Return Order" at bounding box center [185, 445] width 275 height 28
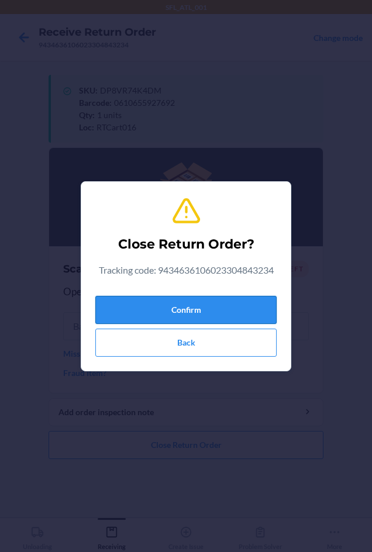
click at [191, 308] on button "Confirm" at bounding box center [185, 310] width 181 height 28
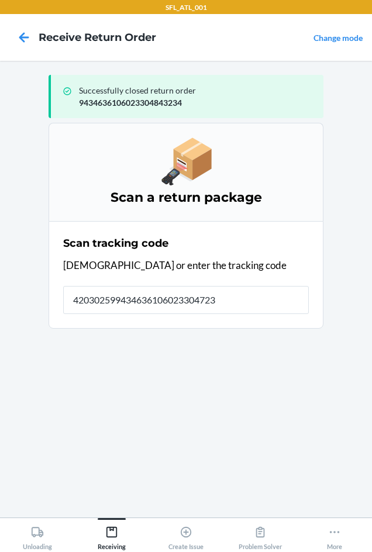
type input "4203025994346361060233047236"
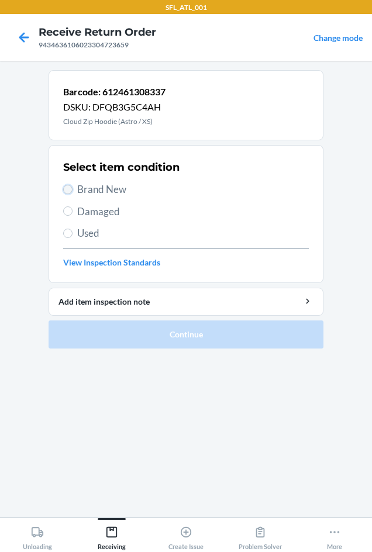
click at [68, 190] on input "Brand New" at bounding box center [67, 189] width 9 height 9
radio input "true"
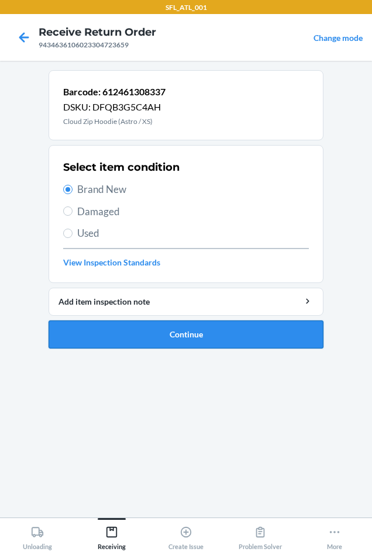
click at [223, 327] on button "Continue" at bounding box center [185, 334] width 275 height 28
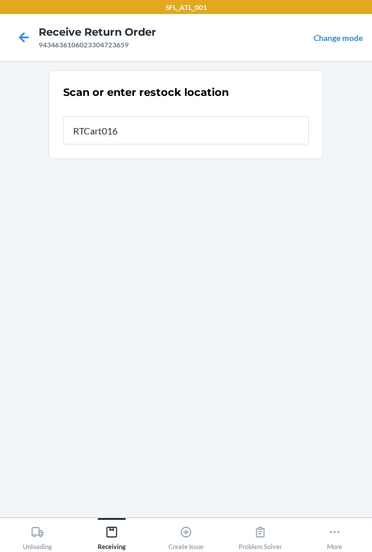
type input "RTCart016"
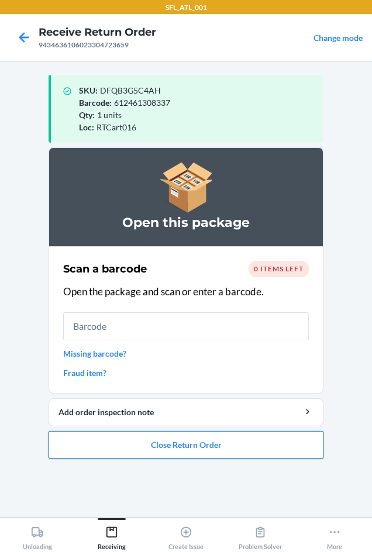
click at [188, 433] on button "Close Return Order" at bounding box center [185, 445] width 275 height 28
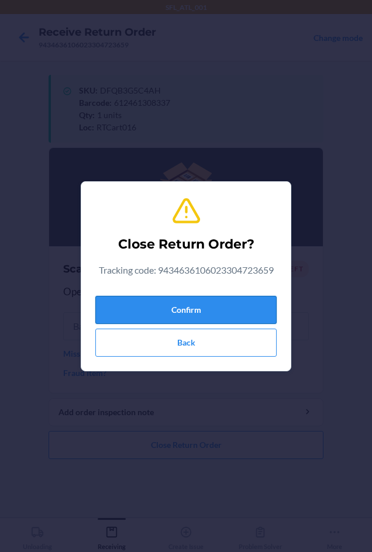
click at [161, 310] on button "Confirm" at bounding box center [185, 310] width 181 height 28
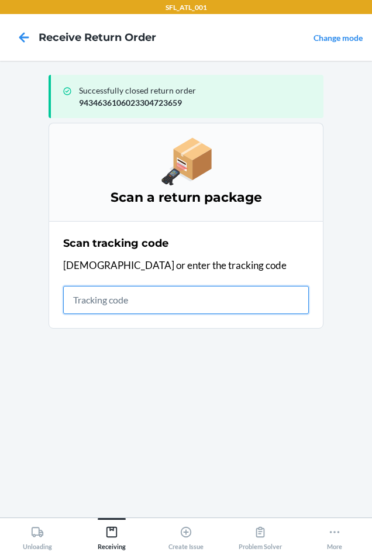
click at [209, 300] on input "text" at bounding box center [185, 300] width 245 height 28
type input "92612903168717474"
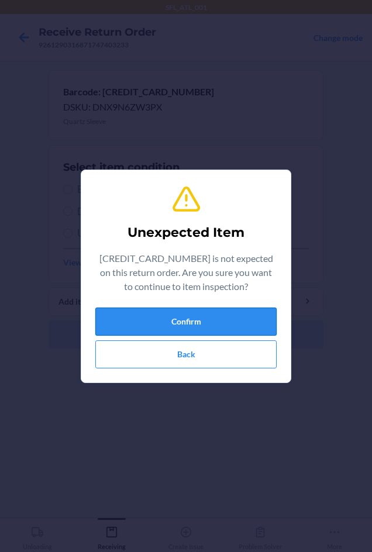
click at [184, 318] on button "Confirm" at bounding box center [185, 321] width 181 height 28
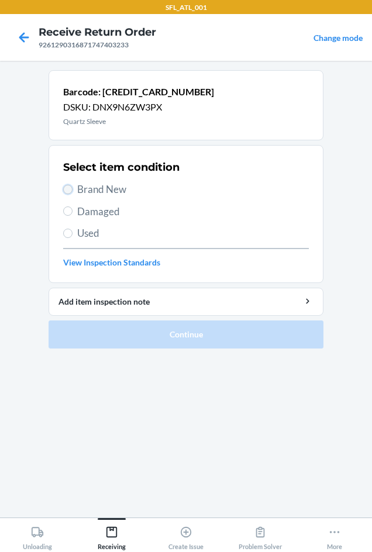
click at [67, 188] on input "Brand New" at bounding box center [67, 189] width 9 height 9
radio input "true"
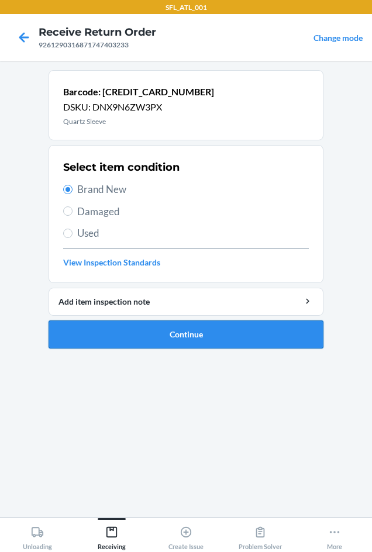
click at [161, 335] on button "Continue" at bounding box center [185, 334] width 275 height 28
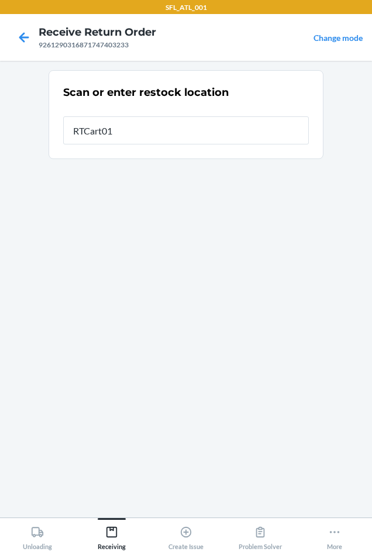
type input "RTCart016"
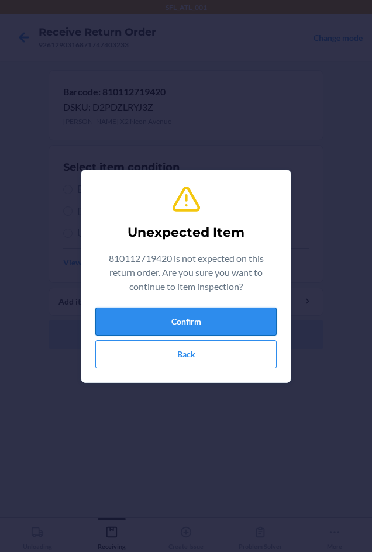
click at [179, 322] on button "Confirm" at bounding box center [185, 321] width 181 height 28
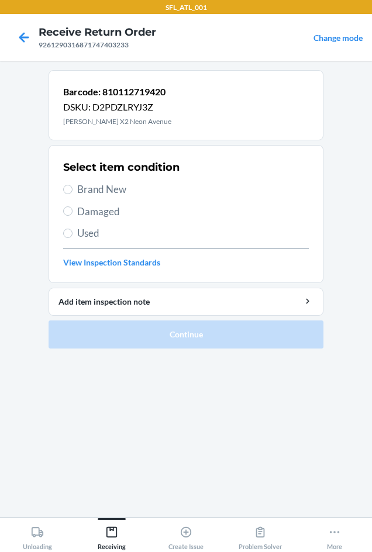
click at [69, 184] on label "Brand New" at bounding box center [185, 189] width 245 height 15
click at [69, 185] on input "Brand New" at bounding box center [67, 189] width 9 height 9
radio input "true"
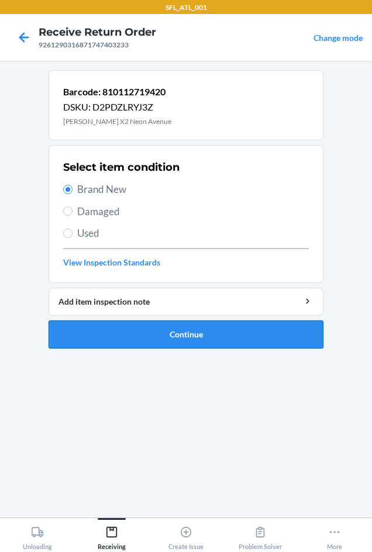
click at [144, 341] on button "Continue" at bounding box center [185, 334] width 275 height 28
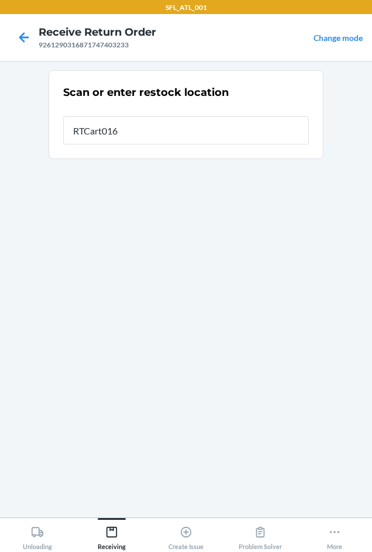
type input "RTCart016"
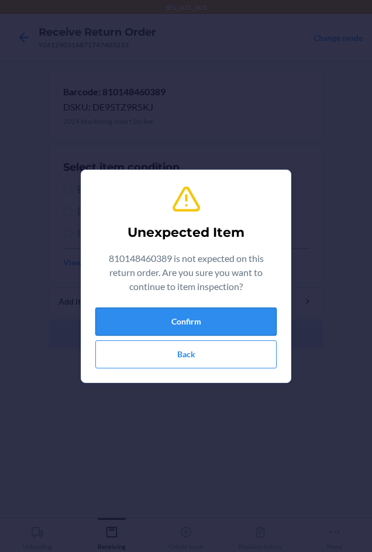
click at [164, 324] on button "Confirm" at bounding box center [185, 321] width 181 height 28
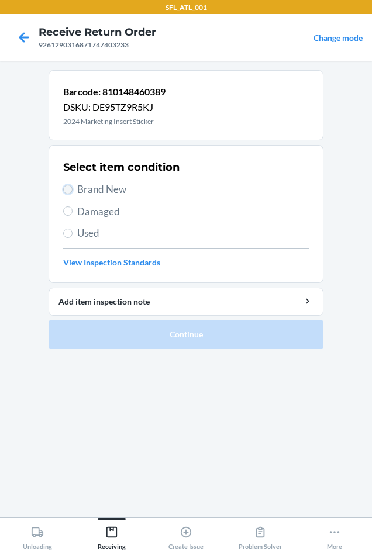
click at [69, 188] on input "Brand New" at bounding box center [67, 189] width 9 height 9
radio input "true"
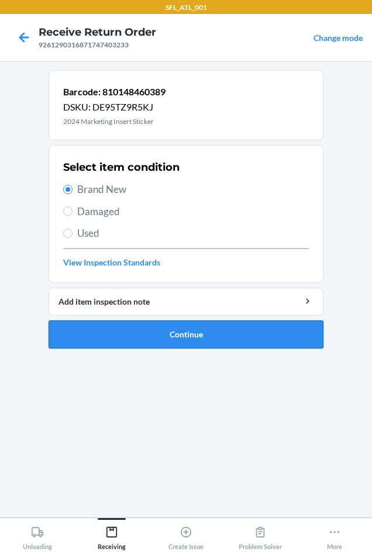
click at [164, 330] on button "Continue" at bounding box center [185, 334] width 275 height 28
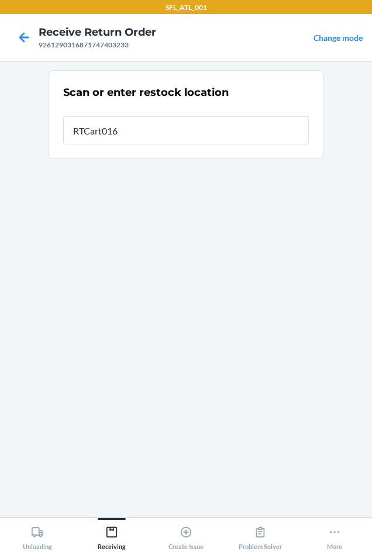
type input "RTCart016"
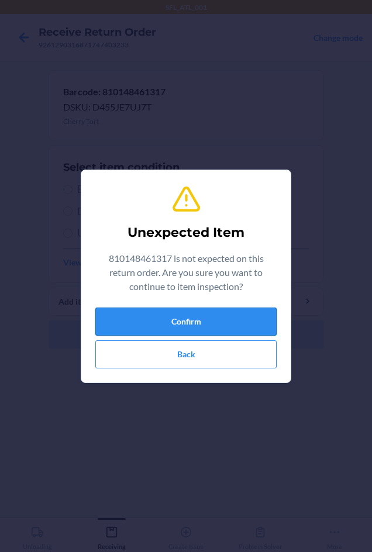
click at [169, 324] on button "Confirm" at bounding box center [185, 321] width 181 height 28
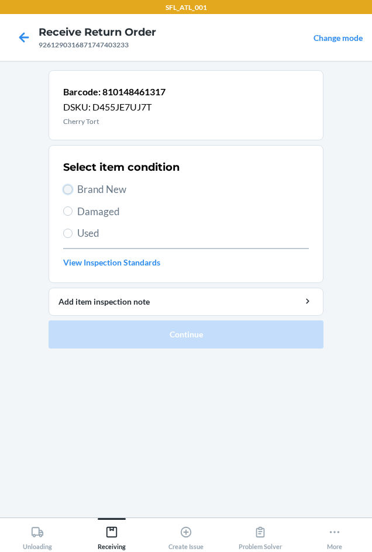
click at [67, 185] on input "Brand New" at bounding box center [67, 189] width 9 height 9
radio input "true"
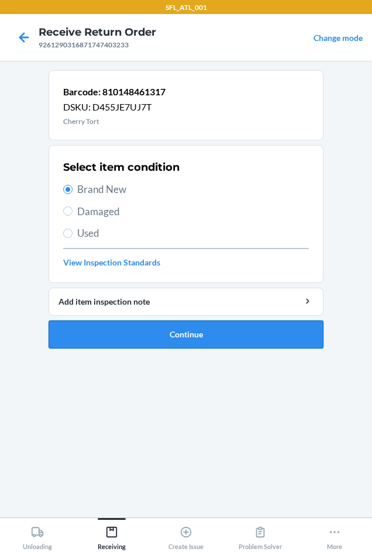
click at [152, 335] on button "Continue" at bounding box center [185, 334] width 275 height 28
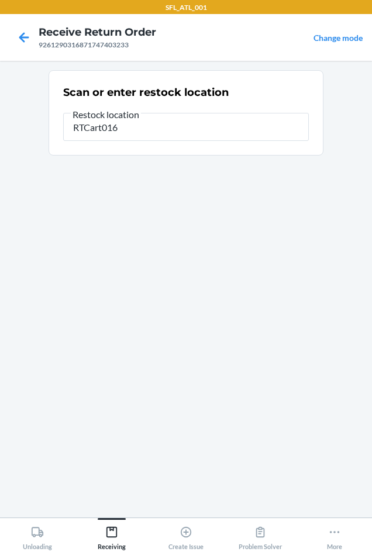
type input "RTCart016"
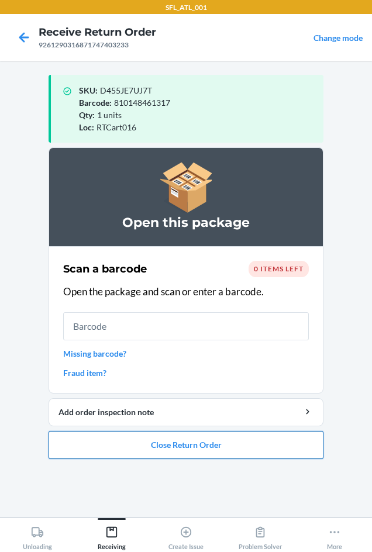
click at [171, 438] on button "Close Return Order" at bounding box center [185, 445] width 275 height 28
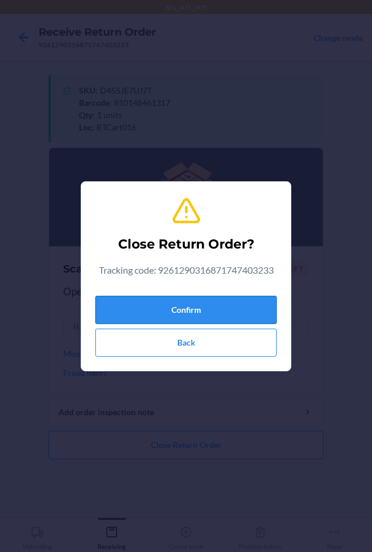
click at [149, 311] on button "Confirm" at bounding box center [185, 310] width 181 height 28
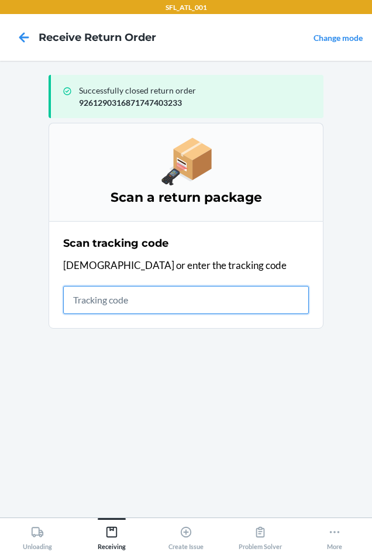
click at [107, 296] on input "text" at bounding box center [185, 300] width 245 height 28
type input "420307209261290316"
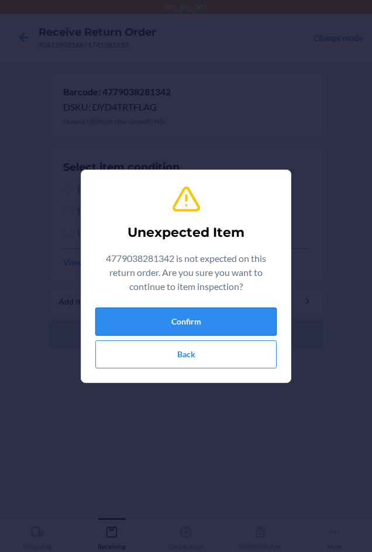
click at [237, 327] on button "Confirm" at bounding box center [185, 321] width 181 height 28
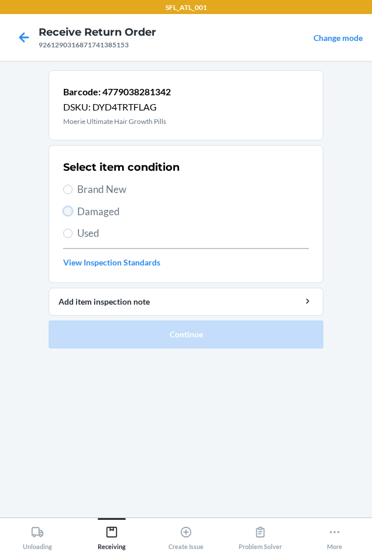
click at [70, 211] on input "Damaged" at bounding box center [67, 210] width 9 height 9
radio input "true"
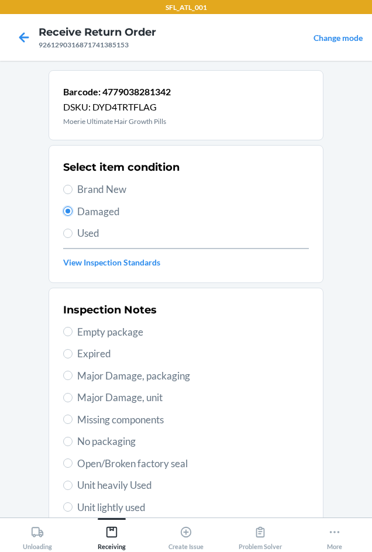
scroll to position [117, 0]
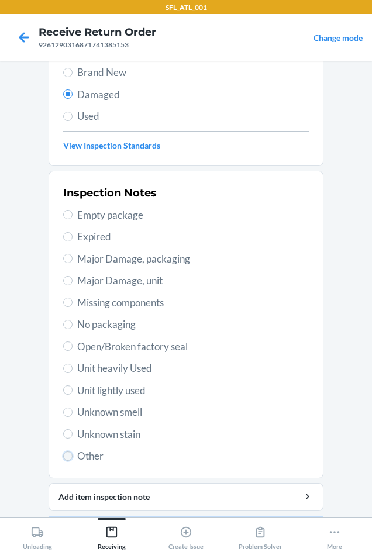
click at [63, 456] on input "Other" at bounding box center [67, 455] width 9 height 9
radio input "true"
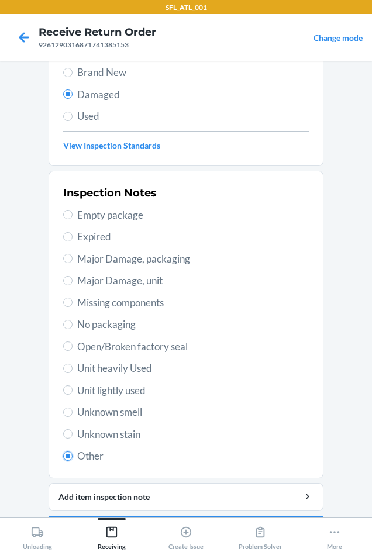
scroll to position [152, 0]
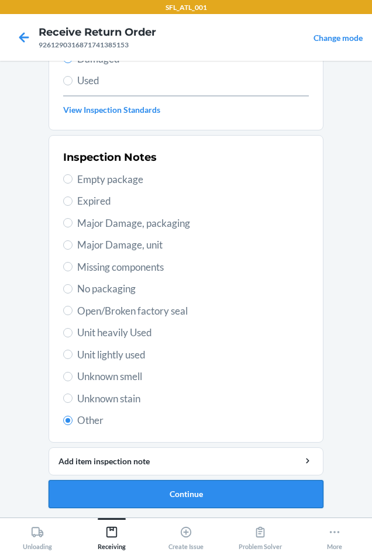
click at [206, 488] on button "Continue" at bounding box center [185, 494] width 275 height 28
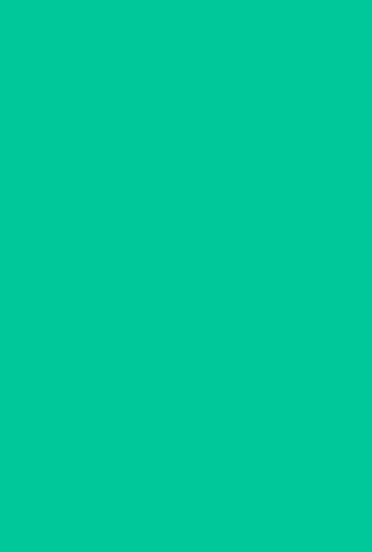
scroll to position [49, 0]
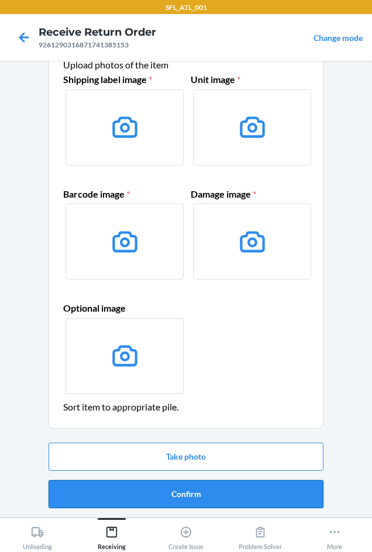
click at [193, 490] on button "Confirm" at bounding box center [185, 494] width 275 height 28
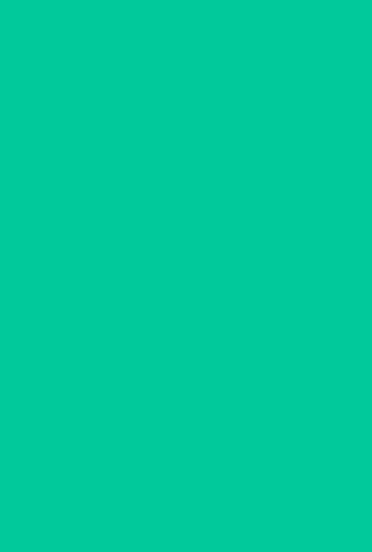
scroll to position [0, 0]
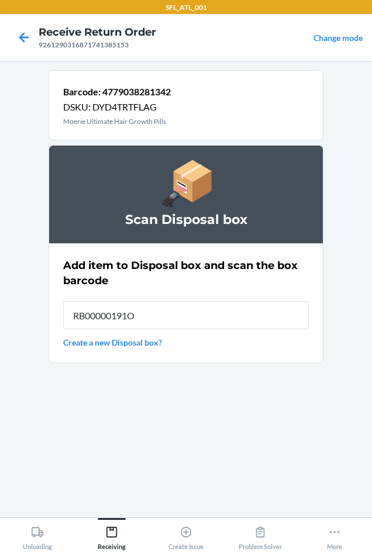
type input "RB00000191O"
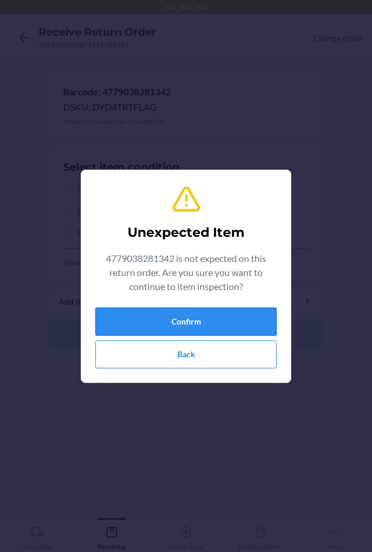
click at [265, 308] on button "Confirm" at bounding box center [185, 321] width 181 height 28
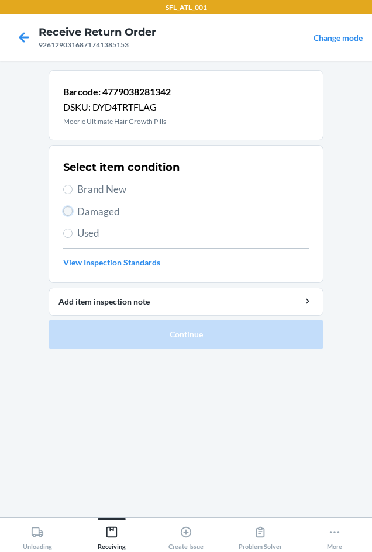
click at [67, 211] on input "Damaged" at bounding box center [67, 210] width 9 height 9
radio input "true"
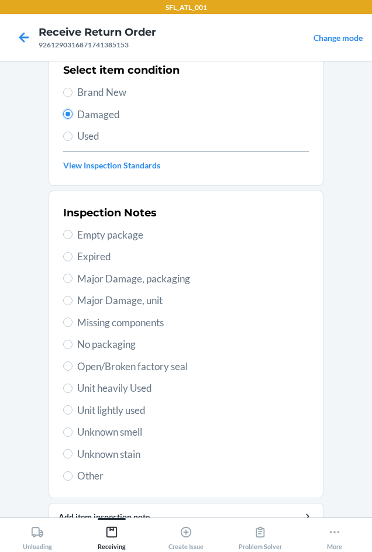
scroll to position [152, 0]
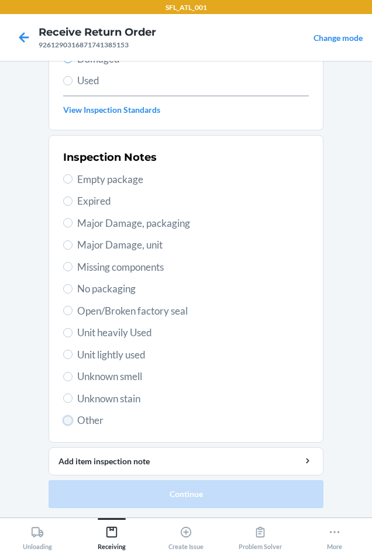
click at [65, 420] on input "Other" at bounding box center [67, 419] width 9 height 9
radio input "true"
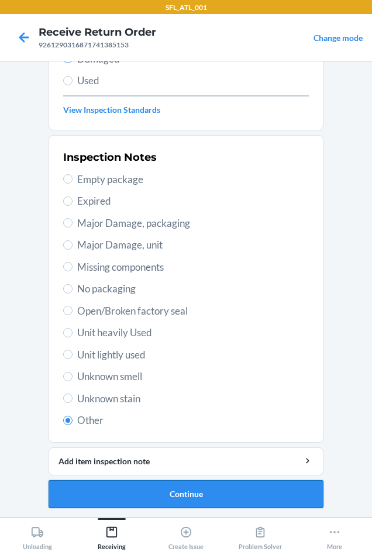
click at [161, 494] on button "Continue" at bounding box center [185, 494] width 275 height 28
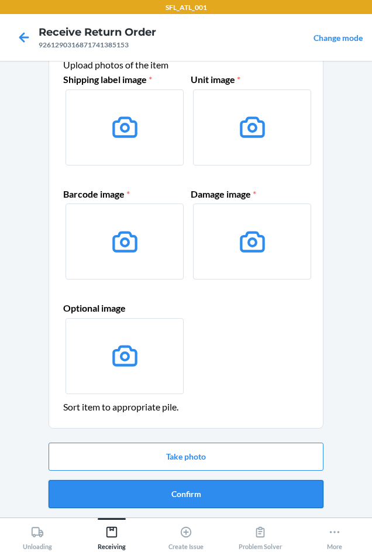
click at [152, 494] on button "Confirm" at bounding box center [185, 494] width 275 height 28
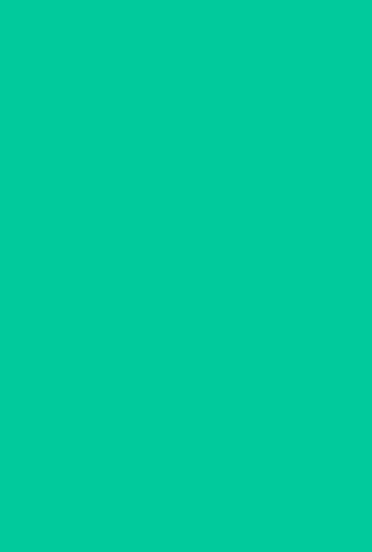
scroll to position [0, 0]
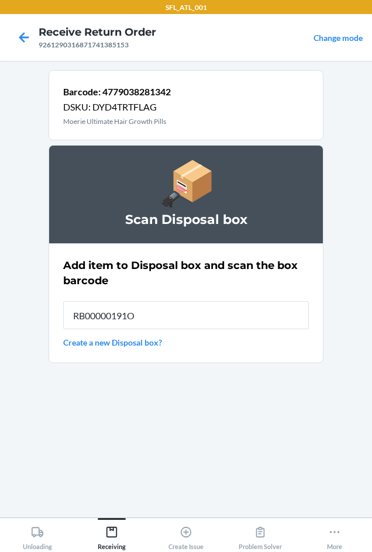
type input "RB00000191O"
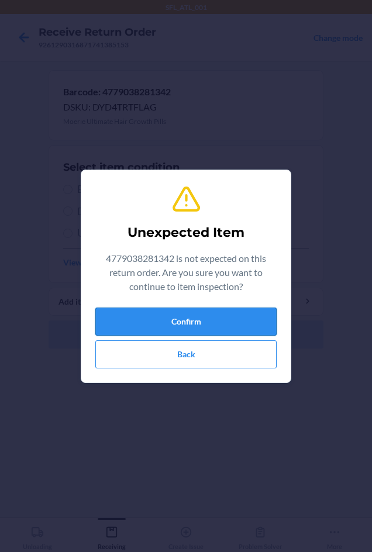
click at [209, 325] on button "Confirm" at bounding box center [185, 321] width 181 height 28
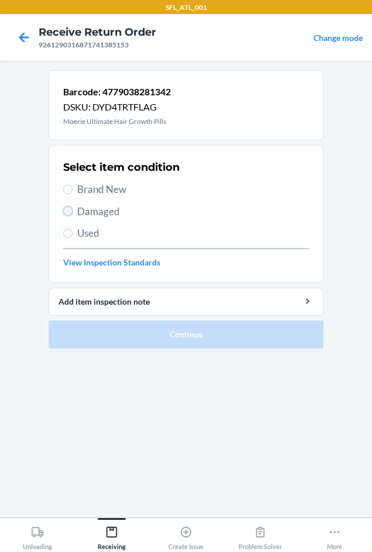
click at [67, 207] on input "Damaged" at bounding box center [67, 210] width 9 height 9
radio input "true"
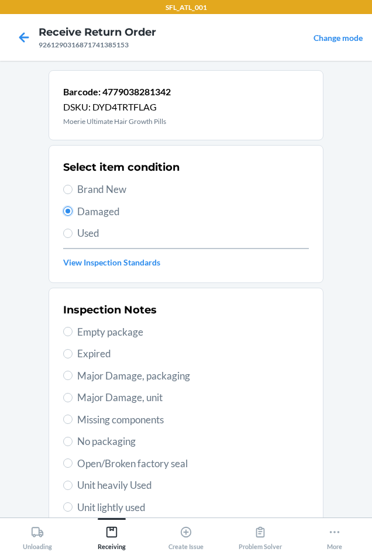
scroll to position [152, 0]
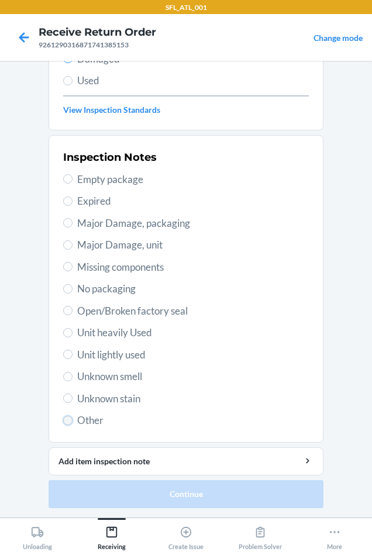
click at [65, 416] on input "Other" at bounding box center [67, 419] width 9 height 9
radio input "true"
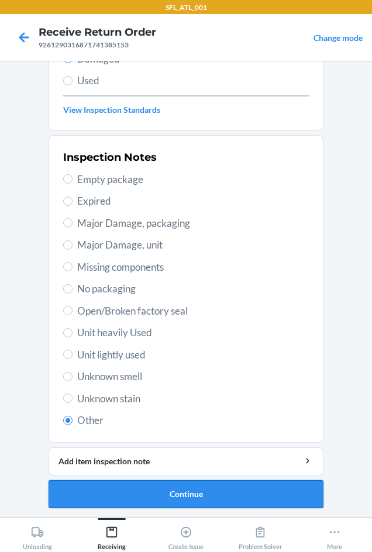
click at [161, 488] on button "Continue" at bounding box center [185, 494] width 275 height 28
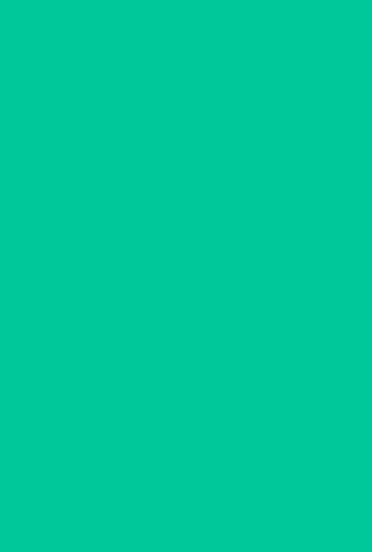
scroll to position [49, 0]
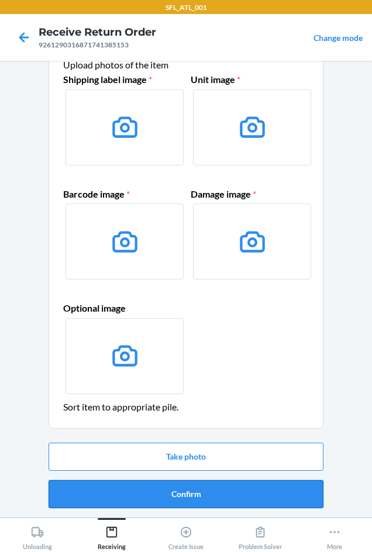
click at [160, 491] on button "Confirm" at bounding box center [185, 494] width 275 height 28
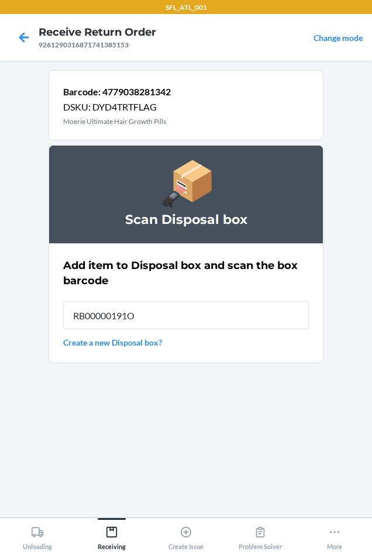
type input "RB00000191O"
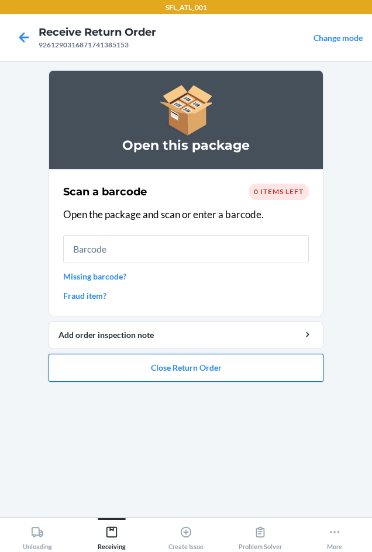
click at [213, 370] on button "Close Return Order" at bounding box center [185, 367] width 275 height 28
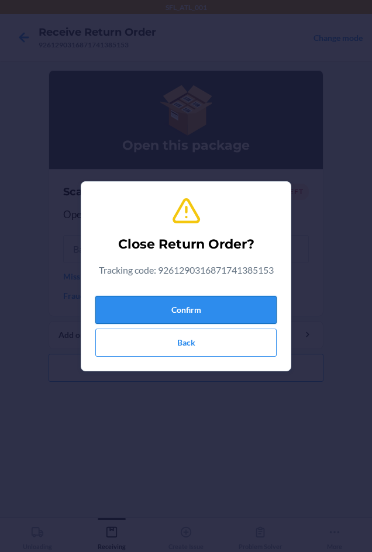
click at [160, 307] on button "Confirm" at bounding box center [185, 310] width 181 height 28
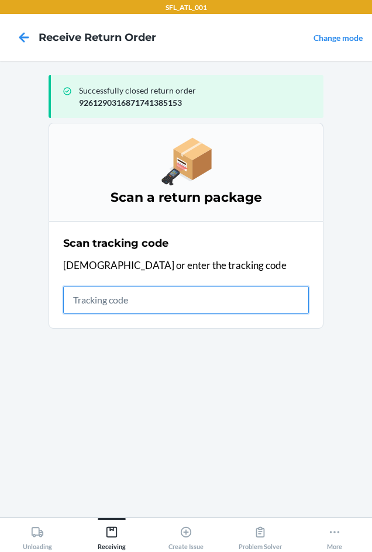
click at [94, 306] on input "text" at bounding box center [185, 300] width 245 height 28
type input "4203025994346361"
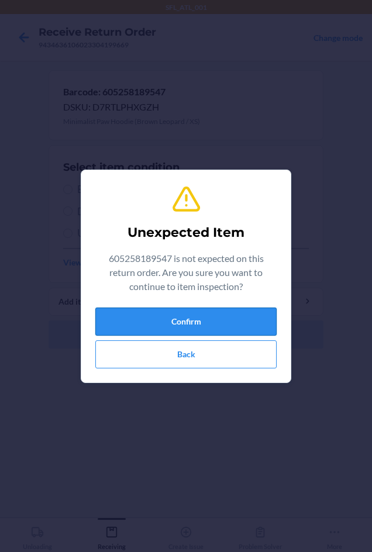
click at [163, 317] on button "Confirm" at bounding box center [185, 321] width 181 height 28
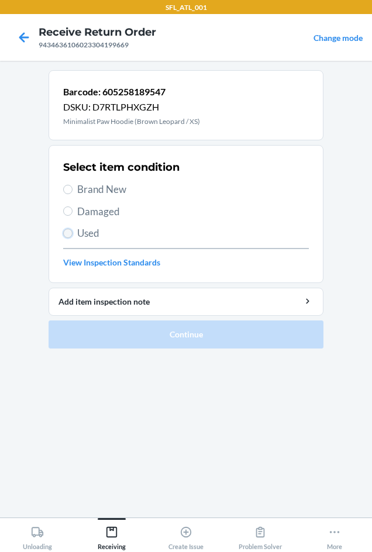
click at [68, 233] on input "Used" at bounding box center [67, 232] width 9 height 9
radio input "true"
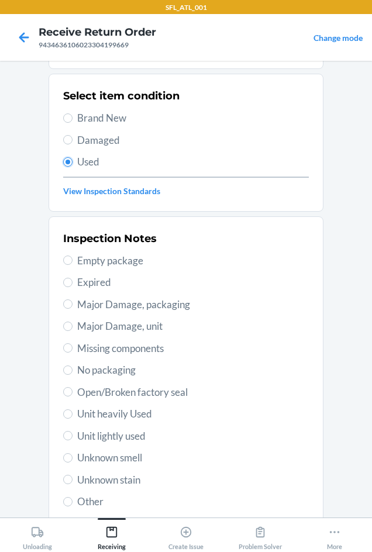
scroll to position [152, 0]
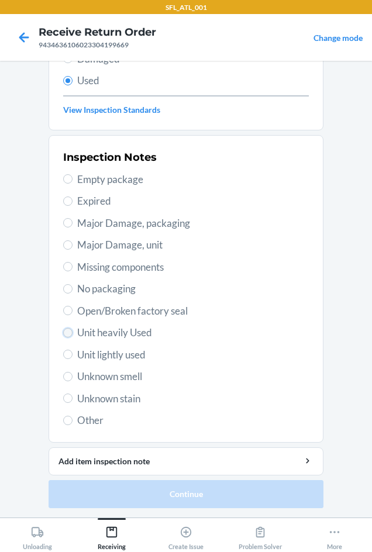
click at [65, 331] on input "Unit heavily Used" at bounding box center [67, 332] width 9 height 9
radio input "true"
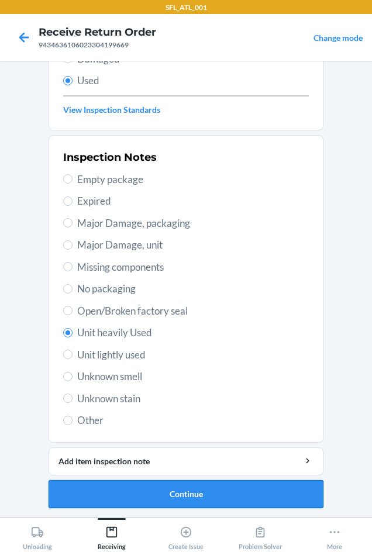
click at [199, 487] on button "Continue" at bounding box center [185, 494] width 275 height 28
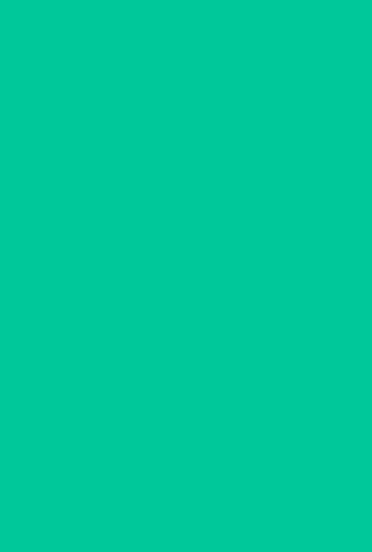
scroll to position [0, 0]
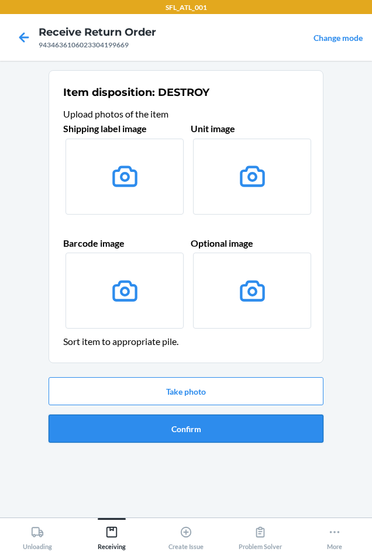
click at [196, 426] on button "Confirm" at bounding box center [185, 428] width 275 height 28
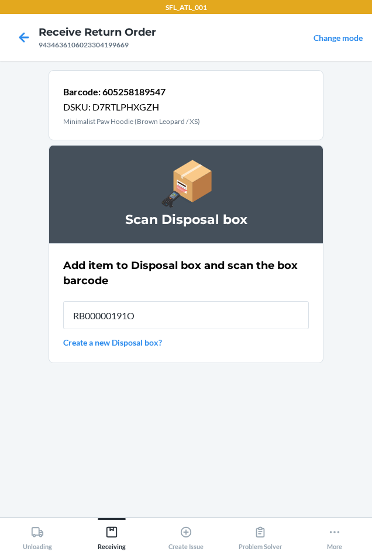
type input "RB00000191O"
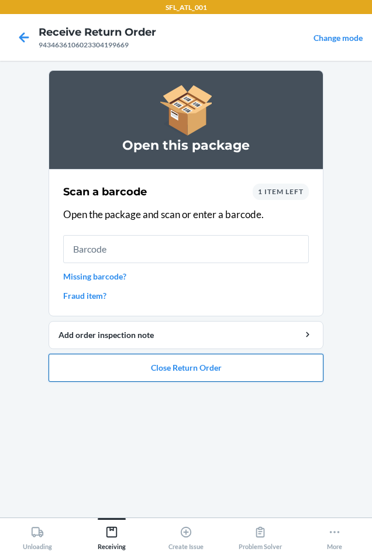
click at [187, 366] on button "Close Return Order" at bounding box center [185, 367] width 275 height 28
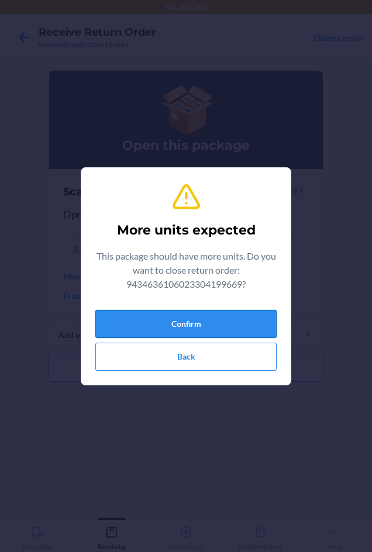
click at [181, 325] on button "Confirm" at bounding box center [185, 324] width 181 height 28
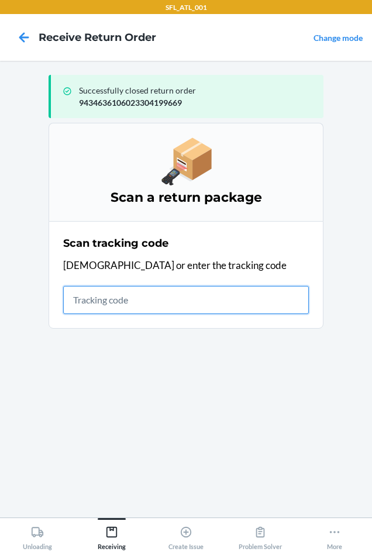
click at [99, 300] on input "text" at bounding box center [185, 300] width 245 height 28
type input "4203025994346361060"
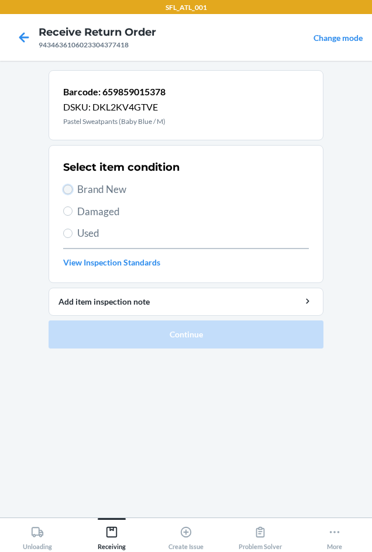
click at [70, 188] on input "Brand New" at bounding box center [67, 189] width 9 height 9
radio input "true"
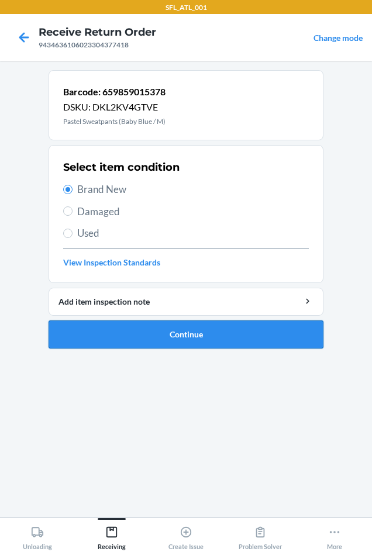
click at [147, 329] on button "Continue" at bounding box center [185, 334] width 275 height 28
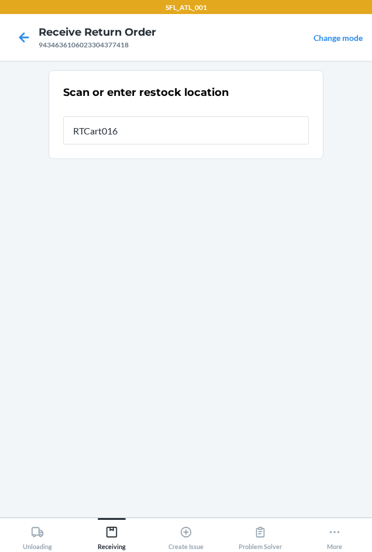
type input "RTCart016"
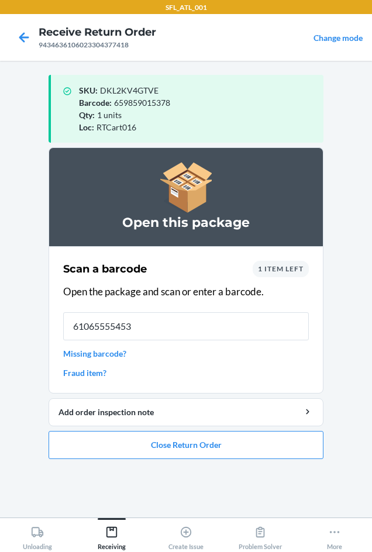
type input "610655554539"
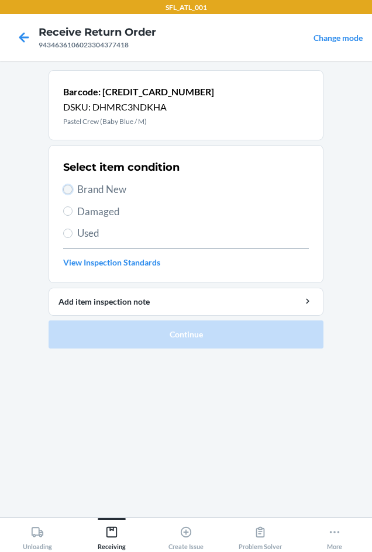
click at [67, 192] on input "Brand New" at bounding box center [67, 189] width 9 height 9
radio input "true"
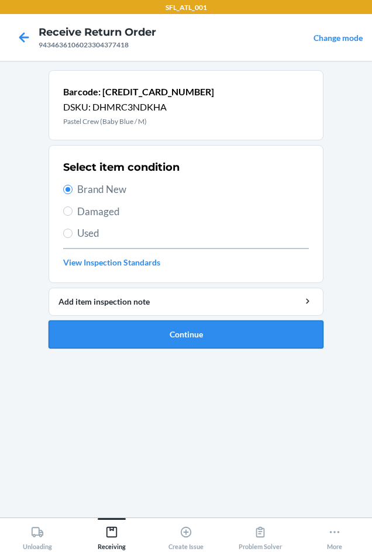
click at [189, 337] on button "Continue" at bounding box center [185, 334] width 275 height 28
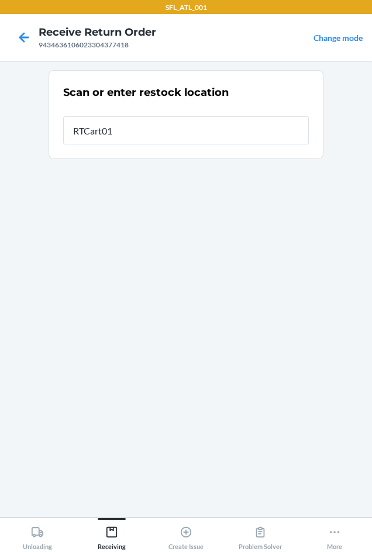
type input "RTCart016"
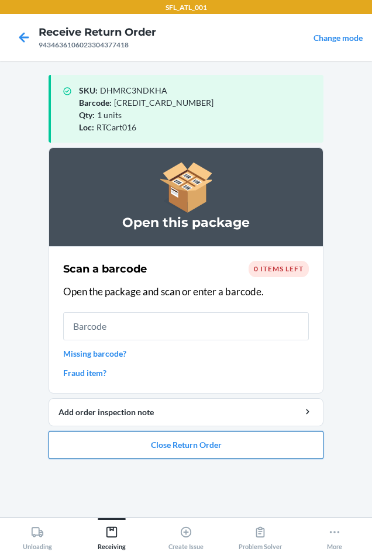
click at [226, 439] on button "Close Return Order" at bounding box center [185, 445] width 275 height 28
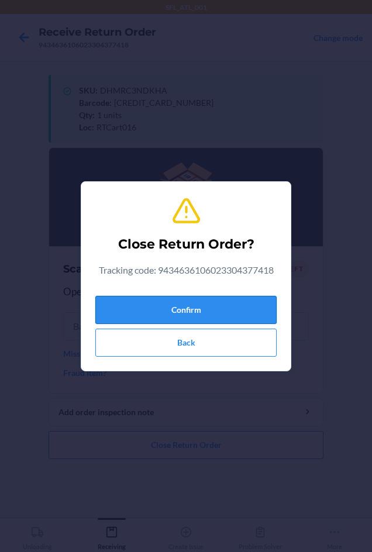
click at [193, 308] on button "Confirm" at bounding box center [185, 310] width 181 height 28
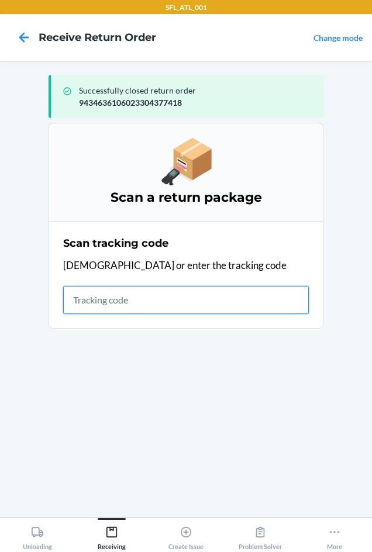
click at [103, 299] on input "text" at bounding box center [185, 300] width 245 height 28
type input "420302599434636106023304"
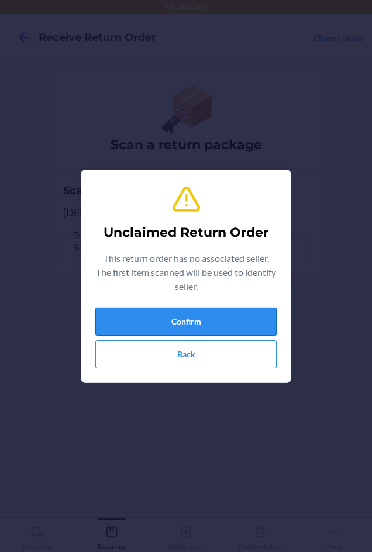
click at [228, 312] on button "Confirm" at bounding box center [185, 321] width 181 height 28
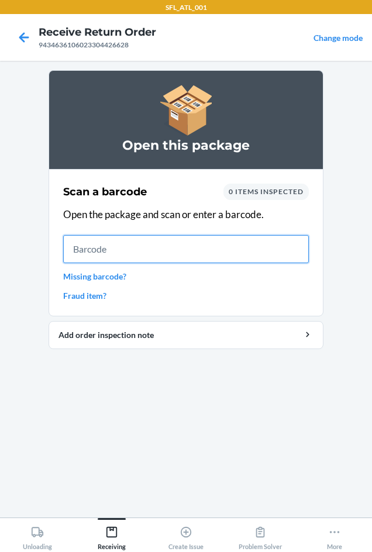
click at [86, 255] on input "text" at bounding box center [185, 249] width 245 height 28
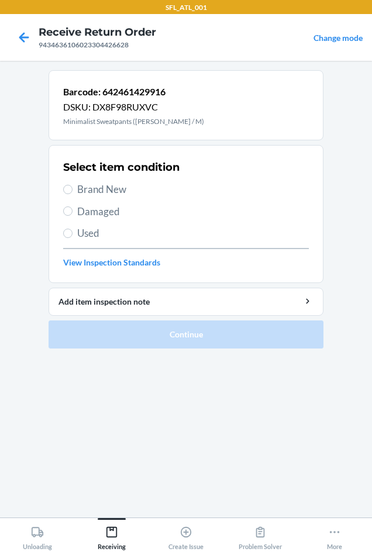
click at [72, 185] on label "Brand New" at bounding box center [185, 189] width 245 height 15
click at [72, 185] on input "Brand New" at bounding box center [67, 189] width 9 height 9
radio input "true"
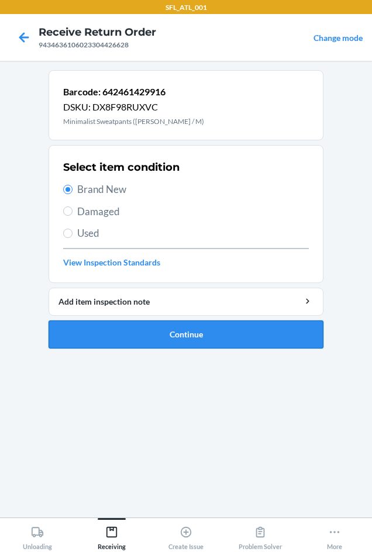
click at [174, 342] on button "Continue" at bounding box center [185, 334] width 275 height 28
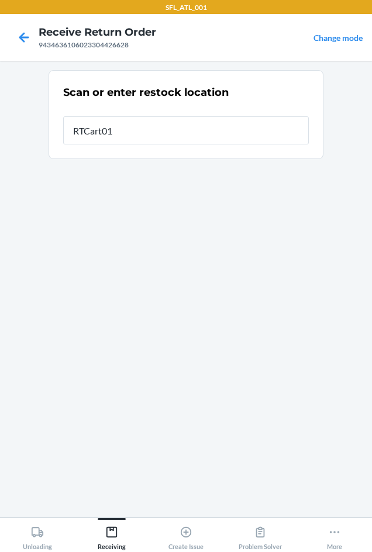
type input "RTCart016"
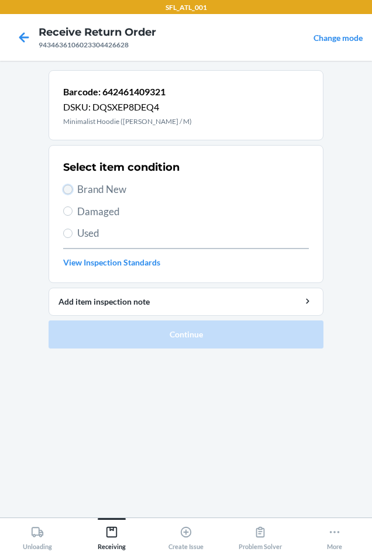
click at [67, 188] on input "Brand New" at bounding box center [67, 189] width 9 height 9
radio input "true"
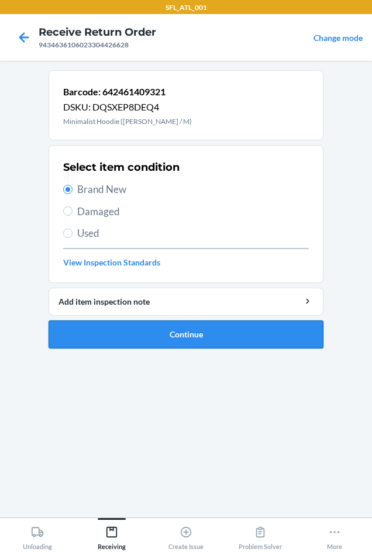
click at [154, 332] on button "Continue" at bounding box center [185, 334] width 275 height 28
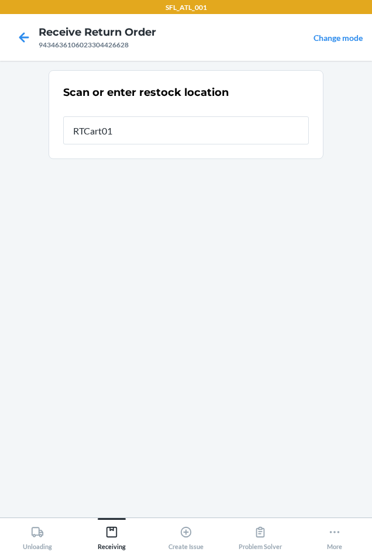
type input "RTCart016"
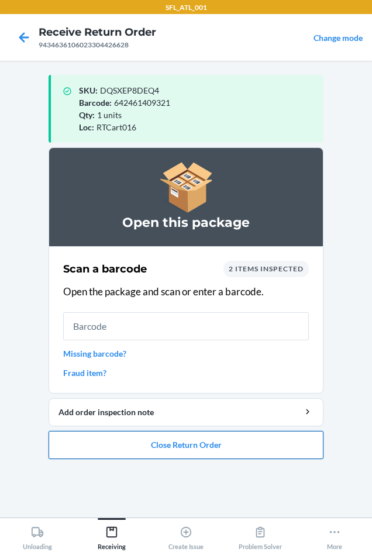
click at [121, 441] on button "Close Return Order" at bounding box center [185, 445] width 275 height 28
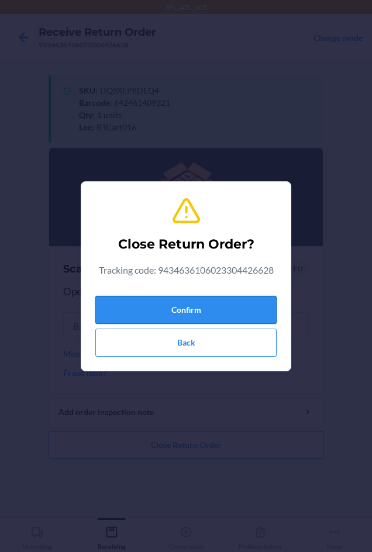
click at [141, 308] on button "Confirm" at bounding box center [185, 310] width 181 height 28
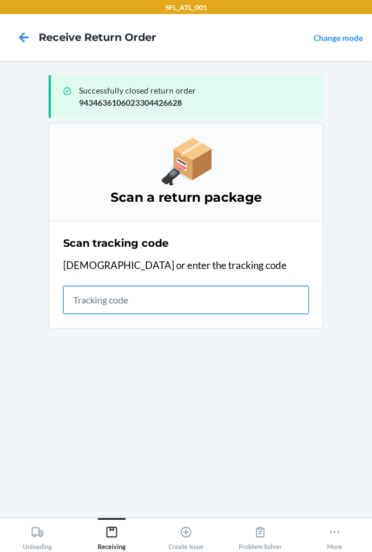
click at [92, 306] on input "text" at bounding box center [185, 300] width 245 height 28
click at [99, 298] on input "text" at bounding box center [185, 300] width 245 height 28
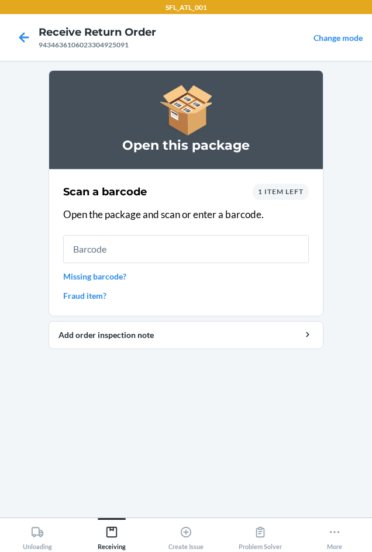
click at [278, 192] on span "1 item left" at bounding box center [281, 191] width 46 height 9
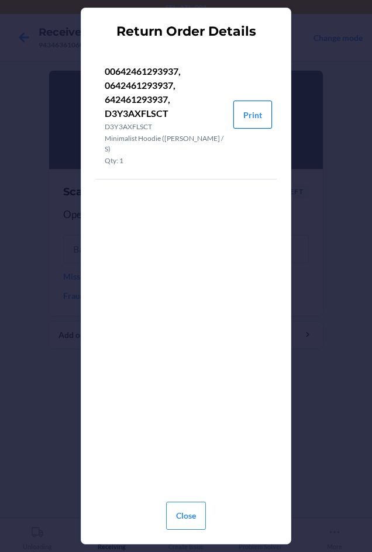
click at [247, 102] on button "Print" at bounding box center [252, 114] width 39 height 28
click at [192, 519] on button "Close" at bounding box center [186, 515] width 40 height 28
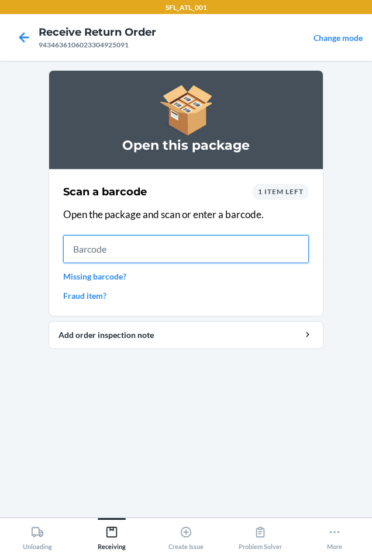
click at [97, 242] on input "text" at bounding box center [185, 249] width 245 height 28
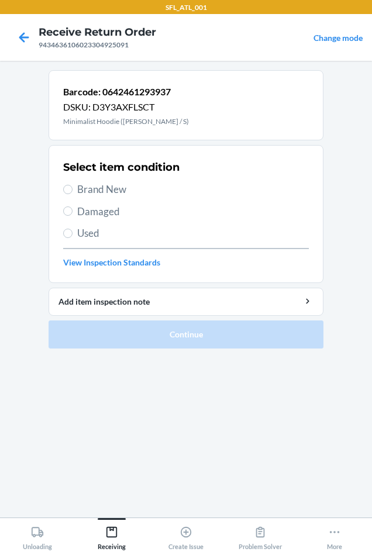
click at [70, 184] on label "Brand New" at bounding box center [185, 189] width 245 height 15
click at [70, 185] on input "Brand New" at bounding box center [67, 189] width 9 height 9
radio input "true"
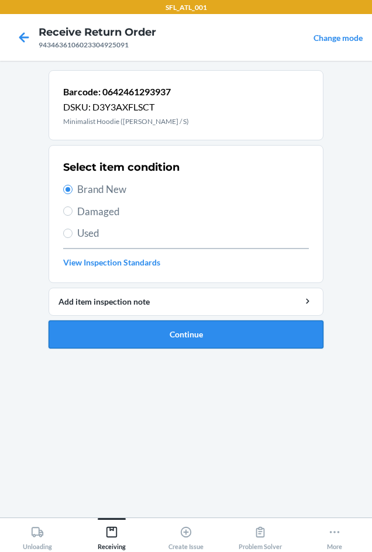
click at [163, 340] on button "Continue" at bounding box center [185, 334] width 275 height 28
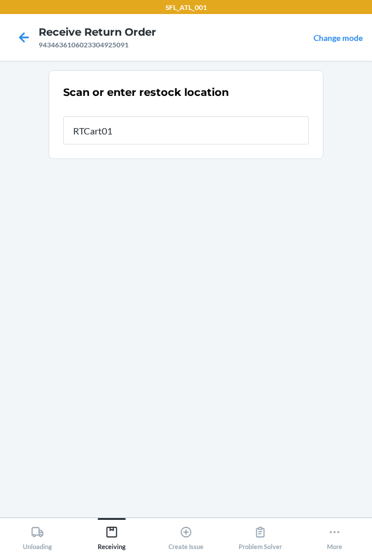
type input "RTCart016"
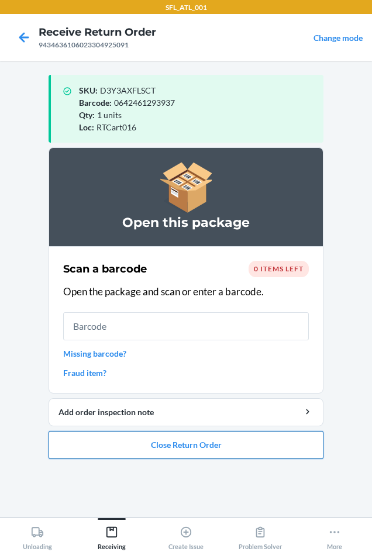
click at [169, 436] on button "Close Return Order" at bounding box center [185, 445] width 275 height 28
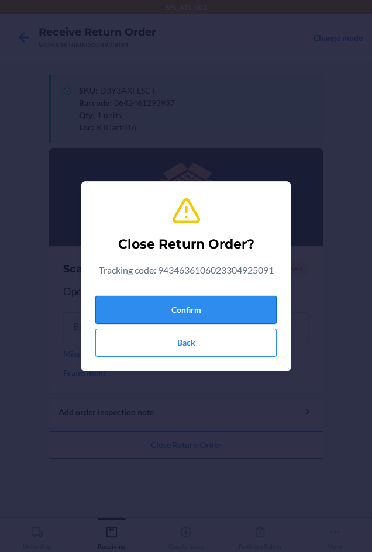
click at [165, 308] on button "Confirm" at bounding box center [185, 310] width 181 height 28
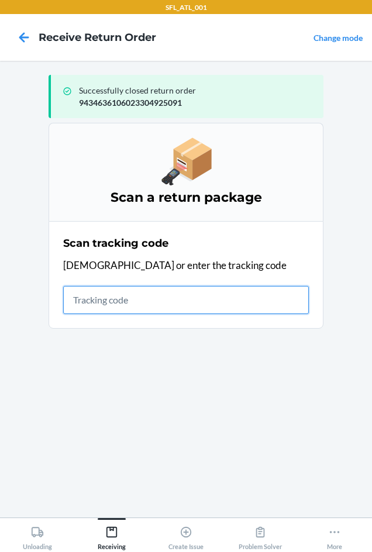
click at [92, 297] on input "text" at bounding box center [185, 300] width 245 height 28
type input "4203025994"
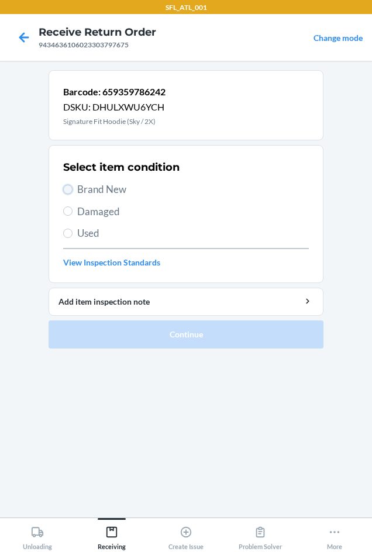
click at [70, 192] on input "Brand New" at bounding box center [67, 189] width 9 height 9
radio input "true"
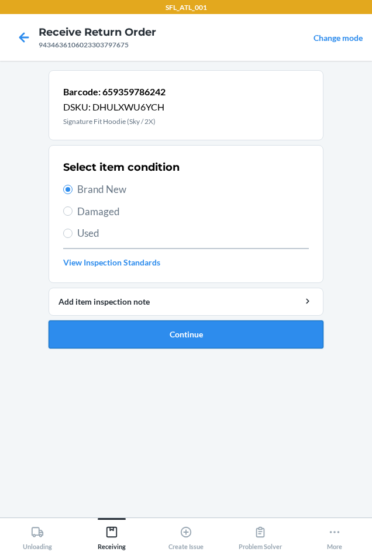
click at [196, 329] on button "Continue" at bounding box center [185, 334] width 275 height 28
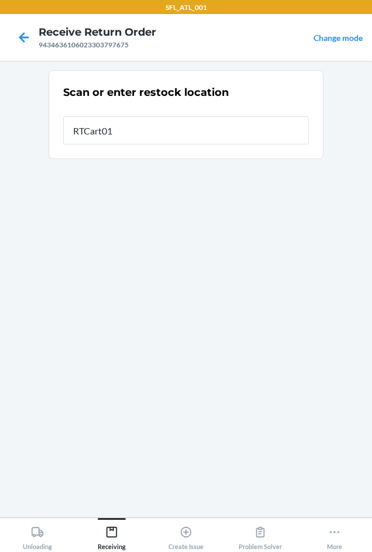
type input "RTCart016"
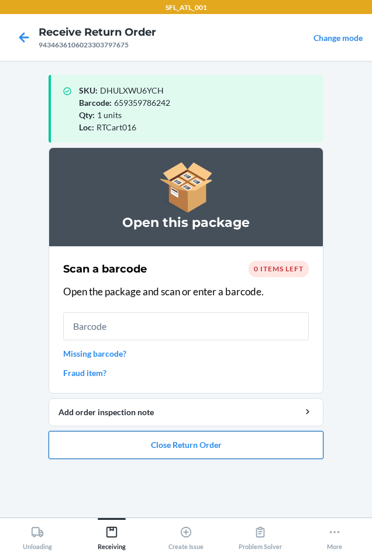
click at [144, 446] on button "Close Return Order" at bounding box center [185, 445] width 275 height 28
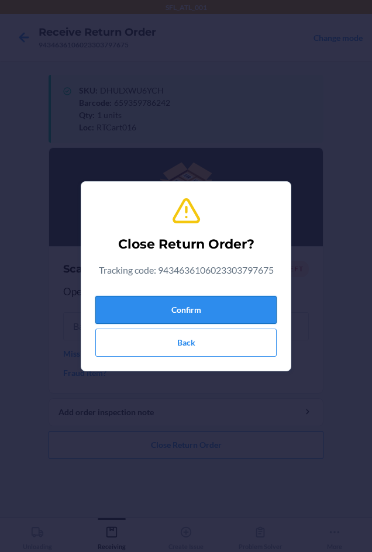
click at [155, 308] on button "Confirm" at bounding box center [185, 310] width 181 height 28
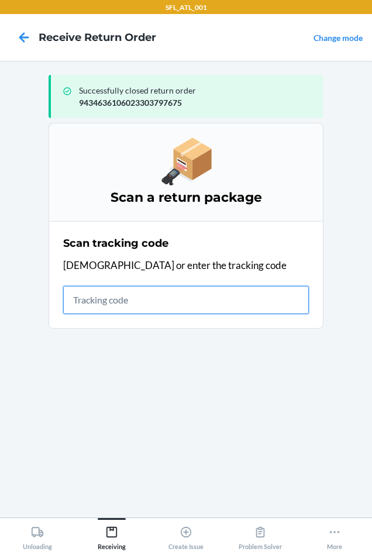
click at [109, 303] on input "text" at bounding box center [185, 300] width 245 height 28
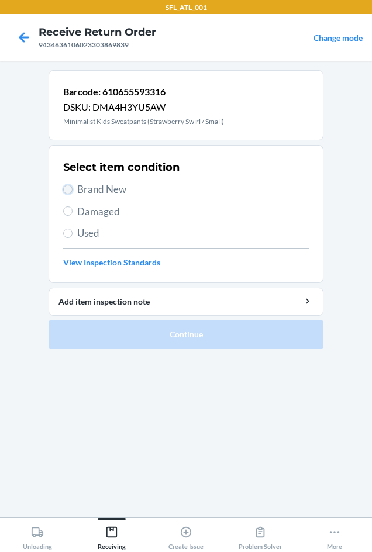
drag, startPoint x: 71, startPoint y: 188, endPoint x: 71, endPoint y: 217, distance: 28.6
click at [71, 190] on input "Brand New" at bounding box center [67, 189] width 9 height 9
radio input "true"
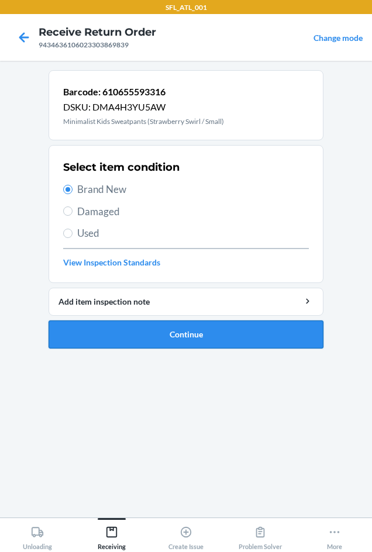
click at [183, 335] on button "Continue" at bounding box center [185, 334] width 275 height 28
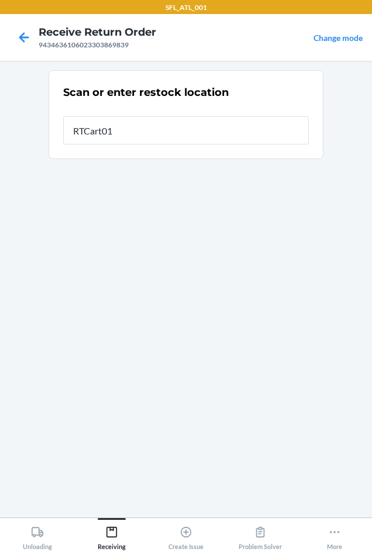
type input "RTCart016"
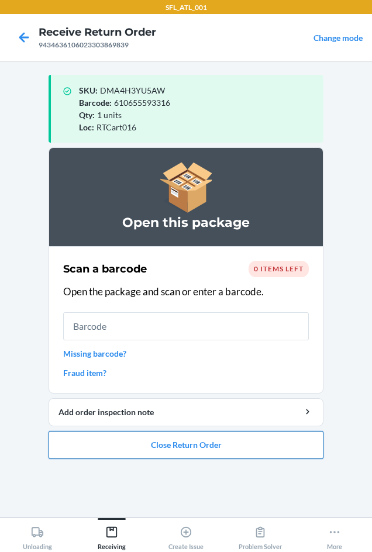
click at [179, 441] on button "Close Return Order" at bounding box center [185, 445] width 275 height 28
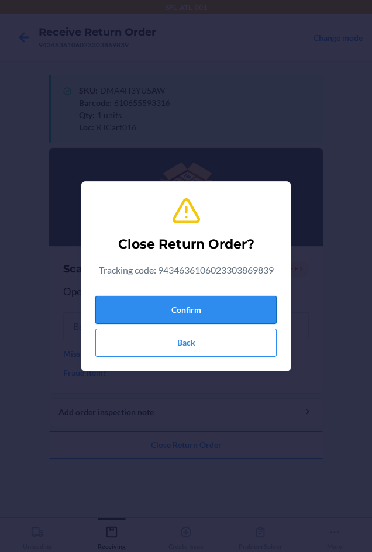
click at [196, 306] on button "Confirm" at bounding box center [185, 310] width 181 height 28
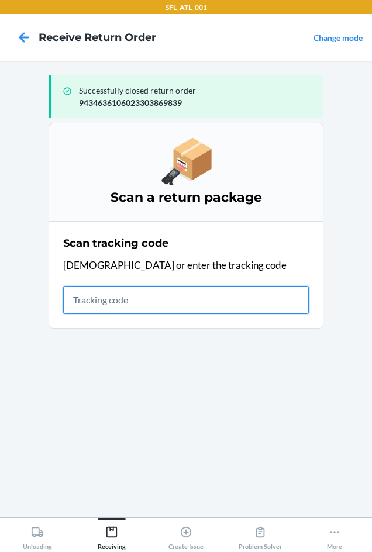
click at [84, 304] on input "text" at bounding box center [185, 300] width 245 height 28
type input "4203025994346361060"
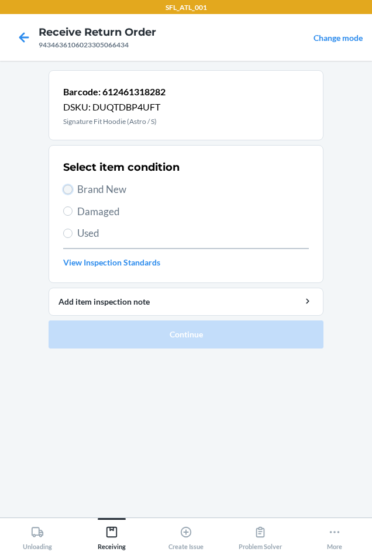
click at [67, 186] on input "Brand New" at bounding box center [67, 189] width 9 height 9
radio input "true"
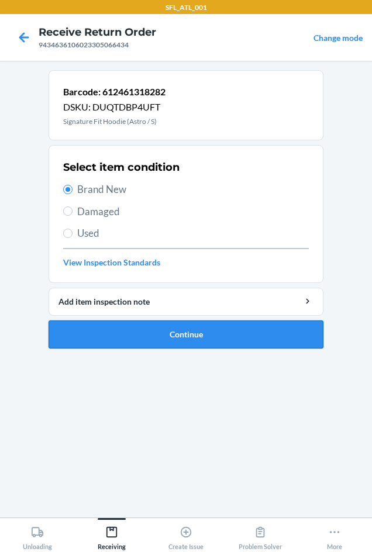
click at [109, 334] on button "Continue" at bounding box center [185, 334] width 275 height 28
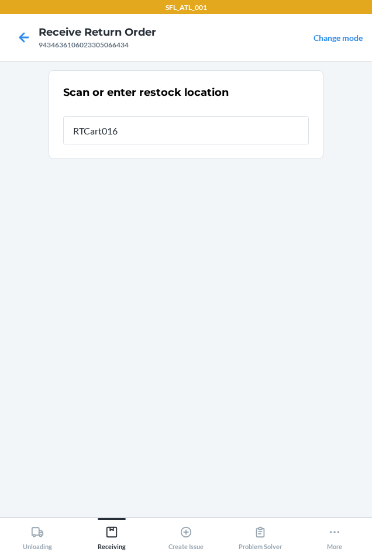
type input "RTCart016"
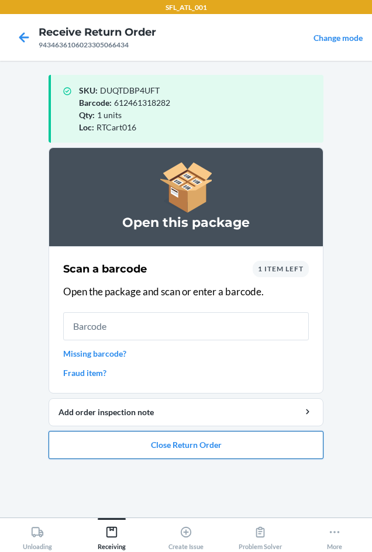
click at [172, 442] on button "Close Return Order" at bounding box center [185, 445] width 275 height 28
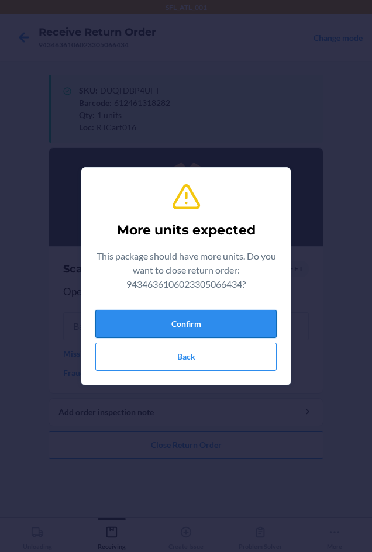
click at [172, 319] on button "Confirm" at bounding box center [185, 324] width 181 height 28
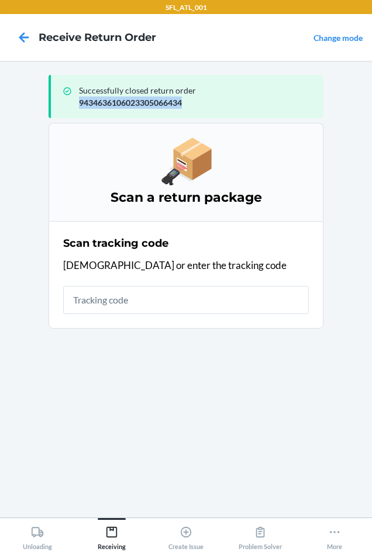
drag, startPoint x: 79, startPoint y: 102, endPoint x: 214, endPoint y: 106, distance: 135.0
click at [214, 106] on p "9434636106023305066434" at bounding box center [196, 102] width 235 height 12
copy p "9434636106023305066434"
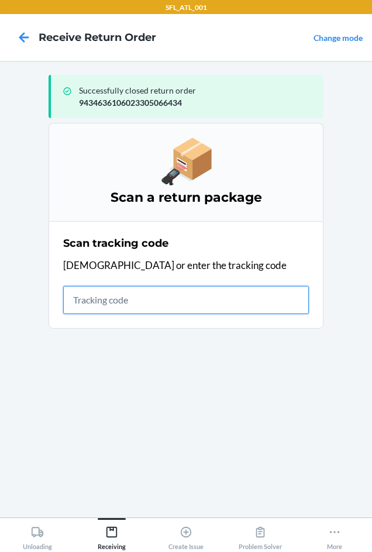
click at [113, 297] on input "text" at bounding box center [185, 300] width 245 height 28
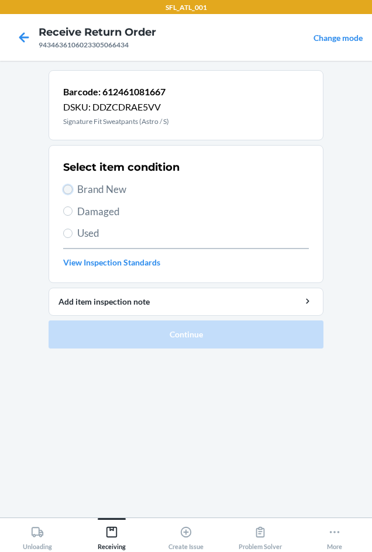
click at [65, 188] on input "Brand New" at bounding box center [67, 189] width 9 height 9
radio input "true"
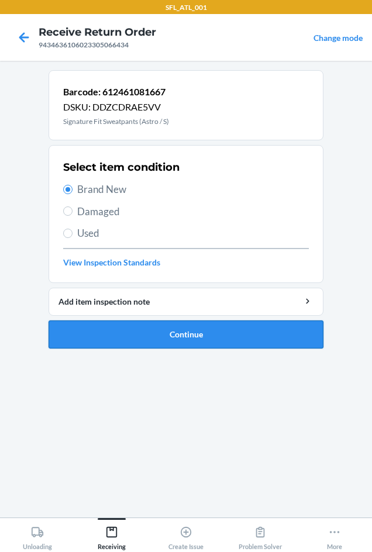
click at [106, 330] on button "Continue" at bounding box center [185, 334] width 275 height 28
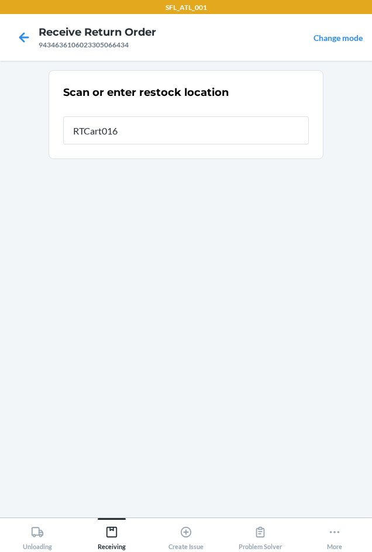
type input "RTCart016"
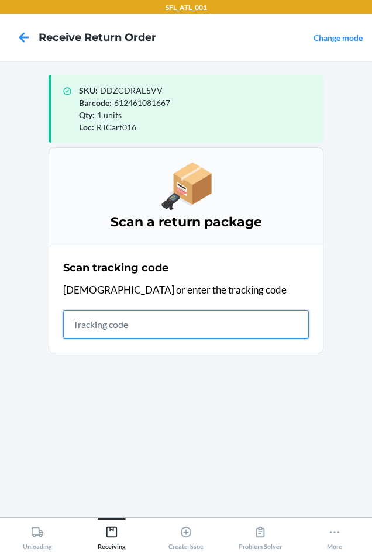
click at [103, 323] on input "text" at bounding box center [185, 324] width 245 height 28
type input "42030259943463610602"
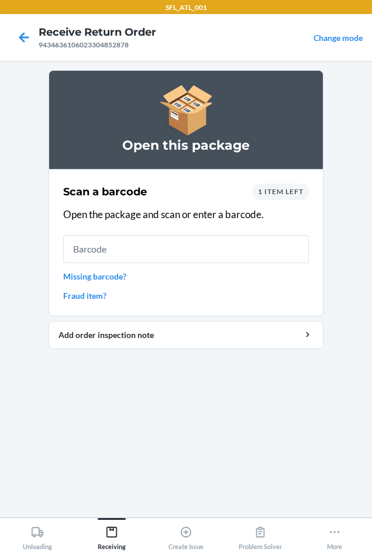
click at [286, 193] on span "1 item left" at bounding box center [281, 191] width 46 height 9
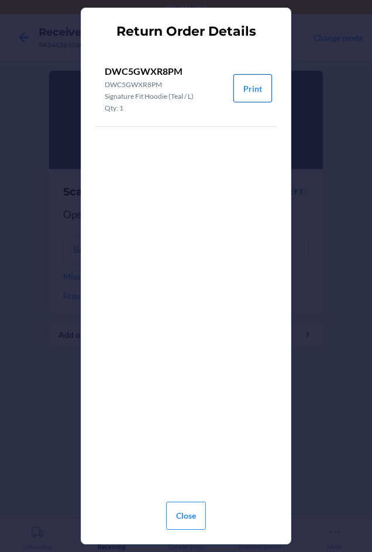
click at [261, 87] on button "Print" at bounding box center [252, 88] width 39 height 28
drag, startPoint x: 199, startPoint y: 521, endPoint x: 198, endPoint y: 512, distance: 8.2
click at [199, 514] on button "Close" at bounding box center [186, 515] width 40 height 28
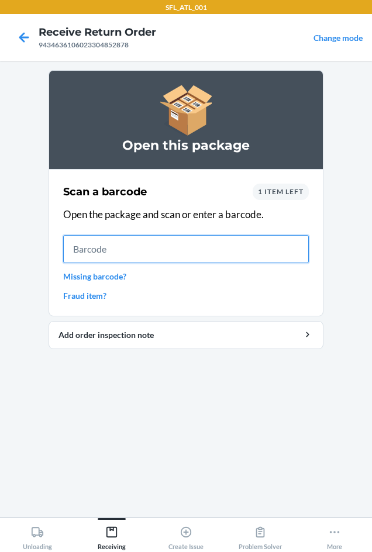
click at [123, 242] on input "text" at bounding box center [185, 249] width 245 height 28
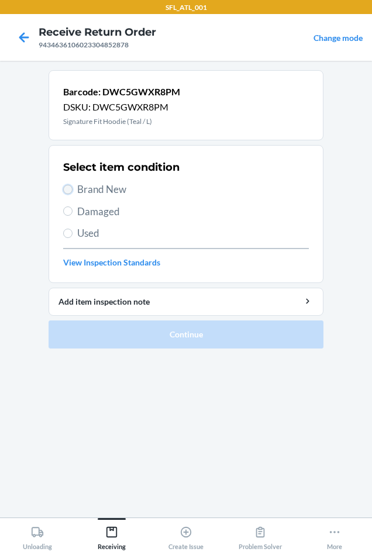
click at [66, 189] on input "Brand New" at bounding box center [67, 189] width 9 height 9
radio input "true"
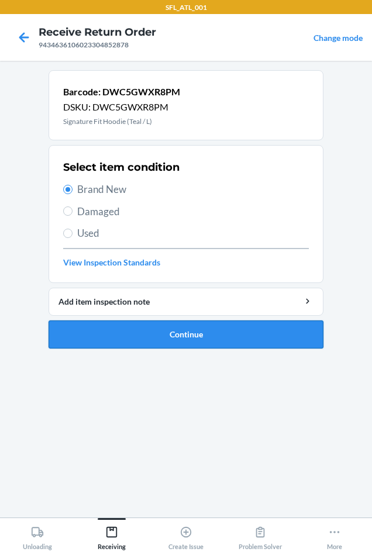
click at [131, 331] on button "Continue" at bounding box center [185, 334] width 275 height 28
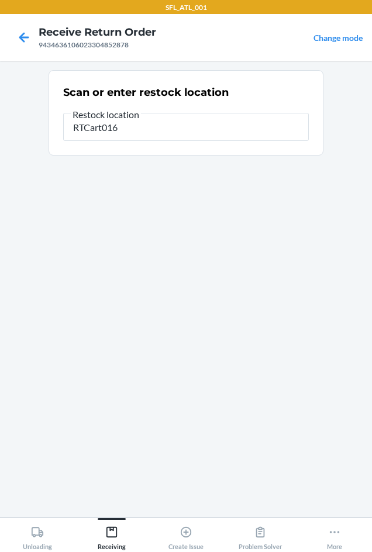
type input "RTCart016"
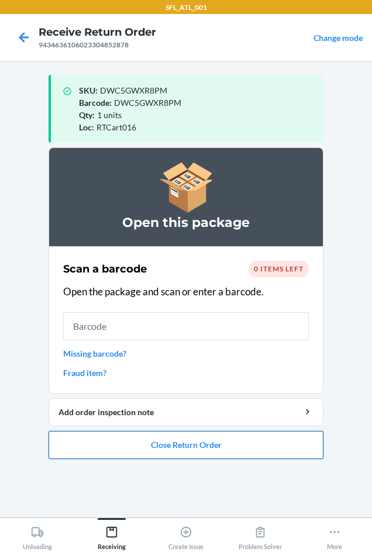
click at [146, 447] on button "Close Return Order" at bounding box center [185, 445] width 275 height 28
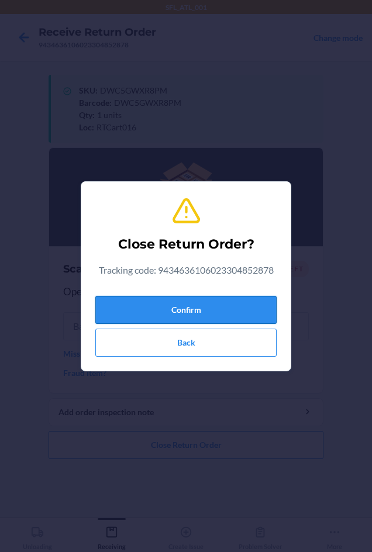
click at [128, 309] on button "Confirm" at bounding box center [185, 310] width 181 height 28
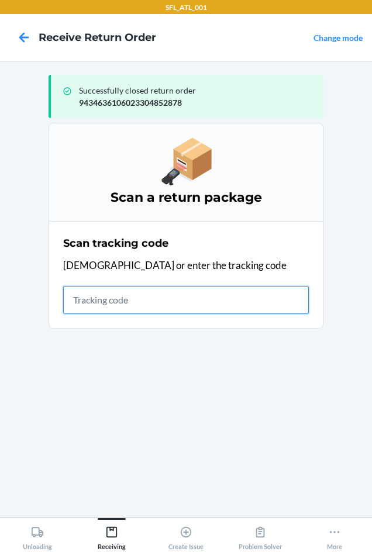
click at [79, 304] on input "text" at bounding box center [185, 300] width 245 height 28
type input "42030259"
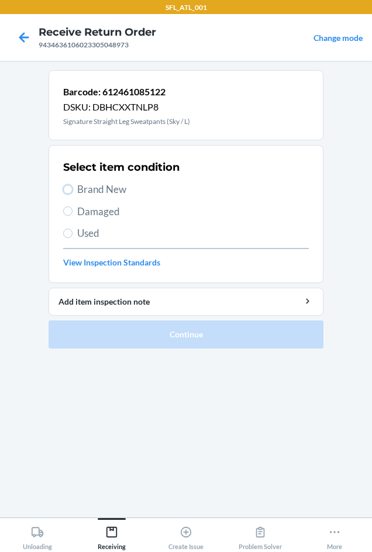
drag, startPoint x: 64, startPoint y: 188, endPoint x: 98, endPoint y: 215, distance: 43.6
click at [73, 192] on label "Brand New" at bounding box center [185, 189] width 245 height 15
click at [72, 192] on input "Brand New" at bounding box center [67, 189] width 9 height 9
radio input "true"
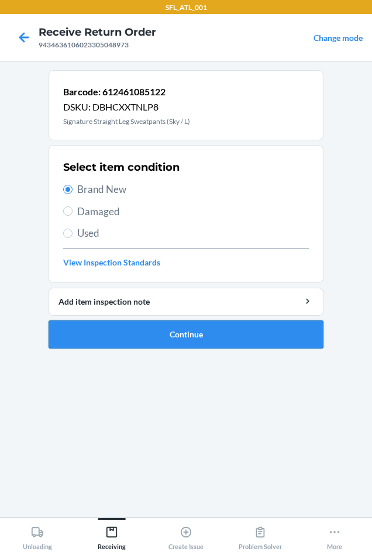
click at [125, 326] on button "Continue" at bounding box center [185, 334] width 275 height 28
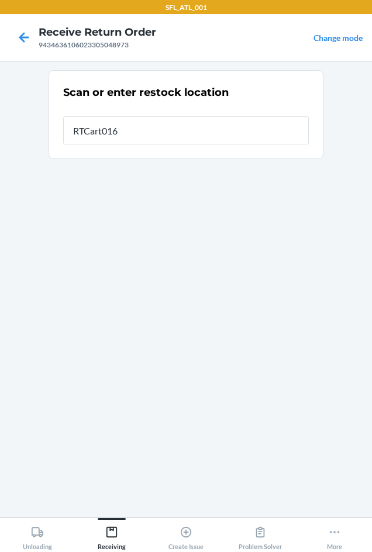
type input "RTCart016"
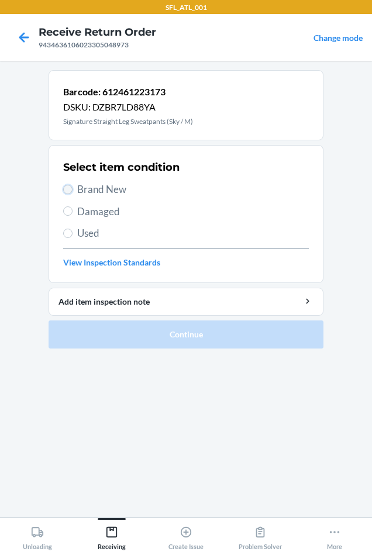
click at [71, 188] on input "Brand New" at bounding box center [67, 189] width 9 height 9
radio input "true"
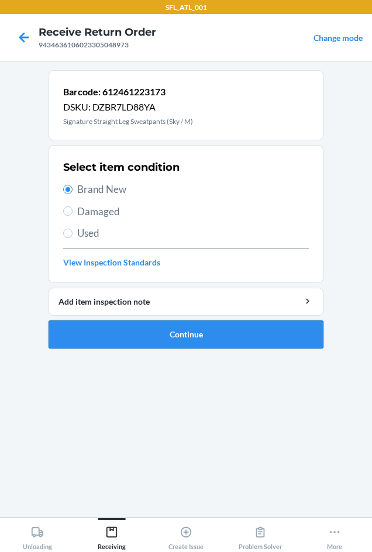
click at [113, 335] on button "Continue" at bounding box center [185, 334] width 275 height 28
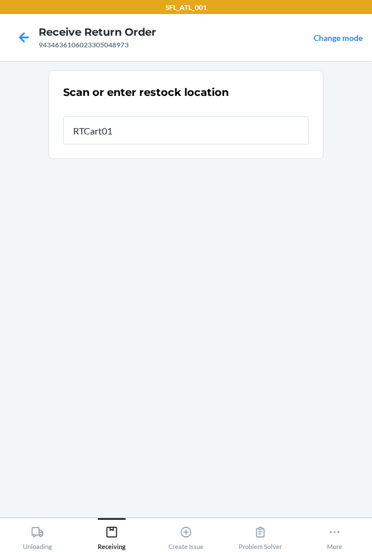
type input "RTCart016"
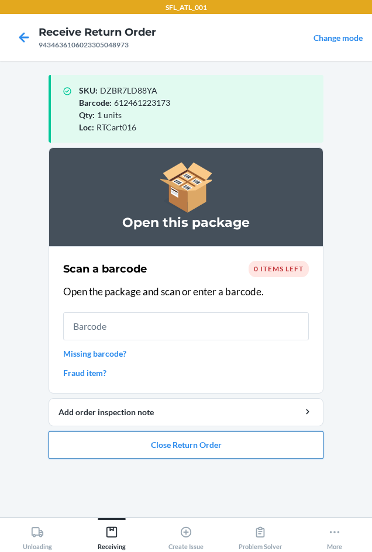
click at [250, 432] on button "Close Return Order" at bounding box center [185, 445] width 275 height 28
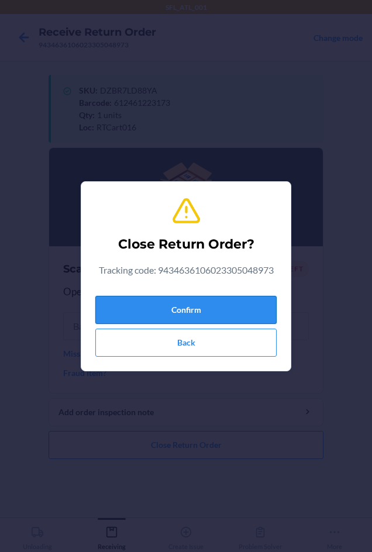
click at [231, 303] on button "Confirm" at bounding box center [185, 310] width 181 height 28
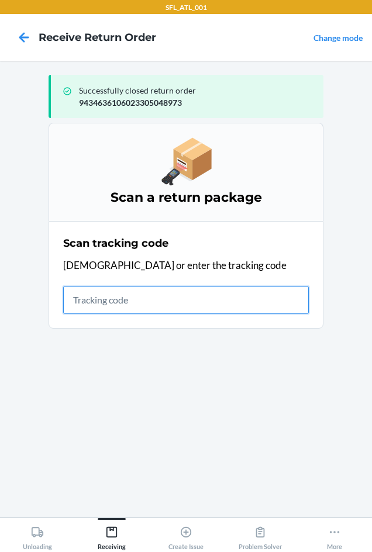
drag, startPoint x: 89, startPoint y: 297, endPoint x: 57, endPoint y: 326, distance: 42.6
click at [84, 301] on input "text" at bounding box center [185, 300] width 245 height 28
type input "420302599434636106023"
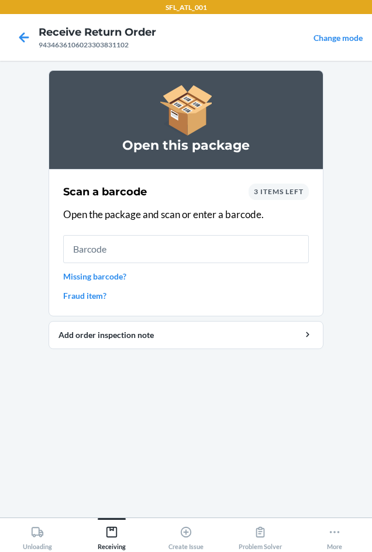
click at [267, 193] on span "3 items left" at bounding box center [279, 191] width 50 height 9
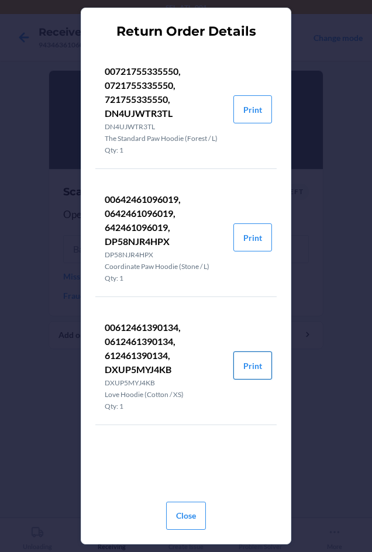
click at [257, 361] on button "Print" at bounding box center [252, 365] width 39 height 28
click at [189, 515] on button "Close" at bounding box center [186, 515] width 40 height 28
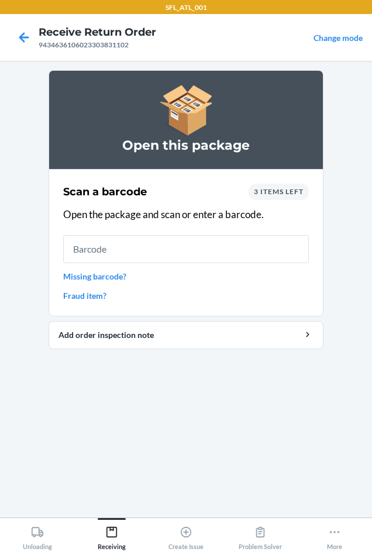
click at [115, 234] on div "Scan a barcode 3 items left Open the package and scan or enter a barcode. Missi…" at bounding box center [185, 242] width 245 height 125
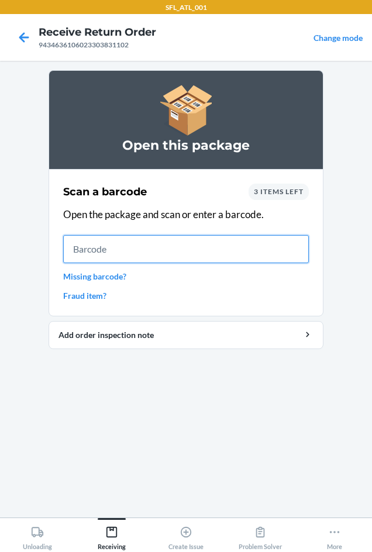
click at [112, 238] on input "text" at bounding box center [185, 249] width 245 height 28
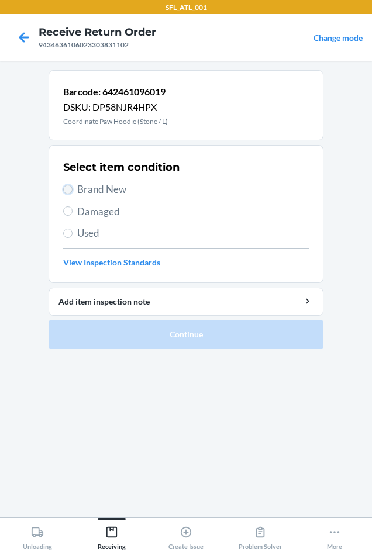
click at [68, 185] on input "Brand New" at bounding box center [67, 189] width 9 height 9
radio input "true"
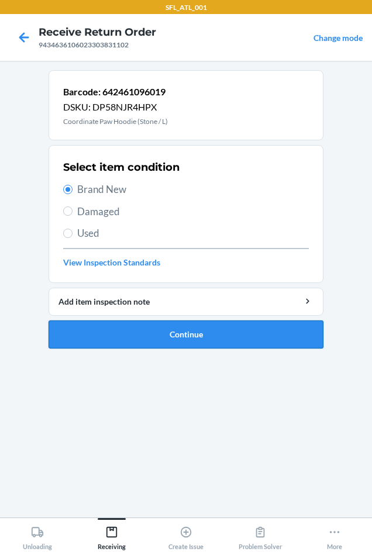
click at [159, 337] on button "Continue" at bounding box center [185, 334] width 275 height 28
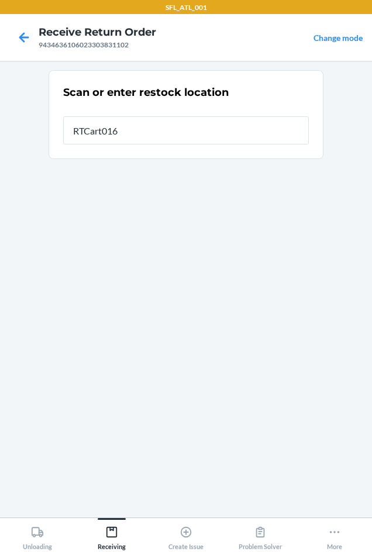
type input "RTCart016"
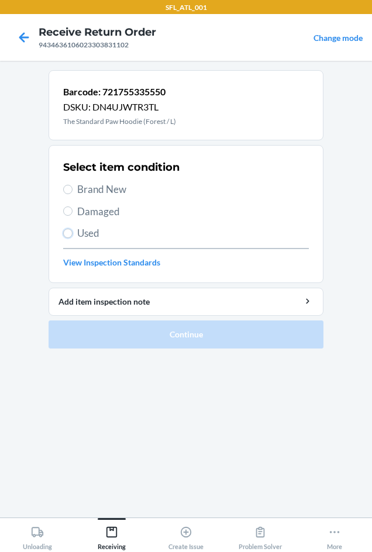
drag, startPoint x: 67, startPoint y: 231, endPoint x: 66, endPoint y: 247, distance: 15.8
click at [67, 234] on input "Used" at bounding box center [67, 232] width 9 height 9
radio input "true"
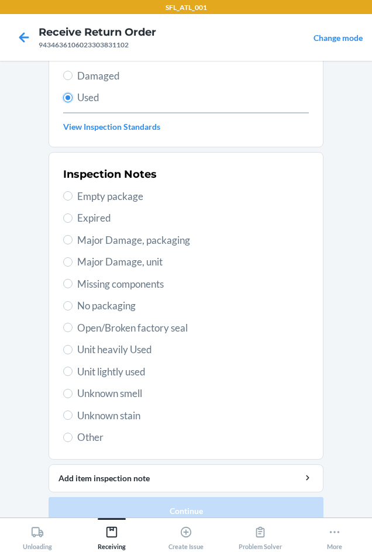
scroll to position [152, 0]
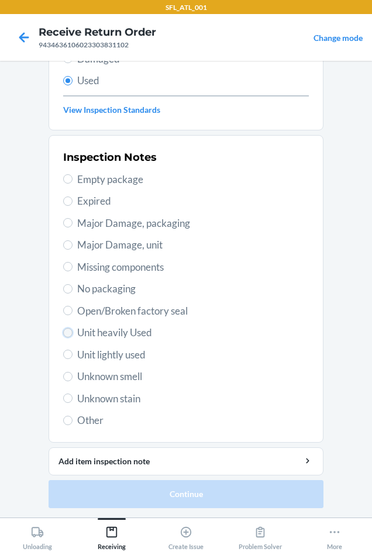
click at [64, 331] on input "Unit heavily Used" at bounding box center [67, 332] width 9 height 9
radio input "true"
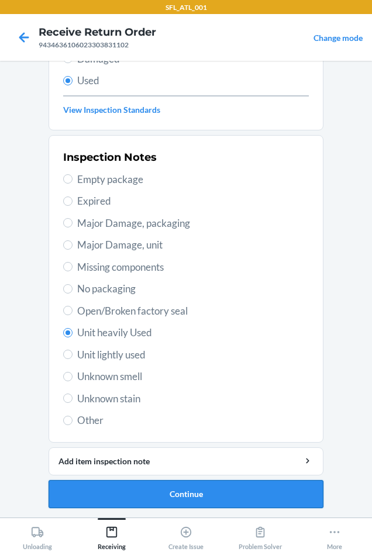
click at [171, 491] on button "Continue" at bounding box center [185, 494] width 275 height 28
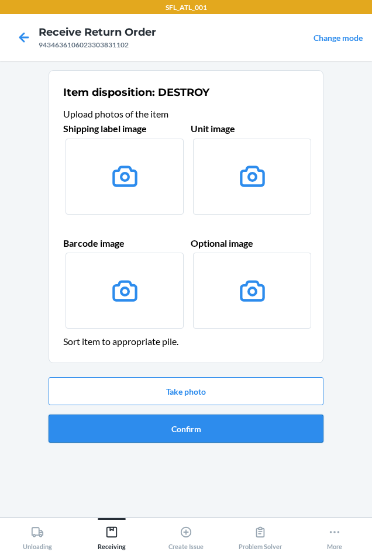
click at [177, 428] on button "Confirm" at bounding box center [185, 428] width 275 height 28
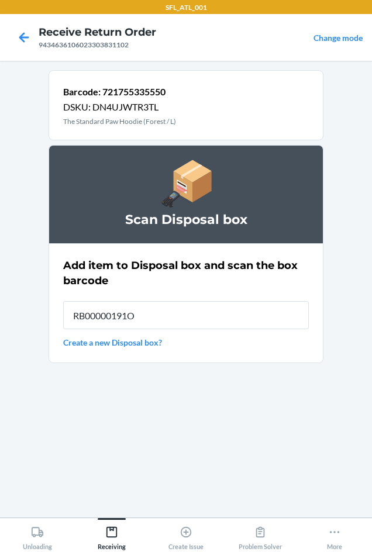
type input "RB00000191O"
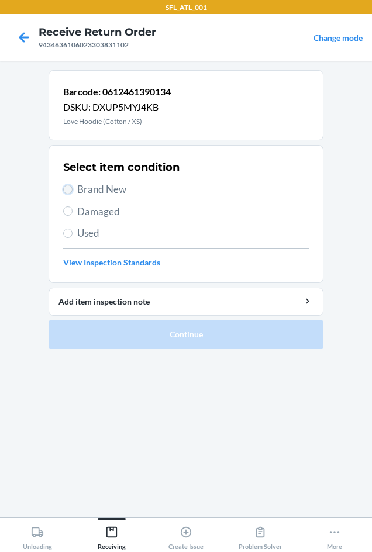
click at [68, 189] on input "Brand New" at bounding box center [67, 189] width 9 height 9
radio input "true"
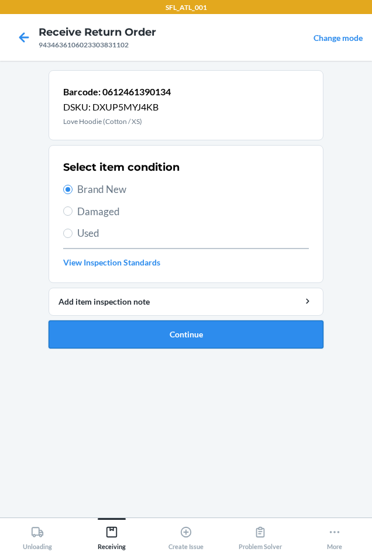
click at [211, 335] on button "Continue" at bounding box center [185, 334] width 275 height 28
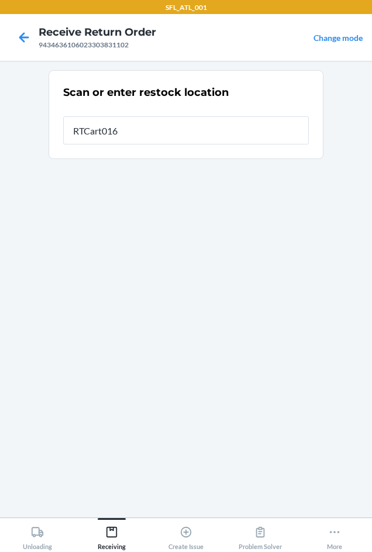
type input "RTCart016"
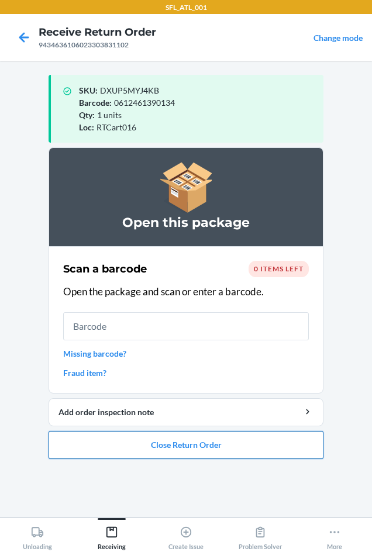
click at [187, 448] on button "Close Return Order" at bounding box center [185, 445] width 275 height 28
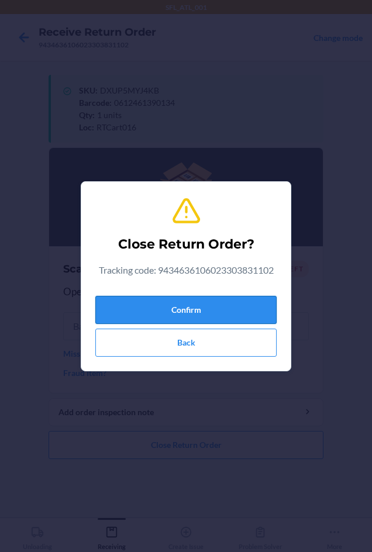
click at [159, 304] on button "Confirm" at bounding box center [185, 310] width 181 height 28
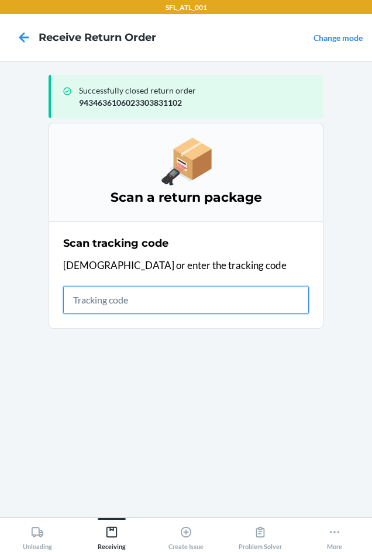
click at [92, 308] on input "text" at bounding box center [185, 300] width 245 height 28
type input "420302599434636106023"
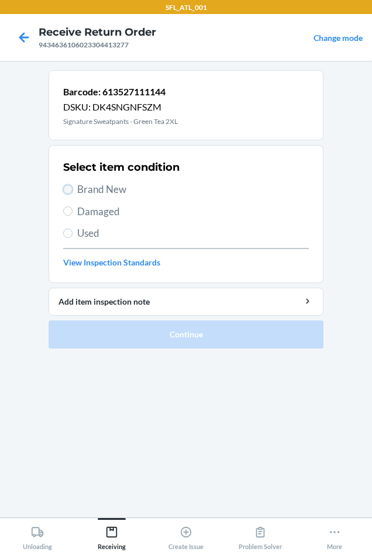
click at [67, 188] on input "Brand New" at bounding box center [67, 189] width 9 height 9
radio input "true"
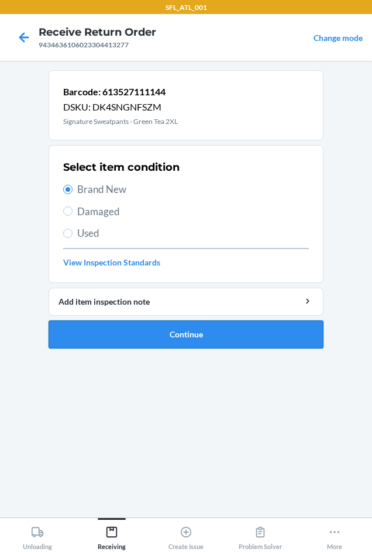
click at [138, 342] on button "Continue" at bounding box center [185, 334] width 275 height 28
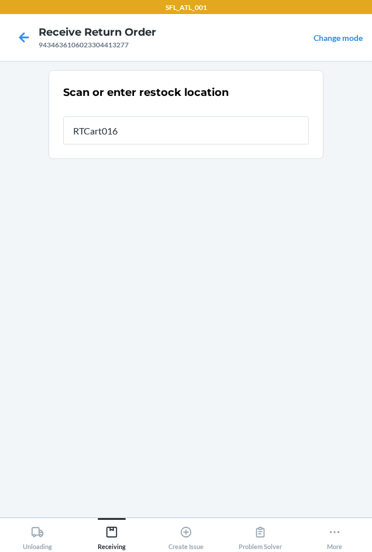
type input "RTCart016"
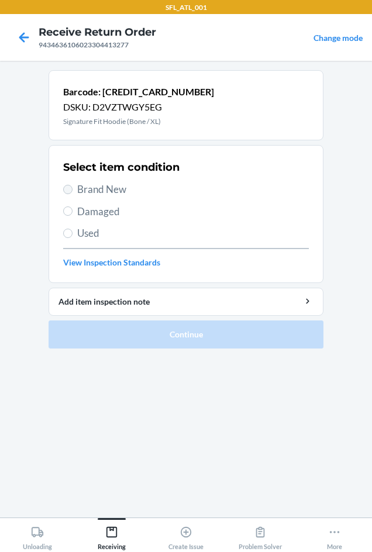
drag, startPoint x: 60, startPoint y: 185, endPoint x: 64, endPoint y: 191, distance: 7.1
click at [61, 186] on section "Select item condition Brand New Damaged Used View Inspection Standards" at bounding box center [185, 214] width 275 height 138
click at [72, 192] on label "Brand New" at bounding box center [185, 189] width 245 height 15
click at [72, 192] on input "Brand New" at bounding box center [67, 189] width 9 height 9
radio input "true"
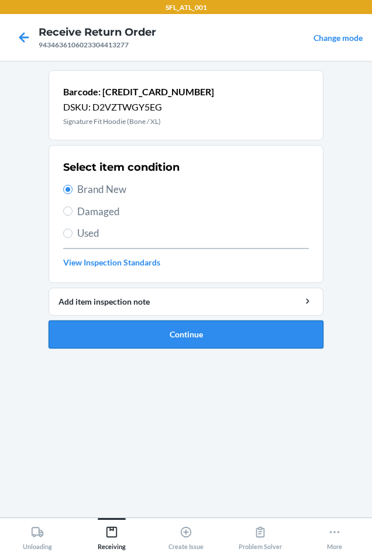
click at [133, 330] on button "Continue" at bounding box center [185, 334] width 275 height 28
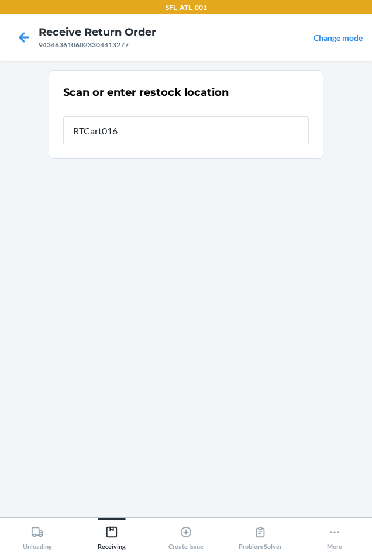
type input "RTCart016"
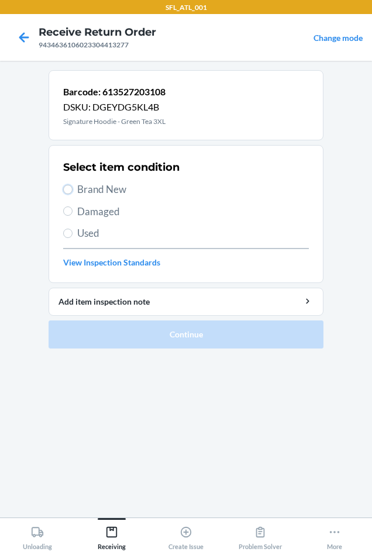
drag, startPoint x: 69, startPoint y: 188, endPoint x: 69, endPoint y: 196, distance: 8.8
click at [69, 191] on input "Brand New" at bounding box center [67, 189] width 9 height 9
radio input "true"
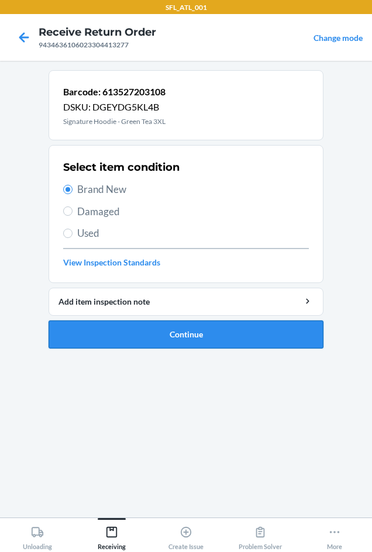
click at [115, 336] on button "Continue" at bounding box center [185, 334] width 275 height 28
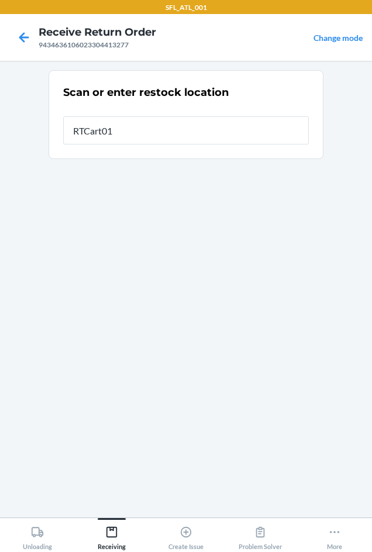
type input "RTCart016"
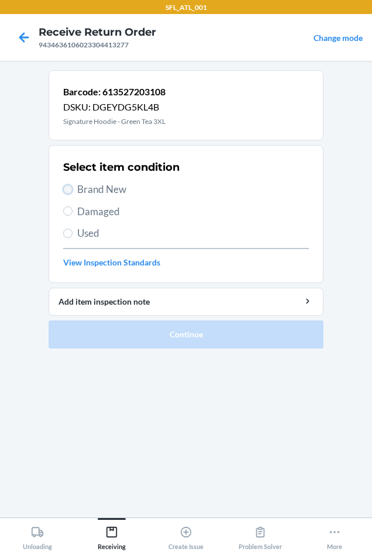
click at [68, 186] on input "Brand New" at bounding box center [67, 189] width 9 height 9
radio input "true"
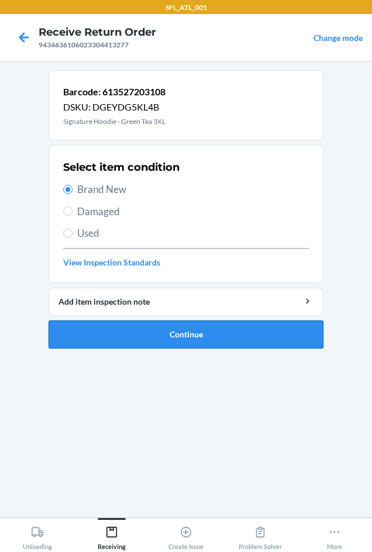
click at [123, 327] on button "Continue" at bounding box center [185, 334] width 275 height 28
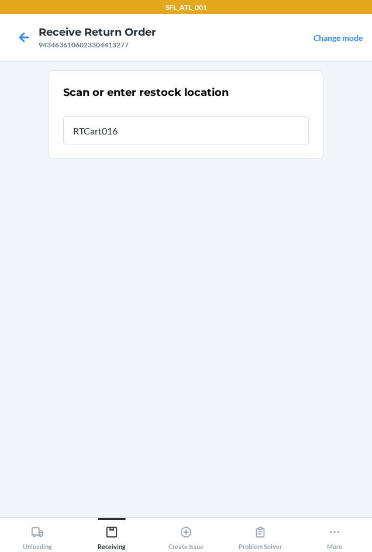
type input "RTCart016"
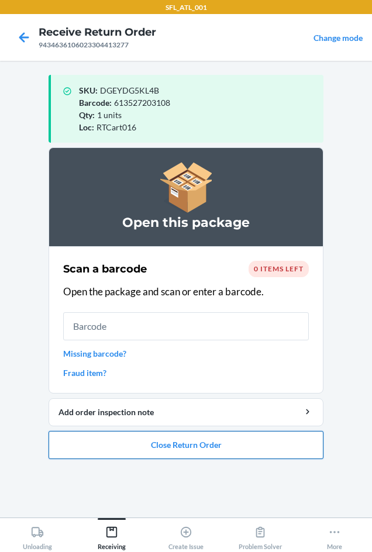
click at [140, 436] on button "Close Return Order" at bounding box center [185, 445] width 275 height 28
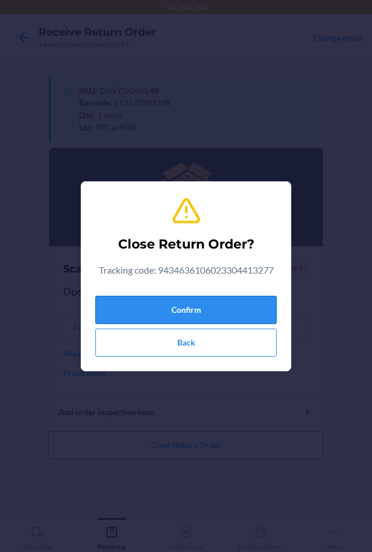
click at [144, 301] on button "Confirm" at bounding box center [185, 310] width 181 height 28
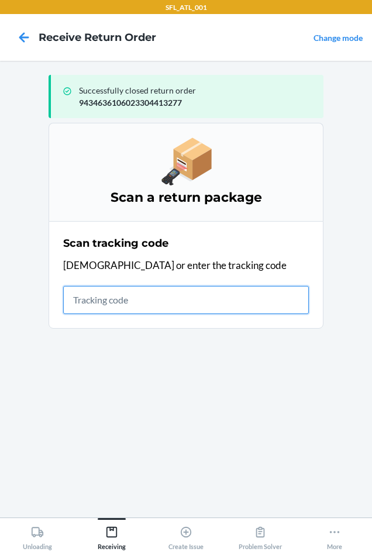
click at [96, 298] on input "text" at bounding box center [185, 300] width 245 height 28
type input "42030259"
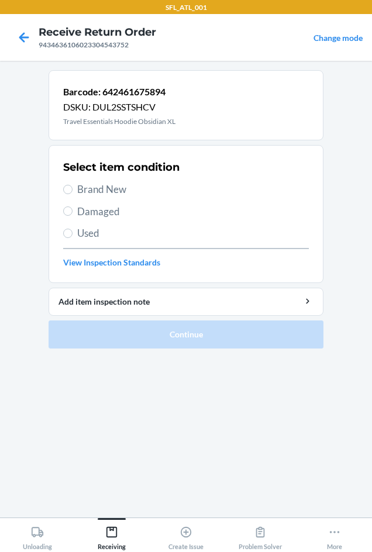
click at [68, 226] on label "Used" at bounding box center [185, 233] width 245 height 15
click at [68, 228] on input "Used" at bounding box center [67, 232] width 9 height 9
radio input "true"
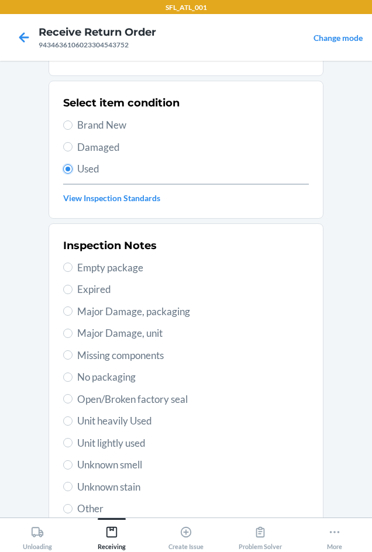
scroll to position [152, 0]
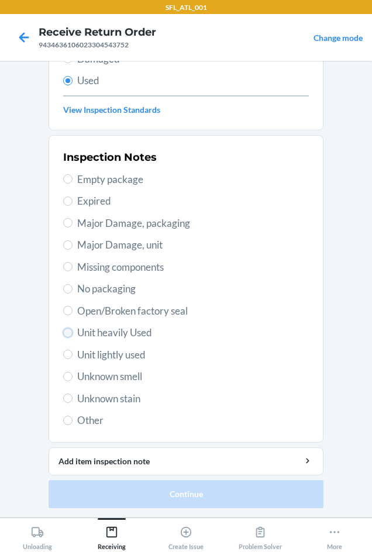
click at [65, 330] on input "Unit heavily Used" at bounding box center [67, 332] width 9 height 9
radio input "true"
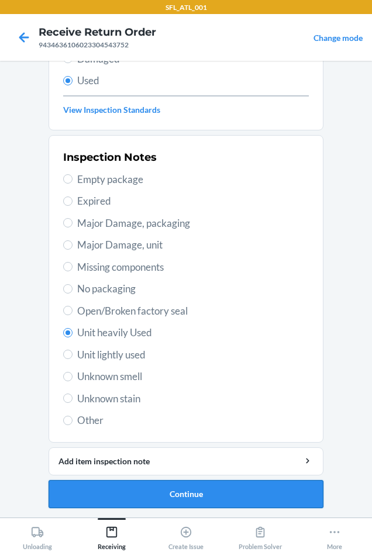
click at [141, 488] on button "Continue" at bounding box center [185, 494] width 275 height 28
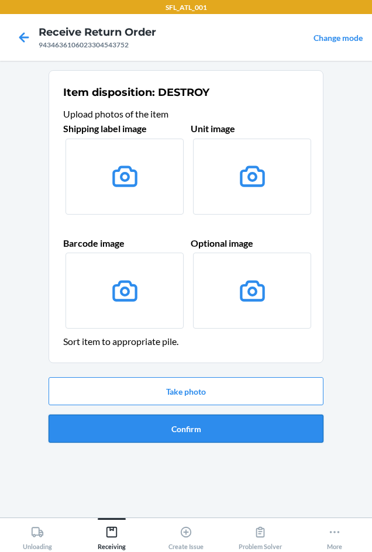
click at [157, 425] on button "Confirm" at bounding box center [185, 428] width 275 height 28
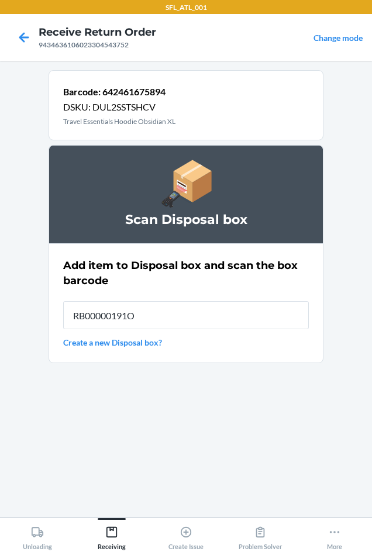
type input "RB00000191O"
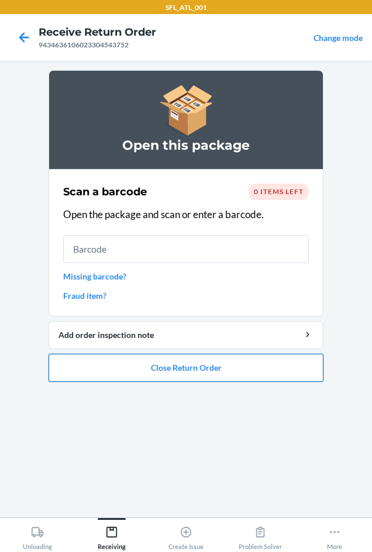
click at [192, 369] on button "Close Return Order" at bounding box center [185, 367] width 275 height 28
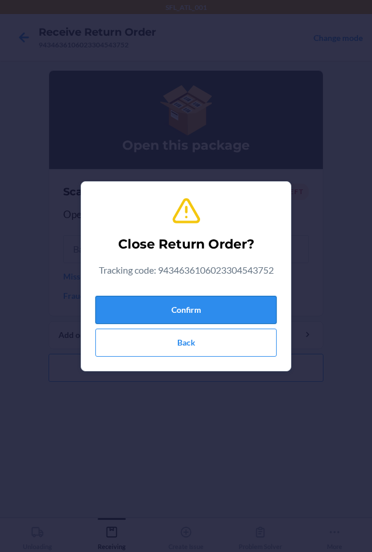
click at [169, 306] on button "Confirm" at bounding box center [185, 310] width 181 height 28
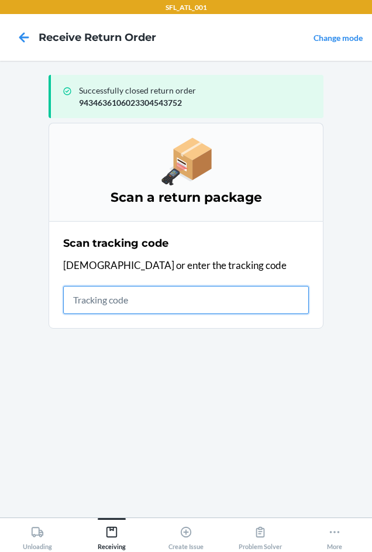
click at [91, 296] on input "text" at bounding box center [185, 300] width 245 height 28
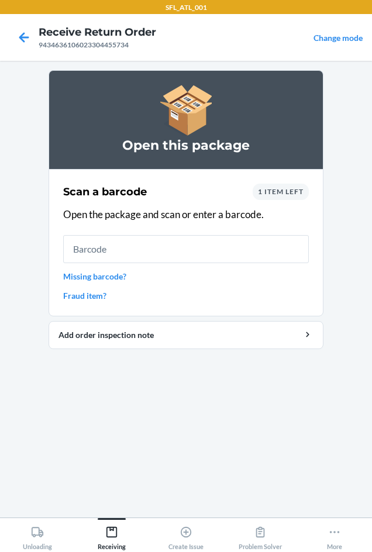
click at [278, 191] on span "1 item left" at bounding box center [281, 191] width 46 height 9
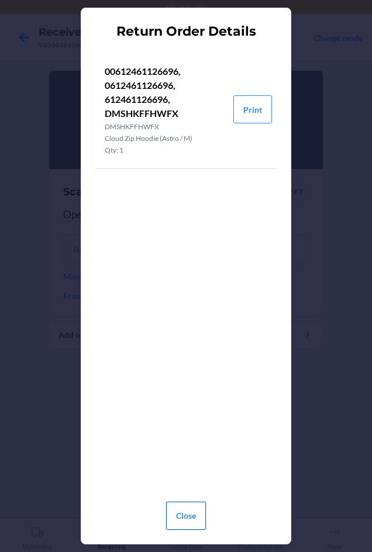
click at [181, 515] on button "Close" at bounding box center [186, 515] width 40 height 28
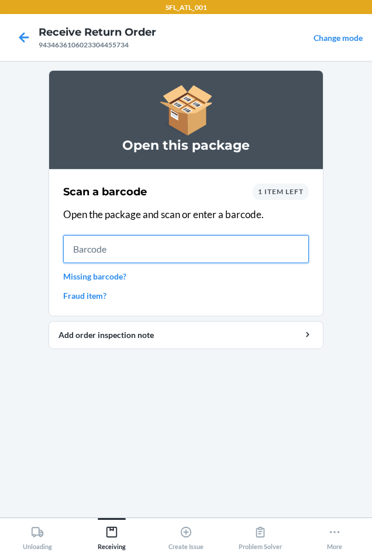
click at [95, 253] on input "text" at bounding box center [185, 249] width 245 height 28
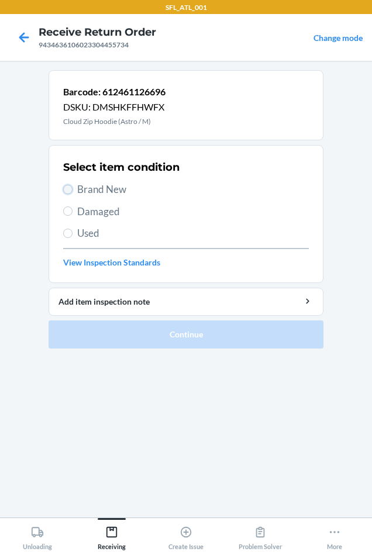
click at [67, 187] on input "Brand New" at bounding box center [67, 189] width 9 height 9
radio input "true"
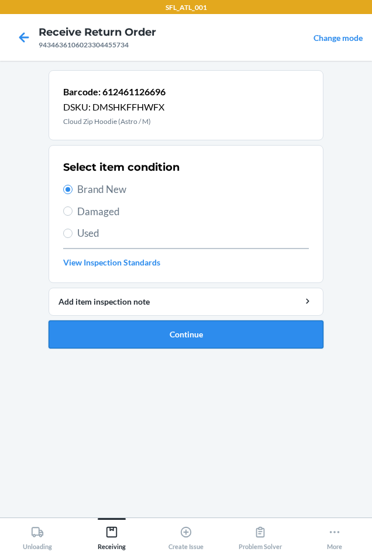
click at [150, 337] on button "Continue" at bounding box center [185, 334] width 275 height 28
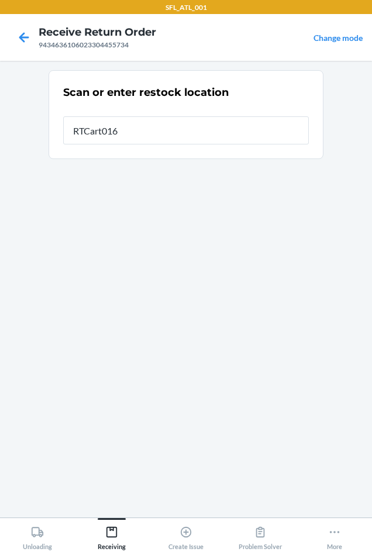
type input "RTCart016"
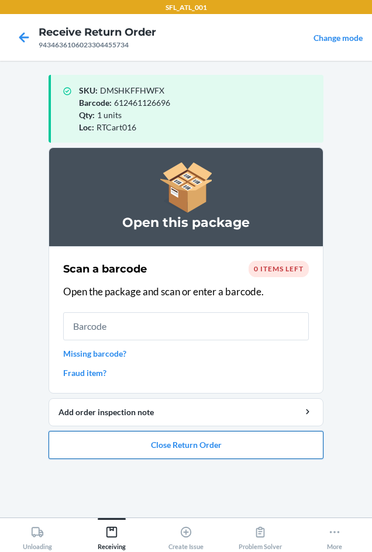
click at [189, 438] on button "Close Return Order" at bounding box center [185, 445] width 275 height 28
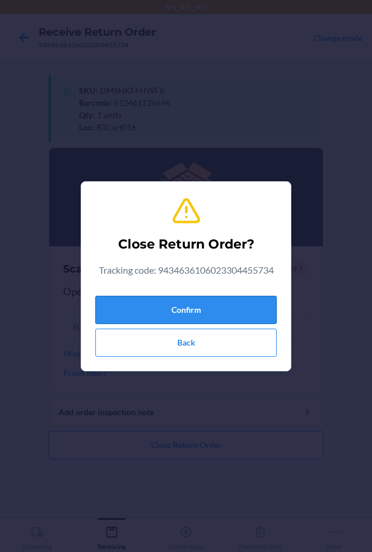
click at [179, 303] on button "Confirm" at bounding box center [185, 310] width 181 height 28
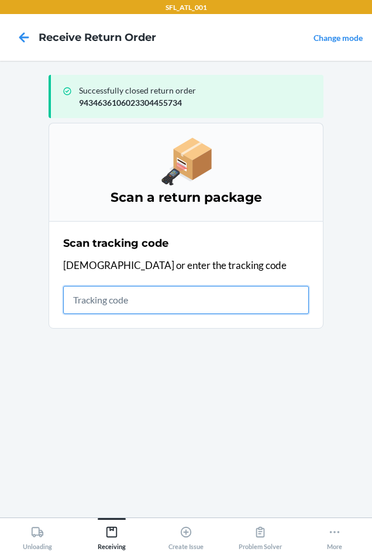
drag, startPoint x: 81, startPoint y: 301, endPoint x: 74, endPoint y: 303, distance: 7.2
click at [81, 301] on input "text" at bounding box center [185, 300] width 245 height 28
type input "42030259943463"
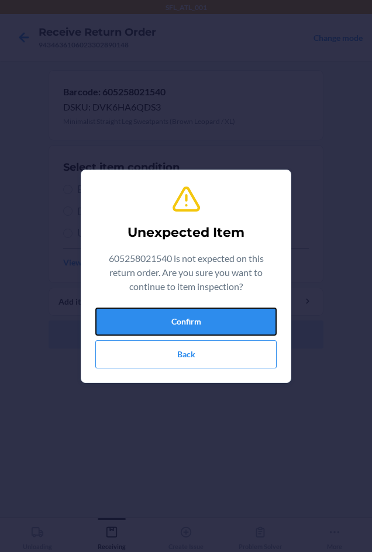
click at [192, 320] on button "Confirm" at bounding box center [185, 321] width 181 height 28
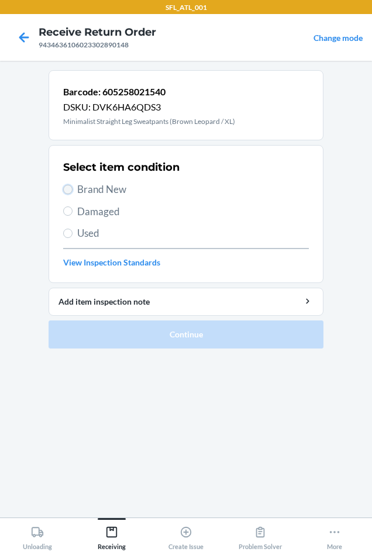
click at [68, 188] on input "Brand New" at bounding box center [67, 189] width 9 height 9
radio input "true"
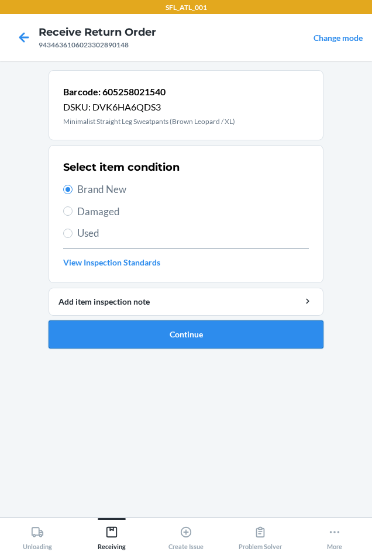
click at [113, 328] on button "Continue" at bounding box center [185, 334] width 275 height 28
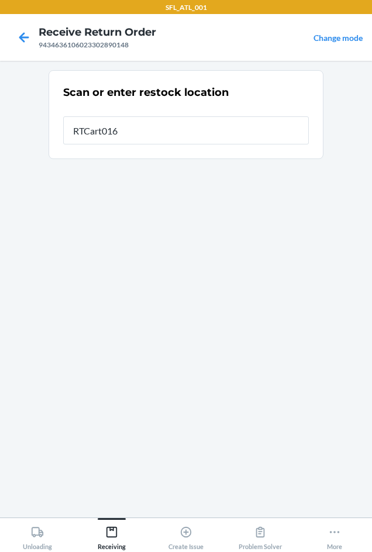
type input "RTCart016"
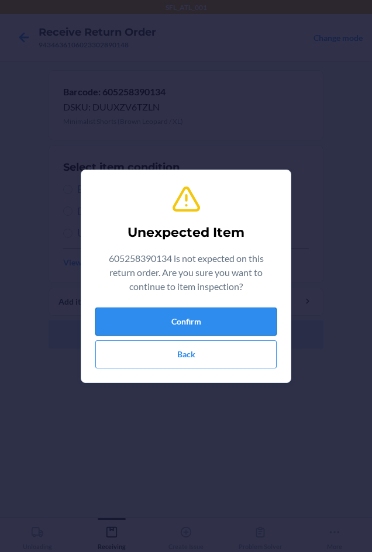
click at [170, 315] on button "Confirm" at bounding box center [185, 321] width 181 height 28
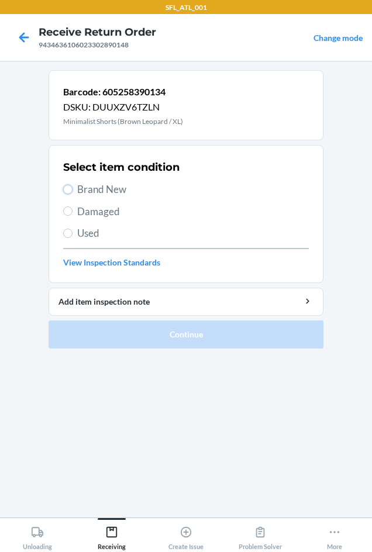
drag, startPoint x: 65, startPoint y: 192, endPoint x: 91, endPoint y: 256, distance: 68.5
click at [65, 195] on label "Brand New" at bounding box center [185, 189] width 245 height 15
click at [65, 194] on input "Brand New" at bounding box center [67, 189] width 9 height 9
radio input "true"
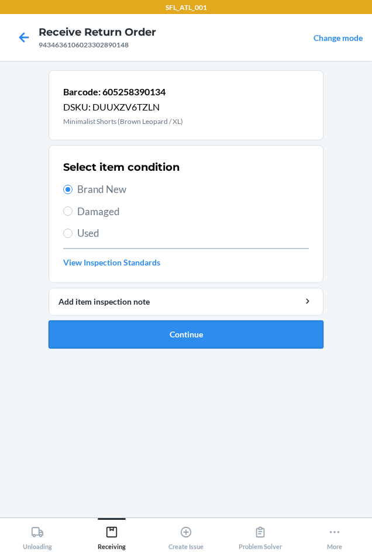
click at [143, 332] on button "Continue" at bounding box center [185, 334] width 275 height 28
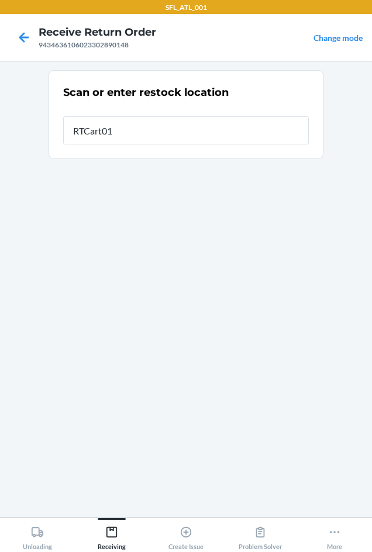
type input "RTCart016"
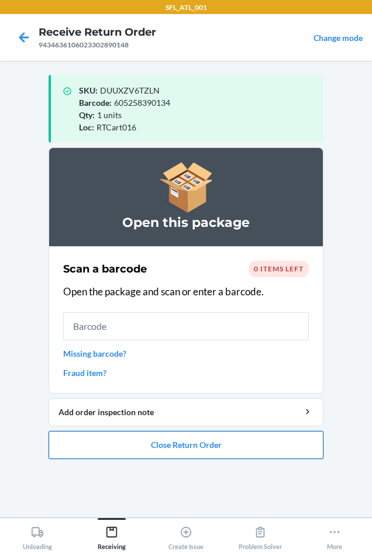
click at [184, 442] on button "Close Return Order" at bounding box center [185, 445] width 275 height 28
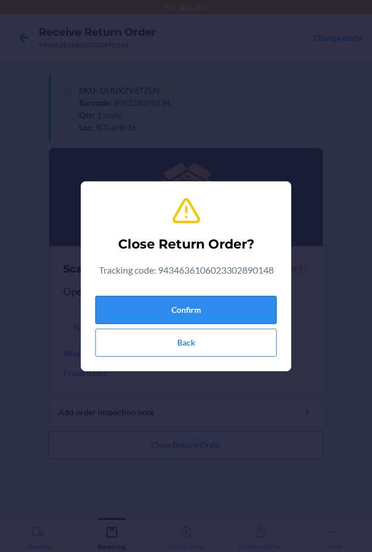
click at [127, 313] on button "Confirm" at bounding box center [185, 310] width 181 height 28
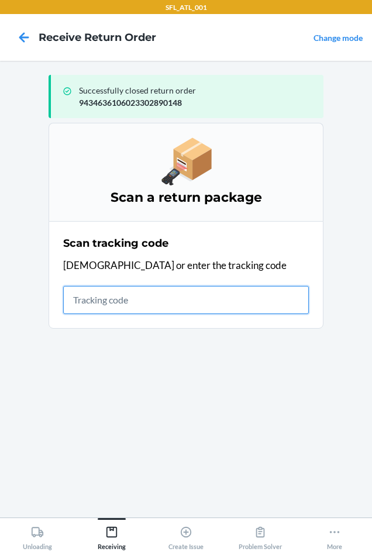
click at [78, 304] on input "text" at bounding box center [185, 300] width 245 height 28
type input "420302599"
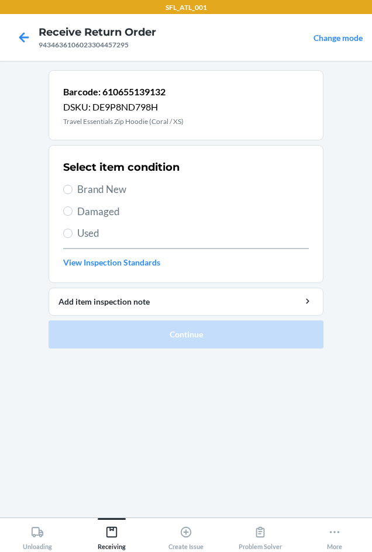
click at [63, 189] on section "Select item condition Brand New Damaged Used View Inspection Standards" at bounding box center [185, 214] width 275 height 138
click at [72, 188] on input "Brand New" at bounding box center [67, 189] width 9 height 9
radio input "true"
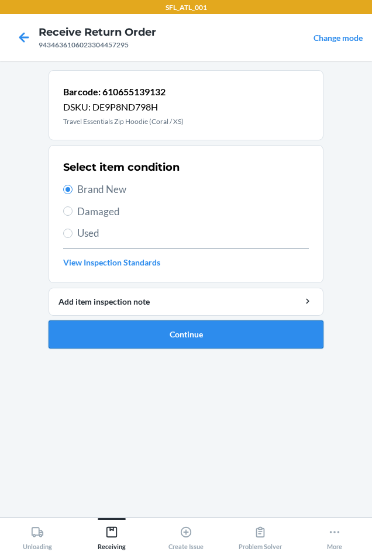
click at [116, 328] on button "Continue" at bounding box center [185, 334] width 275 height 28
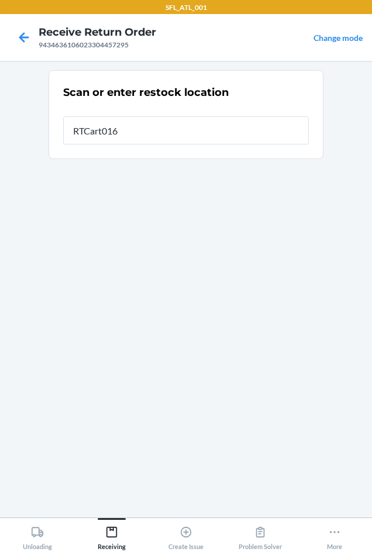
type input "RTCart016"
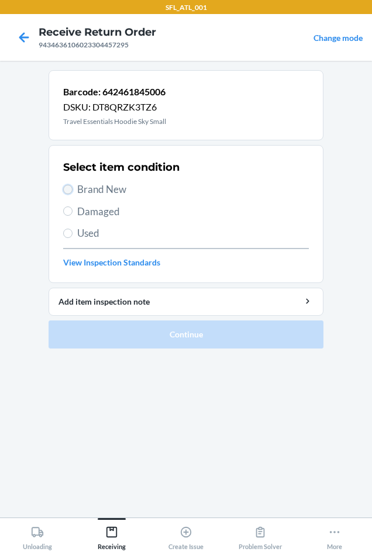
click at [67, 192] on input "Brand New" at bounding box center [67, 189] width 9 height 9
radio input "true"
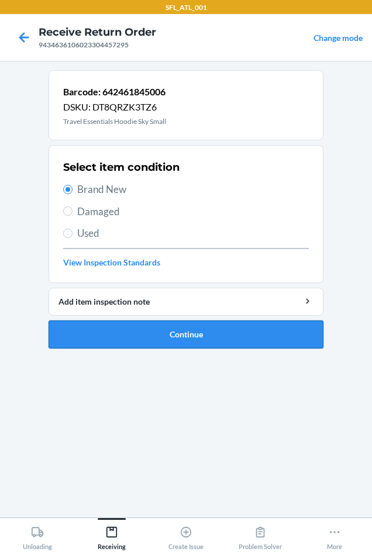
click at [160, 333] on button "Continue" at bounding box center [185, 334] width 275 height 28
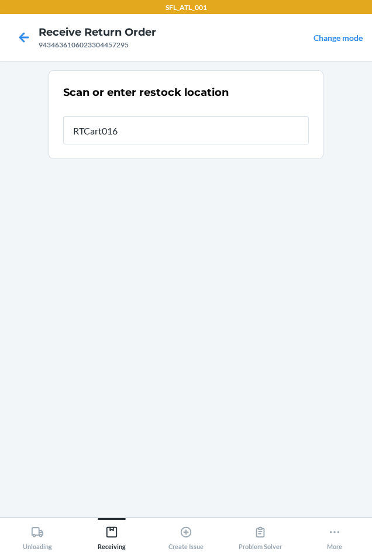
type input "RTCart016"
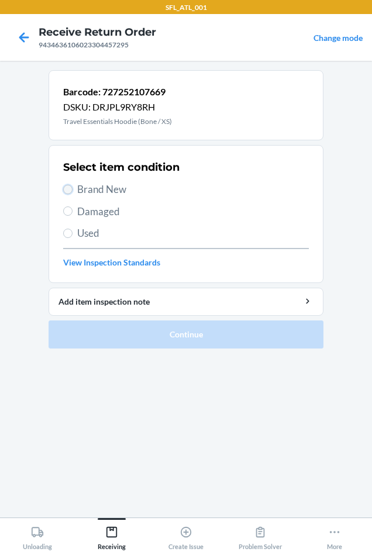
click at [66, 186] on input "Brand New" at bounding box center [67, 189] width 9 height 9
radio input "true"
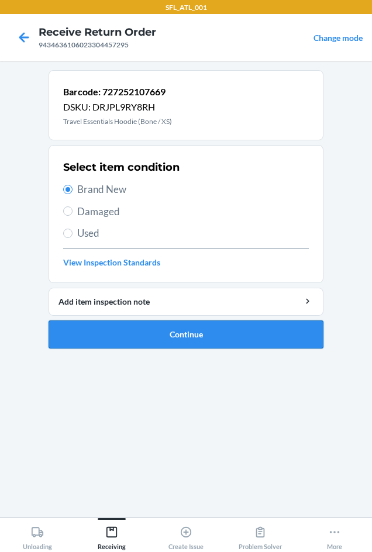
click at [121, 333] on button "Continue" at bounding box center [185, 334] width 275 height 28
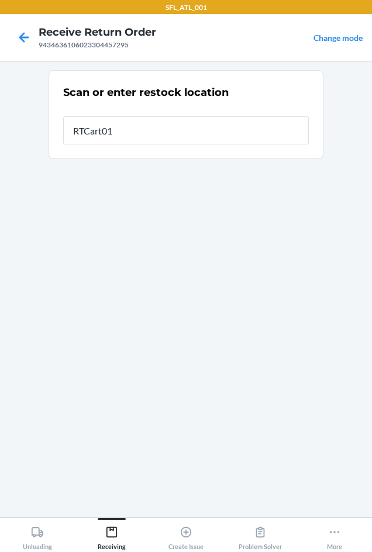
type input "RTCart016"
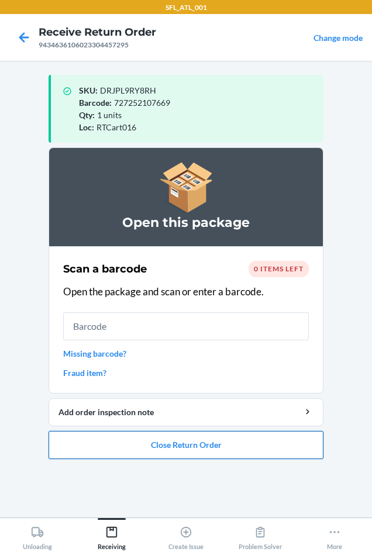
click at [184, 443] on button "Close Return Order" at bounding box center [185, 445] width 275 height 28
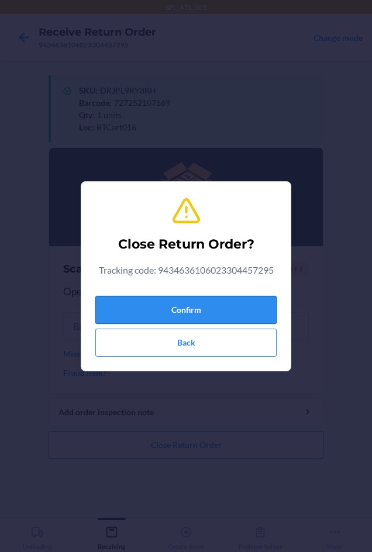
click at [142, 308] on button "Confirm" at bounding box center [185, 310] width 181 height 28
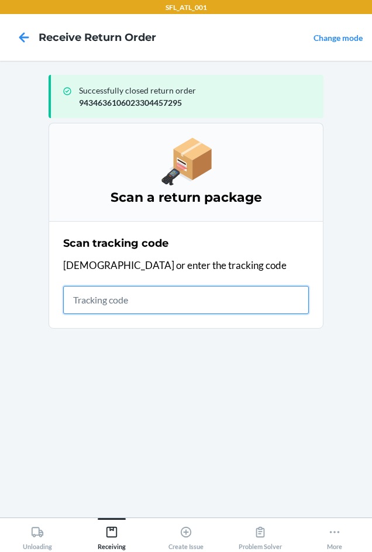
click at [129, 294] on input "text" at bounding box center [185, 300] width 245 height 28
type input "42030259943463610602330482843"
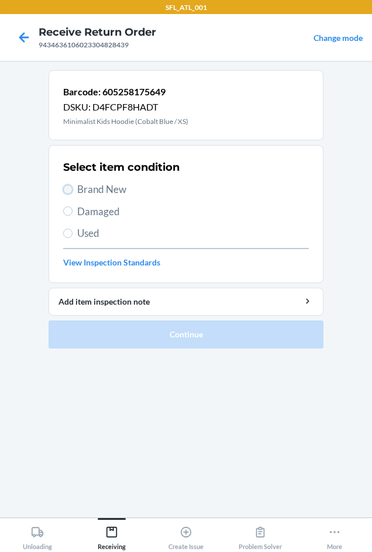
click at [66, 189] on input "Brand New" at bounding box center [67, 189] width 9 height 9
radio input "true"
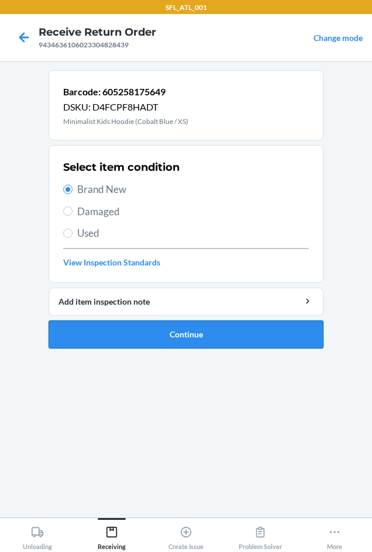
click at [171, 339] on button "Continue" at bounding box center [185, 334] width 275 height 28
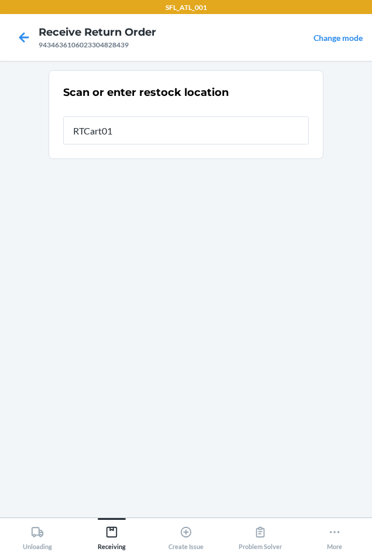
type input "RTCart016"
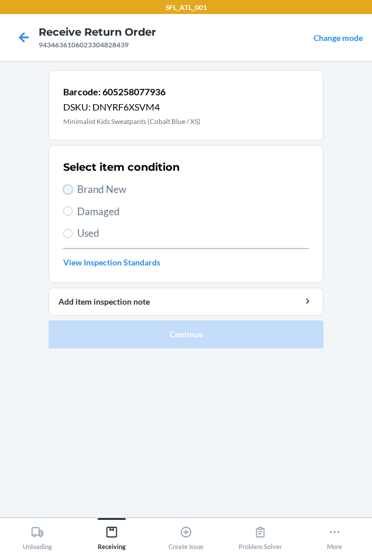
click at [66, 189] on input "Brand New" at bounding box center [67, 189] width 9 height 9
radio input "true"
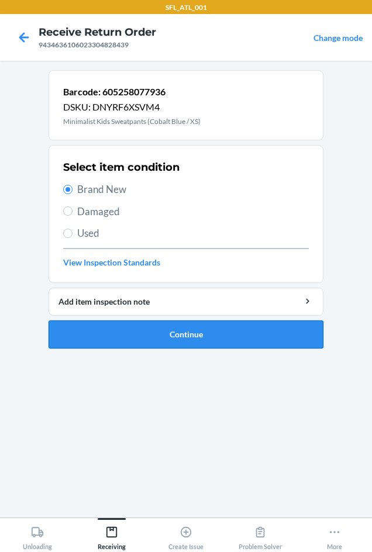
click at [125, 331] on button "Continue" at bounding box center [185, 334] width 275 height 28
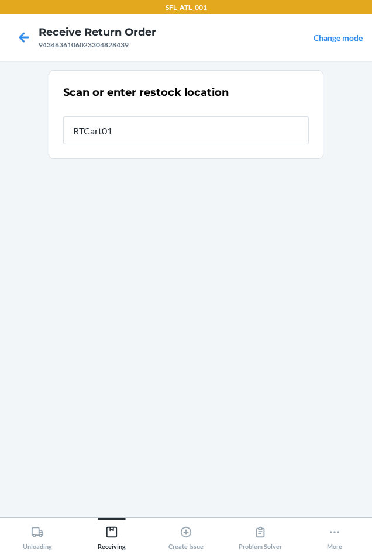
type input "RTCart016"
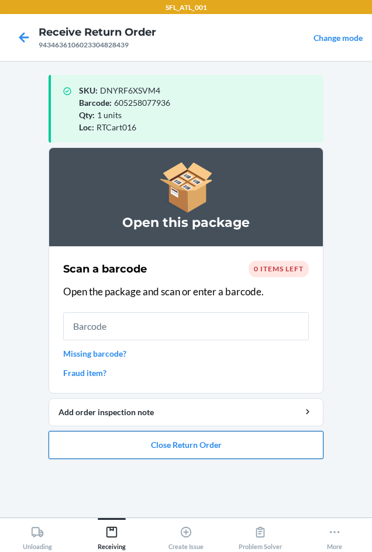
click at [173, 450] on button "Close Return Order" at bounding box center [185, 445] width 275 height 28
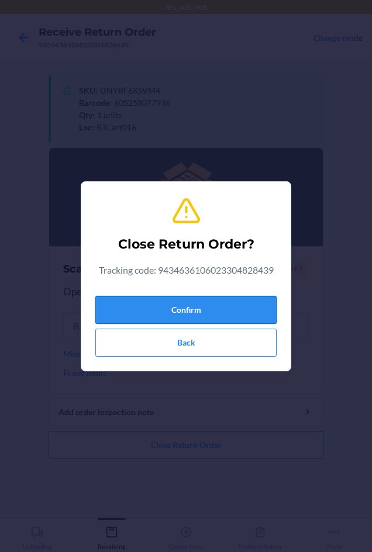
click at [178, 306] on button "Confirm" at bounding box center [185, 310] width 181 height 28
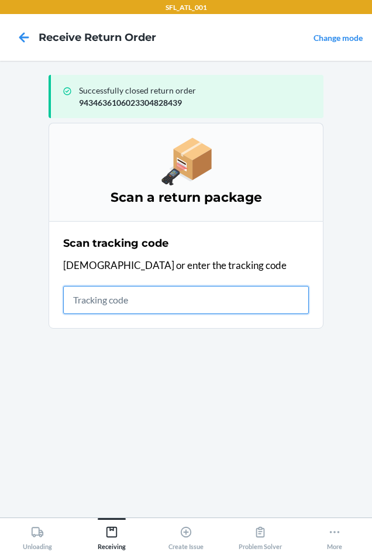
click at [100, 306] on input "text" at bounding box center [185, 300] width 245 height 28
type input "42030259943"
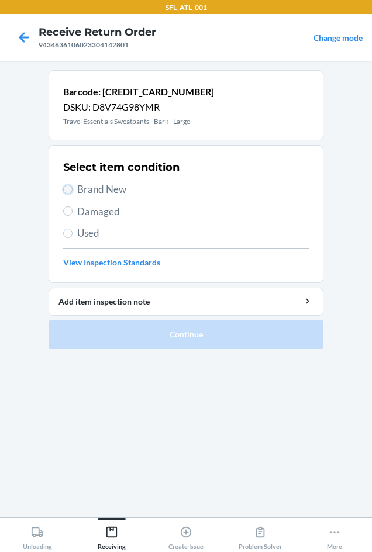
click at [70, 189] on input "Brand New" at bounding box center [67, 189] width 9 height 9
radio input "true"
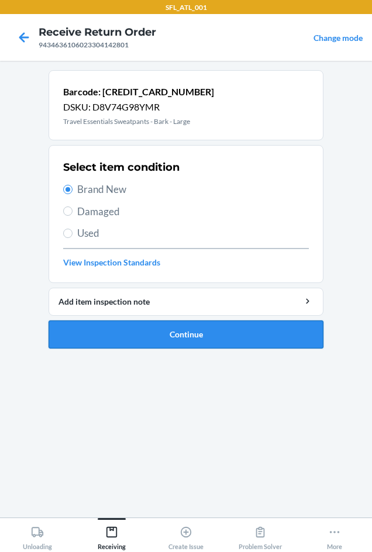
click at [137, 331] on button "Continue" at bounding box center [185, 334] width 275 height 28
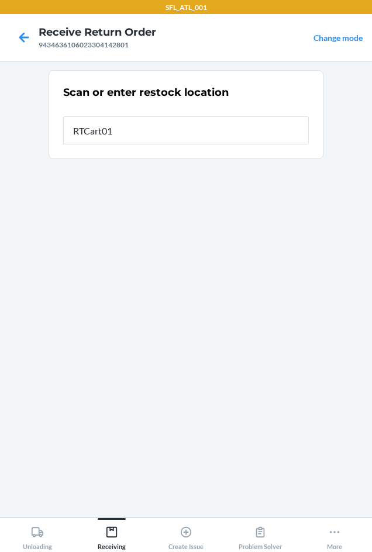
type input "RTCart016"
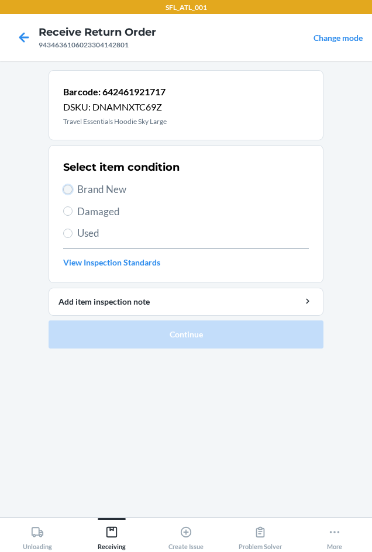
click at [67, 191] on input "Brand New" at bounding box center [67, 189] width 9 height 9
radio input "true"
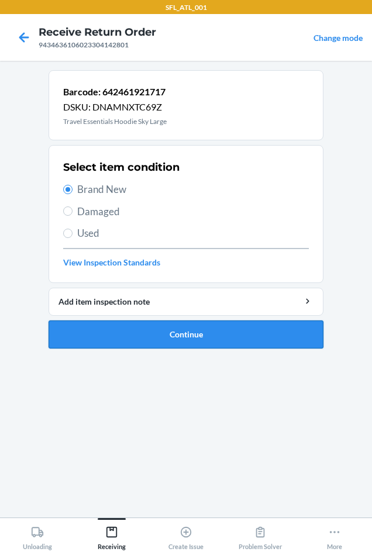
click at [151, 333] on button "Continue" at bounding box center [185, 334] width 275 height 28
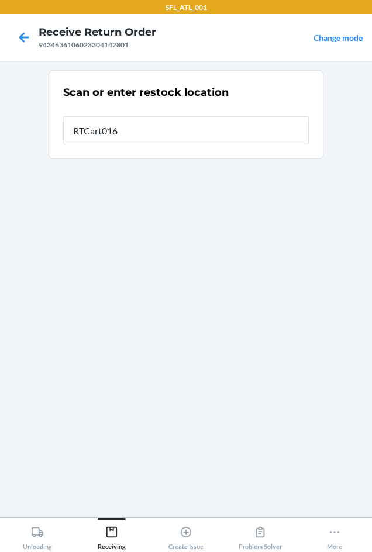
type input "RTCart016"
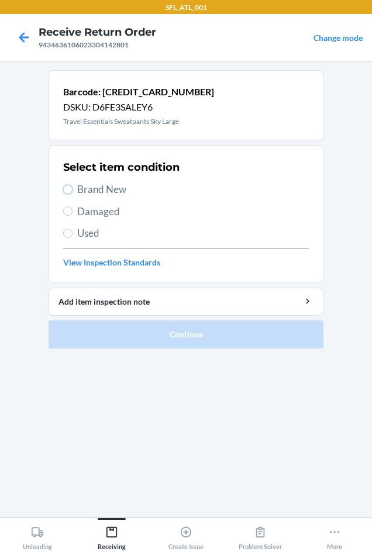
drag, startPoint x: 70, startPoint y: 188, endPoint x: 136, endPoint y: 242, distance: 85.5
click at [70, 191] on input "Brand New" at bounding box center [67, 189] width 9 height 9
radio input "true"
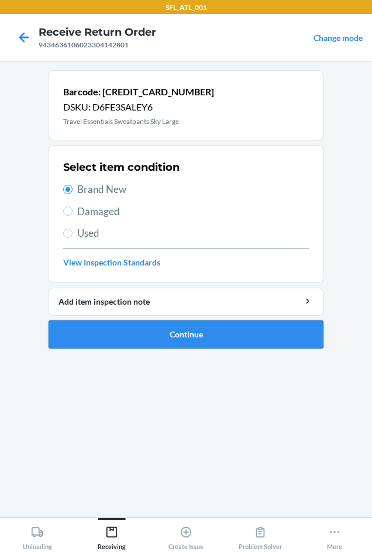
click at [232, 324] on button "Continue" at bounding box center [185, 334] width 275 height 28
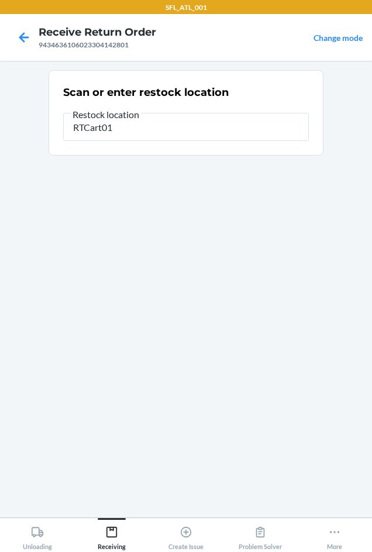
type input "RTCart016"
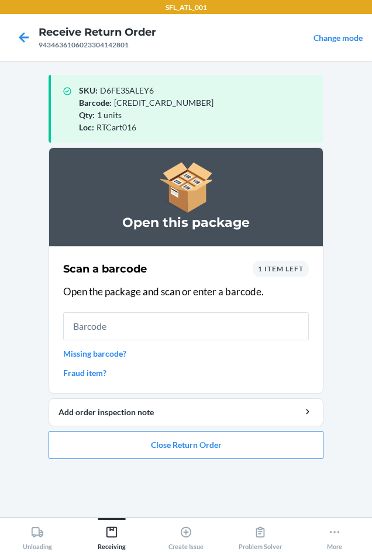
click at [267, 263] on div "1 item left" at bounding box center [280, 269] width 56 height 16
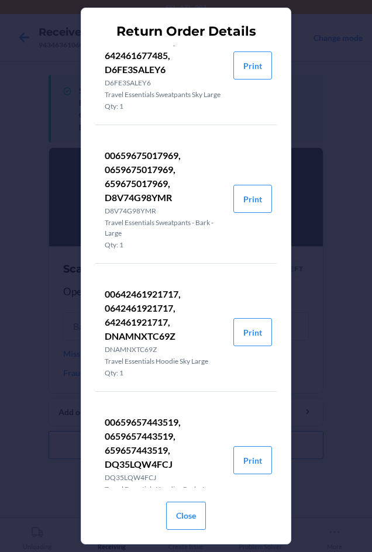
scroll to position [102, 0]
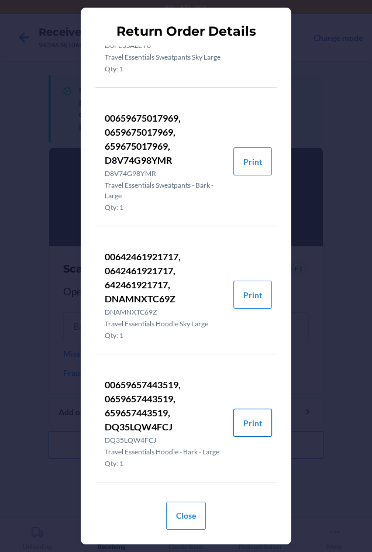
click at [233, 416] on button "Print" at bounding box center [252, 422] width 39 height 28
click at [186, 512] on button "Close" at bounding box center [186, 515] width 40 height 28
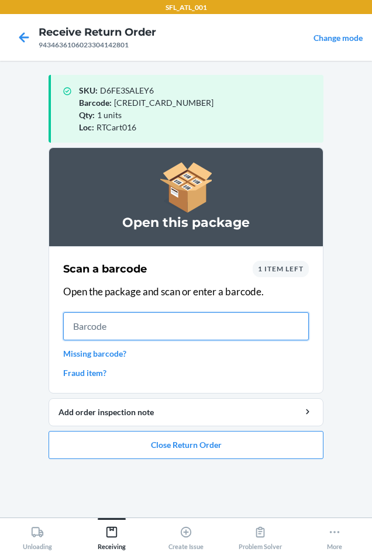
click at [106, 324] on input "text" at bounding box center [185, 326] width 245 height 28
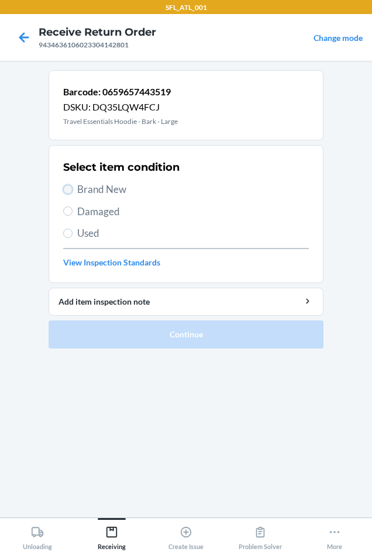
click at [66, 190] on input "Brand New" at bounding box center [67, 189] width 9 height 9
radio input "true"
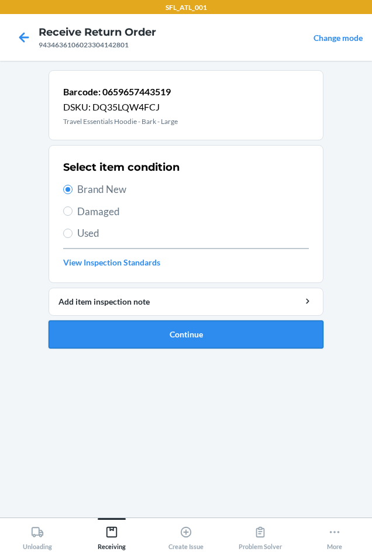
click at [93, 334] on button "Continue" at bounding box center [185, 334] width 275 height 28
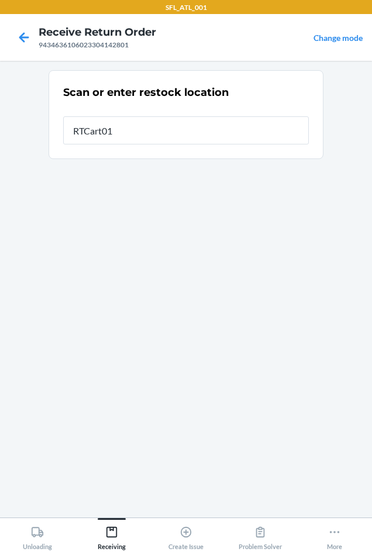
type input "RTCart016"
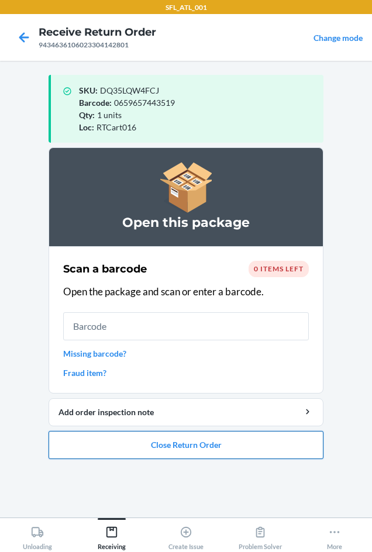
click at [248, 442] on button "Close Return Order" at bounding box center [185, 445] width 275 height 28
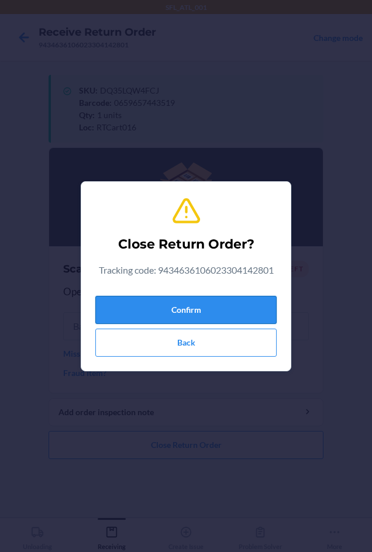
click at [206, 308] on button "Confirm" at bounding box center [185, 310] width 181 height 28
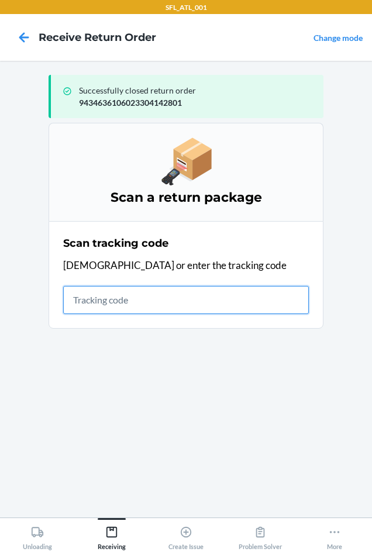
click at [87, 299] on input "text" at bounding box center [185, 300] width 245 height 28
type input "420302599434636106023305335"
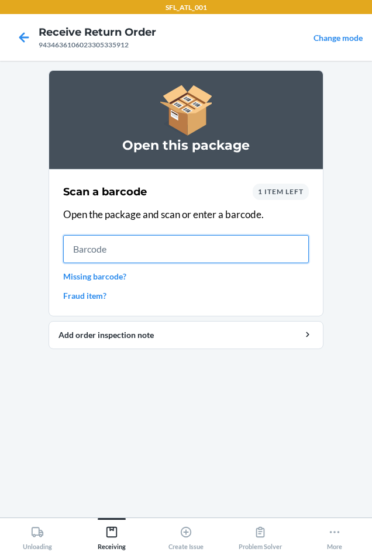
click at [133, 246] on input "text" at bounding box center [185, 249] width 245 height 28
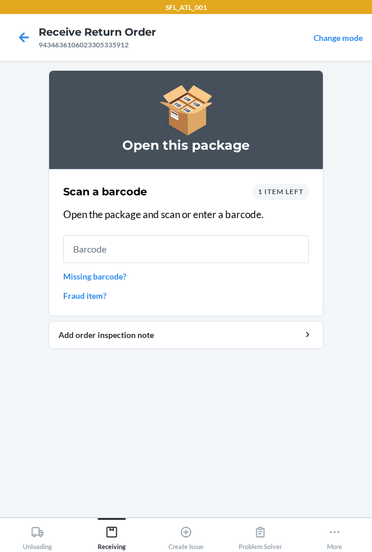
click at [287, 183] on div "Scan a barcode 1 item left Open the package and scan or enter a barcode. Missin…" at bounding box center [185, 242] width 245 height 125
click at [285, 187] on span "1 item left" at bounding box center [281, 191] width 46 height 9
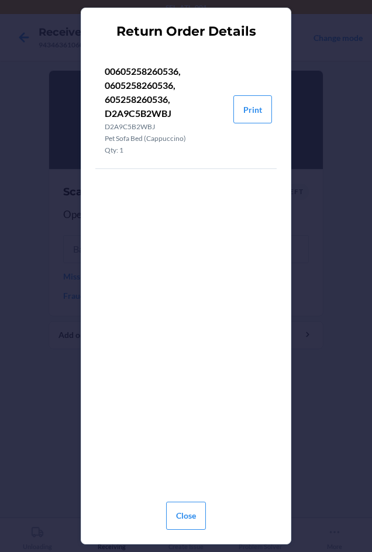
click at [206, 509] on div "Close" at bounding box center [185, 510] width 181 height 37
click at [194, 511] on button "Close" at bounding box center [186, 515] width 40 height 28
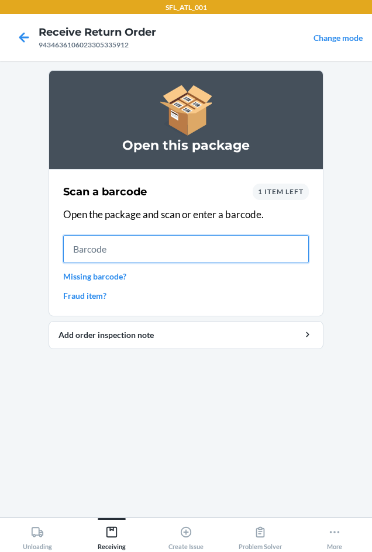
click at [152, 245] on input "text" at bounding box center [185, 249] width 245 height 28
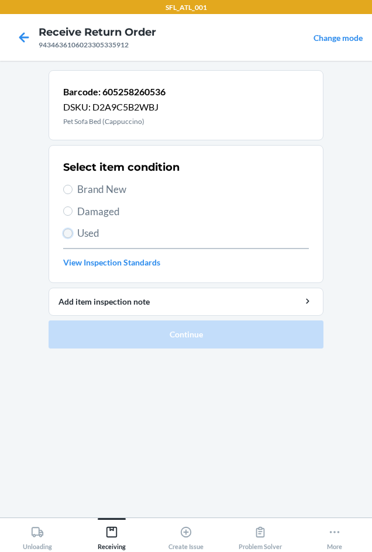
click at [66, 233] on input "Used" at bounding box center [67, 232] width 9 height 9
radio input "true"
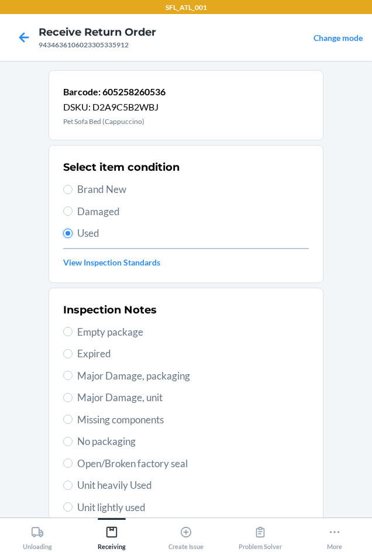
scroll to position [117, 0]
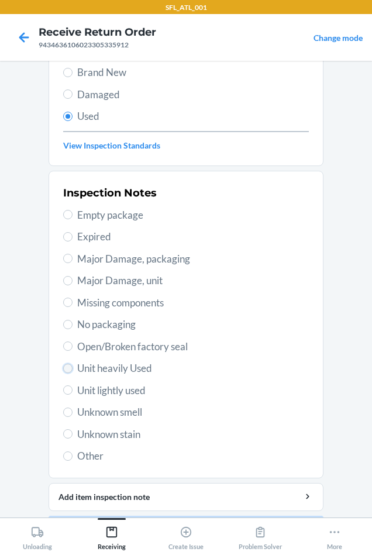
click at [63, 363] on input "Unit heavily Used" at bounding box center [67, 367] width 9 height 9
radio input "true"
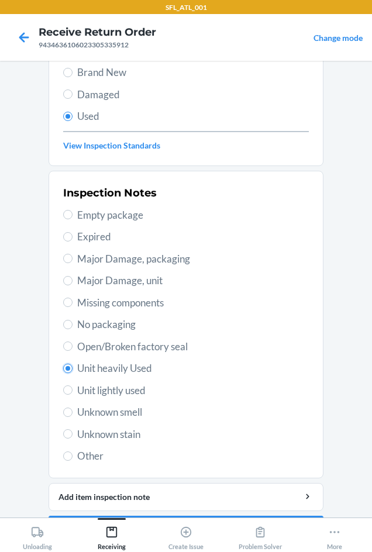
scroll to position [152, 0]
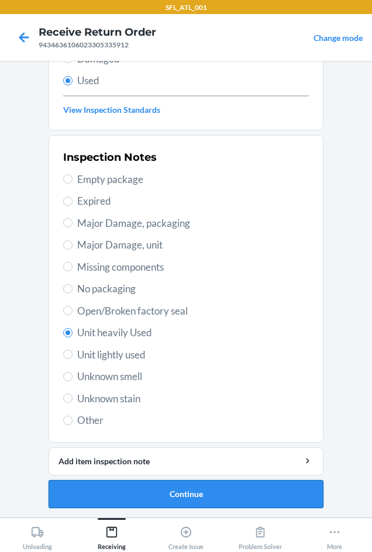
click at [183, 488] on button "Continue" at bounding box center [185, 494] width 275 height 28
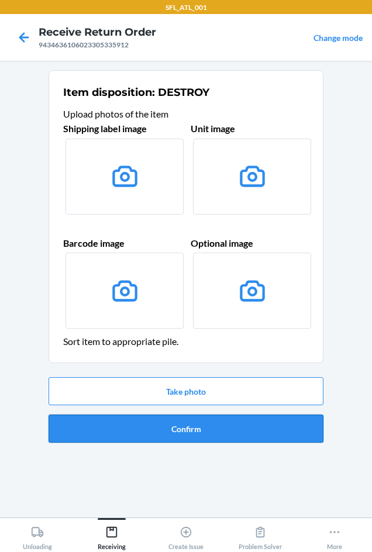
click at [178, 426] on button "Confirm" at bounding box center [185, 428] width 275 height 28
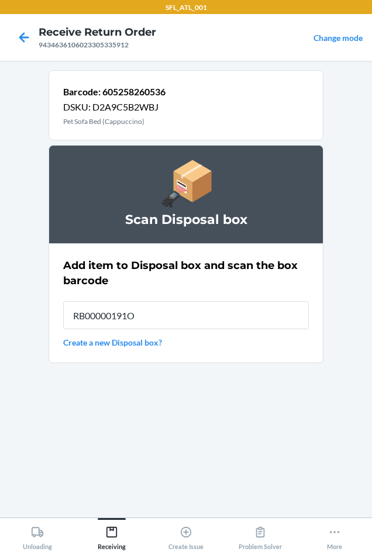
type input "RB00000191O"
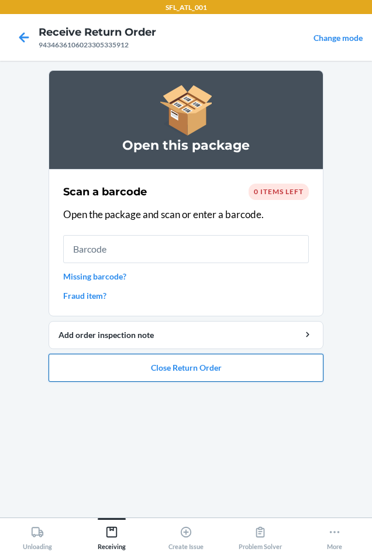
click at [176, 365] on button "Close Return Order" at bounding box center [185, 367] width 275 height 28
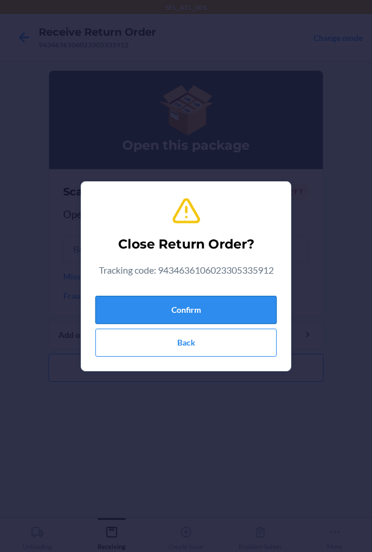
click at [177, 304] on button "Confirm" at bounding box center [185, 310] width 181 height 28
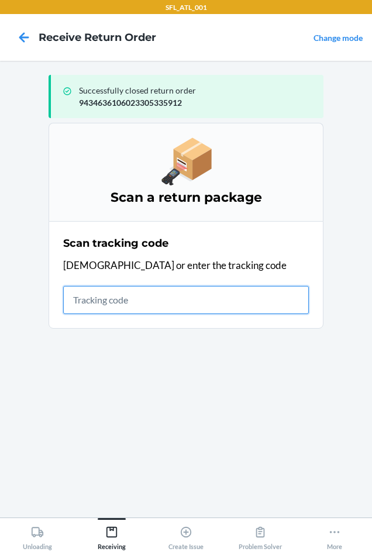
click at [100, 304] on input "text" at bounding box center [185, 300] width 245 height 28
type input "420302599434636"
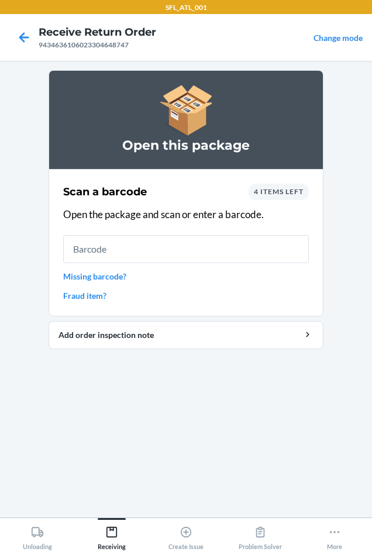
click at [286, 193] on span "4 items left" at bounding box center [279, 191] width 50 height 9
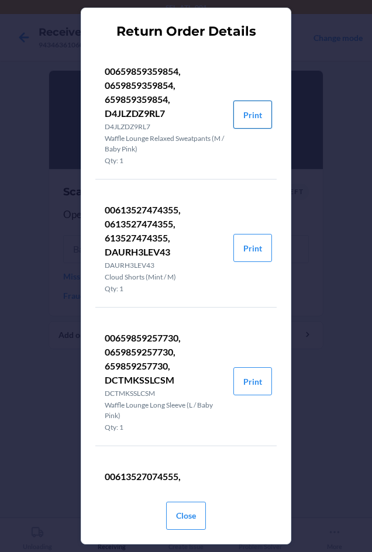
click at [233, 116] on button "Print" at bounding box center [252, 114] width 39 height 28
click at [238, 249] on button "Print" at bounding box center [252, 248] width 39 height 28
click at [240, 103] on button "Print" at bounding box center [252, 114] width 39 height 28
click at [234, 249] on button "Print" at bounding box center [252, 248] width 39 height 28
click at [241, 375] on button "Print" at bounding box center [252, 381] width 39 height 28
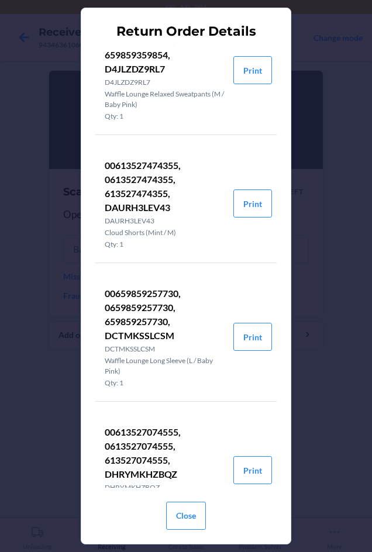
scroll to position [91, 0]
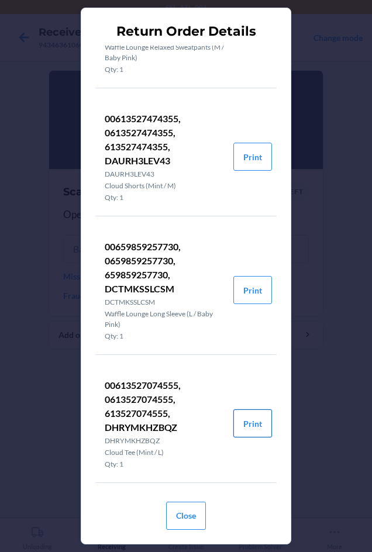
click at [251, 416] on button "Print" at bounding box center [252, 423] width 39 height 28
click at [250, 426] on button "Print" at bounding box center [252, 423] width 39 height 28
click at [192, 513] on button "Close" at bounding box center [186, 515] width 40 height 28
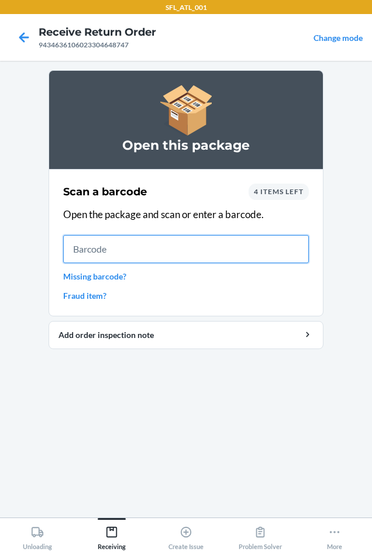
click at [81, 254] on input "text" at bounding box center [185, 249] width 245 height 28
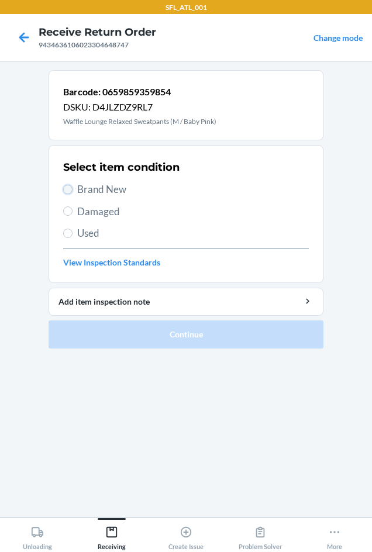
click at [71, 190] on input "Brand New" at bounding box center [67, 189] width 9 height 9
radio input "true"
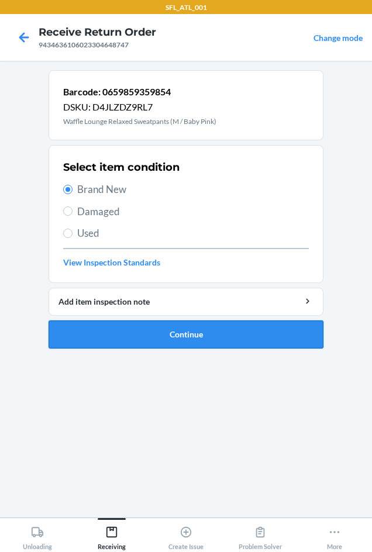
click at [149, 331] on button "Continue" at bounding box center [185, 334] width 275 height 28
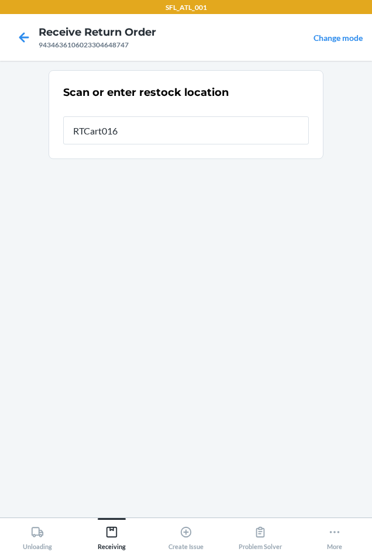
type input "RTCart016"
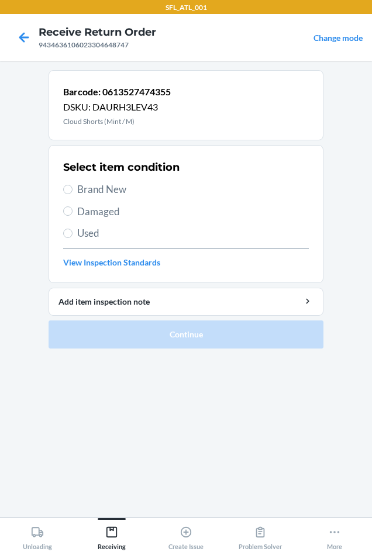
drag, startPoint x: 62, startPoint y: 189, endPoint x: 96, endPoint y: 241, distance: 62.4
click at [64, 193] on section "Select item condition Brand New Damaged Used View Inspection Standards" at bounding box center [185, 214] width 275 height 138
click at [67, 188] on input "Brand New" at bounding box center [67, 189] width 9 height 9
radio input "true"
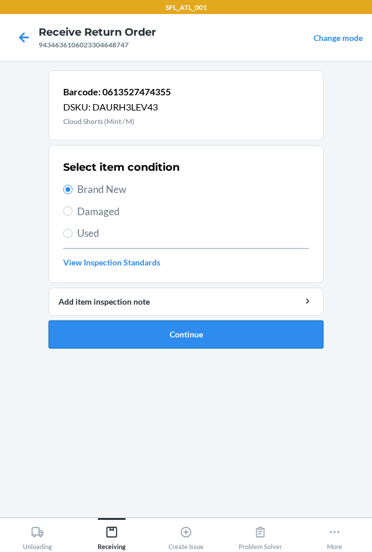
click at [122, 324] on button "Continue" at bounding box center [185, 334] width 275 height 28
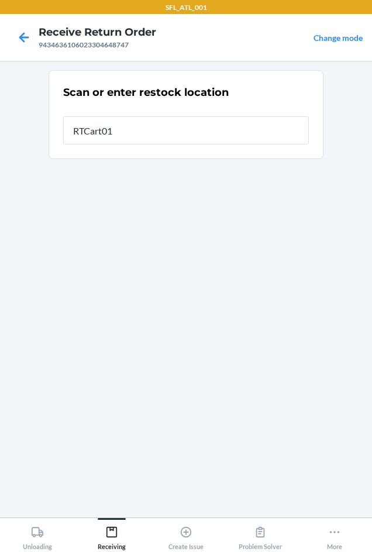
type input "RTCart016"
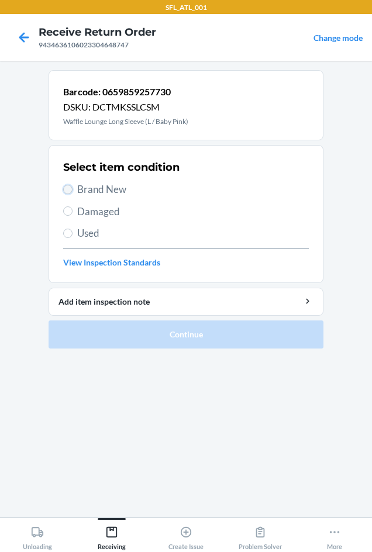
click at [72, 187] on input "Brand New" at bounding box center [67, 189] width 9 height 9
radio input "true"
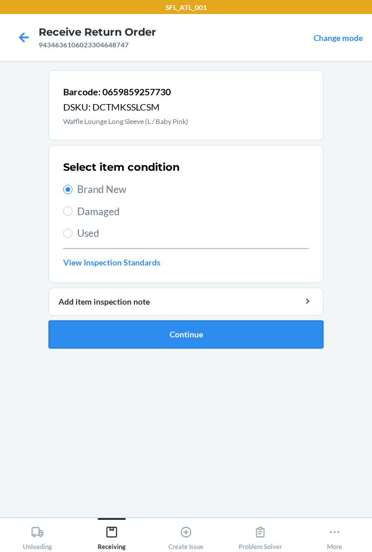
click at [171, 337] on button "Continue" at bounding box center [185, 334] width 275 height 28
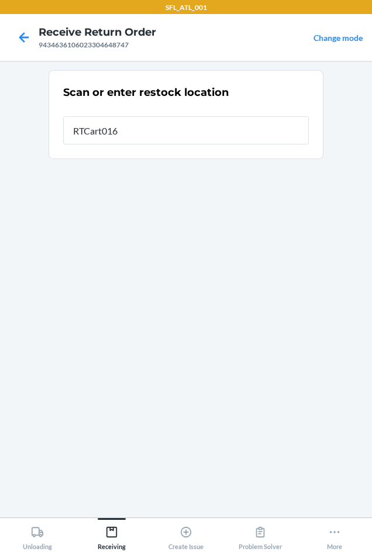
type input "RTCart016"
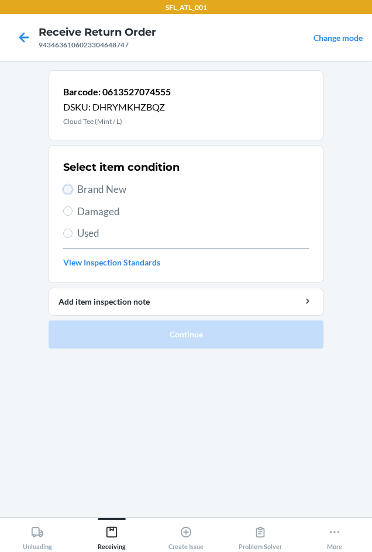
click at [68, 189] on input "Brand New" at bounding box center [67, 189] width 9 height 9
radio input "true"
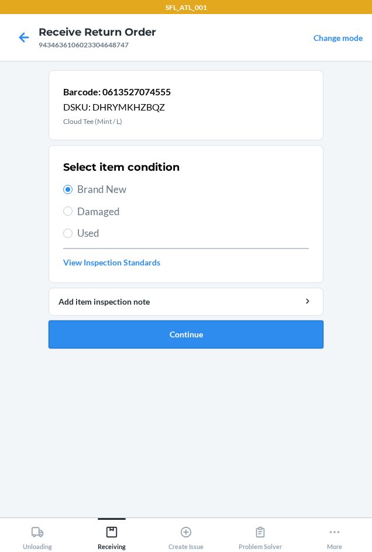
click at [158, 325] on button "Continue" at bounding box center [185, 334] width 275 height 28
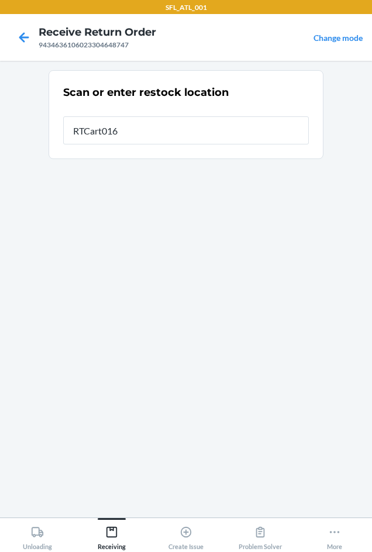
type input "RTCart016"
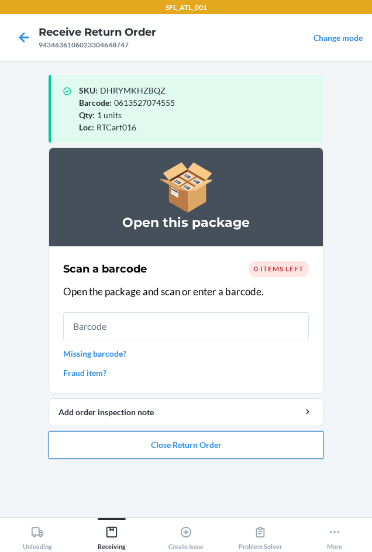
click at [180, 447] on button "Close Return Order" at bounding box center [185, 445] width 275 height 28
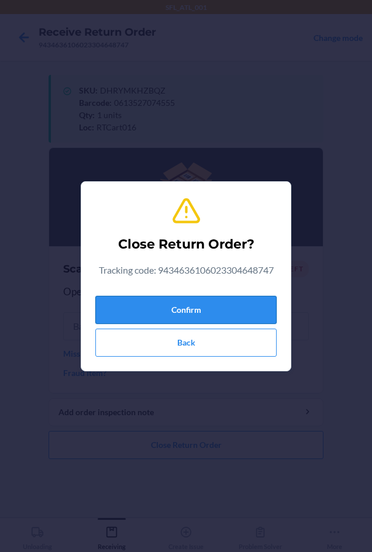
click at [174, 308] on button "Confirm" at bounding box center [185, 310] width 181 height 28
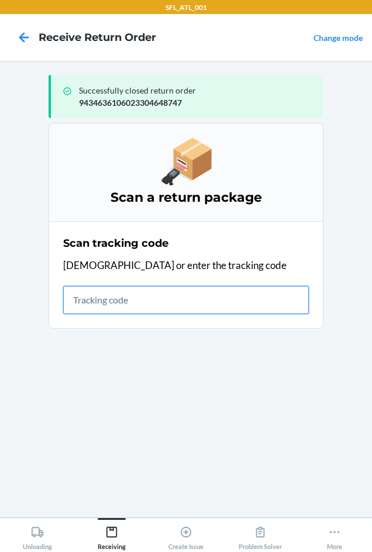
click at [89, 308] on input "text" at bounding box center [185, 300] width 245 height 28
type input "420302599434636106023304"
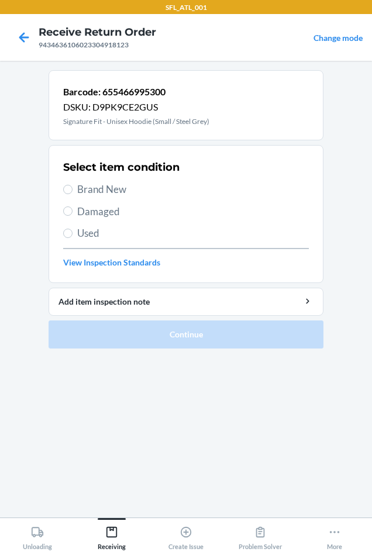
click at [74, 188] on label "Brand New" at bounding box center [185, 189] width 245 height 15
click at [72, 188] on input "Brand New" at bounding box center [67, 189] width 9 height 9
radio input "true"
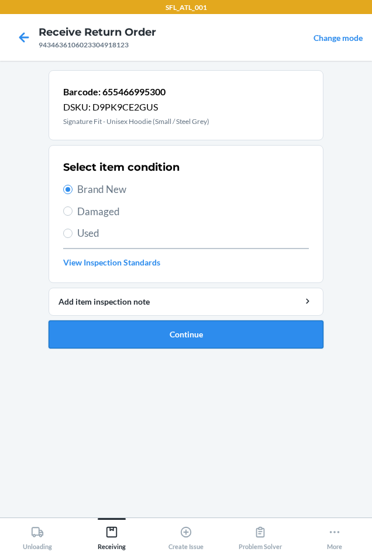
click at [181, 336] on button "Continue" at bounding box center [185, 334] width 275 height 28
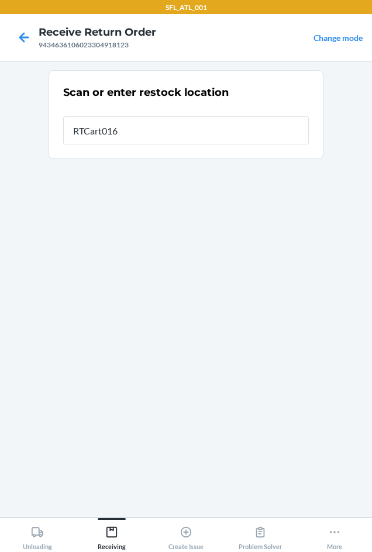
type input "RTCart016"
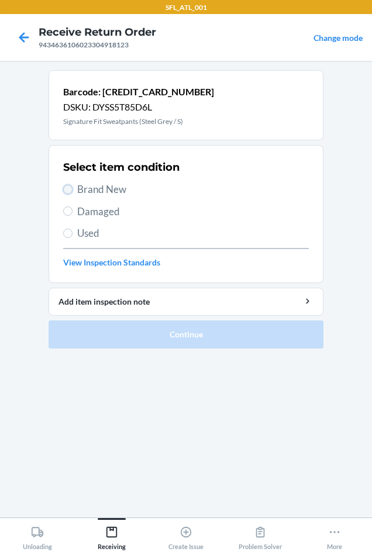
click at [64, 192] on input "Brand New" at bounding box center [67, 189] width 9 height 9
radio input "true"
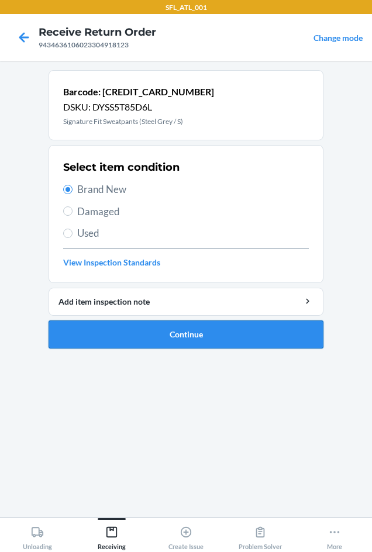
click at [143, 329] on button "Continue" at bounding box center [185, 334] width 275 height 28
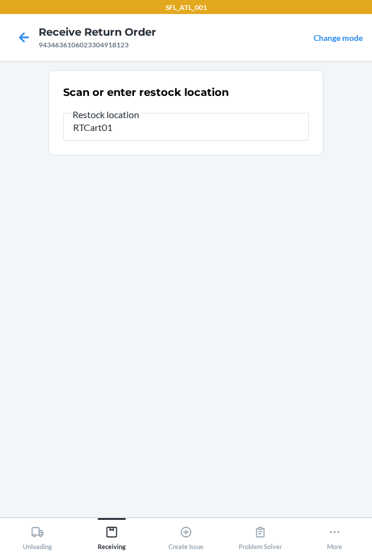
type input "RTCart016"
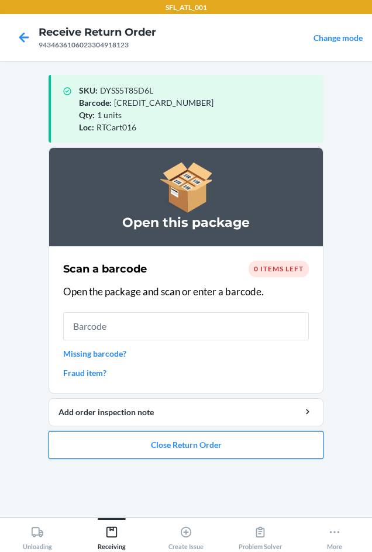
click at [178, 439] on button "Close Return Order" at bounding box center [185, 445] width 275 height 28
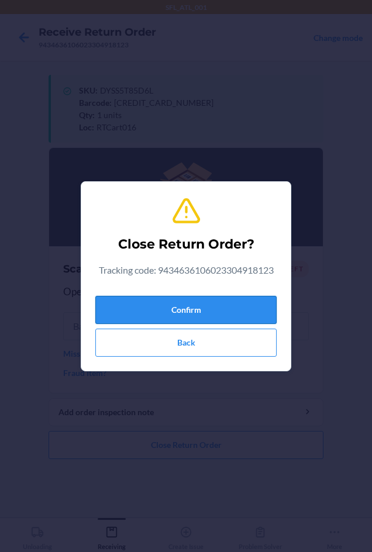
click at [157, 303] on button "Confirm" at bounding box center [185, 310] width 181 height 28
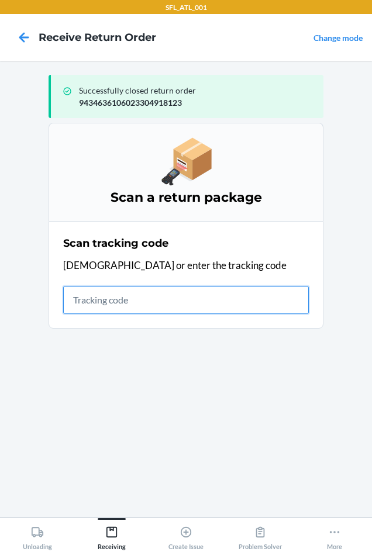
click at [109, 306] on input "text" at bounding box center [185, 300] width 245 height 28
click at [84, 297] on input "text" at bounding box center [185, 300] width 245 height 28
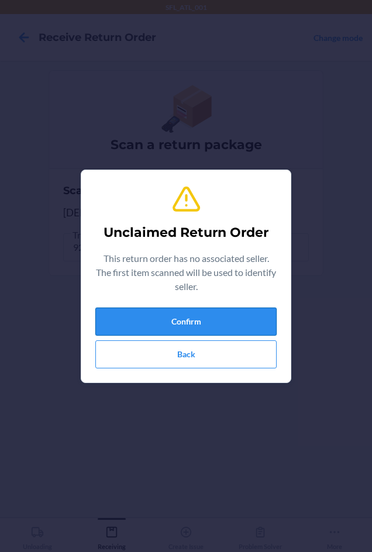
click at [197, 320] on button "Confirm" at bounding box center [185, 321] width 181 height 28
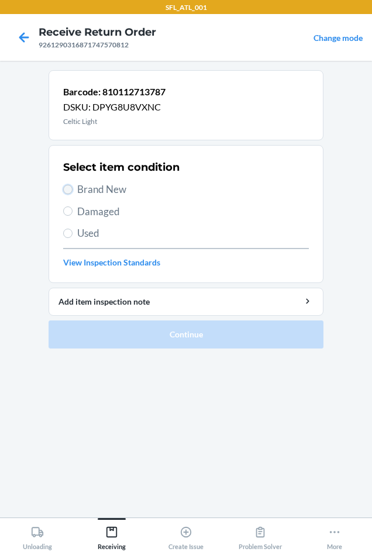
click at [67, 187] on input "Brand New" at bounding box center [67, 189] width 9 height 9
radio input "true"
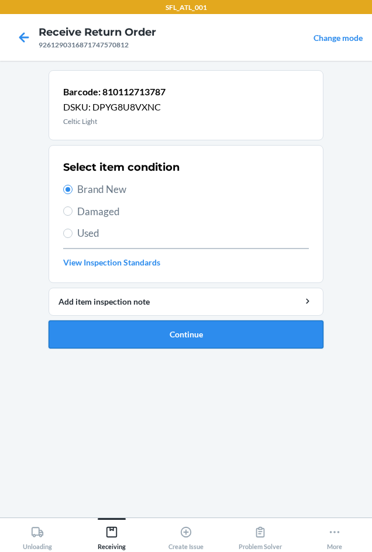
click at [161, 339] on button "Continue" at bounding box center [185, 334] width 275 height 28
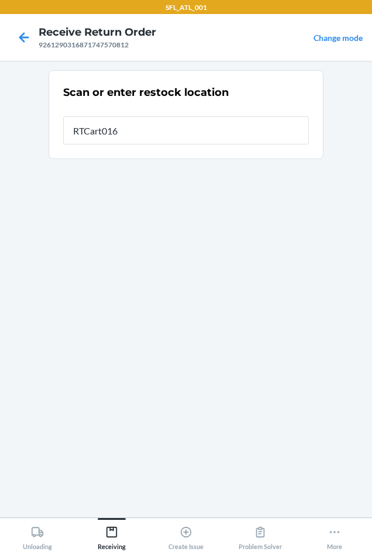
type input "RTCart016"
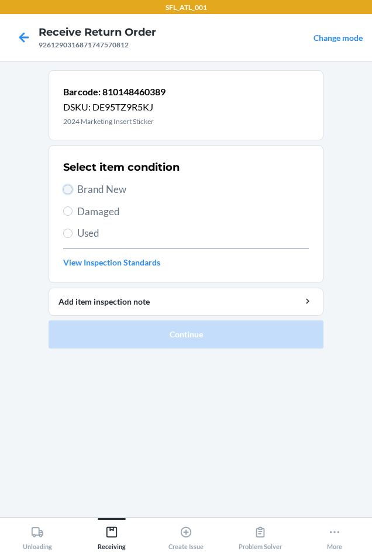
click at [64, 186] on input "Brand New" at bounding box center [67, 189] width 9 height 9
radio input "true"
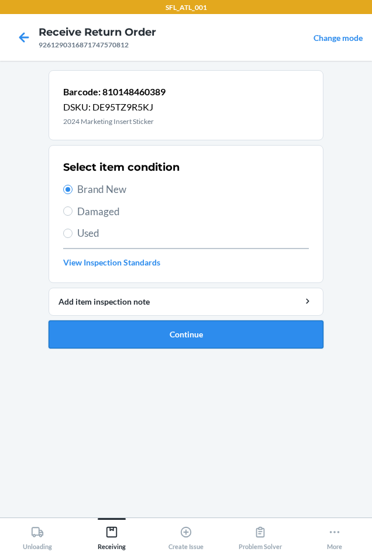
click at [157, 334] on button "Continue" at bounding box center [185, 334] width 275 height 28
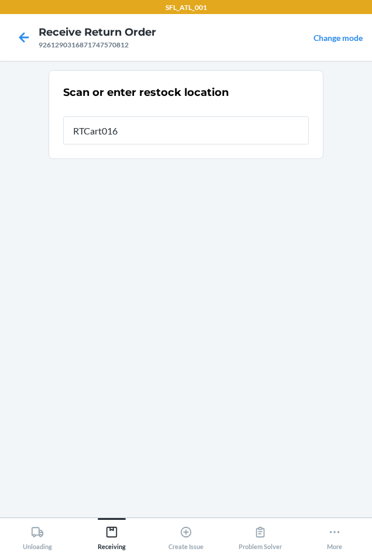
type input "RTCart016"
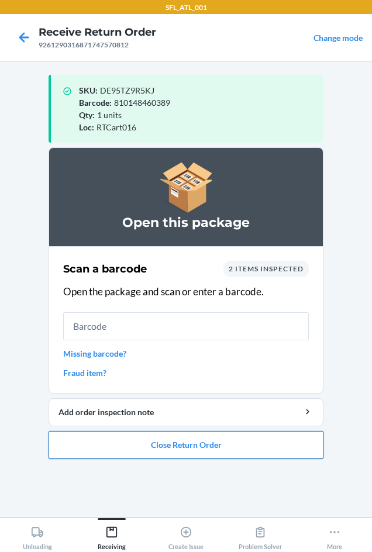
click at [159, 443] on button "Close Return Order" at bounding box center [185, 445] width 275 height 28
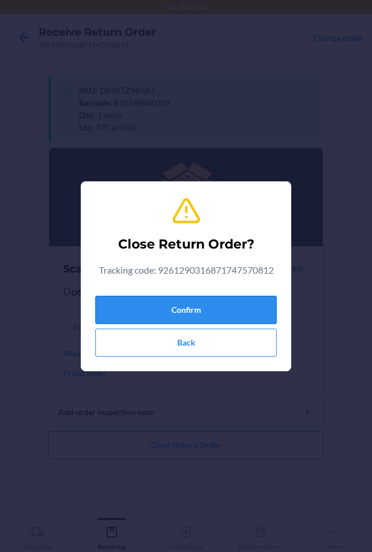
click at [217, 304] on button "Confirm" at bounding box center [185, 310] width 181 height 28
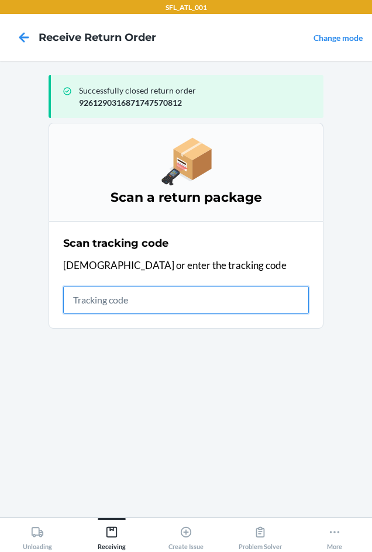
click at [78, 291] on input "text" at bounding box center [185, 300] width 245 height 28
click at [131, 292] on input "text" at bounding box center [185, 300] width 245 height 28
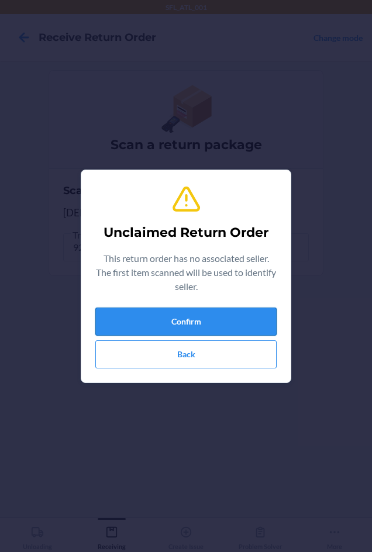
click at [178, 320] on button "Confirm" at bounding box center [185, 321] width 181 height 28
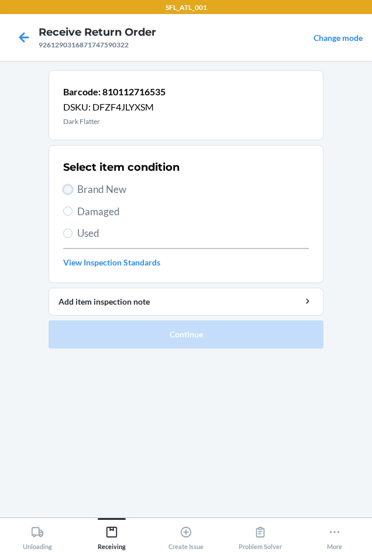
click at [68, 189] on input "Brand New" at bounding box center [67, 189] width 9 height 9
radio input "true"
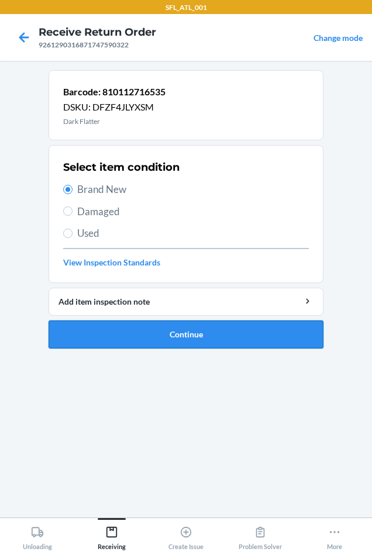
click at [176, 336] on button "Continue" at bounding box center [185, 334] width 275 height 28
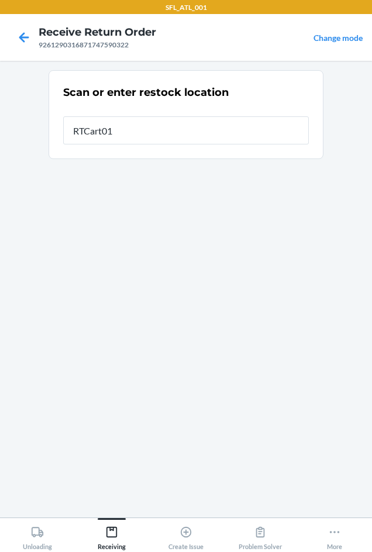
type input "RTCart016"
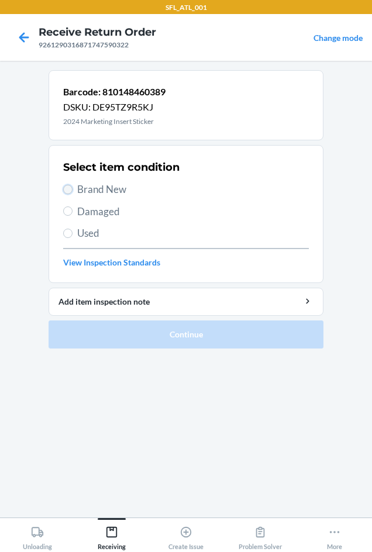
drag, startPoint x: 65, startPoint y: 185, endPoint x: 64, endPoint y: 219, distance: 33.9
click at [65, 188] on input "Brand New" at bounding box center [67, 189] width 9 height 9
radio input "true"
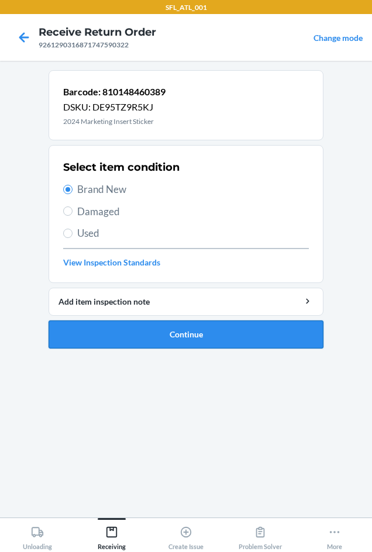
click at [89, 331] on button "Continue" at bounding box center [185, 334] width 275 height 28
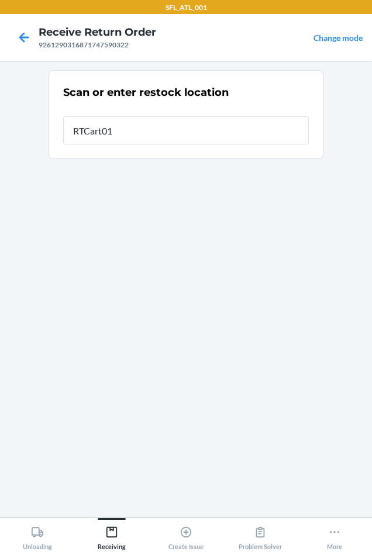
type input "RTCart016"
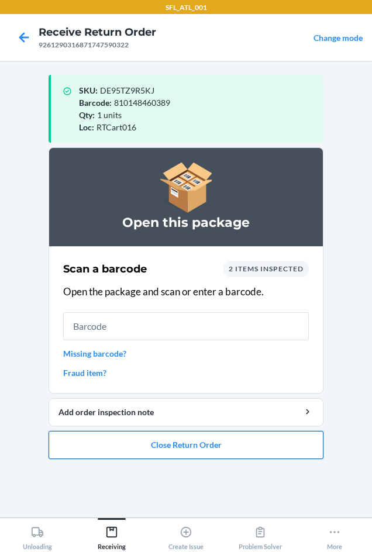
click at [237, 448] on button "Close Return Order" at bounding box center [185, 445] width 275 height 28
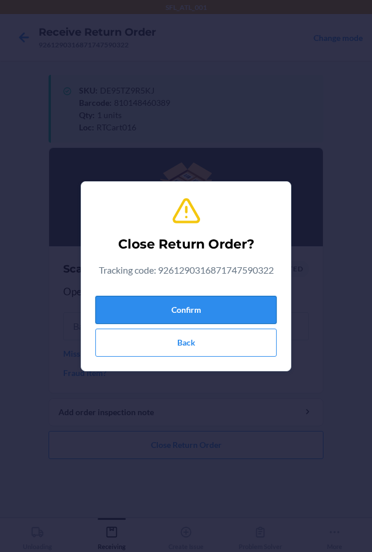
click at [195, 308] on button "Confirm" at bounding box center [185, 310] width 181 height 28
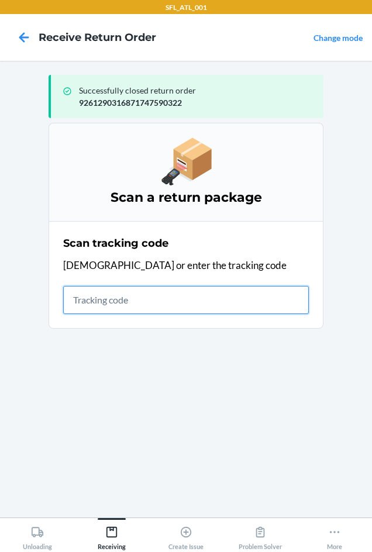
click at [101, 306] on input "text" at bounding box center [185, 300] width 245 height 28
click at [95, 297] on input "text" at bounding box center [185, 300] width 245 height 28
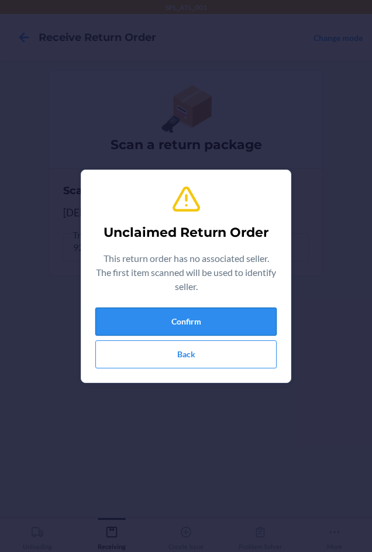
click at [147, 316] on button "Confirm" at bounding box center [185, 321] width 181 height 28
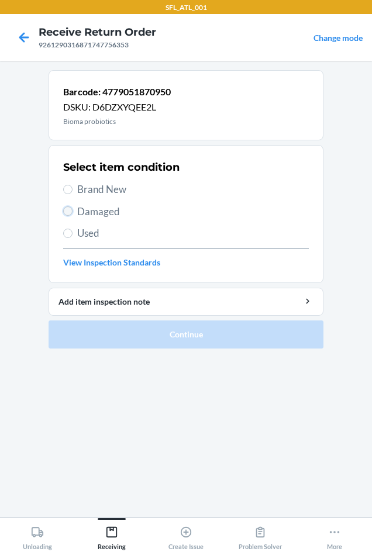
click at [68, 210] on input "Damaged" at bounding box center [67, 210] width 9 height 9
radio input "true"
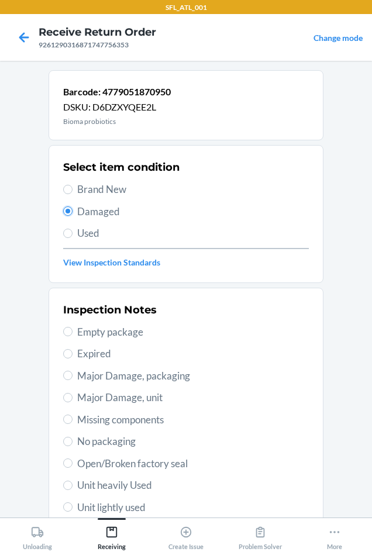
scroll to position [117, 0]
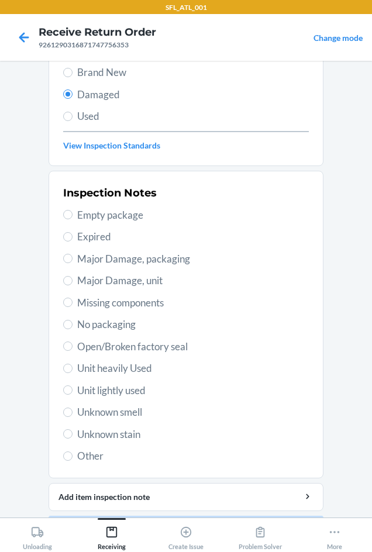
click at [70, 454] on label "Other" at bounding box center [185, 455] width 245 height 15
click at [70, 454] on input "Other" at bounding box center [67, 455] width 9 height 9
radio input "true"
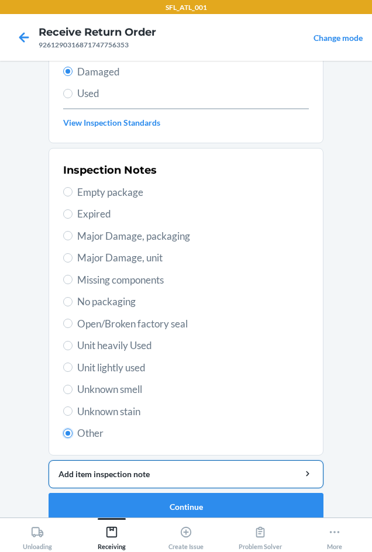
scroll to position [152, 0]
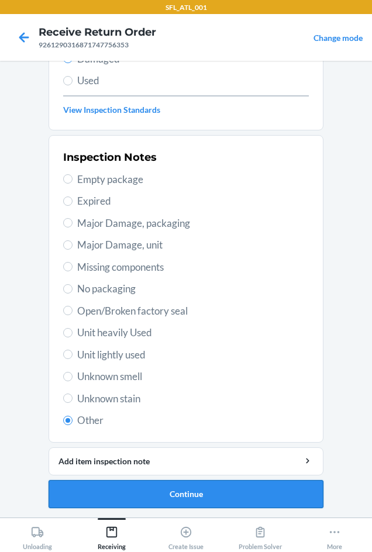
click at [130, 481] on button "Continue" at bounding box center [185, 494] width 275 height 28
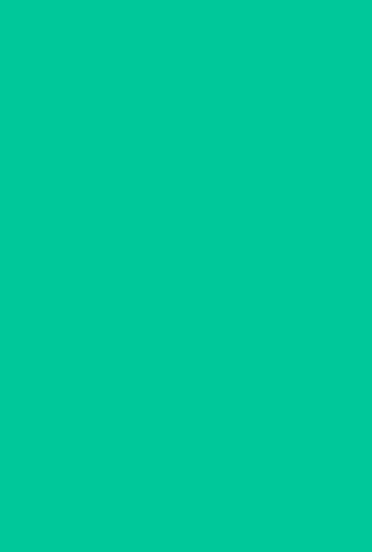
scroll to position [49, 0]
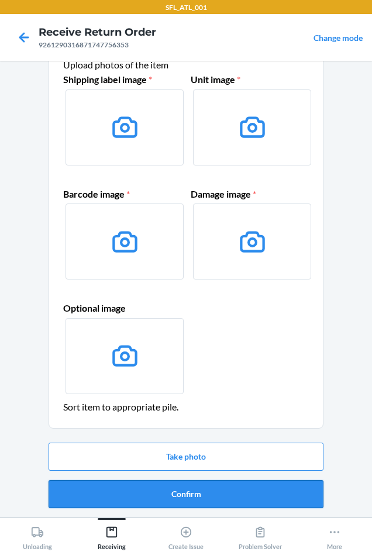
click at [143, 492] on button "Confirm" at bounding box center [185, 494] width 275 height 28
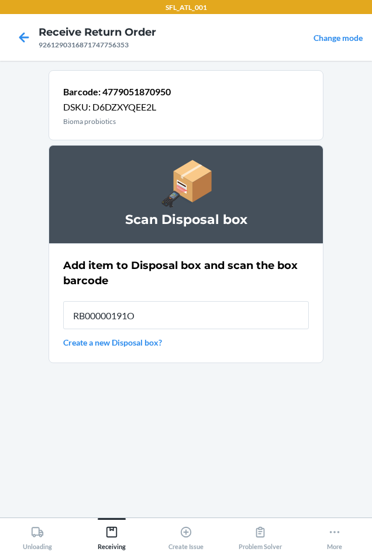
type input "RB00000191O"
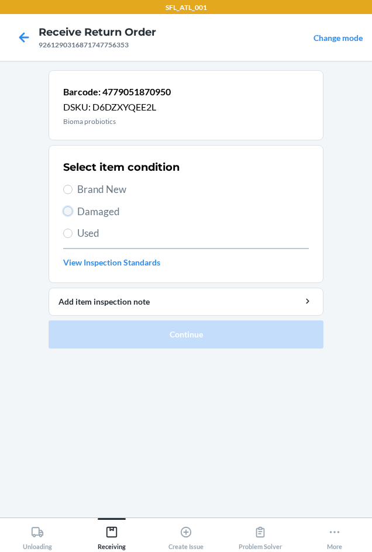
click at [67, 213] on input "Damaged" at bounding box center [67, 210] width 9 height 9
radio input "true"
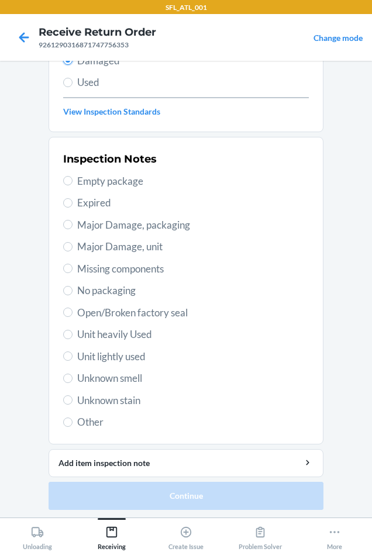
scroll to position [152, 0]
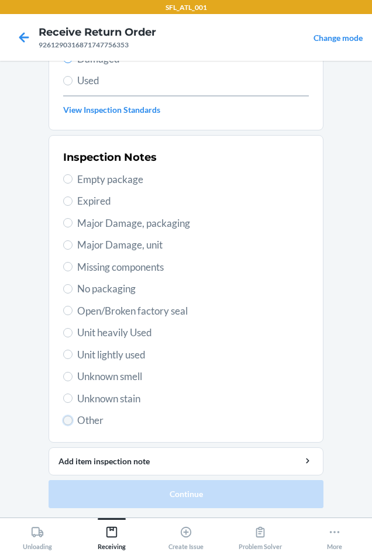
click at [63, 419] on input "Other" at bounding box center [67, 419] width 9 height 9
radio input "true"
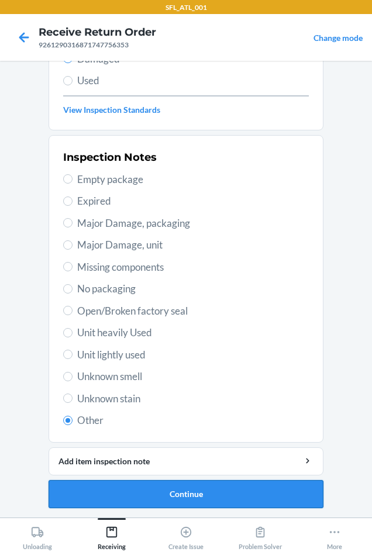
click at [171, 493] on button "Continue" at bounding box center [185, 494] width 275 height 28
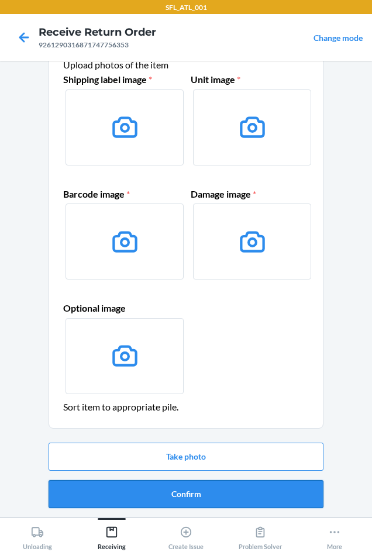
click at [174, 487] on button "Confirm" at bounding box center [185, 494] width 275 height 28
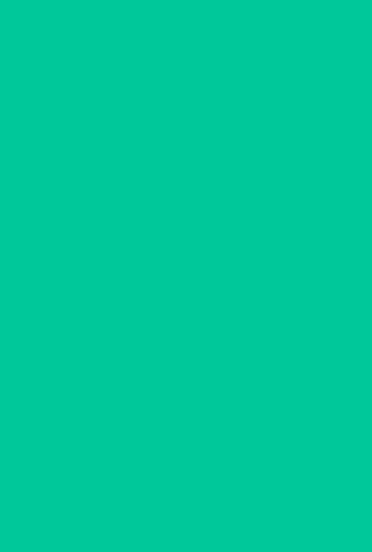
scroll to position [0, 0]
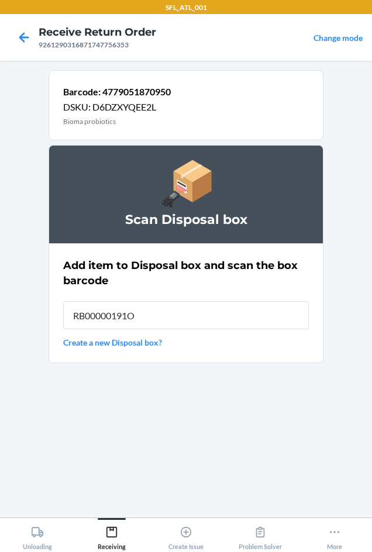
type input "RB00000191O"
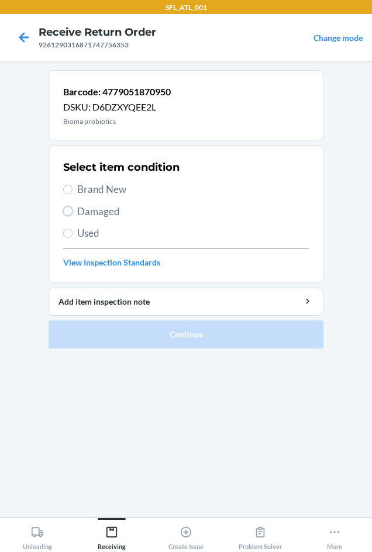
drag, startPoint x: 72, startPoint y: 209, endPoint x: 105, endPoint y: 282, distance: 80.0
click at [72, 210] on input "Damaged" at bounding box center [67, 210] width 9 height 9
radio input "true"
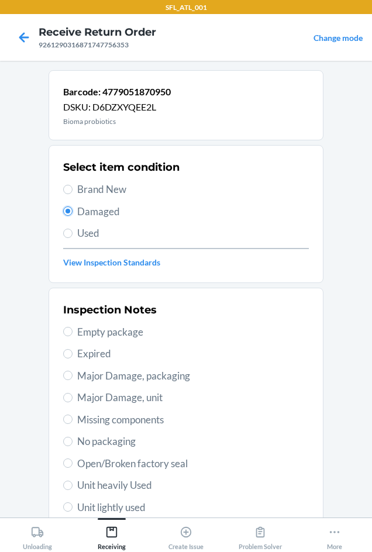
scroll to position [152, 0]
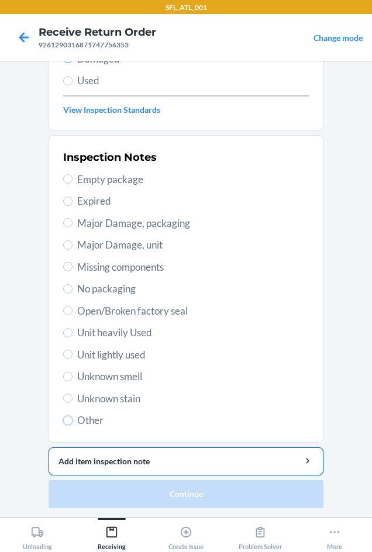
drag, startPoint x: 65, startPoint y: 416, endPoint x: 87, endPoint y: 457, distance: 46.5
click at [66, 422] on input "Other" at bounding box center [67, 419] width 9 height 9
radio input "true"
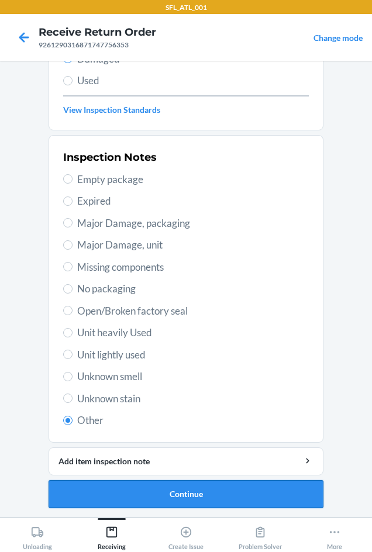
click at [147, 494] on button "Continue" at bounding box center [185, 494] width 275 height 28
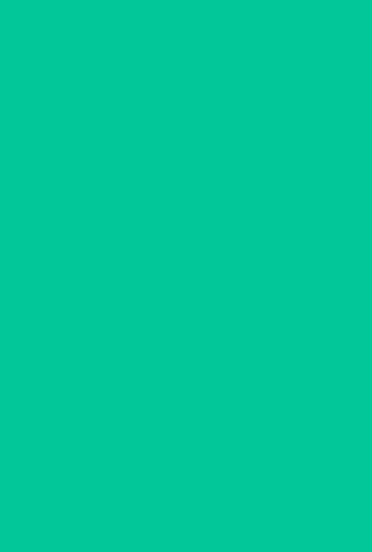
scroll to position [49, 0]
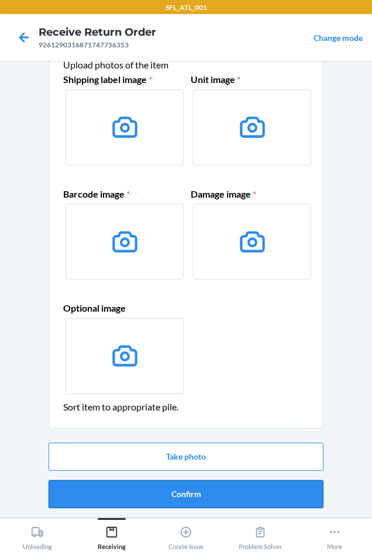
click at [147, 491] on button "Confirm" at bounding box center [185, 494] width 275 height 28
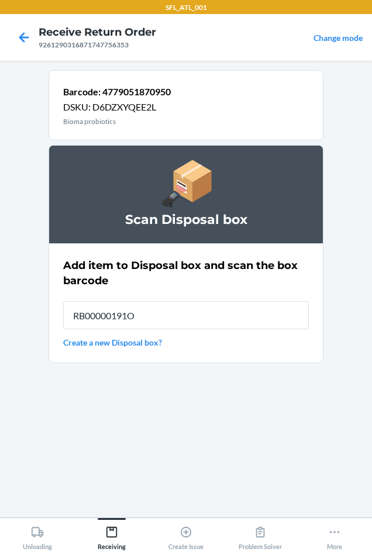
type input "RB00000191O"
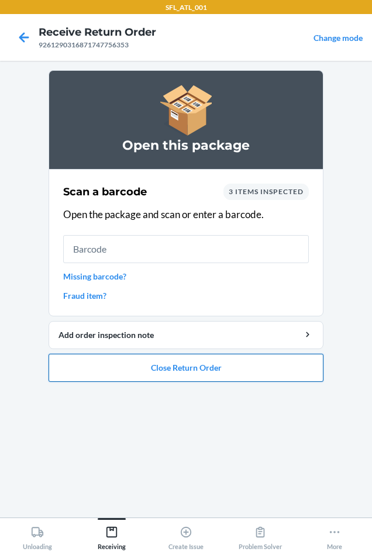
click at [200, 372] on button "Close Return Order" at bounding box center [185, 367] width 275 height 28
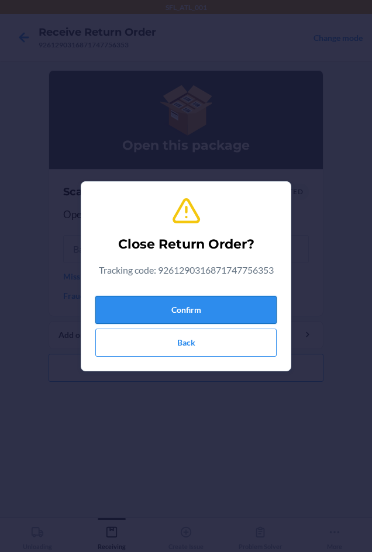
click at [169, 307] on button "Confirm" at bounding box center [185, 310] width 181 height 28
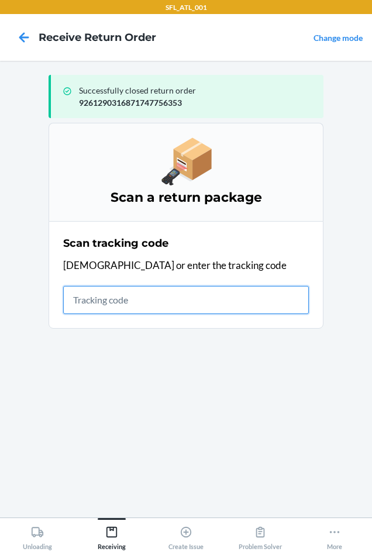
click at [102, 299] on input "text" at bounding box center [185, 300] width 245 height 28
type input "42030720"
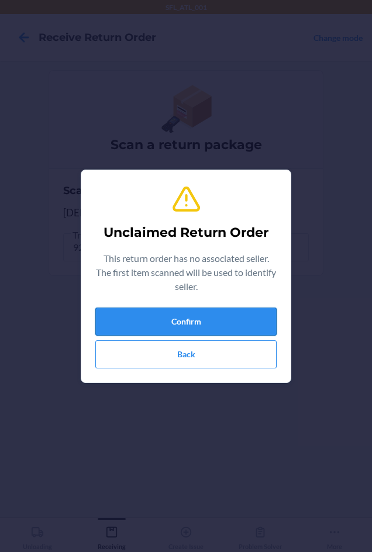
click at [203, 325] on button "Confirm" at bounding box center [185, 321] width 181 height 28
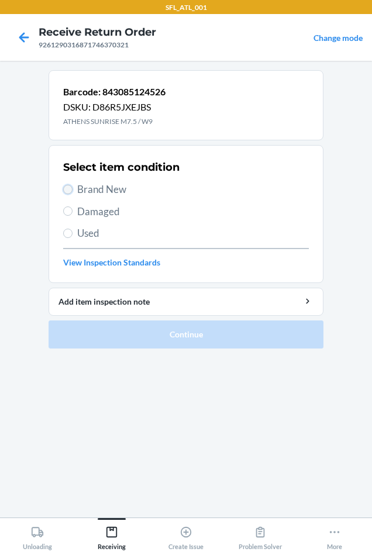
click at [72, 189] on input "Brand New" at bounding box center [67, 189] width 9 height 9
radio input "true"
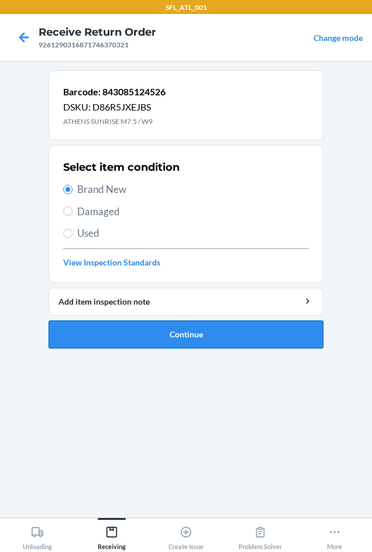
click at [112, 329] on button "Continue" at bounding box center [185, 334] width 275 height 28
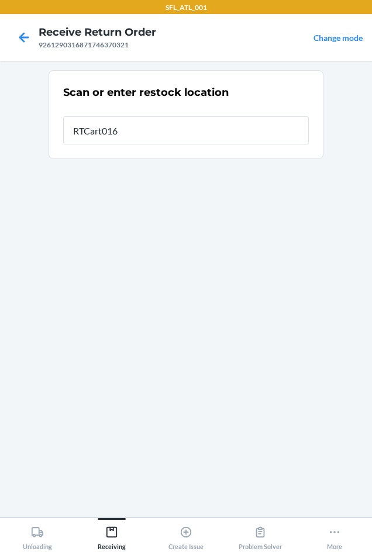
type input "RTCart016"
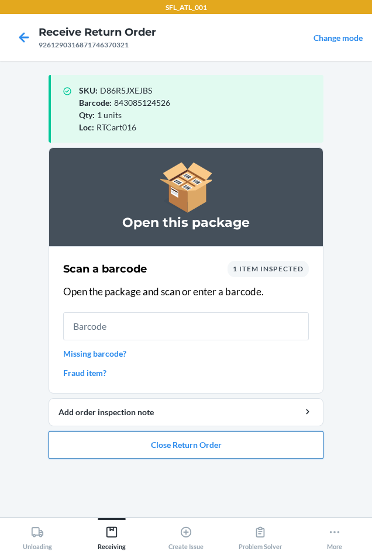
click at [149, 443] on button "Close Return Order" at bounding box center [185, 445] width 275 height 28
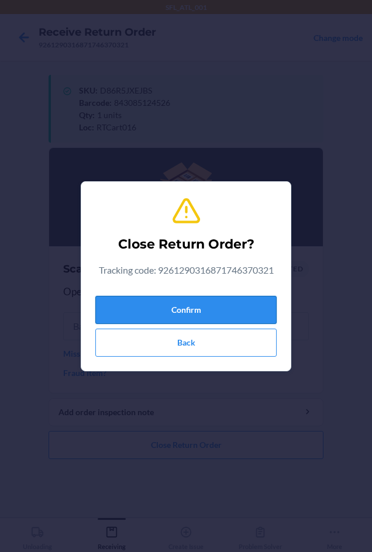
click at [150, 305] on button "Confirm" at bounding box center [185, 310] width 181 height 28
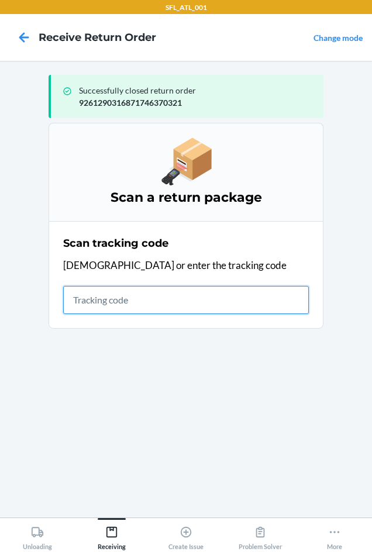
click at [84, 307] on input "text" at bounding box center [185, 300] width 245 height 28
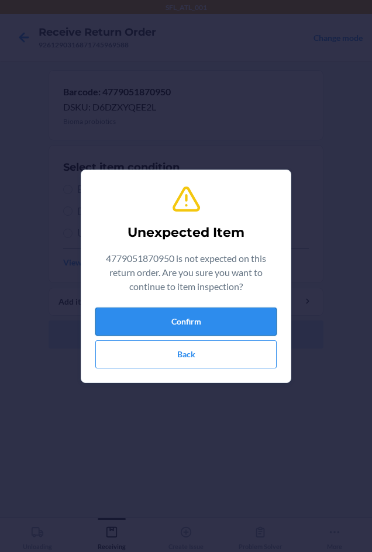
click at [136, 318] on button "Confirm" at bounding box center [185, 321] width 181 height 28
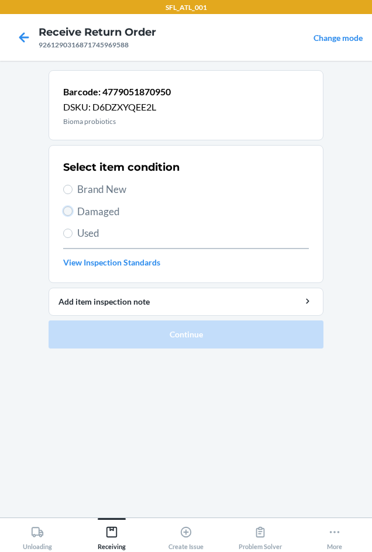
click at [70, 211] on input "Damaged" at bounding box center [67, 210] width 9 height 9
radio input "true"
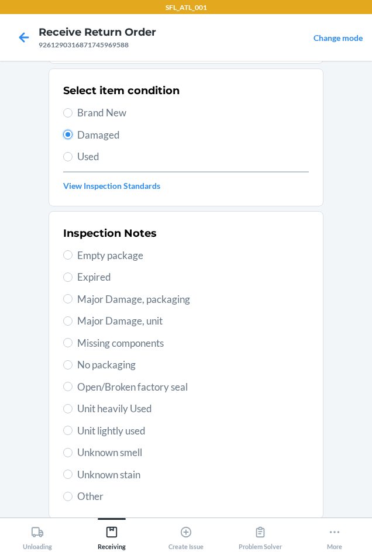
scroll to position [152, 0]
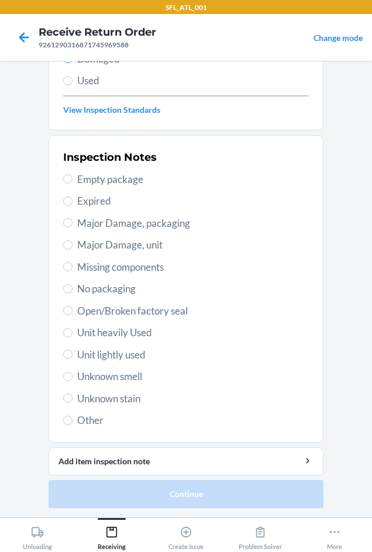
click at [68, 418] on label "Other" at bounding box center [185, 419] width 245 height 15
click at [68, 418] on input "Other" at bounding box center [67, 419] width 9 height 9
radio input "true"
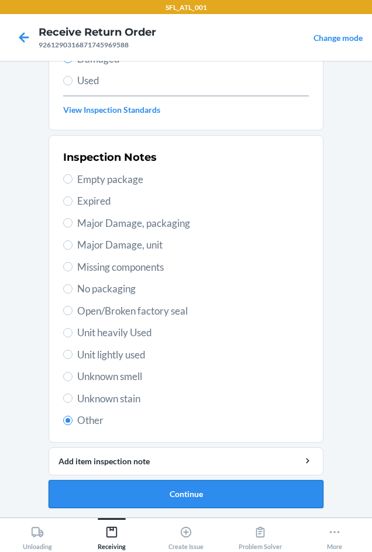
click at [195, 492] on button "Continue" at bounding box center [185, 494] width 275 height 28
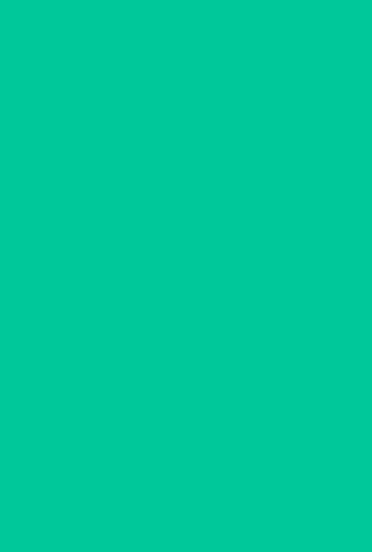
scroll to position [49, 0]
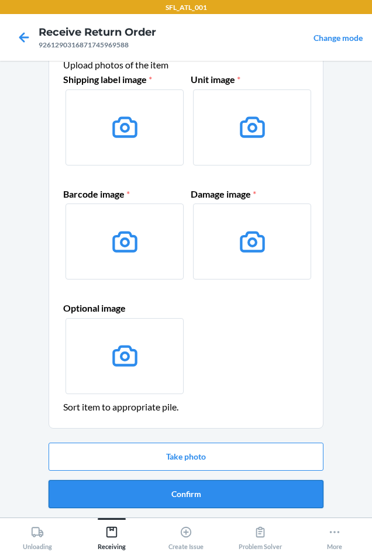
click at [175, 491] on button "Confirm" at bounding box center [185, 494] width 275 height 28
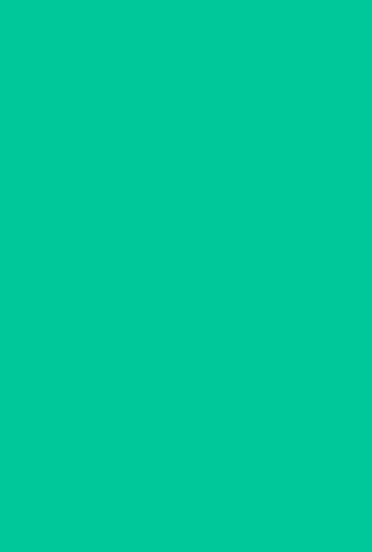
scroll to position [0, 0]
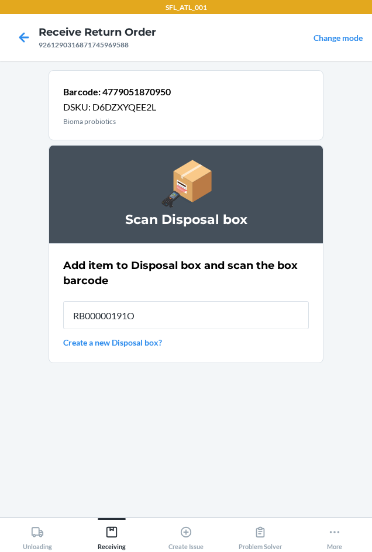
type input "RB00000191O"
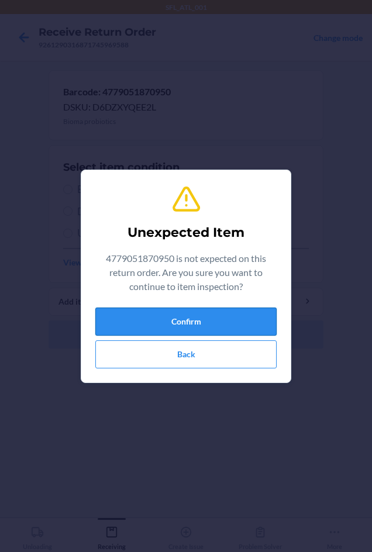
click at [182, 310] on button "Confirm" at bounding box center [185, 321] width 181 height 28
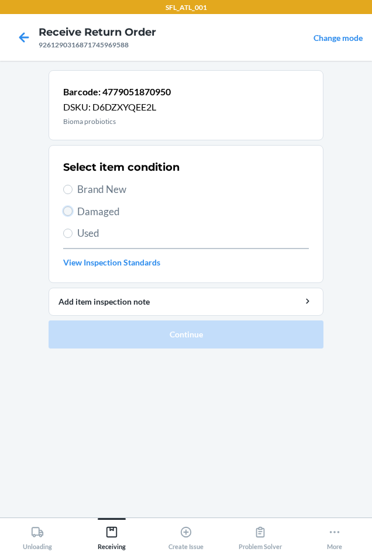
click at [67, 209] on input "Damaged" at bounding box center [67, 210] width 9 height 9
radio input "true"
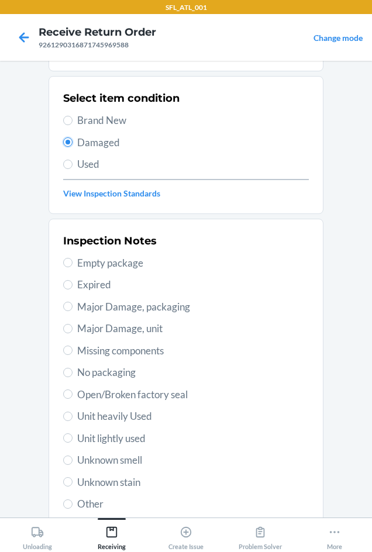
scroll to position [152, 0]
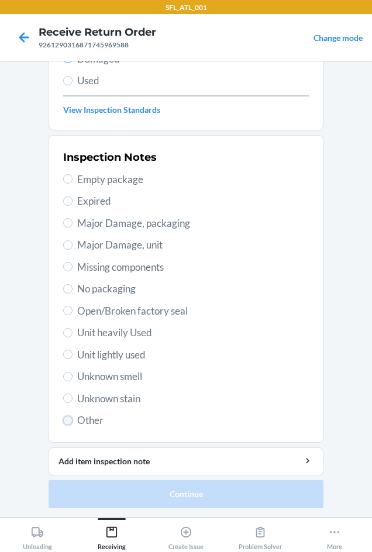
click at [64, 424] on input "Other" at bounding box center [67, 419] width 9 height 9
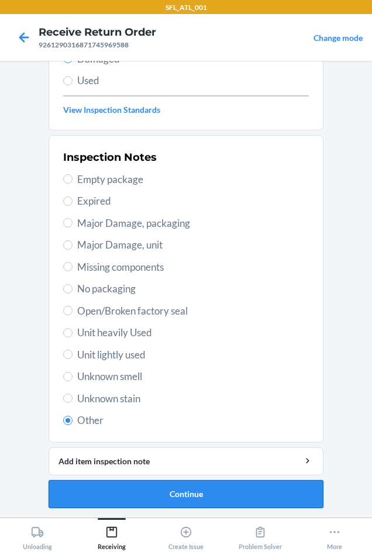
click at [122, 485] on button "Continue" at bounding box center [185, 494] width 275 height 28
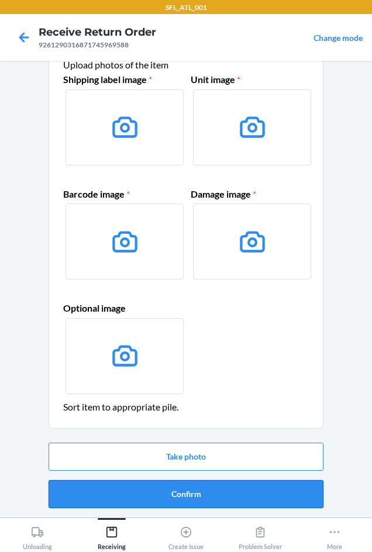
click at [120, 487] on button "Confirm" at bounding box center [185, 494] width 275 height 28
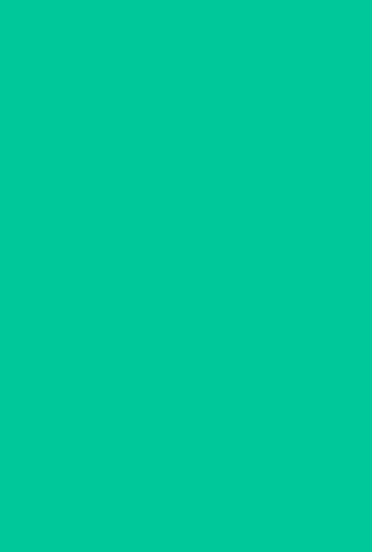
scroll to position [0, 0]
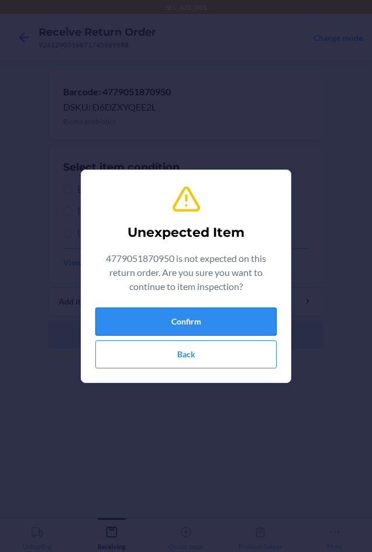
click at [181, 313] on button "Confirm" at bounding box center [185, 321] width 181 height 28
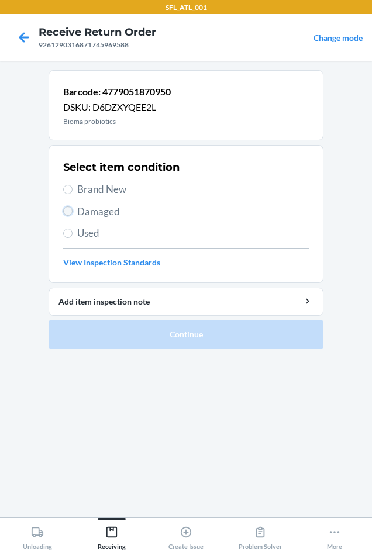
click at [66, 210] on input "Damaged" at bounding box center [67, 210] width 9 height 9
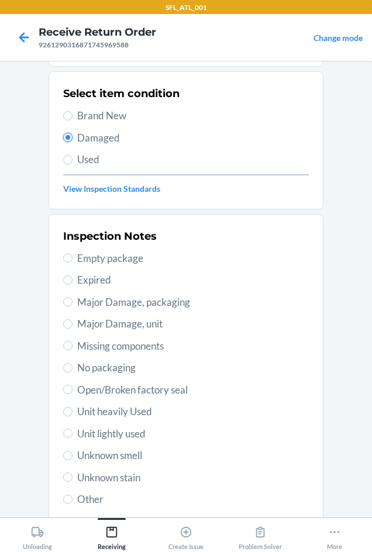
scroll to position [152, 0]
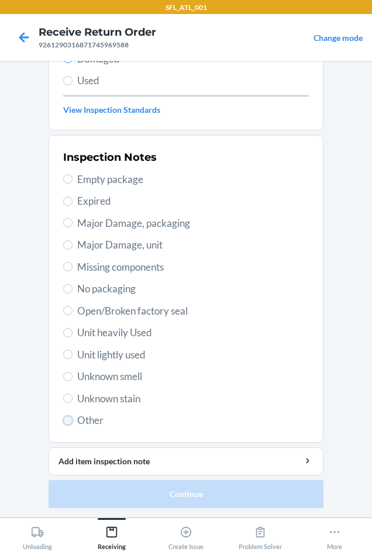
click at [63, 421] on input "Other" at bounding box center [67, 419] width 9 height 9
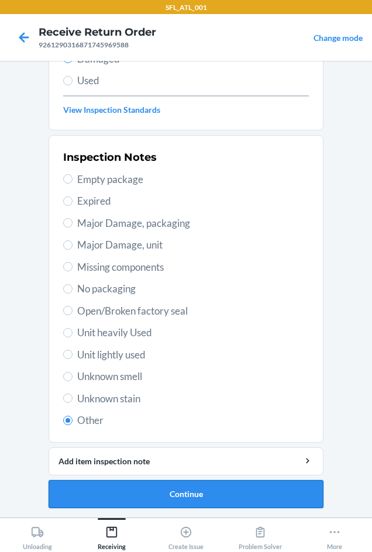
click at [142, 495] on button "Continue" at bounding box center [185, 494] width 275 height 28
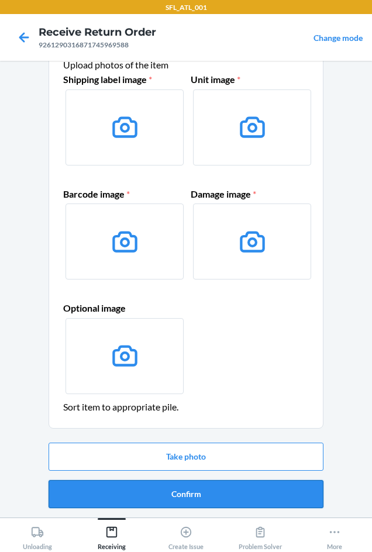
click at [149, 492] on button "Confirm" at bounding box center [185, 494] width 275 height 28
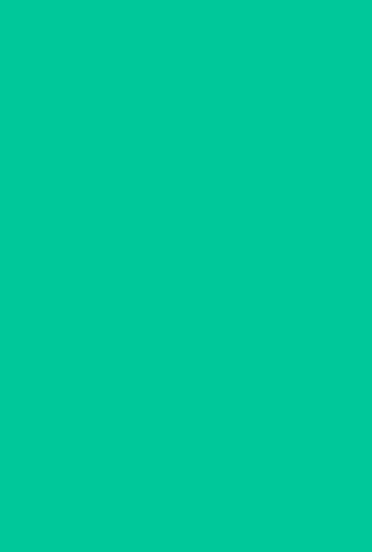
scroll to position [0, 0]
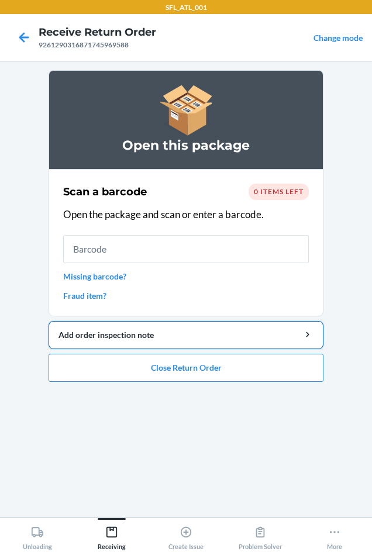
click at [98, 328] on div "Add order inspection note" at bounding box center [185, 334] width 255 height 12
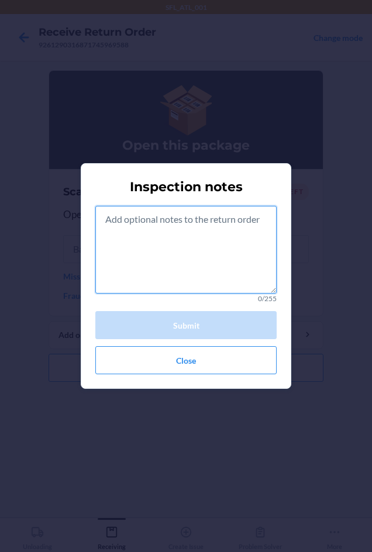
click at [138, 233] on textarea at bounding box center [185, 250] width 181 height 88
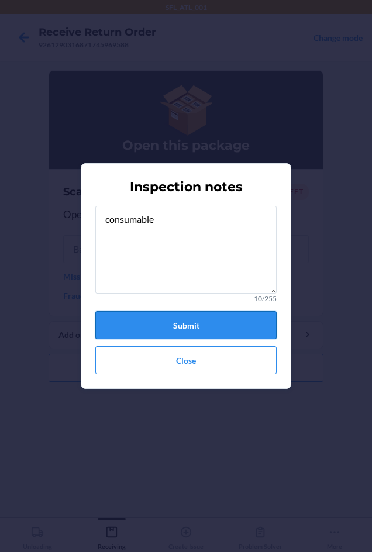
click at [166, 316] on button "Submit" at bounding box center [185, 325] width 181 height 28
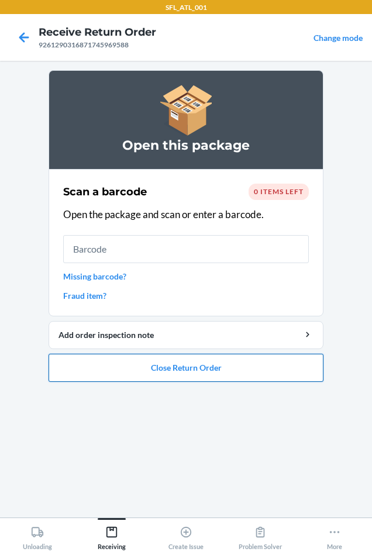
click at [164, 370] on button "Close Return Order" at bounding box center [185, 367] width 275 height 28
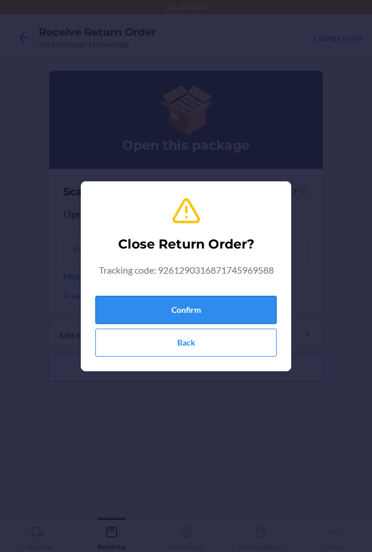
click at [160, 304] on button "Confirm" at bounding box center [185, 310] width 181 height 28
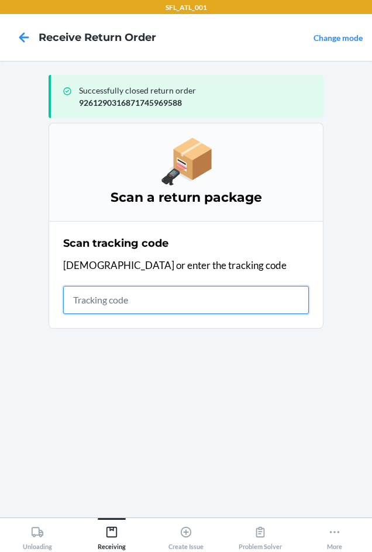
click at [104, 301] on input "text" at bounding box center [185, 300] width 245 height 28
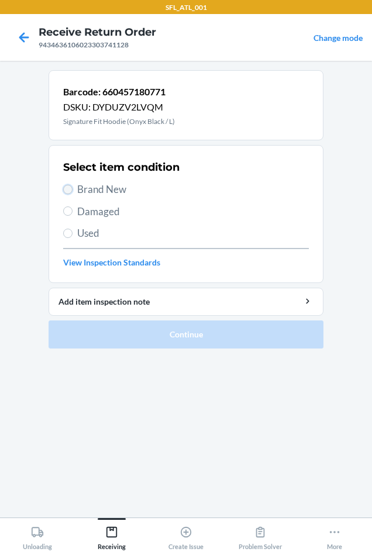
click at [68, 187] on input "Brand New" at bounding box center [67, 189] width 9 height 9
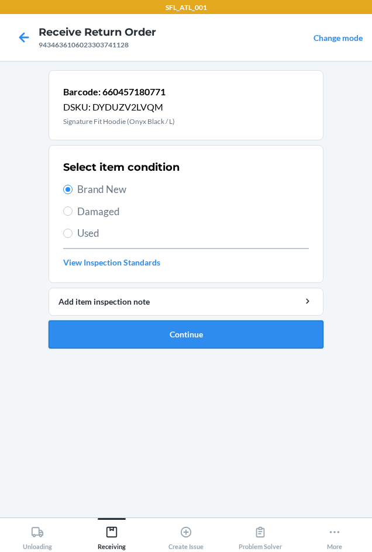
click at [132, 330] on button "Continue" at bounding box center [185, 334] width 275 height 28
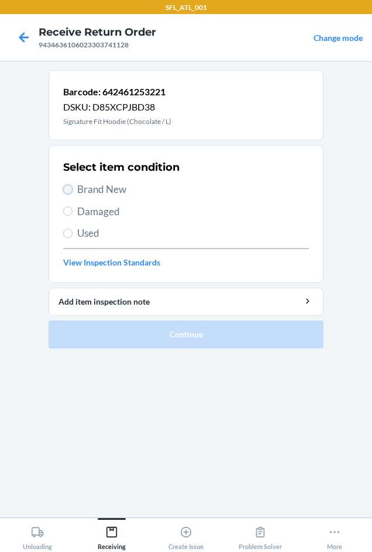
click at [68, 192] on input "Brand New" at bounding box center [67, 189] width 9 height 9
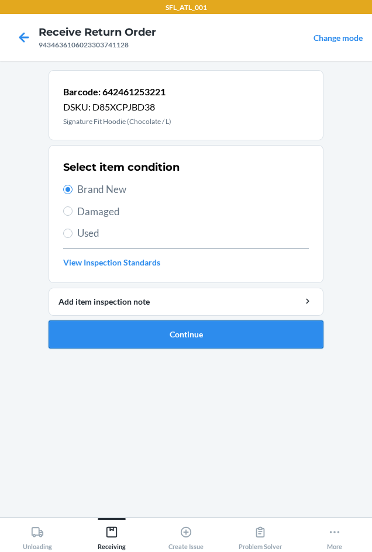
click at [116, 325] on button "Continue" at bounding box center [185, 334] width 275 height 28
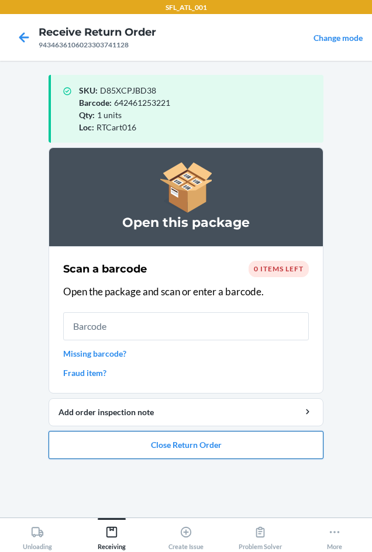
click at [110, 449] on button "Close Return Order" at bounding box center [185, 445] width 275 height 28
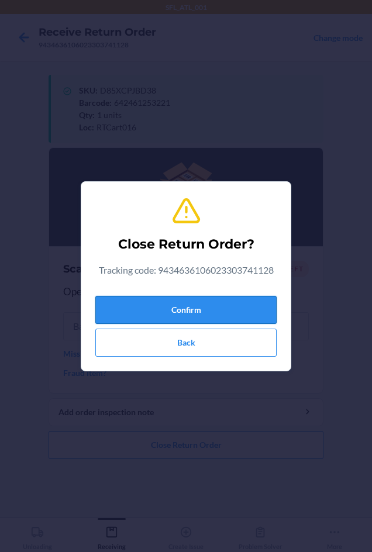
click at [137, 310] on button "Confirm" at bounding box center [185, 310] width 181 height 28
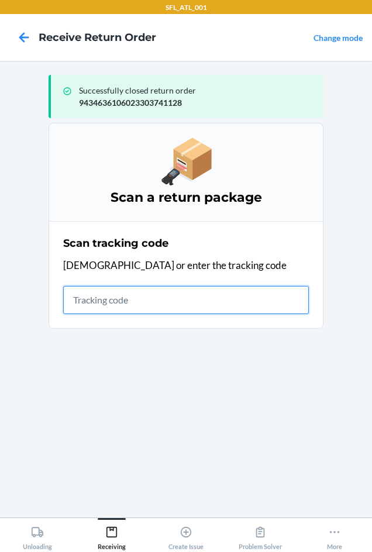
click at [110, 297] on input "text" at bounding box center [185, 300] width 245 height 28
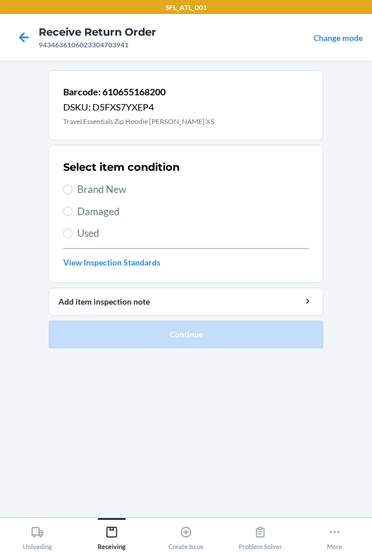
click at [71, 185] on label "Brand New" at bounding box center [185, 189] width 245 height 15
click at [71, 185] on input "Brand New" at bounding box center [67, 189] width 9 height 9
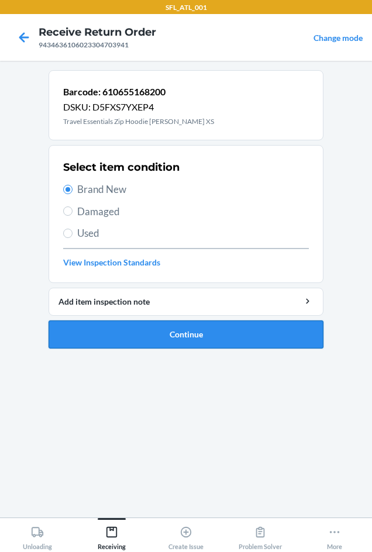
click at [136, 338] on button "Continue" at bounding box center [185, 334] width 275 height 28
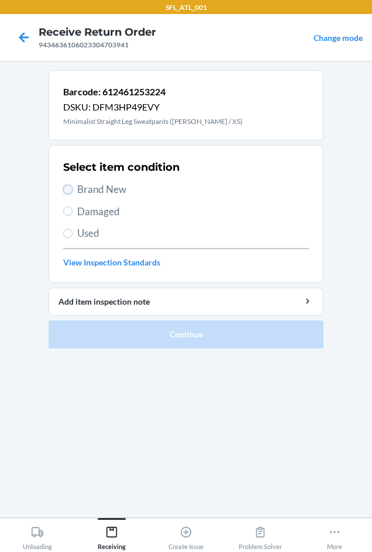
click at [72, 187] on input "Brand New" at bounding box center [67, 189] width 9 height 9
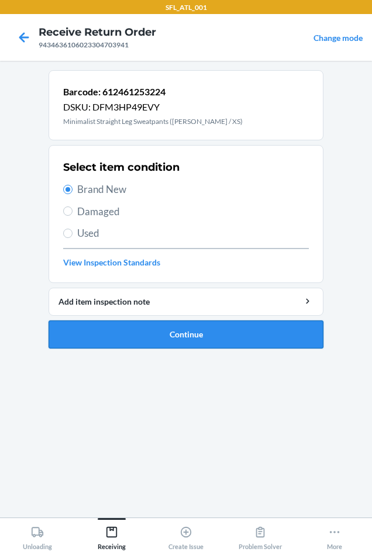
click at [157, 338] on button "Continue" at bounding box center [185, 334] width 275 height 28
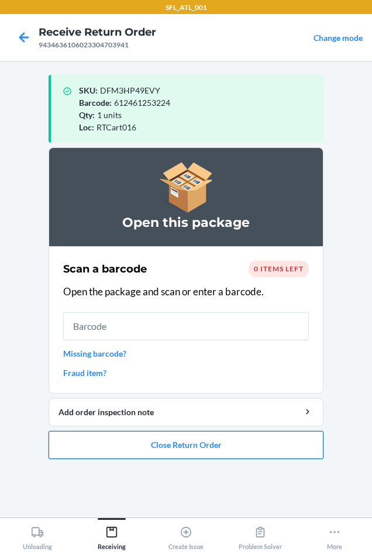
click at [202, 449] on button "Close Return Order" at bounding box center [185, 445] width 275 height 28
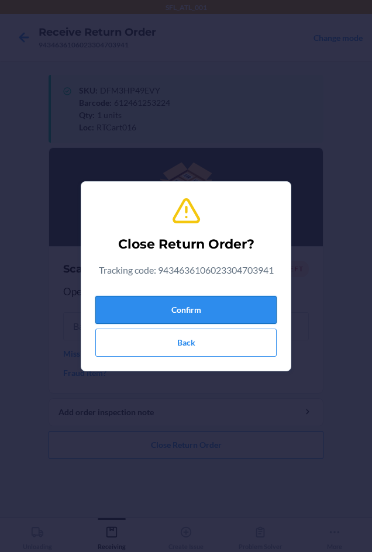
click at [139, 307] on button "Confirm" at bounding box center [185, 310] width 181 height 28
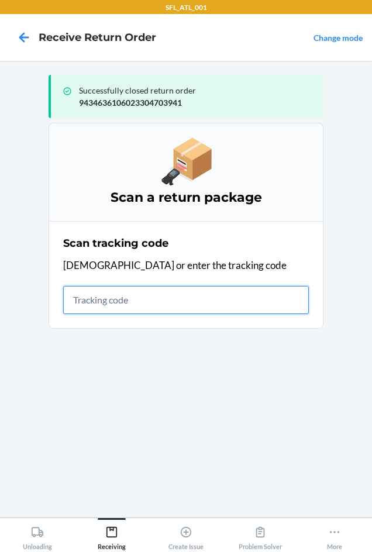
click at [88, 301] on input "text" at bounding box center [185, 300] width 245 height 28
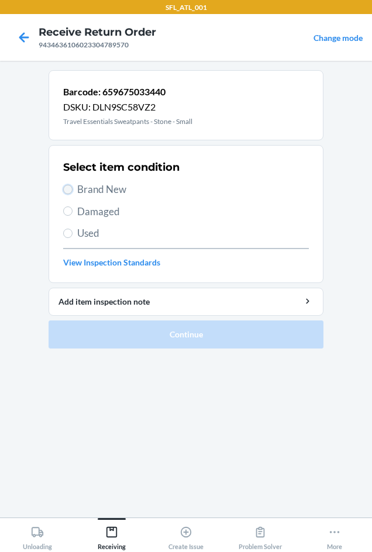
click at [65, 189] on input "Brand New" at bounding box center [67, 189] width 9 height 9
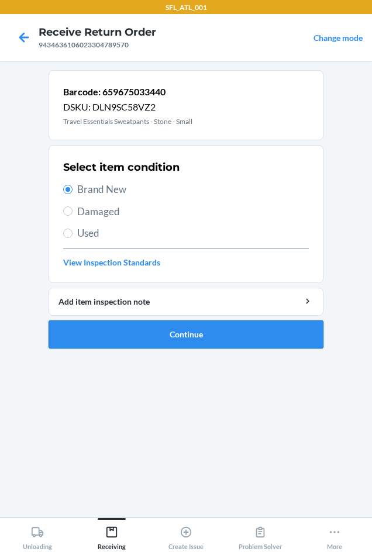
click at [73, 333] on button "Continue" at bounding box center [185, 334] width 275 height 28
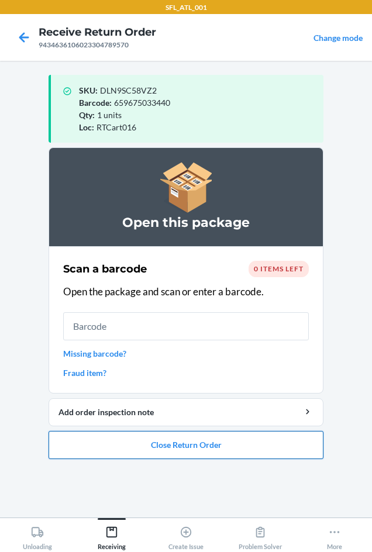
click at [130, 448] on button "Close Return Order" at bounding box center [185, 445] width 275 height 28
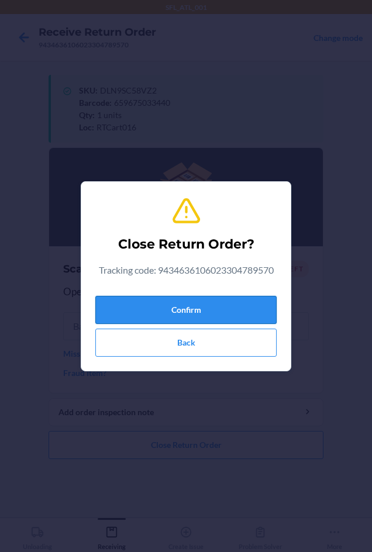
click at [162, 311] on button "Confirm" at bounding box center [185, 310] width 181 height 28
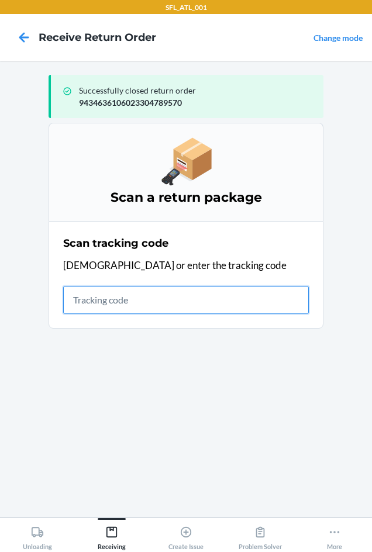
drag, startPoint x: 82, startPoint y: 296, endPoint x: 68, endPoint y: 290, distance: 15.0
click at [80, 296] on input "text" at bounding box center [185, 300] width 245 height 28
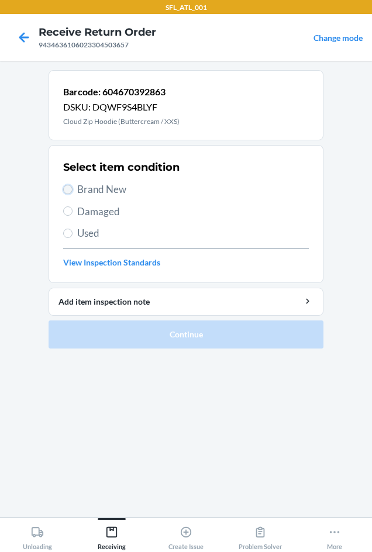
click at [70, 186] on input "Brand New" at bounding box center [67, 189] width 9 height 9
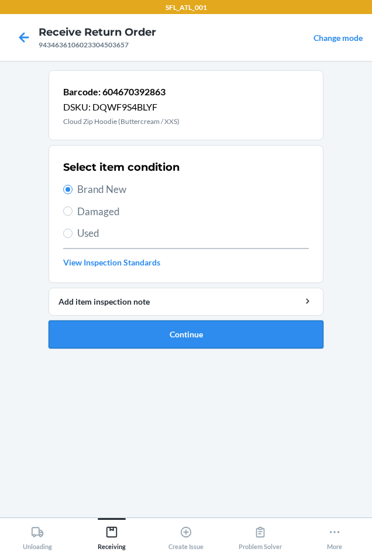
click at [130, 327] on button "Continue" at bounding box center [185, 334] width 275 height 28
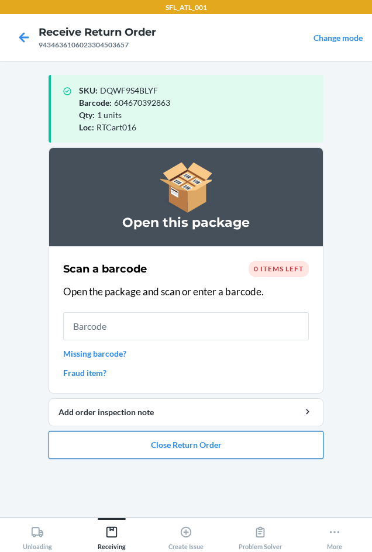
click at [183, 442] on button "Close Return Order" at bounding box center [185, 445] width 275 height 28
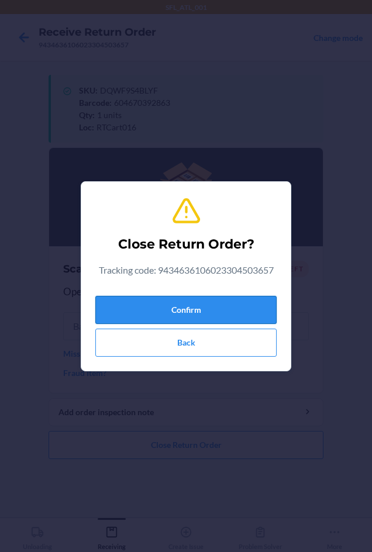
click at [181, 307] on button "Confirm" at bounding box center [185, 310] width 181 height 28
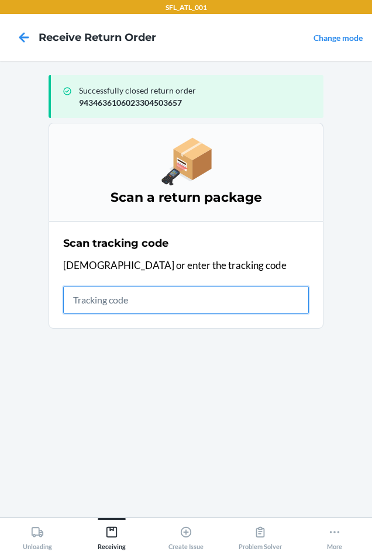
click at [117, 303] on input "text" at bounding box center [185, 300] width 245 height 28
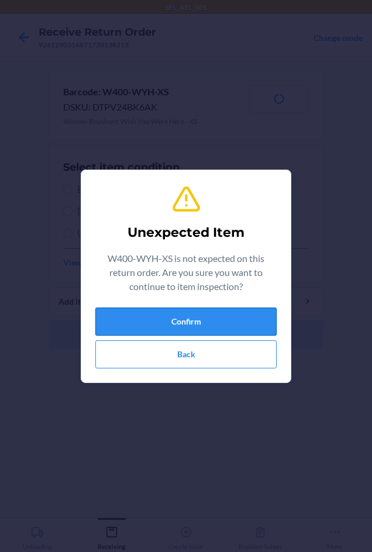
click at [184, 313] on button "Confirm" at bounding box center [185, 321] width 181 height 28
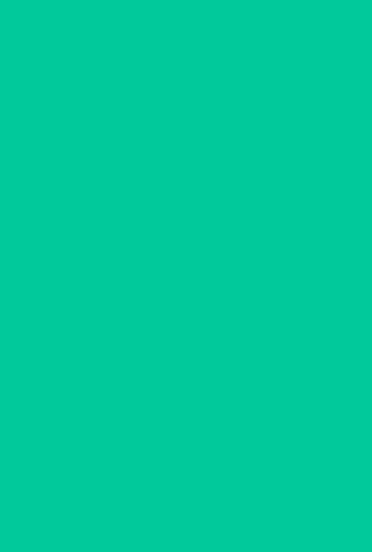
drag, startPoint x: 68, startPoint y: 187, endPoint x: 93, endPoint y: 225, distance: 45.5
click at [72, 195] on label "Brand New" at bounding box center [185, 189] width 245 height 15
click at [72, 194] on input "Brand New" at bounding box center [67, 189] width 9 height 9
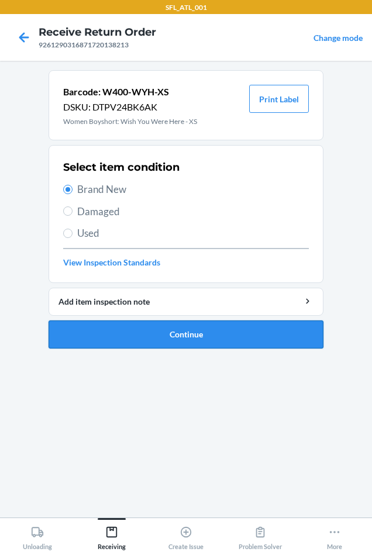
click at [130, 329] on button "Continue" at bounding box center [185, 334] width 275 height 28
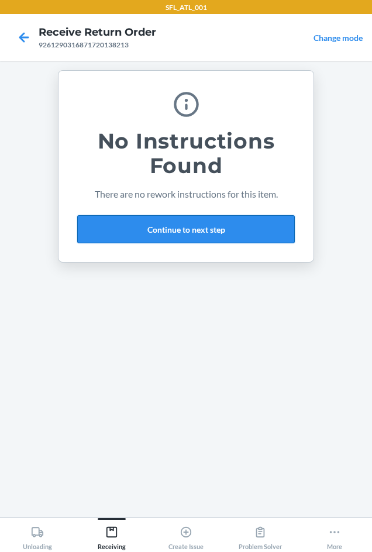
click at [157, 227] on button "Continue to next step" at bounding box center [185, 229] width 217 height 28
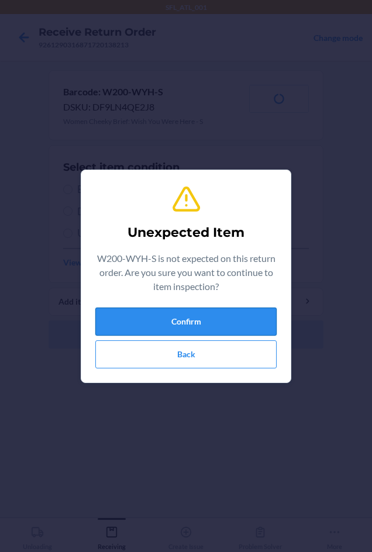
click at [211, 324] on button "Confirm" at bounding box center [185, 321] width 181 height 28
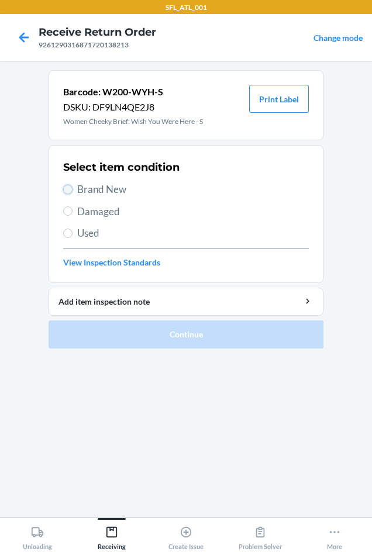
click at [69, 189] on input "Brand New" at bounding box center [67, 189] width 9 height 9
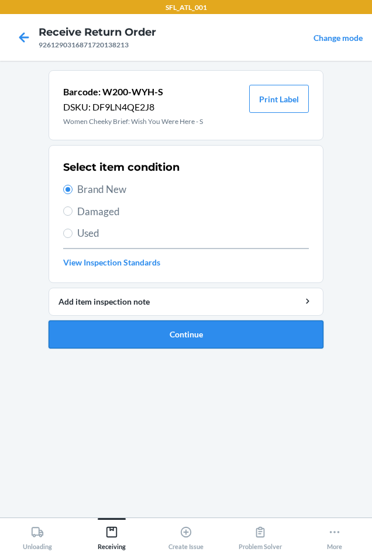
click at [140, 337] on button "Continue" at bounding box center [185, 334] width 275 height 28
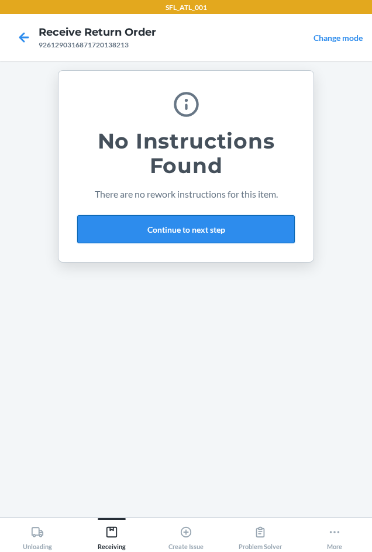
click at [205, 230] on button "Continue to next step" at bounding box center [185, 229] width 217 height 28
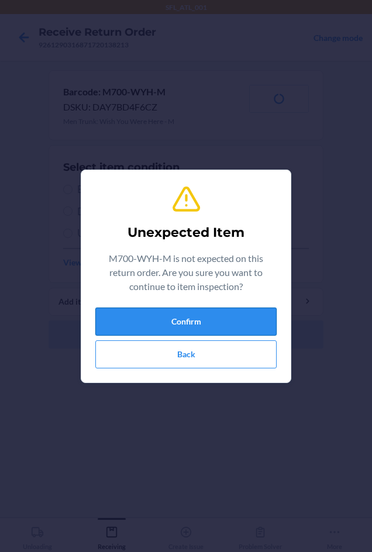
click at [189, 313] on button "Confirm" at bounding box center [185, 321] width 181 height 28
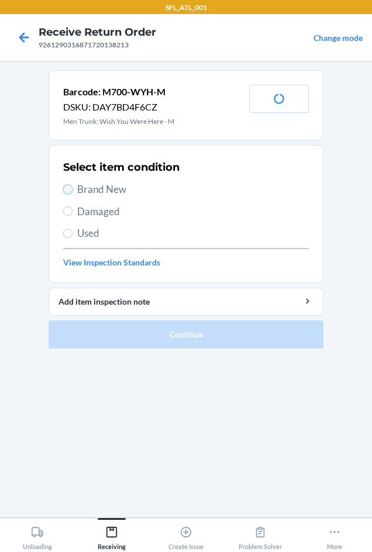
click at [71, 188] on input "Brand New" at bounding box center [67, 189] width 9 height 9
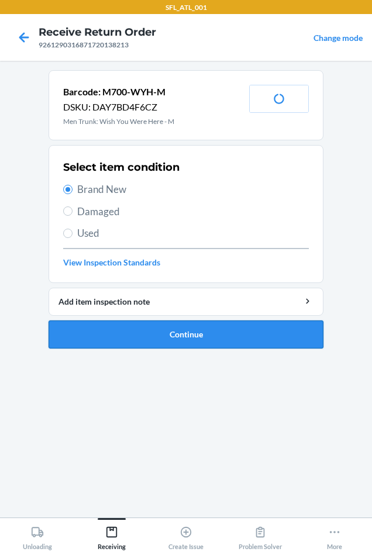
click at [172, 331] on button "Continue" at bounding box center [185, 334] width 275 height 28
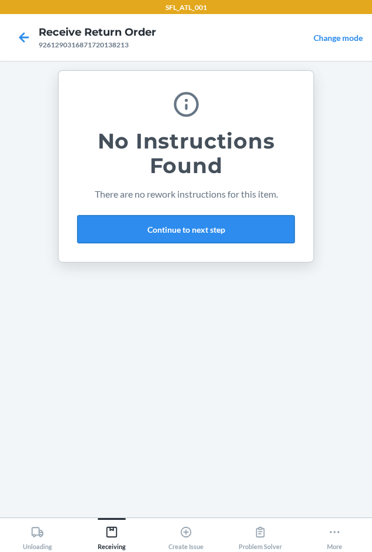
click at [183, 229] on button "Continue to next step" at bounding box center [185, 229] width 217 height 28
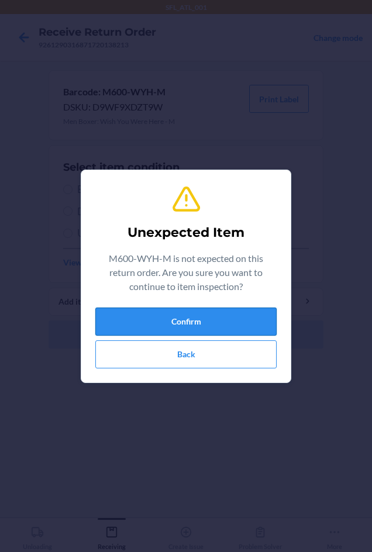
click at [234, 325] on button "Confirm" at bounding box center [185, 321] width 181 height 28
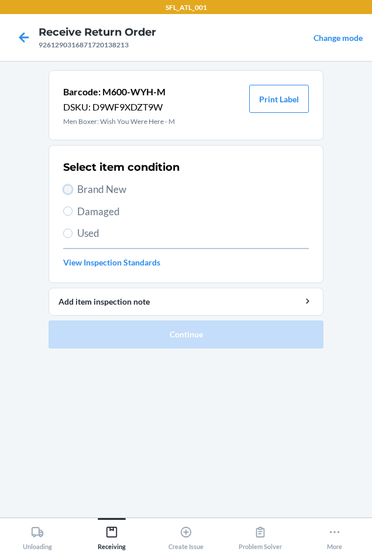
click at [70, 188] on input "Brand New" at bounding box center [67, 189] width 9 height 9
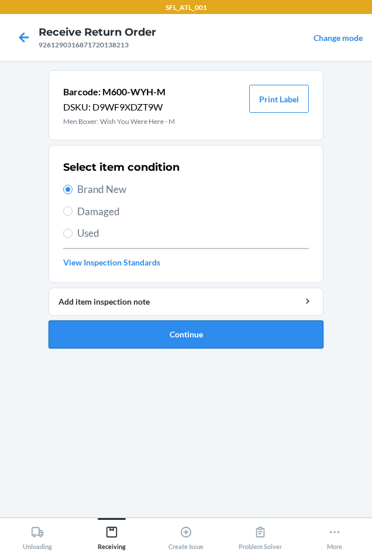
click at [192, 339] on button "Continue" at bounding box center [185, 334] width 275 height 28
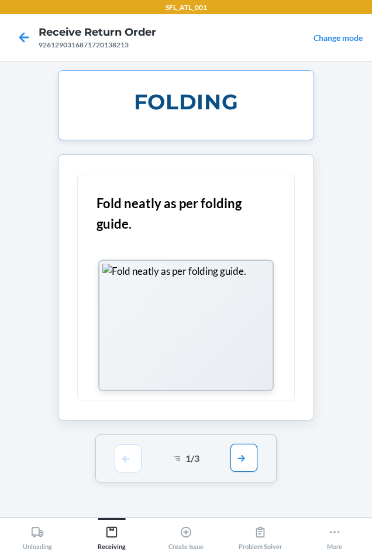
click at [239, 459] on button "button" at bounding box center [243, 457] width 27 height 28
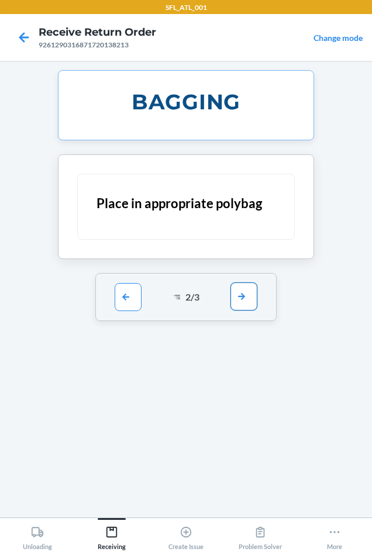
click at [242, 300] on button "button" at bounding box center [243, 296] width 27 height 28
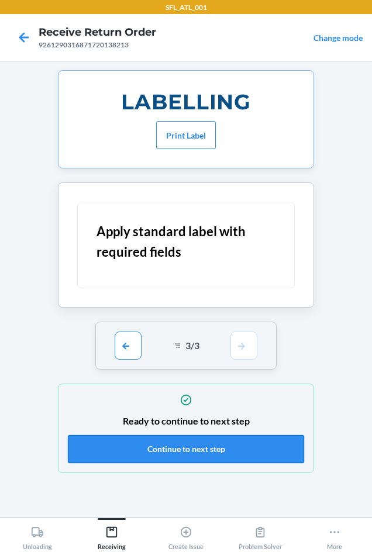
click at [222, 449] on button "Continue to next step" at bounding box center [186, 449] width 236 height 28
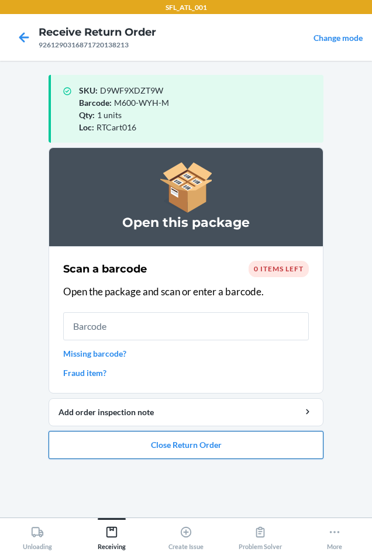
click at [215, 446] on button "Close Return Order" at bounding box center [185, 445] width 275 height 28
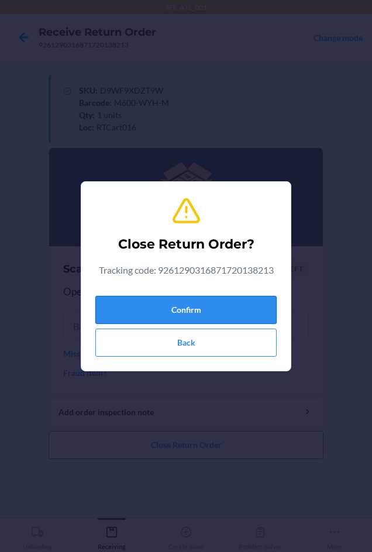
click at [147, 308] on button "Confirm" at bounding box center [185, 310] width 181 height 28
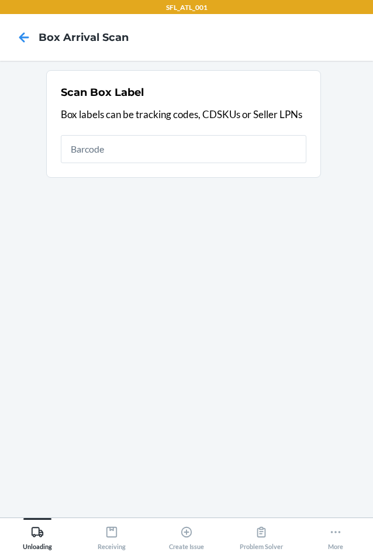
click at [89, 145] on input "text" at bounding box center [183, 149] width 245 height 28
type input "294E1F0424C94C598DCA97"
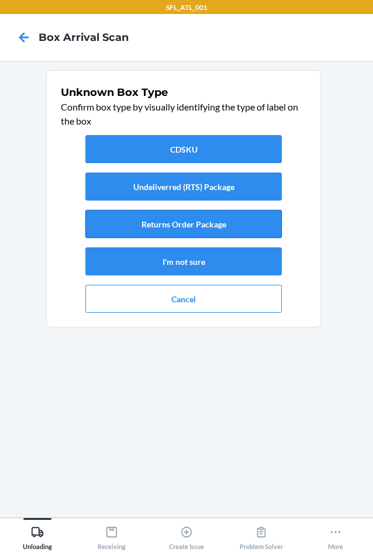
click at [156, 218] on button "Returns Order Package" at bounding box center [183, 224] width 196 height 28
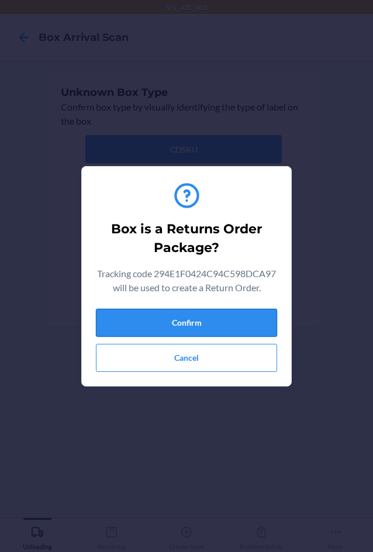
click at [200, 327] on button "Confirm" at bounding box center [186, 322] width 181 height 28
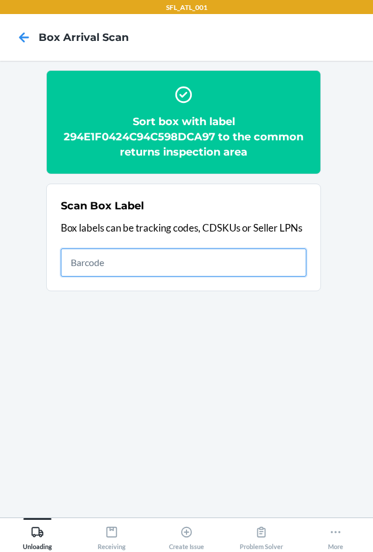
click at [98, 259] on input "text" at bounding box center [183, 262] width 245 height 28
type input "{"trackingCode":"420333349261290316871747590322","sortCode":"ATL-D3"}"
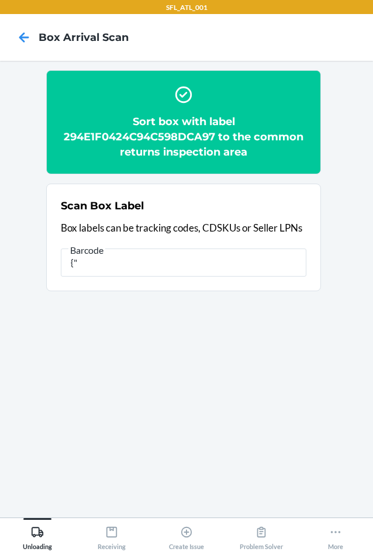
type input "{"
type input "420333349261290316871747590322"
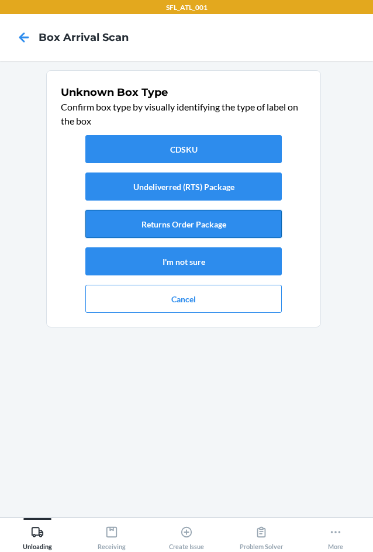
click at [181, 221] on button "Returns Order Package" at bounding box center [183, 224] width 196 height 28
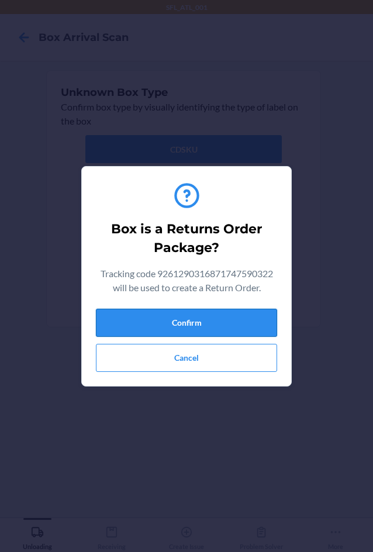
click at [207, 321] on button "Confirm" at bounding box center [186, 322] width 181 height 28
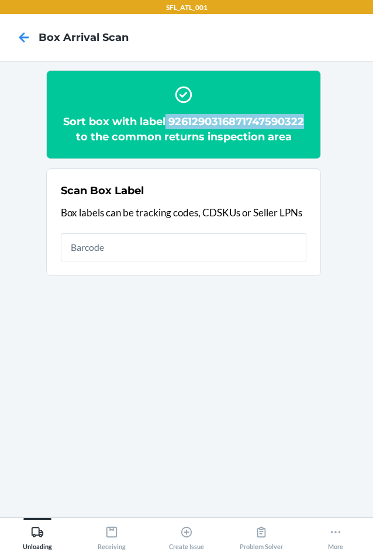
drag, startPoint x: 167, startPoint y: 117, endPoint x: 331, endPoint y: 113, distance: 164.2
click at [331, 113] on section "Sort box with label 9261290316871747590322 to the common returns inspection are…" at bounding box center [186, 289] width 354 height 438
copy h2 "9261290316871747590322"
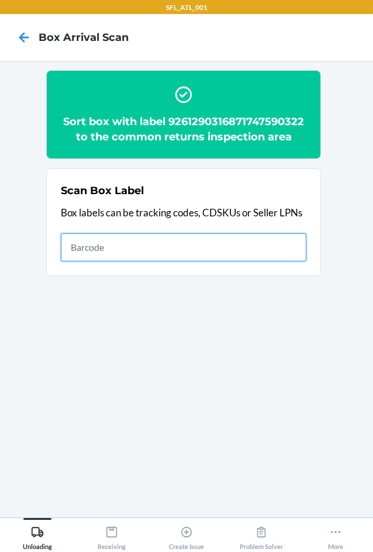
click at [75, 243] on input "text" at bounding box center [183, 247] width 245 height 28
type input "{"trackingCode":"420291029261290316871747756353","sortCode":"ATL-D3"}"
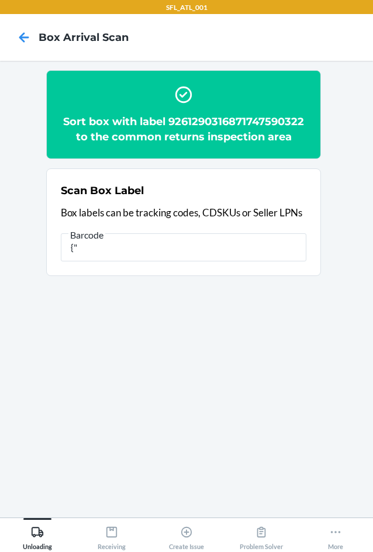
type input "{"
type input "420291029261290316871747756353"
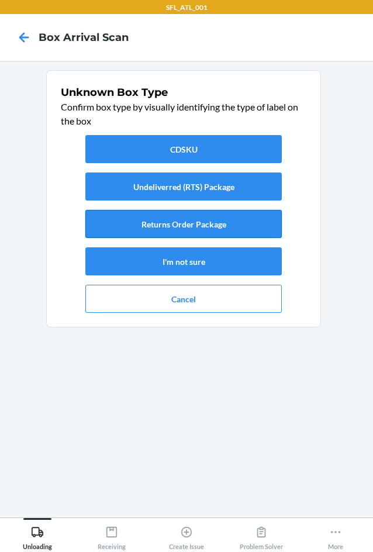
click at [137, 226] on button "Returns Order Package" at bounding box center [183, 224] width 196 height 28
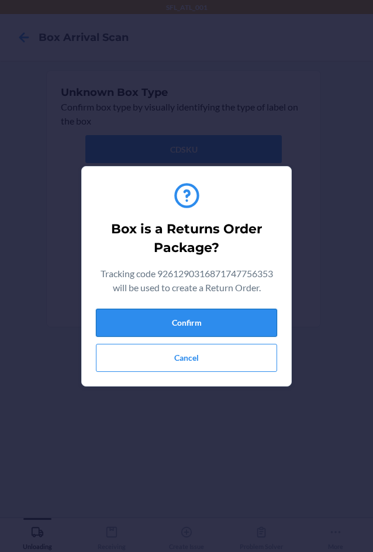
click at [157, 318] on button "Confirm" at bounding box center [186, 322] width 181 height 28
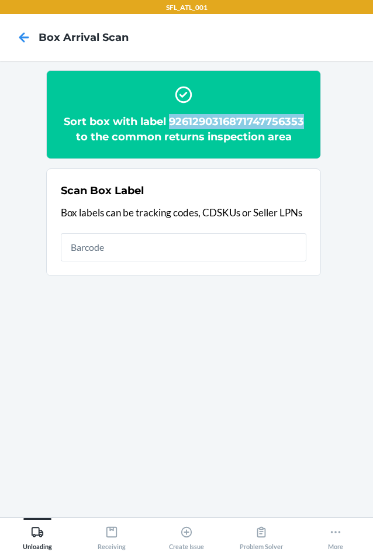
drag, startPoint x: 168, startPoint y: 117, endPoint x: 345, endPoint y: 116, distance: 177.0
click at [345, 116] on section "Sort box with label 9261290316871747756353 to the common returns inspection are…" at bounding box center [186, 289] width 354 height 438
copy h2 "9261290316871747756353"
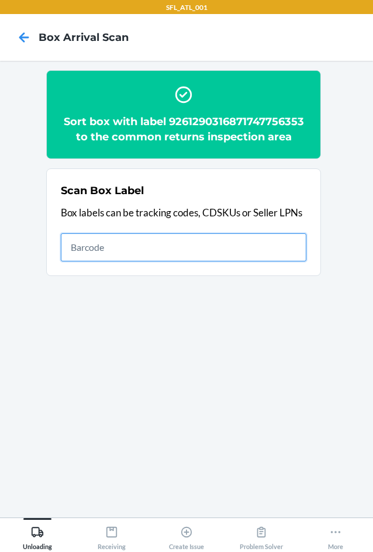
click at [81, 247] on input "text" at bounding box center [183, 247] width 245 height 28
type input "420307209261290316871746370321"
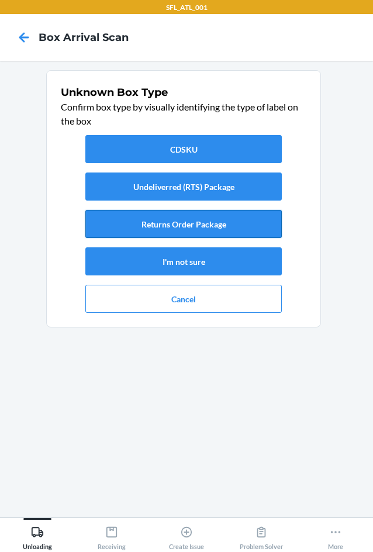
click at [157, 221] on button "Returns Order Package" at bounding box center [183, 224] width 196 height 28
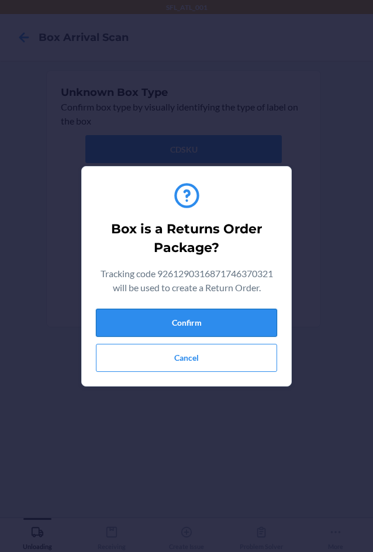
click at [215, 329] on button "Confirm" at bounding box center [186, 322] width 181 height 28
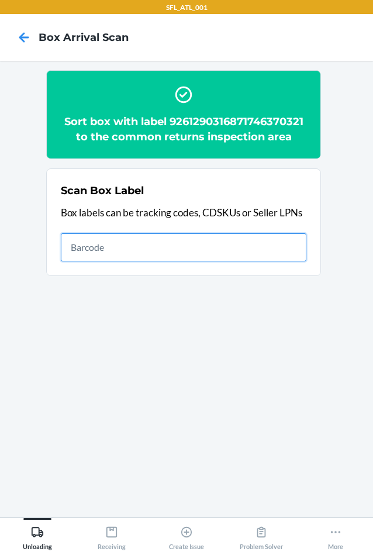
click at [78, 248] on input "text" at bounding box center [183, 247] width 245 height 28
type input "9261290316871745969588"
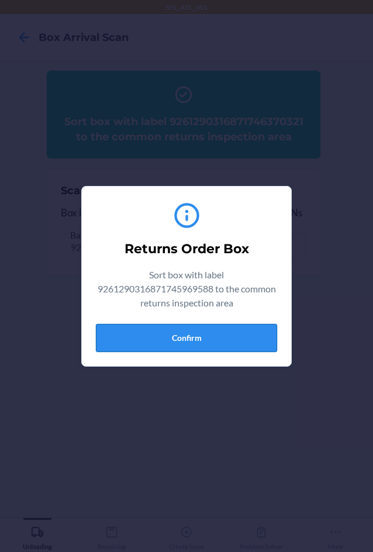
click at [179, 335] on button "Confirm" at bounding box center [186, 338] width 181 height 28
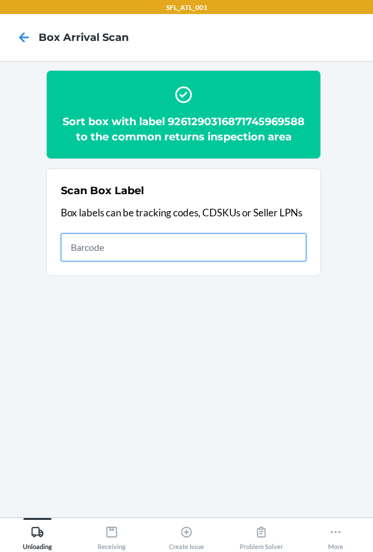
click at [138, 251] on input "text" at bounding box center [183, 247] width 245 height 28
type input "420302599434636106023303741128"
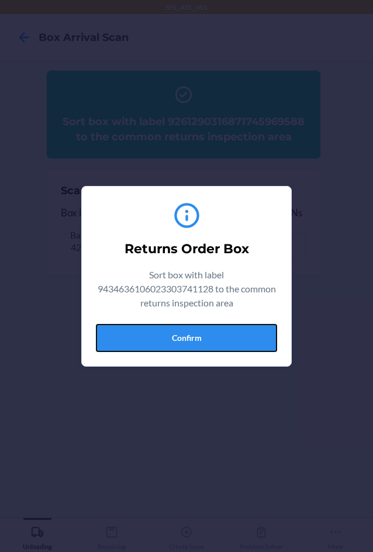
drag, startPoint x: 148, startPoint y: 339, endPoint x: 372, endPoint y: 279, distance: 232.3
click at [188, 331] on button "Confirm" at bounding box center [186, 338] width 181 height 28
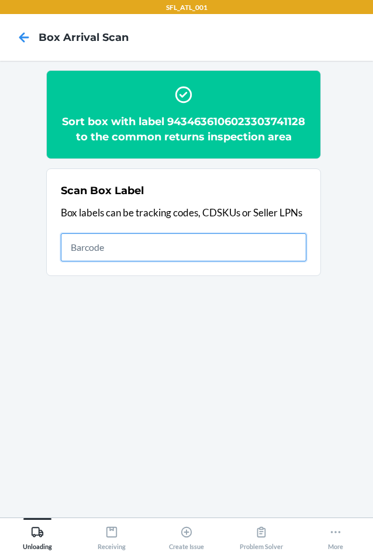
click at [131, 246] on input "text" at bounding box center [183, 247] width 245 height 28
type input "420302599434636106023304703941"
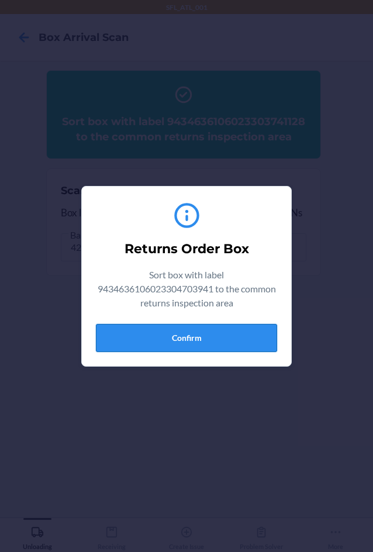
click at [235, 342] on button "Confirm" at bounding box center [186, 338] width 181 height 28
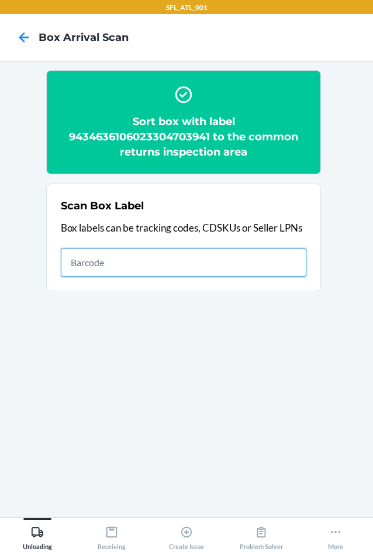
click at [173, 257] on input "text" at bounding box center [183, 262] width 245 height 28
type input "420302599434636106023304789570"
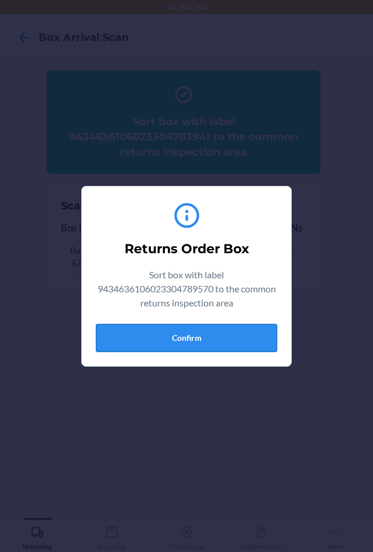
click at [202, 335] on button "Confirm" at bounding box center [186, 338] width 181 height 28
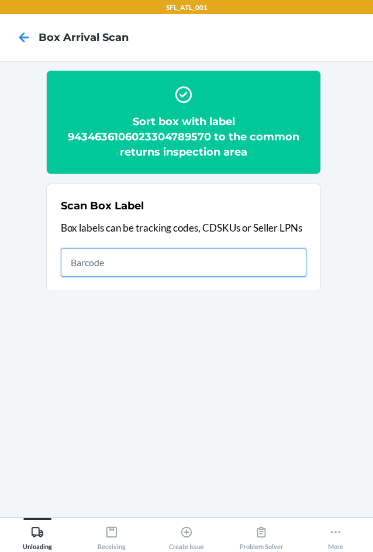
click at [80, 259] on input "text" at bounding box center [183, 262] width 245 height 28
type input "420302599434636106023304503657"
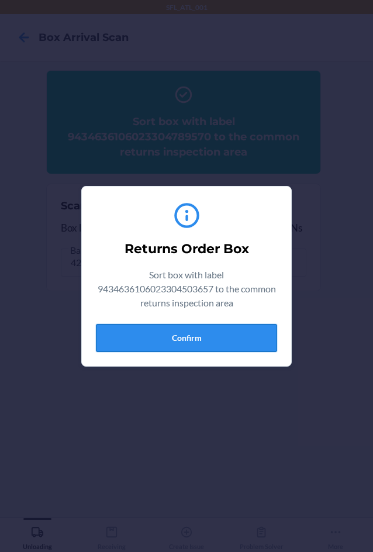
click at [141, 324] on div "Returns Order Box Sort box with label 9434636106023304503657 to the common retu…" at bounding box center [186, 276] width 181 height 161
click at [233, 344] on button "Confirm" at bounding box center [186, 338] width 181 height 28
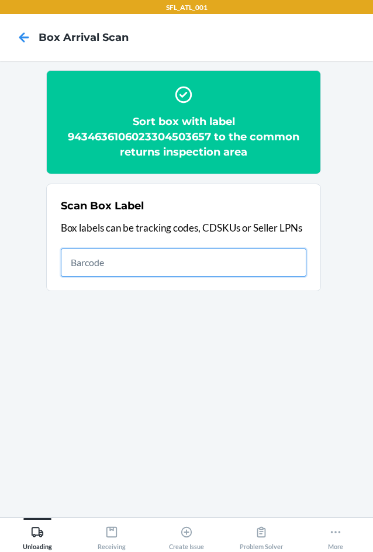
click at [138, 262] on input "text" at bounding box center [183, 262] width 245 height 28
type input "9261290316871720138213"
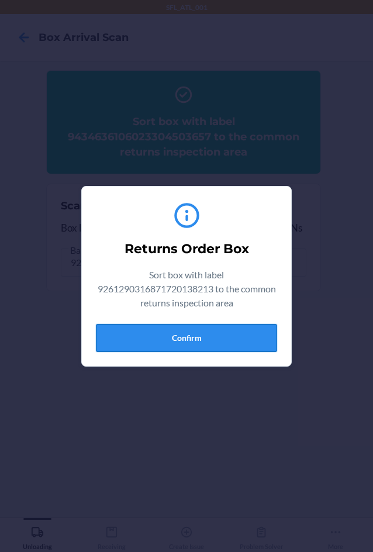
click at [176, 335] on button "Confirm" at bounding box center [186, 338] width 181 height 28
